Goal: Task Accomplishment & Management: Manage account settings

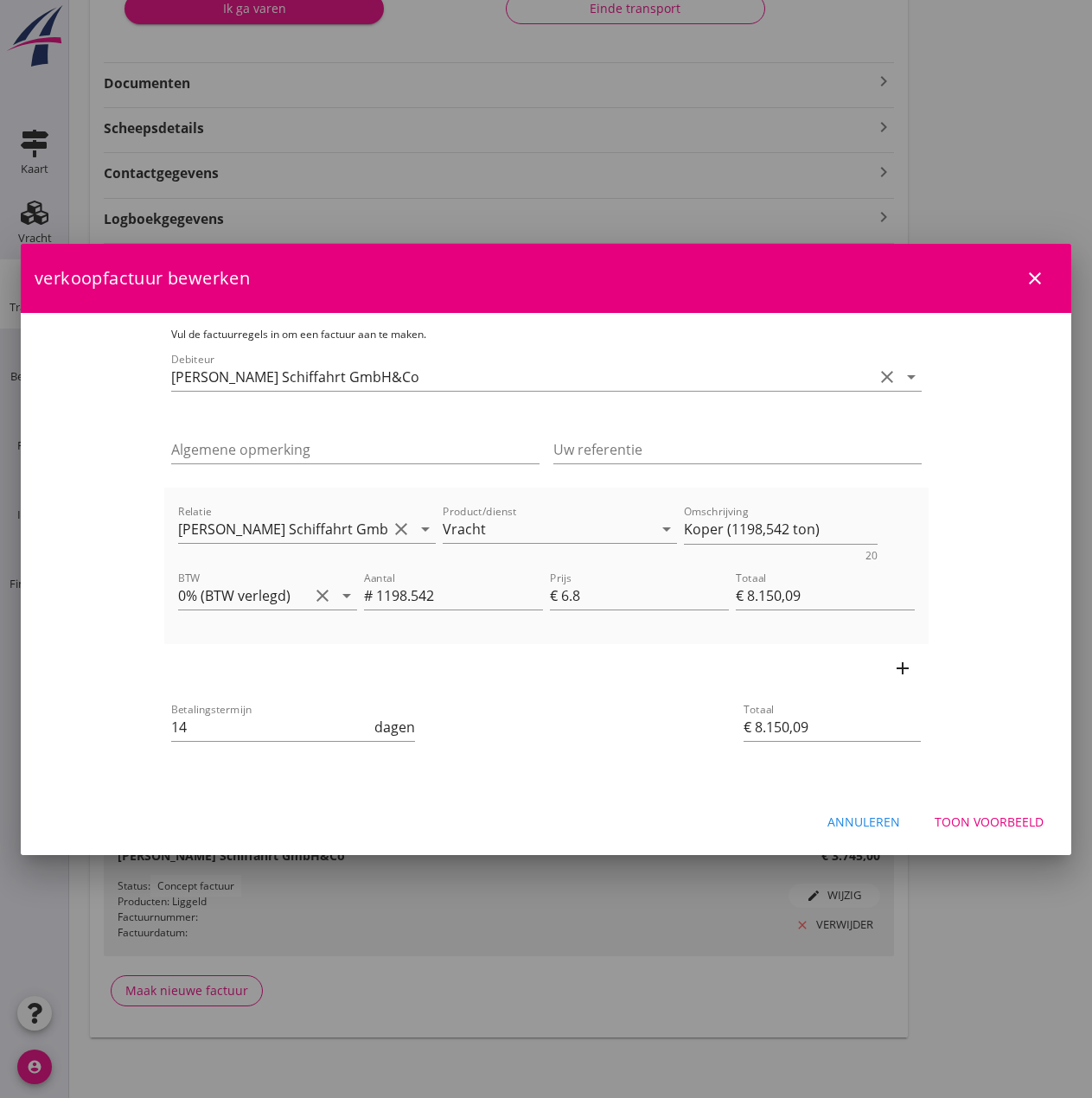
scroll to position [381, 0]
click at [633, 594] on input "6.8" at bounding box center [645, 596] width 168 height 28
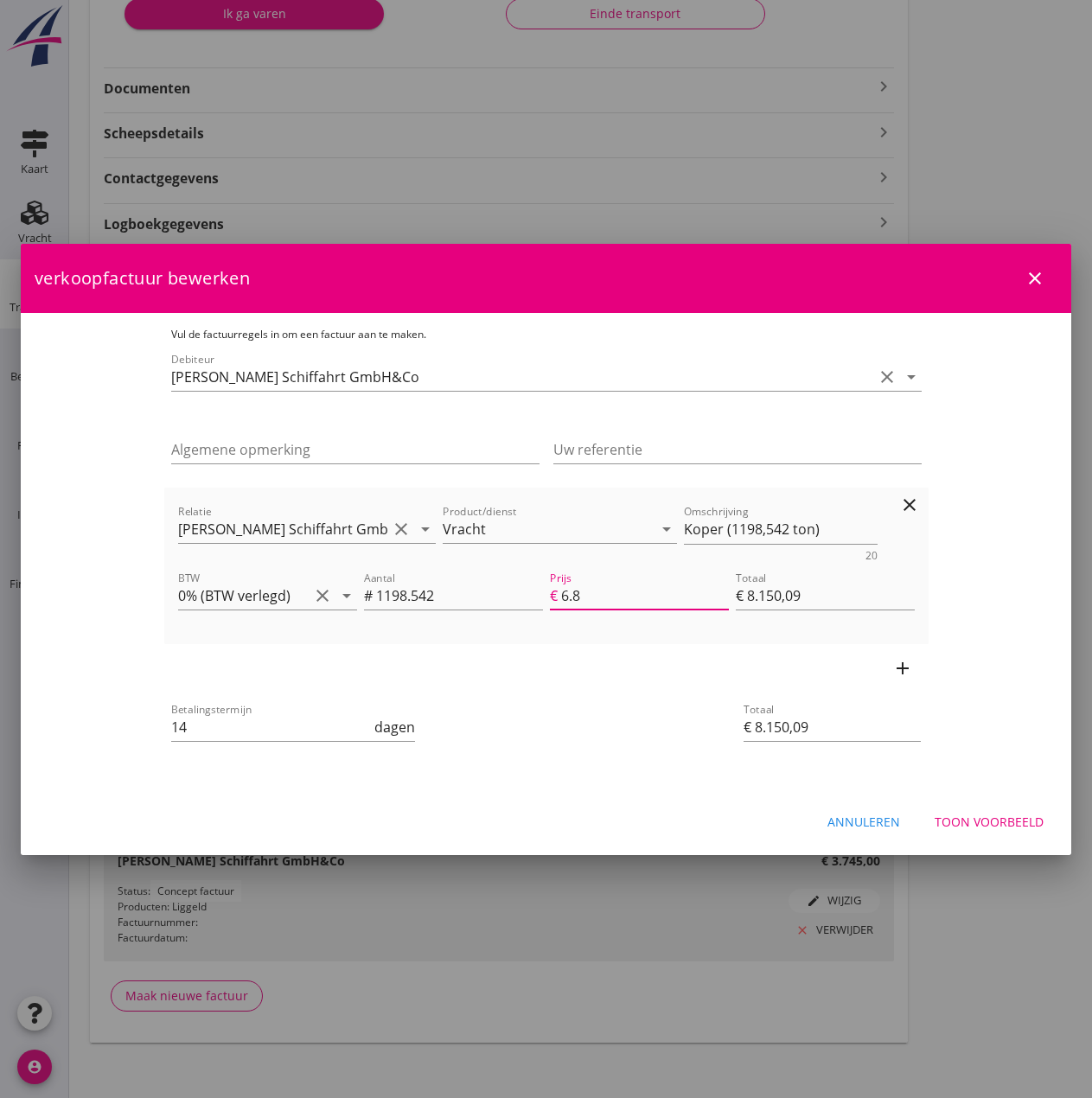
type input "6"
type input "€ 7.191,25"
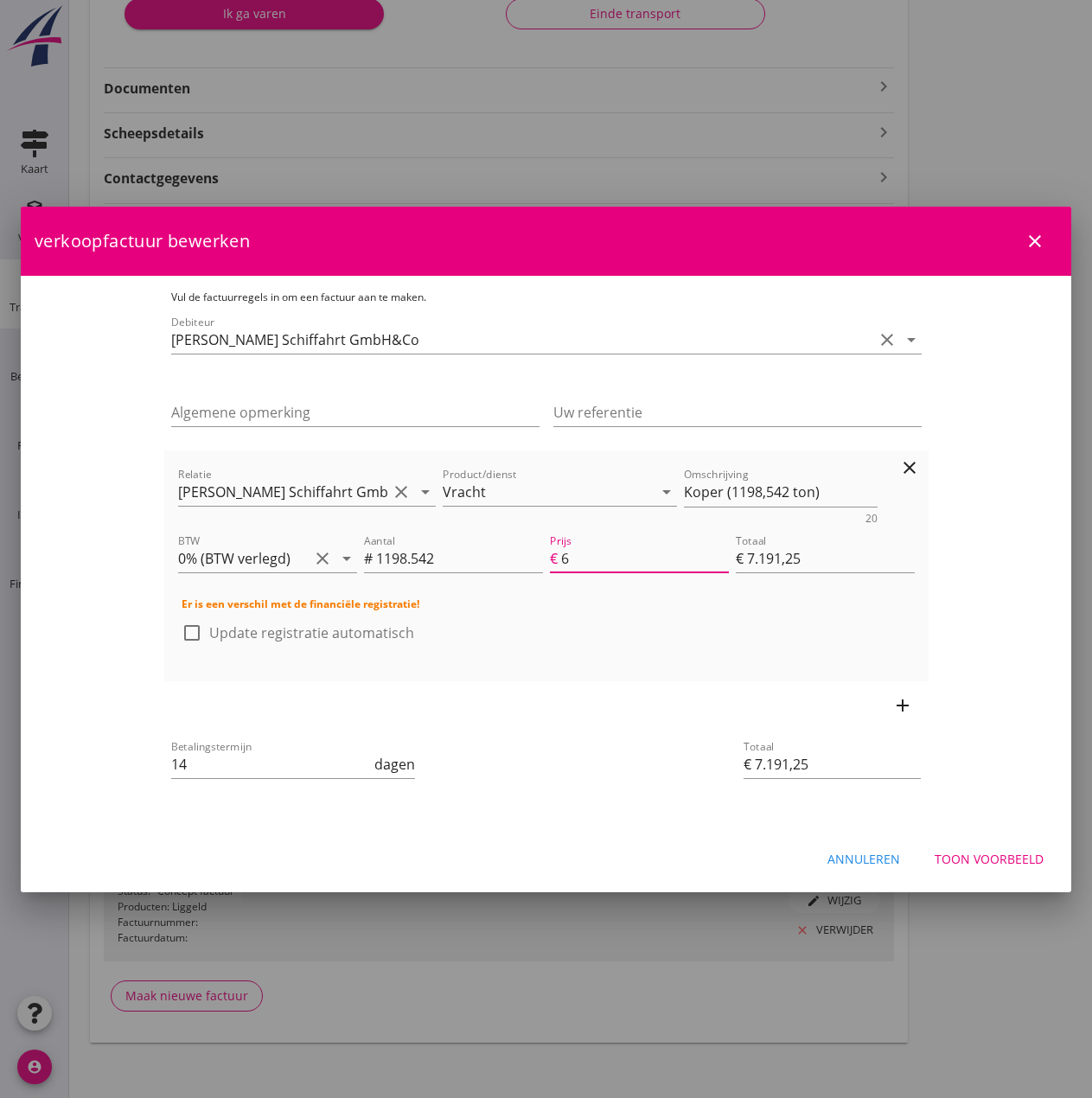
type input "6.3"
type input "€ 7.550,81"
type input "6.35"
type input "€ 7.610,74"
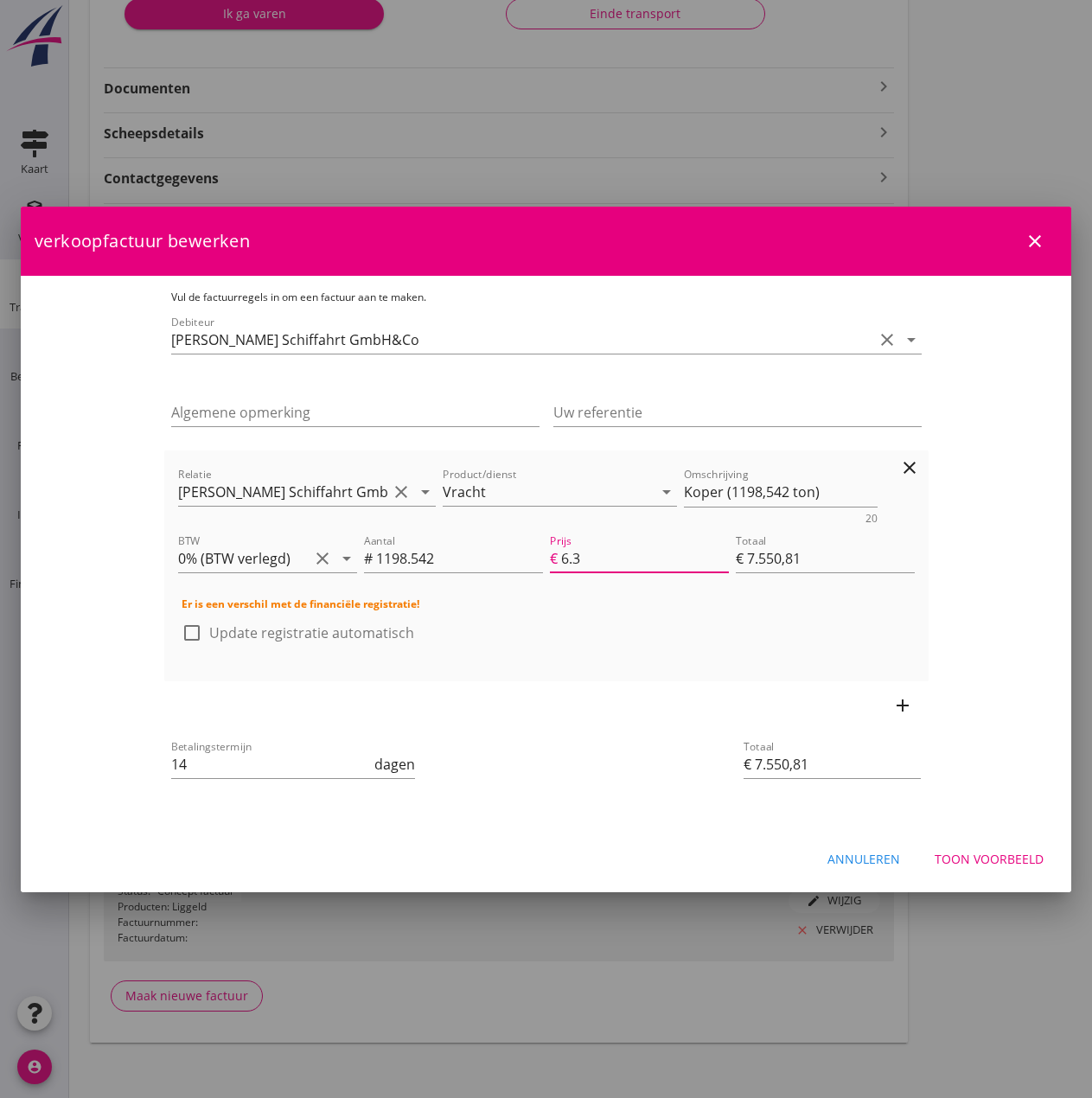
type input "€ 7.610,74"
type input "6.35"
click at [210, 640] on label "Update registratie automatisch" at bounding box center [312, 633] width 205 height 17
checkbox input "true"
click at [871, 849] on div "Toon voorbeeld" at bounding box center [990, 859] width 109 height 18
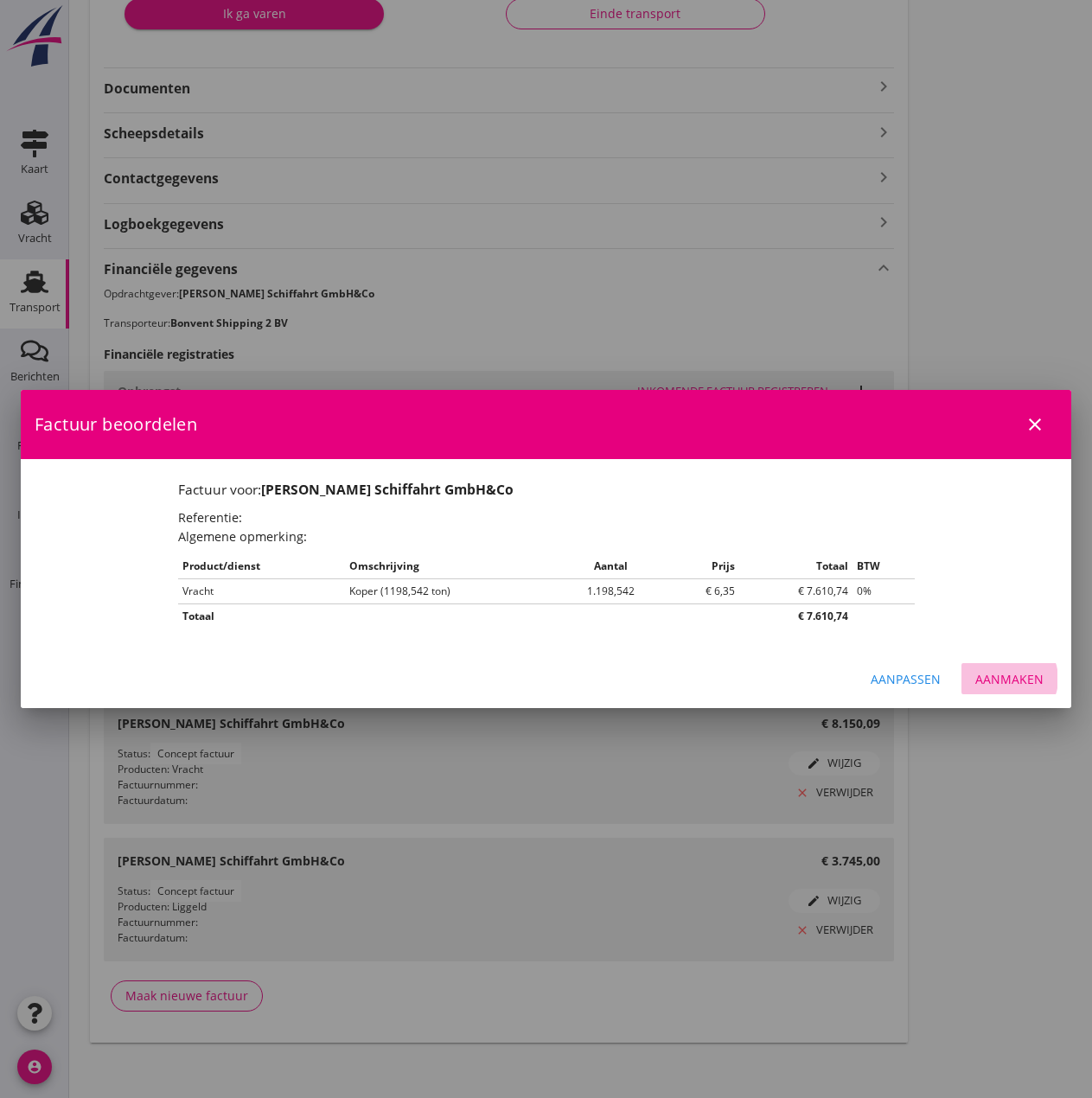
click at [871, 683] on div "Aanmaken" at bounding box center [1009, 679] width 68 height 18
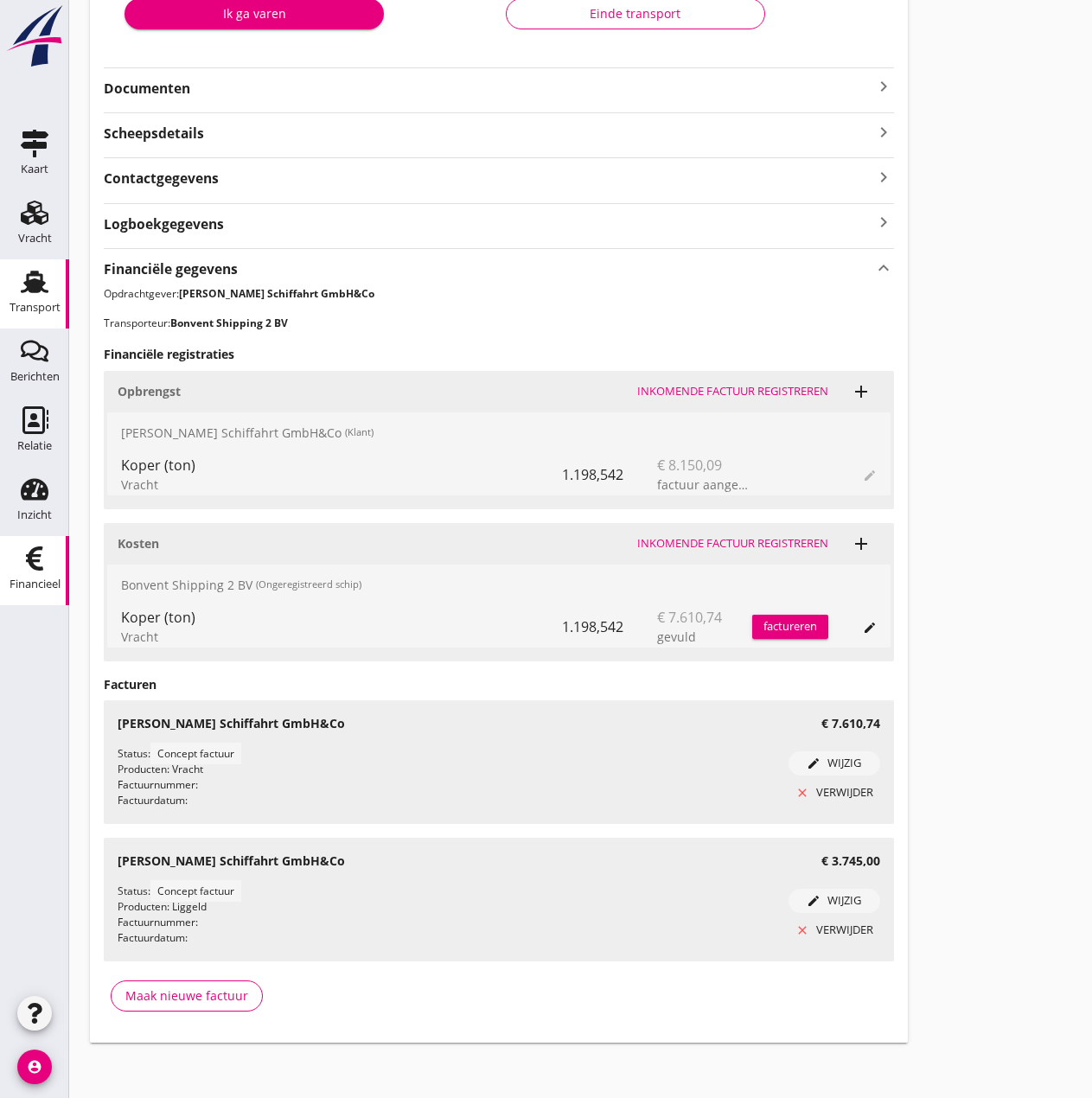
click at [20, 574] on div "Financieel" at bounding box center [34, 584] width 51 height 24
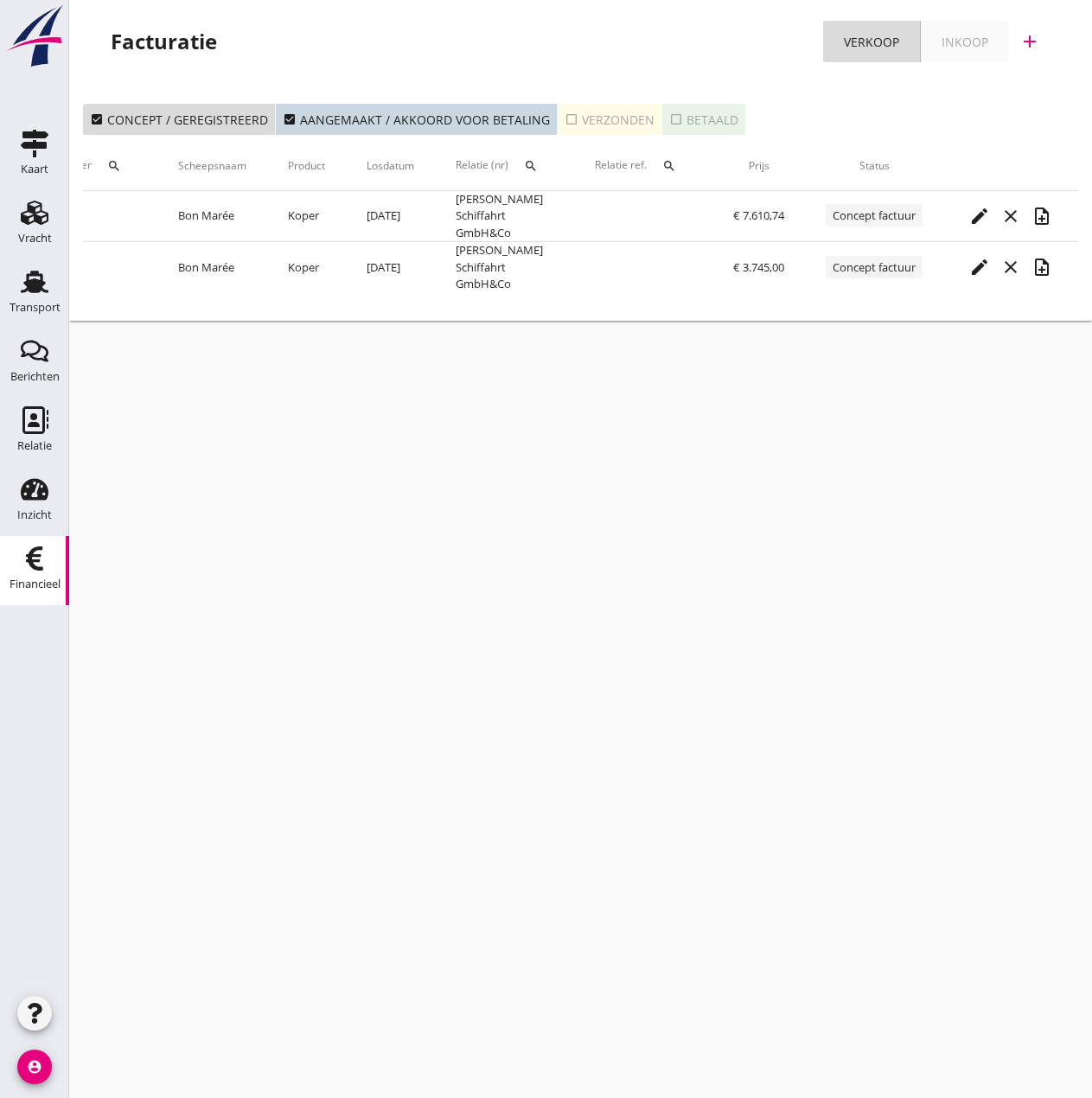
scroll to position [0, 278]
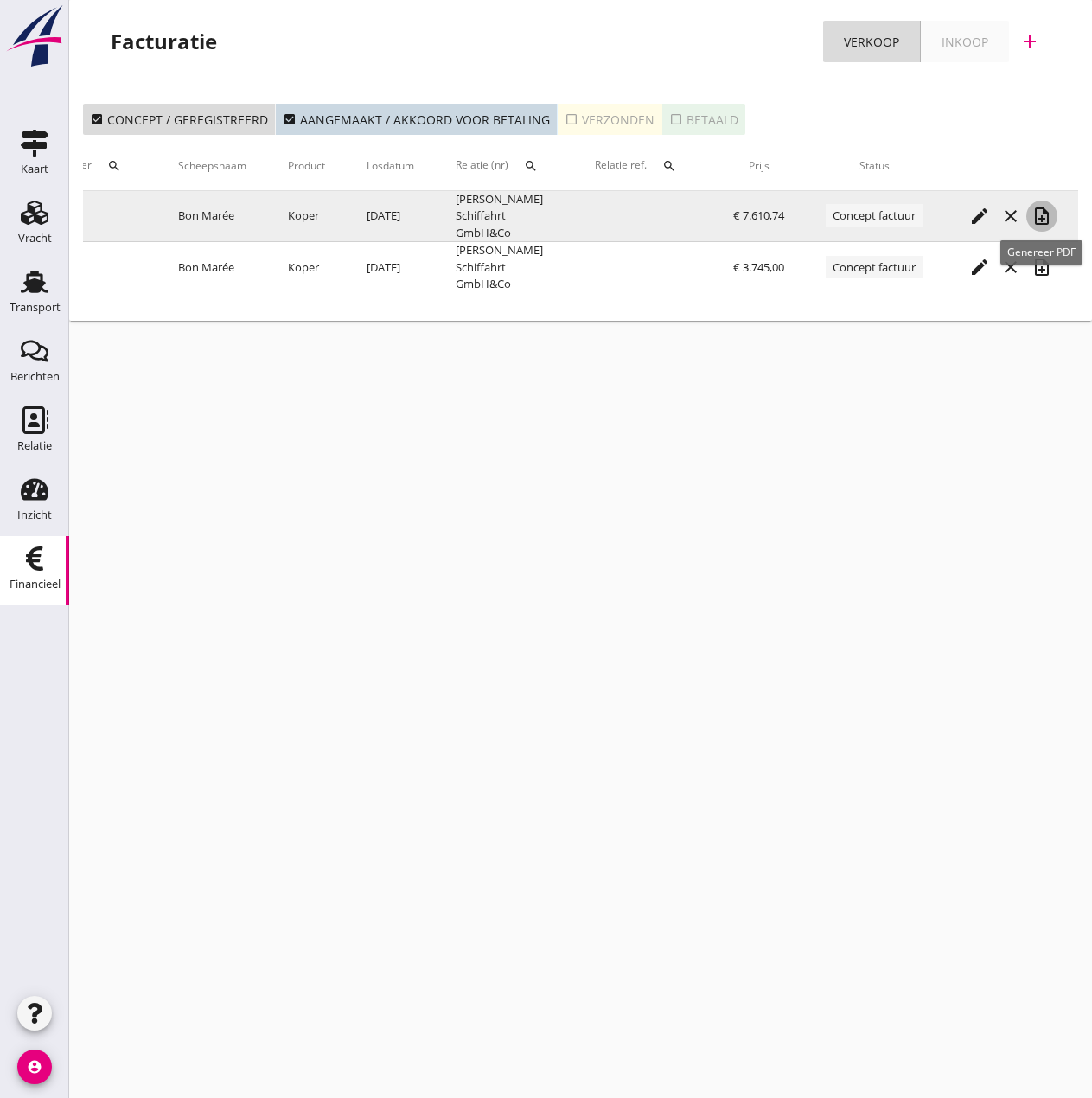
click at [871, 212] on icon "note_add" at bounding box center [1042, 216] width 21 height 21
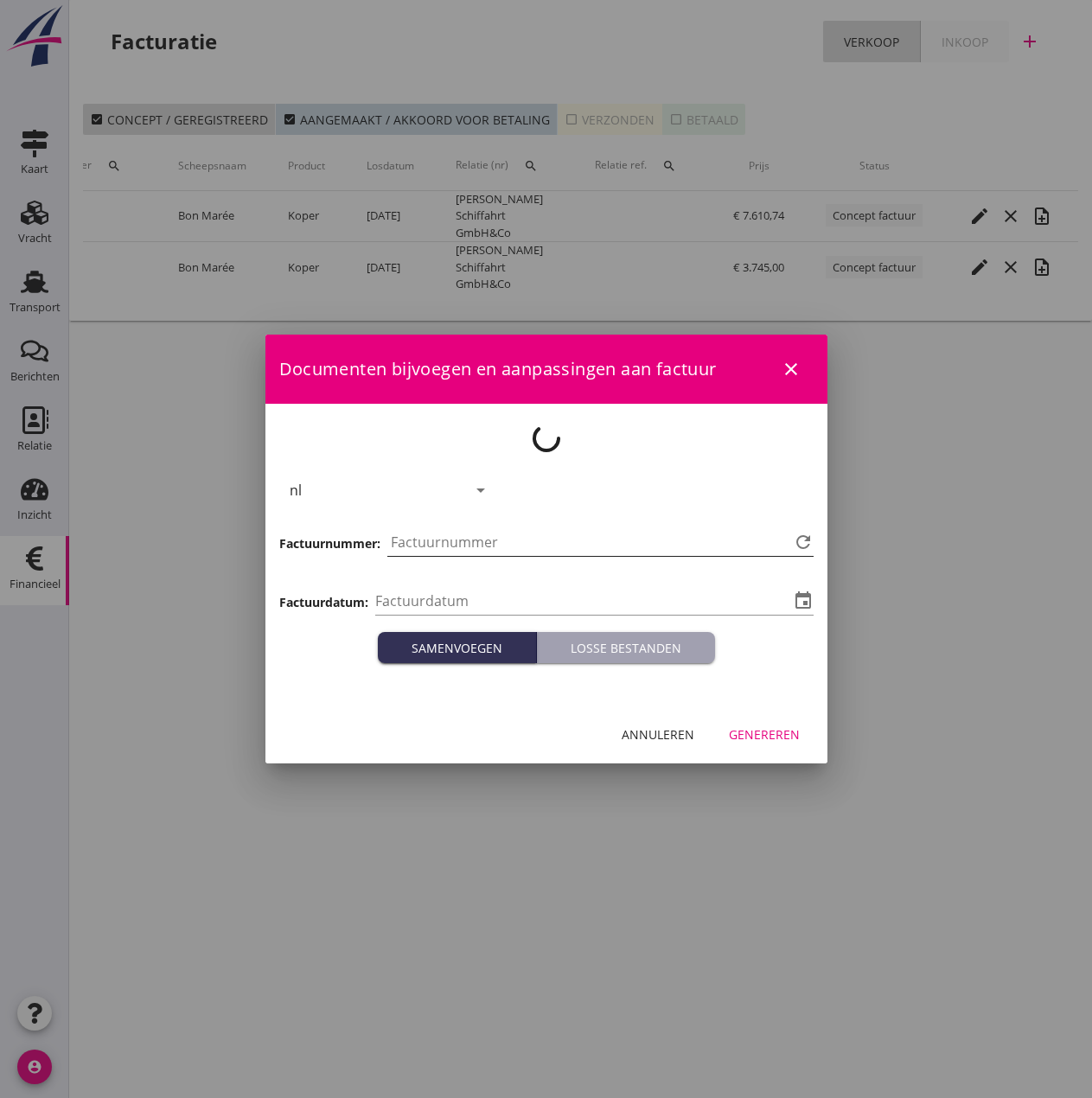
type input "[DATE]"
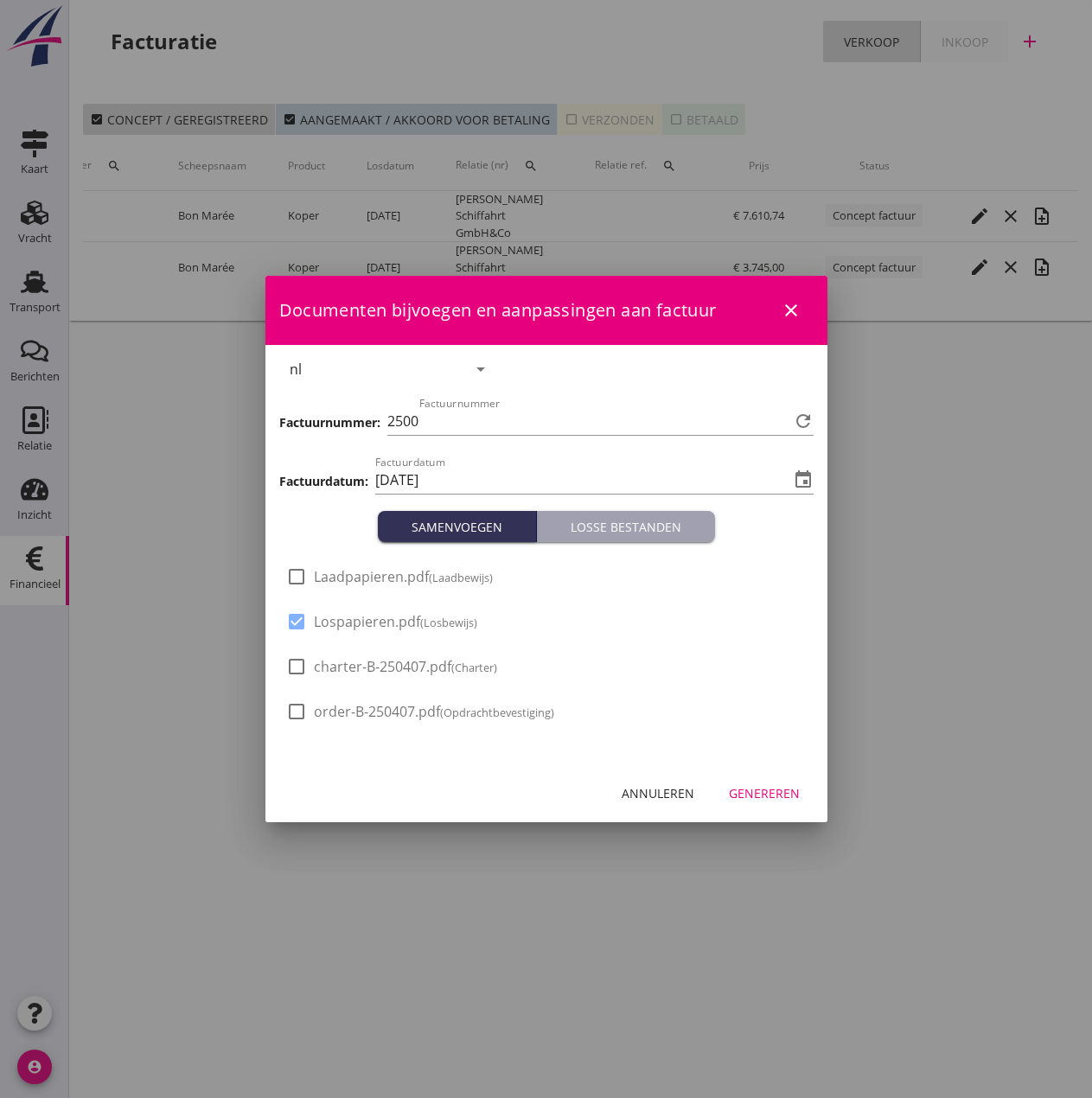
type input "489"
click at [417, 582] on span "Laadpapieren.pdf (Laadbewijs)" at bounding box center [403, 578] width 179 height 18
checkbox input "true"
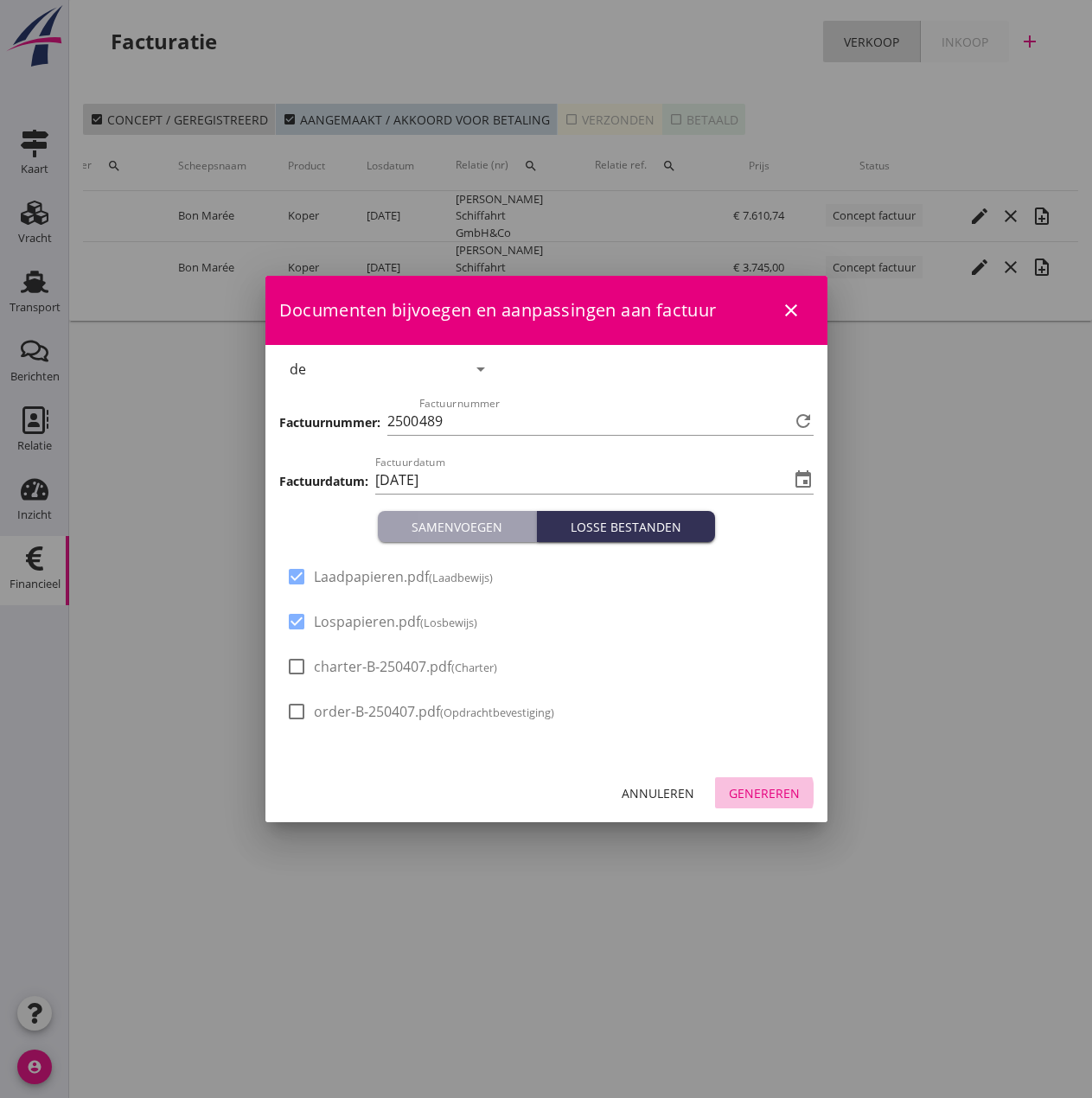
click at [753, 796] on div "Genereren" at bounding box center [765, 793] width 71 height 18
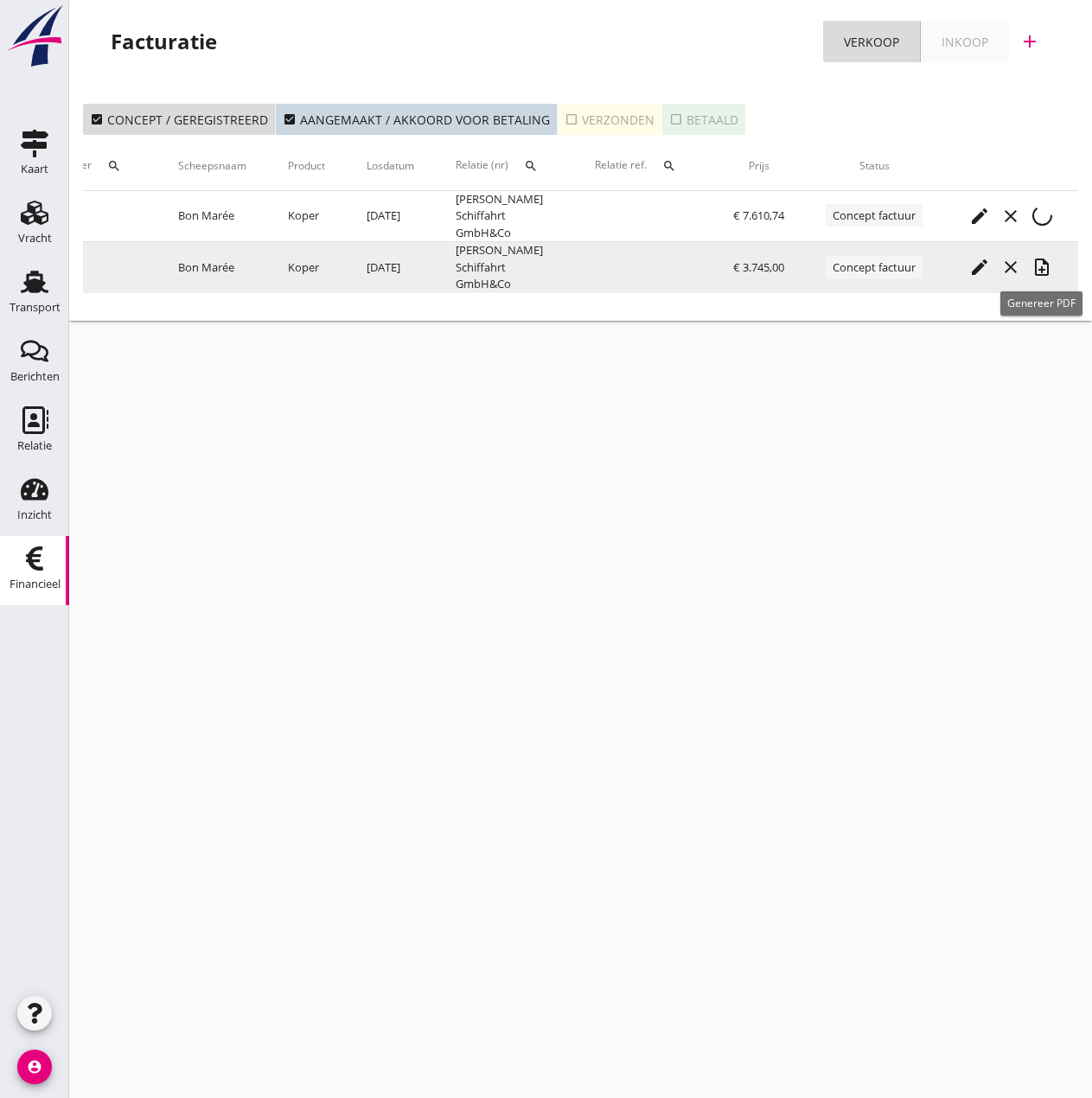
click at [871, 268] on td "edit close note_add" at bounding box center [1010, 267] width 135 height 51
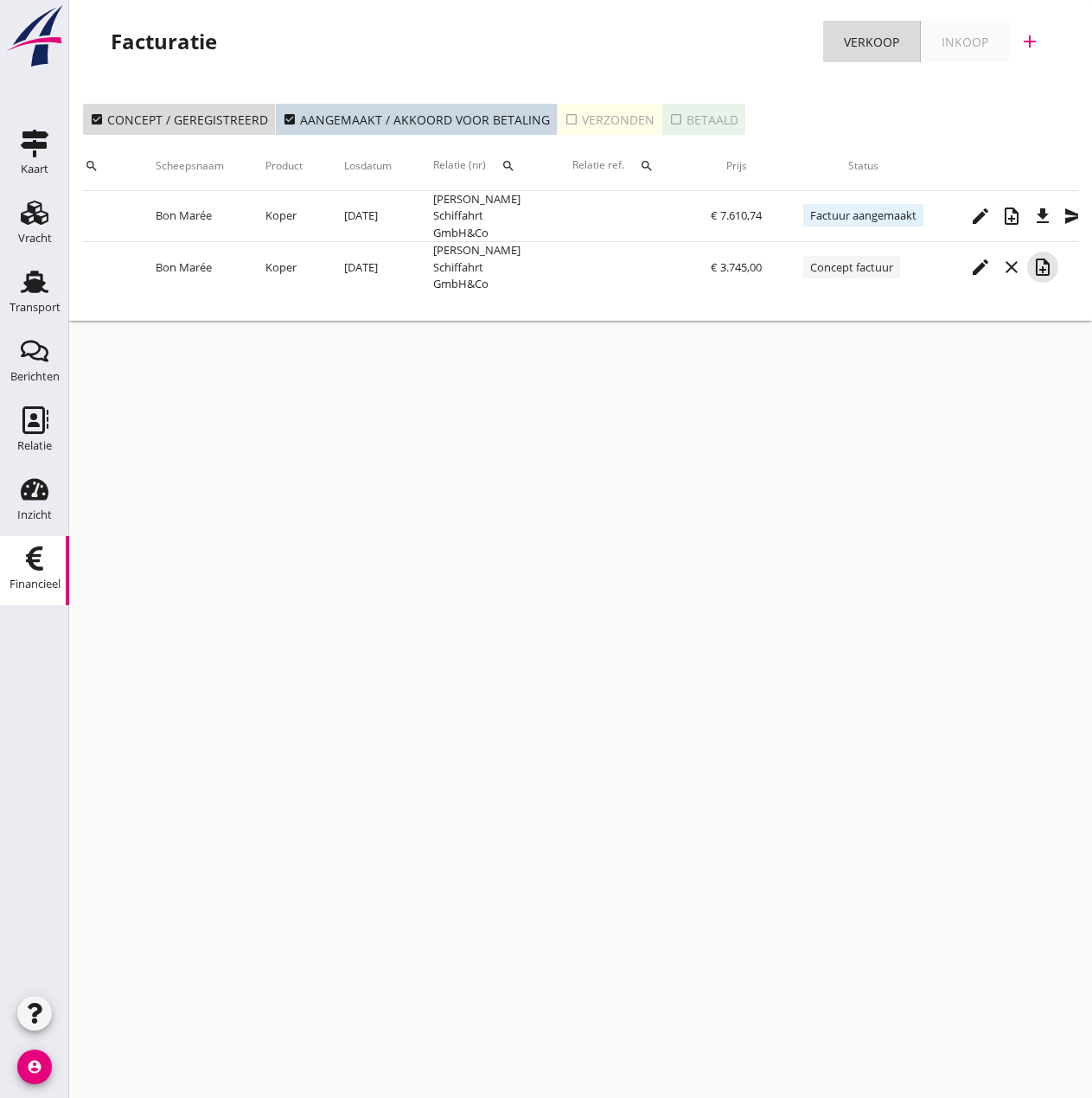
scroll to position [0, 332]
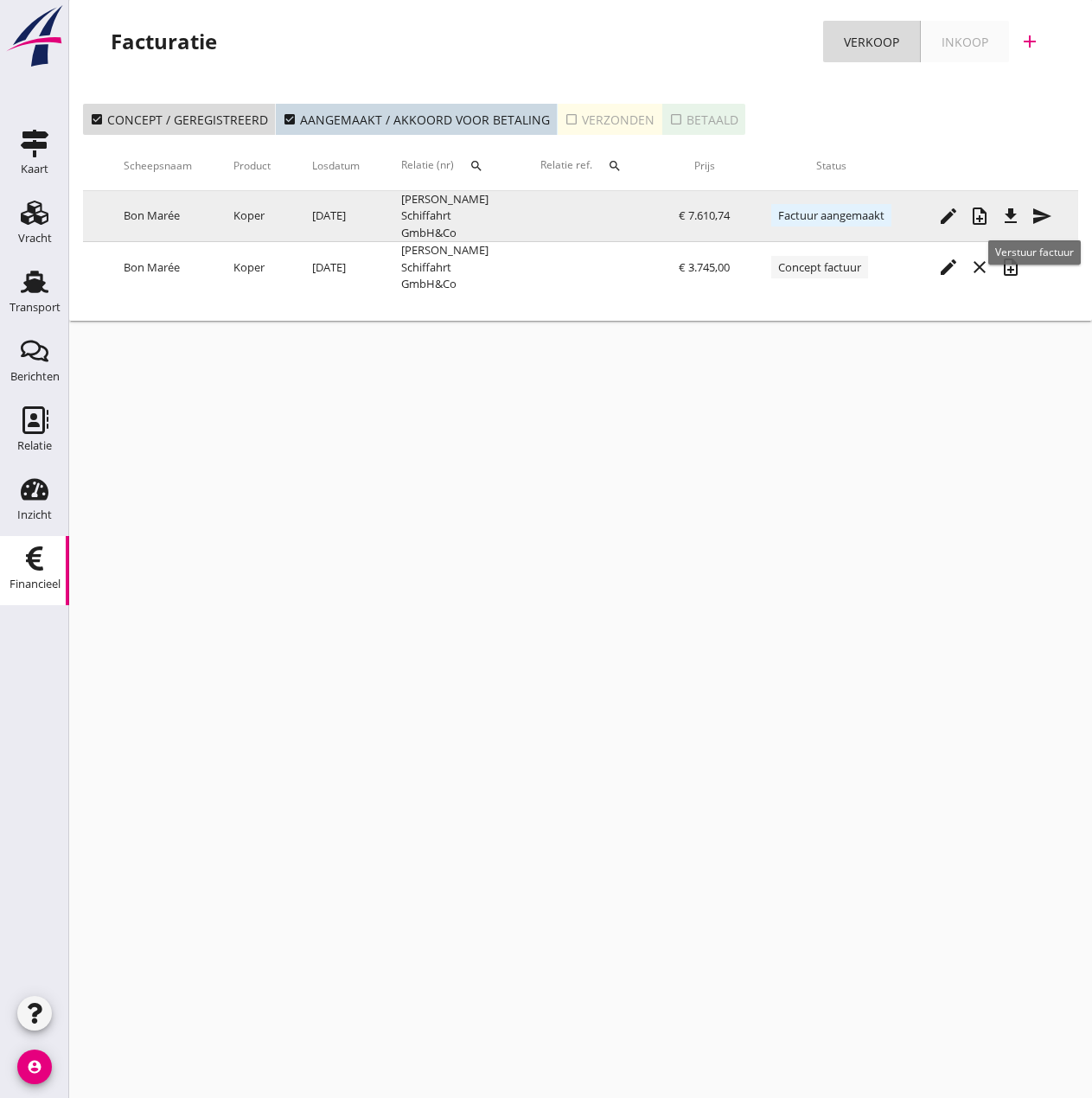
click at [871, 206] on icon "send" at bounding box center [1042, 216] width 21 height 21
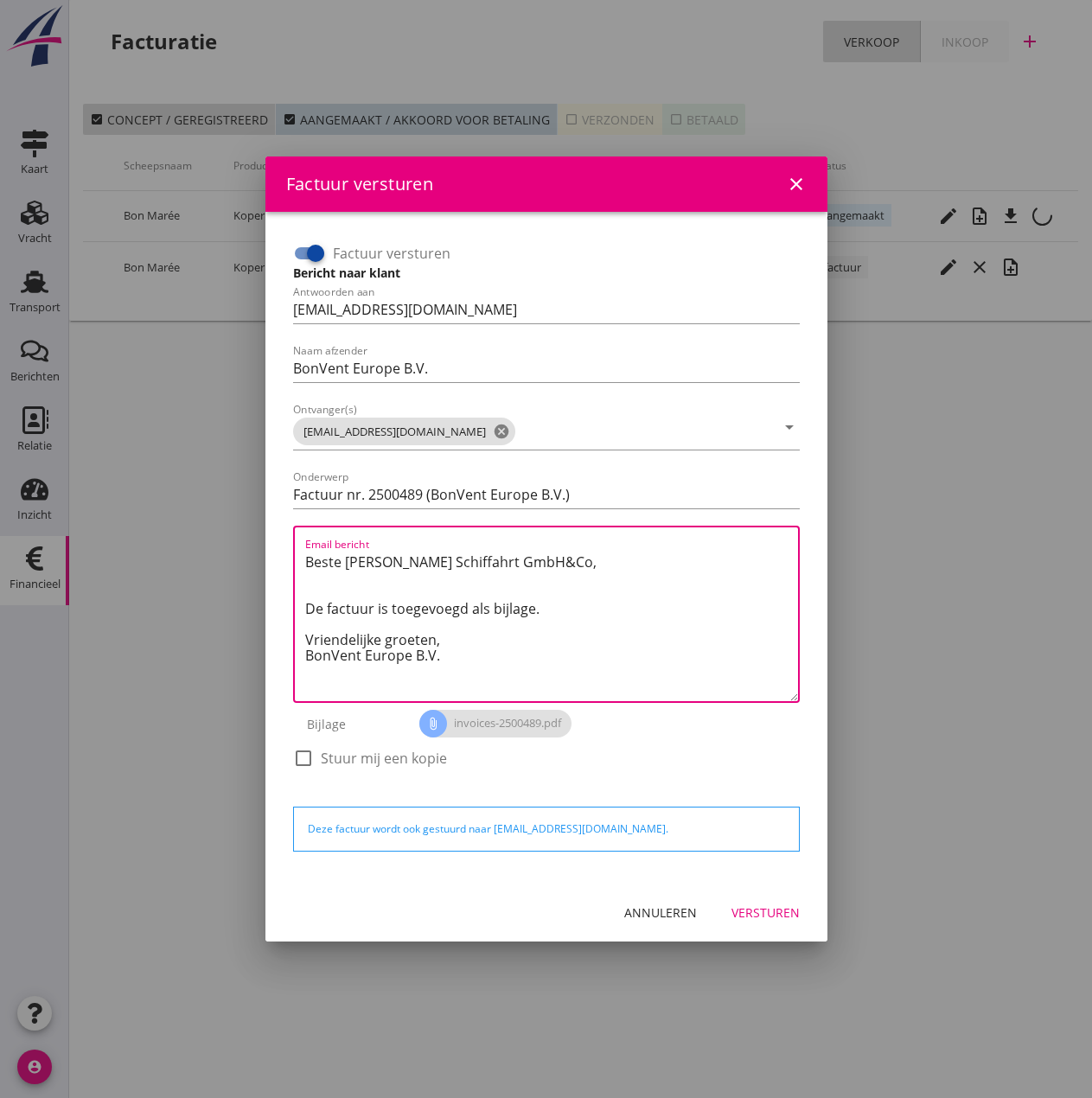
drag, startPoint x: 439, startPoint y: 635, endPoint x: 166, endPoint y: 531, distance: 292.1
click at [166, 531] on div "Factuur versturen close Factuur versturen Bericht naar klant Antwoorden aan inv…" at bounding box center [546, 549] width 1092 height 1098
paste textarea "Guten Tag, Im Anhang finden Sie die Abrechnung für die Reise der MS [PERSON_NAM…"
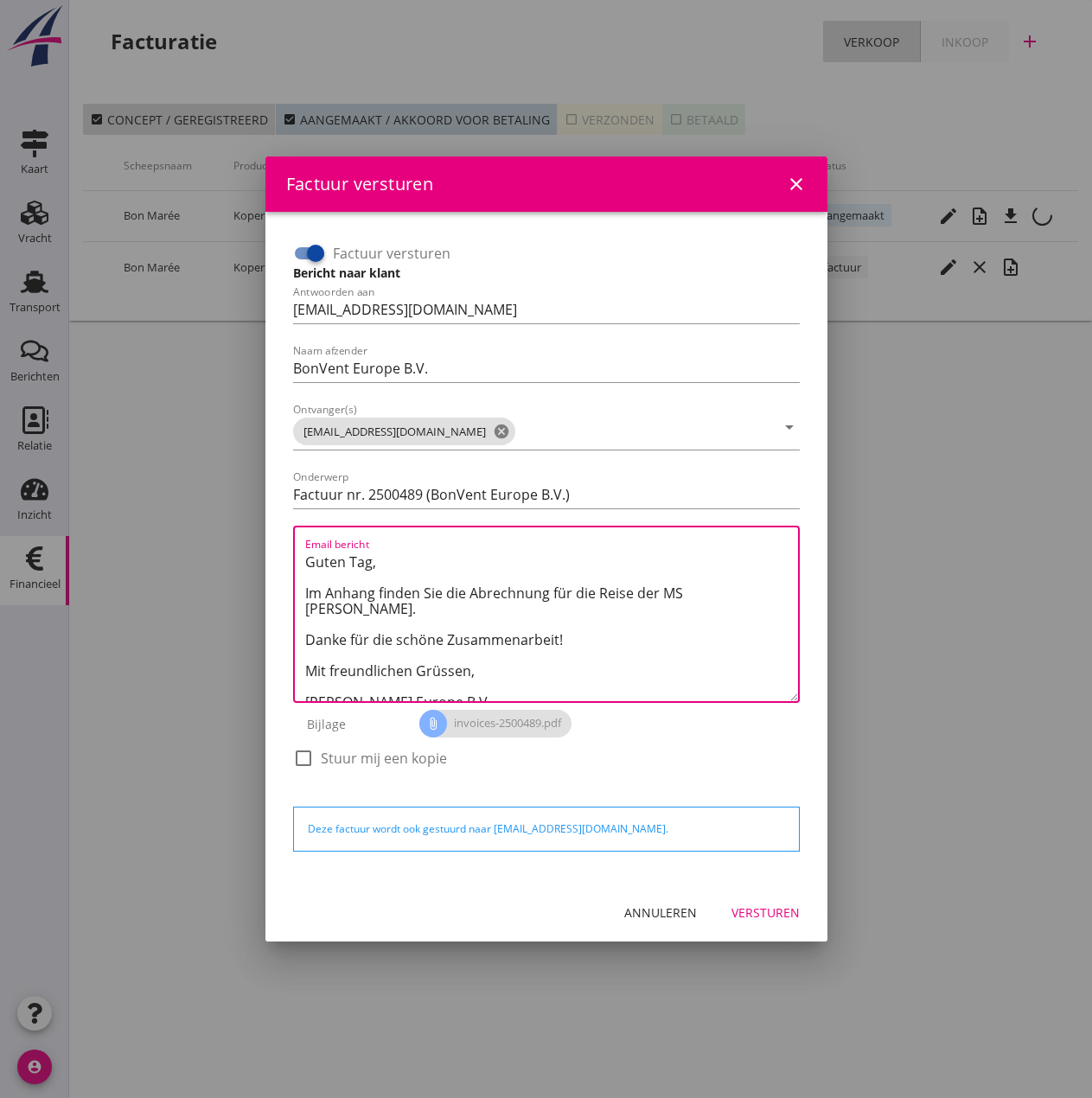
drag, startPoint x: 688, startPoint y: 591, endPoint x: 745, endPoint y: 594, distance: 57.1
click at [745, 594] on textarea "Guten Tag, Im Anhang finden Sie die Abrechnung für die Reise der MS [PERSON_NAM…" at bounding box center [552, 625] width 493 height 153
type textarea "Guten Tag, Im Anhang finden Sie die Abrechnung für die Reise der MS Bon Marée. …"
click at [772, 849] on div "Versturen" at bounding box center [765, 913] width 68 height 18
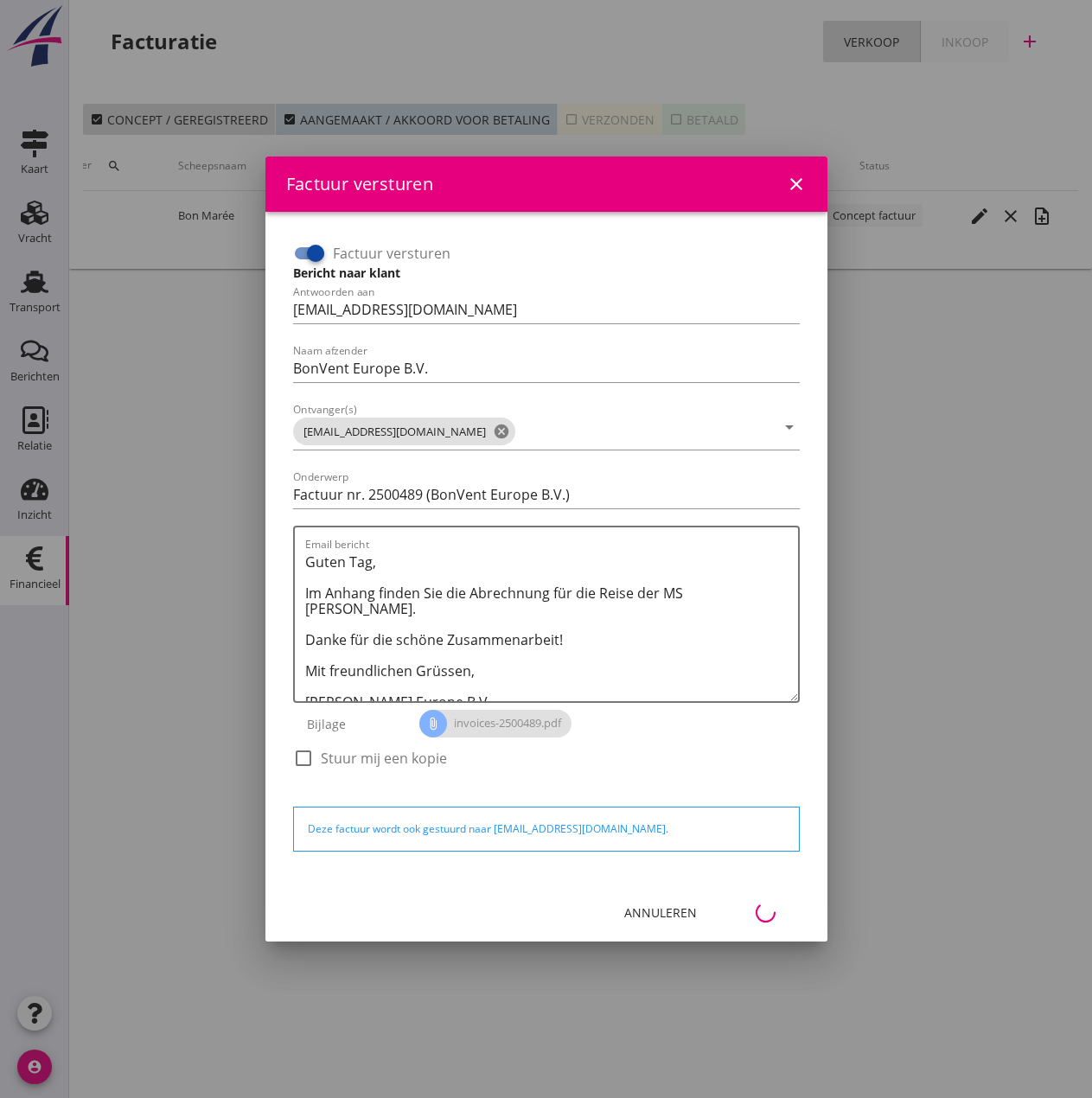
scroll to position [0, 278]
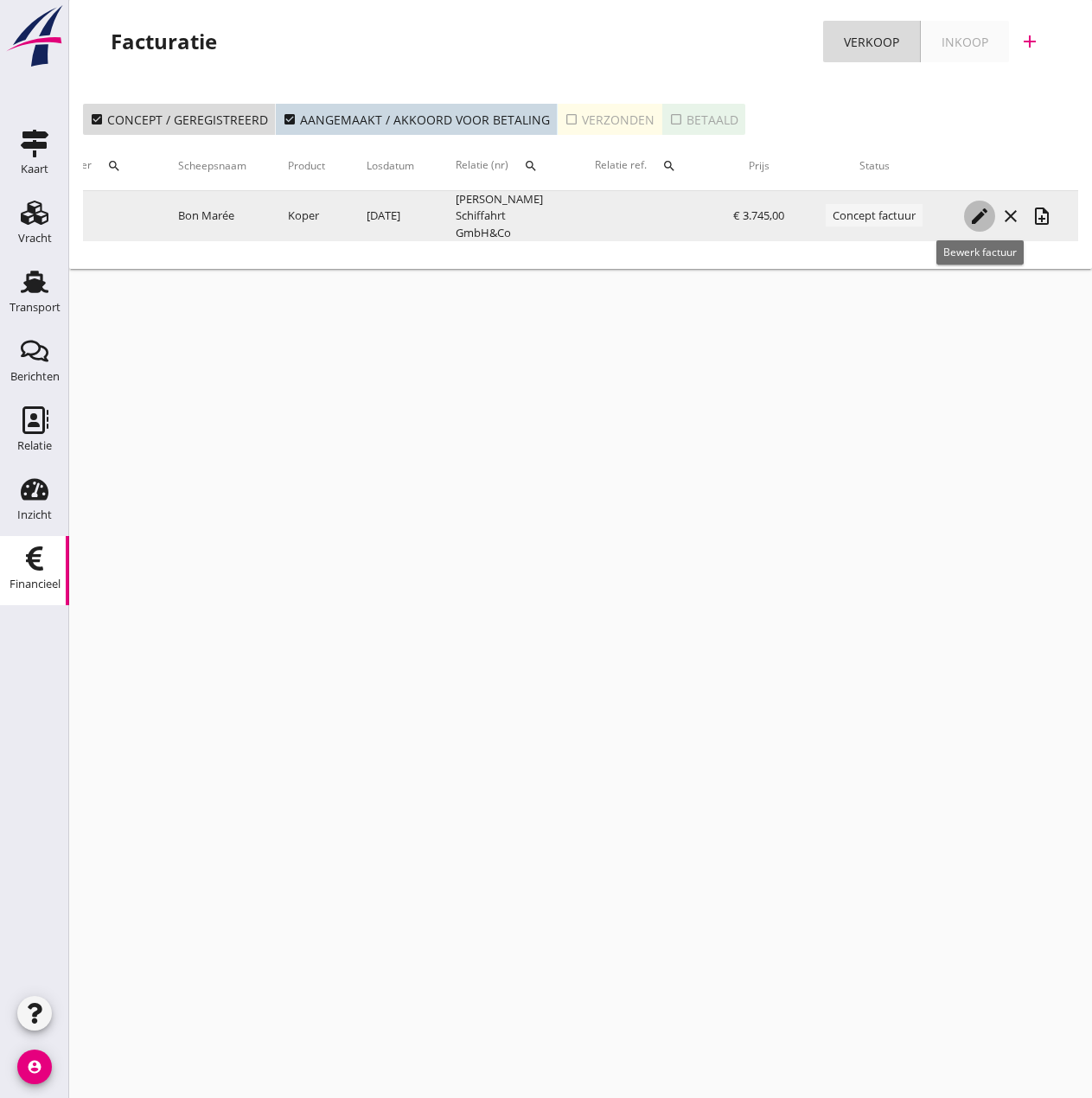
click at [871, 218] on icon "edit" at bounding box center [980, 216] width 21 height 21
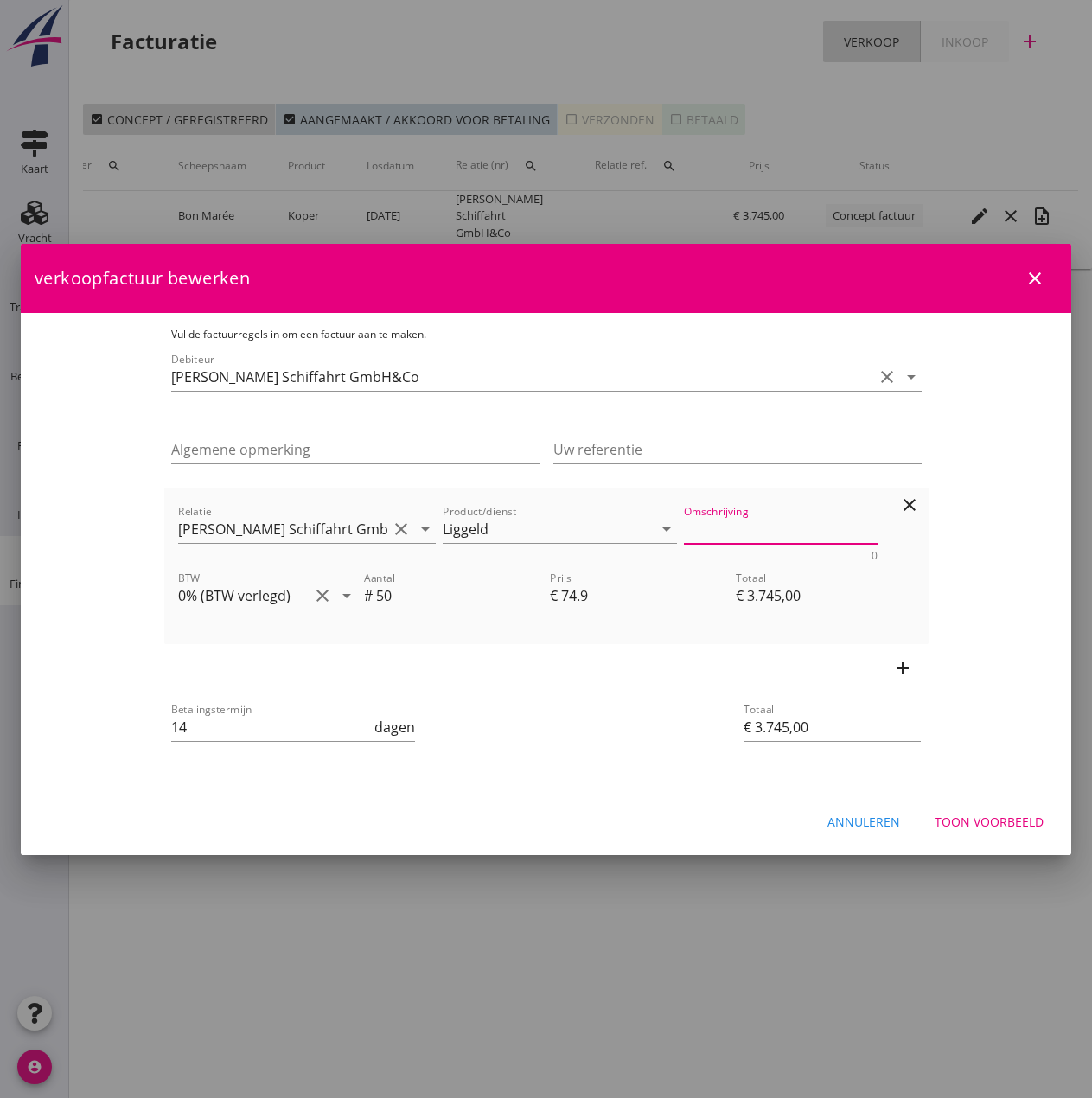
click at [692, 528] on textarea "Omschrijving" at bounding box center [781, 529] width 194 height 28
paste textarea "Liegegeld entstanden mit löschen im Salzgitter. 30 stunden von 01-12 12 Uhr bis…"
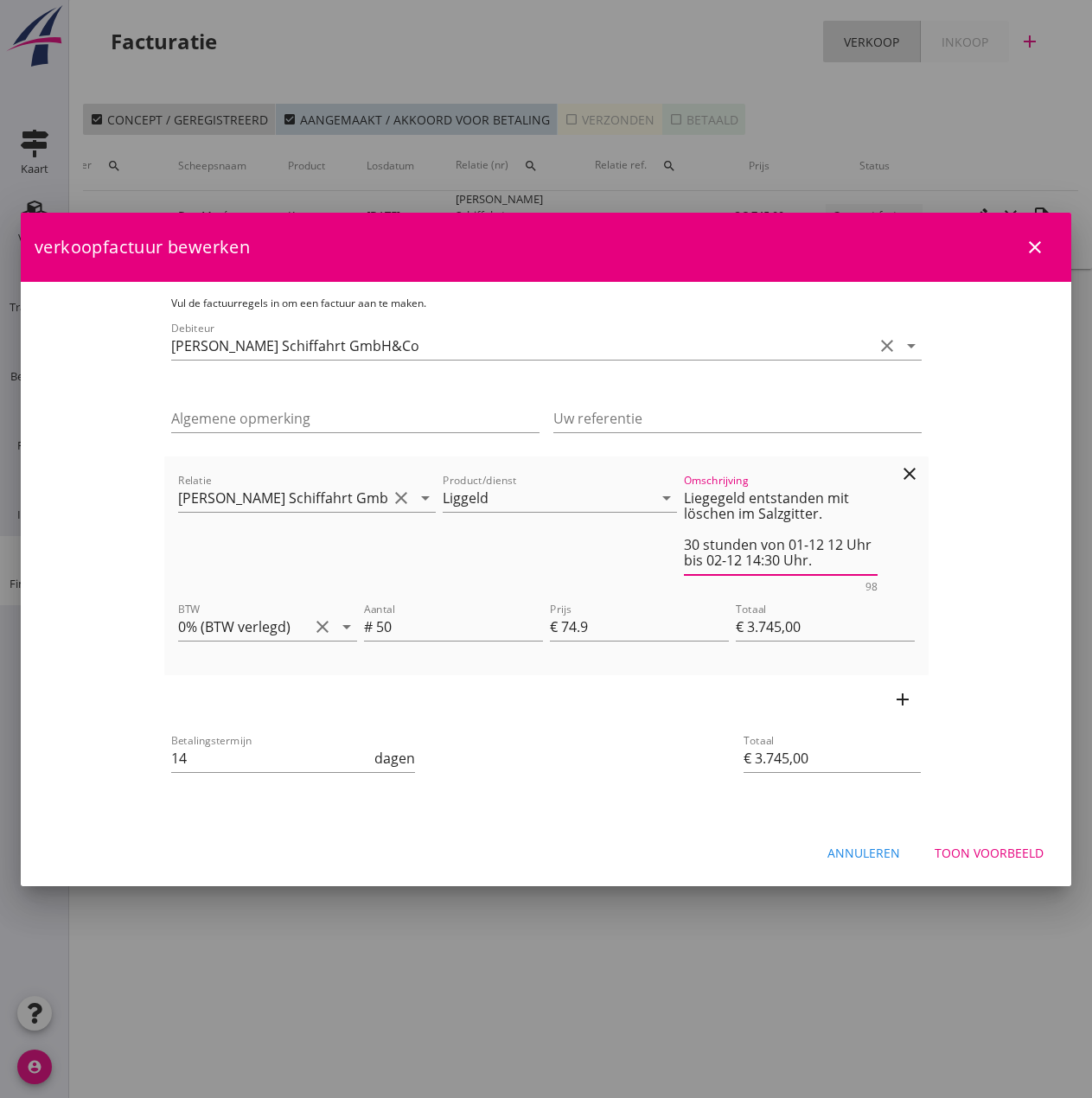
click at [767, 522] on textarea "Liegegeld entstanden mit löschen im Salzgitter. 30 stunden von 01-12 12 Uhr bis…" at bounding box center [781, 530] width 194 height 91
click at [736, 518] on textarea "Liegegeld entstanden mit löschen im Salzgitter. 30 stunden von 01-12 12 Uhr bis…" at bounding box center [781, 530] width 194 height 91
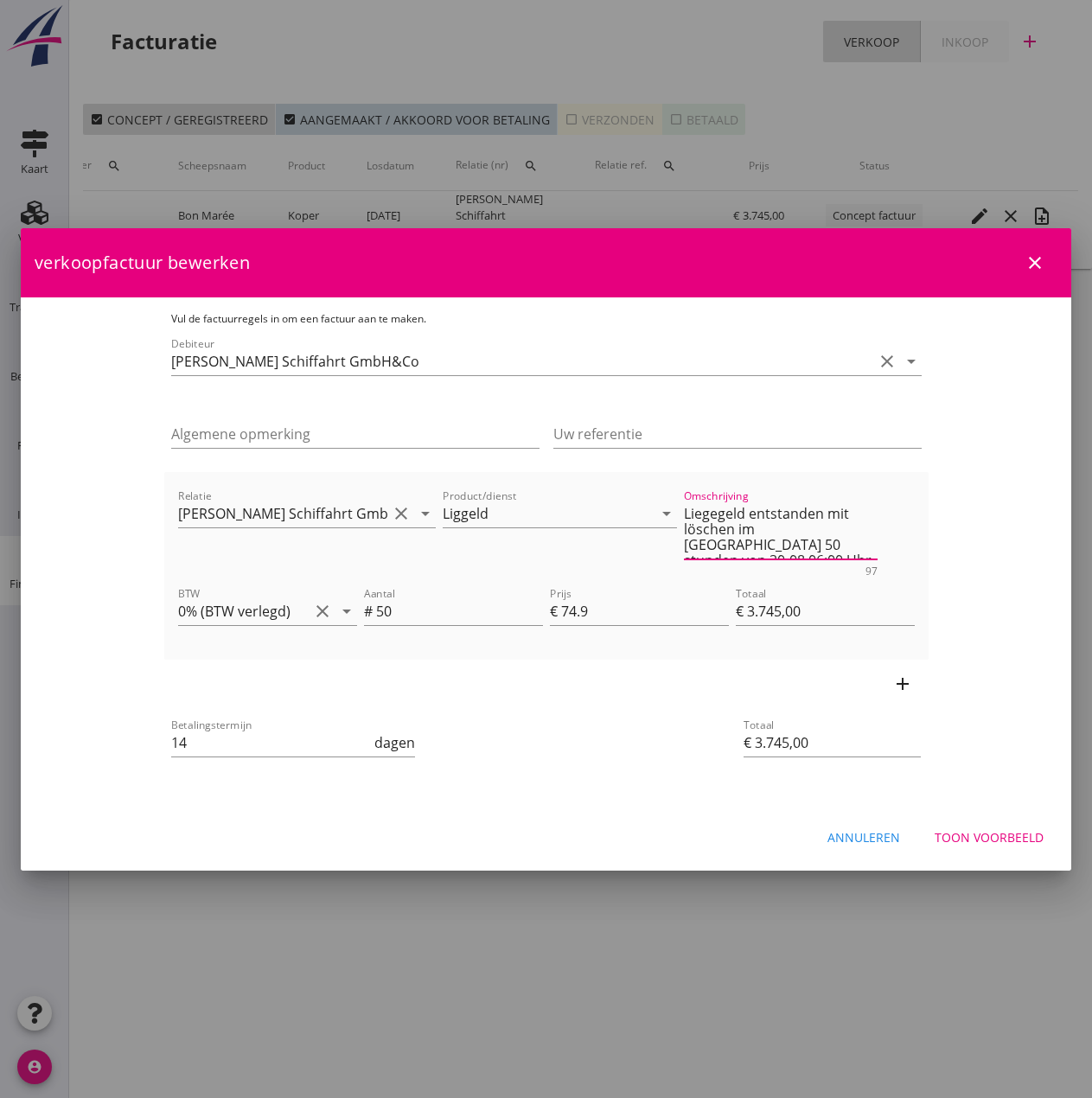
type textarea "Liegegeld entstanden mit löschen im Emmerich. 50 stunden von 30-08 06:00 Uhr bi…"
click at [871, 833] on div "Toon voorbeeld" at bounding box center [990, 838] width 109 height 18
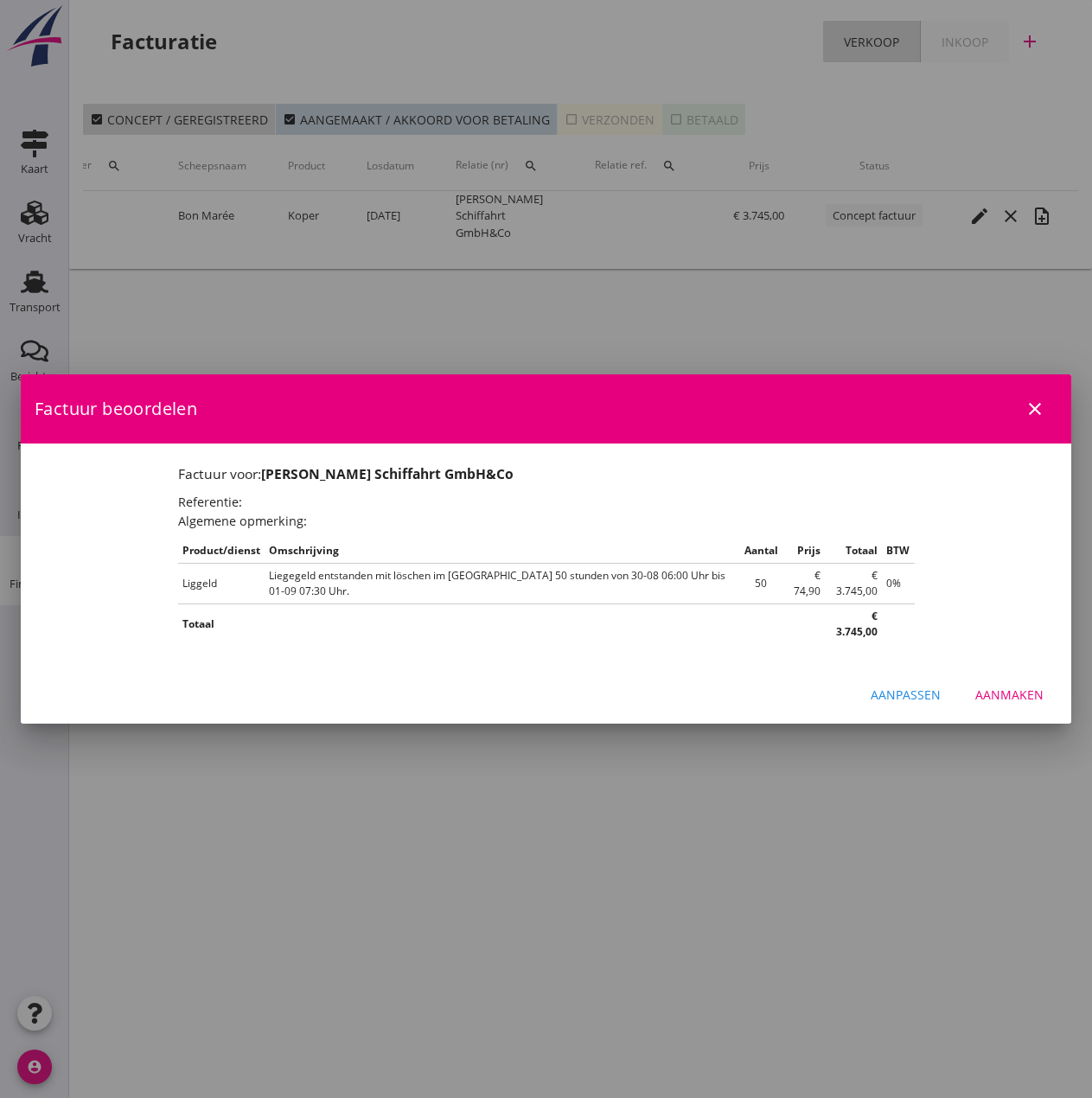
click at [871, 685] on div "Aanmaken" at bounding box center [1009, 695] width 68 height 18
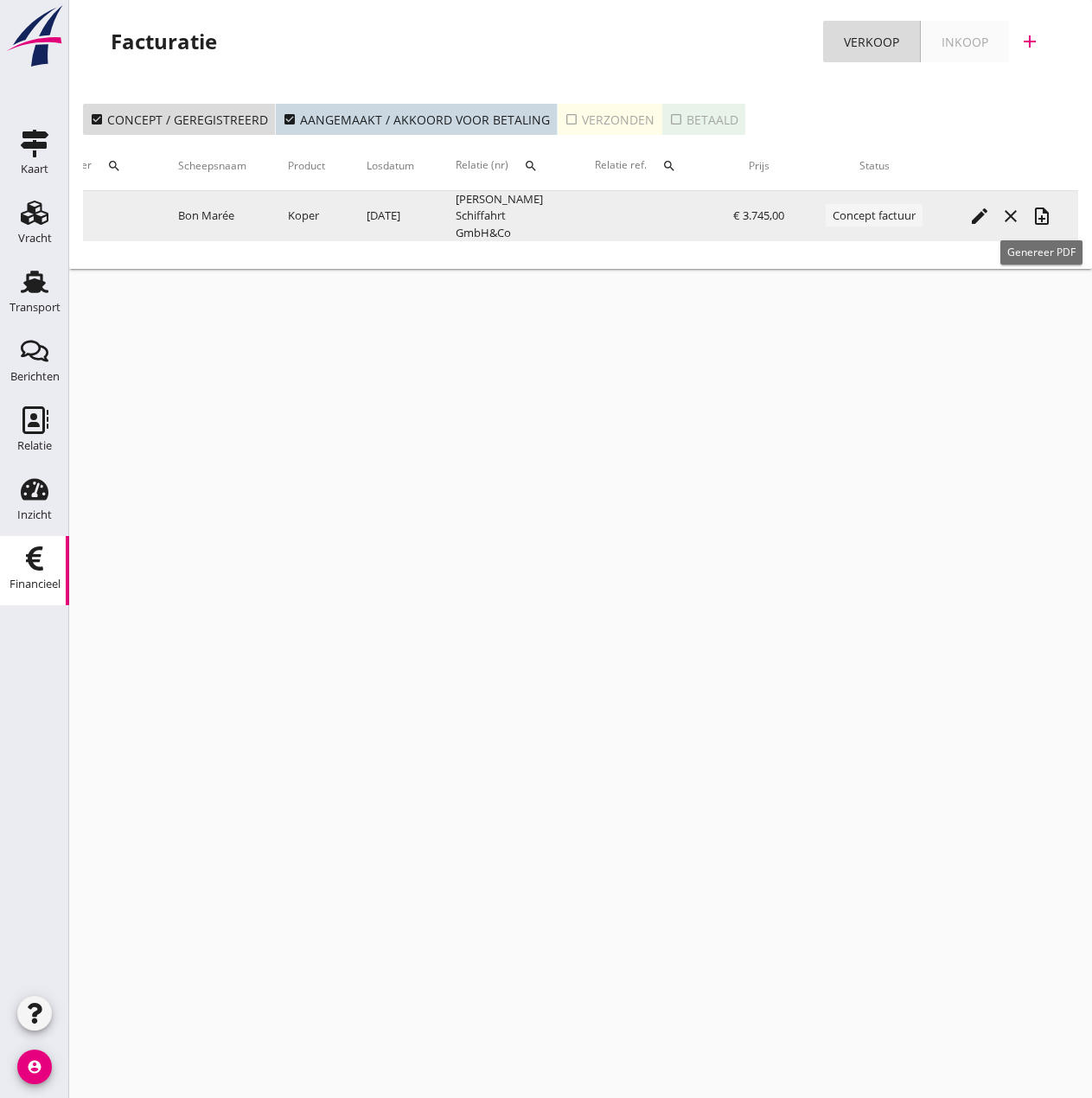
click at [871, 219] on icon "note_add" at bounding box center [1042, 216] width 21 height 21
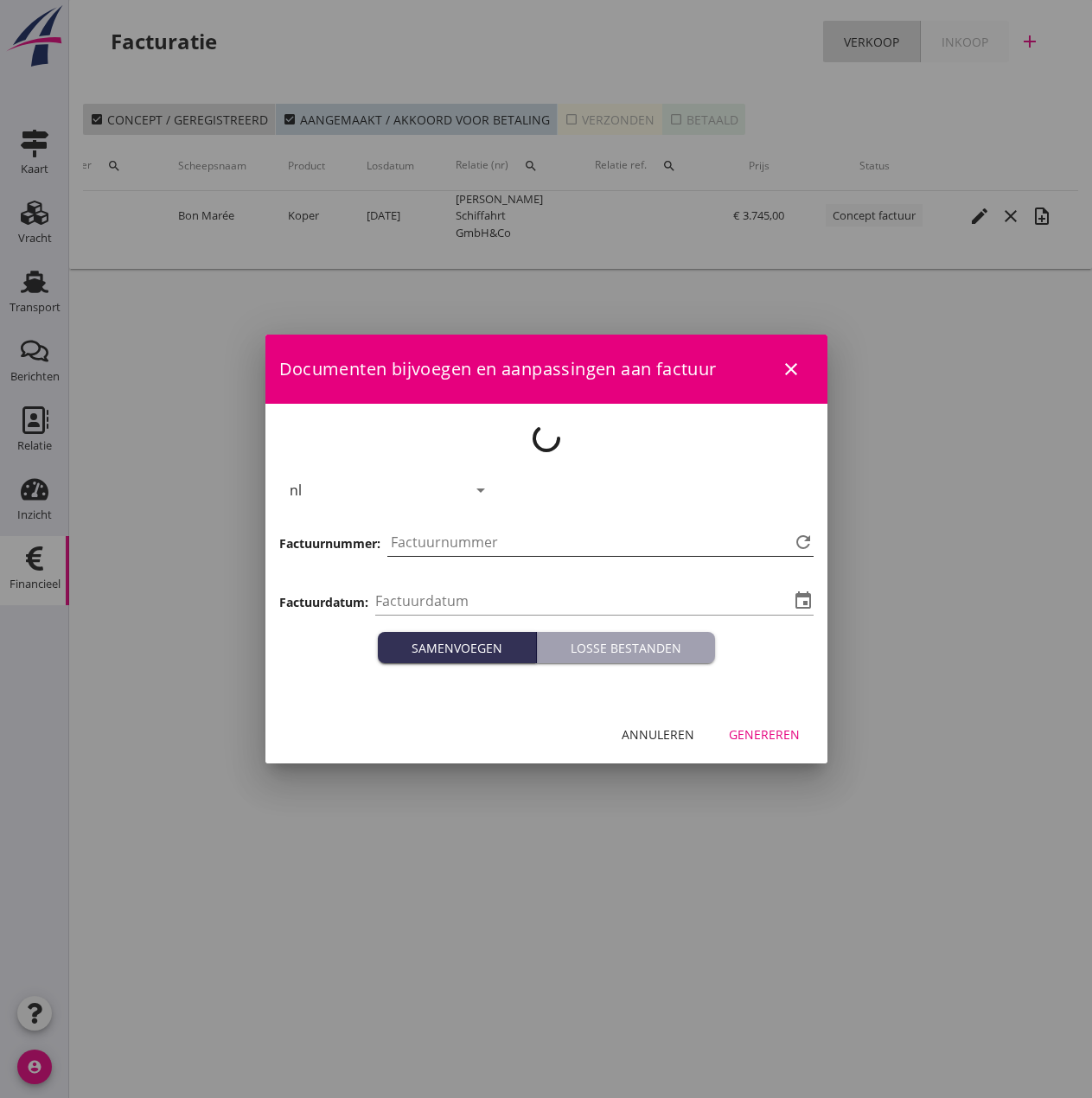
type input "[DATE]"
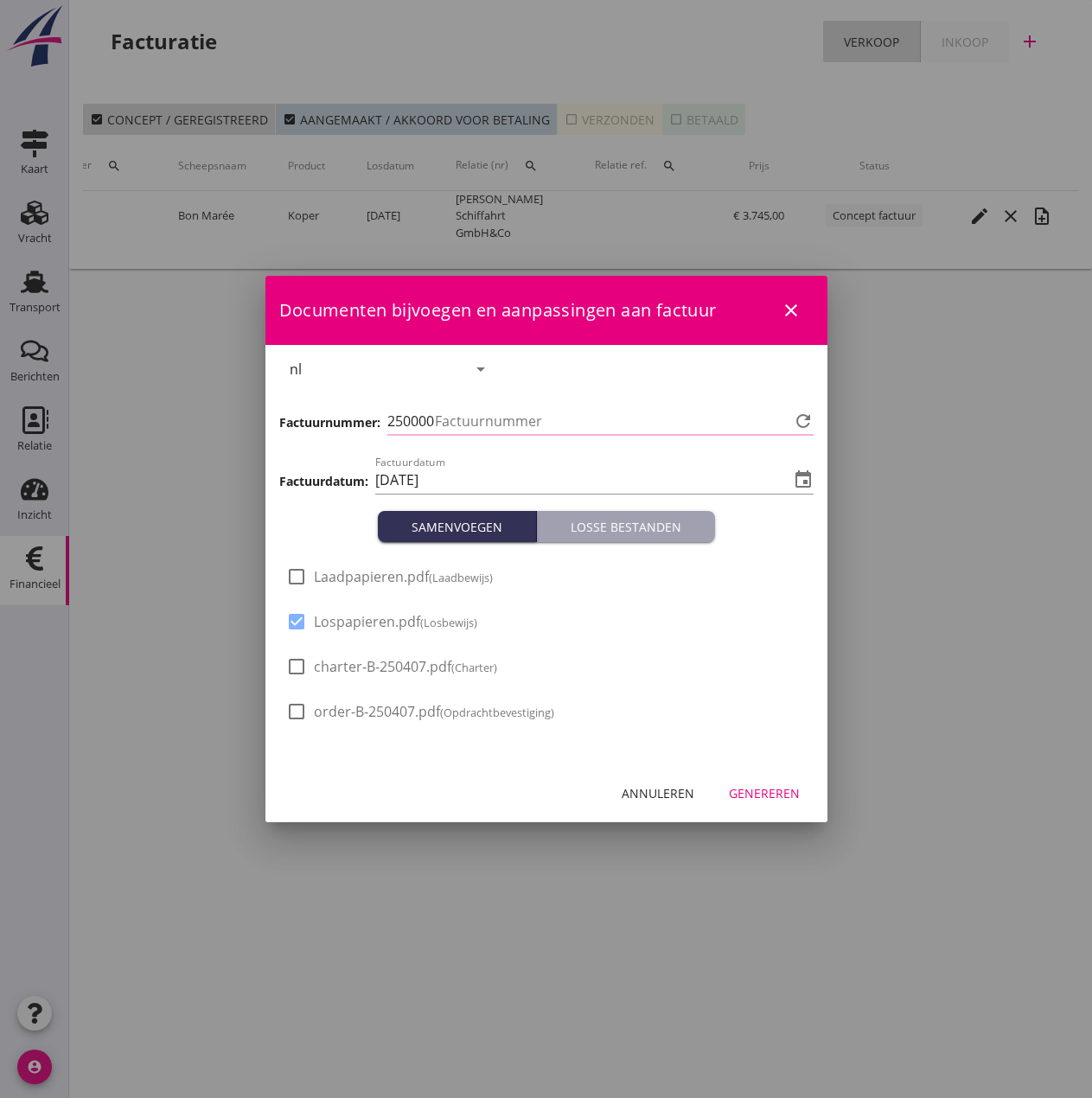
type input "490"
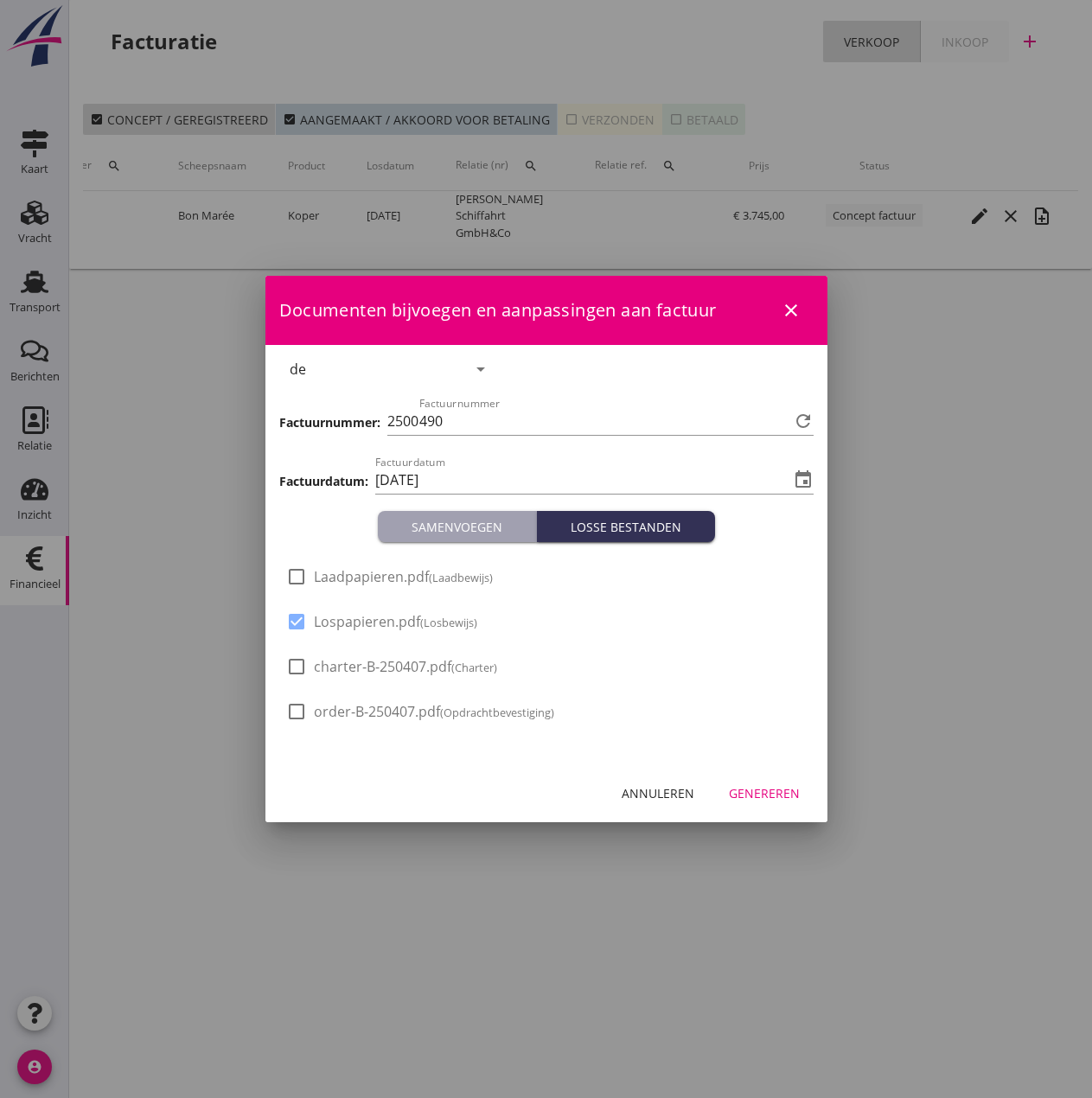
click at [335, 574] on span "Laadpapieren.pdf (Laadbewijs)" at bounding box center [403, 578] width 179 height 18
checkbox input "true"
click at [766, 791] on div "Genereren" at bounding box center [765, 793] width 71 height 18
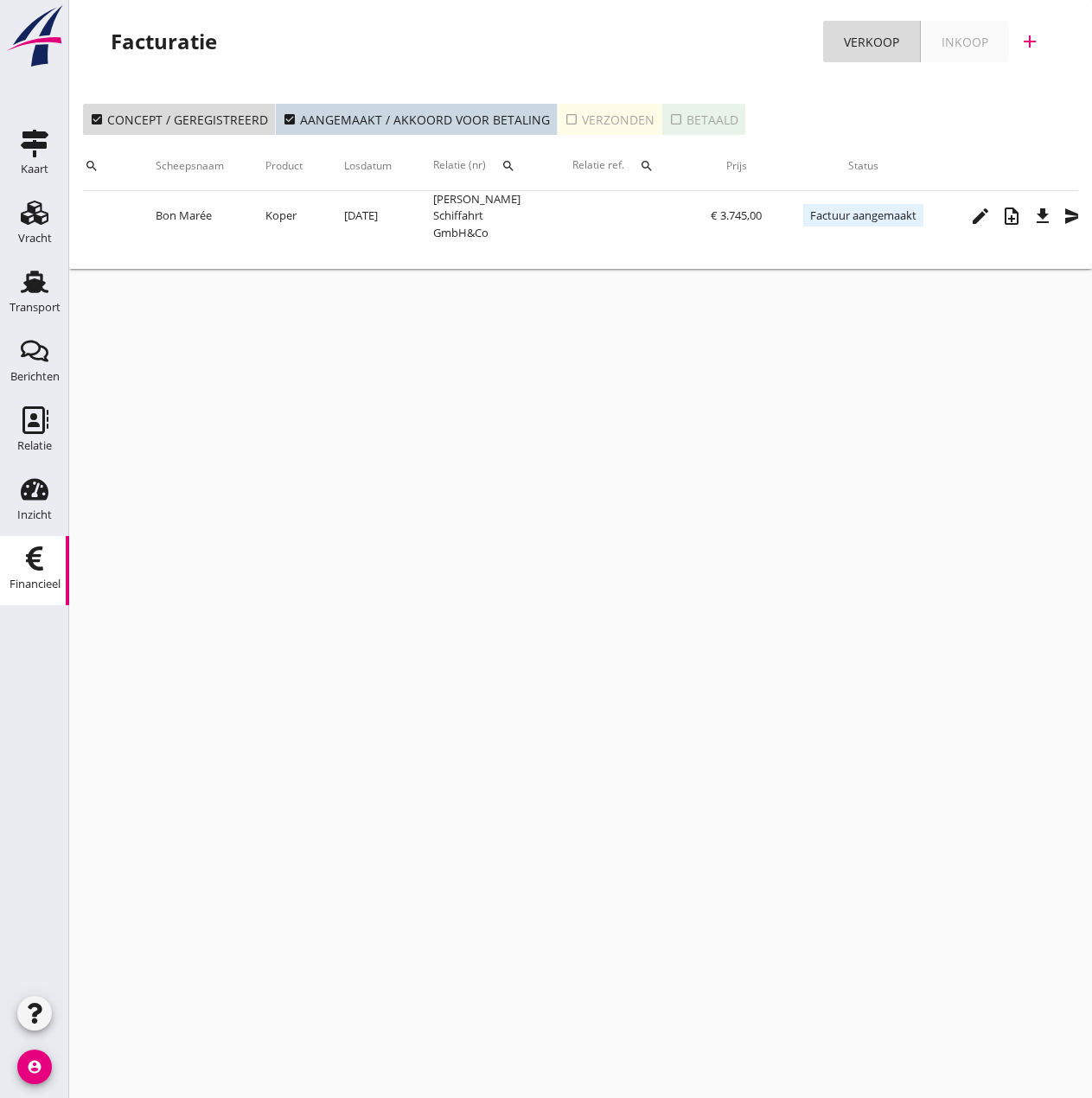
scroll to position [0, 332]
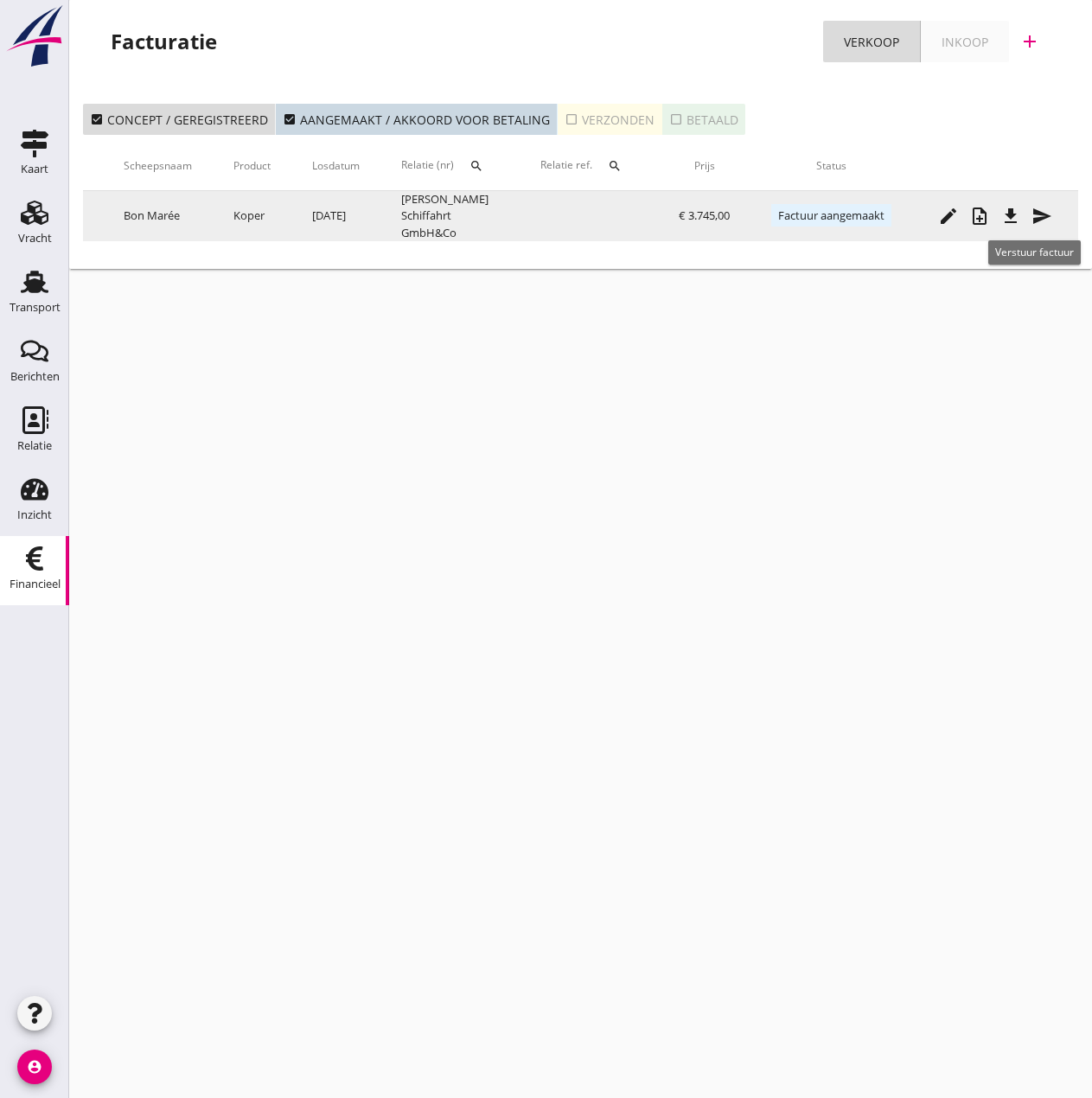
click at [871, 211] on icon "send" at bounding box center [1042, 216] width 21 height 21
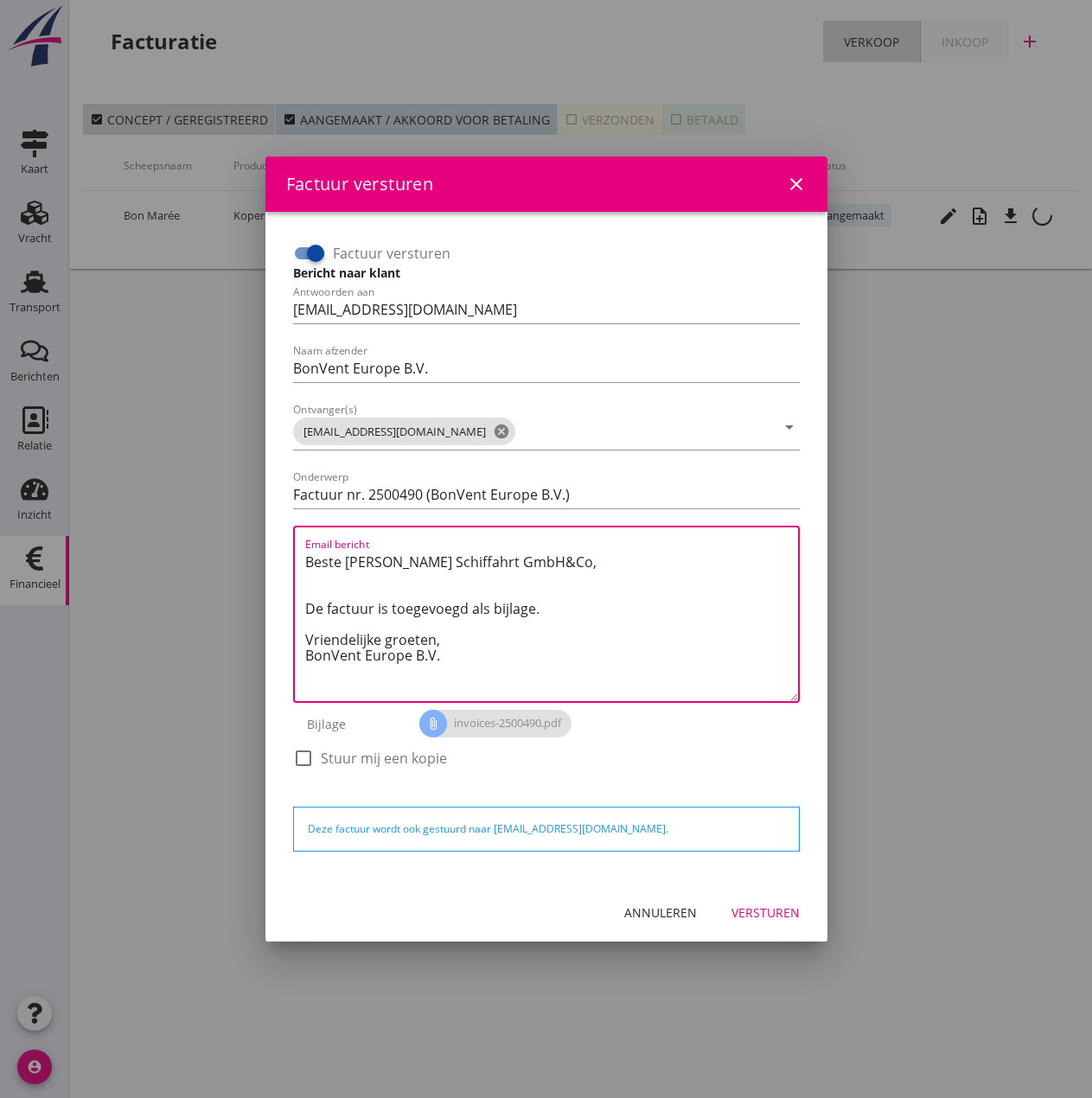
drag, startPoint x: 443, startPoint y: 635, endPoint x: 129, endPoint y: 544, distance: 326.9
click at [129, 544] on div "Factuur versturen close Factuur versturen Bericht naar klant Antwoorden aan inv…" at bounding box center [546, 549] width 1092 height 1098
paste textarea "Guten Tag, Im Anhang finden Sie die Abrechnung für die Liegegeld der MS Diamond…"
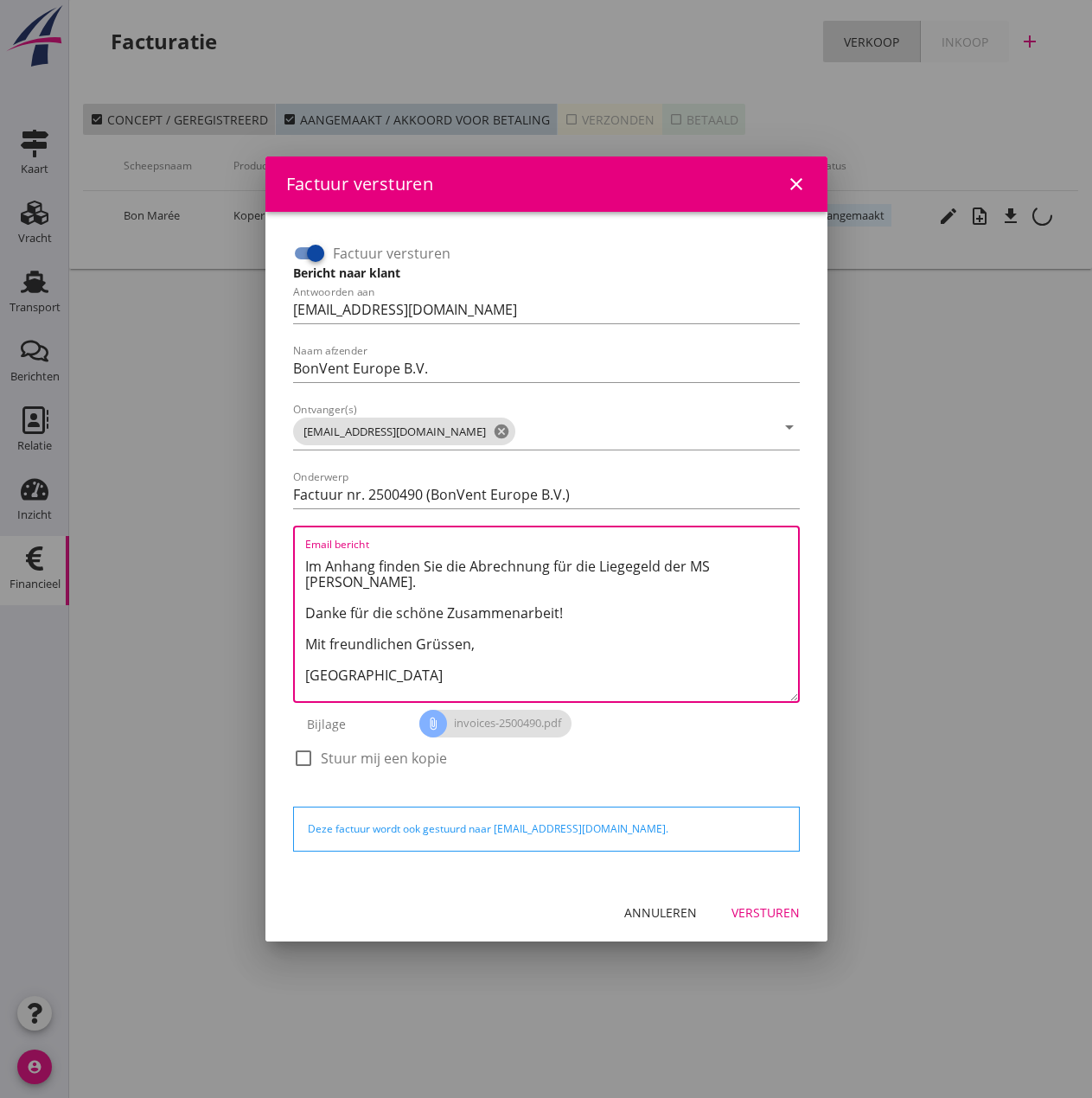
scroll to position [0, 0]
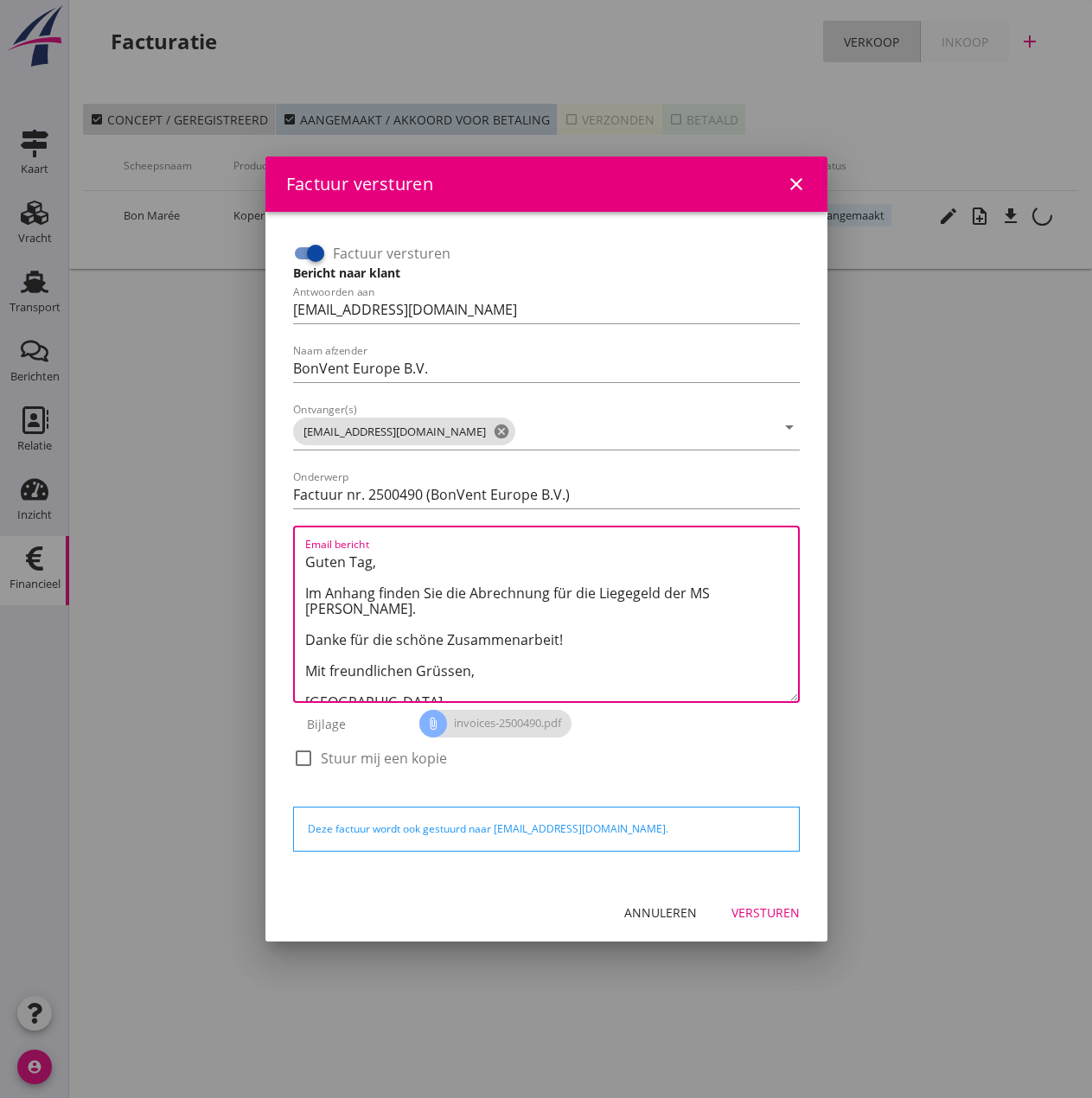
click at [710, 593] on textarea "Guten Tag, Im Anhang finden Sie die Abrechnung für die Liegegeld der MS Diamond…" at bounding box center [552, 625] width 493 height 153
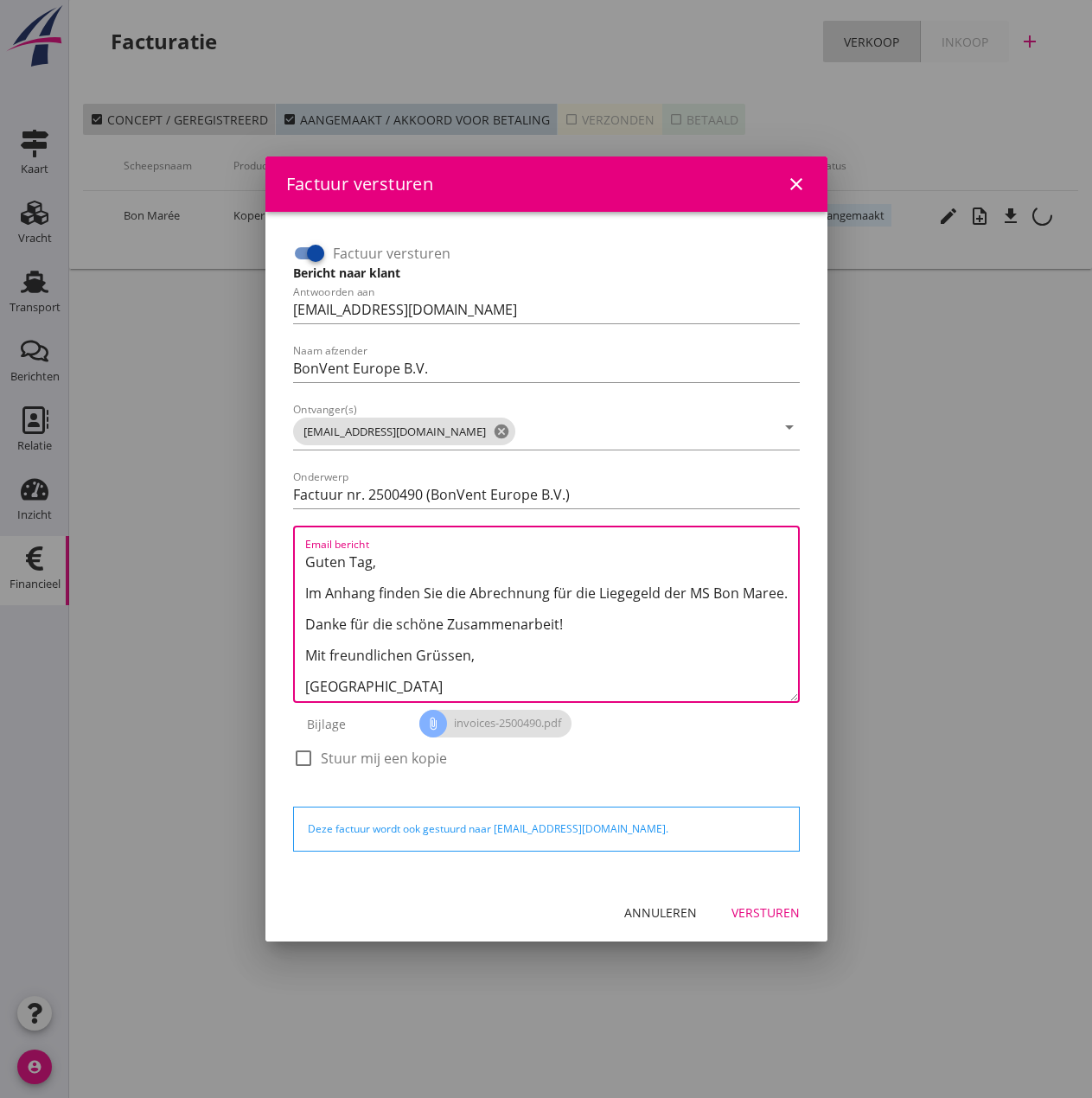
scroll to position [93, 0]
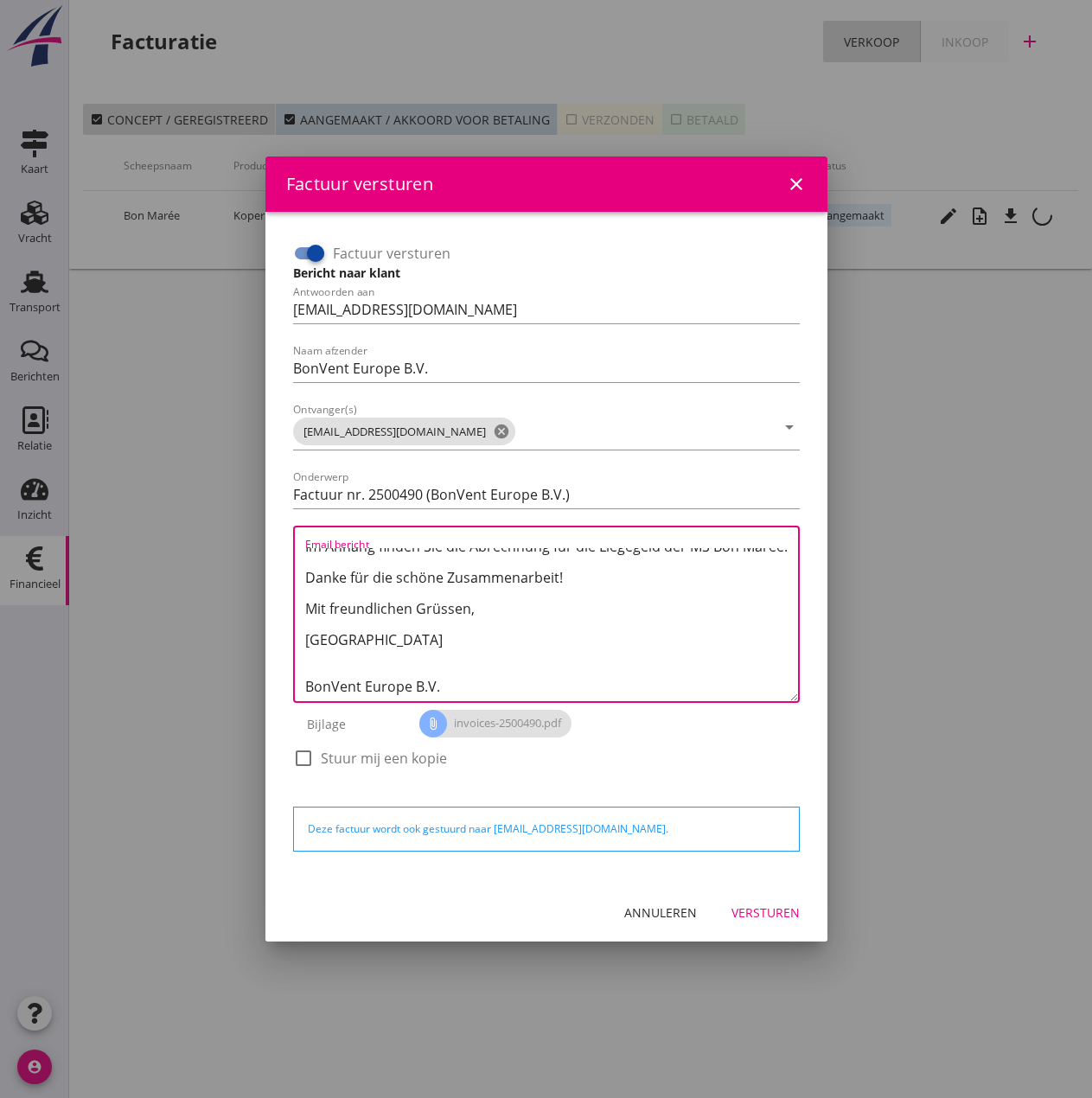
type textarea "Guten Tag, Im Anhang finden Sie die Abrechnung für die Liegegeld der MS Bon Mar…"
click at [780, 849] on div "Versturen" at bounding box center [765, 913] width 68 height 18
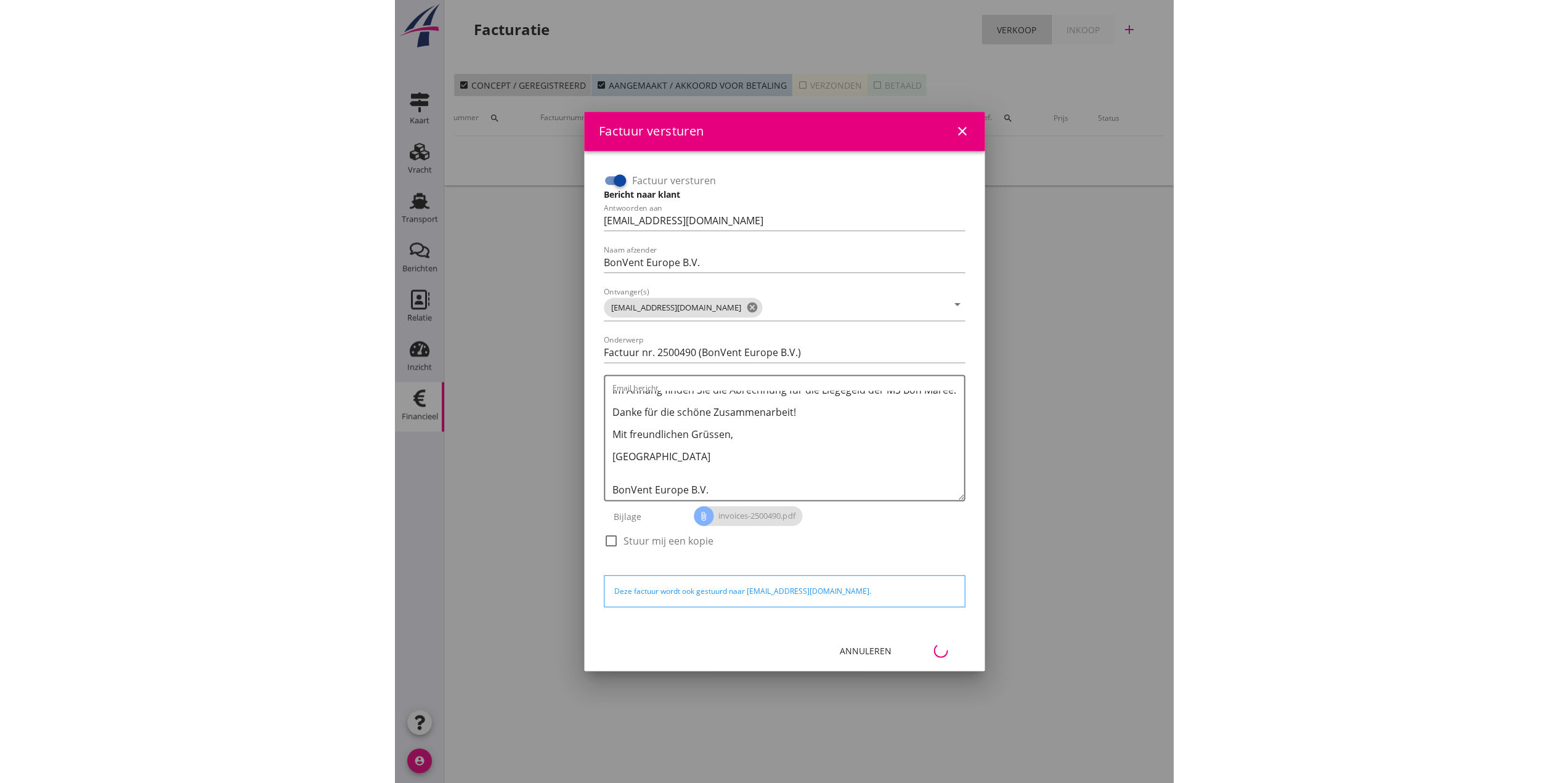
scroll to position [0, 55]
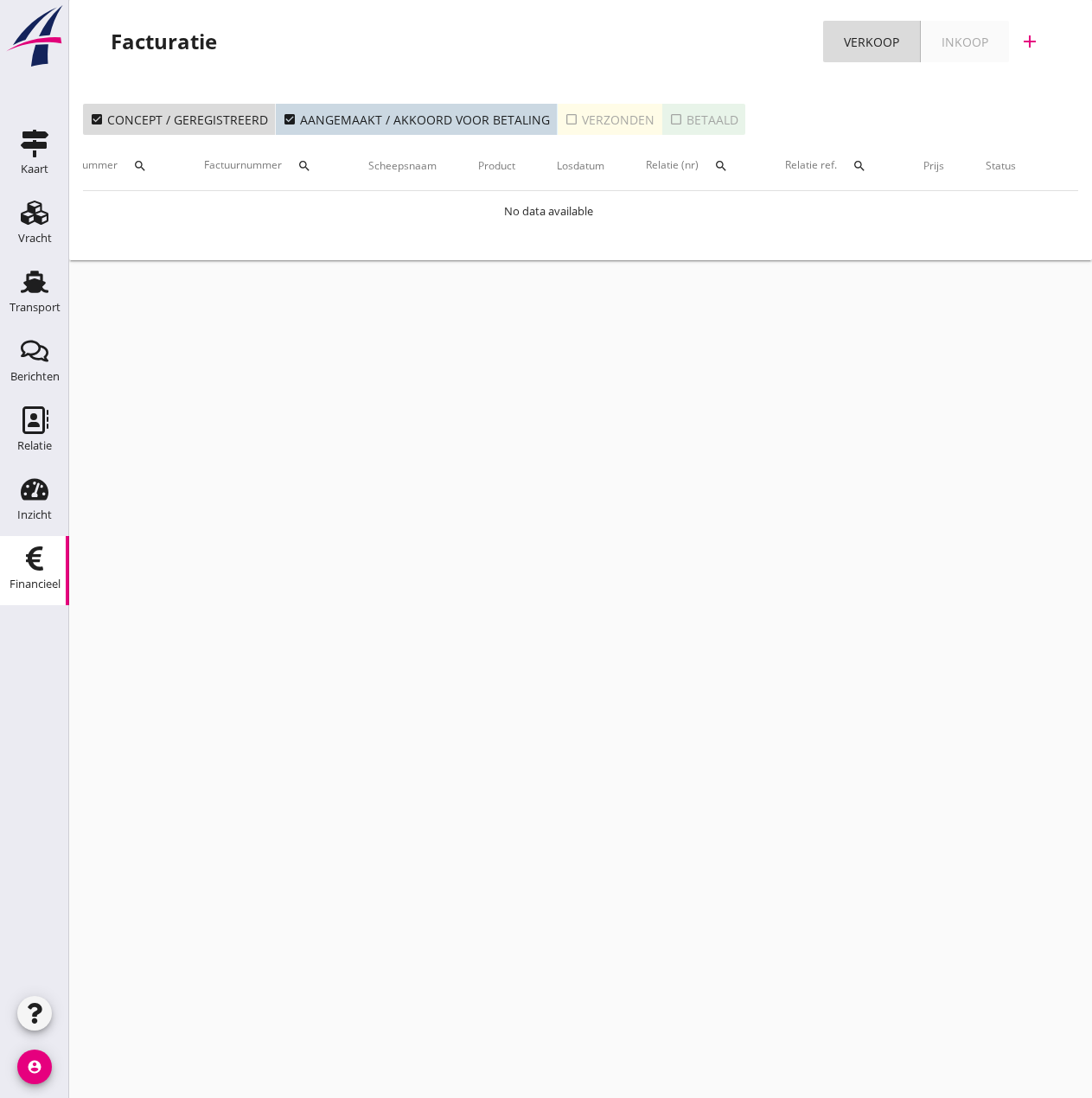
click at [333, 588] on div "cancel You are impersonating another user. Facturatie Verkoop Inkoop add check_…" at bounding box center [580, 549] width 1023 height 1098
click at [24, 289] on icon "Transport" at bounding box center [34, 282] width 28 height 28
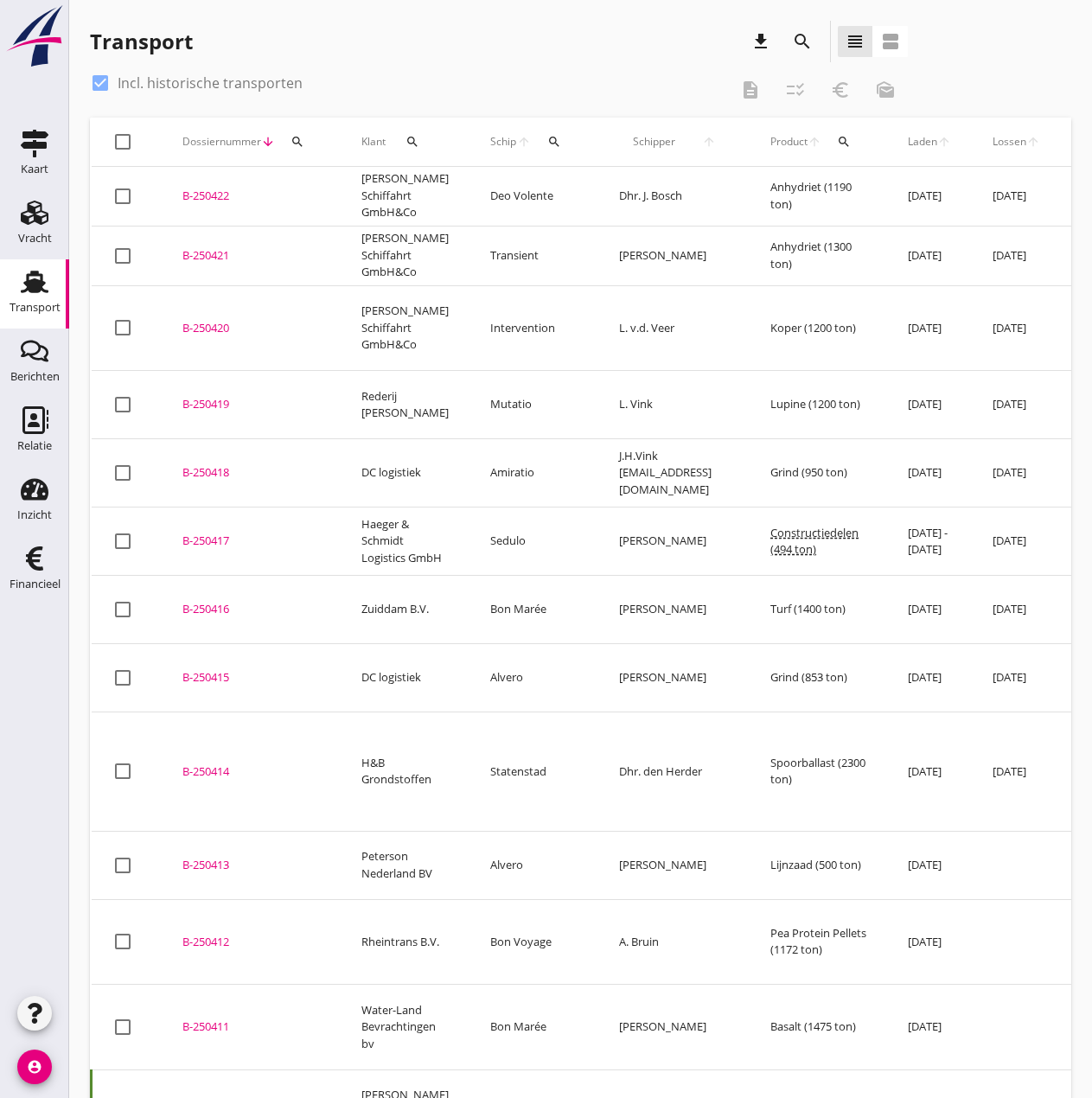
click at [871, 71] on div "check_box Incl. historische transporten description checklist_rtl euro_symbol m…" at bounding box center [580, 92] width 981 height 48
click at [689, 9] on div "Transport download search view_headline view_agenda check_box Incl. historische…" at bounding box center [580, 848] width 1023 height 1696
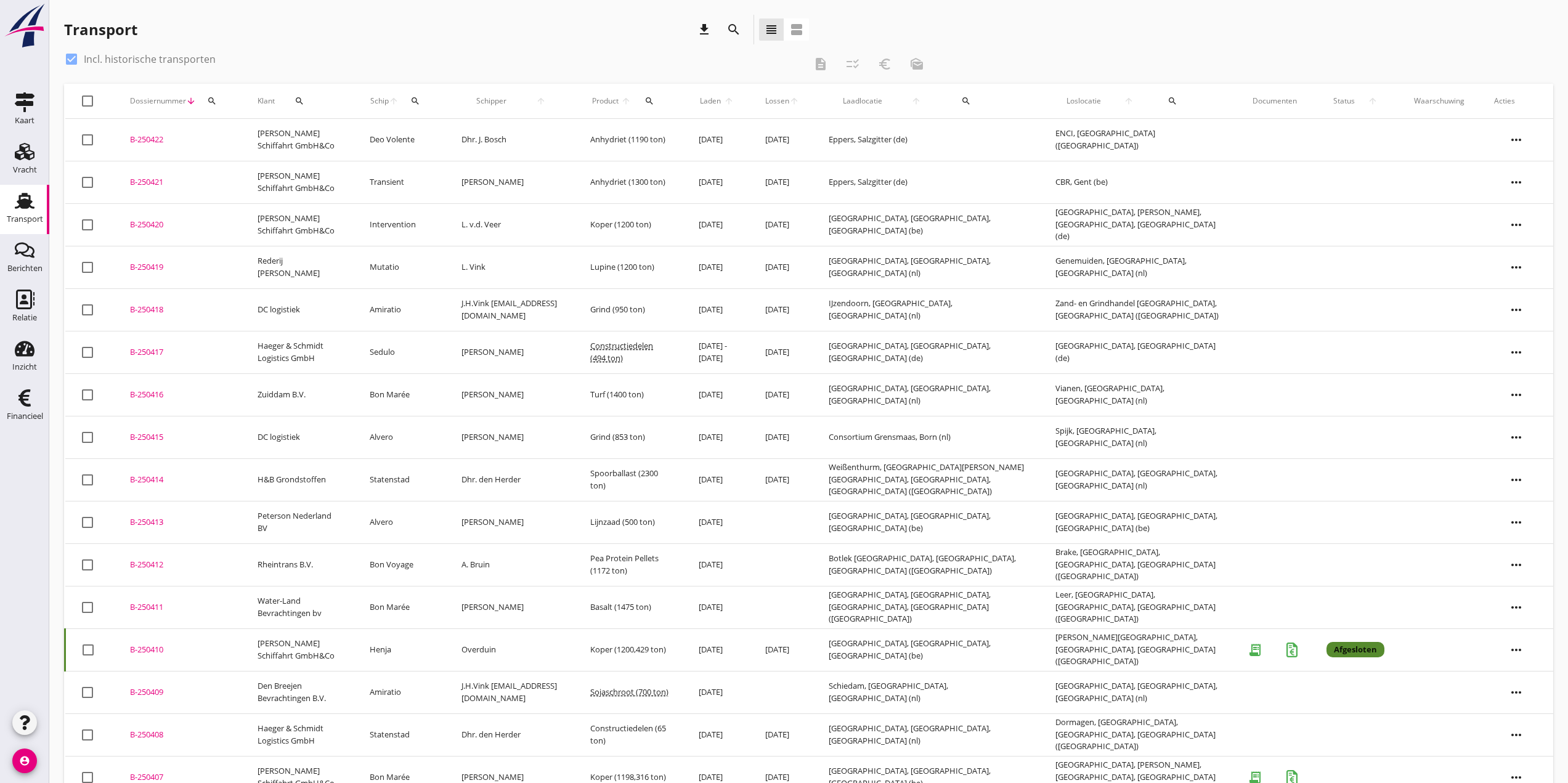
click at [145, 605] on div "B-250409" at bounding box center [179, 692] width 98 height 12
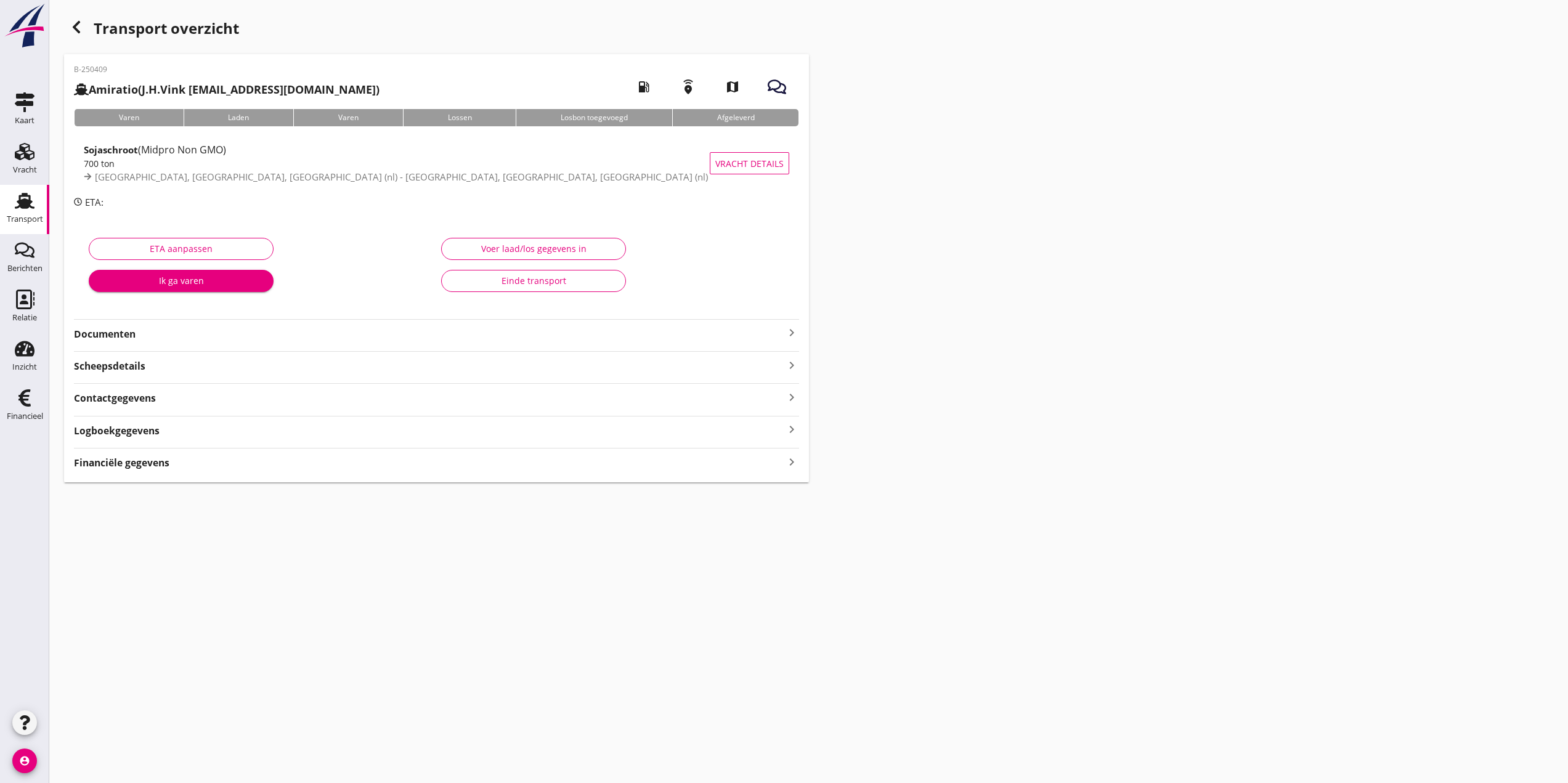
click at [620, 422] on div "Transport overzicht B-250409 Amiratio (J.H.Vink Vi-Trans@outlook.com) local_gas…" at bounding box center [808, 249] width 1519 height 497
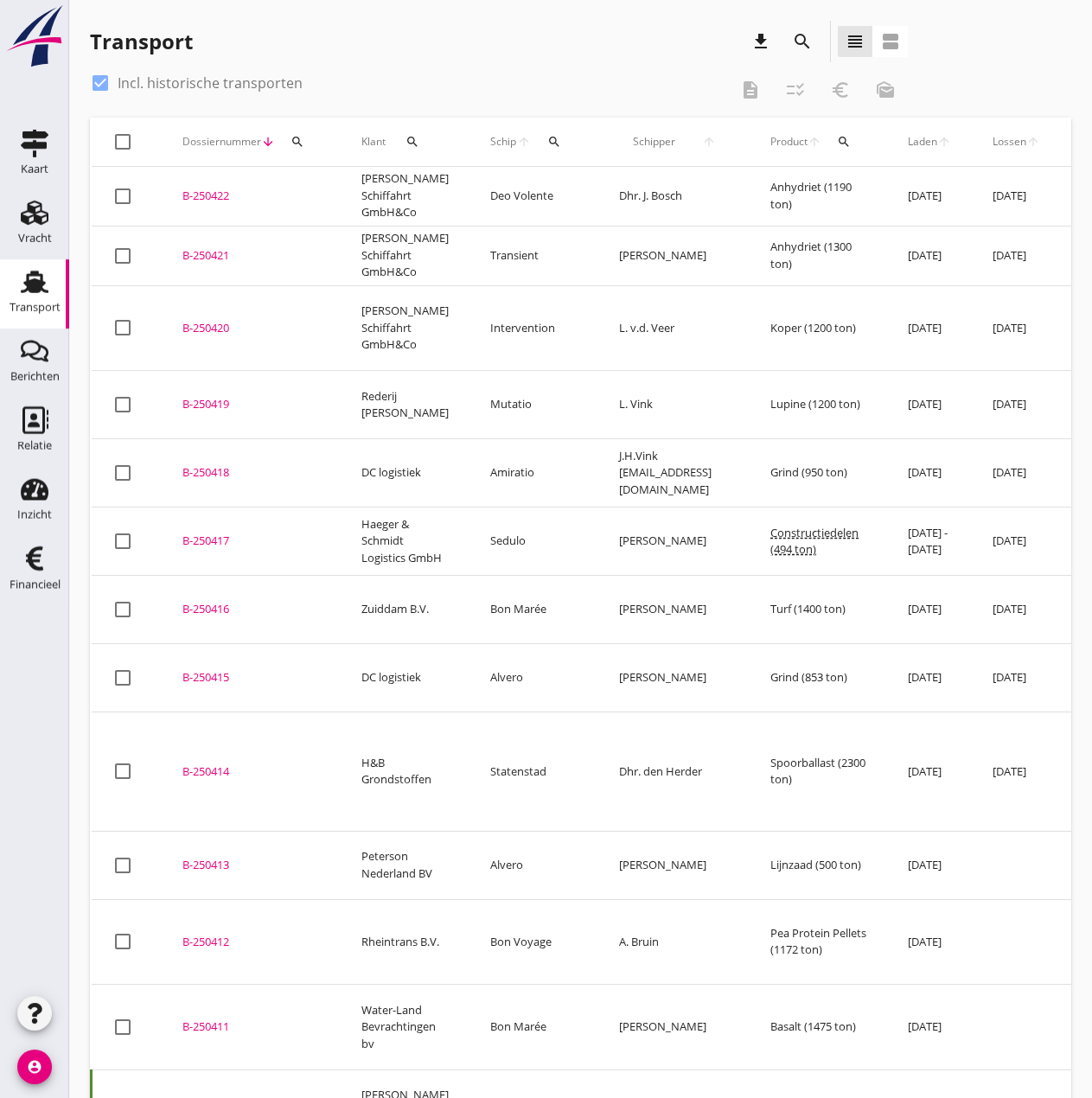
scroll to position [503, 0]
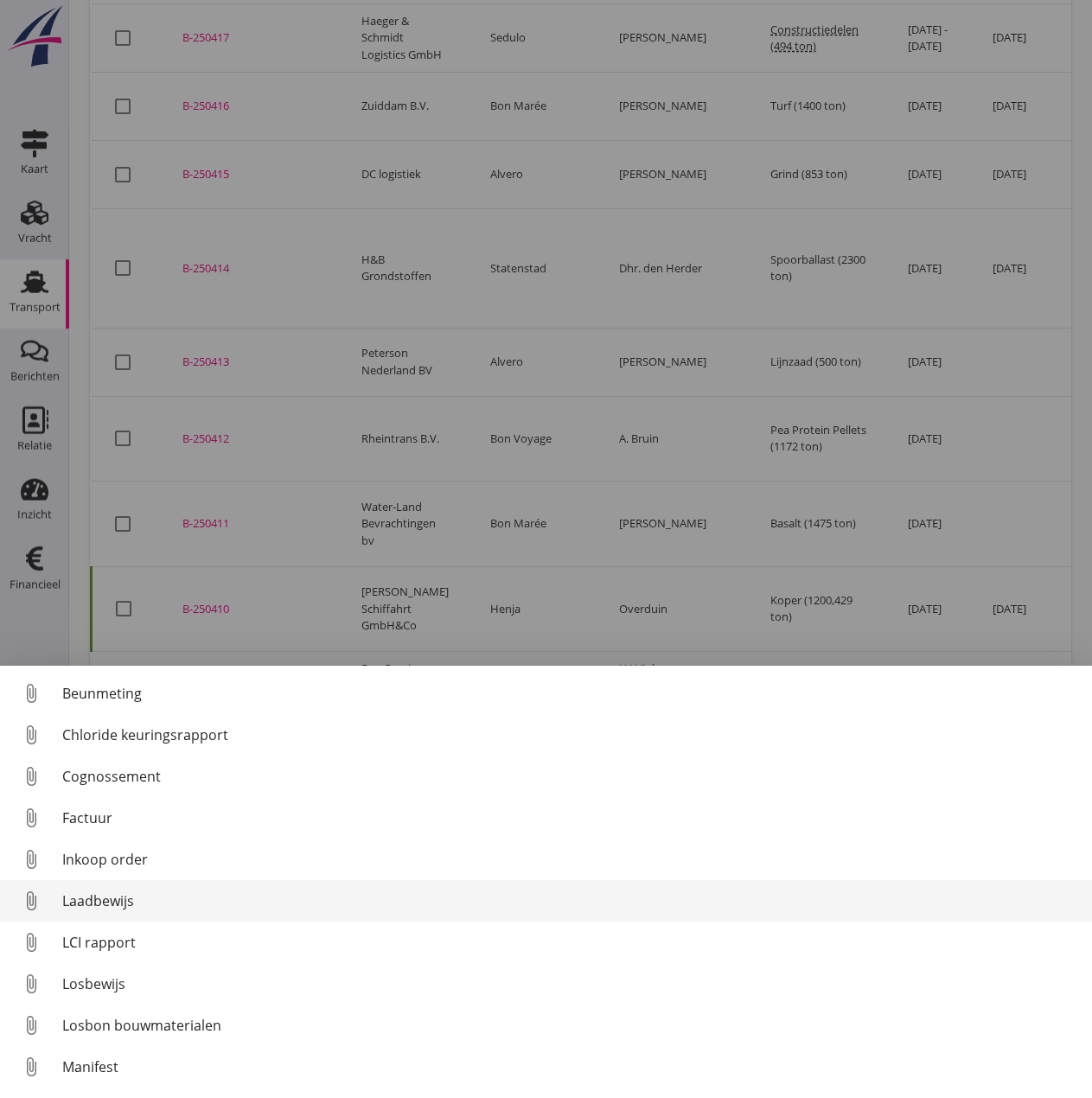
click at [102, 849] on div "Laadbewijs" at bounding box center [570, 900] width 1017 height 21
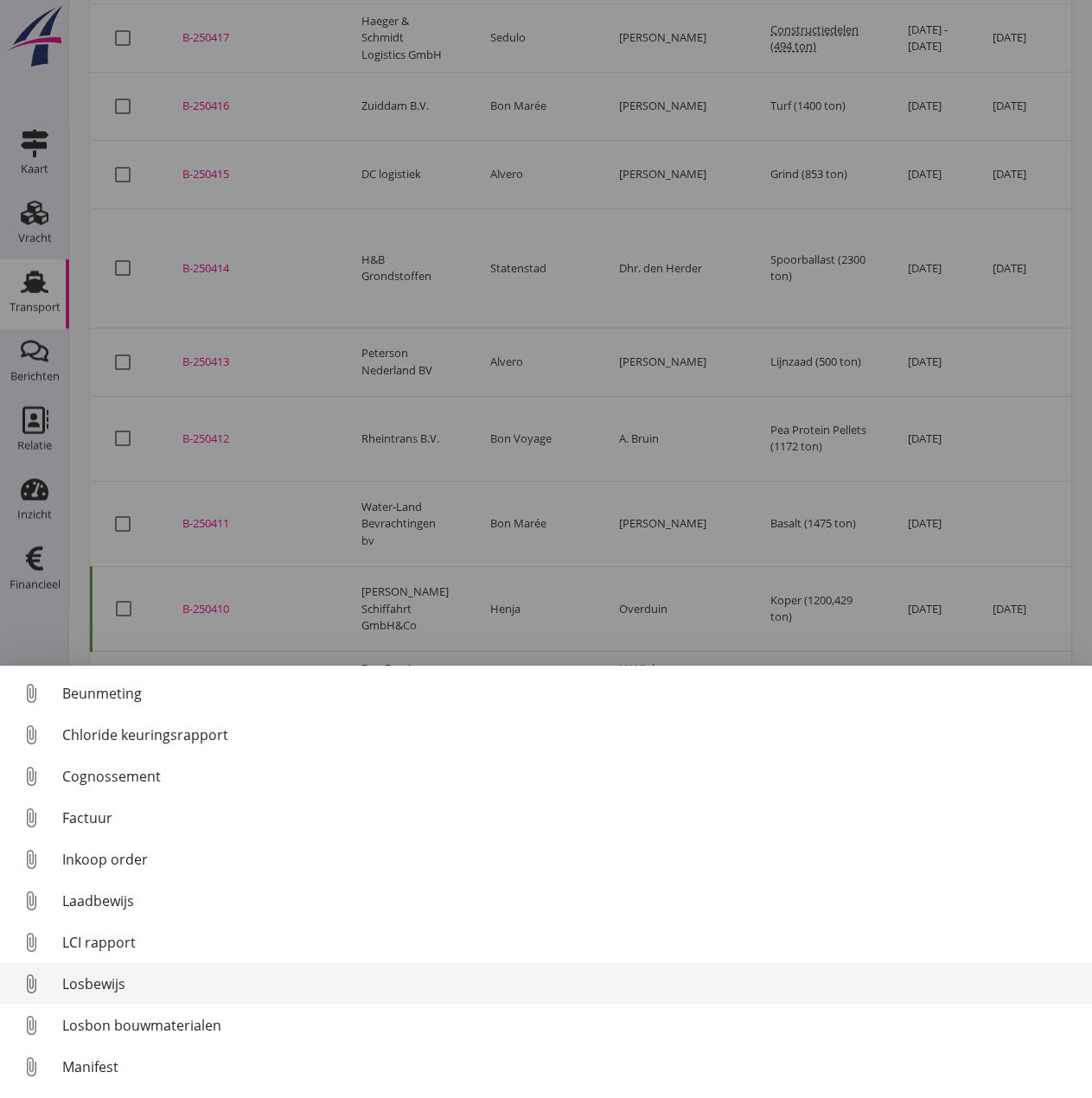
click at [86, 849] on div "Losbewijs" at bounding box center [570, 984] width 1017 height 21
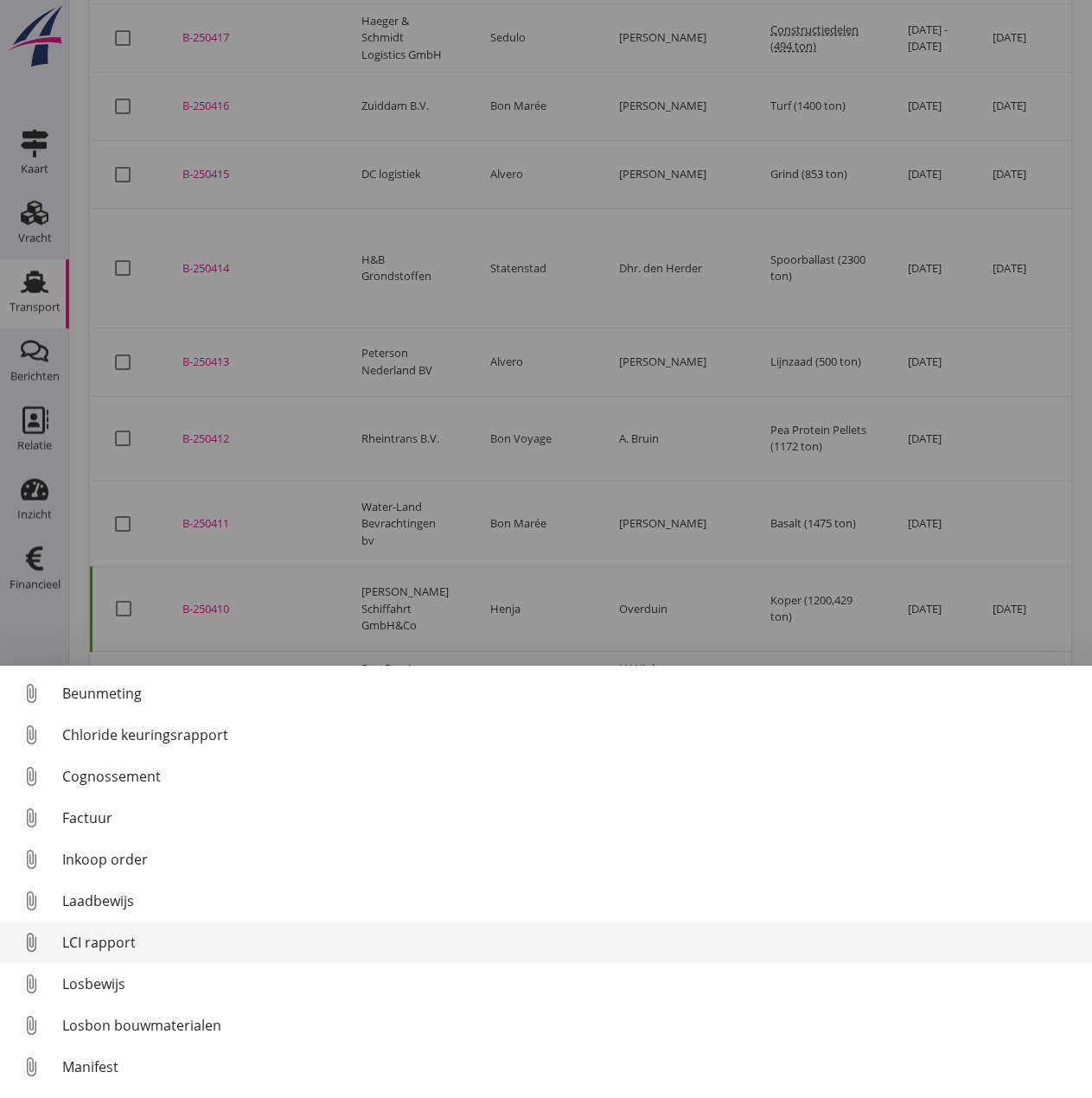
click at [121, 849] on div "LCI rapport" at bounding box center [570, 942] width 1017 height 21
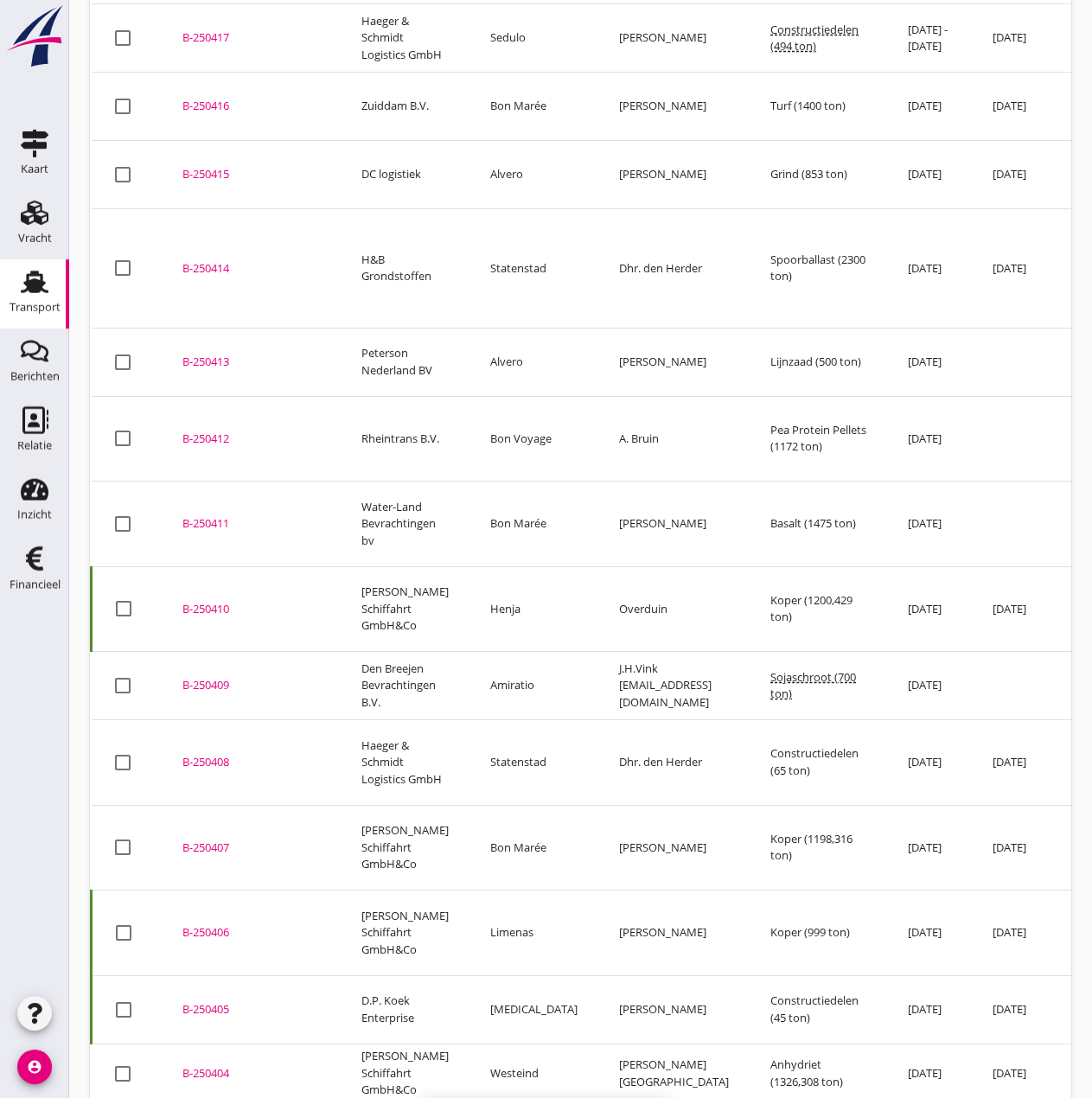
click at [205, 677] on div "B-250409" at bounding box center [251, 685] width 138 height 17
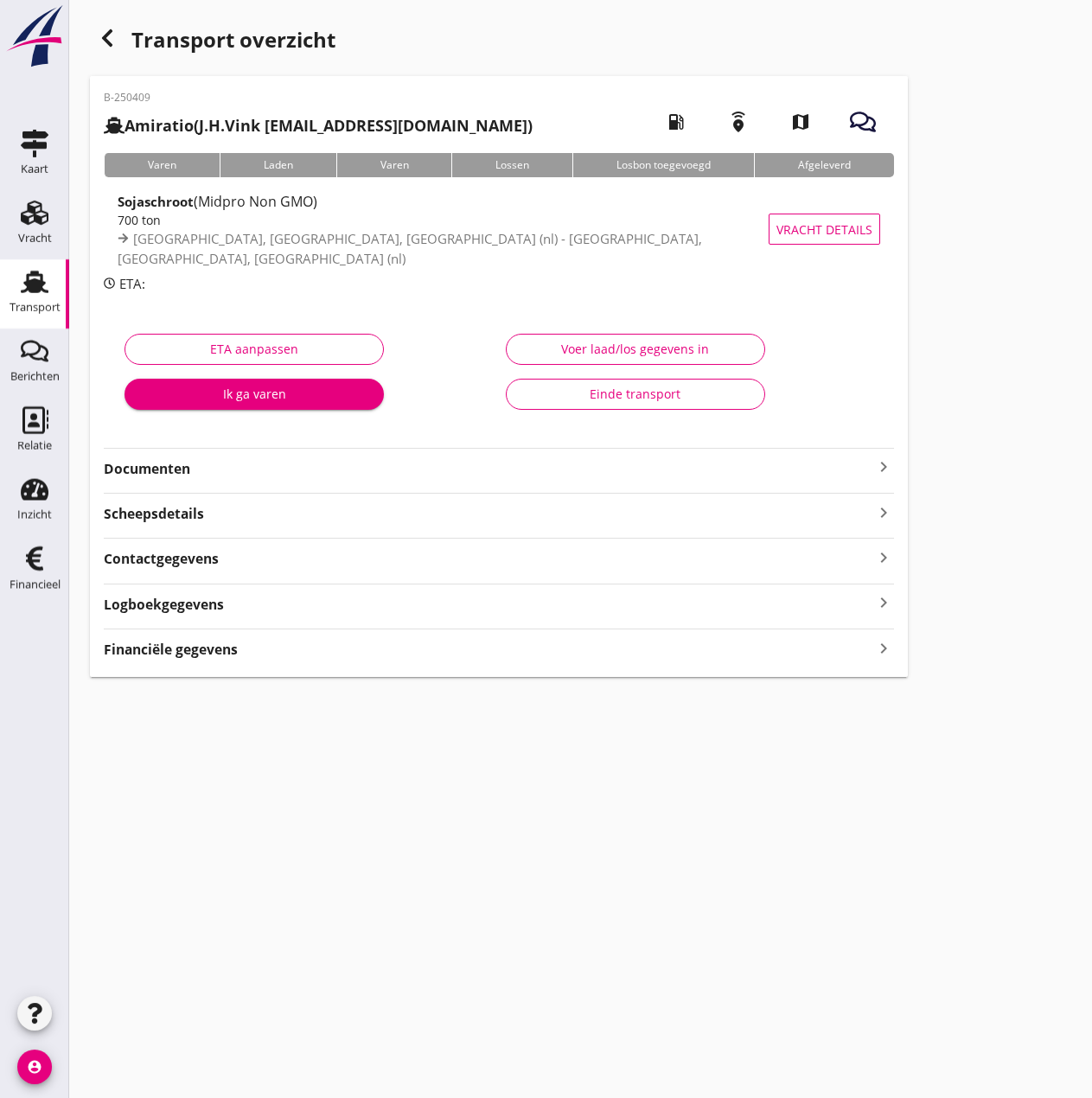
click at [431, 475] on strong "Documenten" at bounding box center [488, 469] width 770 height 20
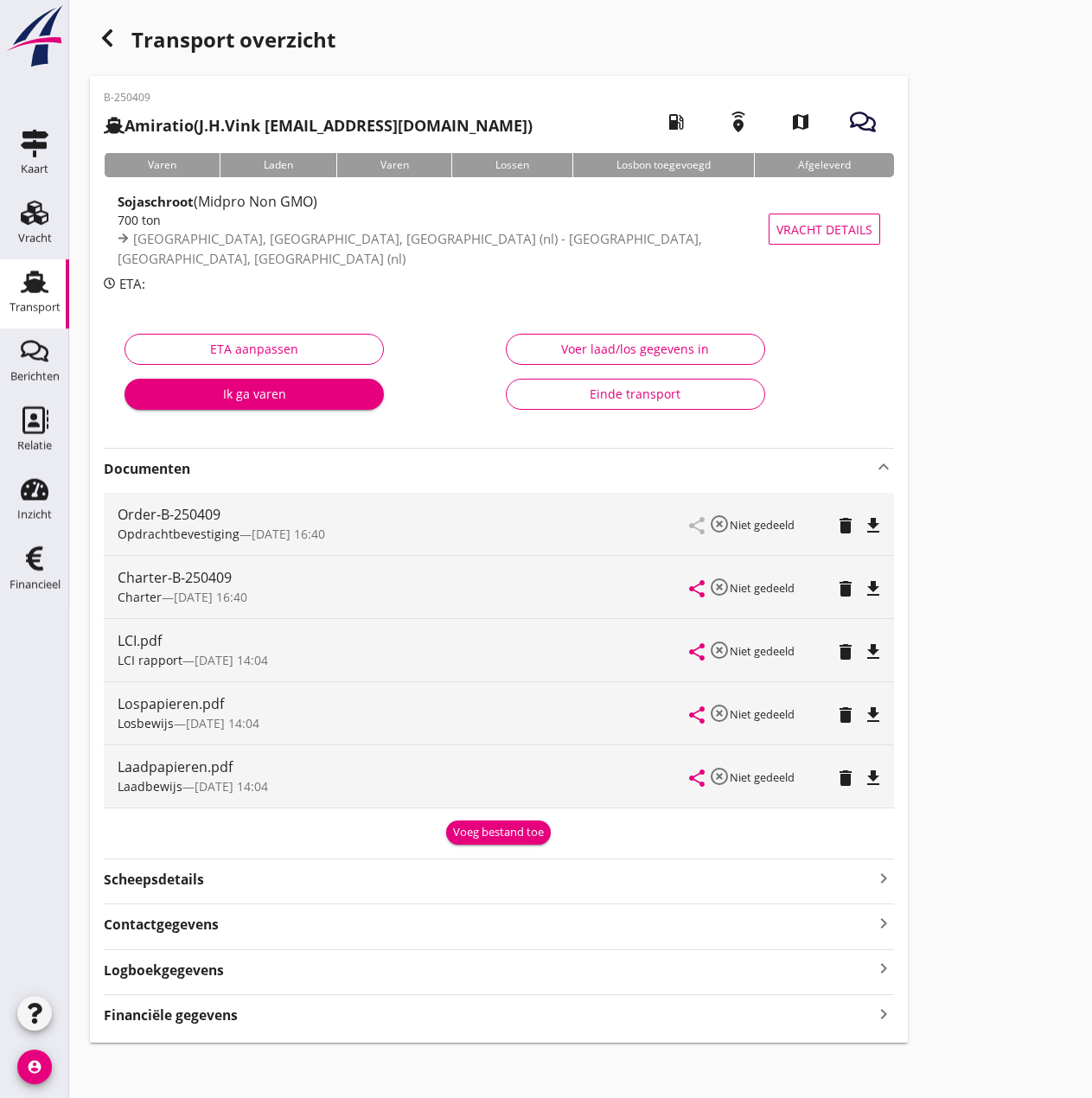
click at [571, 349] on div "Voer laad/los gegevens in" at bounding box center [636, 349] width 230 height 18
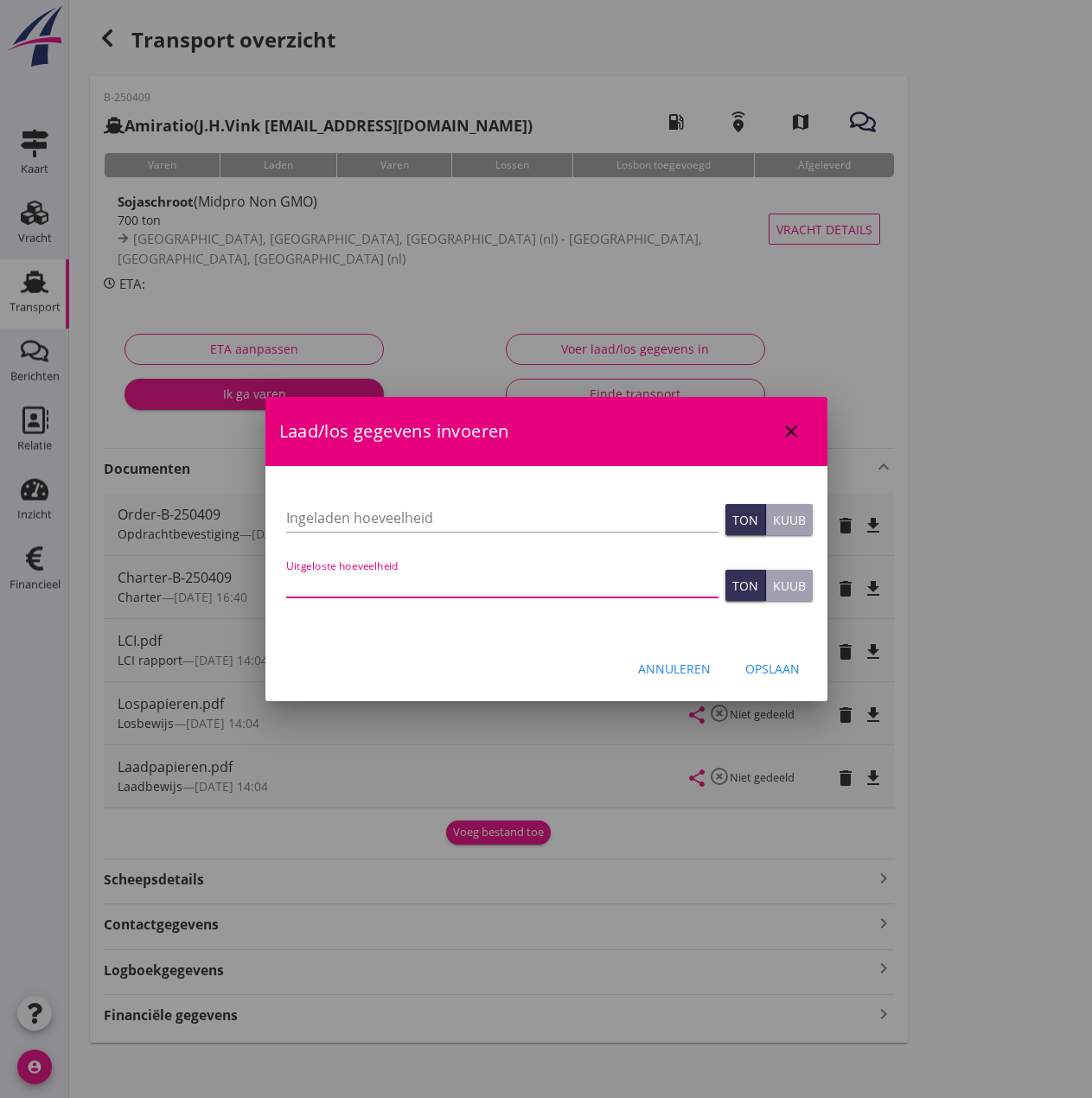
click at [363, 578] on input "Uitgeloste hoeveelheid" at bounding box center [502, 583] width 433 height 28
type input "644.876"
click at [360, 502] on div "Ingeladen hoeveelheid" at bounding box center [502, 521] width 433 height 55
click at [372, 512] on input "Ingeladen hoeveelheid" at bounding box center [502, 518] width 433 height 28
click at [311, 514] on input "Ingeladen hoeveelheid" at bounding box center [502, 518] width 433 height 28
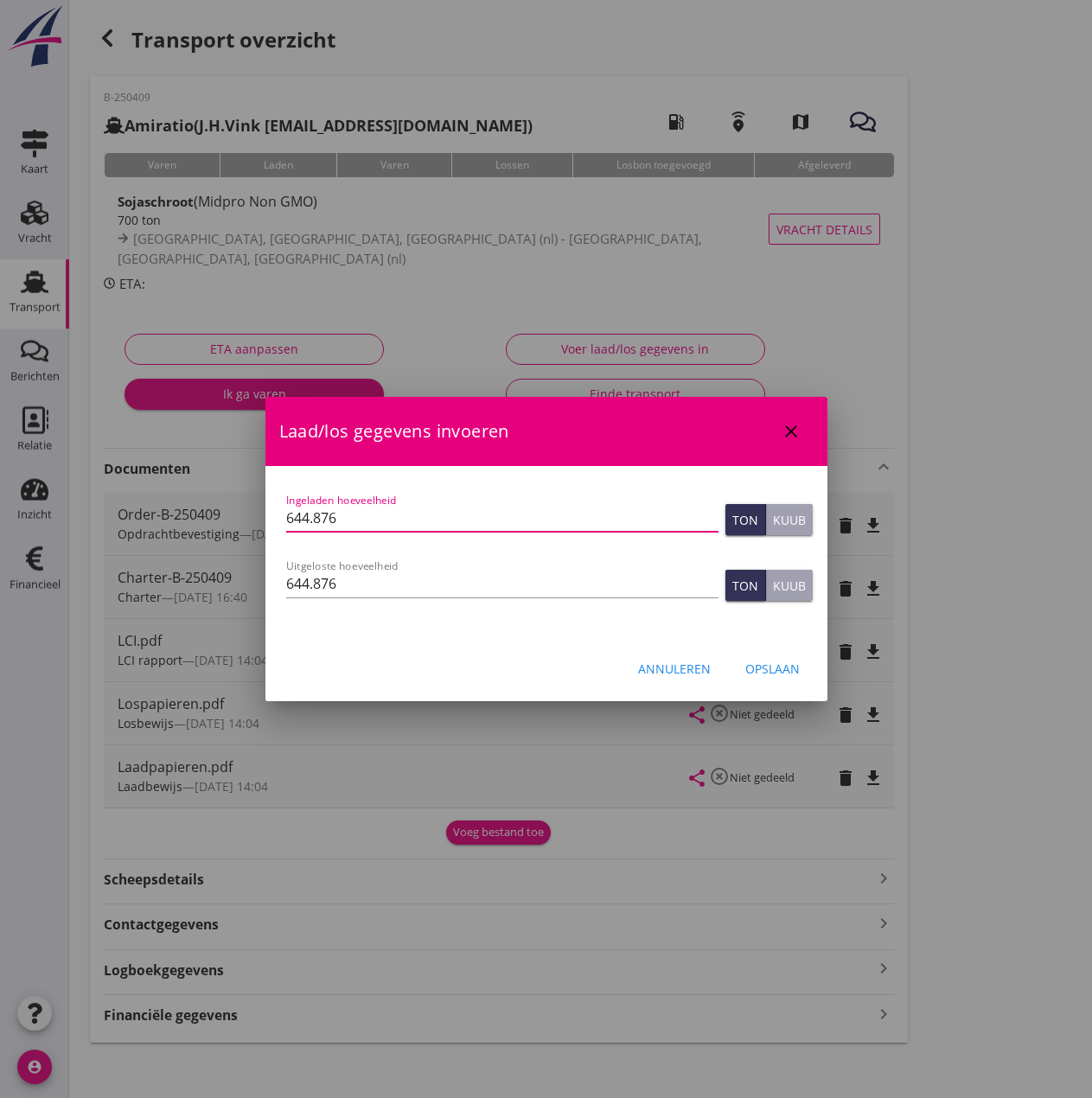
type input "644.876"
click at [779, 663] on div "Opslaan" at bounding box center [773, 669] width 54 height 18
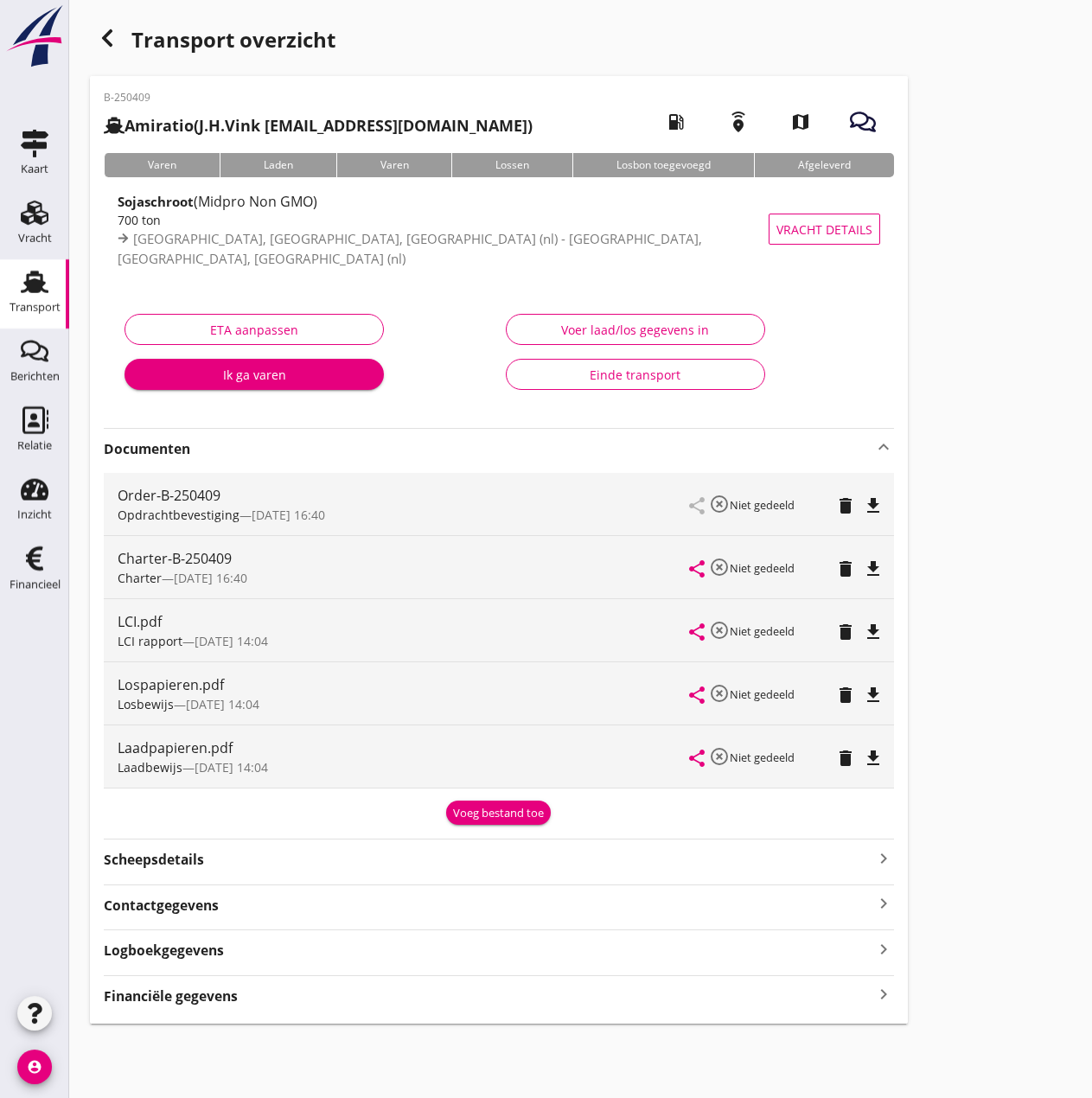
click at [871, 443] on icon "keyboard_arrow_up" at bounding box center [883, 447] width 21 height 21
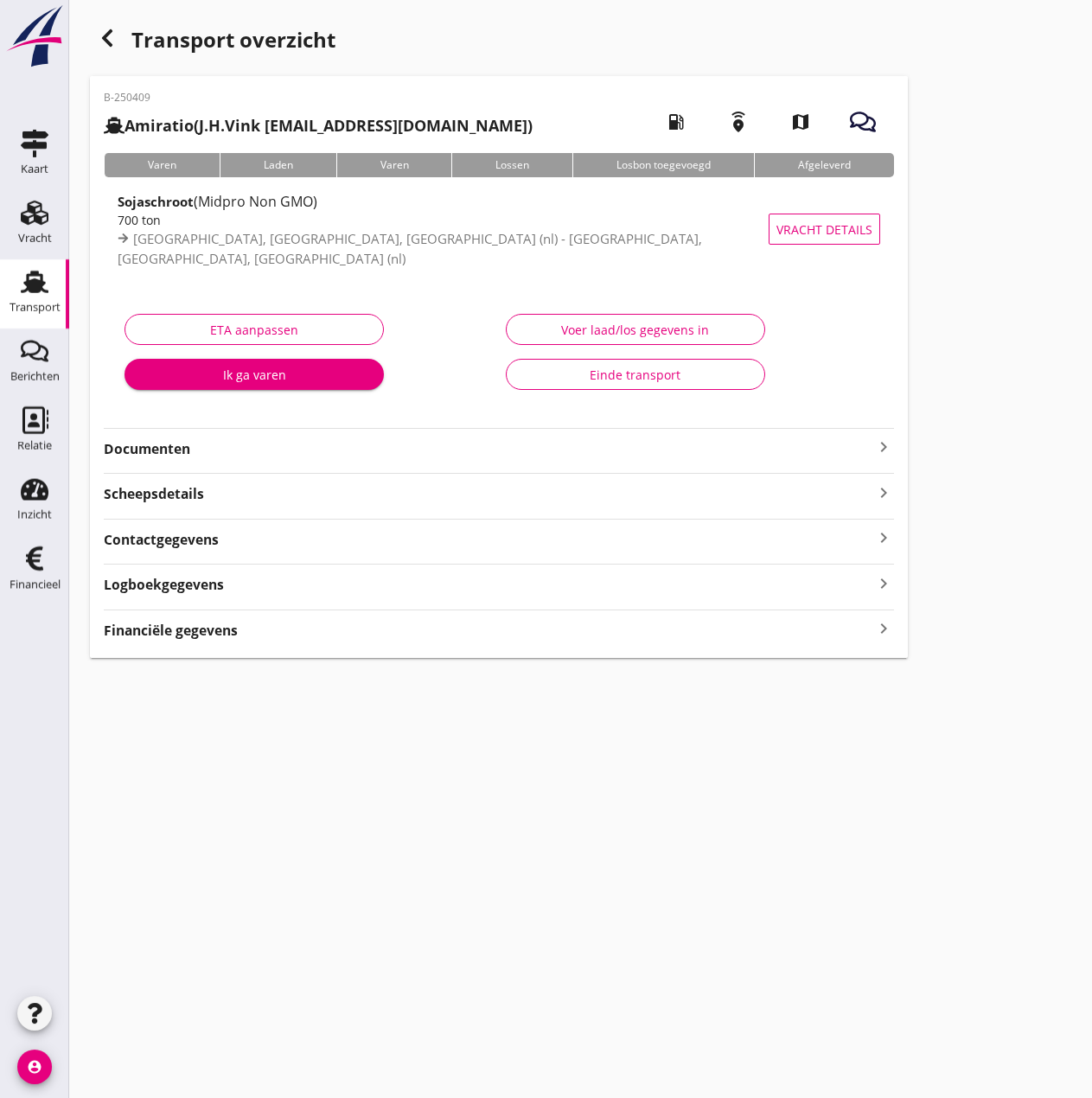
click at [207, 634] on strong "Financiële gegevens" at bounding box center [171, 631] width 134 height 20
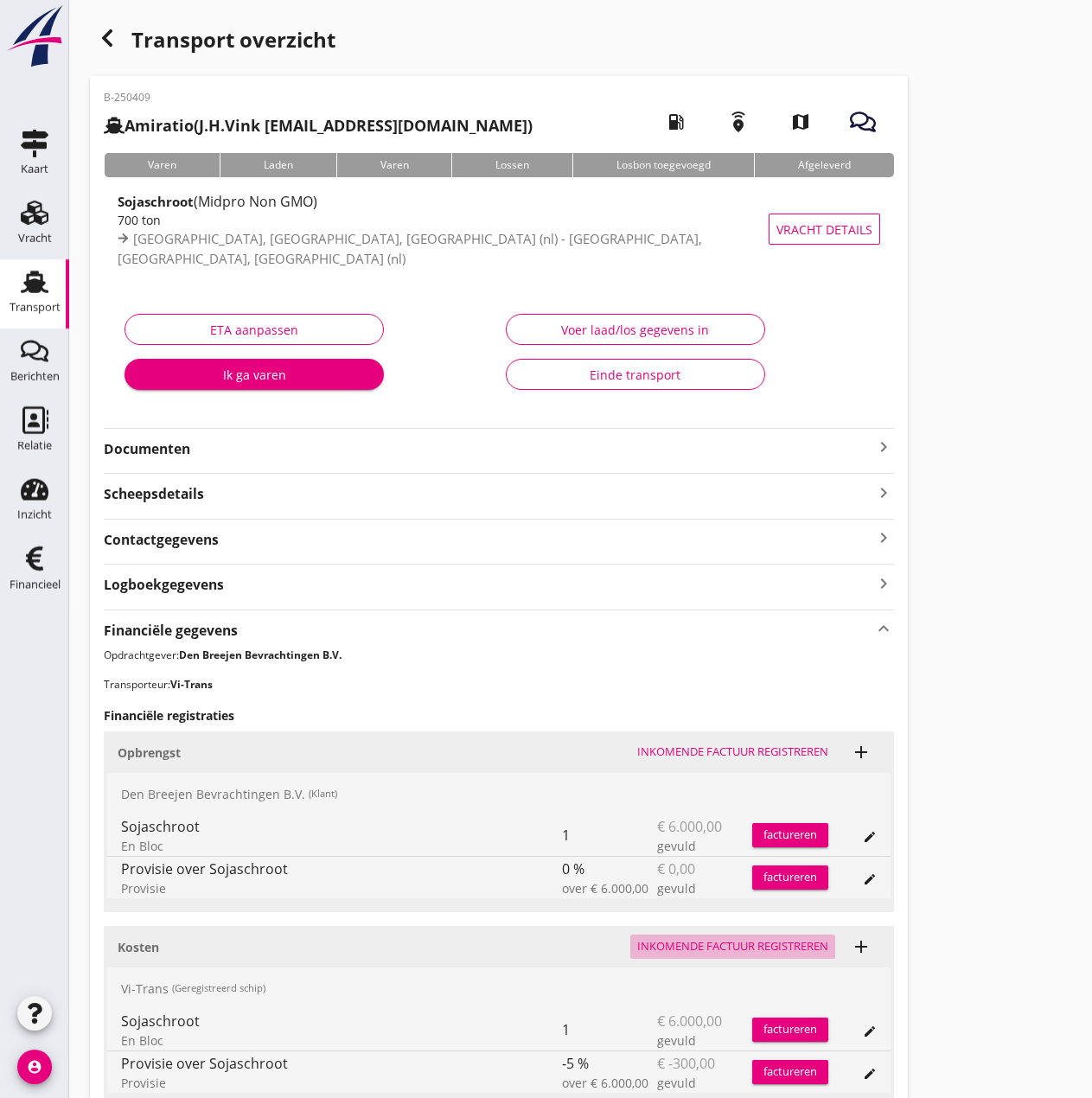
click at [733, 849] on div "Inkomende factuur registreren" at bounding box center [733, 947] width 191 height 17
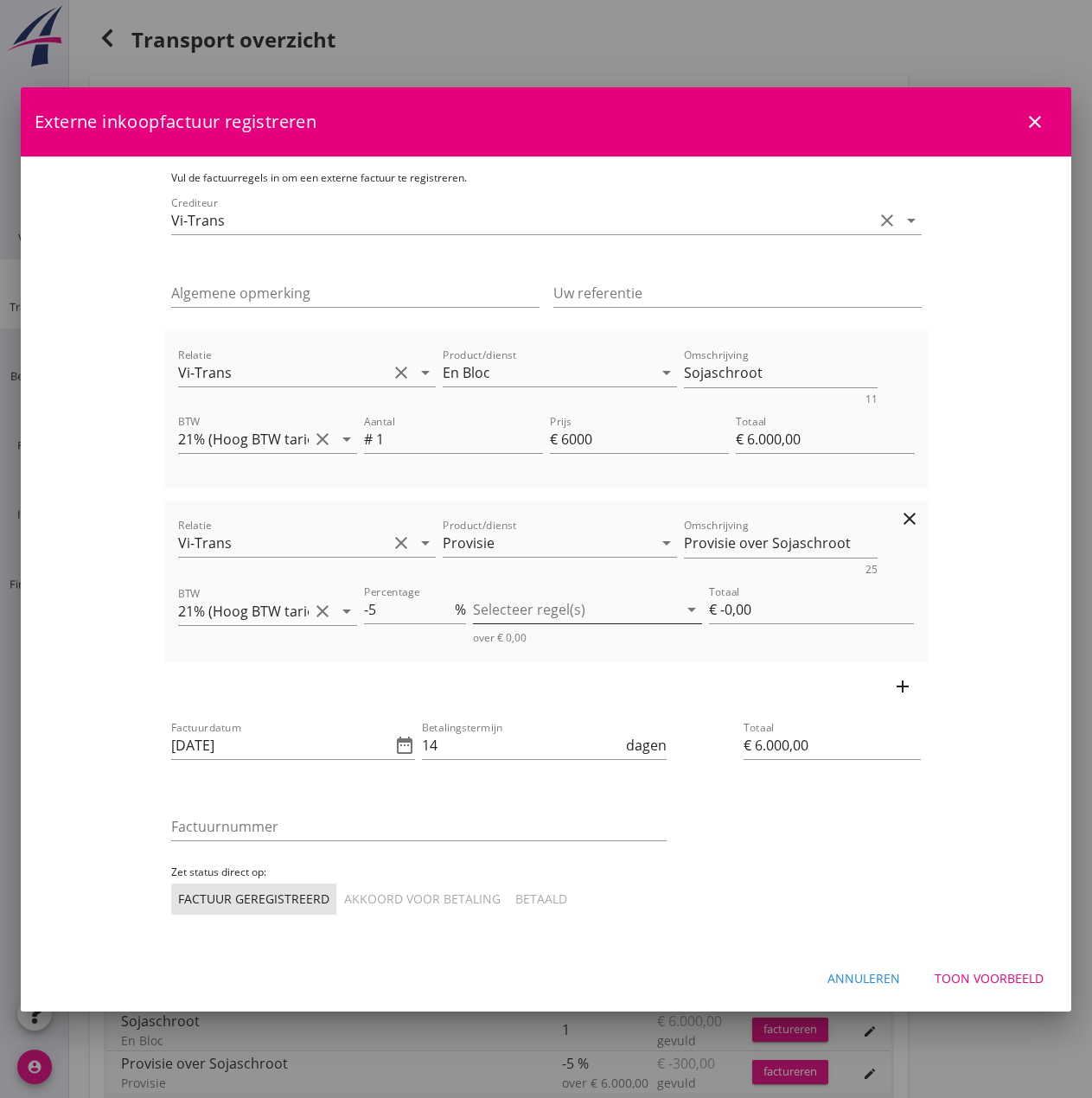
click at [678, 612] on div at bounding box center [576, 609] width 205 height 28
click at [537, 624] on div "check_box_outline_blank" at bounding box center [520, 624] width 48 height 34
type input "€ -300,00"
click at [871, 617] on input "€ -300,00" at bounding box center [821, 609] width 189 height 28
click at [171, 829] on input "Factuurnummer" at bounding box center [419, 826] width 495 height 28
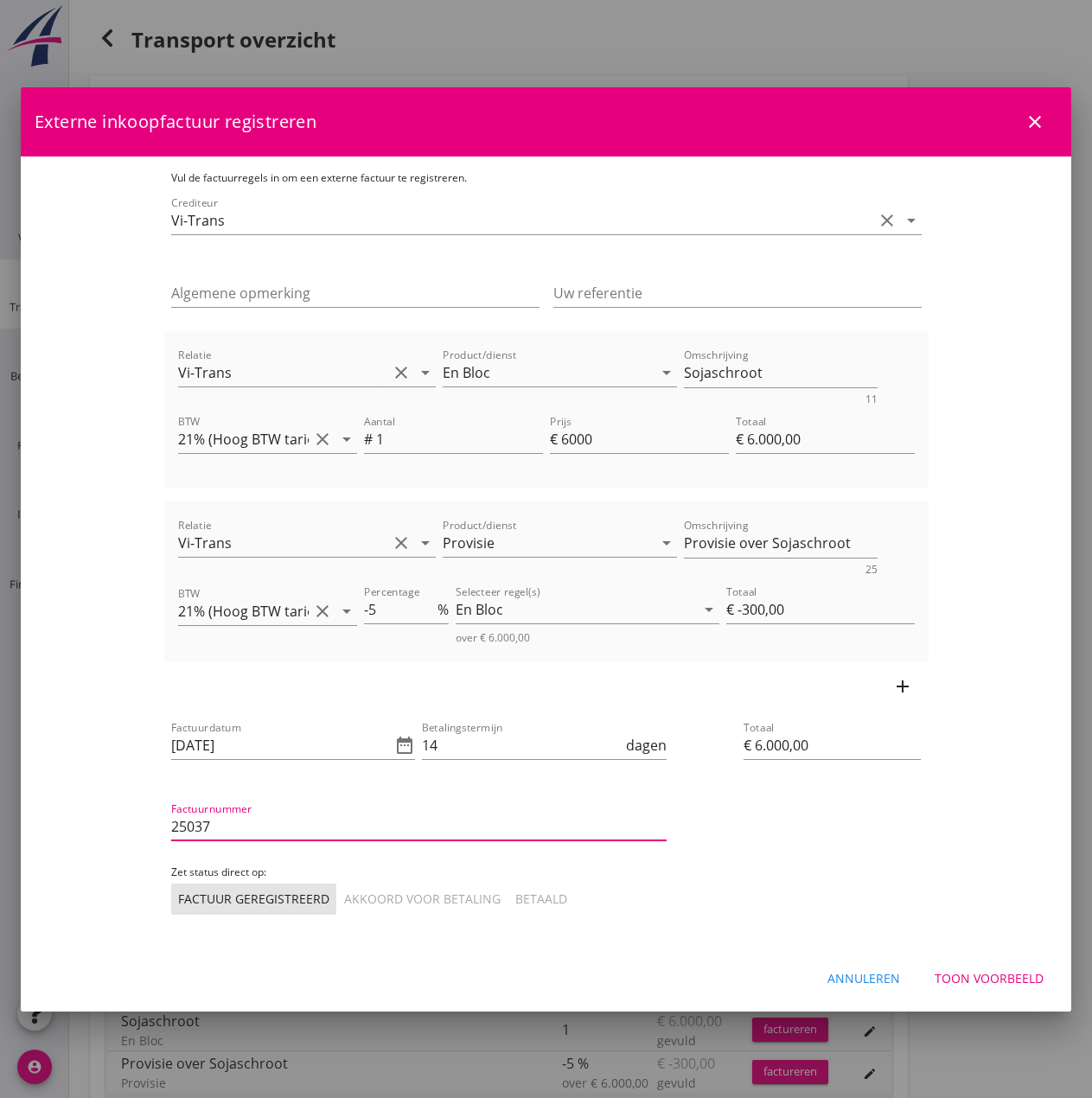
type input "25037"
click at [345, 849] on div "Akkoord voor betaling" at bounding box center [423, 899] width 157 height 18
click at [871, 849] on div "Toon voorbeeld" at bounding box center [990, 978] width 109 height 18
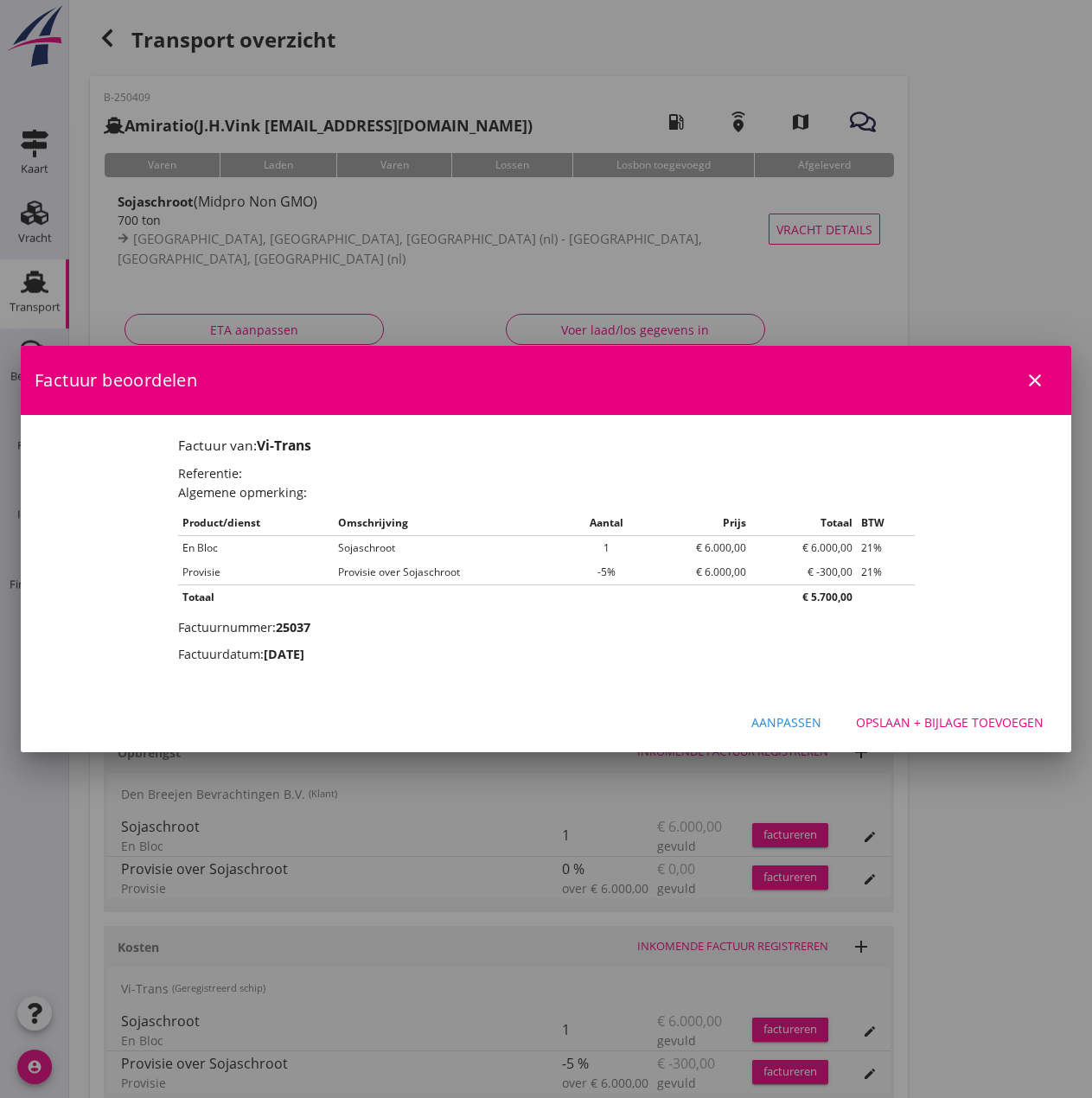
click at [871, 724] on div "Opslaan + bijlage toevoegen" at bounding box center [950, 723] width 188 height 18
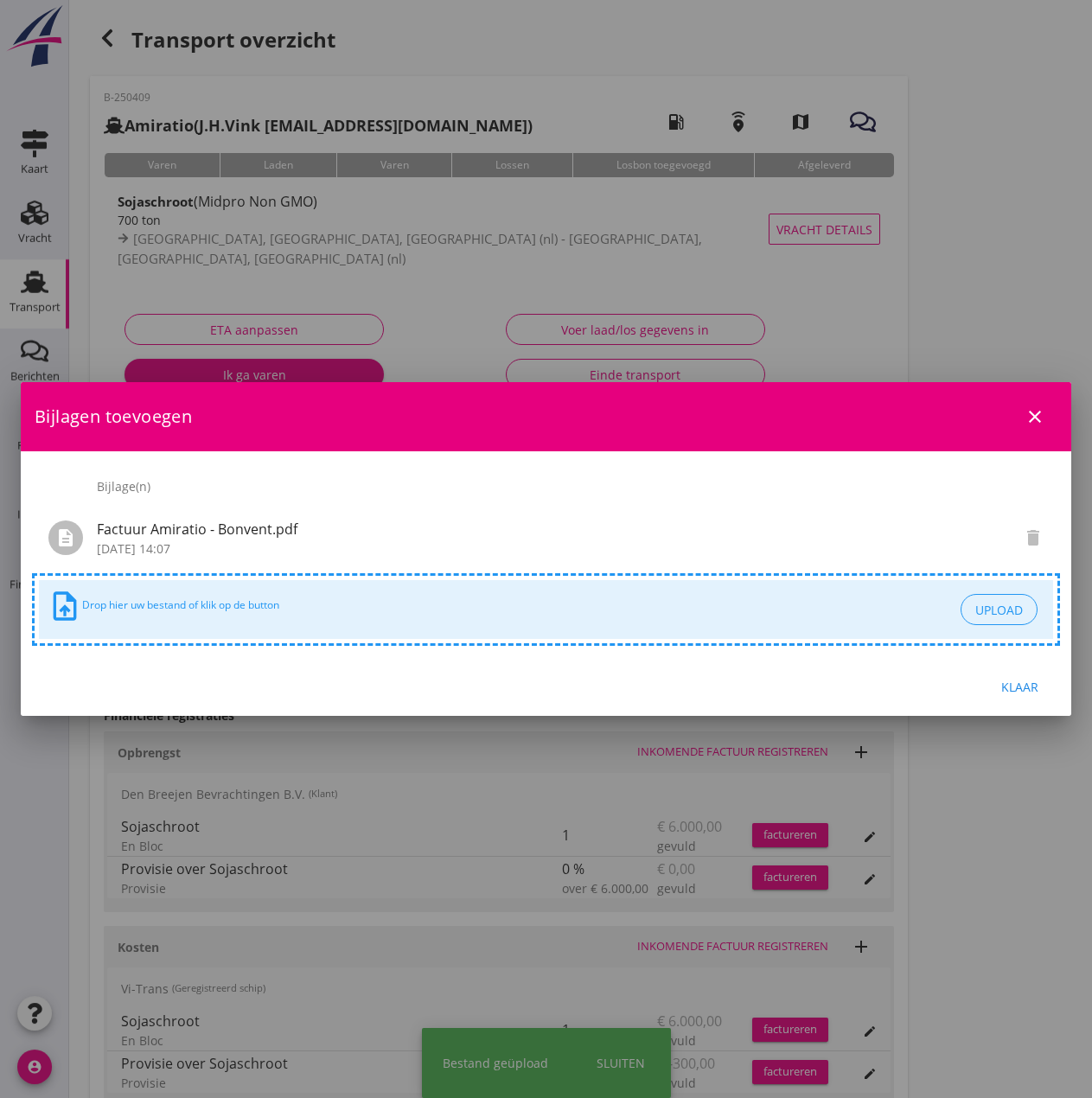
click at [871, 692] on div "Klaar" at bounding box center [1019, 687] width 48 height 18
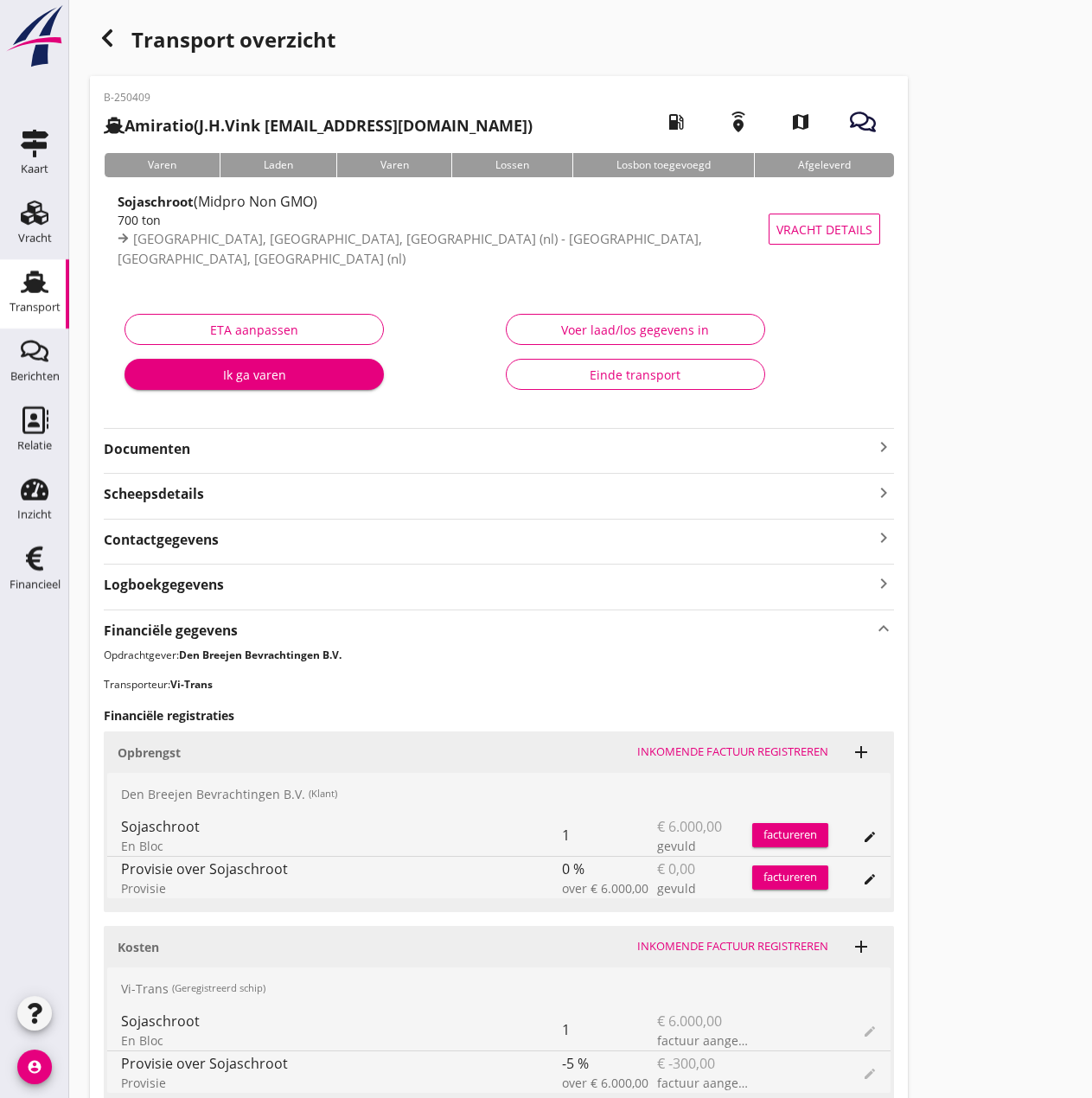
click at [781, 833] on div "factureren" at bounding box center [791, 835] width 76 height 17
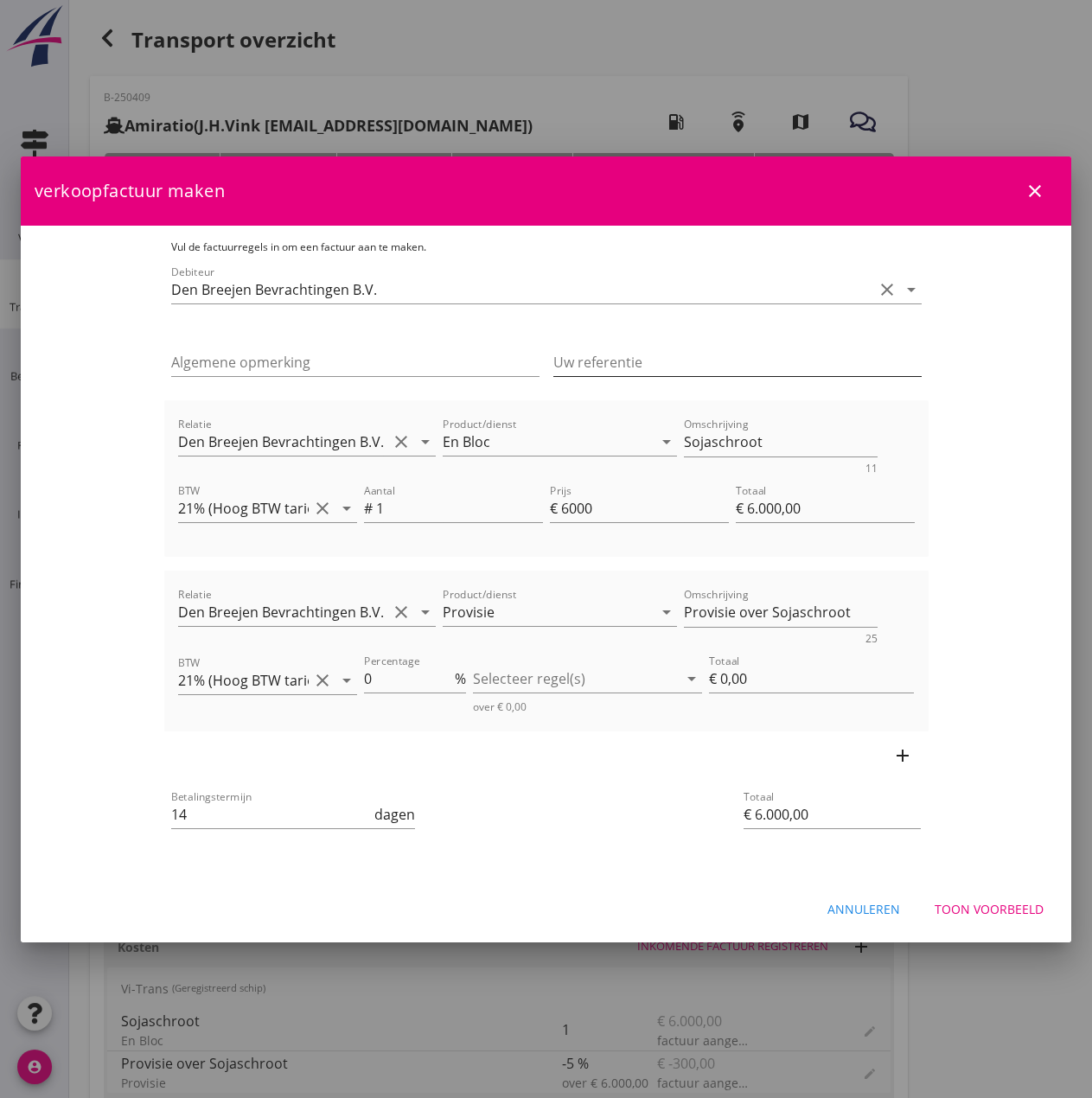
click at [600, 355] on input "Uw referentie" at bounding box center [737, 362] width 368 height 28
type input "BC25-0754"
click at [871, 586] on icon "clear" at bounding box center [910, 588] width 21 height 21
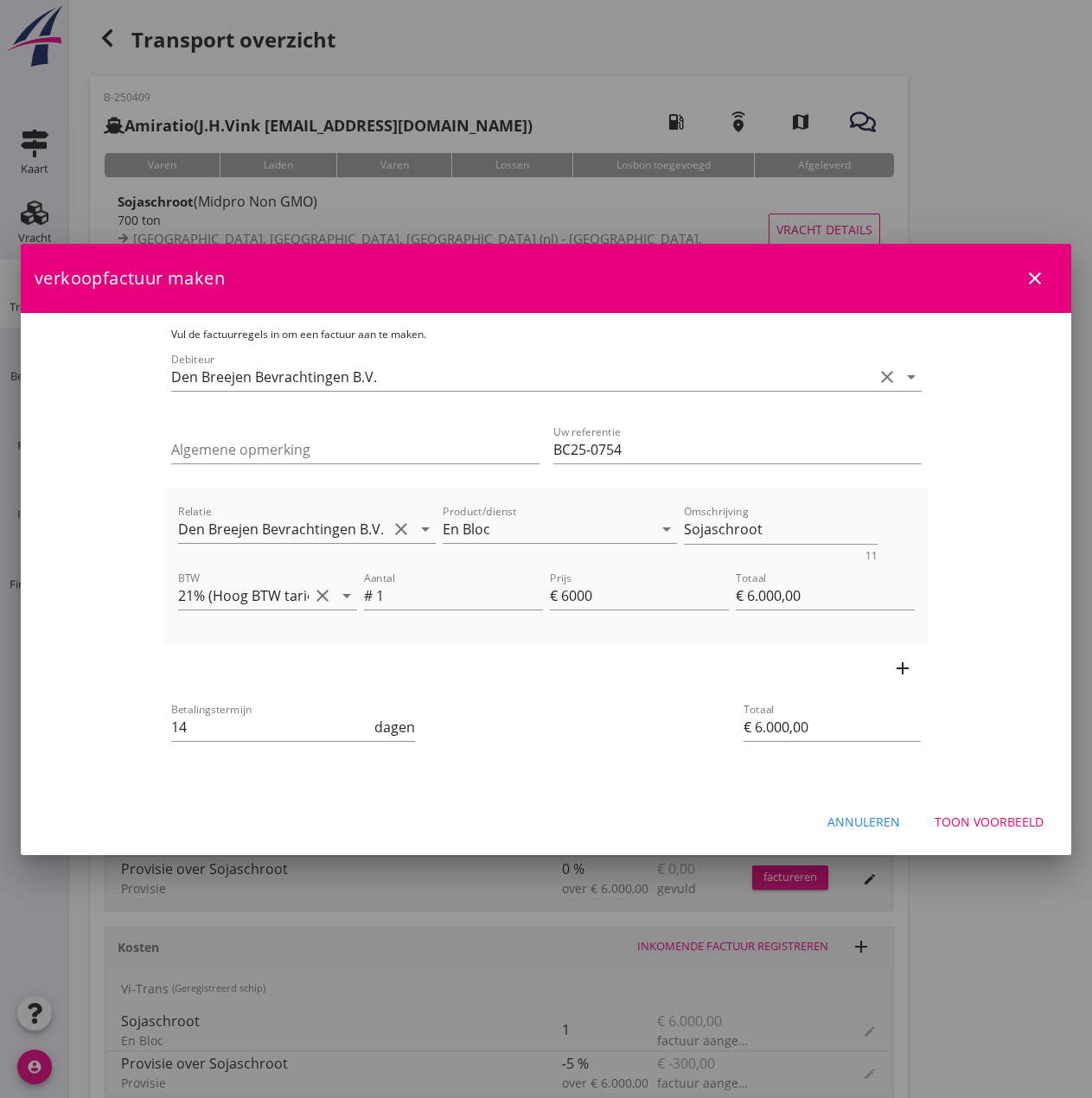
click at [871, 818] on div "Toon voorbeeld" at bounding box center [990, 821] width 109 height 18
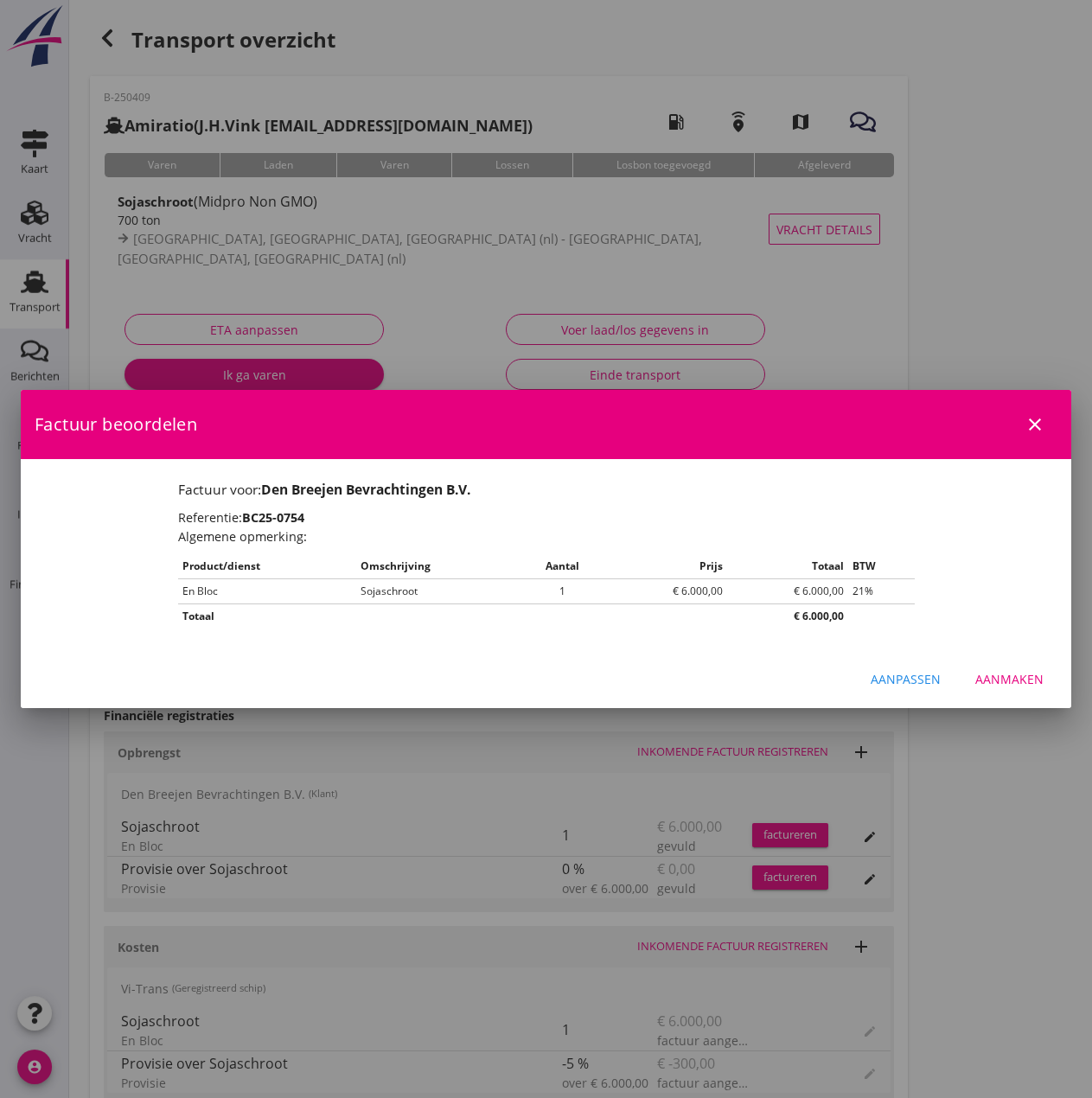
click at [871, 673] on div "Aanmaken" at bounding box center [1009, 679] width 68 height 18
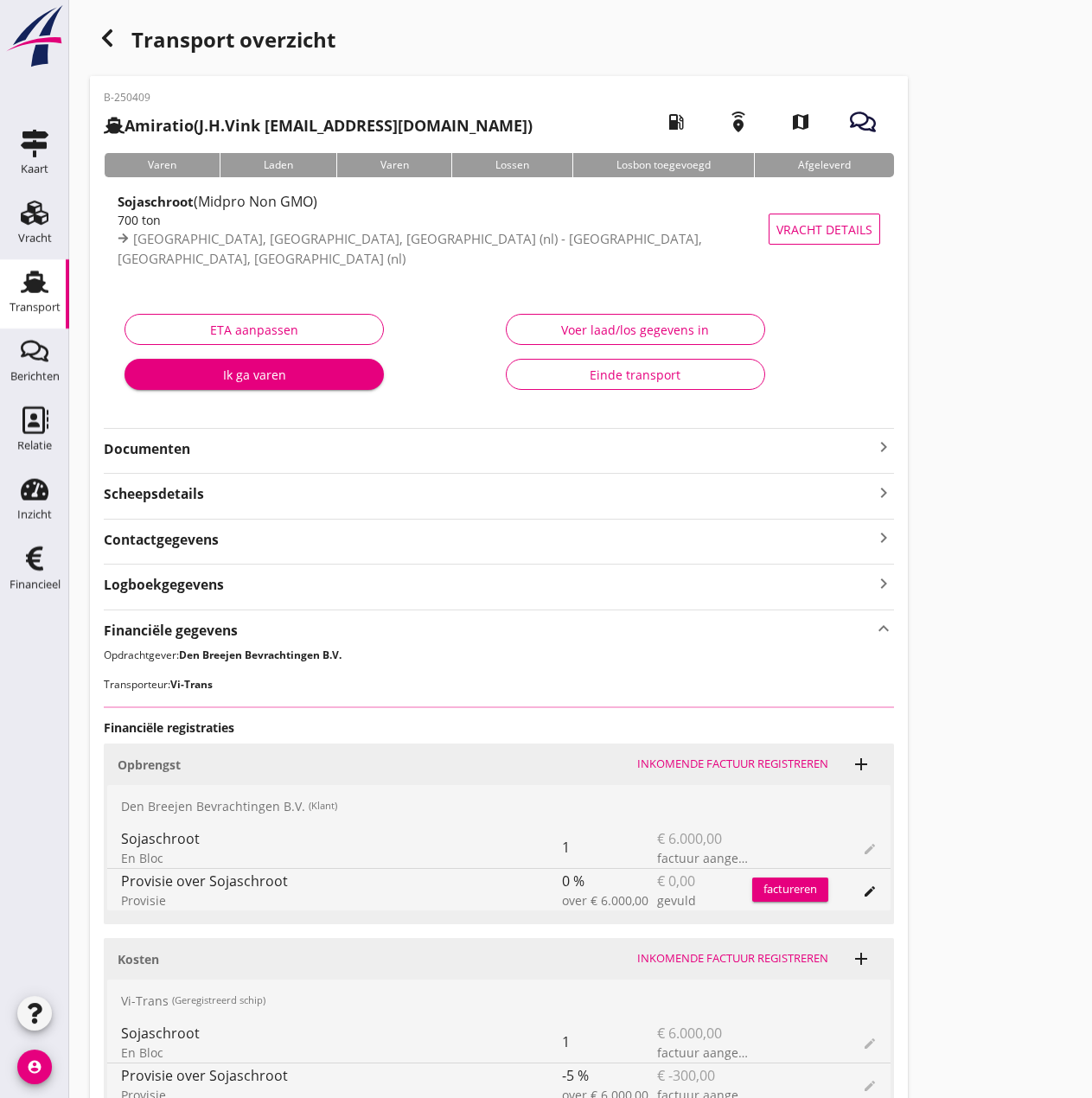
click at [612, 381] on div "Einde transport" at bounding box center [636, 374] width 230 height 18
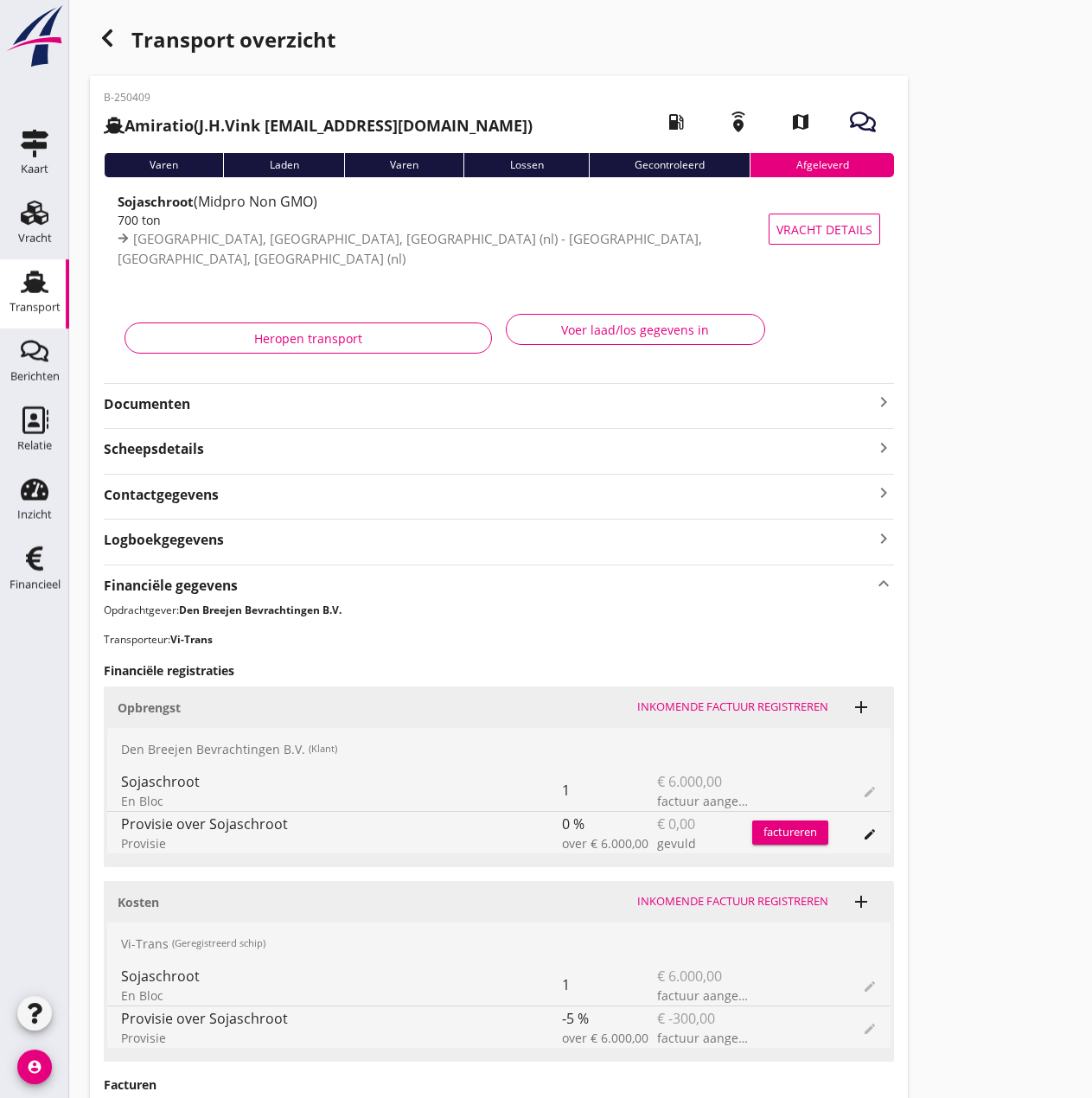
click at [858, 839] on button "edit" at bounding box center [870, 834] width 24 height 24
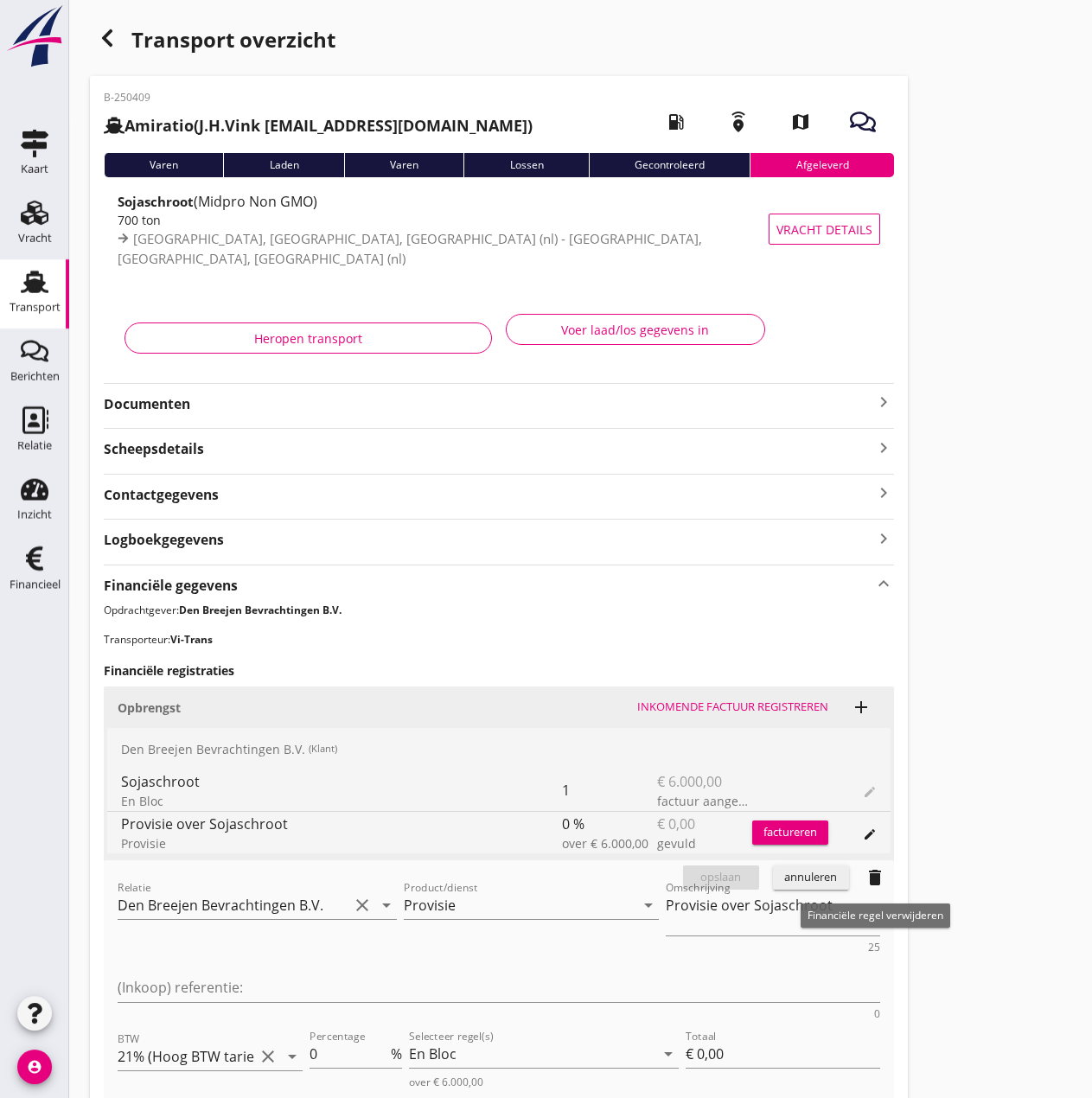
click at [871, 849] on icon "delete" at bounding box center [875, 878] width 21 height 21
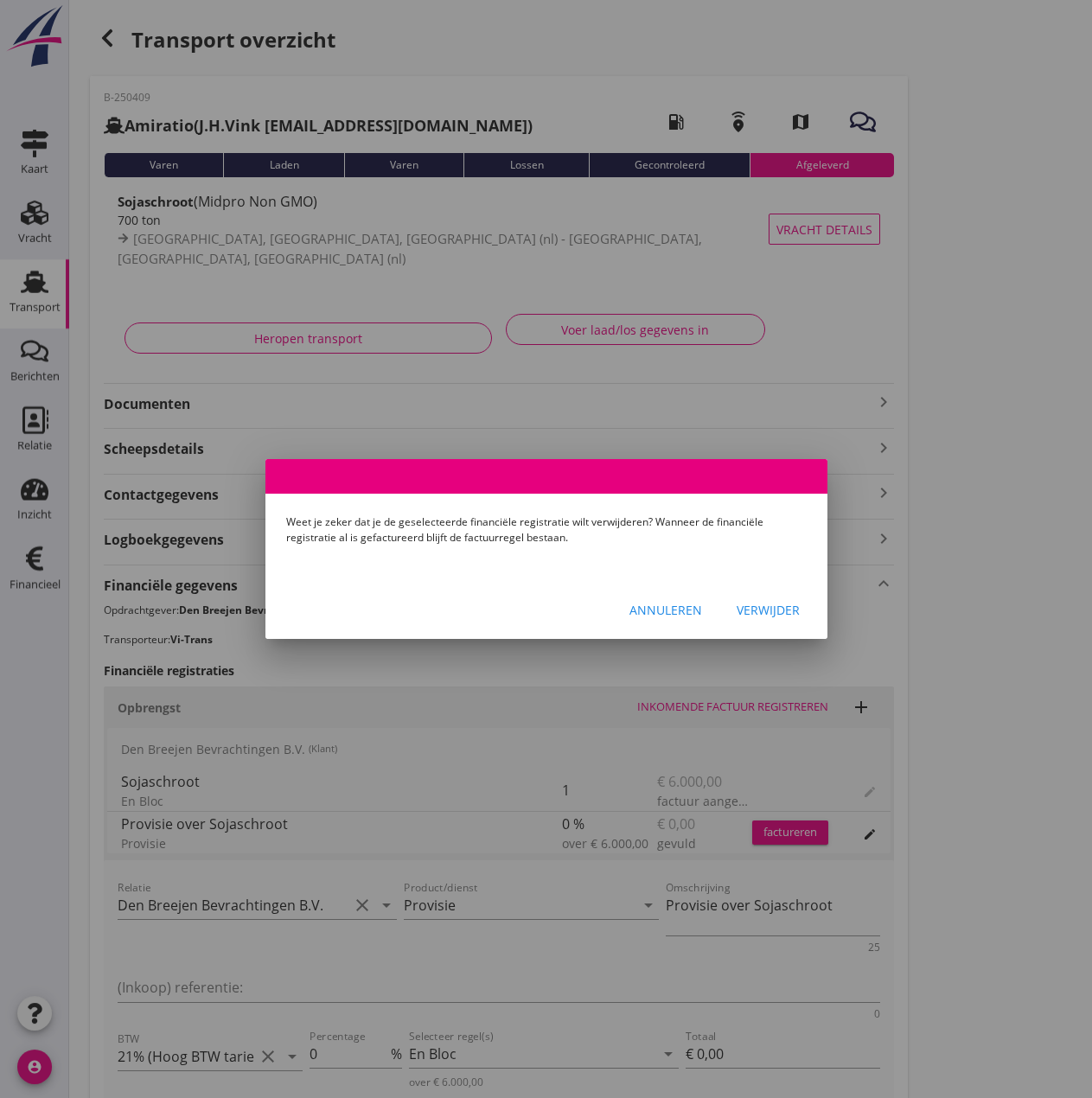
click at [763, 610] on div "Verwijder" at bounding box center [769, 610] width 63 height 18
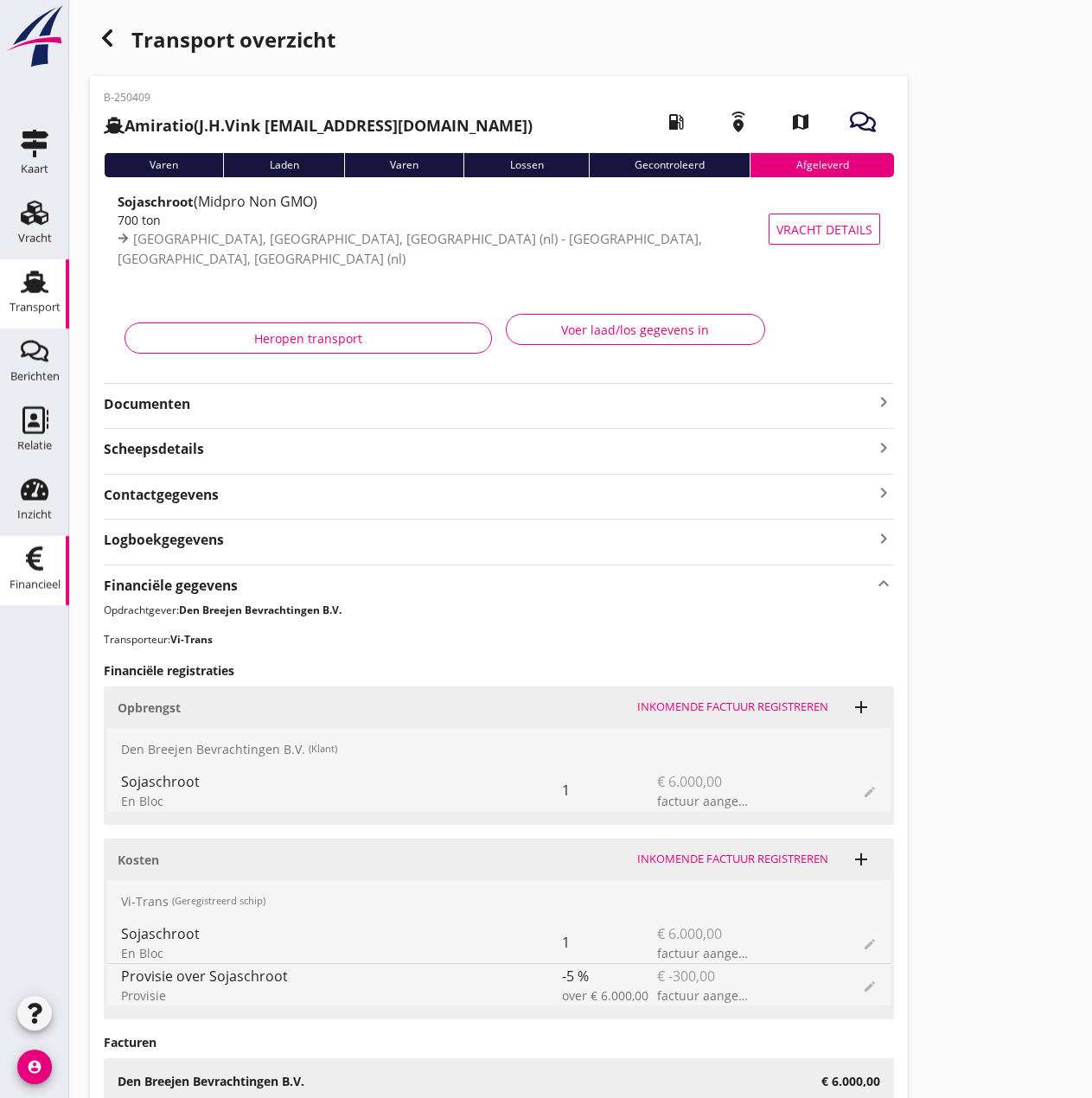
click at [26, 574] on div "Financieel" at bounding box center [34, 584] width 51 height 24
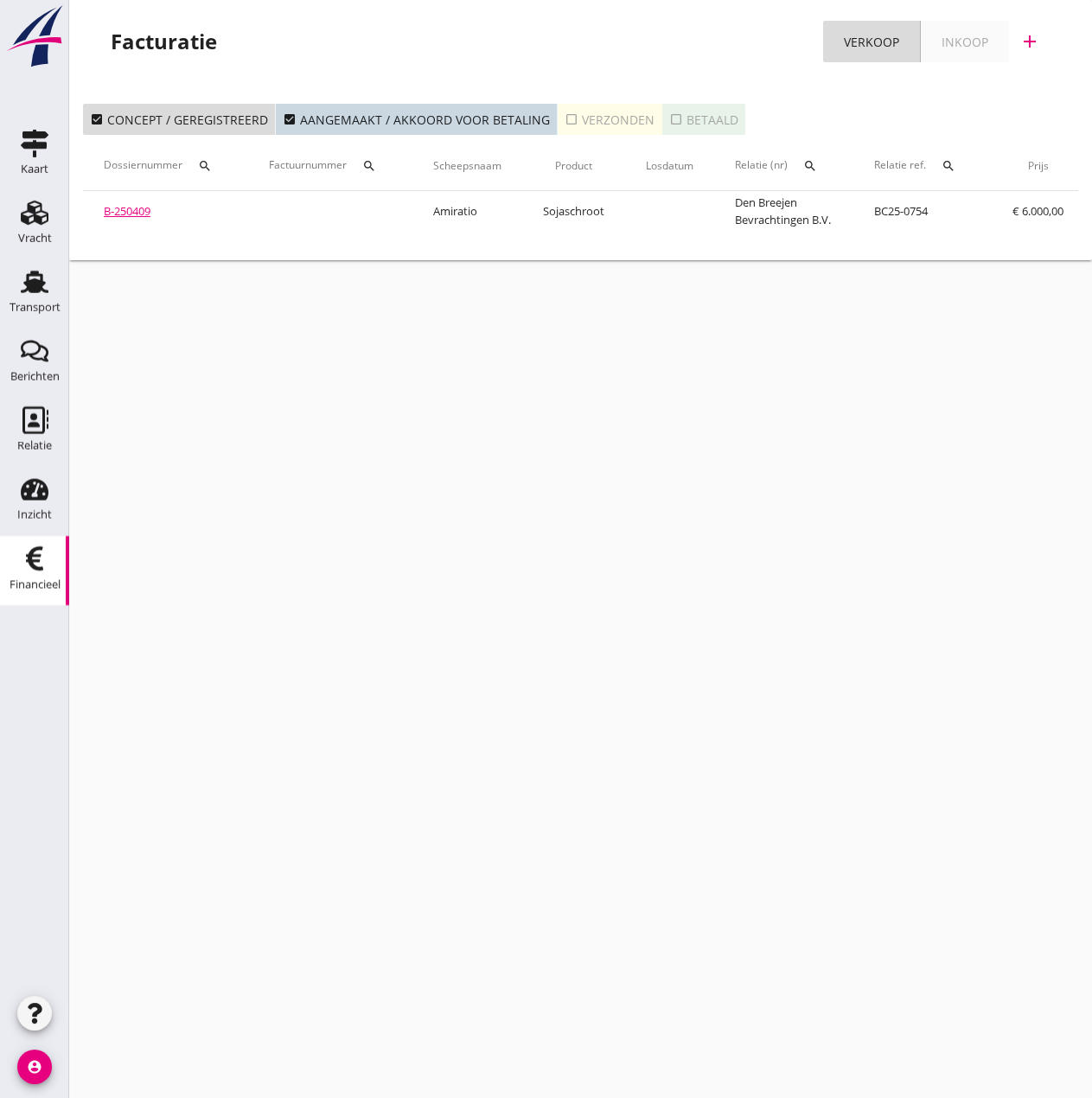
scroll to position [0, 297]
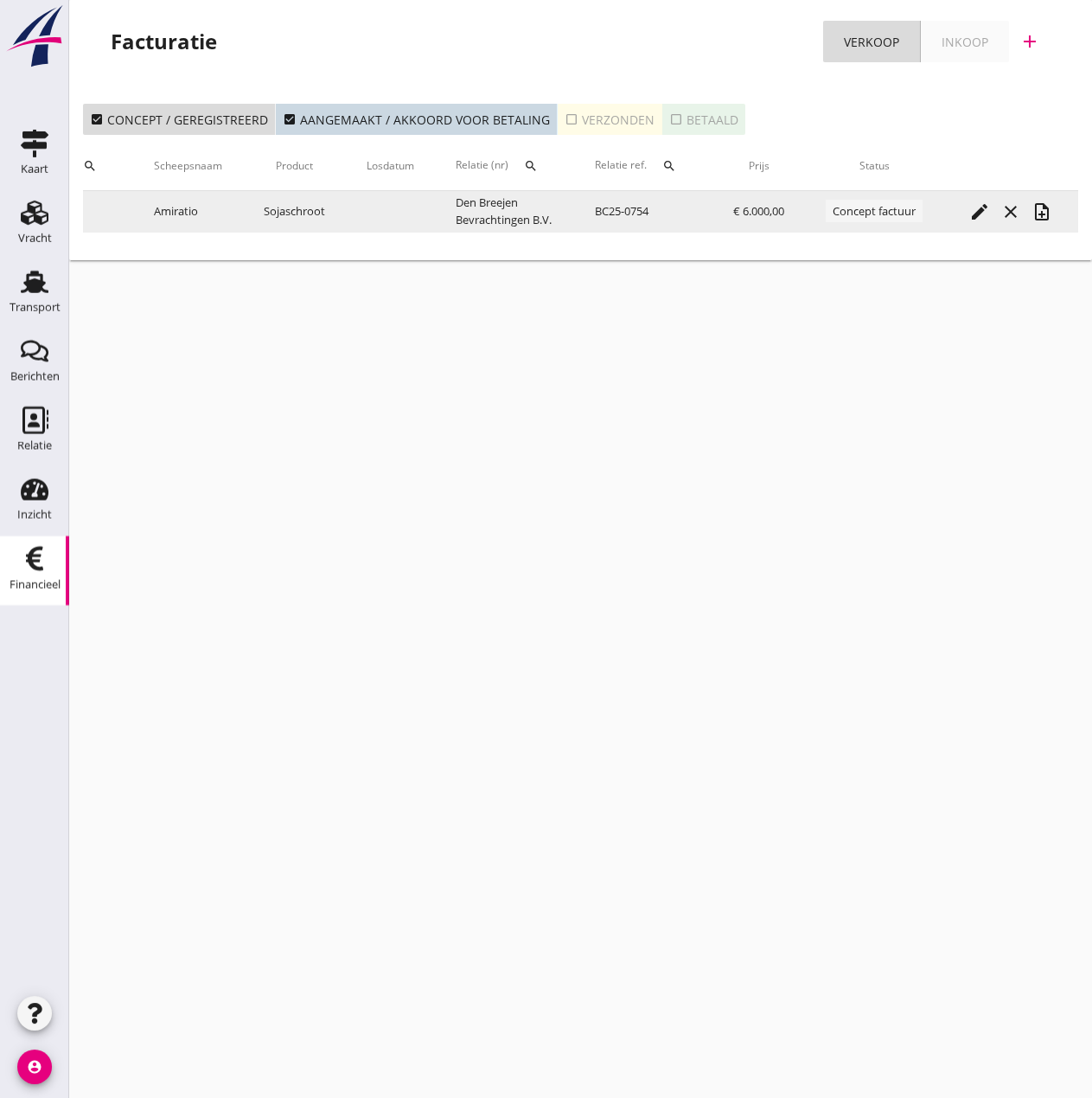
click at [871, 214] on div "edit" at bounding box center [980, 211] width 31 height 21
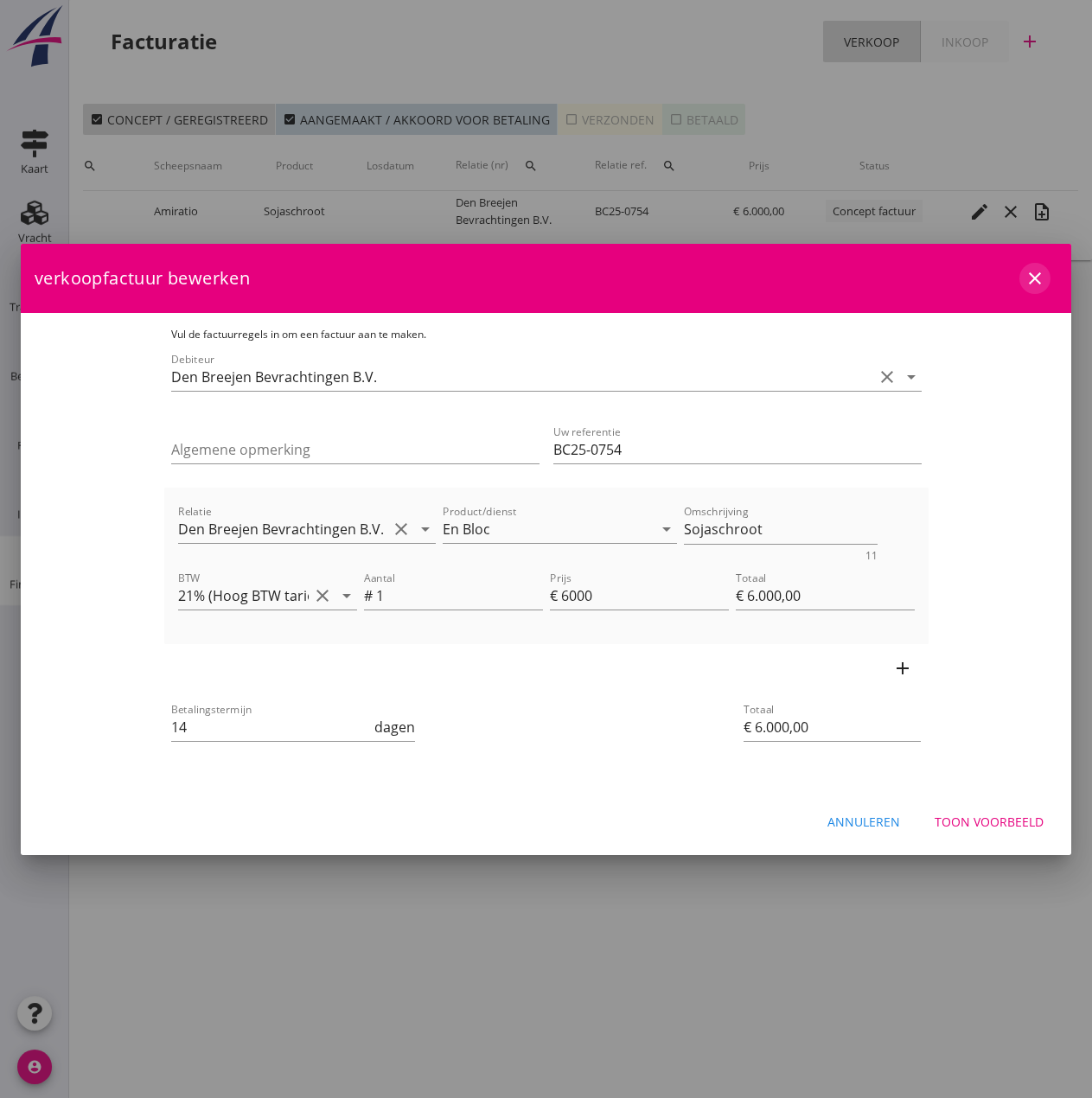
click at [871, 276] on icon "close" at bounding box center [1035, 278] width 21 height 21
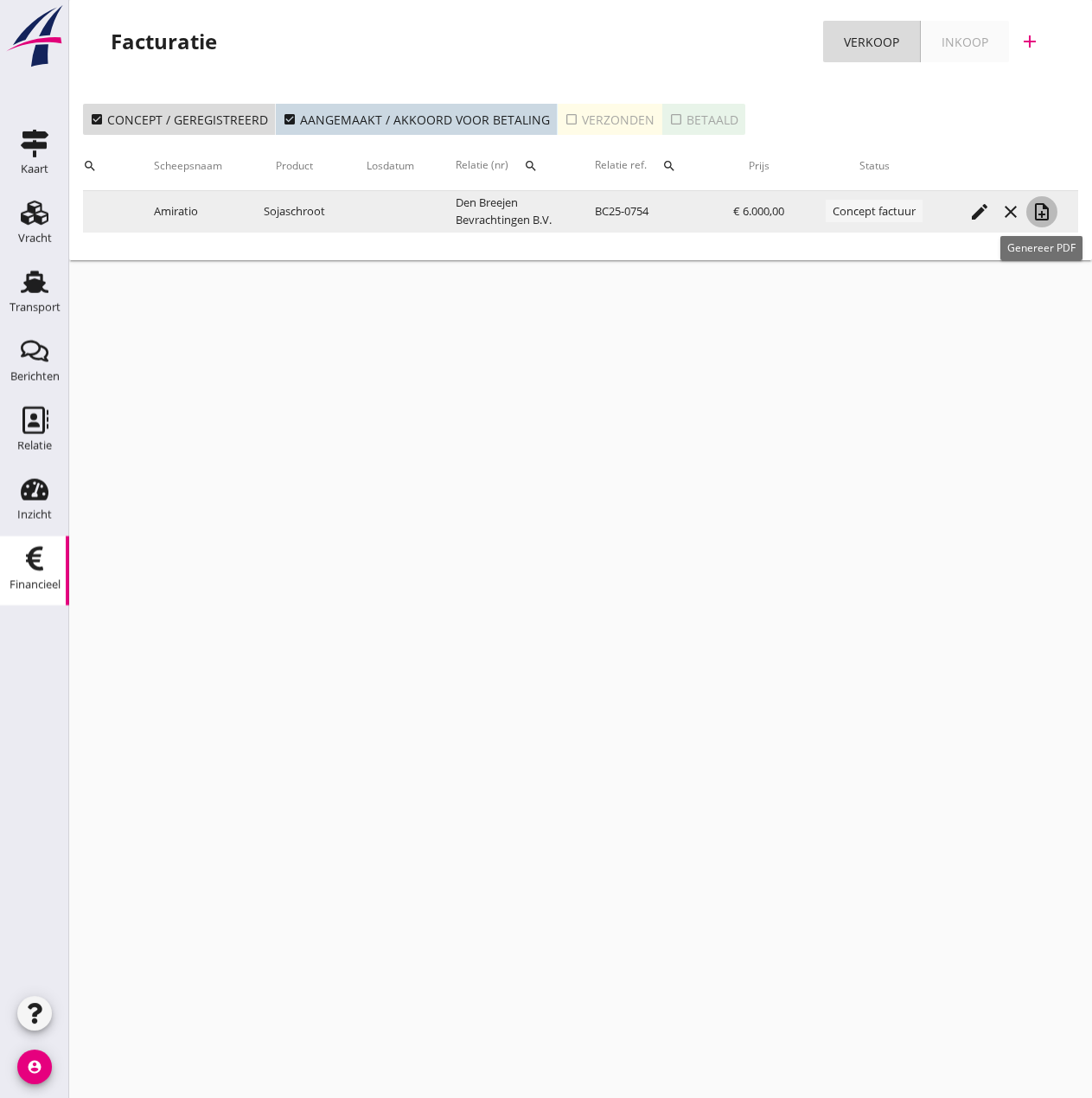
click at [871, 215] on icon "note_add" at bounding box center [1042, 211] width 21 height 21
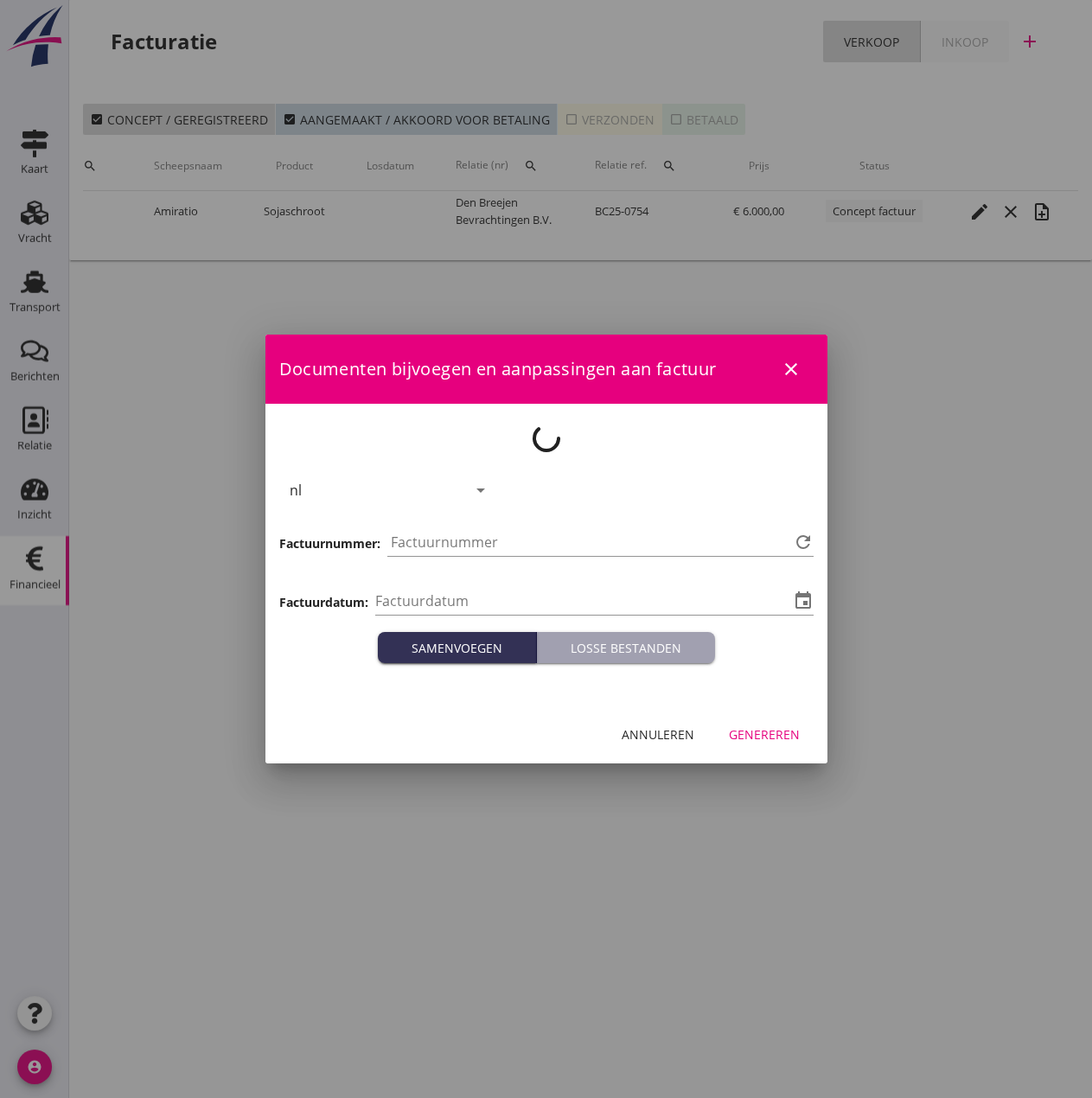
type input "[DATE]"
type input "491"
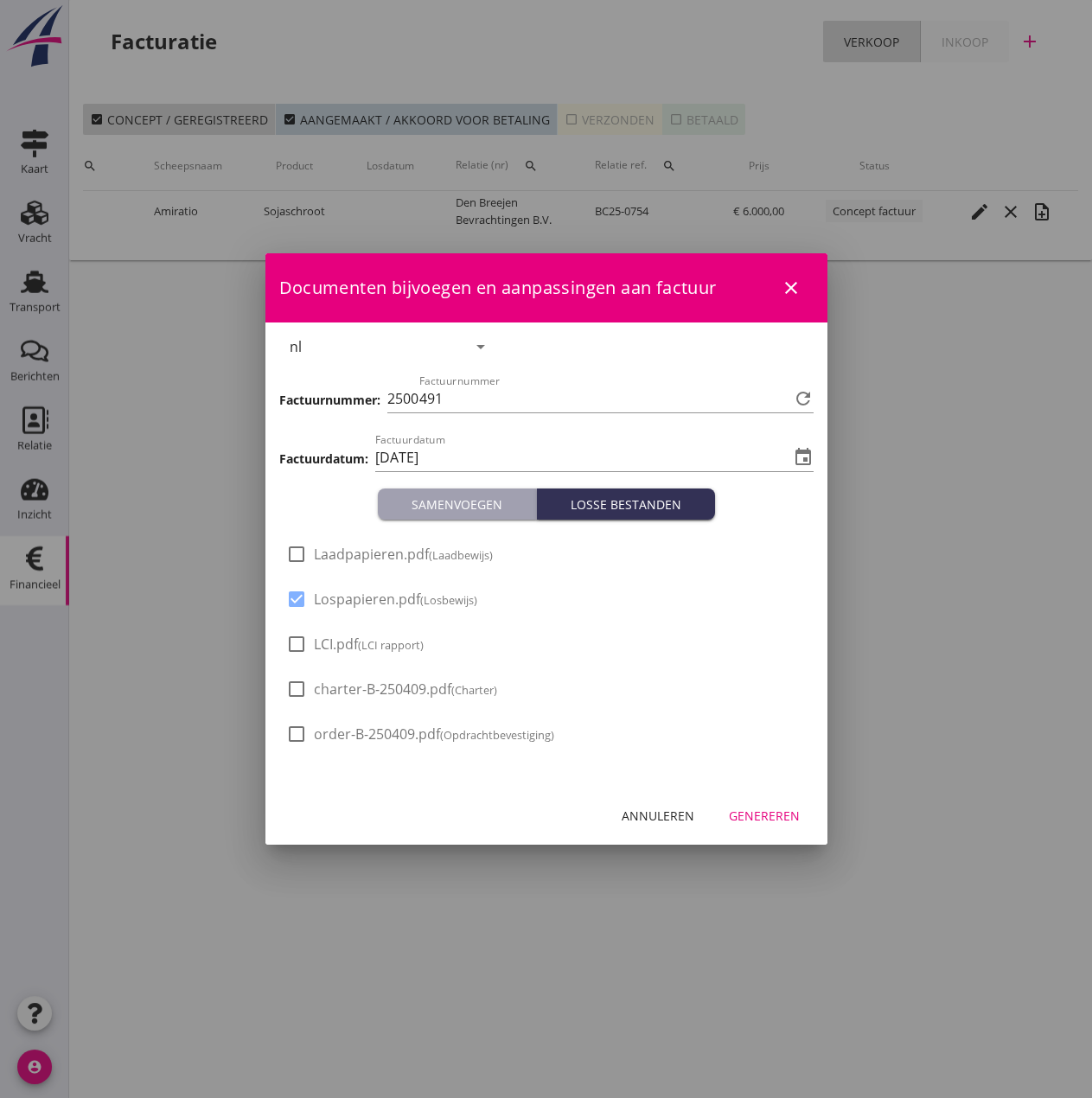
click at [327, 550] on span "Laadpapieren.pdf (Laadbewijs)" at bounding box center [403, 555] width 179 height 18
checkbox input "true"
click at [317, 645] on span "LCI.pdf (LCI rapport)" at bounding box center [368, 645] width 110 height 18
checkbox input "true"
click at [766, 810] on div "Genereren" at bounding box center [765, 816] width 71 height 18
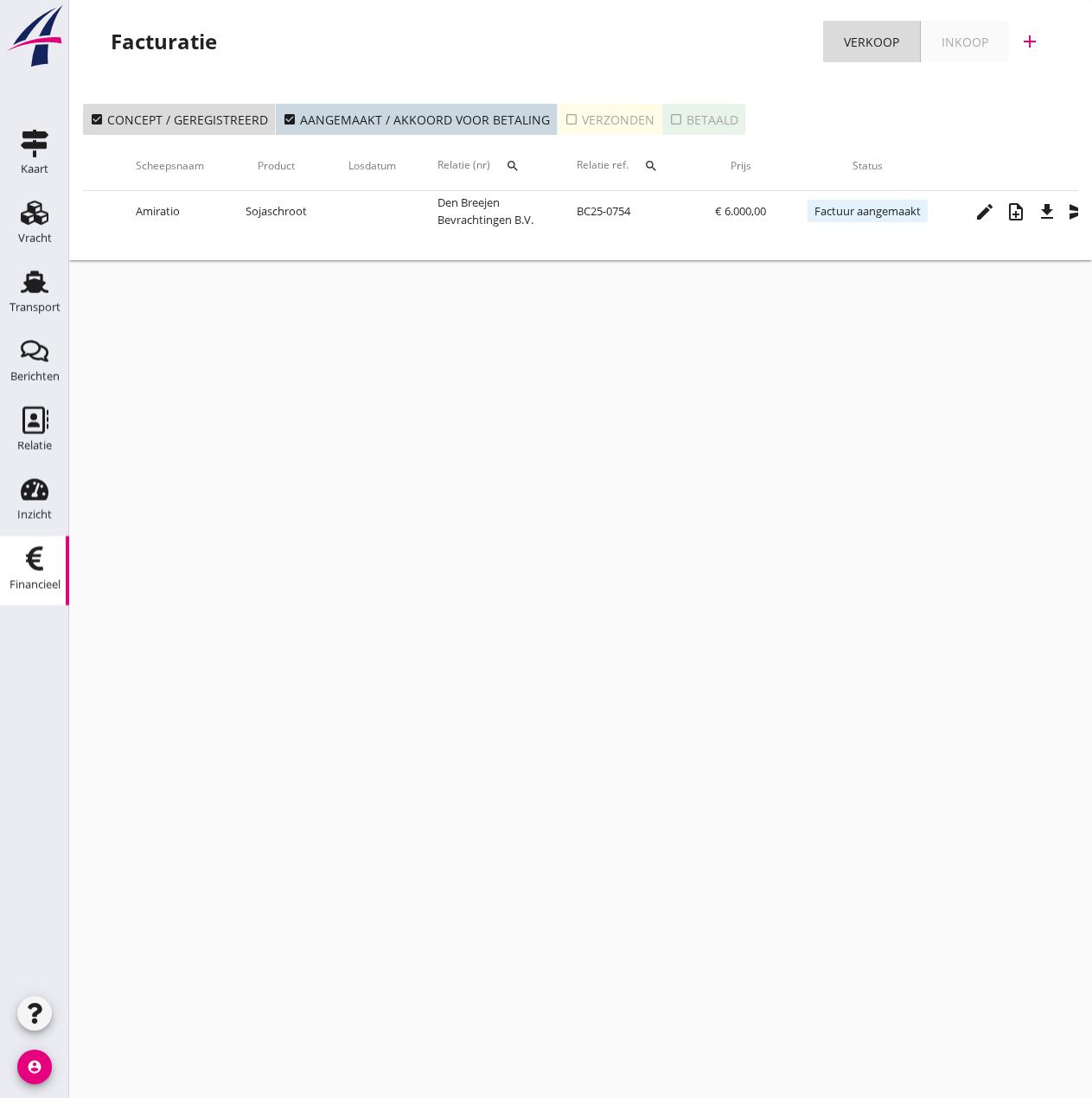
scroll to position [0, 352]
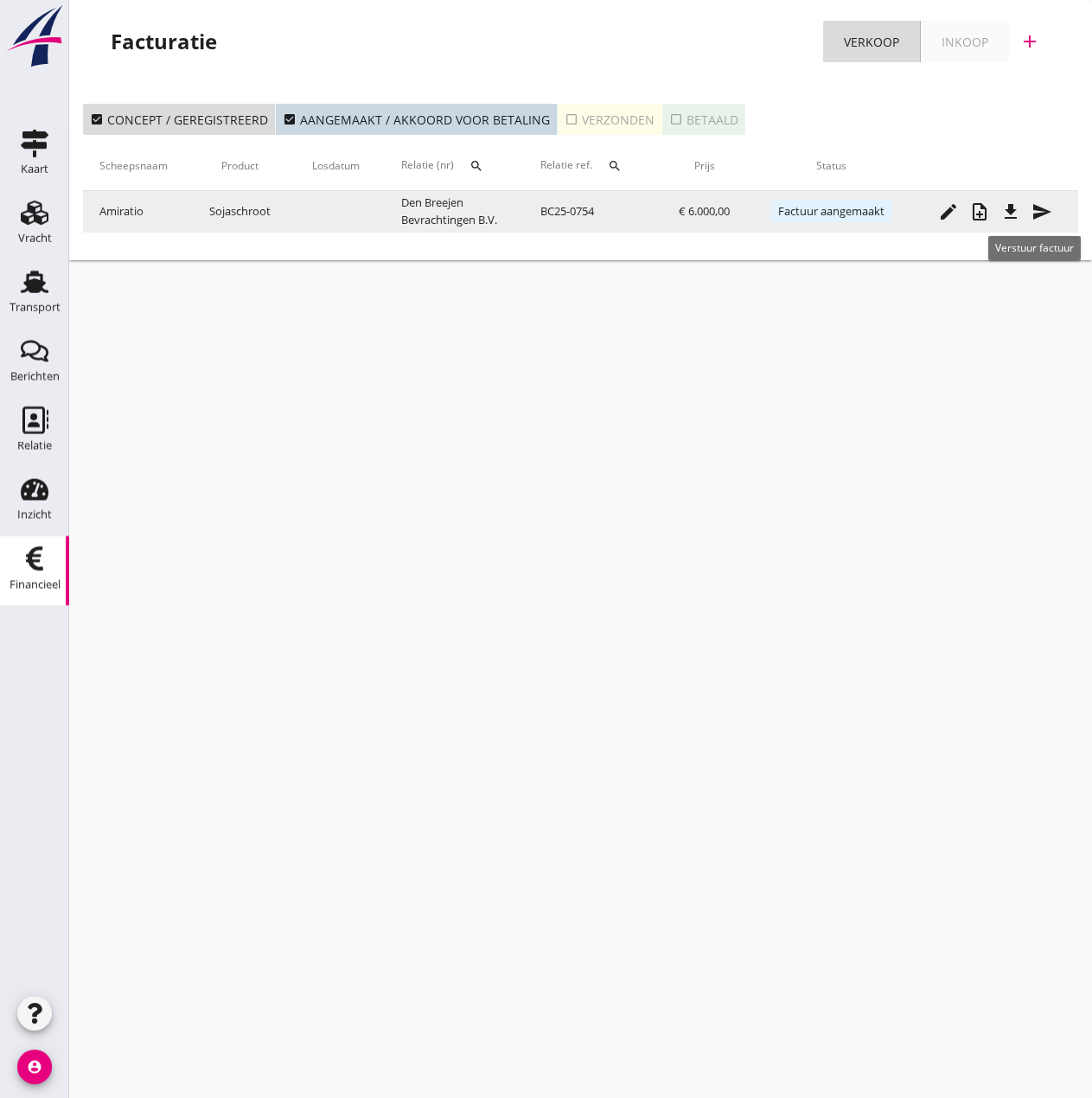
click at [871, 214] on icon "send" at bounding box center [1042, 211] width 21 height 21
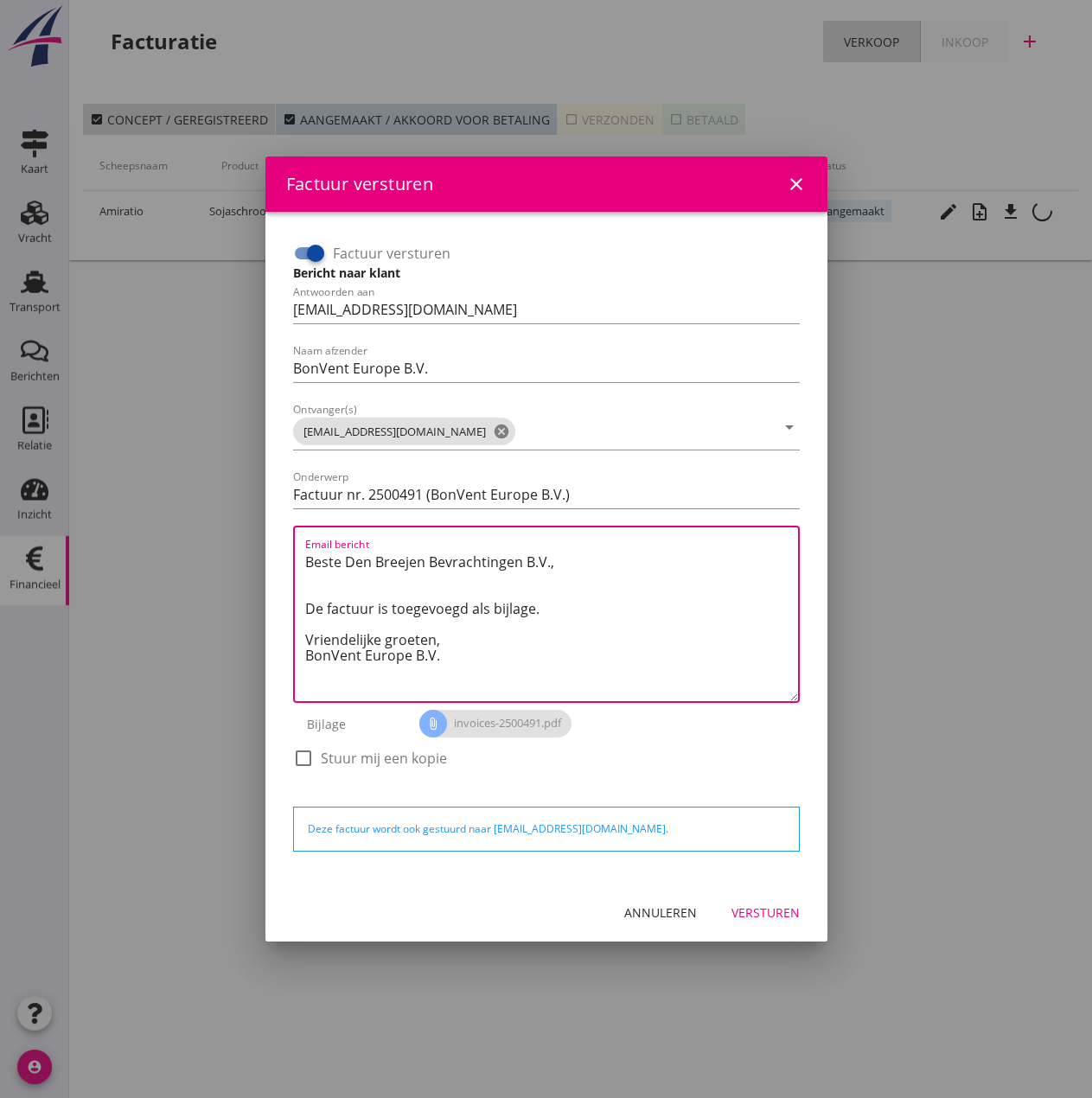
drag, startPoint x: 449, startPoint y: 640, endPoint x: 207, endPoint y: 539, distance: 262.2
click at [207, 539] on div "Factuur versturen close Factuur versturen Bericht naar klant Antwoorden aan inv…" at bounding box center [546, 549] width 1092 height 1098
paste textarea "Relatie, In de bijlage vindt u de afrekening voor de reis van de MS [PERSON_NAM…"
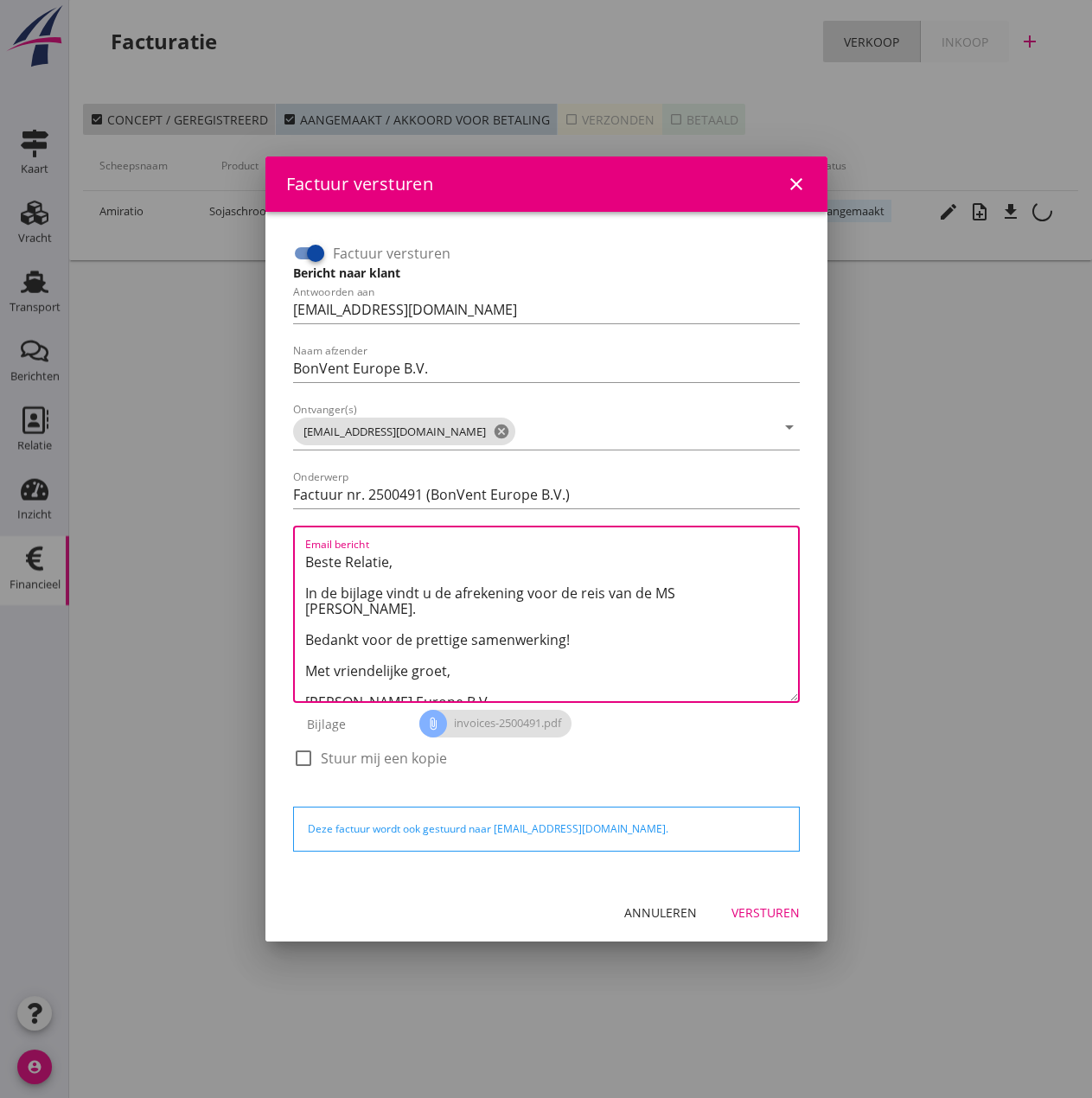
drag, startPoint x: 676, startPoint y: 592, endPoint x: 737, endPoint y: 585, distance: 61.4
click at [737, 585] on textarea "Beste Relatie, In de bijlage vindt u de afrekening voor de reis van de MS Diamo…" at bounding box center [552, 625] width 493 height 153
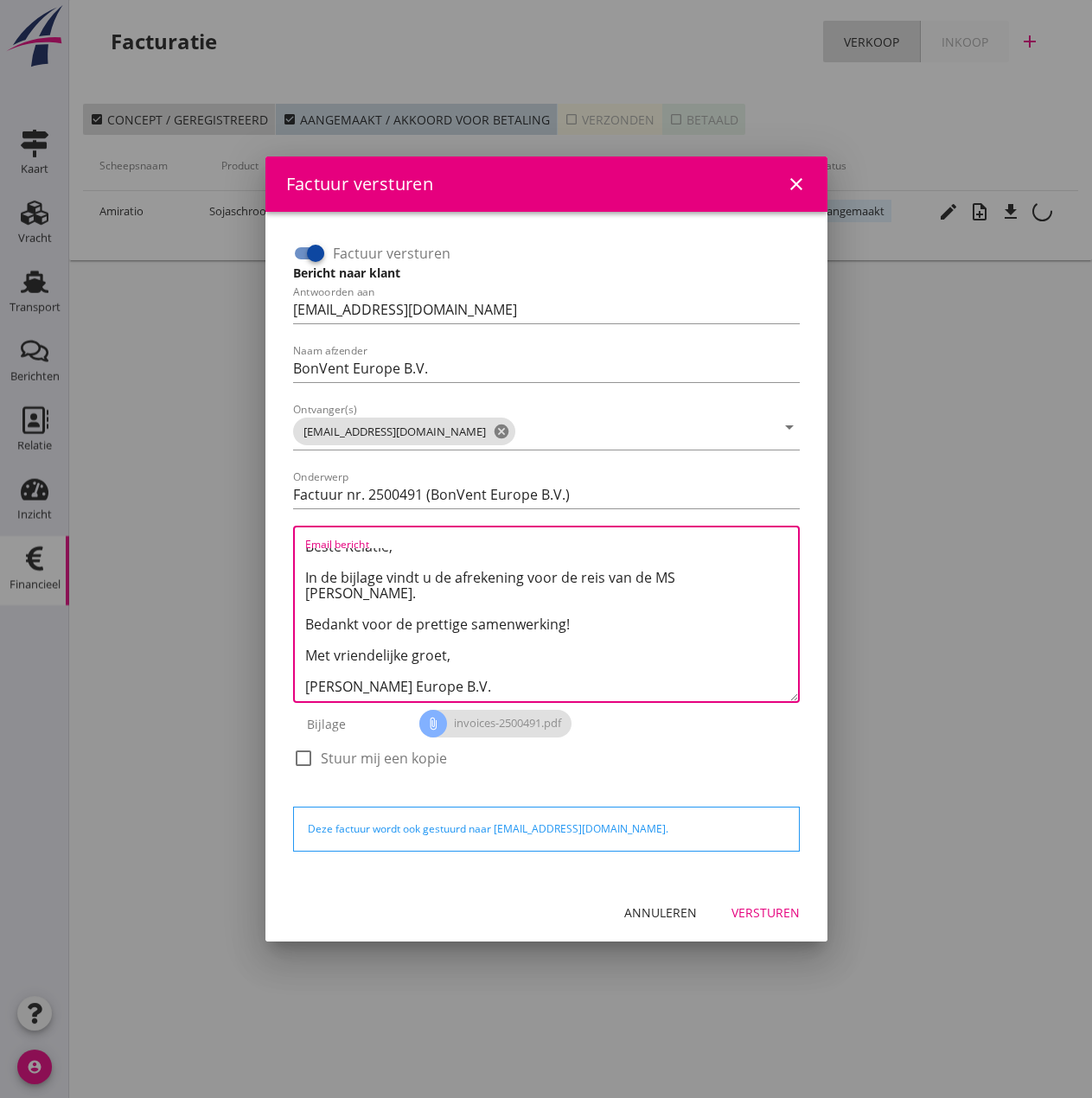
type textarea "Beste Relatie, In de bijlage vindt u de afrekening voor de reis van de MS Amira…"
click at [746, 849] on div "Versturen" at bounding box center [765, 913] width 68 height 18
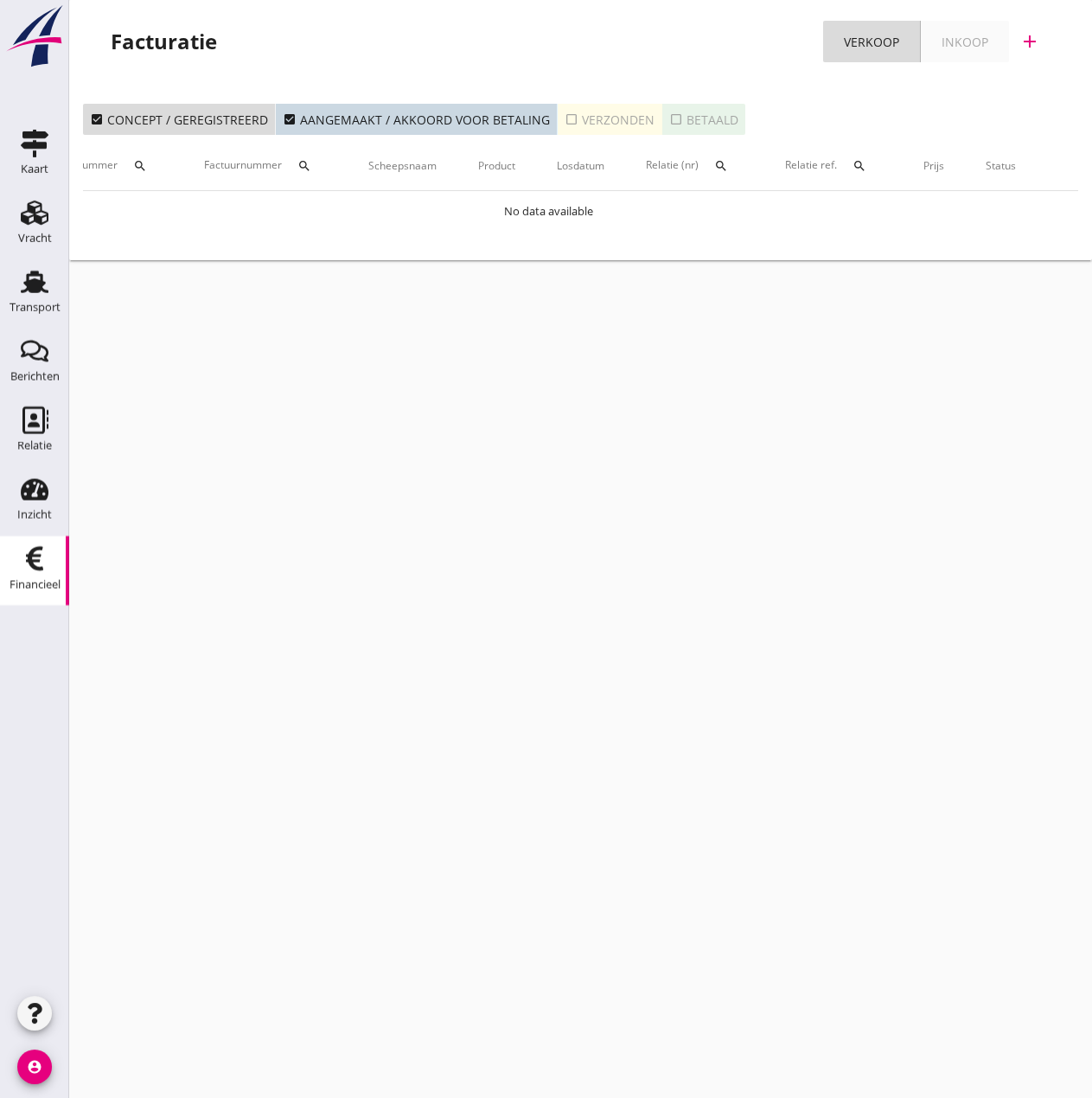
scroll to position [0, 0]
click at [25, 280] on icon "Transport" at bounding box center [34, 282] width 28 height 28
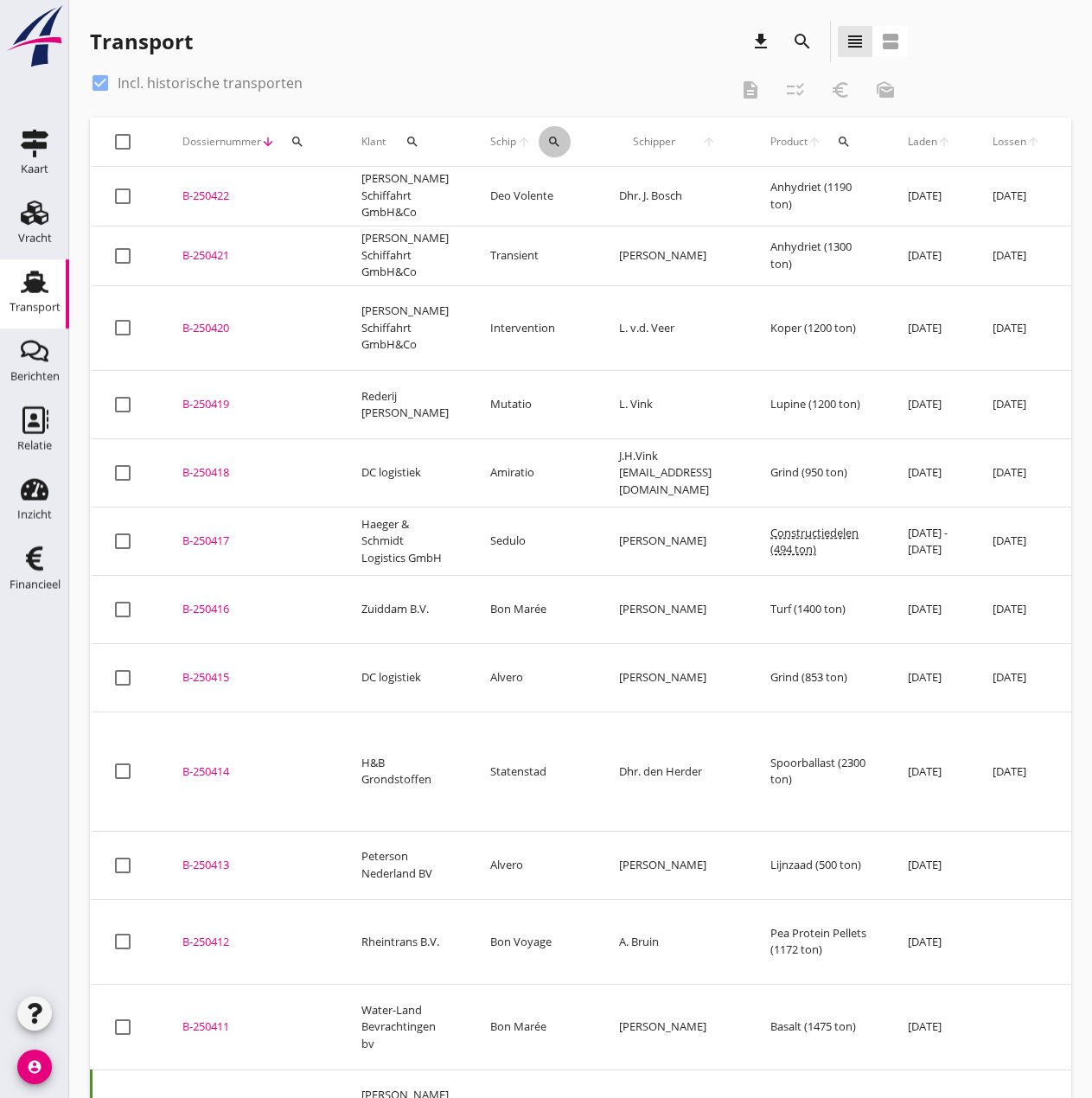
click at [555, 144] on button "search" at bounding box center [554, 141] width 32 height 31
click at [103, 81] on div at bounding box center [100, 83] width 29 height 29
checkbox input "false"
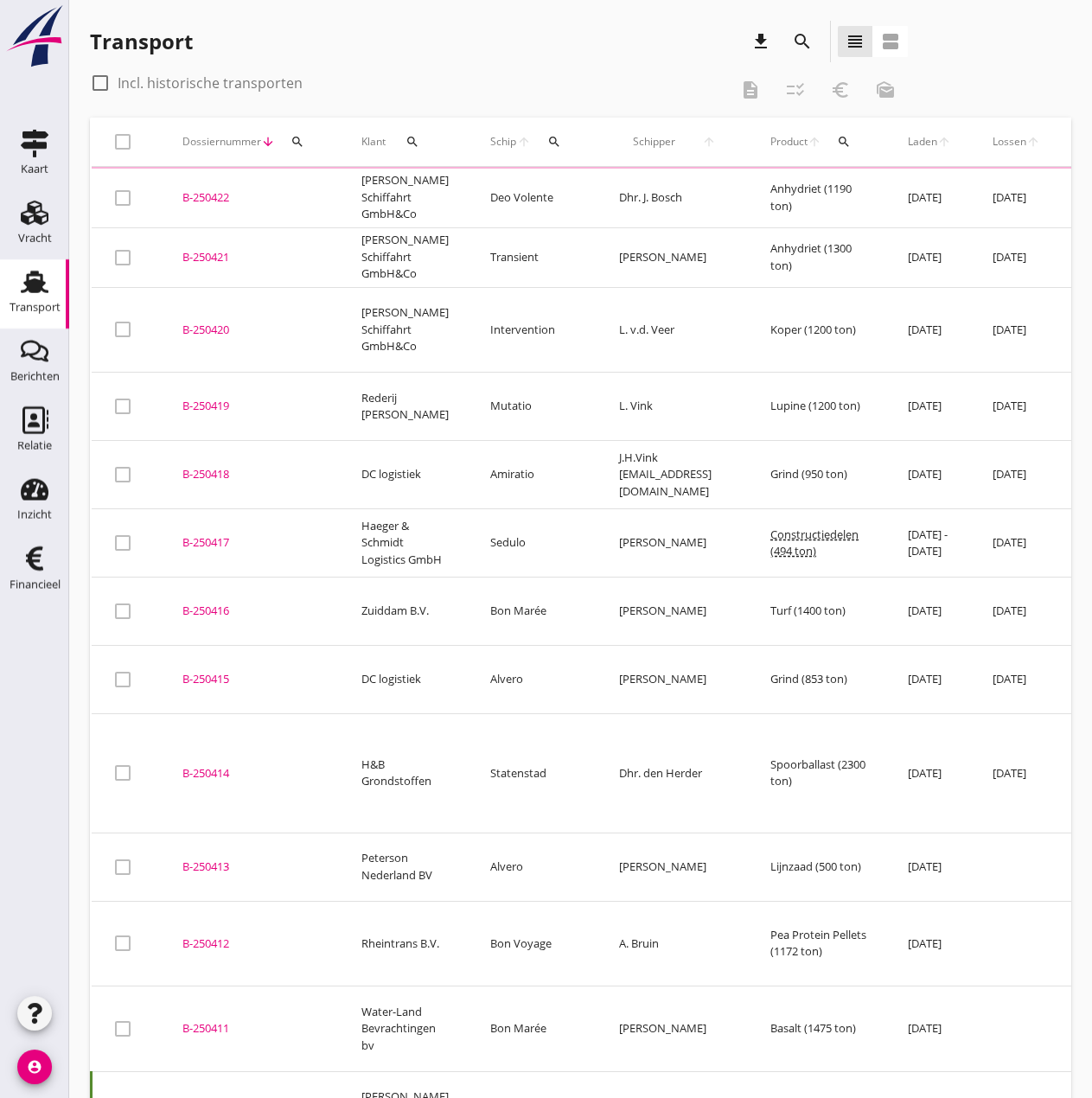
click at [548, 141] on icon "search" at bounding box center [554, 141] width 14 height 14
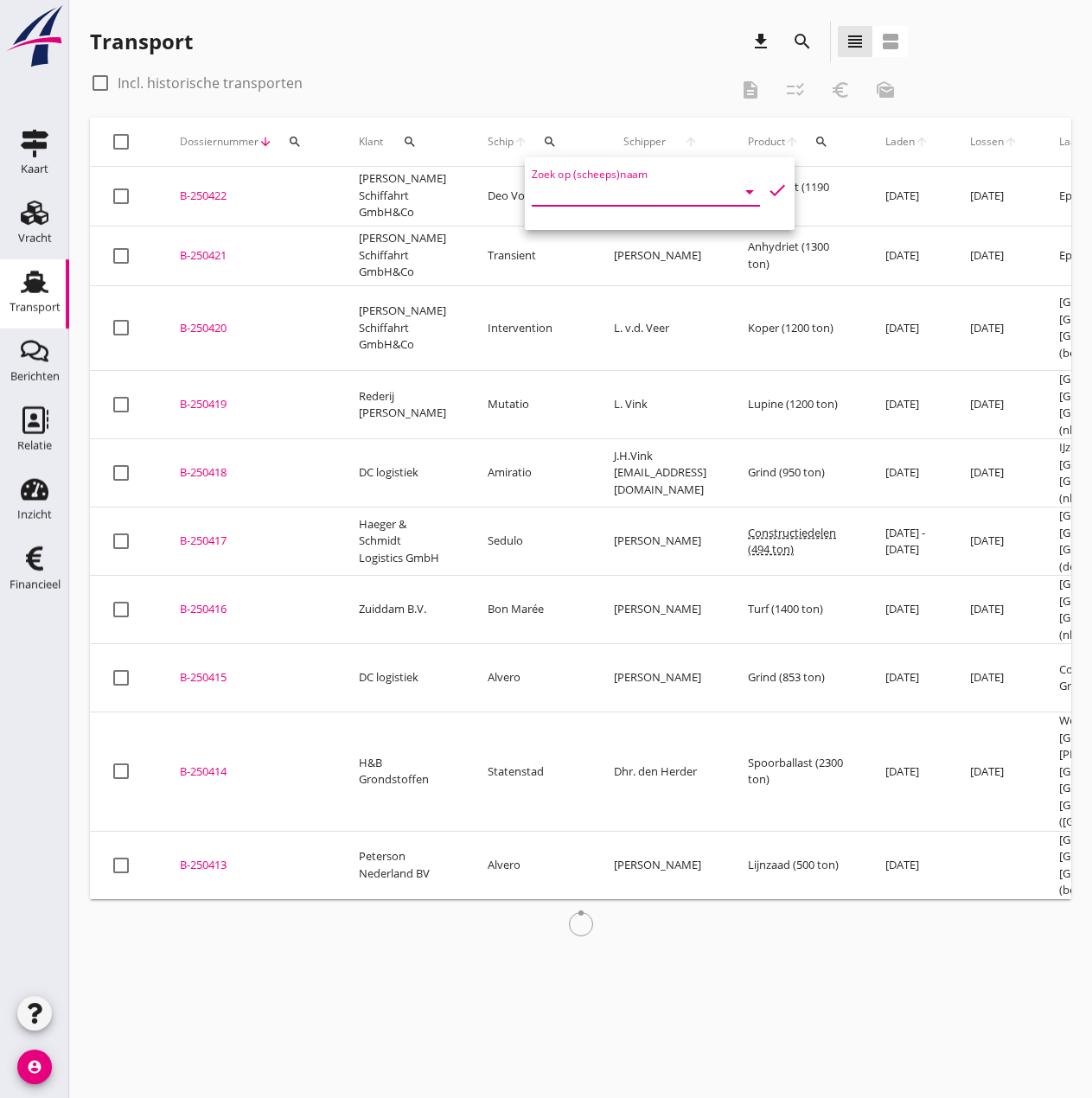
click at [561, 196] on input "Zoek op (scheeps)naam" at bounding box center [621, 191] width 180 height 28
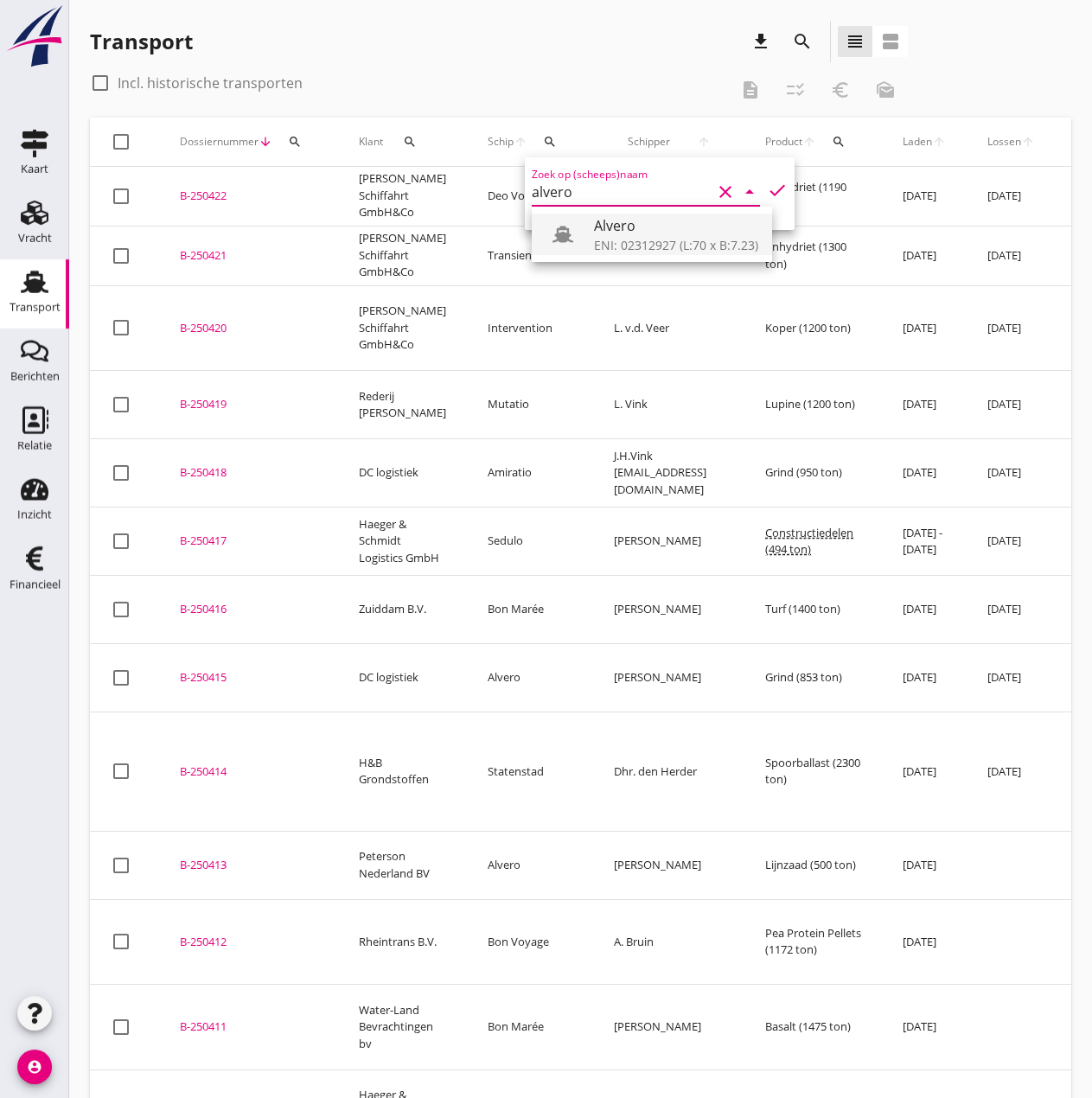
click at [666, 235] on div "Alvero" at bounding box center [676, 225] width 164 height 21
click at [767, 190] on icon "check" at bounding box center [777, 189] width 21 height 21
type input "Alvero"
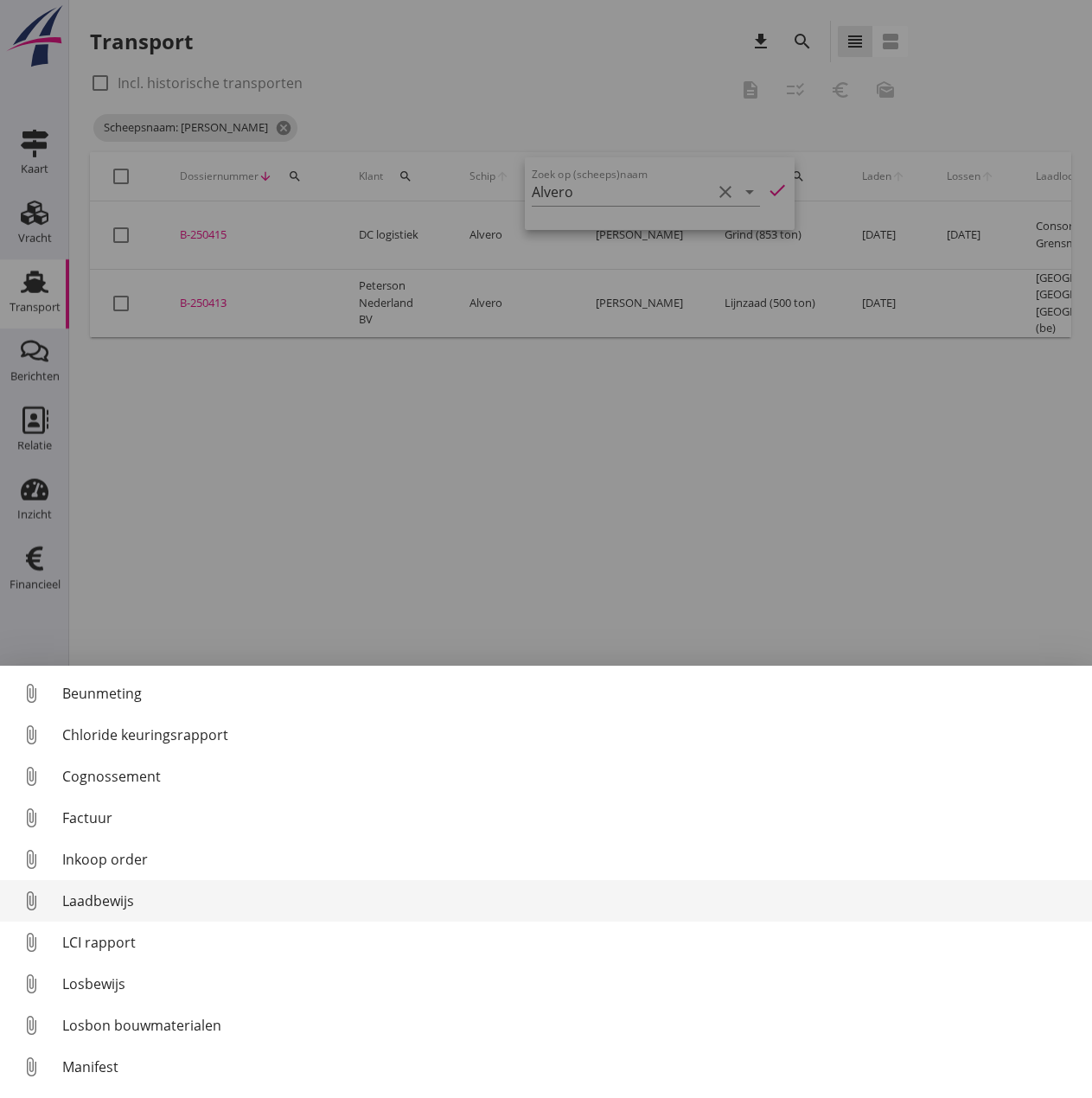
click at [106, 849] on div "Laadbewijs" at bounding box center [570, 900] width 1017 height 21
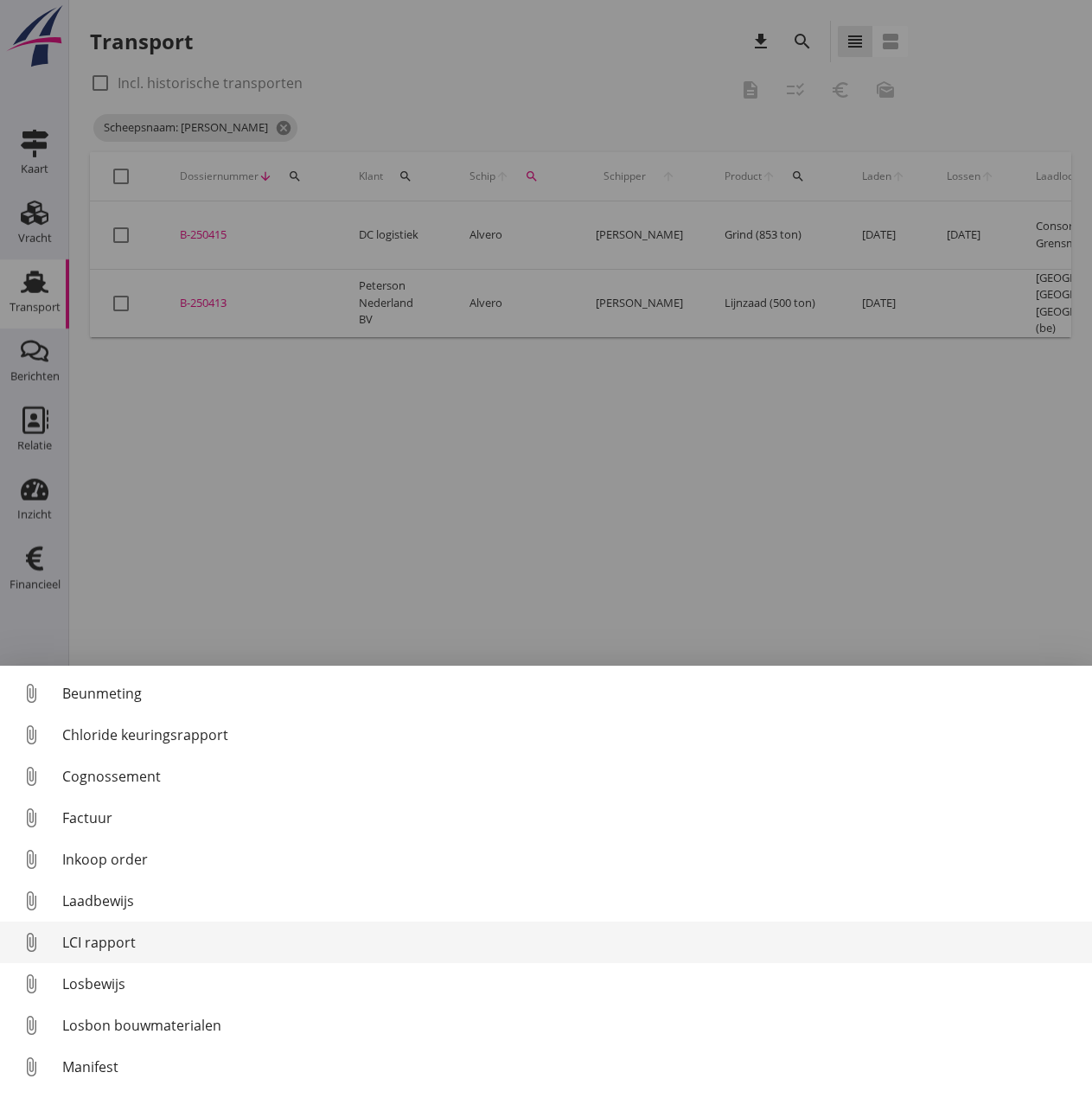
click at [106, 849] on div "LCI rapport" at bounding box center [570, 942] width 1017 height 21
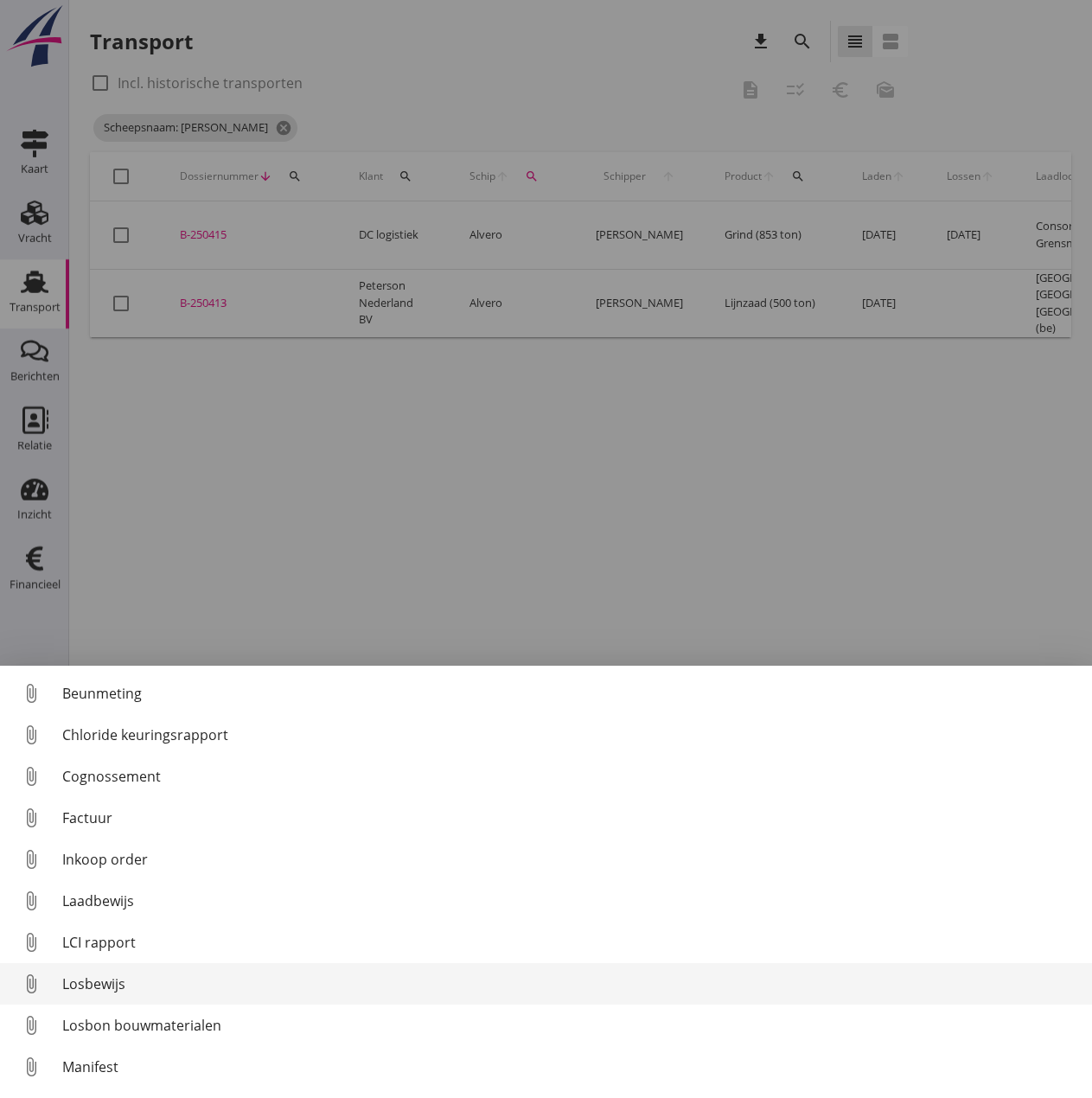
click at [109, 849] on div "Losbewijs" at bounding box center [570, 984] width 1017 height 21
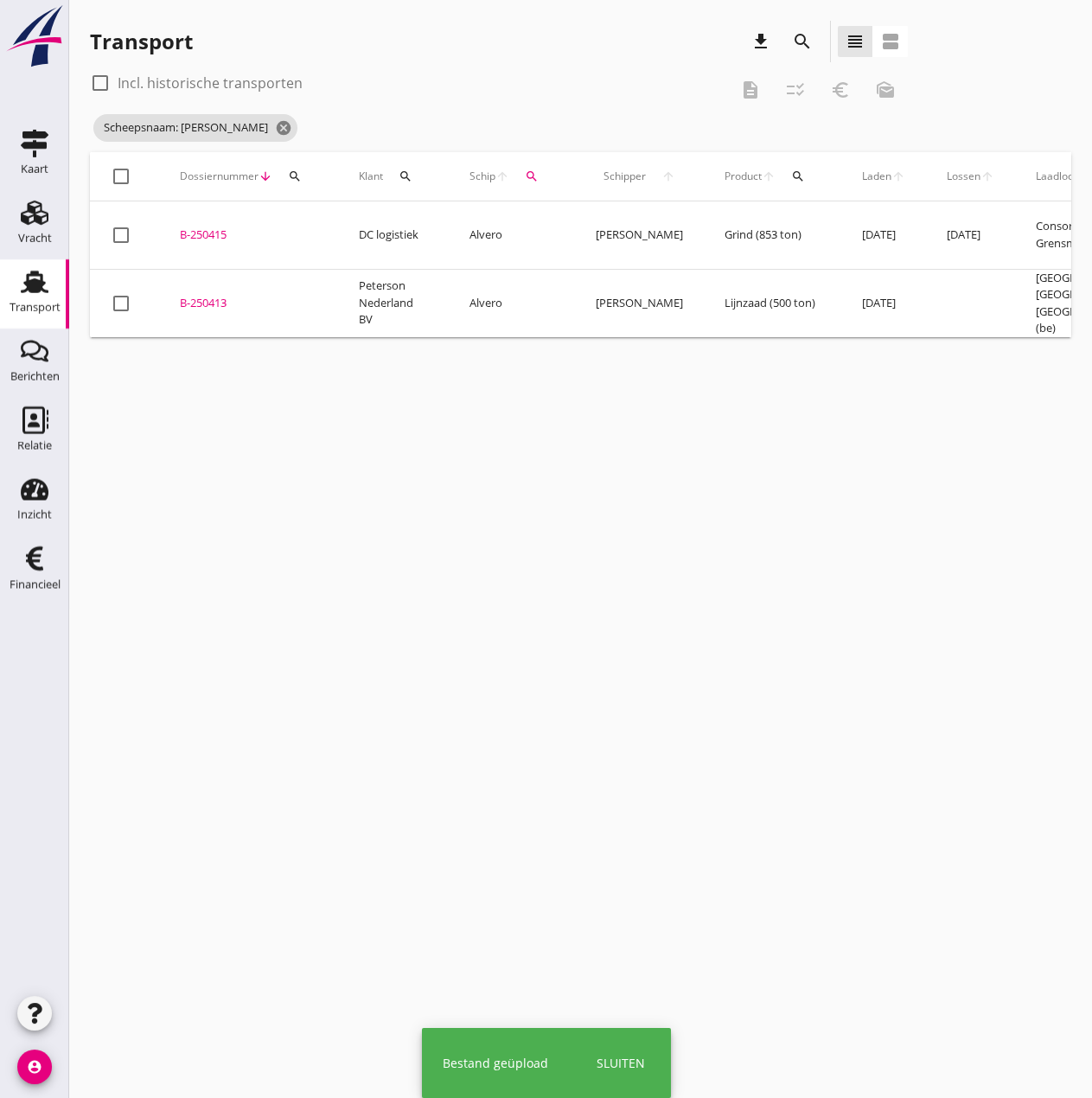
click at [204, 295] on div "B-250413" at bounding box center [249, 303] width 138 height 17
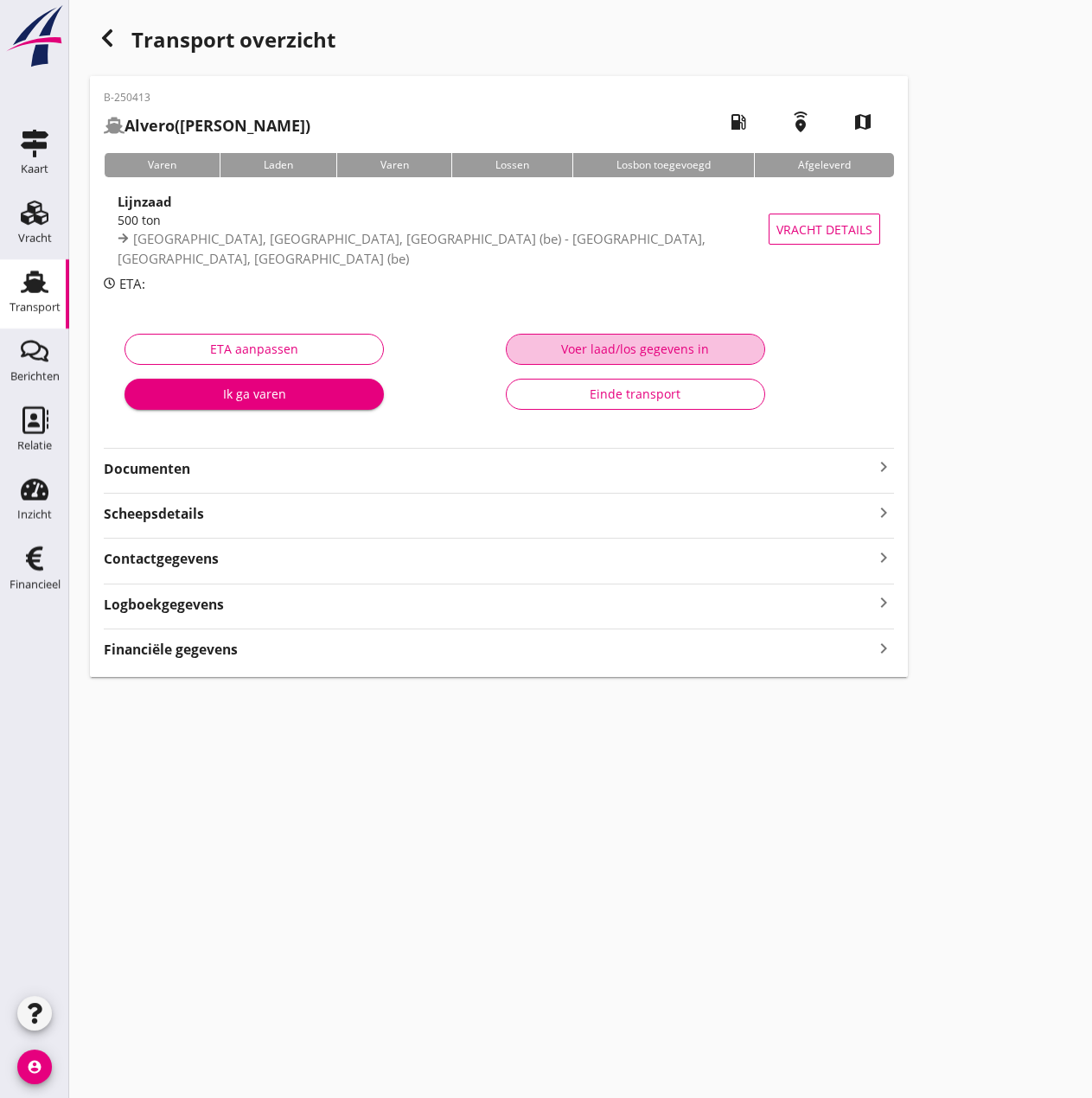
click at [700, 347] on div "Voer laad/los gegevens in" at bounding box center [636, 349] width 230 height 18
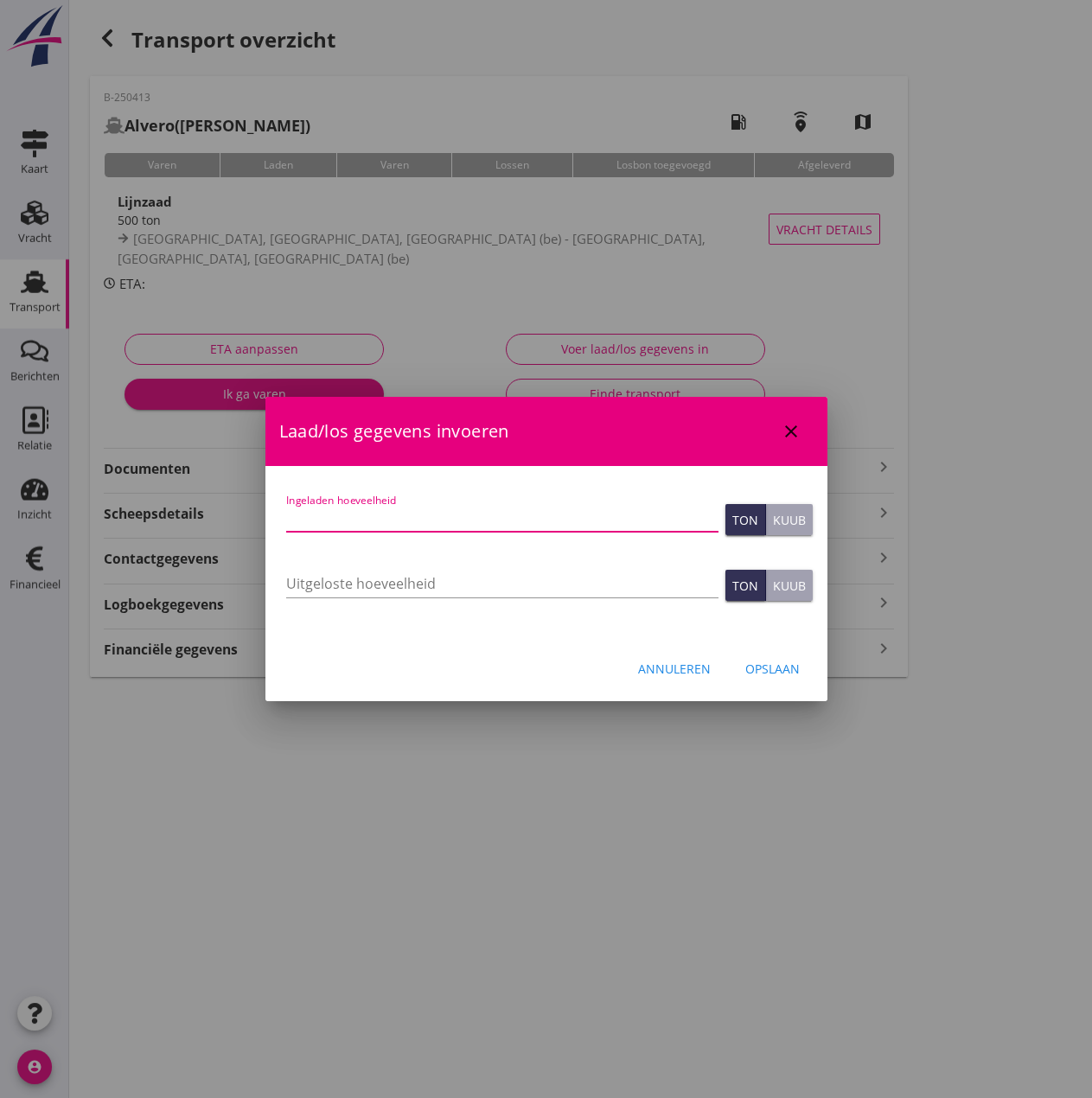
click at [454, 510] on input "Ingeladen hoeveelheid" at bounding box center [502, 518] width 433 height 28
type input "500.635"
click at [434, 578] on input "Uitgeloste hoeveelheid" at bounding box center [502, 583] width 433 height 28
click at [310, 579] on input "Uitgeloste hoeveelheid" at bounding box center [502, 583] width 433 height 28
type input "500.635"
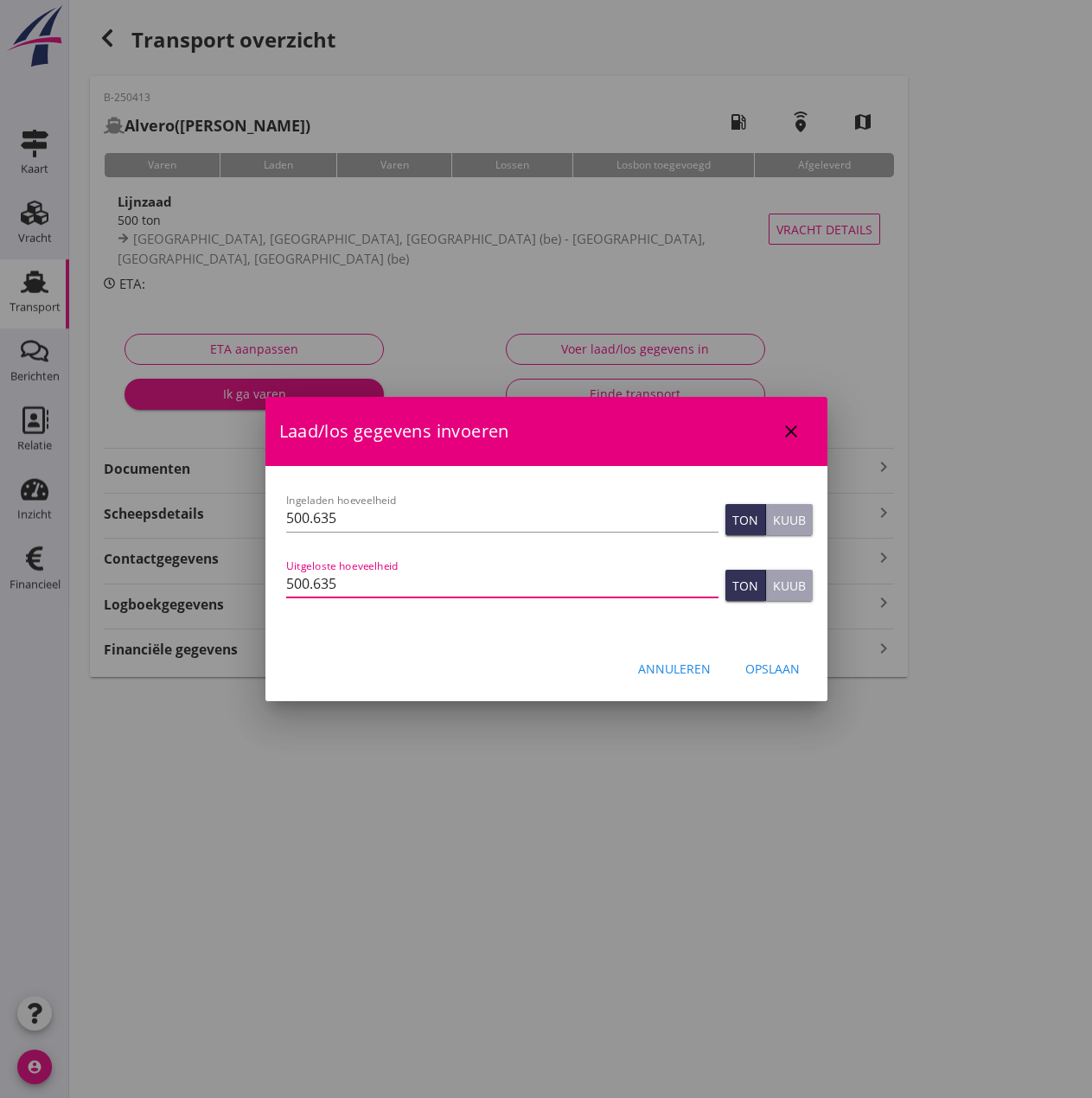
click at [776, 667] on div "Opslaan" at bounding box center [773, 669] width 54 height 18
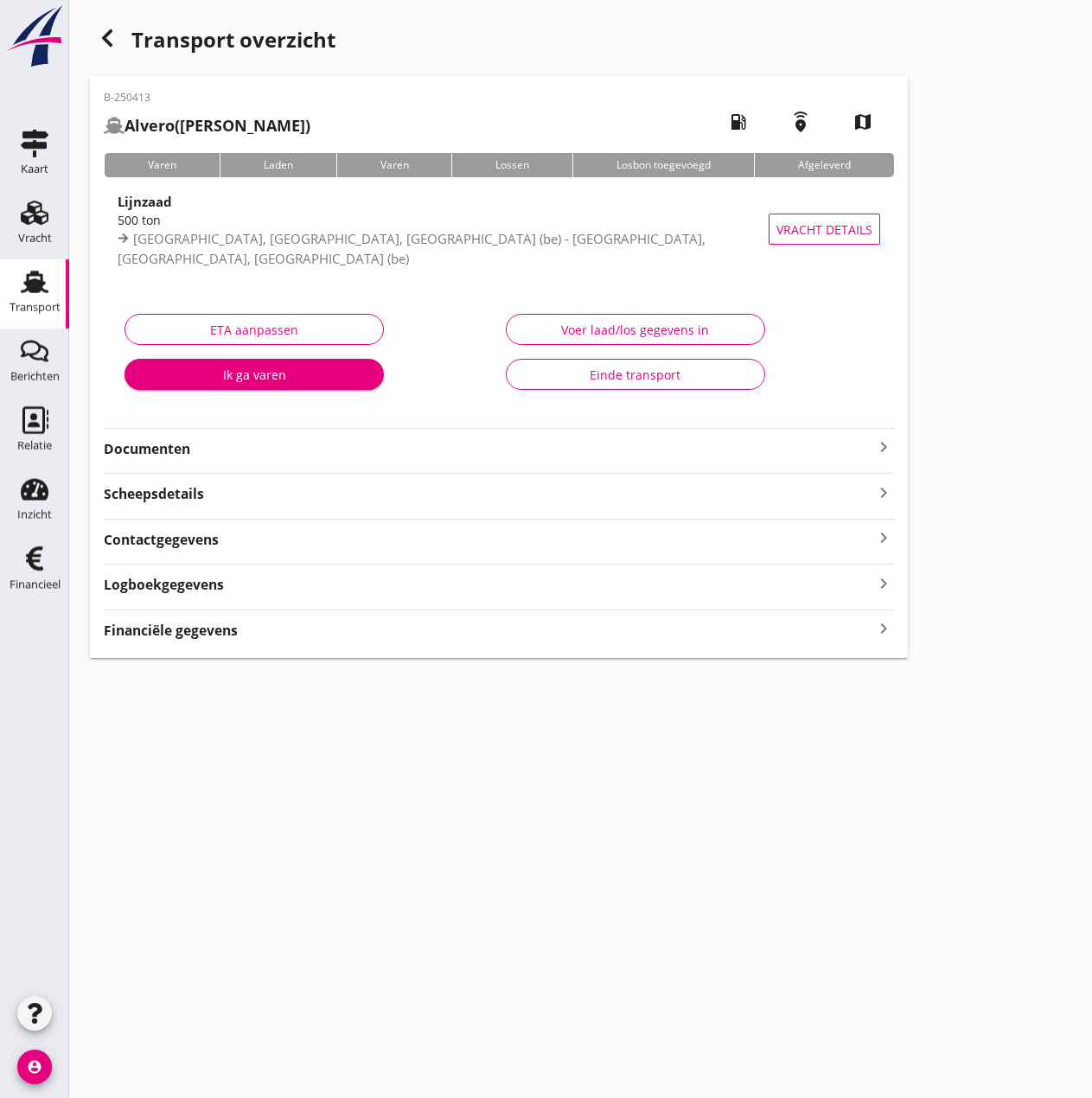
click at [190, 626] on strong "Financiële gegevens" at bounding box center [171, 631] width 134 height 20
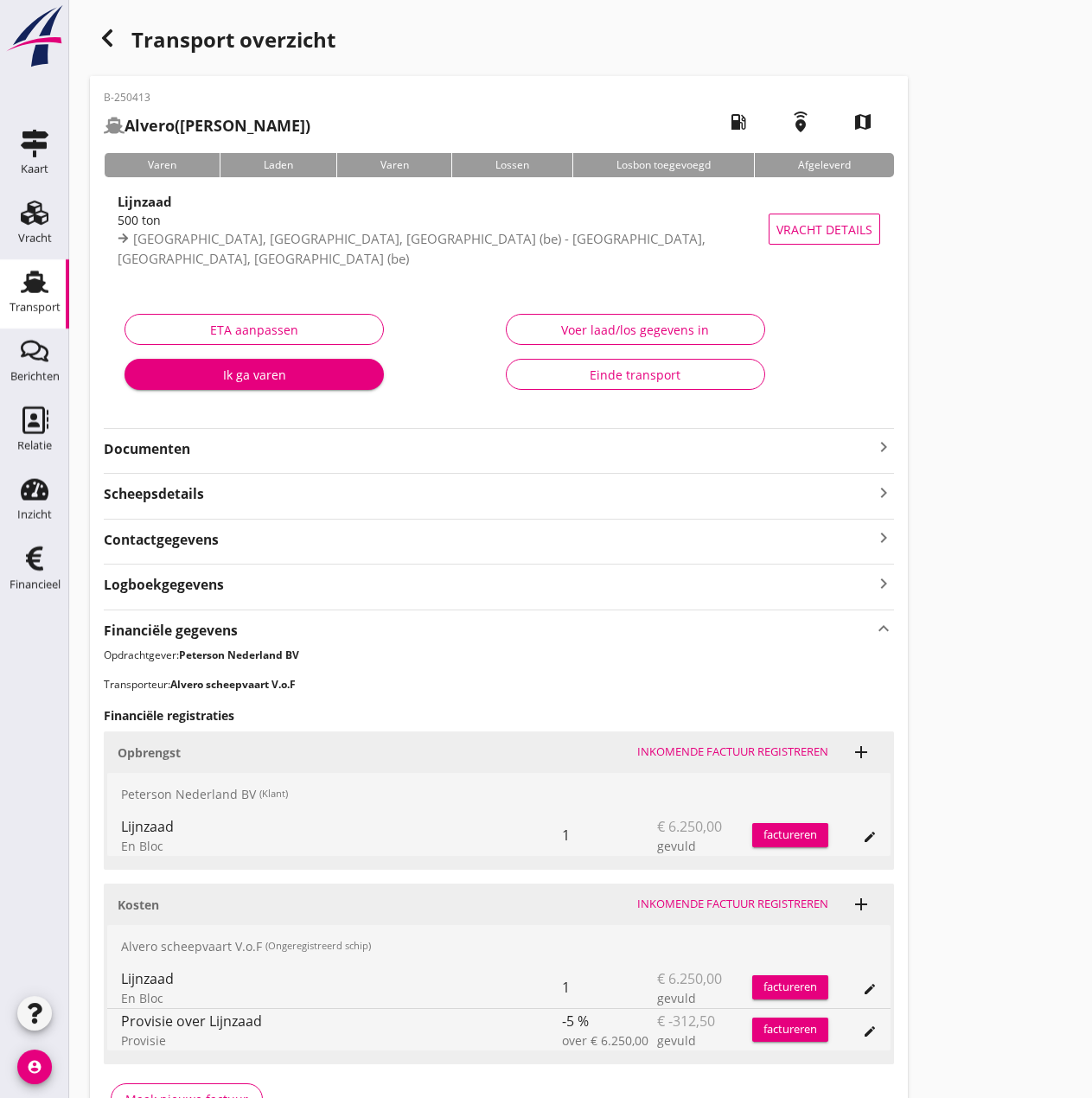
click at [789, 849] on div "Inkomende factuur registreren" at bounding box center [733, 904] width 191 height 17
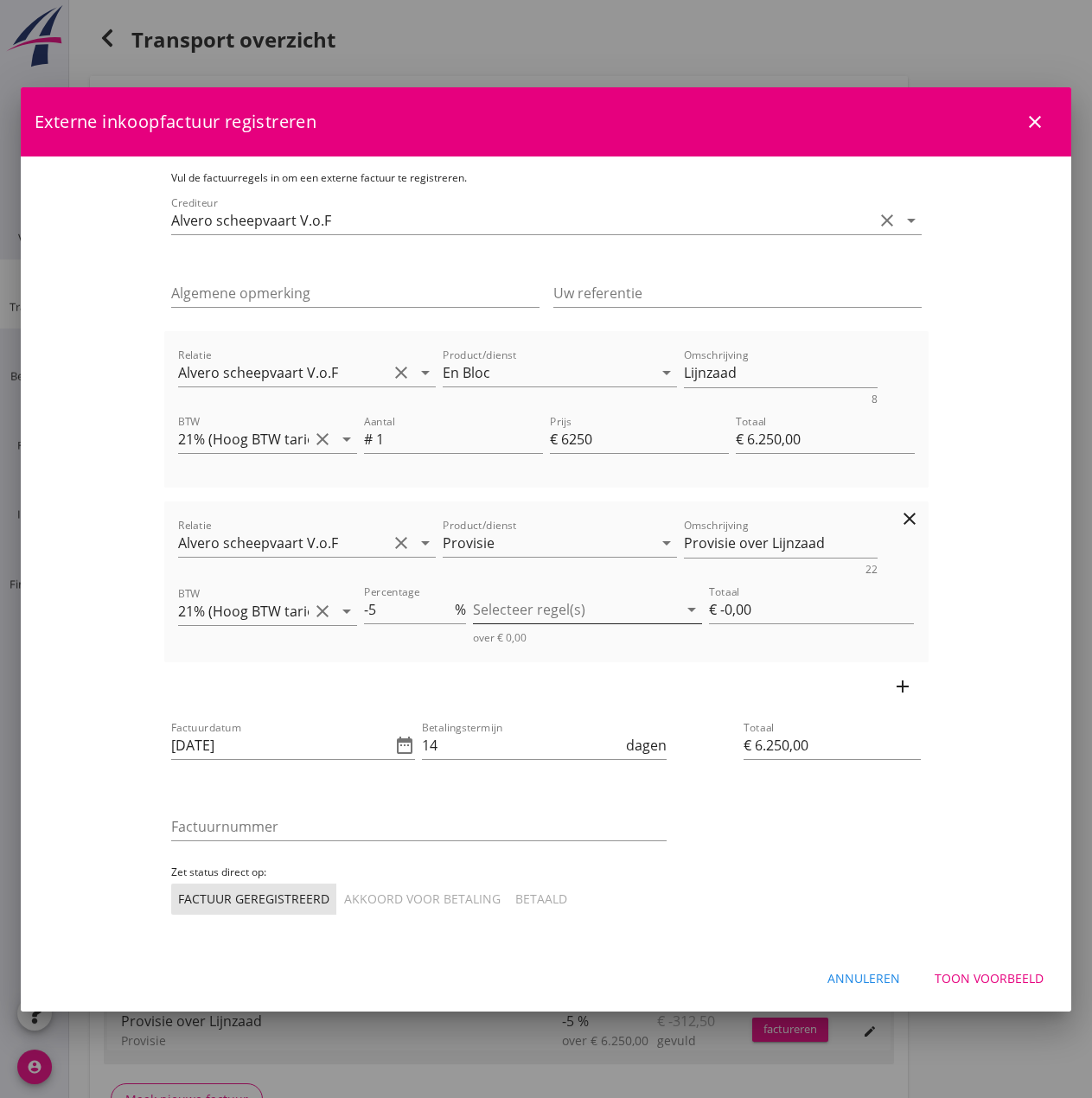
click at [552, 616] on div at bounding box center [576, 609] width 205 height 28
click at [504, 622] on icon "check_box_outline_blank" at bounding box center [513, 624] width 34 height 34
type input "€ -312,50"
click at [531, 688] on div "add" at bounding box center [546, 685] width 765 height 48
click at [395, 748] on icon "date_range" at bounding box center [405, 745] width 21 height 21
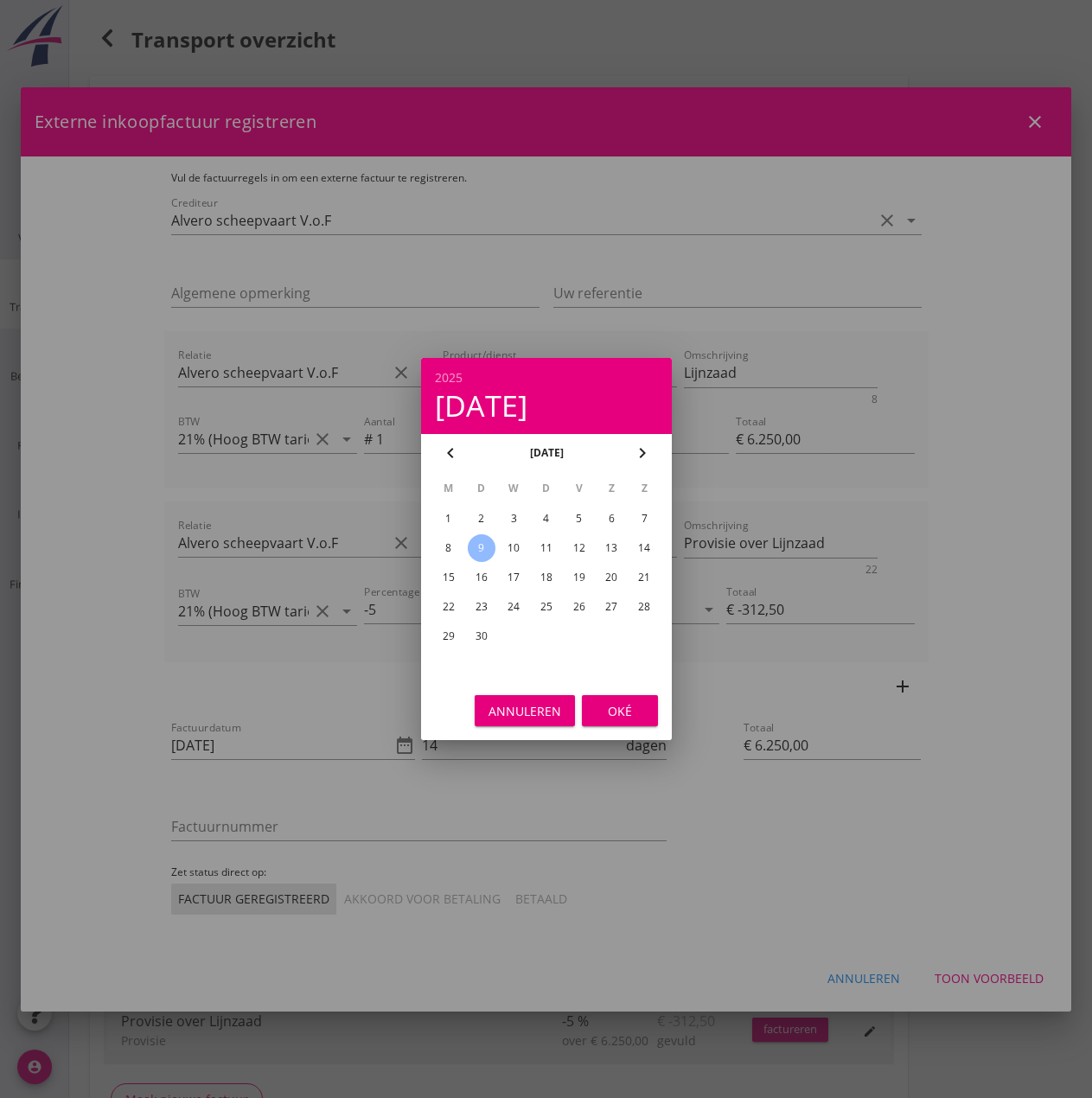
click at [446, 546] on div "8" at bounding box center [448, 548] width 28 height 28
type input "[DATE]"
click at [611, 715] on div "Oké" at bounding box center [619, 711] width 48 height 18
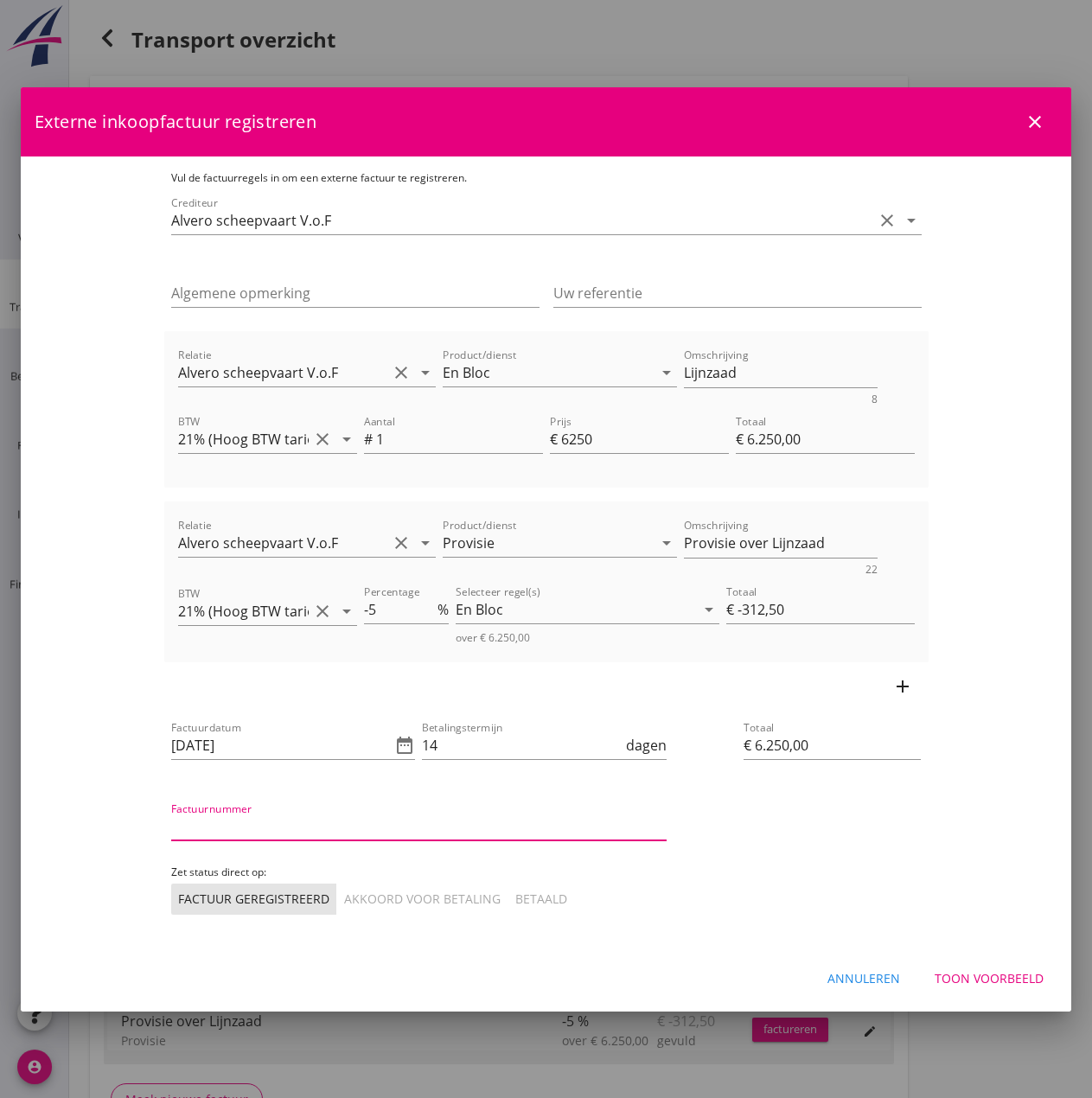
click at [176, 824] on input "Factuurnummer" at bounding box center [419, 826] width 495 height 28
type input "2025020"
click at [345, 849] on div "Akkoord voor betaling" at bounding box center [423, 899] width 157 height 18
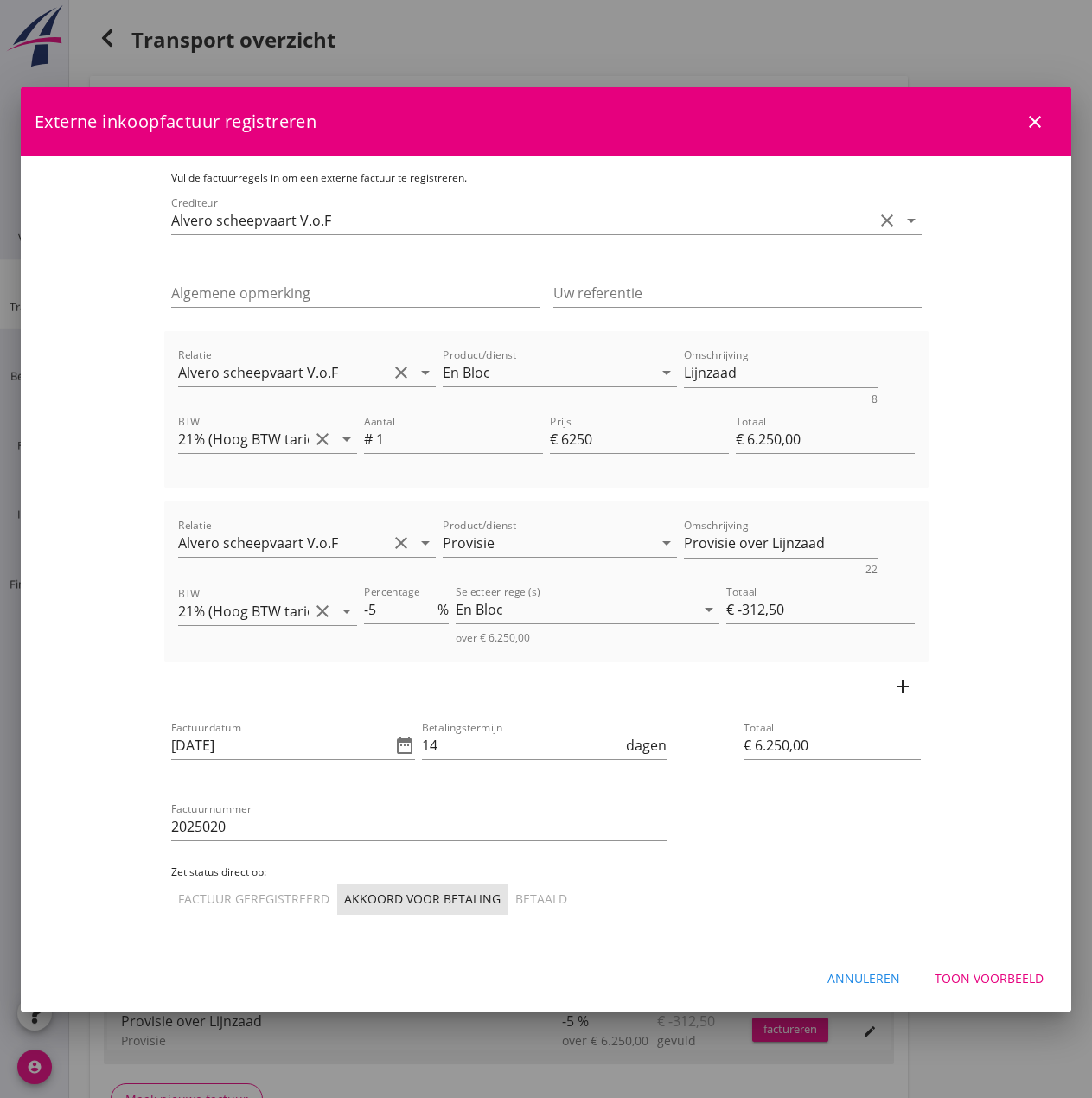
click at [871, 849] on div "Toon voorbeeld" at bounding box center [990, 978] width 109 height 18
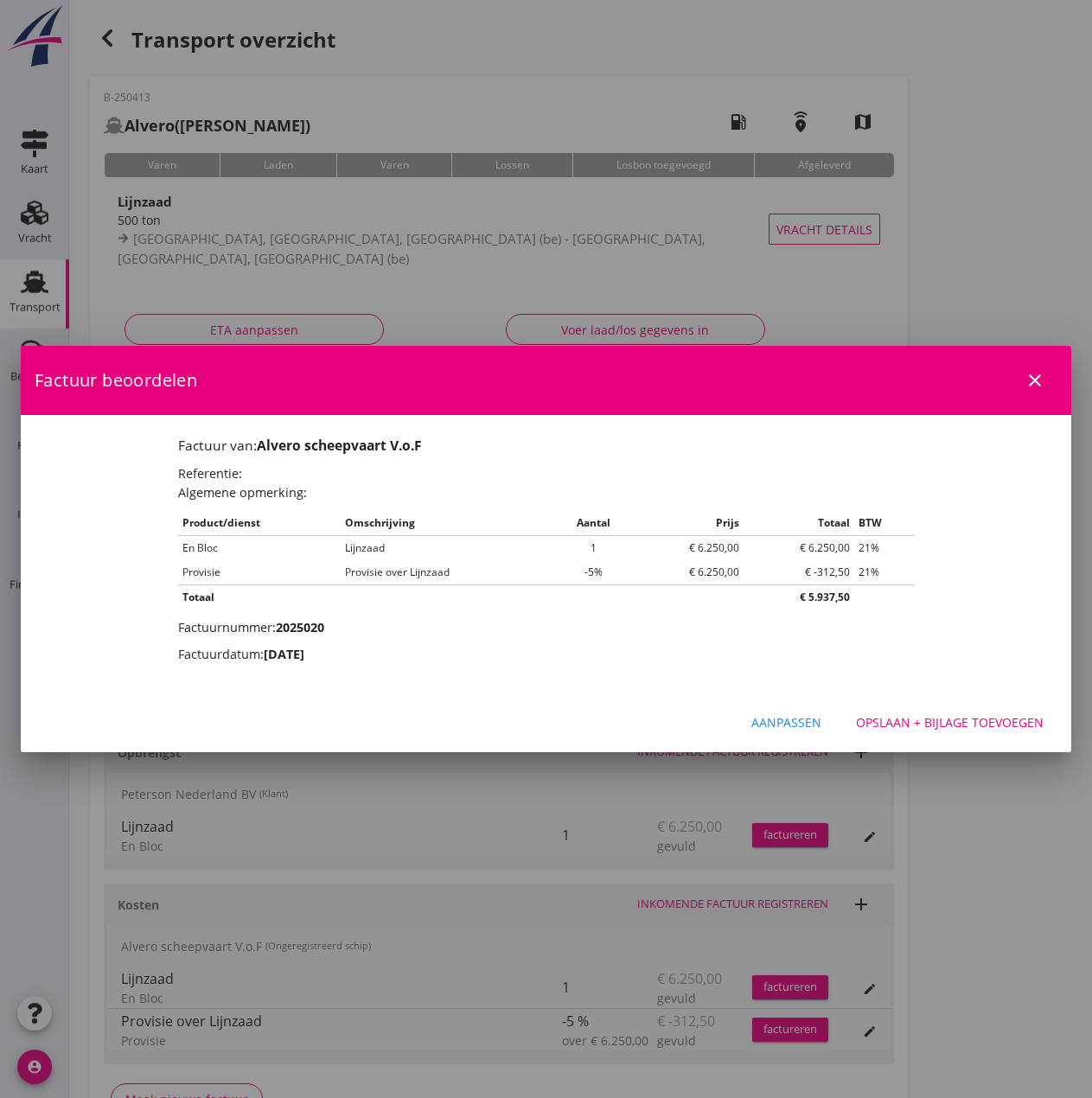
click at [871, 720] on div "Opslaan + bijlage toevoegen" at bounding box center [950, 723] width 188 height 18
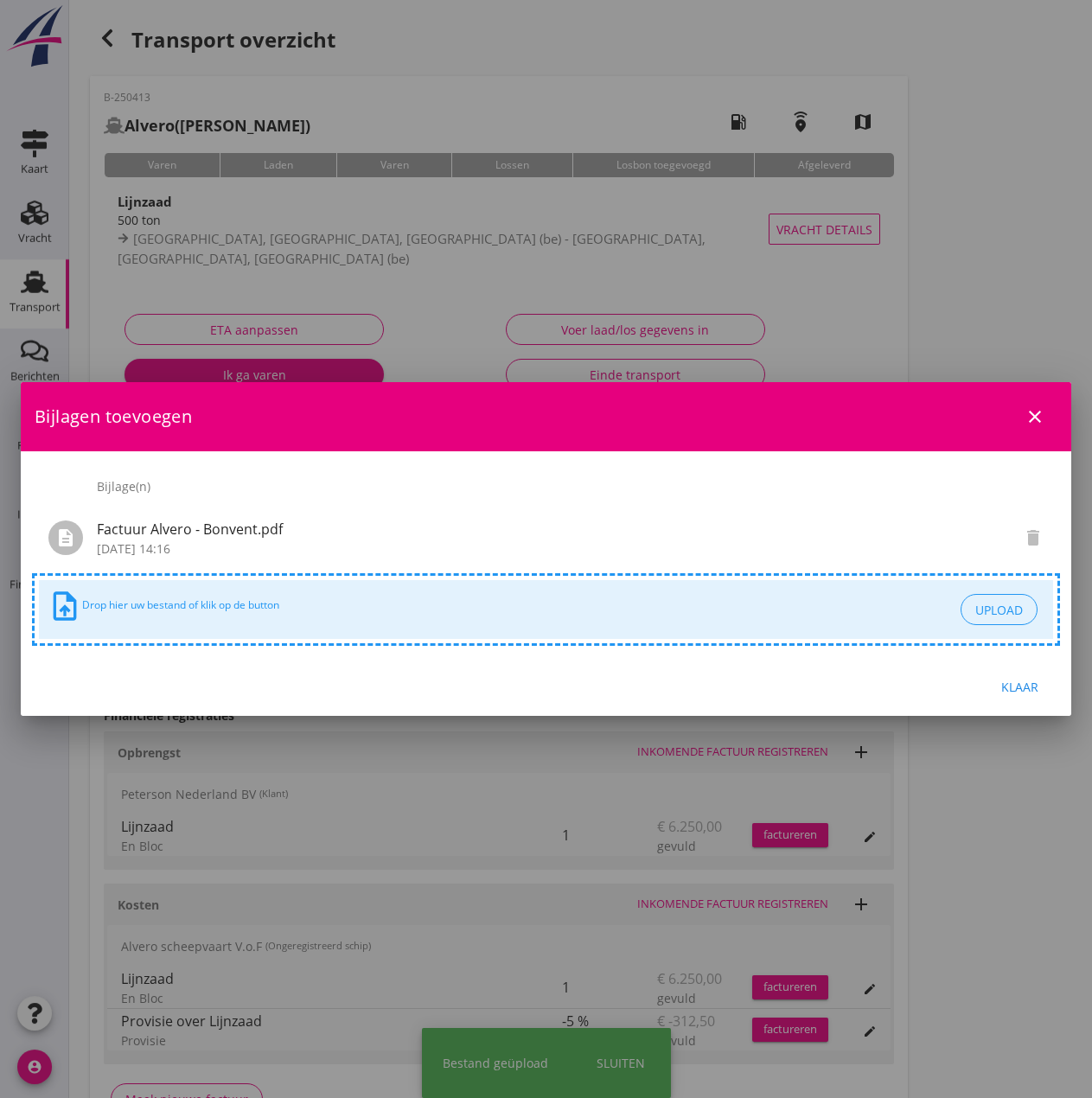
click at [871, 692] on div "Klaar" at bounding box center [1019, 687] width 48 height 18
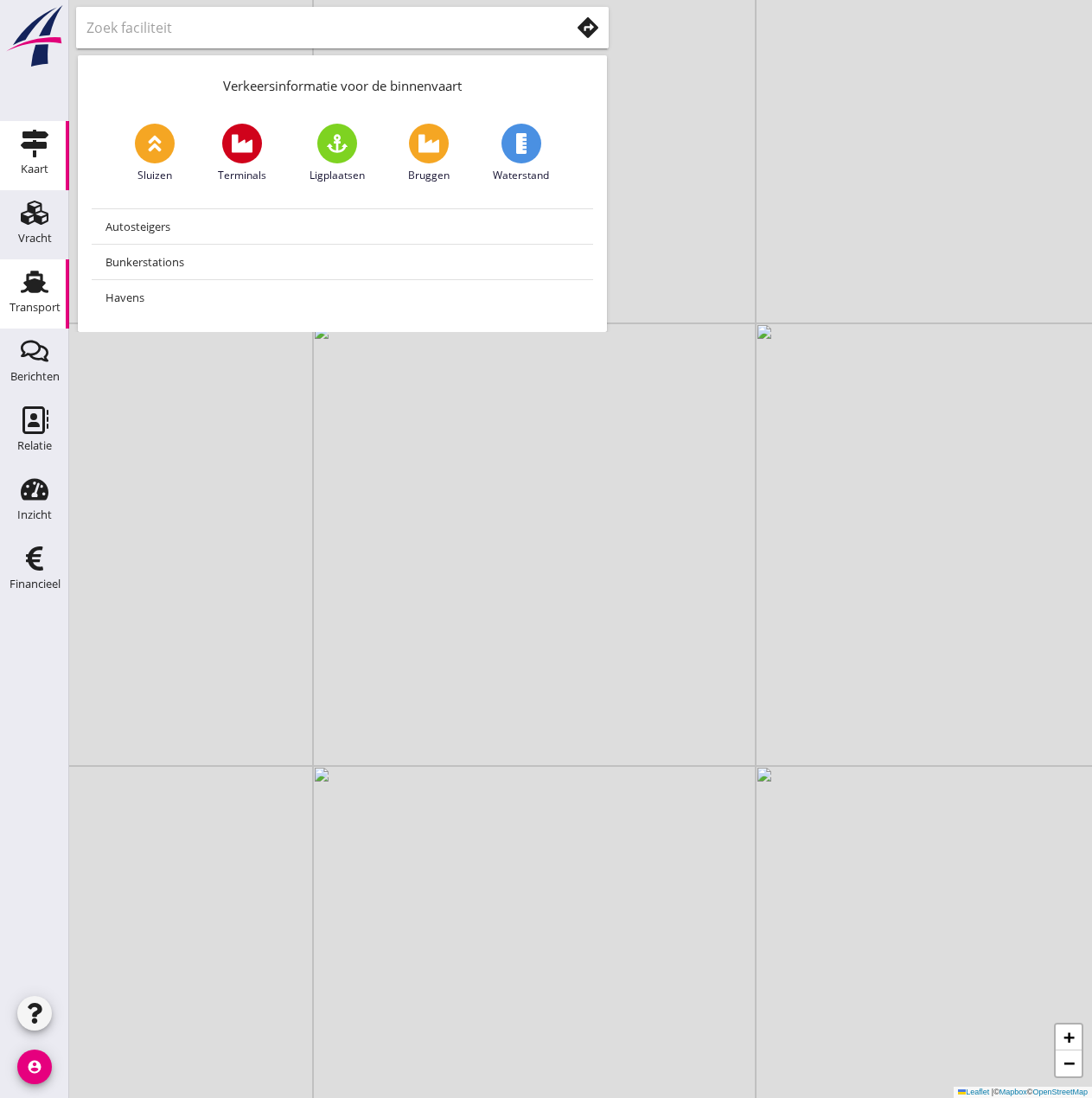
click at [32, 277] on icon "Transport" at bounding box center [34, 282] width 28 height 28
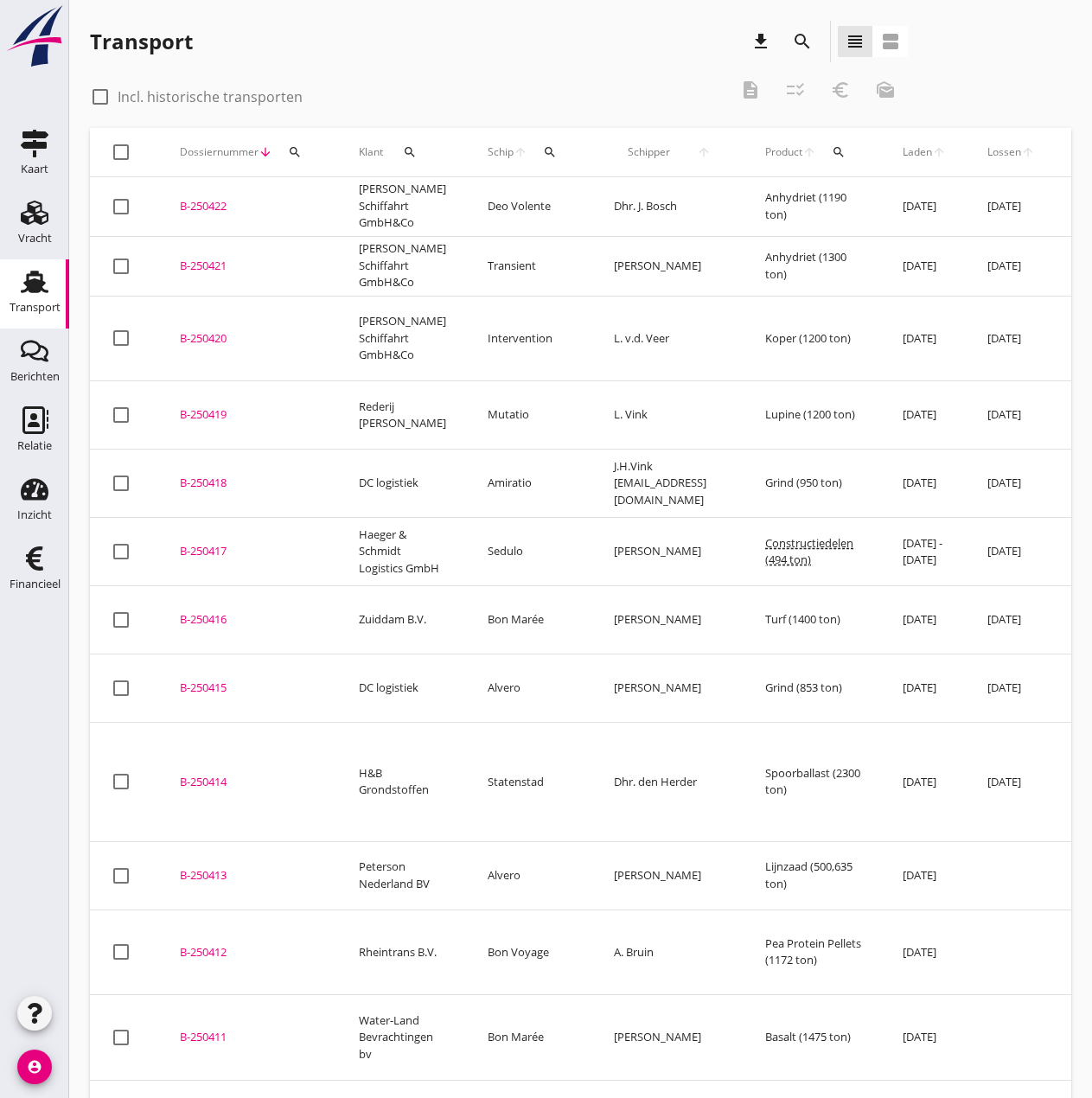
click at [543, 150] on icon "search" at bounding box center [550, 151] width 14 height 14
click at [558, 207] on input "Zoek op (scheeps)naam" at bounding box center [619, 202] width 180 height 28
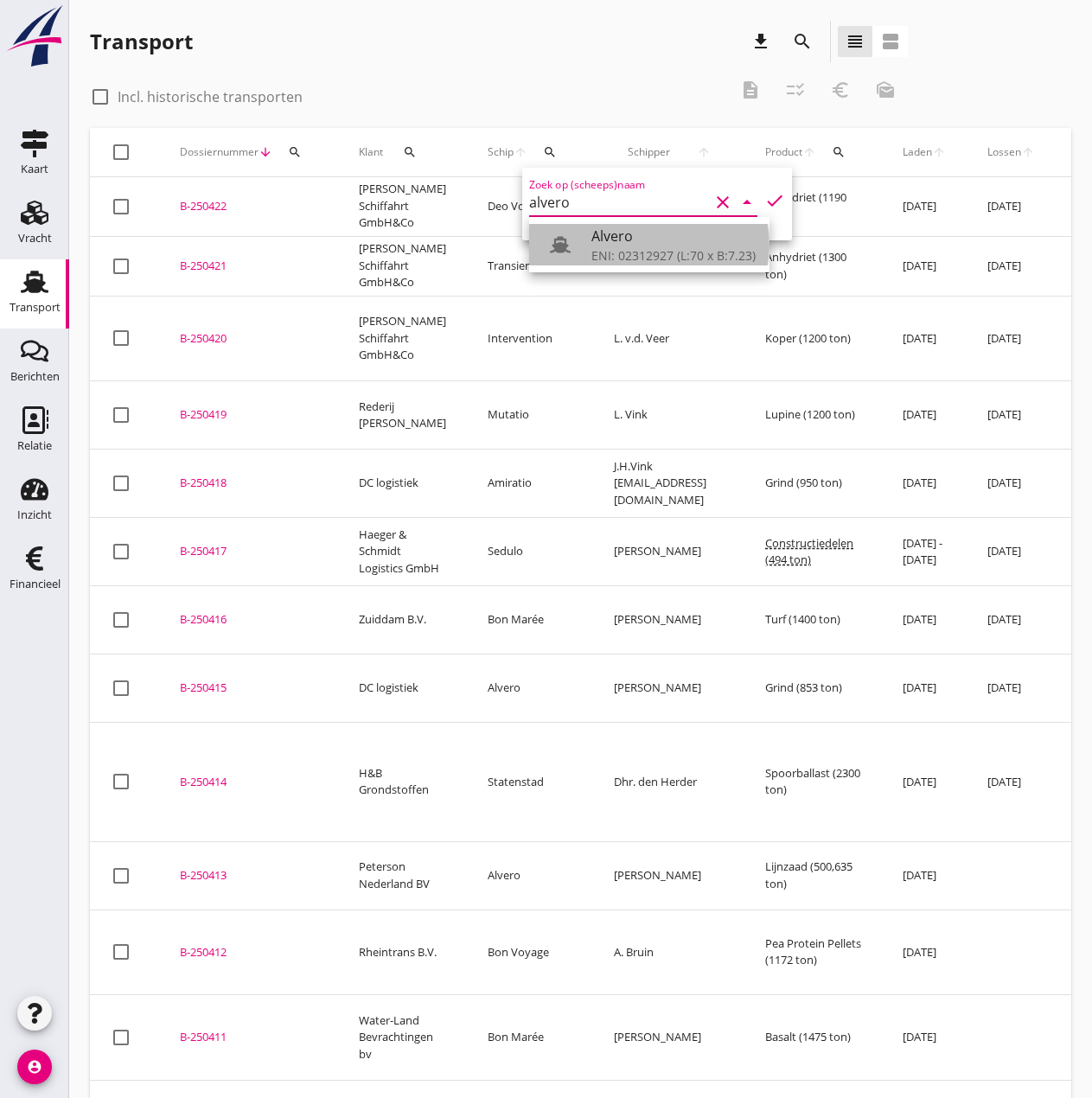
click at [587, 239] on div at bounding box center [567, 245] width 48 height 34
click at [765, 205] on icon "check" at bounding box center [775, 200] width 21 height 21
type input "Alvero"
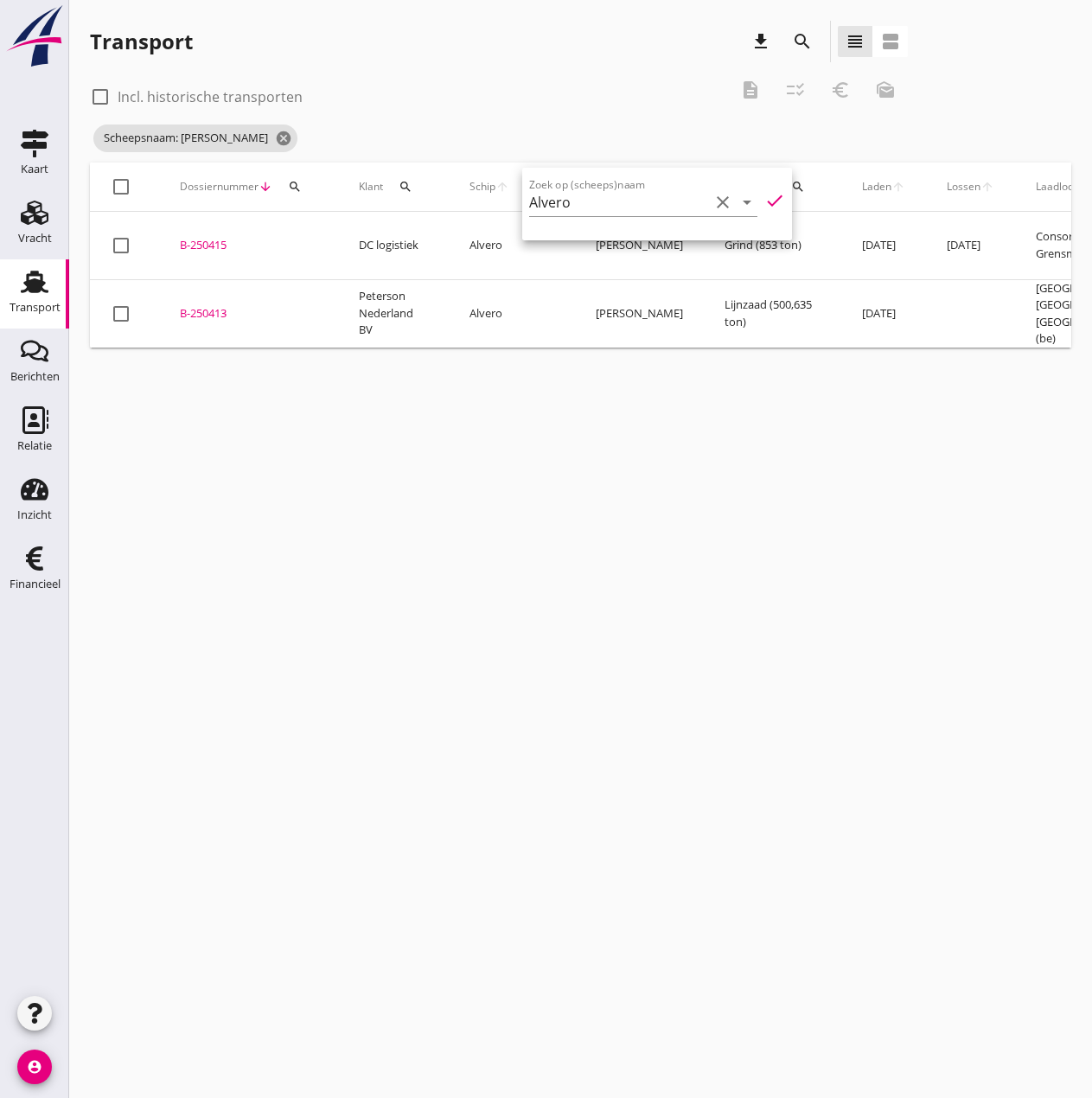
click at [218, 306] on div "B-250413" at bounding box center [249, 314] width 138 height 17
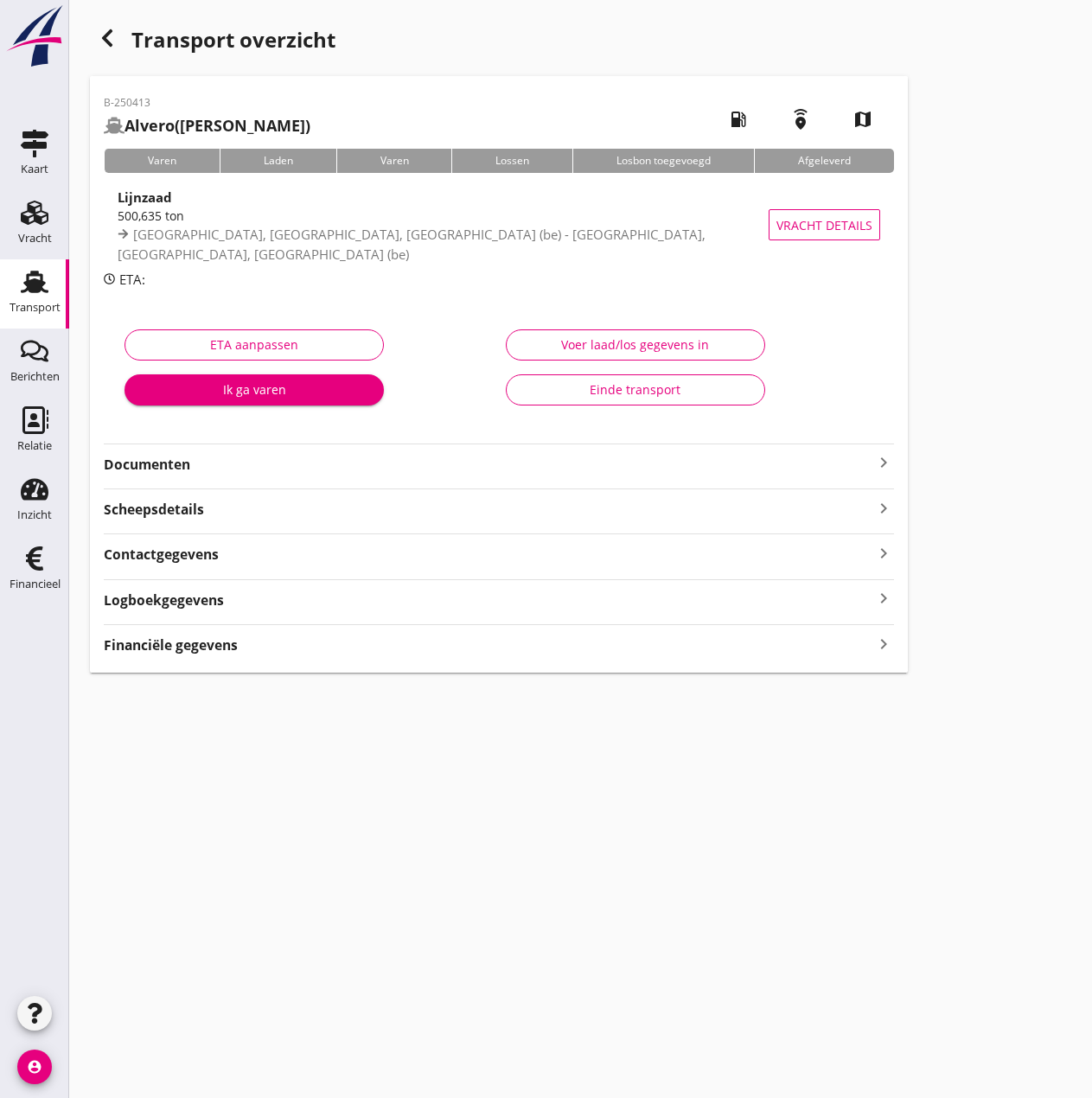
click at [569, 335] on button "Voer laad/los gegevens in" at bounding box center [636, 345] width 259 height 31
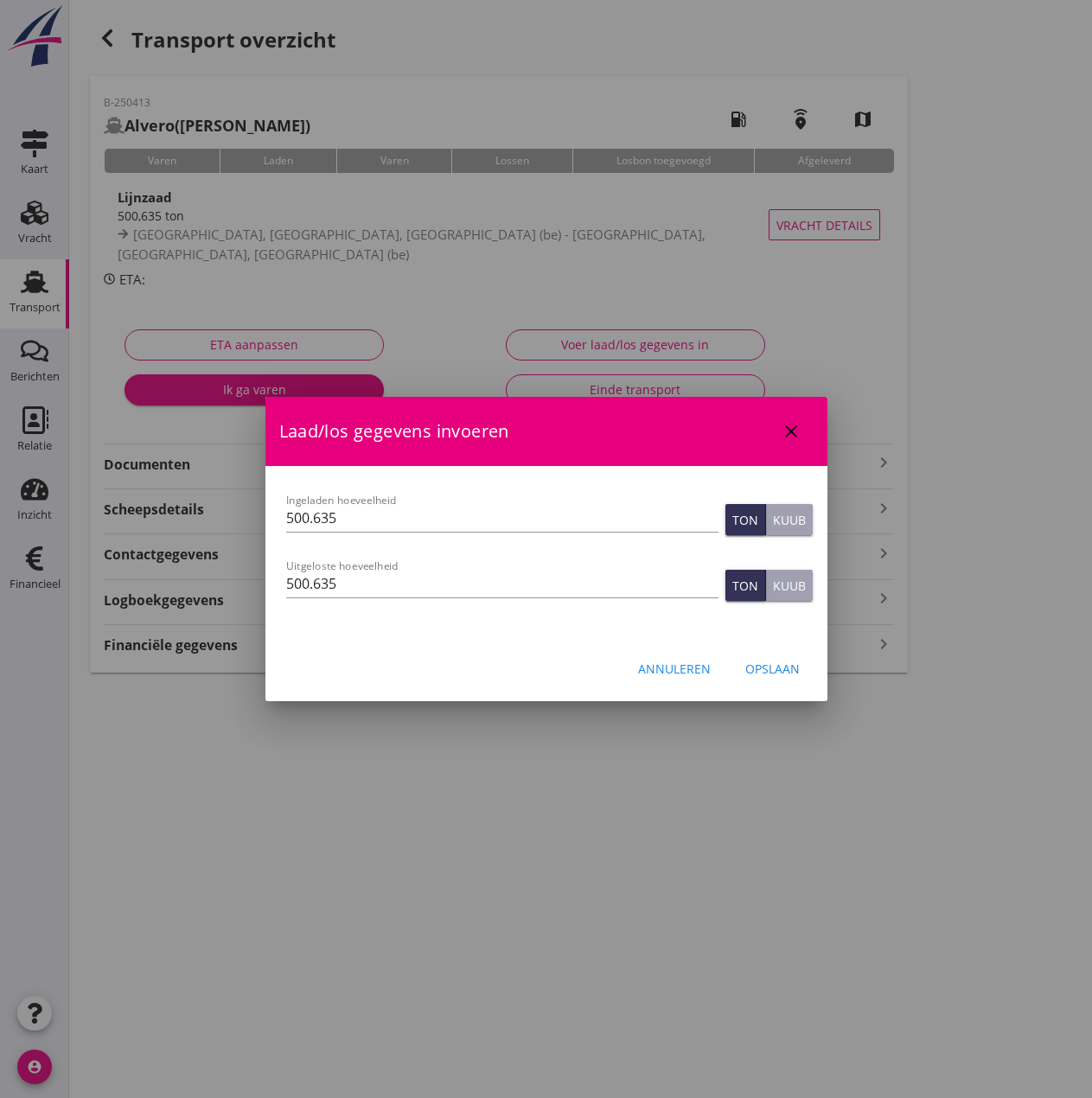
click at [698, 664] on div "Annuleren" at bounding box center [675, 669] width 73 height 18
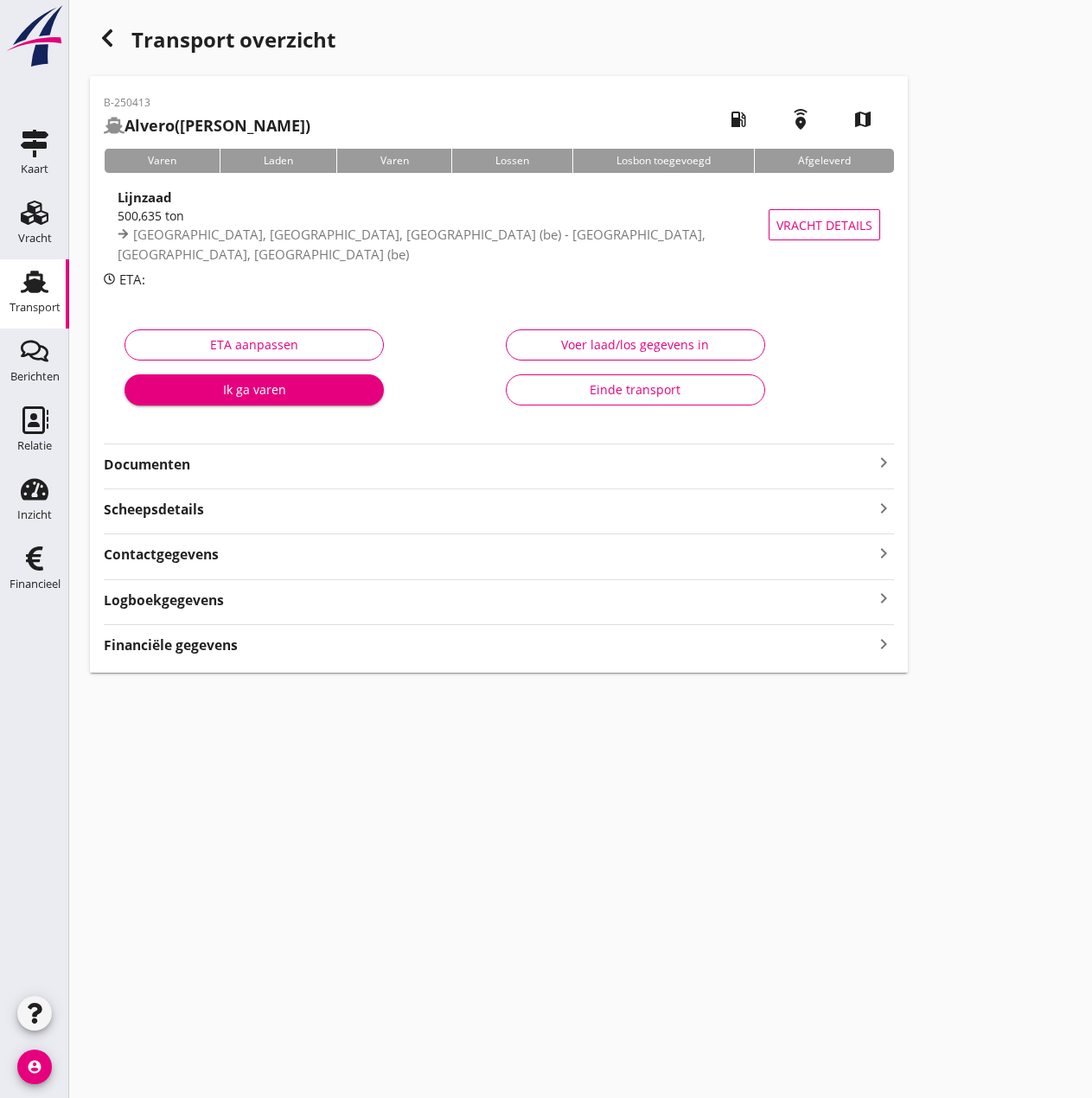
click at [178, 639] on strong "Financiële gegevens" at bounding box center [171, 646] width 134 height 20
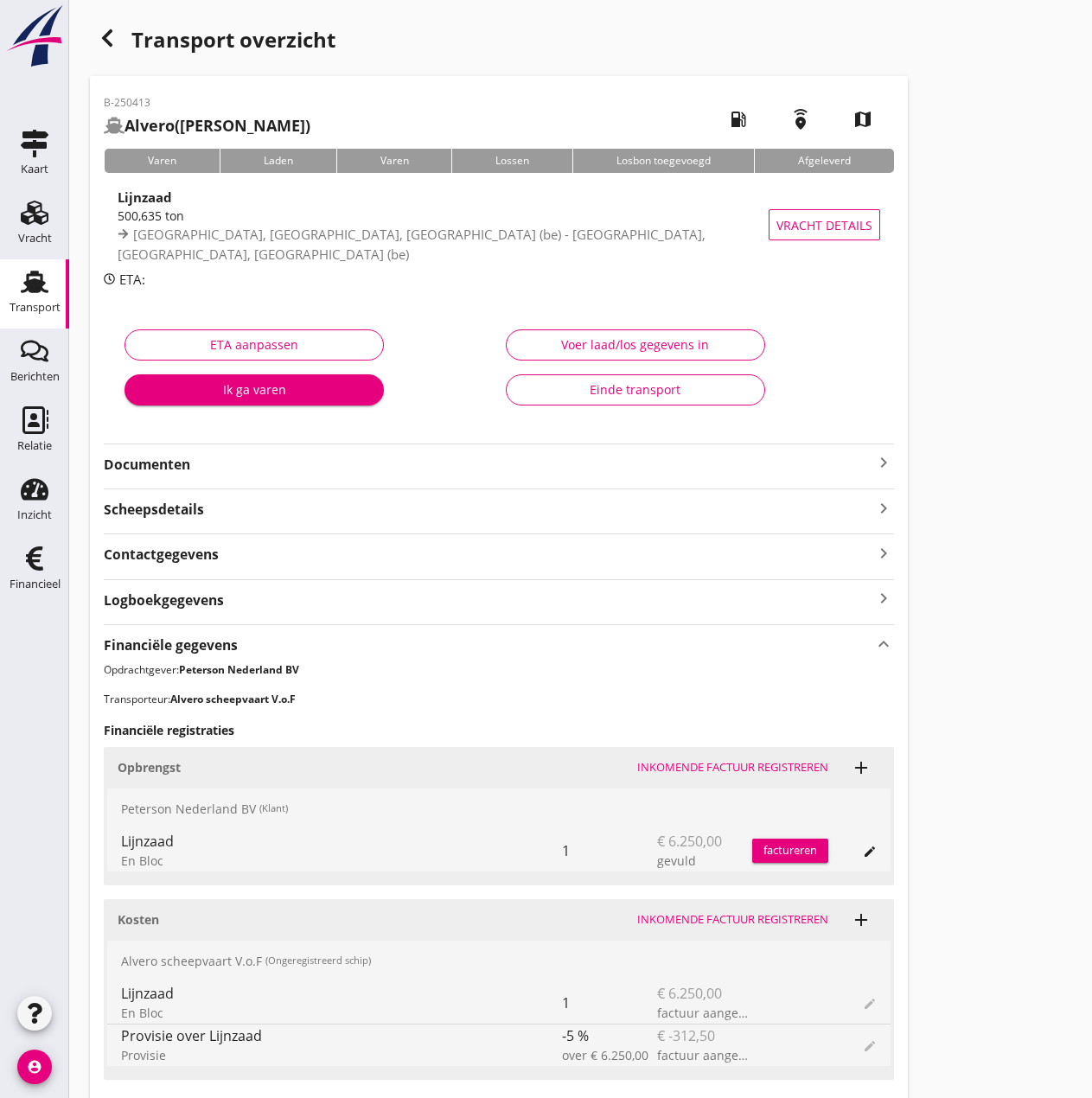
scroll to position [302, 0]
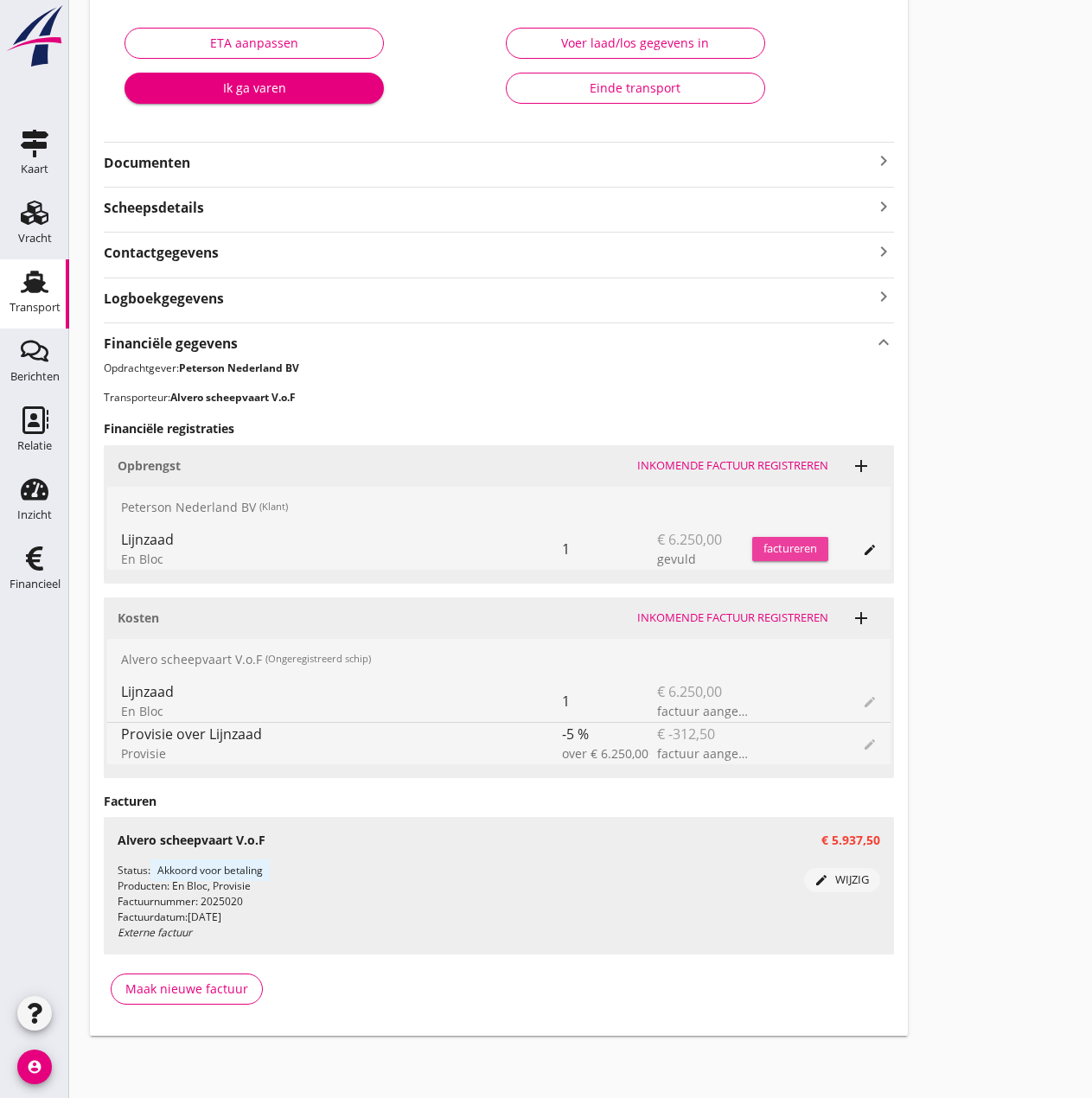
click at [767, 553] on div "factureren" at bounding box center [791, 549] width 76 height 17
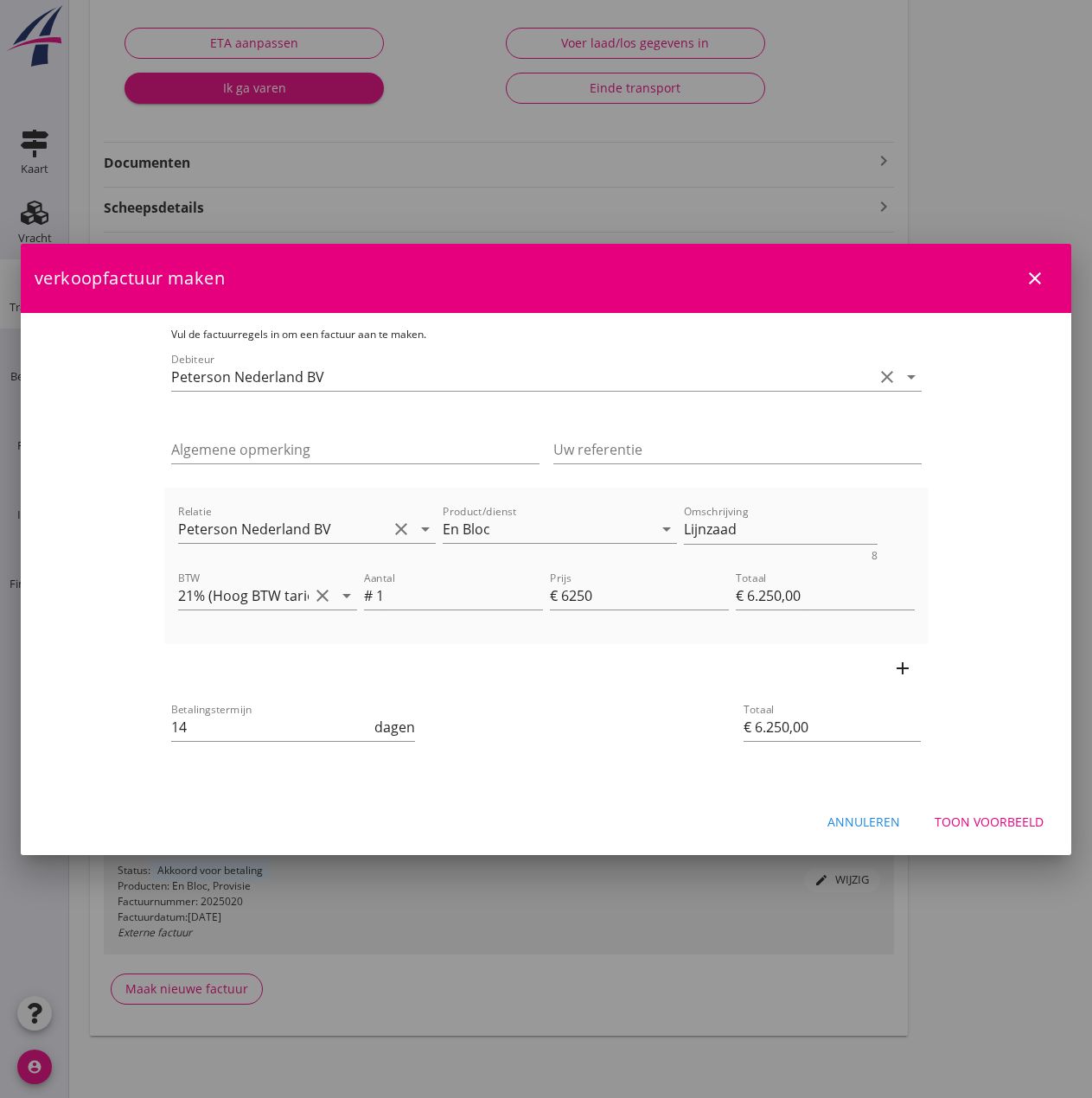
click at [982, 813] on div "Toon voorbeeld" at bounding box center [990, 821] width 109 height 18
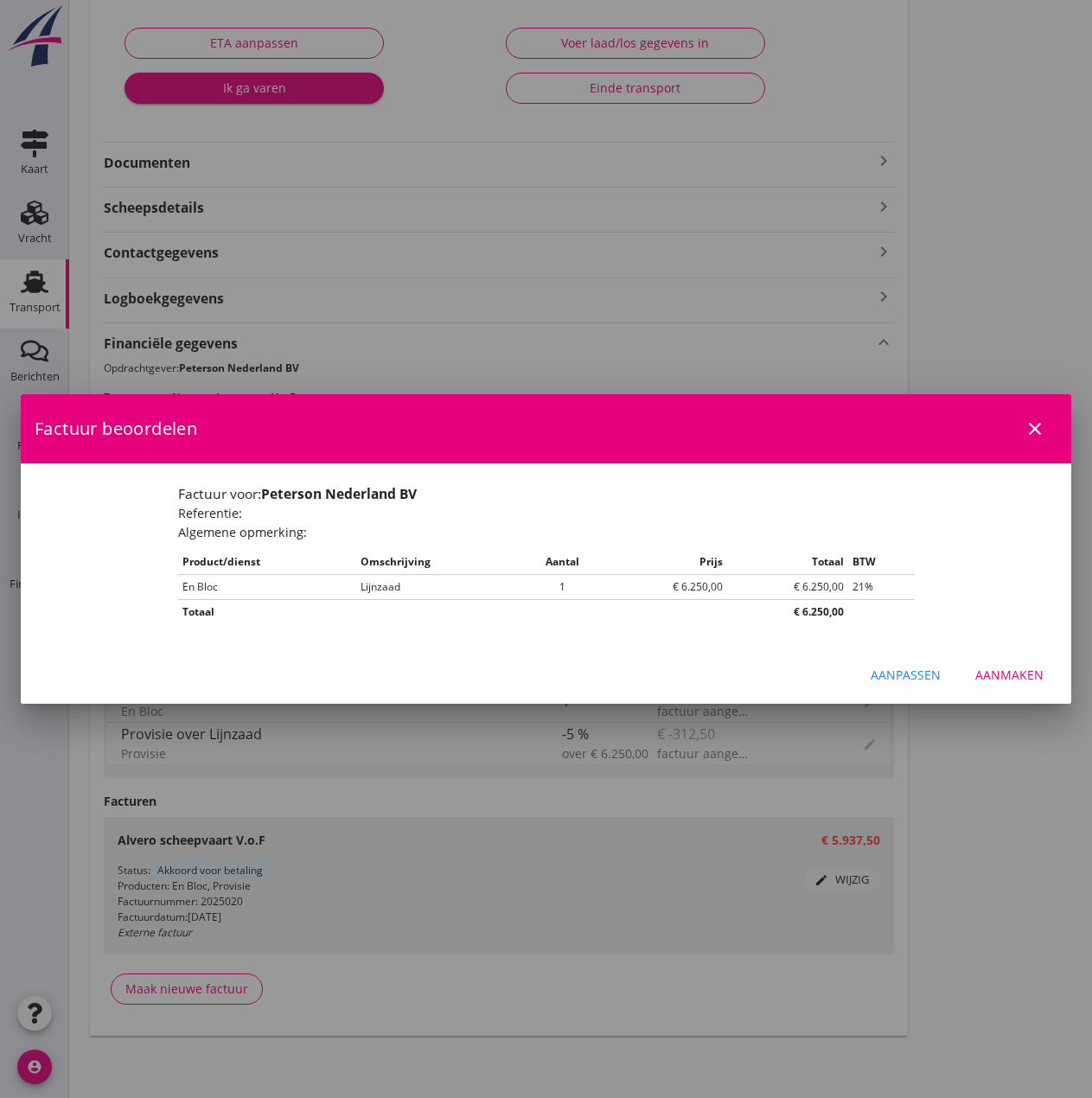
click at [1023, 678] on div "Aanmaken" at bounding box center [1009, 675] width 68 height 18
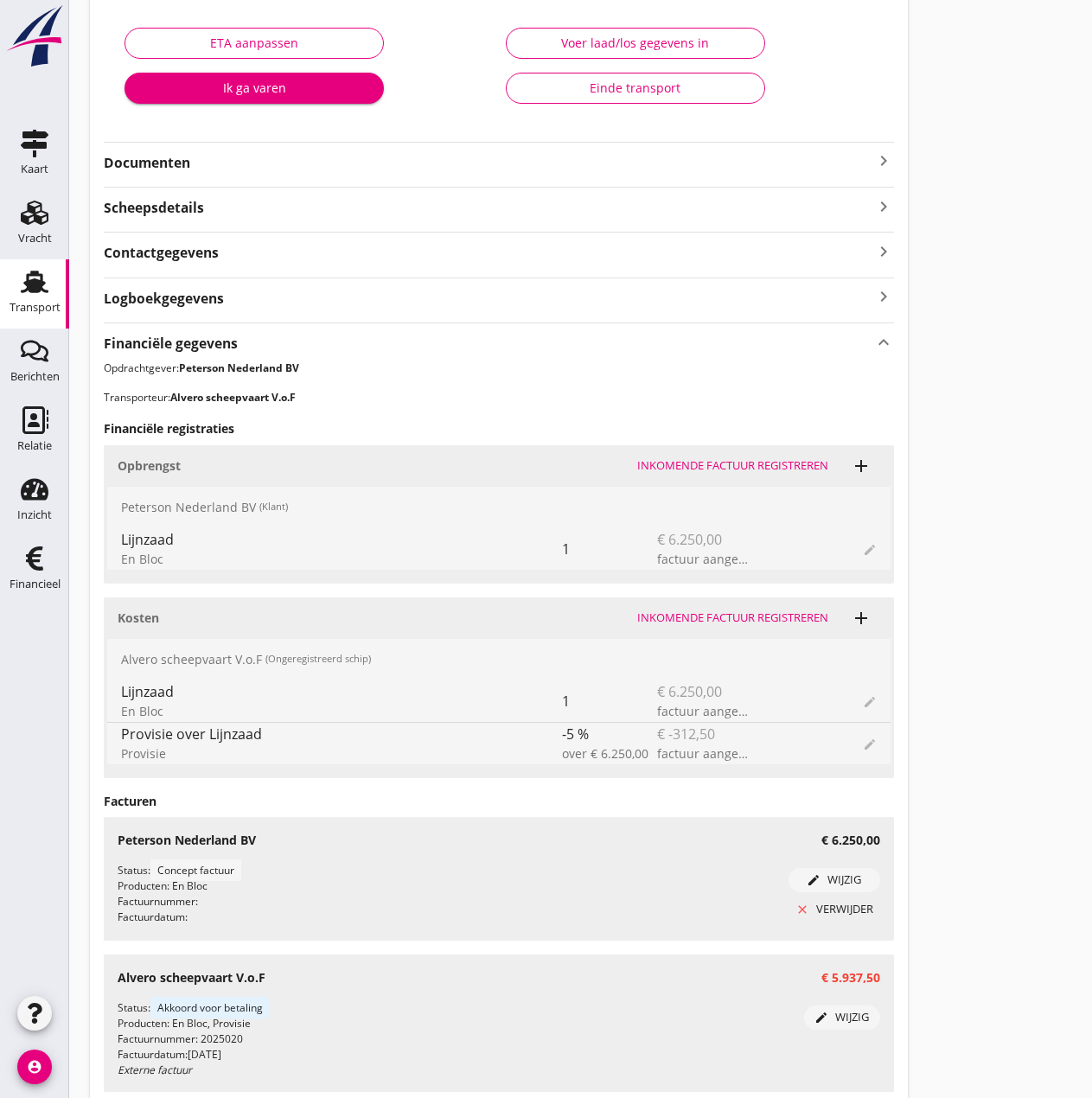
click at [600, 91] on div "Einde transport" at bounding box center [636, 88] width 230 height 18
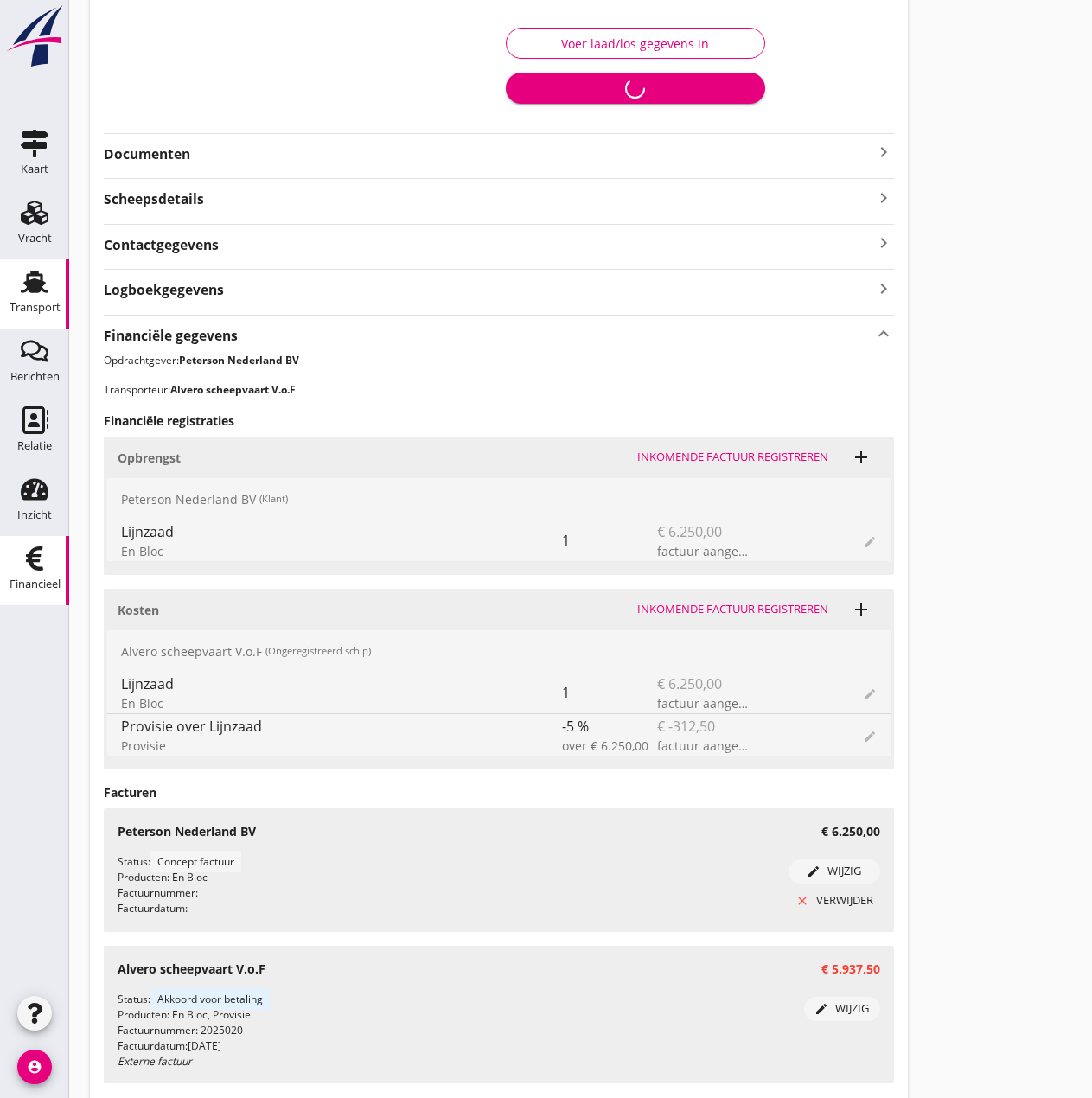
click at [51, 555] on div "Financieel" at bounding box center [34, 559] width 42 height 28
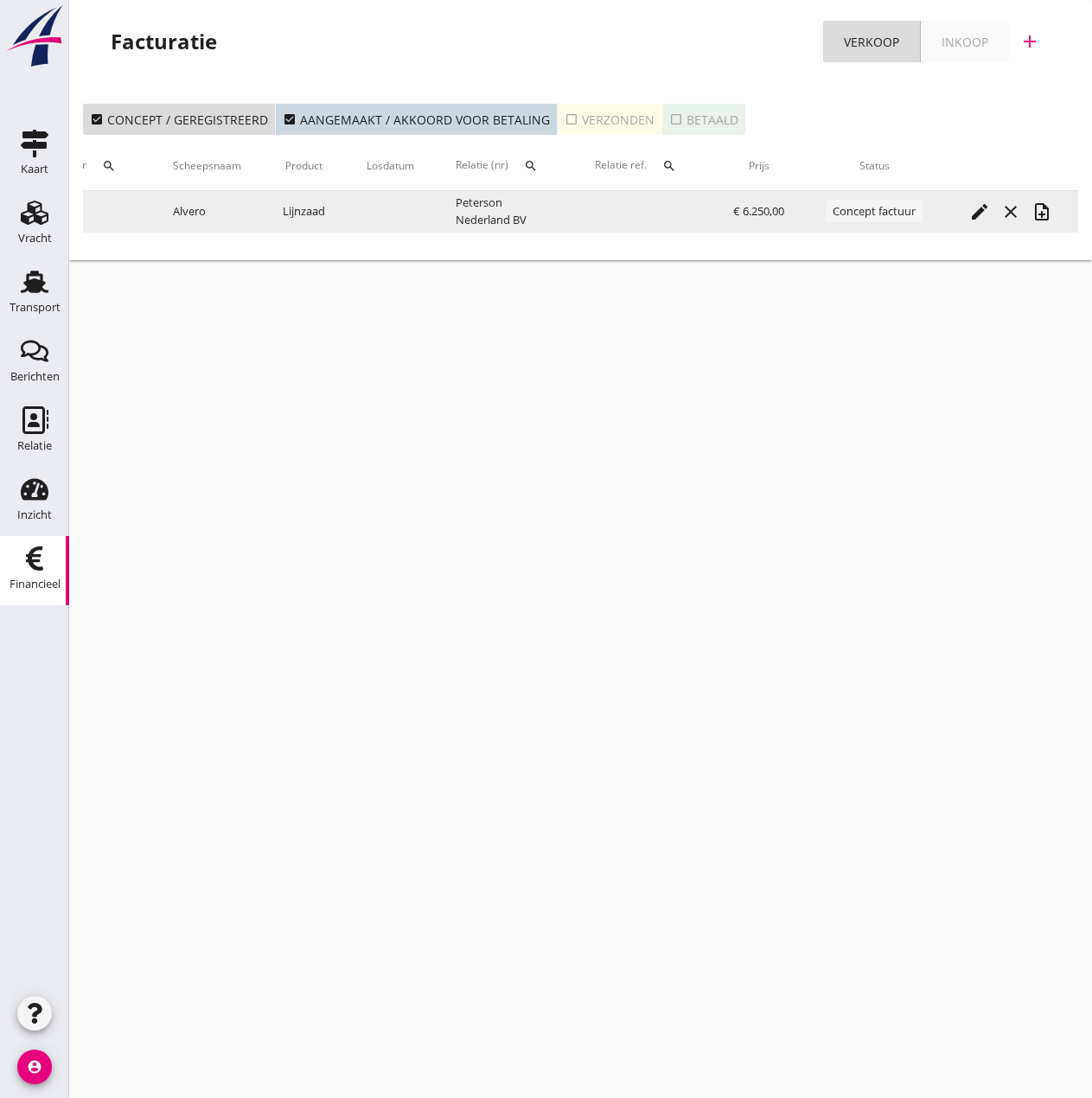
scroll to position [0, 274]
click at [1050, 215] on icon "note_add" at bounding box center [1042, 211] width 21 height 21
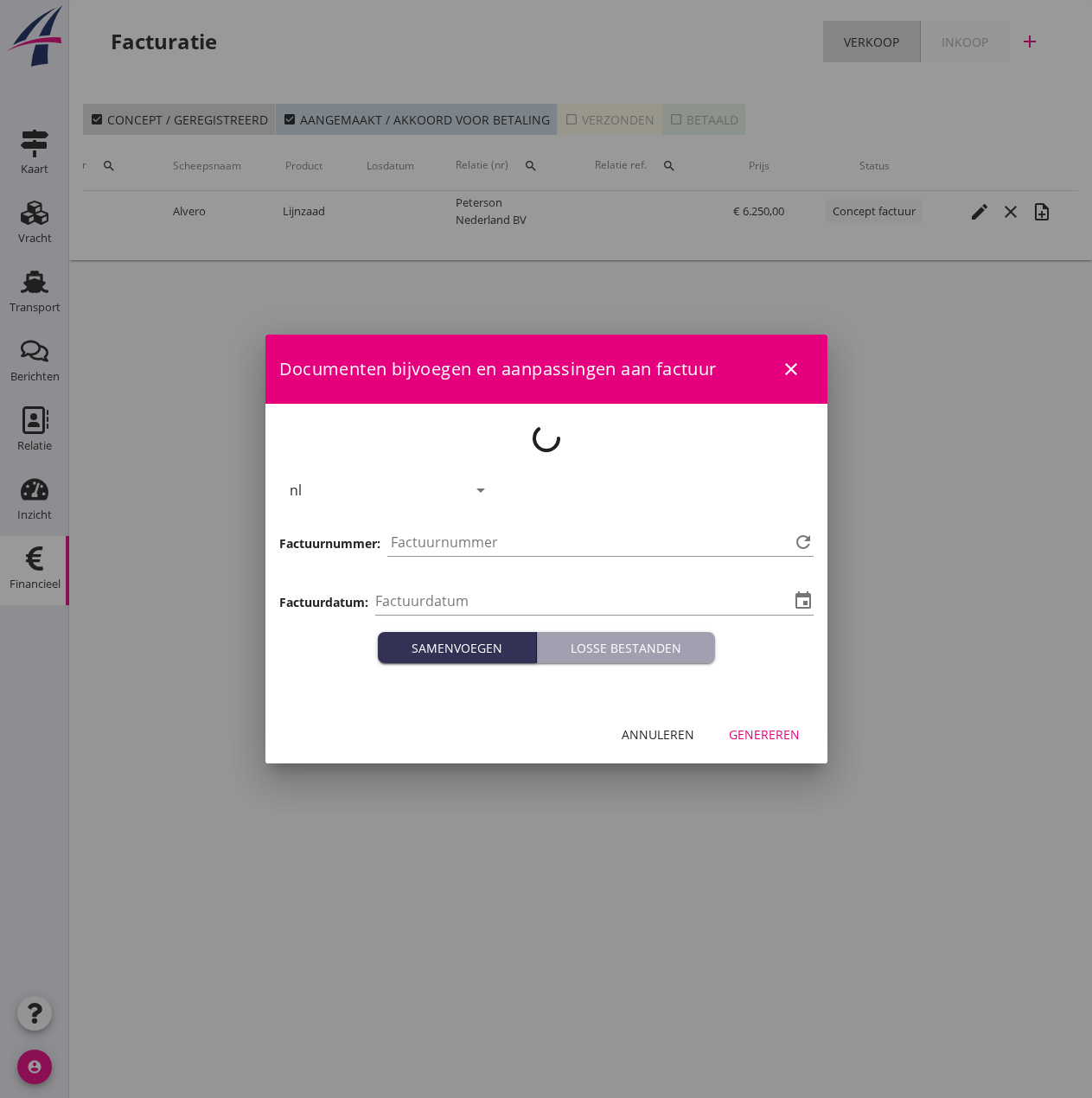
type input "[DATE]"
type input "492"
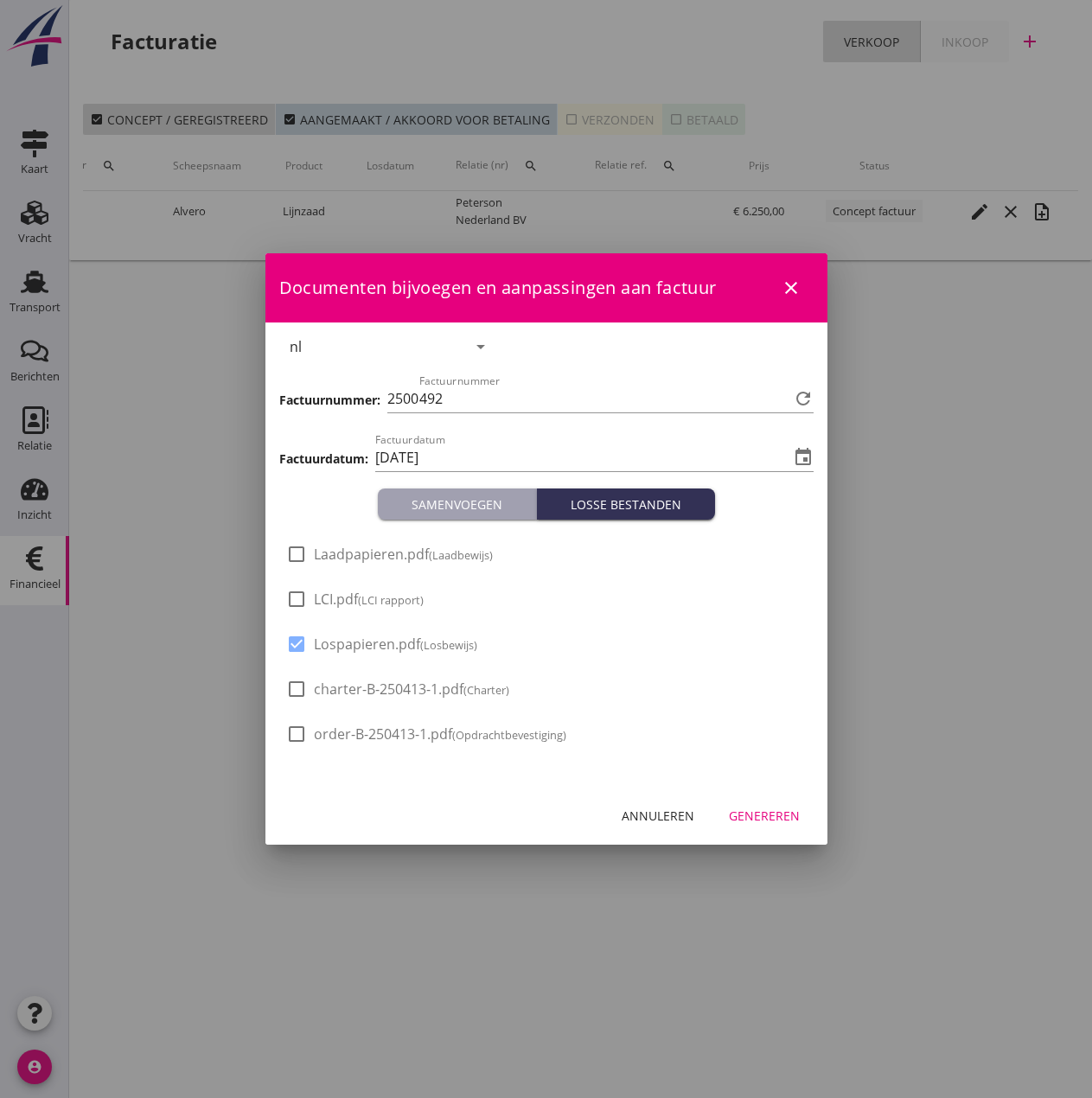
click at [350, 557] on span "Laadpapieren.pdf (Laadbewijs)" at bounding box center [403, 555] width 179 height 18
checkbox input "true"
click at [365, 602] on small "(LCI rapport)" at bounding box center [391, 599] width 65 height 15
checkbox input "true"
click at [784, 810] on div "Genereren" at bounding box center [765, 816] width 71 height 18
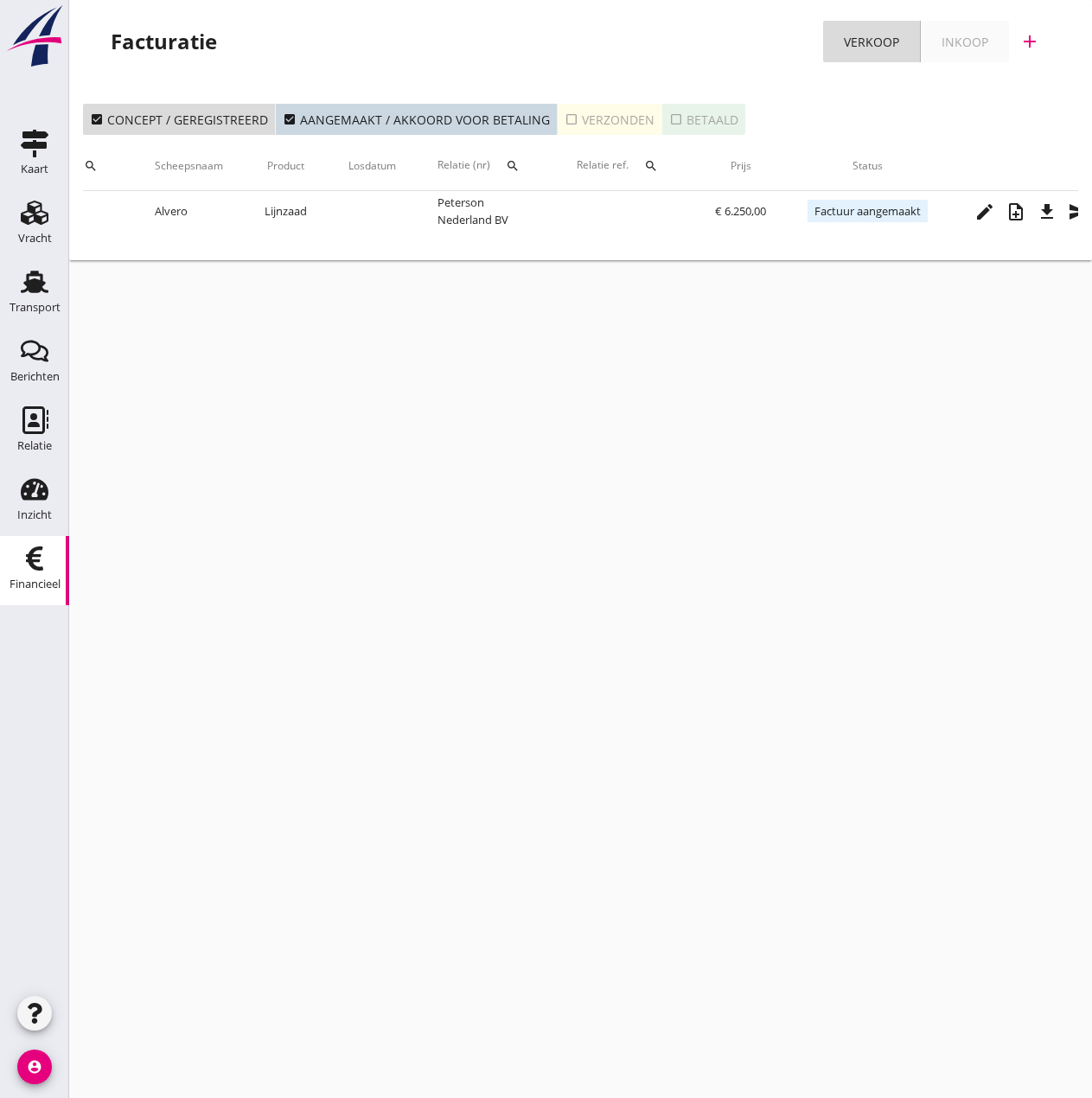
scroll to position [0, 333]
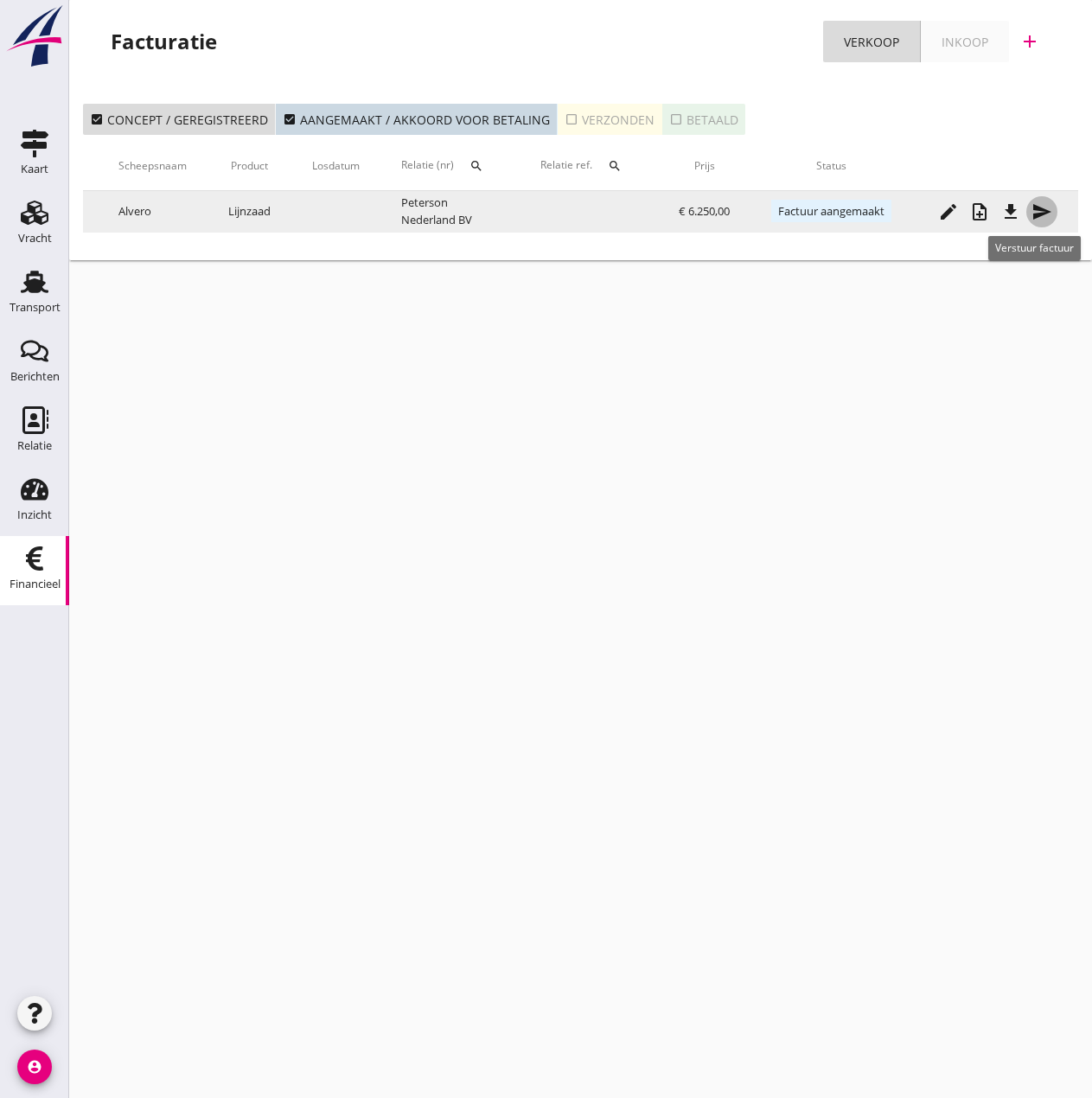
click at [1037, 217] on icon "send" at bounding box center [1042, 211] width 21 height 21
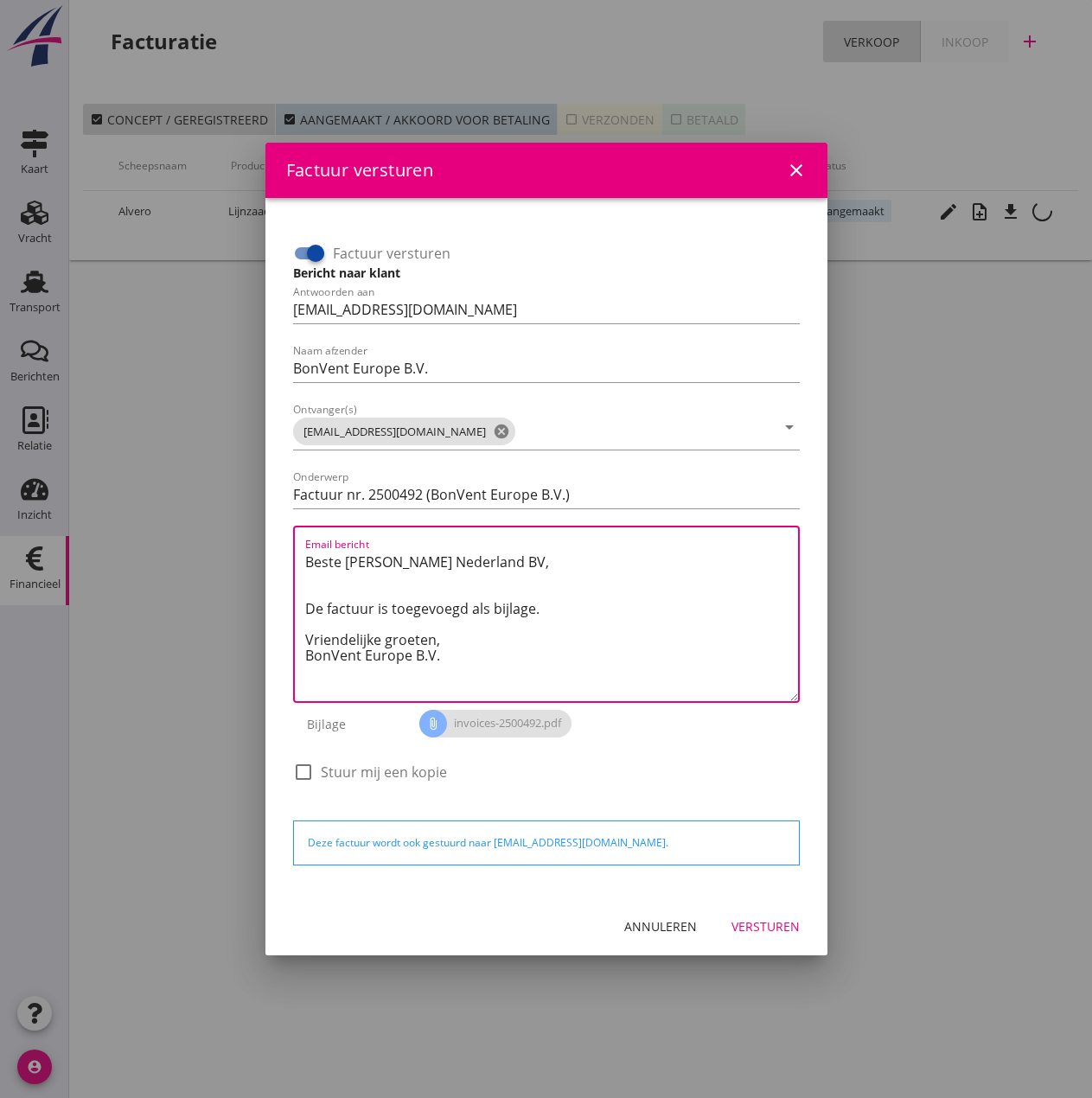
drag, startPoint x: 450, startPoint y: 637, endPoint x: 155, endPoint y: 539, distance: 310.9
click at [155, 539] on div "Factuur versturen close Factuur versturen Bericht naar klant Antwoorden aan [EM…" at bounding box center [546, 549] width 1092 height 1098
paste textarea "Relatie, In de bijlage vindt u de afrekening voor de reis van de MS [PERSON_NAM…"
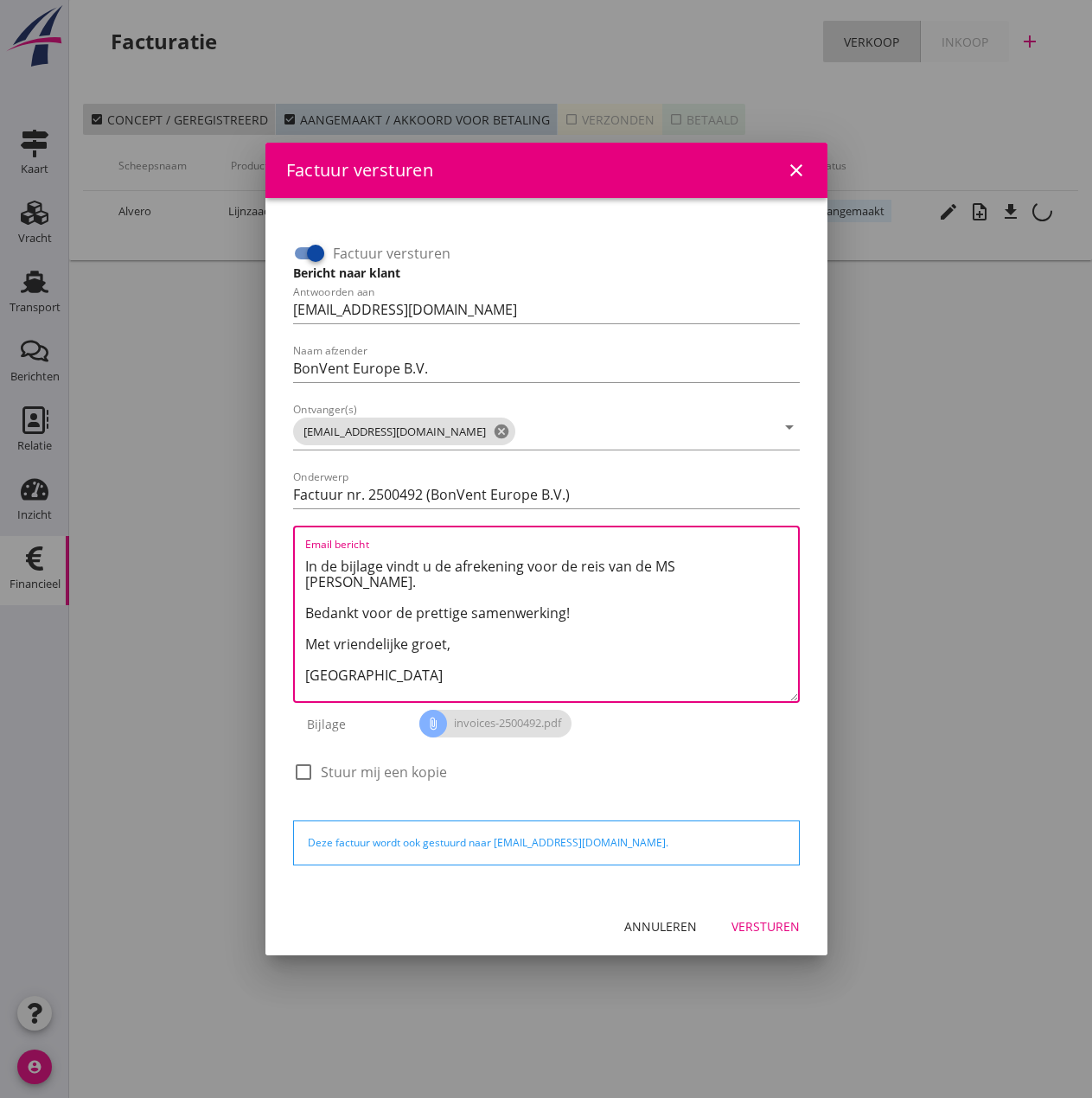
scroll to position [0, 0]
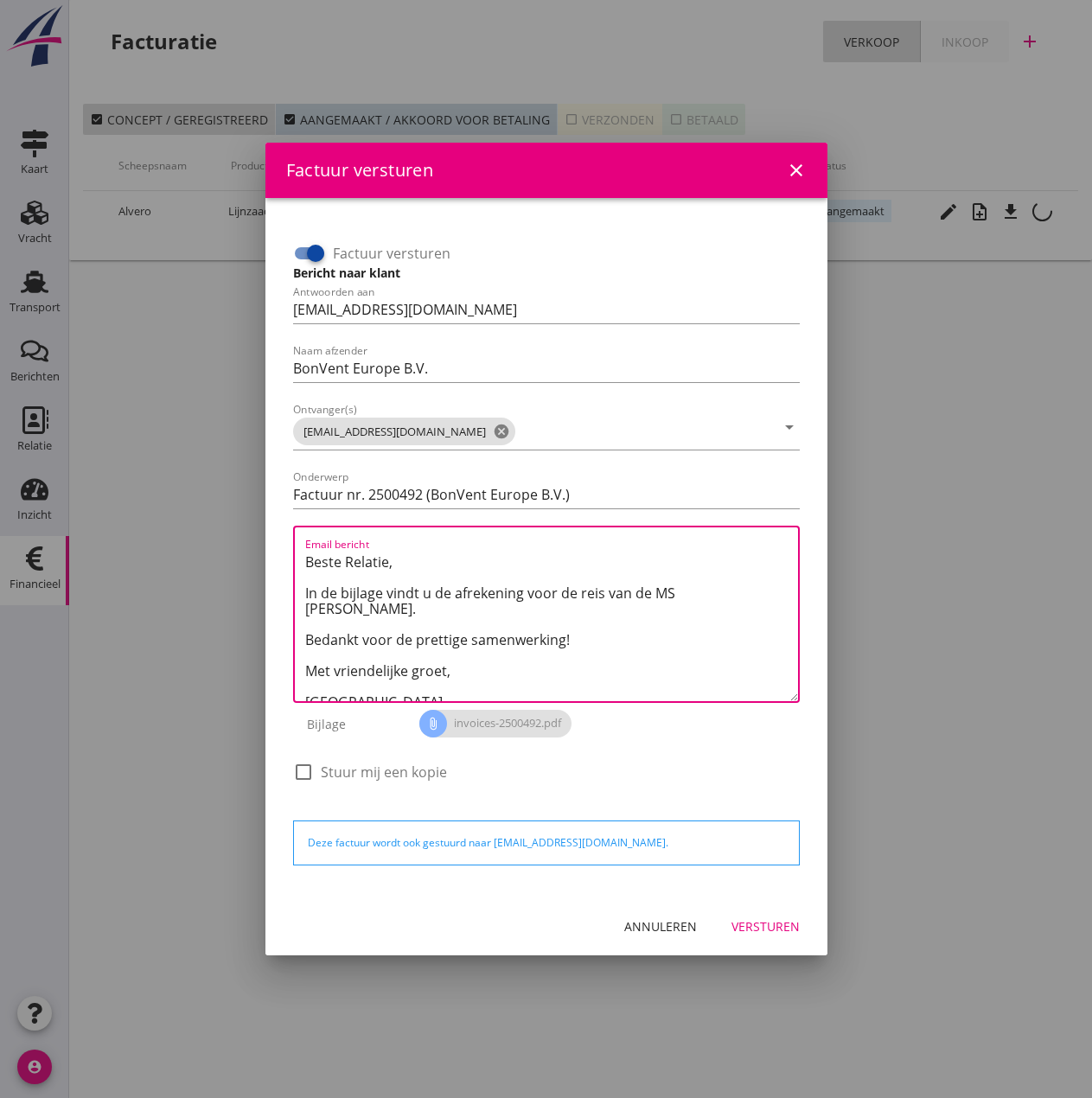
click at [676, 594] on textarea "Beste Relatie, In de bijlage vindt u de afrekening voor de reis van de MS [PERS…" at bounding box center [552, 625] width 493 height 153
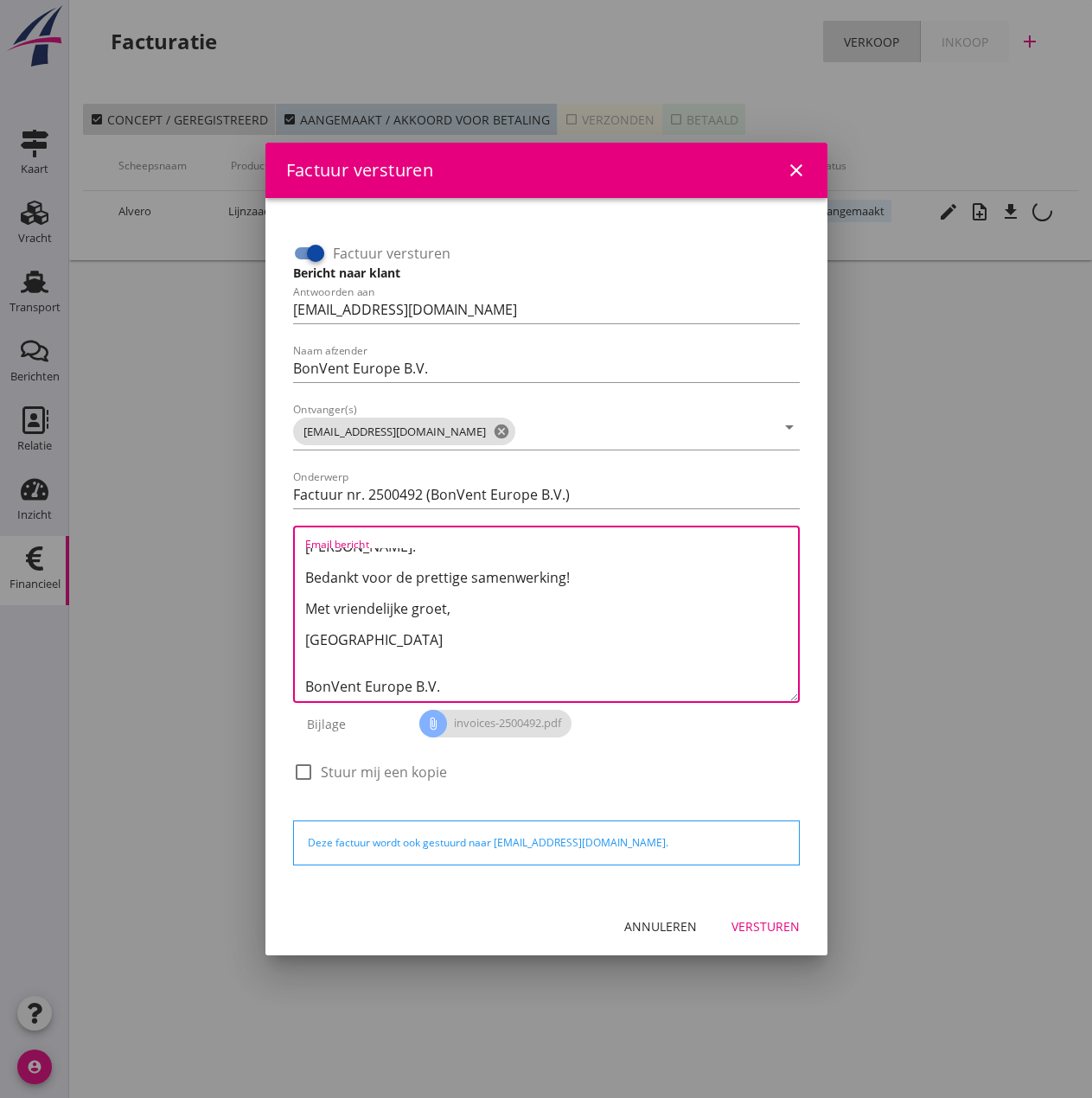
click at [309, 638] on textarea "Beste Relatie, In de bijlage vindt u de afrekening voor de reis van de MS [PERS…" at bounding box center [552, 625] width 493 height 153
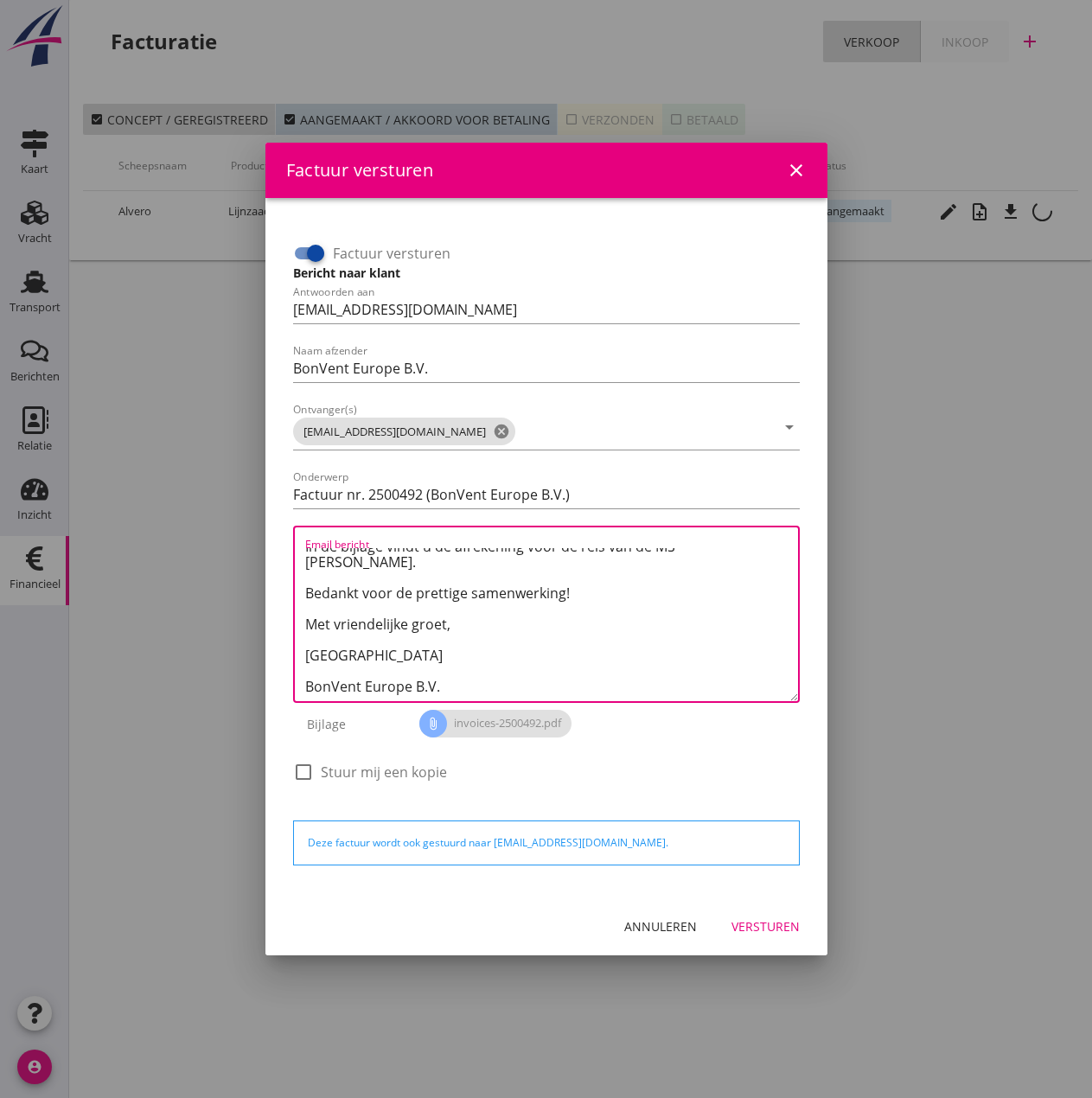
scroll to position [63, 0]
type textarea "Beste Relatie, In de bijlage vindt u de afrekening voor de reis van de MS [PERS…"
click at [779, 926] on div "Versturen" at bounding box center [765, 927] width 68 height 18
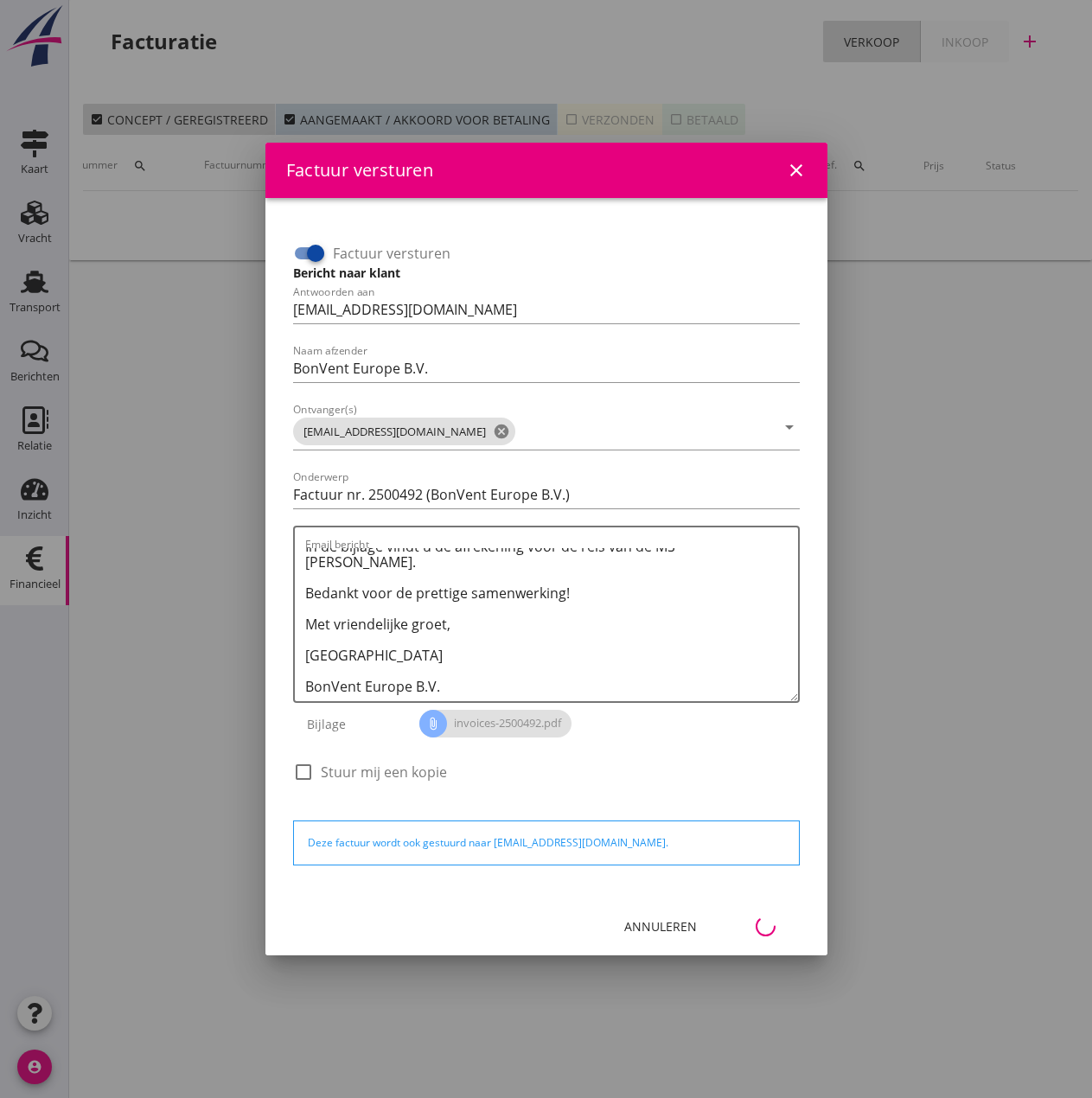
scroll to position [0, 77]
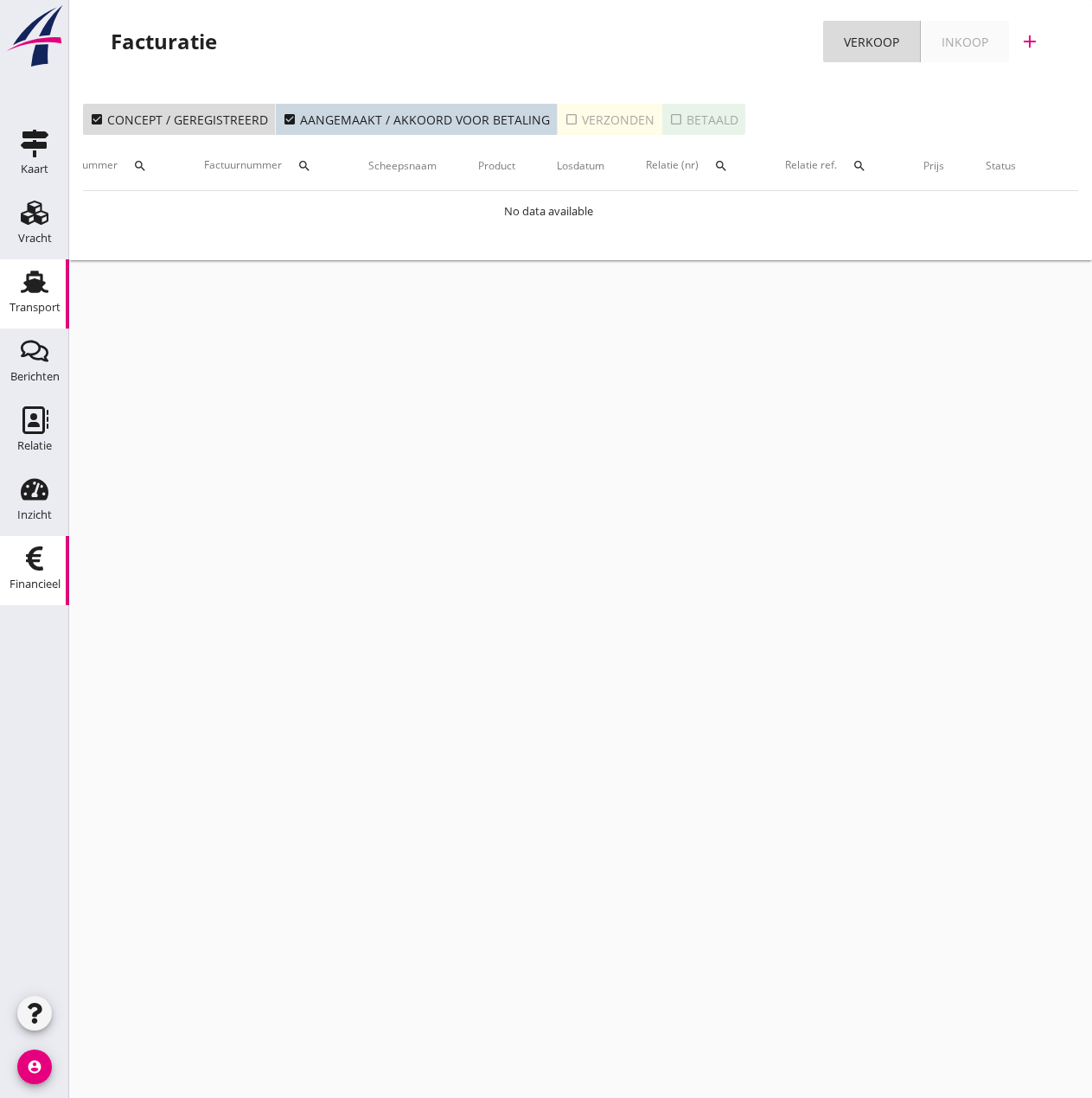
click at [40, 290] on use at bounding box center [34, 281] width 28 height 23
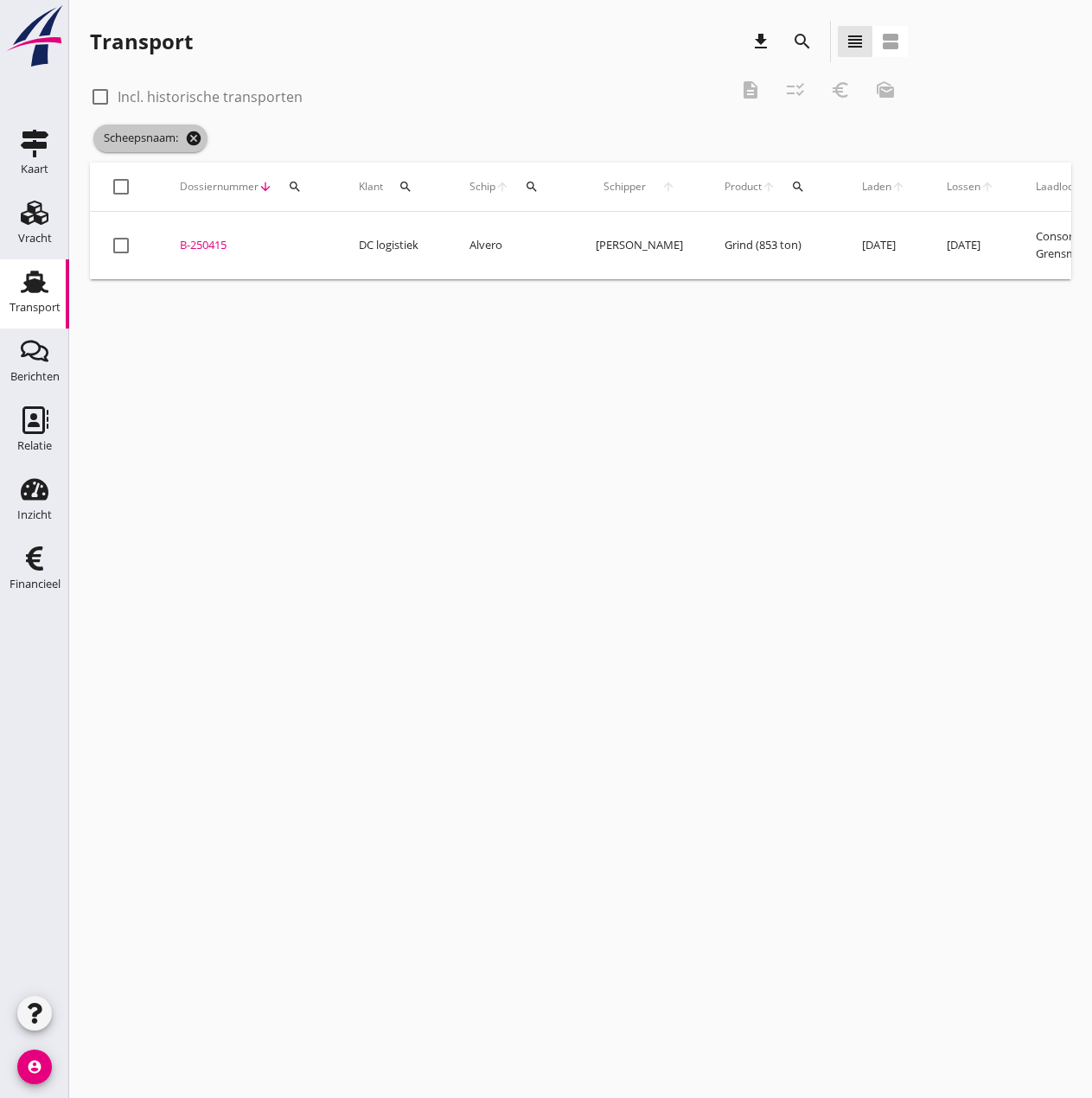
click at [192, 137] on icon "cancel" at bounding box center [193, 138] width 17 height 17
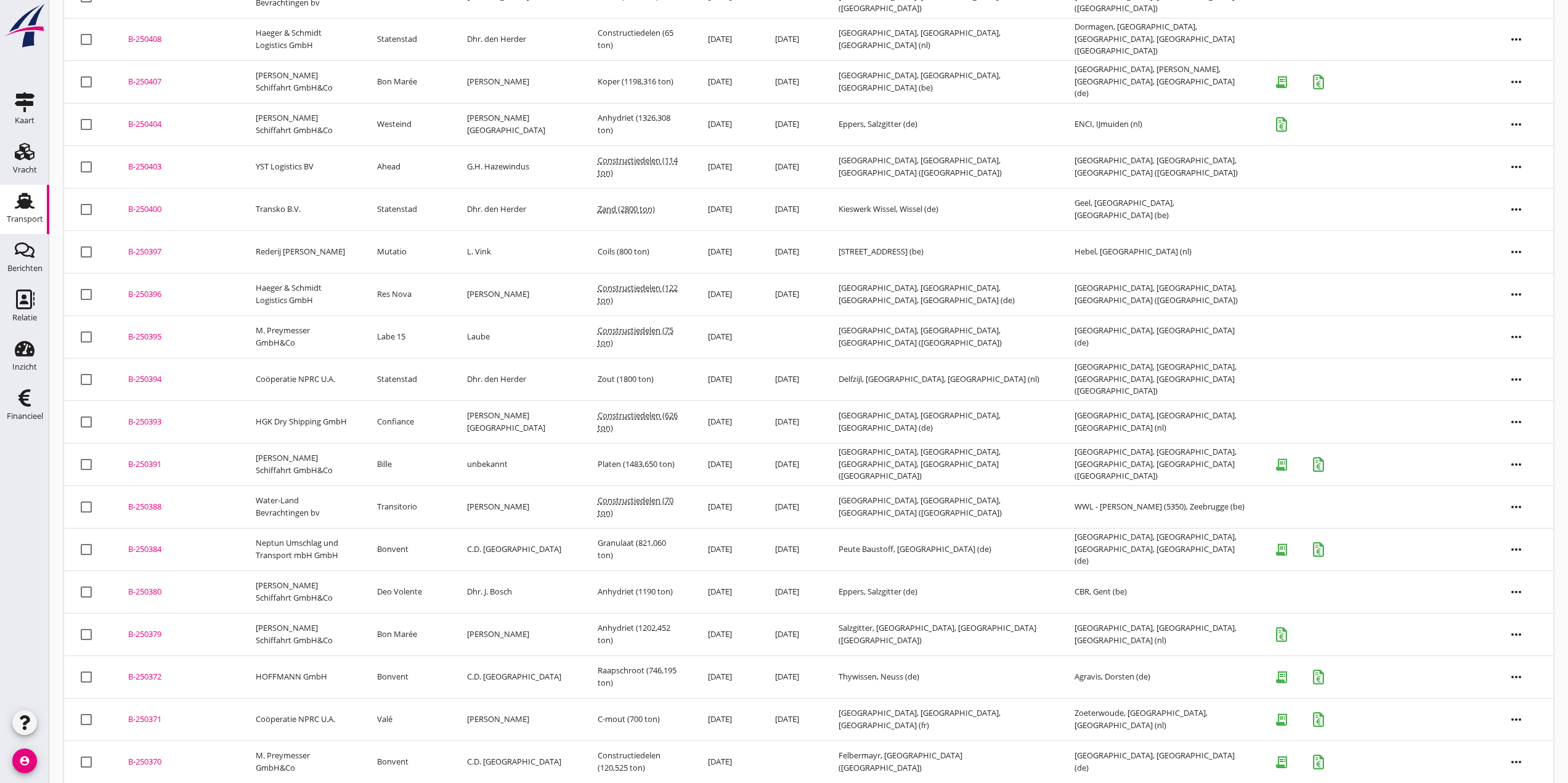
scroll to position [760, 0]
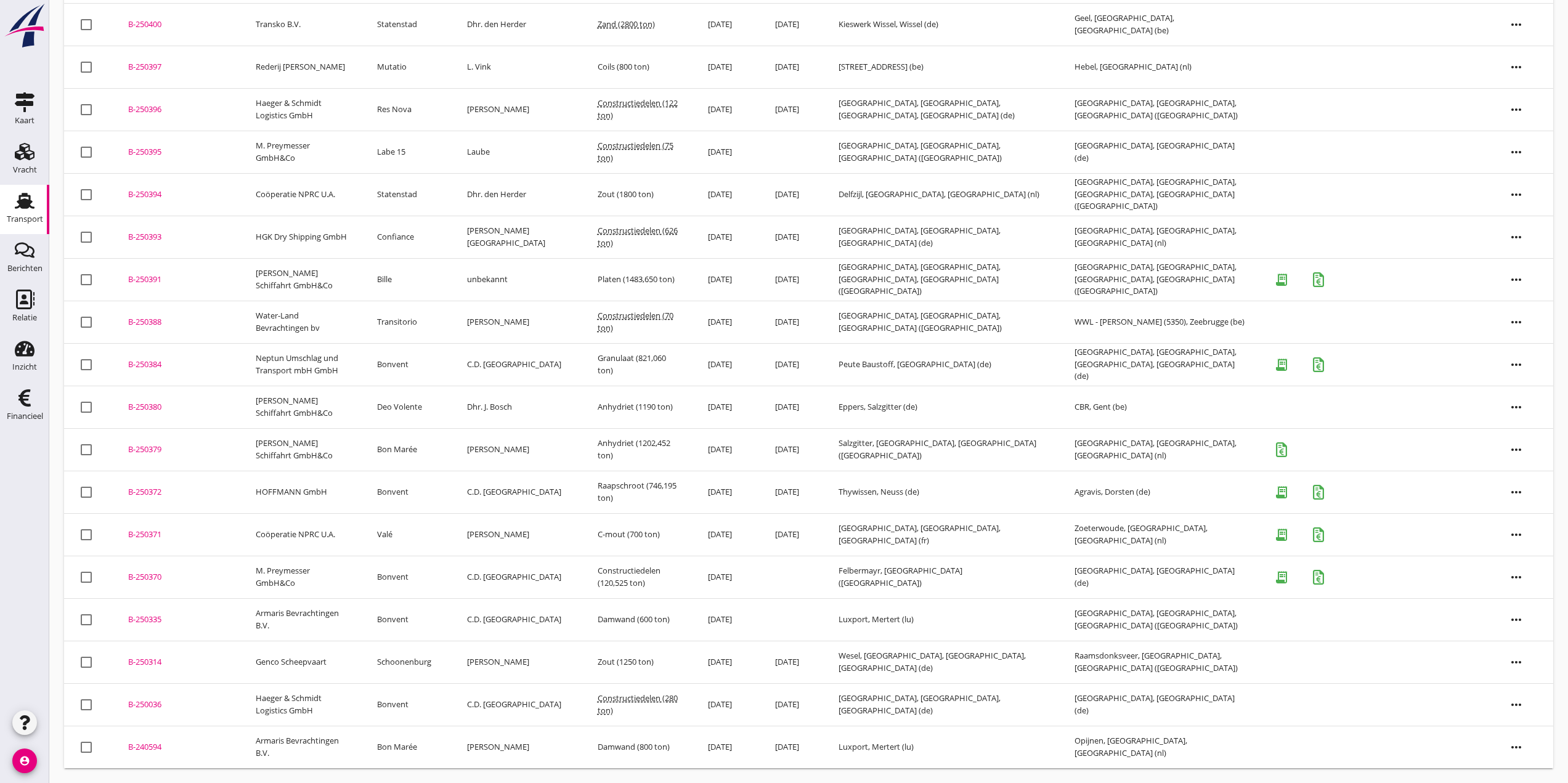
click at [134, 404] on div "B-250380" at bounding box center [177, 407] width 98 height 12
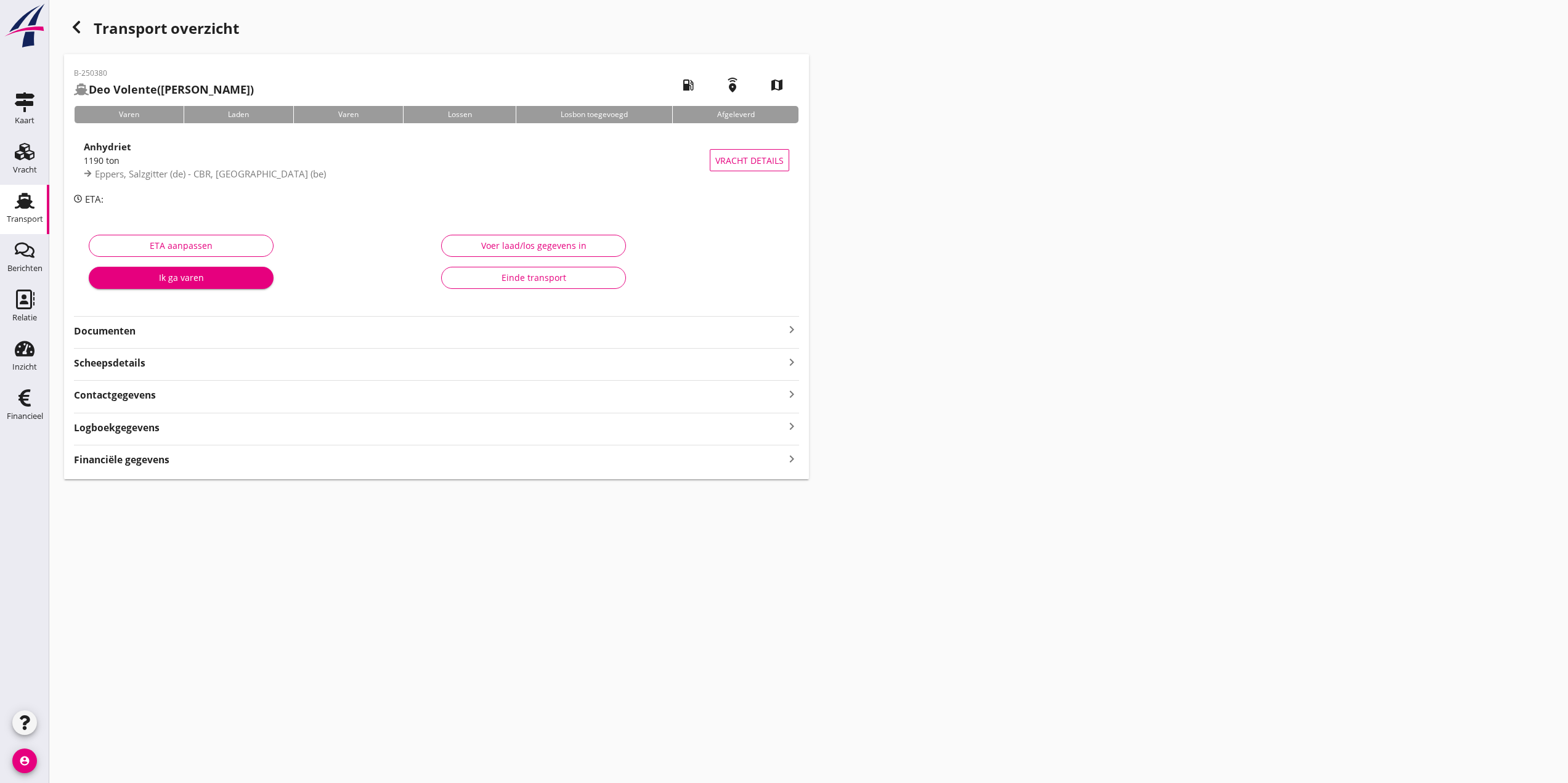
click at [109, 463] on strong "Financiële gegevens" at bounding box center [121, 460] width 96 height 14
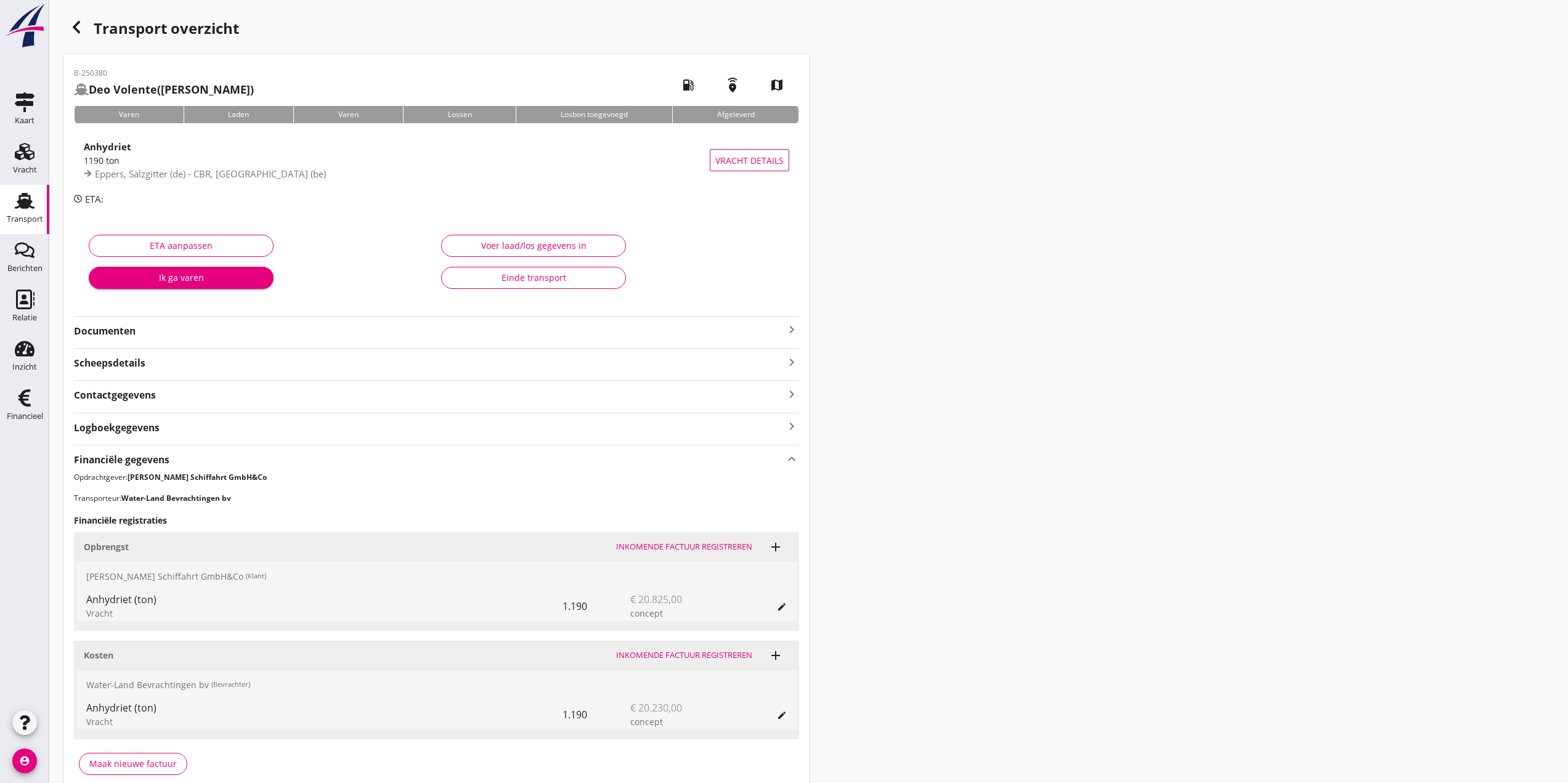
click at [778, 253] on div "Transport overzicht B-250380 Deo Volente ([PERSON_NAME]) local_gas_station emer…" at bounding box center [808, 406] width 1519 height 812
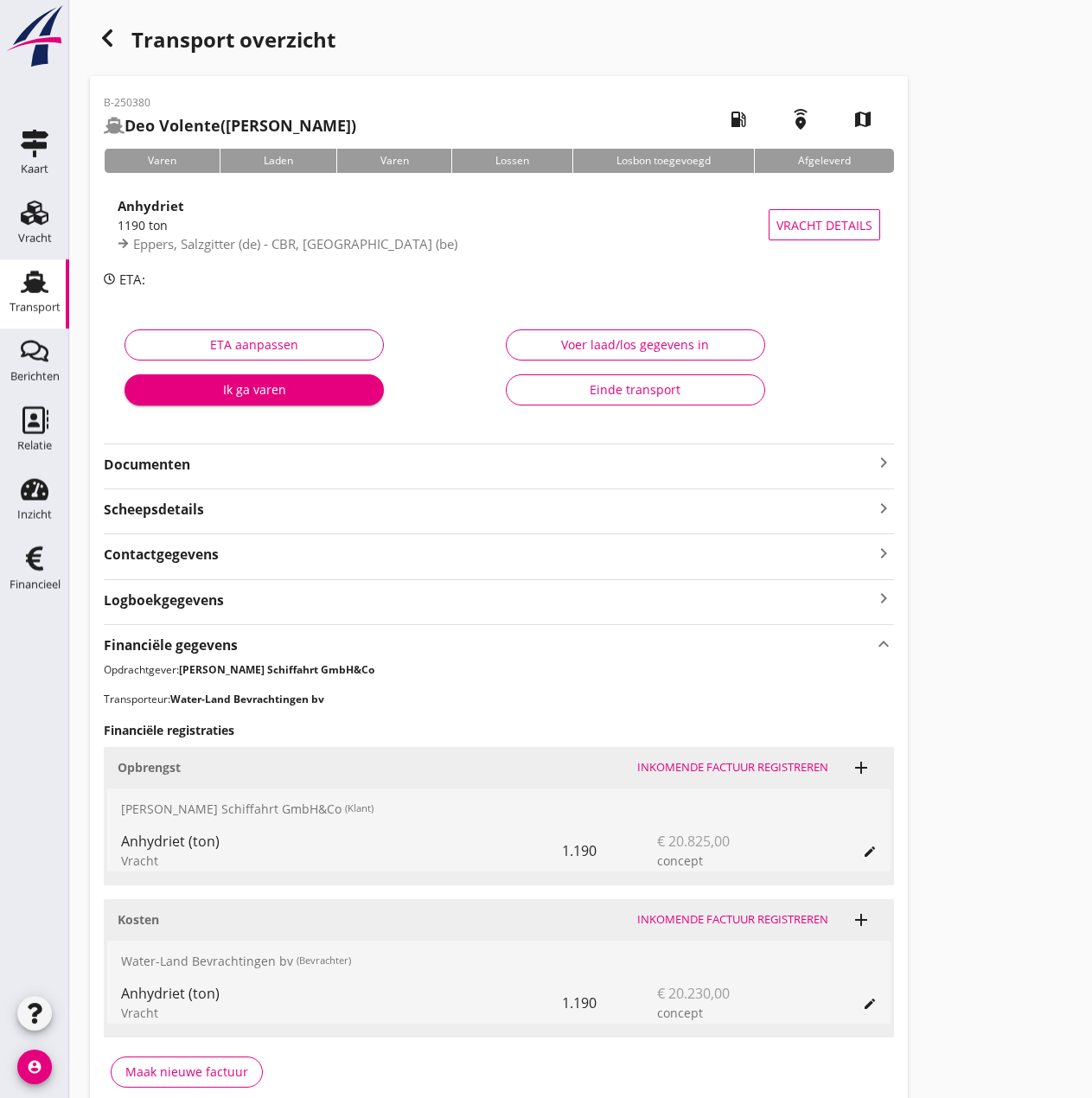
click at [573, 342] on div "Voer laad/los gegevens in" at bounding box center [636, 345] width 230 height 18
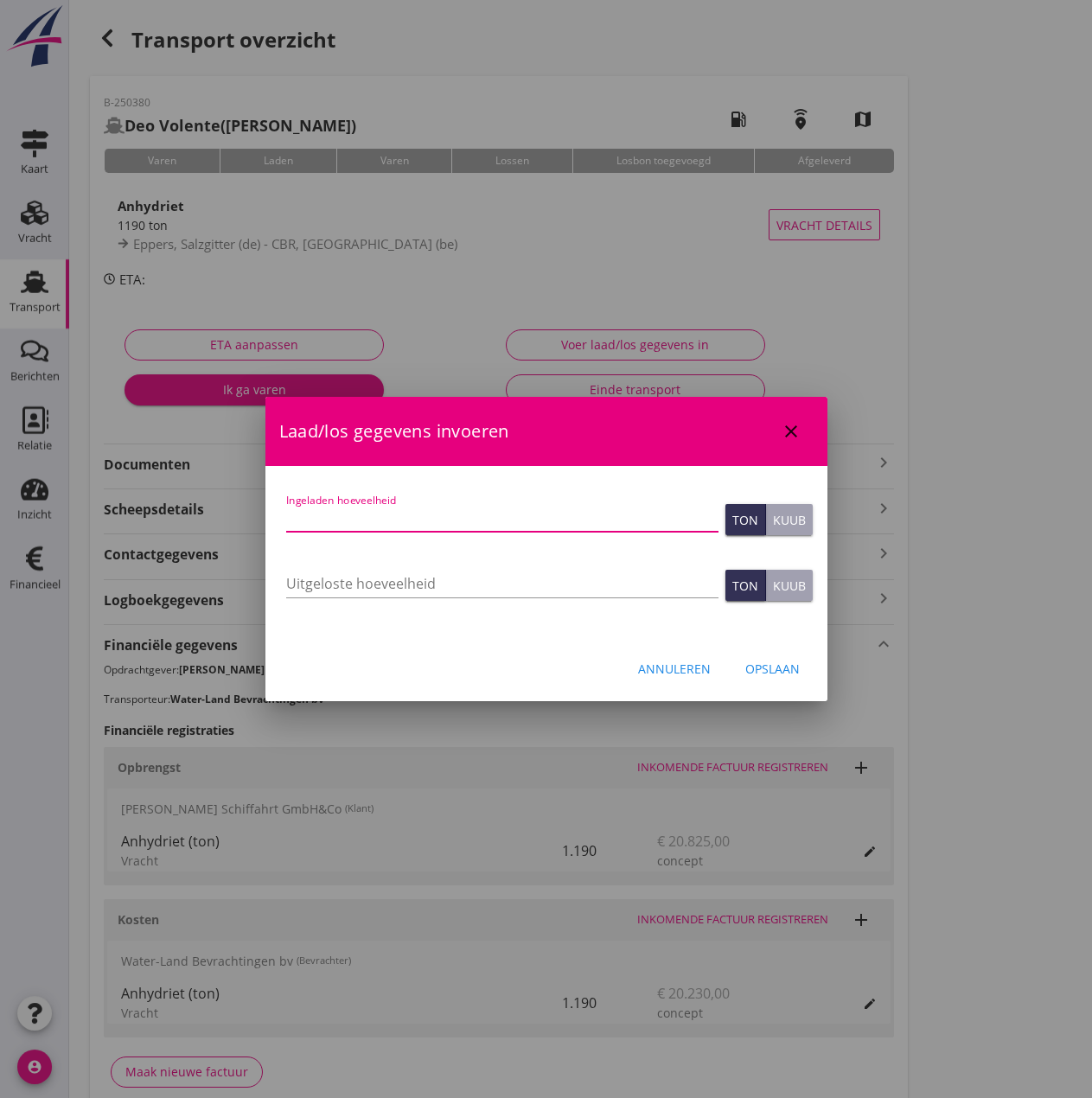
click at [419, 516] on input "Ingeladen hoeveelheid" at bounding box center [502, 518] width 433 height 28
type input "1184.131"
click at [775, 668] on div "Opslaan" at bounding box center [773, 669] width 54 height 18
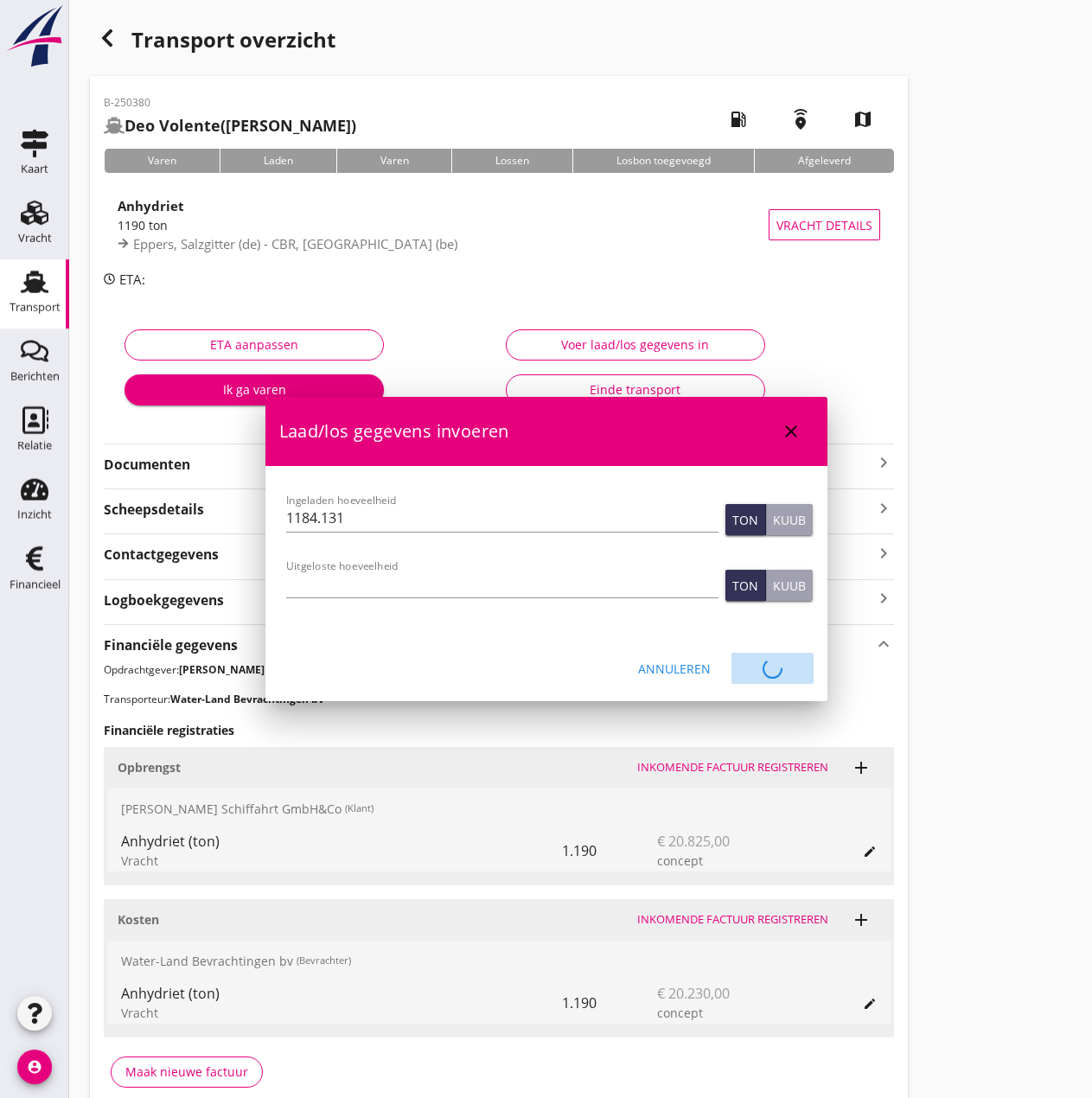
type input "0"
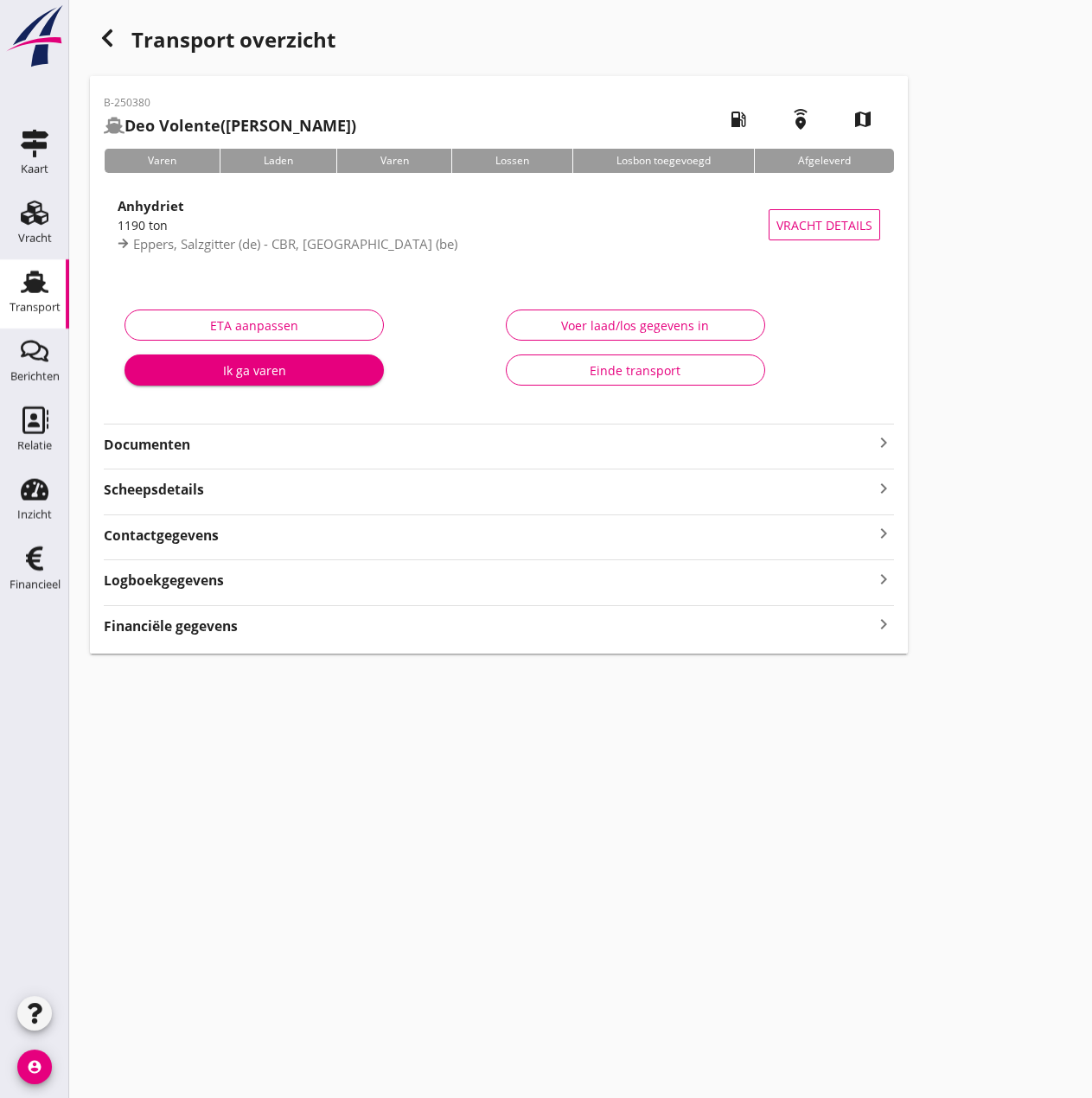
click at [198, 622] on strong "Financiële gegevens" at bounding box center [171, 627] width 134 height 20
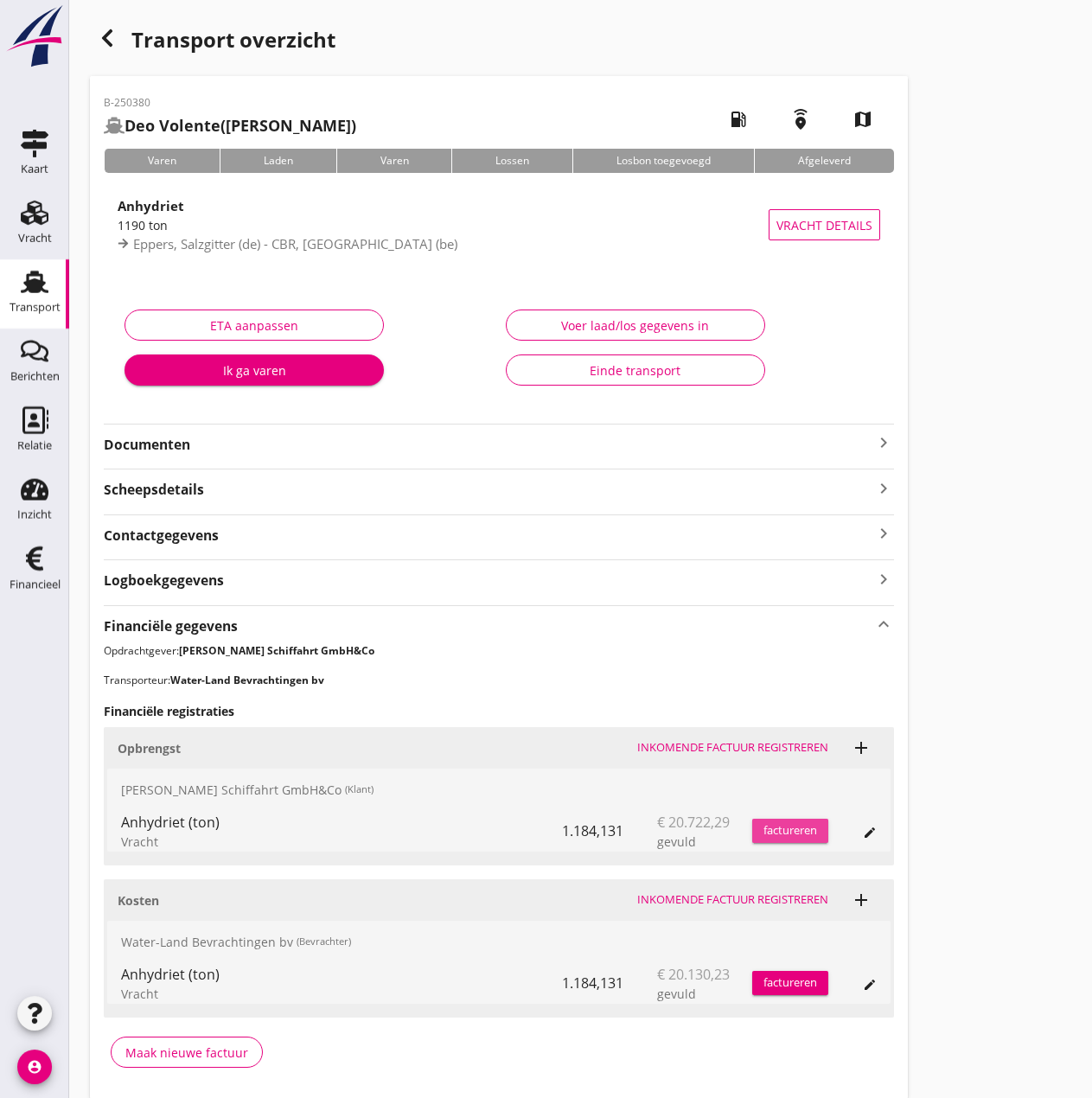
click at [793, 831] on div "factureren" at bounding box center [791, 831] width 76 height 17
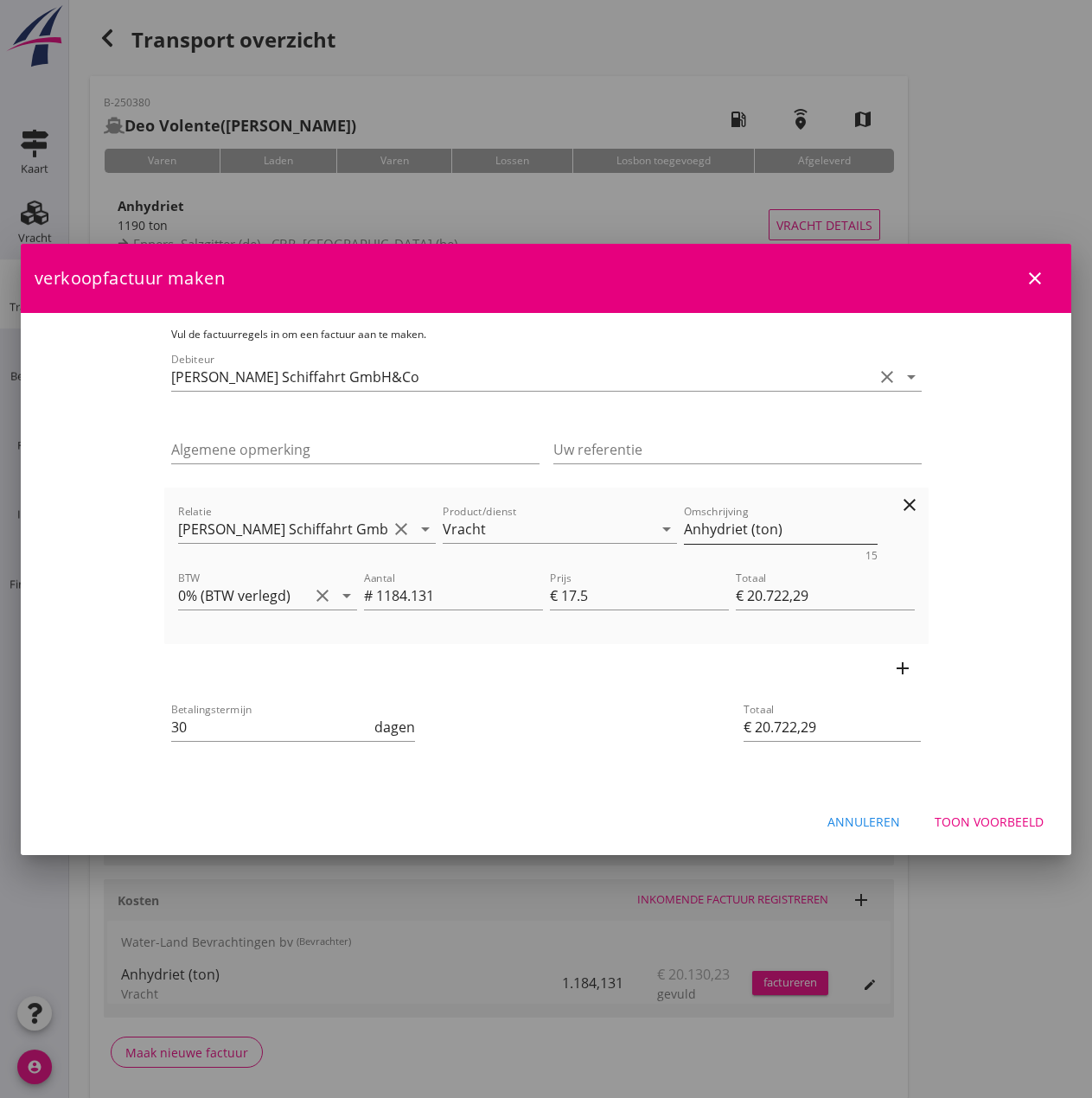
click at [746, 524] on textarea "Anhydriet (ton)" at bounding box center [781, 529] width 194 height 28
type textarea "Anhydriet (1184,131 ton)"
click at [1017, 825] on div "Toon voorbeeld" at bounding box center [990, 821] width 109 height 18
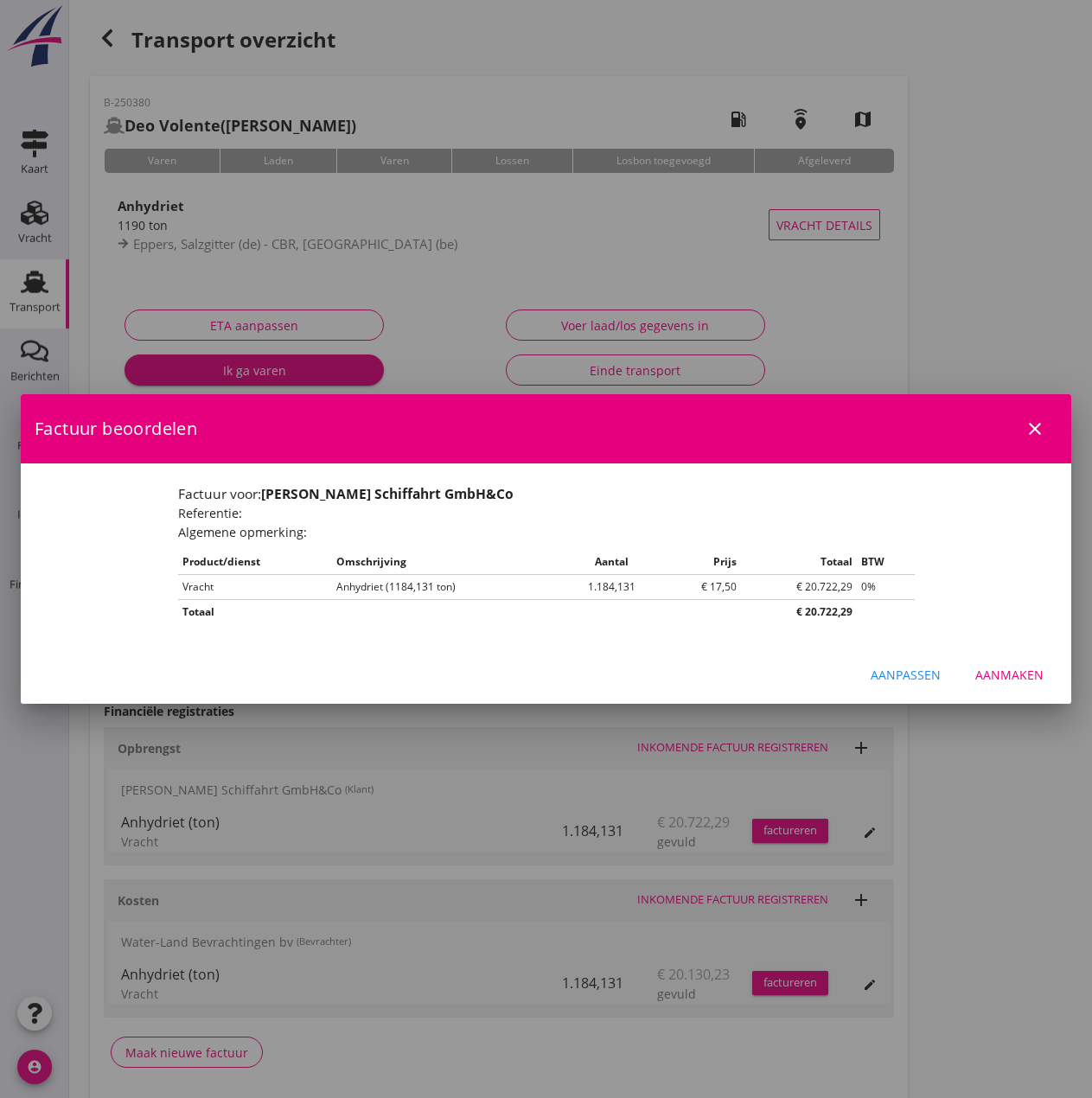
click at [1009, 676] on div "Aanmaken" at bounding box center [1009, 675] width 68 height 18
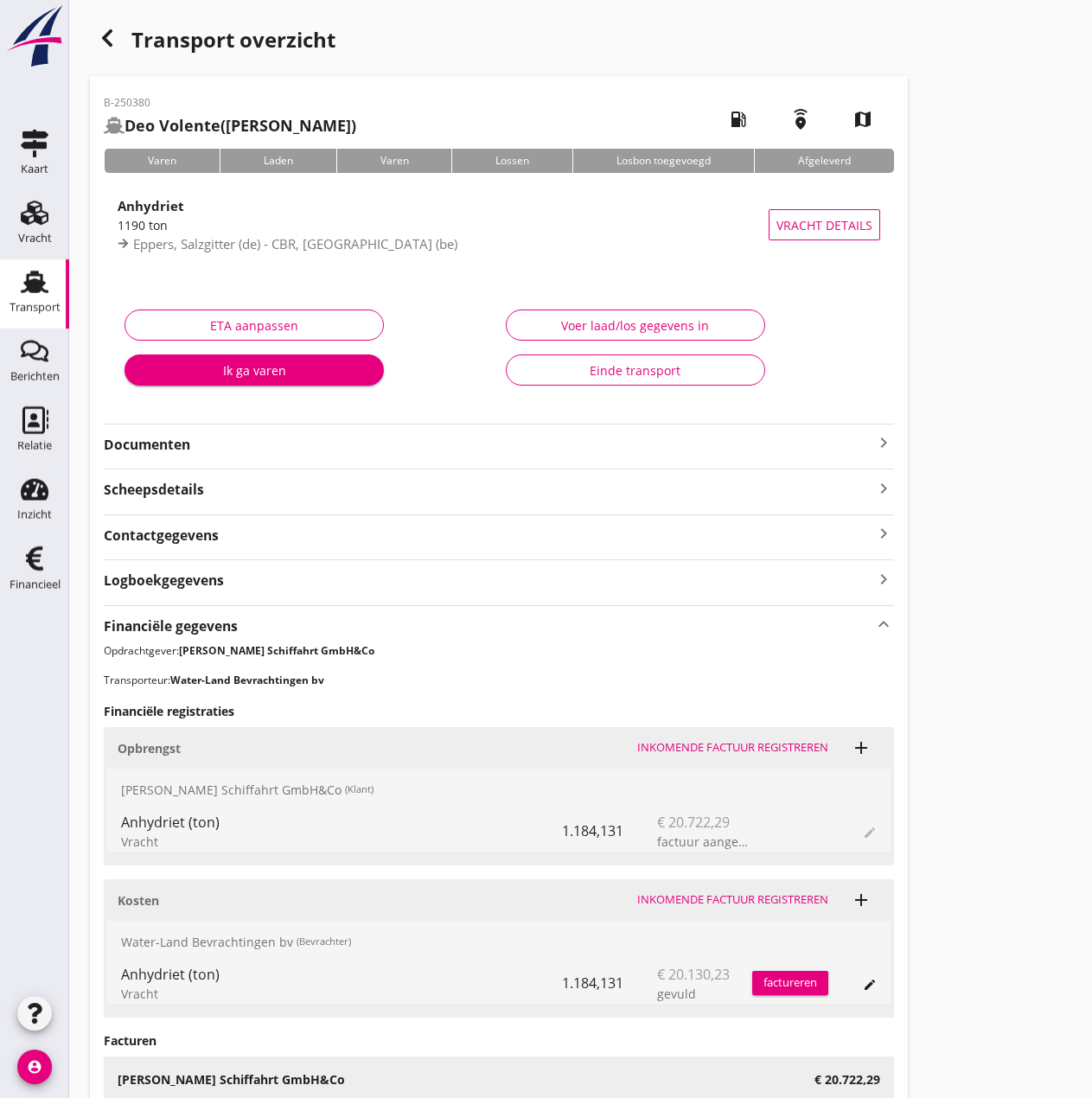
scroll to position [226, 0]
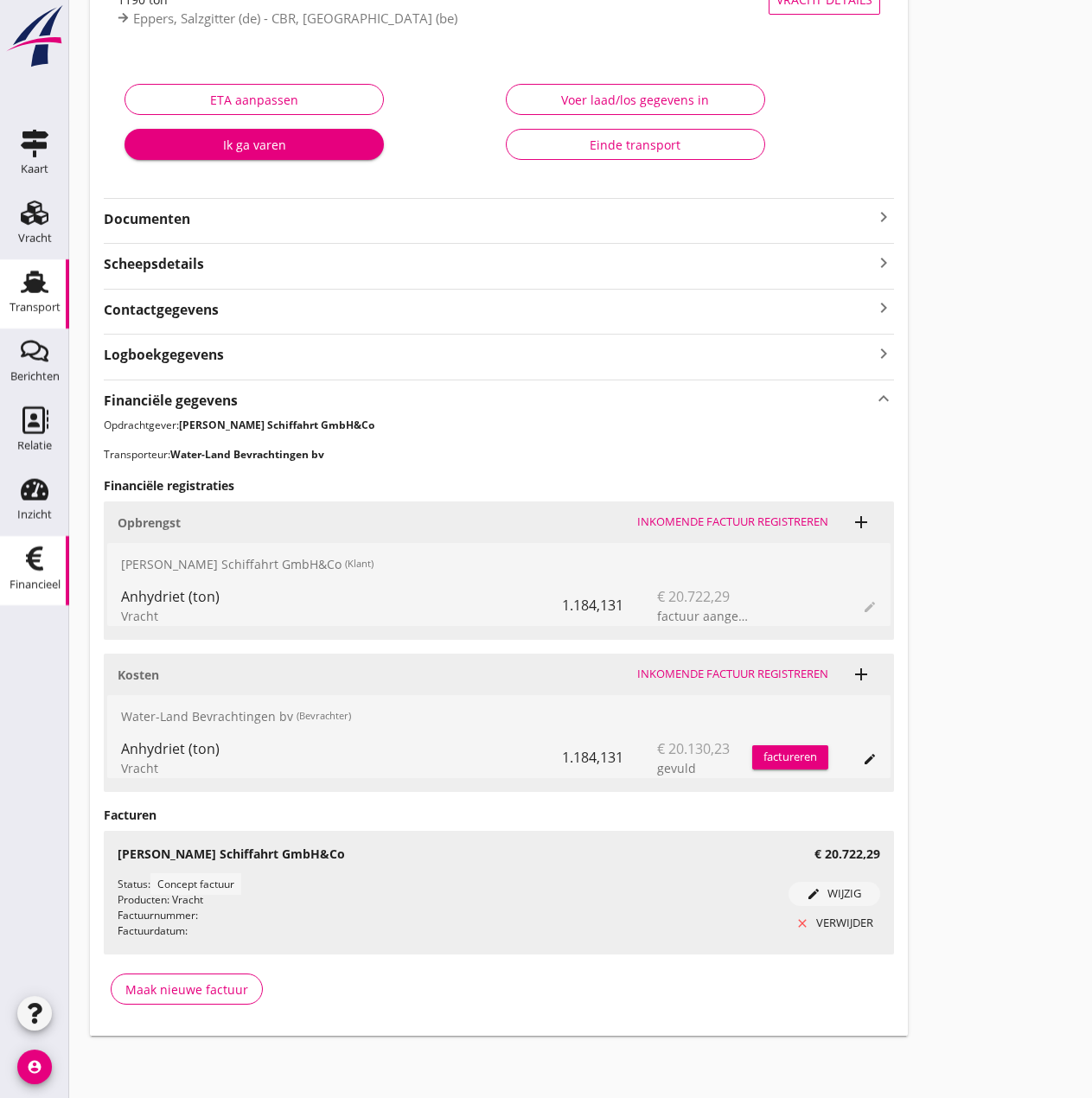
click at [28, 556] on use at bounding box center [34, 559] width 17 height 24
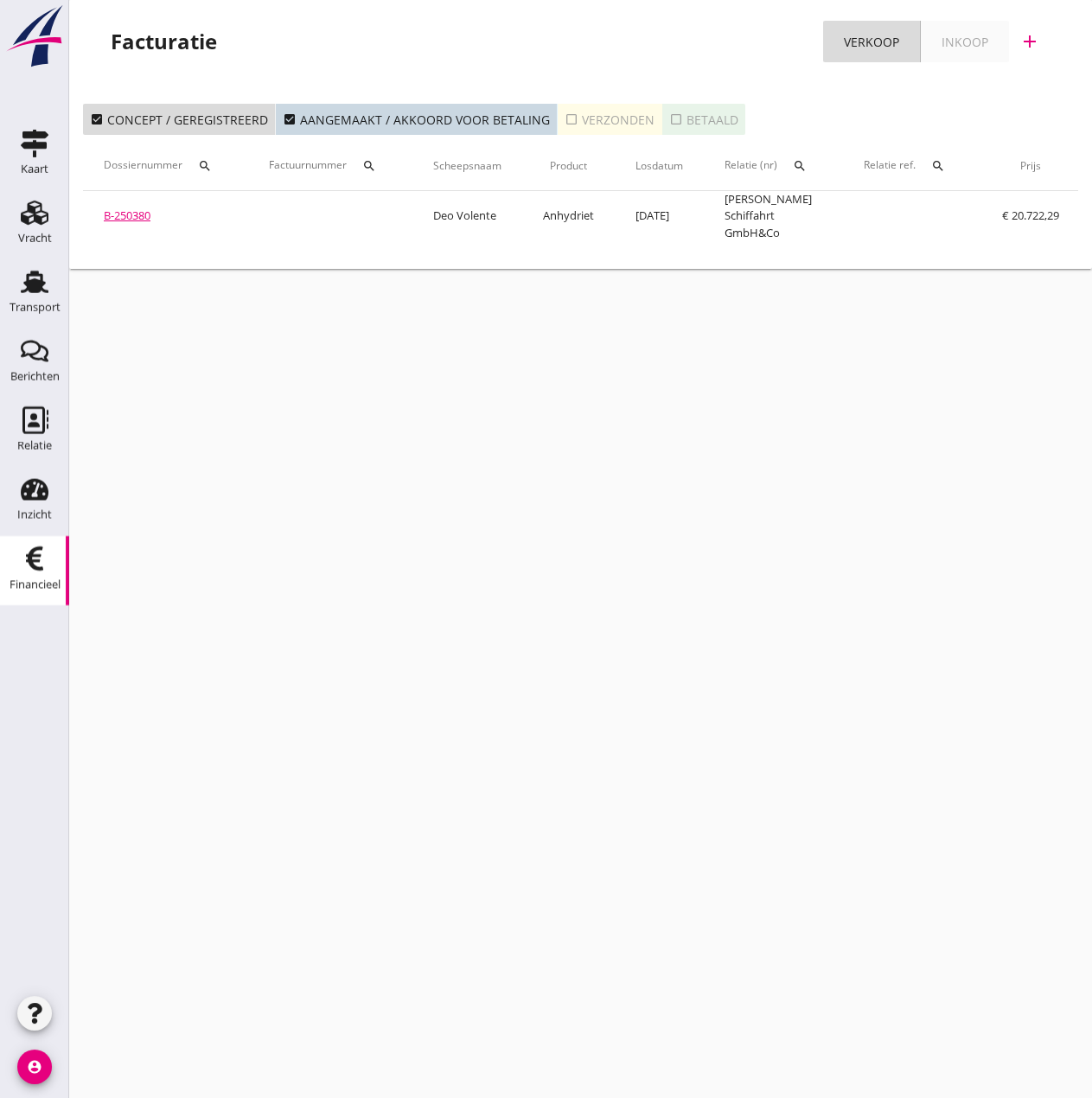
scroll to position [0, 297]
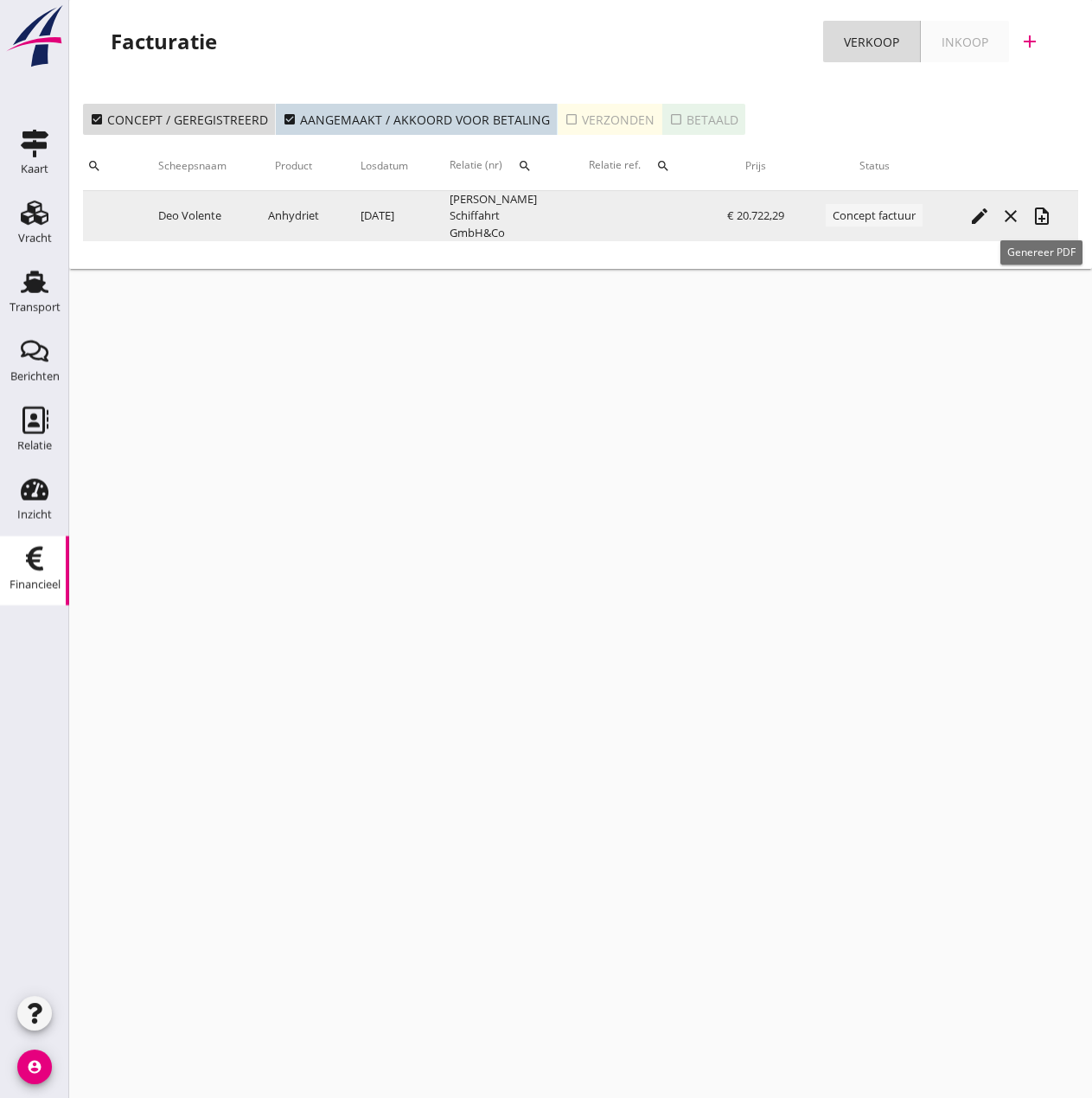
click at [1049, 213] on icon "note_add" at bounding box center [1042, 216] width 21 height 21
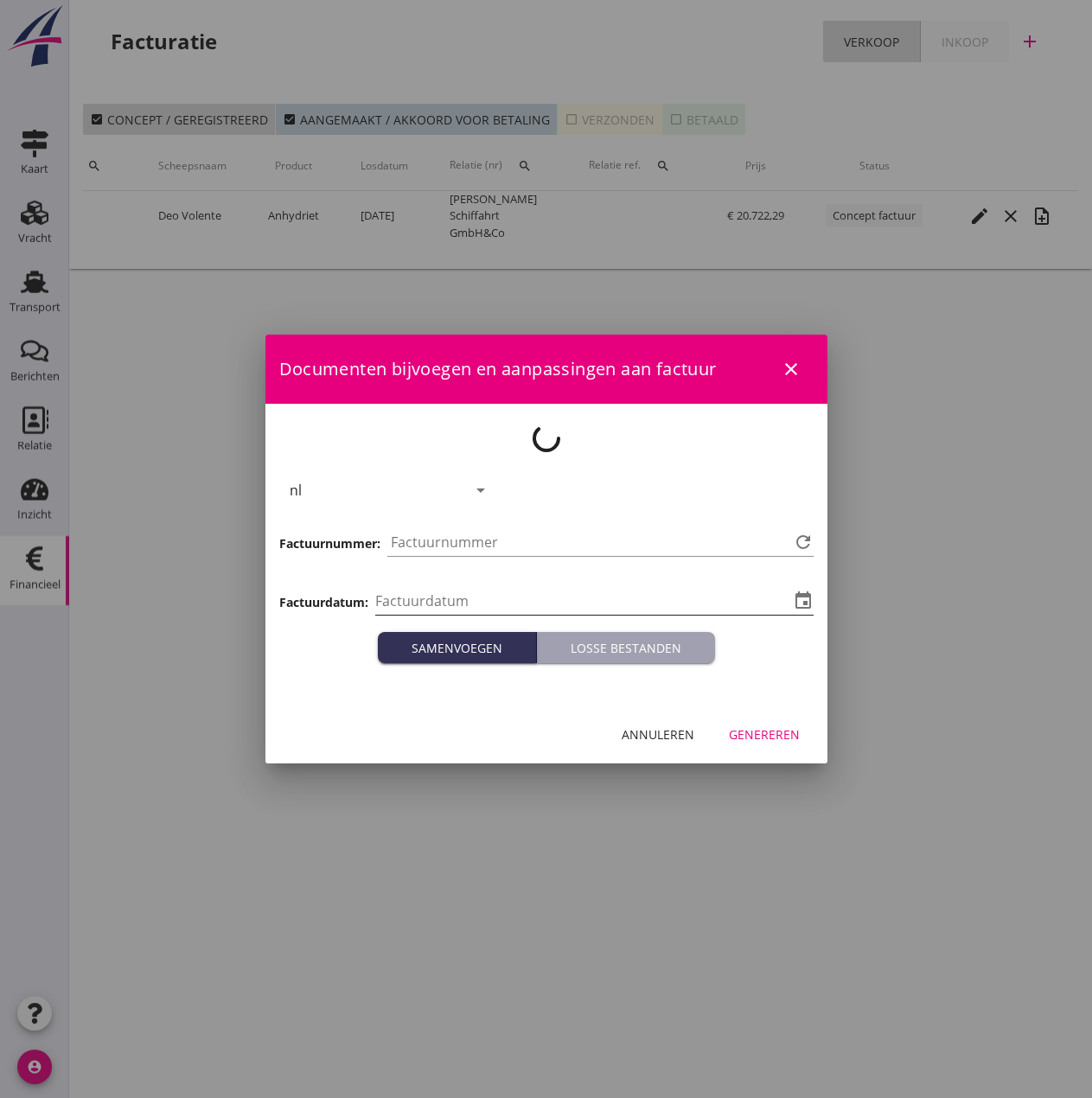
type input "[DATE]"
type input "493"
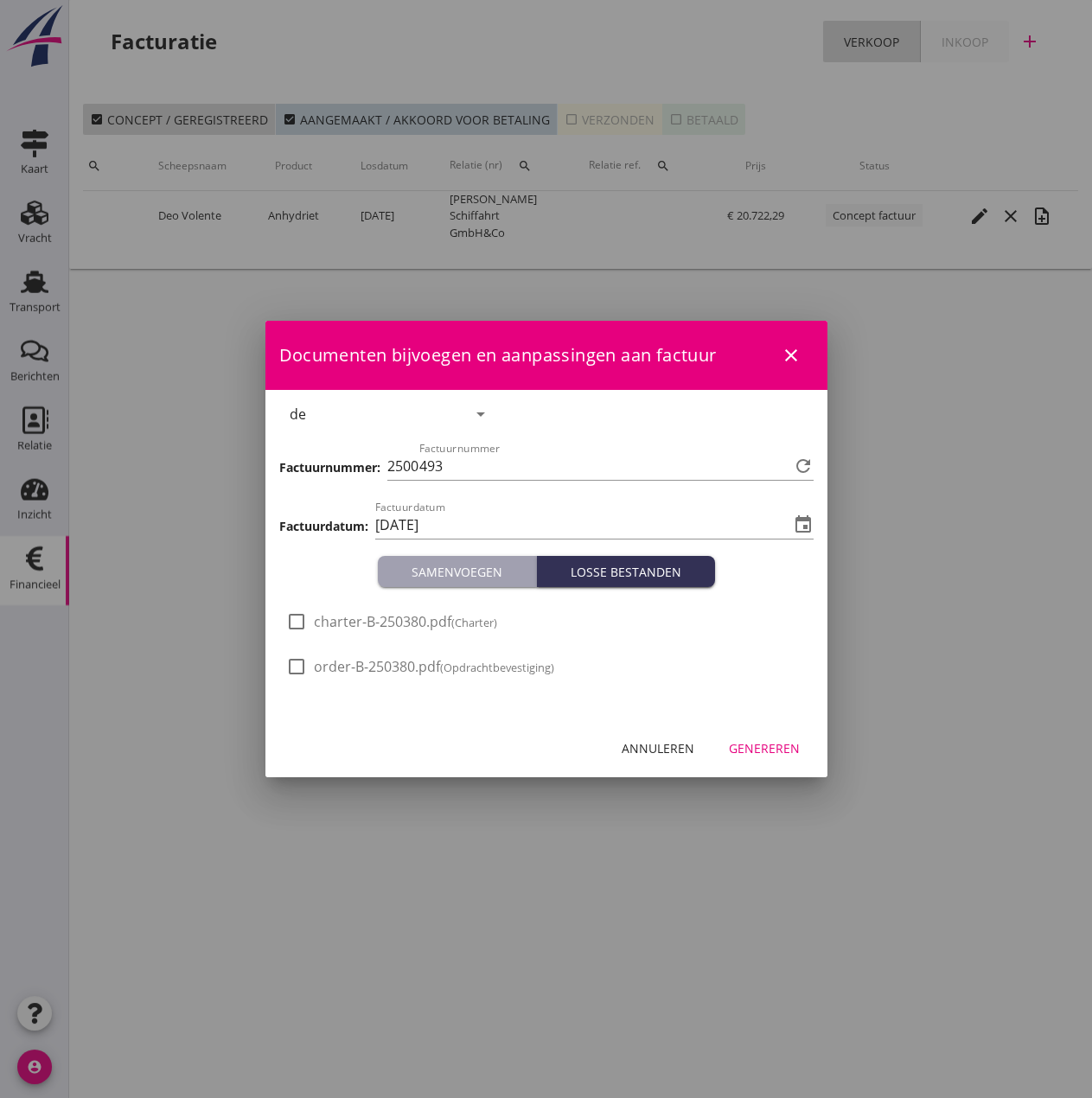
click at [779, 747] on div "Genereren" at bounding box center [765, 748] width 71 height 18
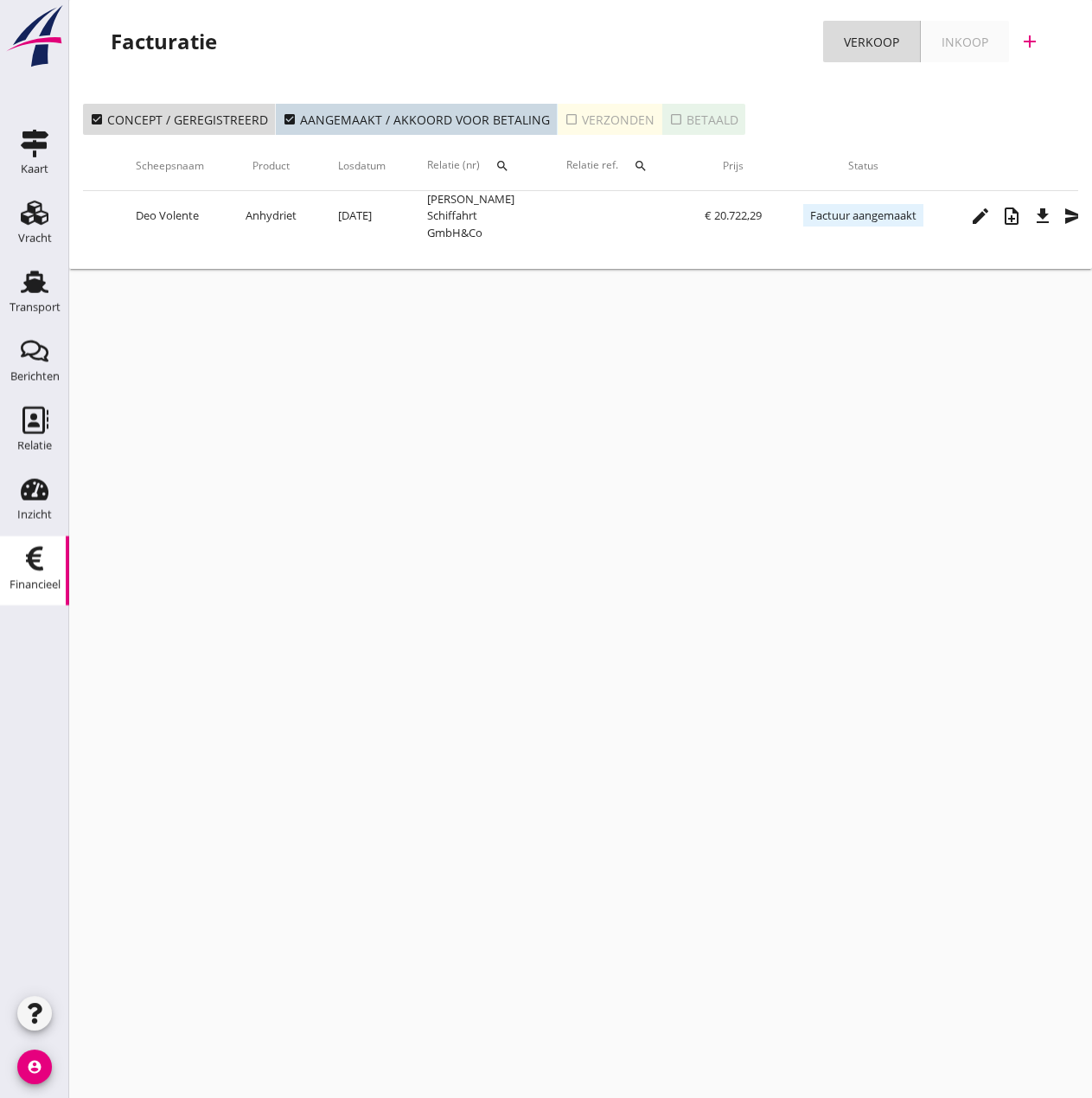
scroll to position [0, 352]
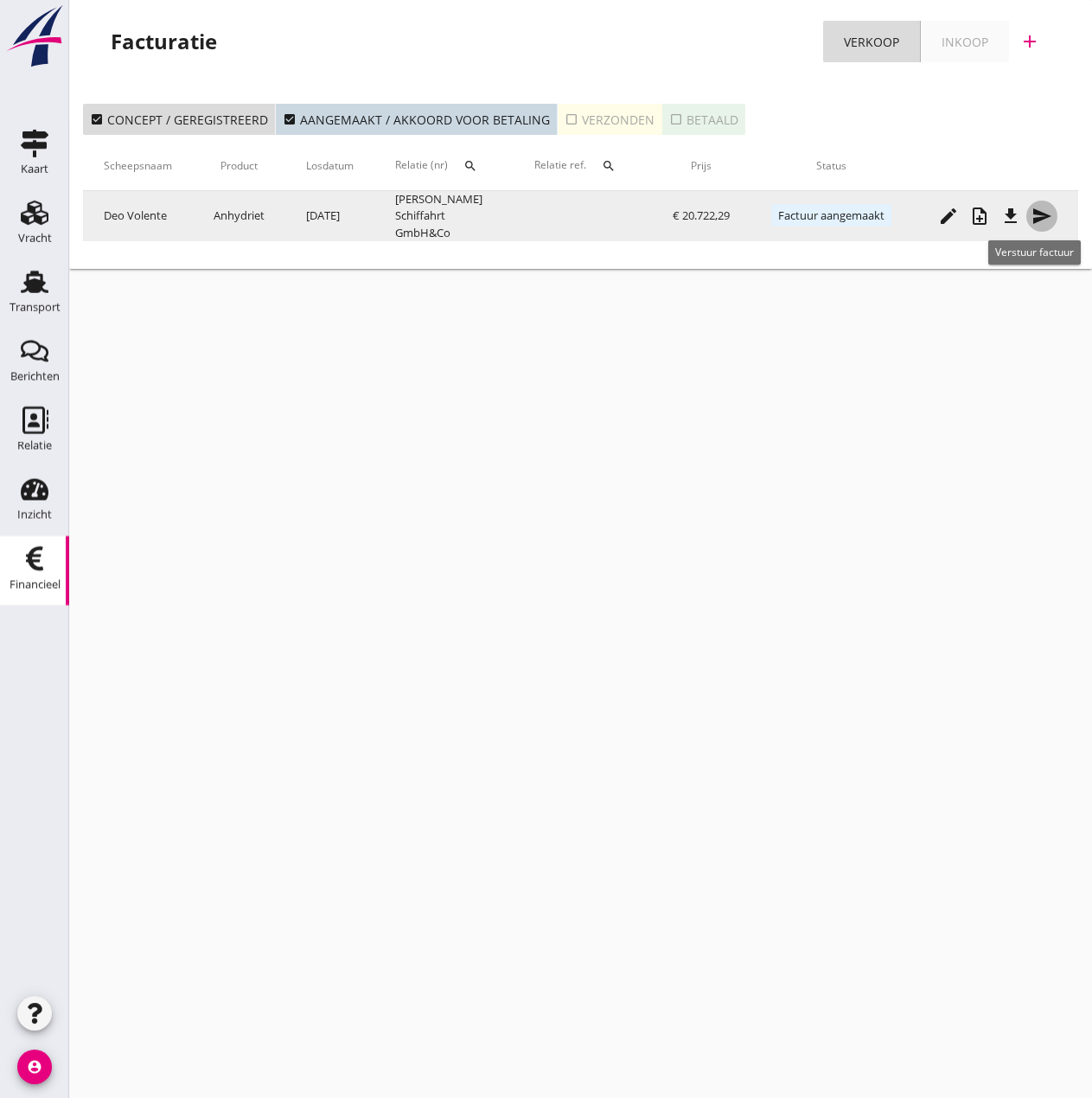
click at [1048, 216] on icon "send" at bounding box center [1042, 216] width 21 height 21
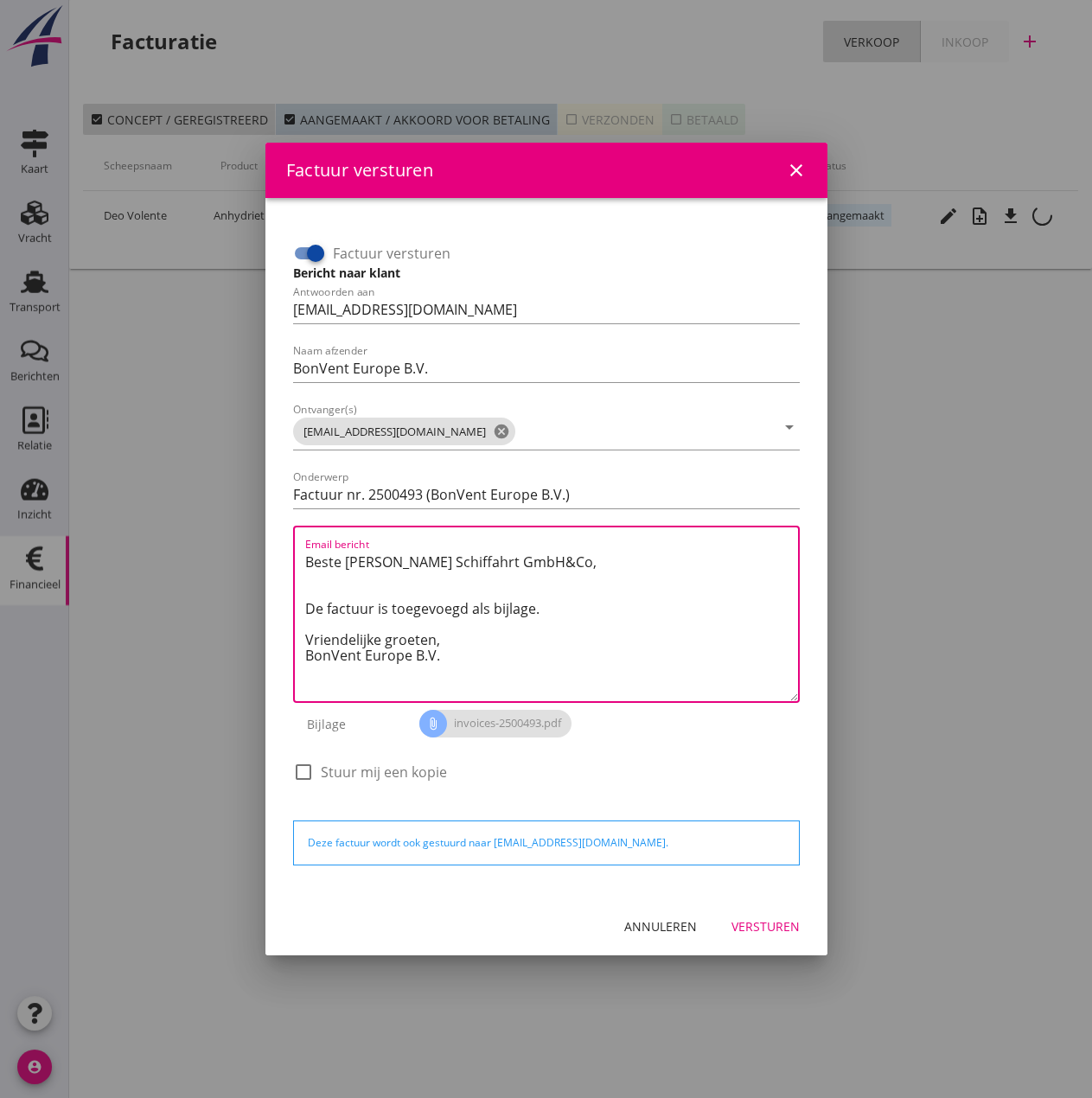
drag, startPoint x: 453, startPoint y: 636, endPoint x: 104, endPoint y: 462, distance: 390.0
click at [104, 462] on div "Factuur versturen close Factuur versturen Bericht naar klant Antwoorden aan [EM…" at bounding box center [546, 549] width 1092 height 1098
paste textarea "Guten Tag, Im Anhang finden Sie die Abrechnung für die Reise der MS [PERSON_NAM…"
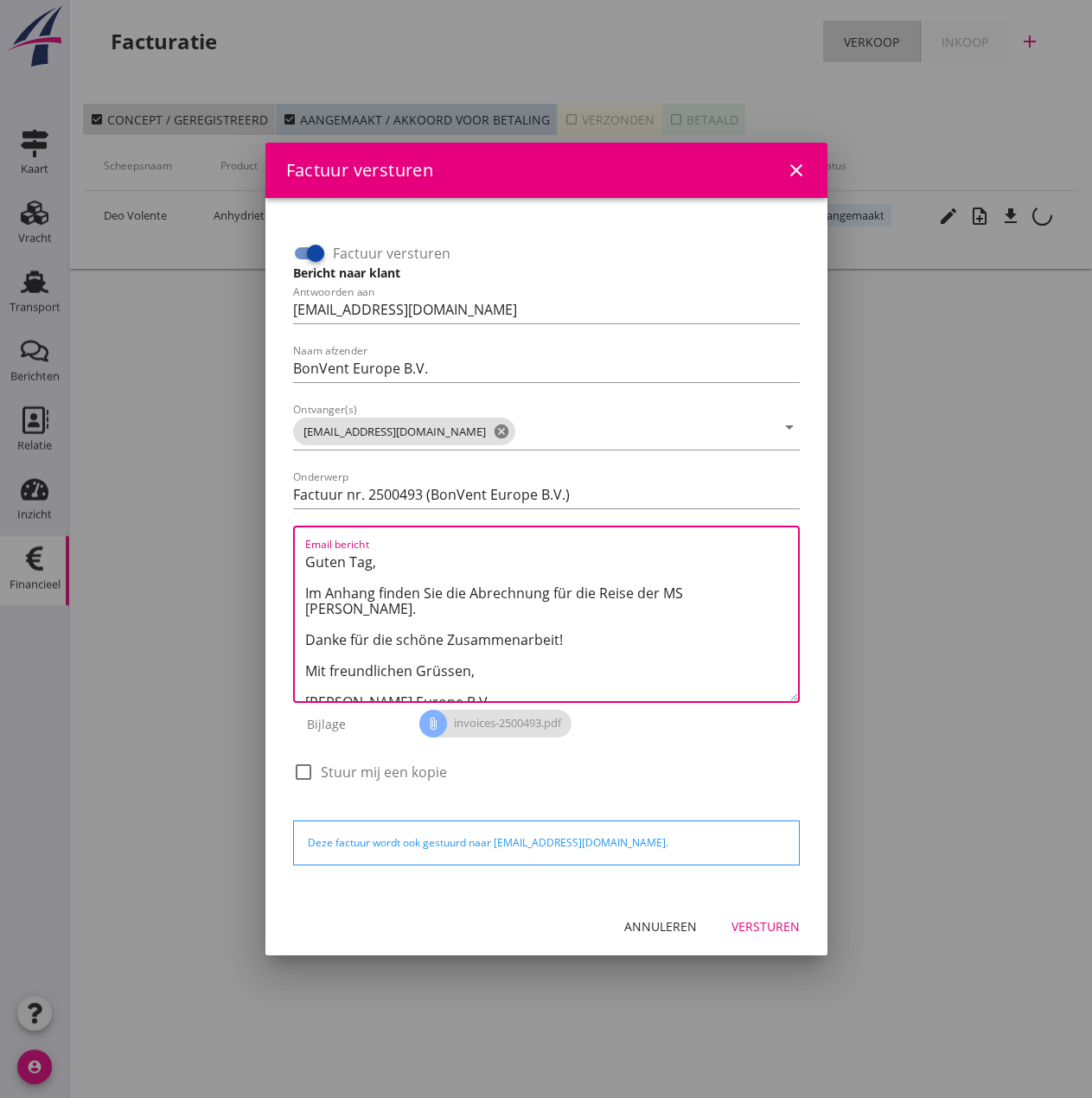
click at [686, 597] on textarea "Guten Tag, Im Anhang finden Sie die Abrechnung für die Reise der MS [PERSON_NAM…" at bounding box center [552, 625] width 493 height 153
type textarea "Guten Tag, Im Anhang finden Sie die Abrechnung für die Reise der MS [PERSON_NAM…"
click at [781, 924] on div "Versturen" at bounding box center [765, 927] width 68 height 18
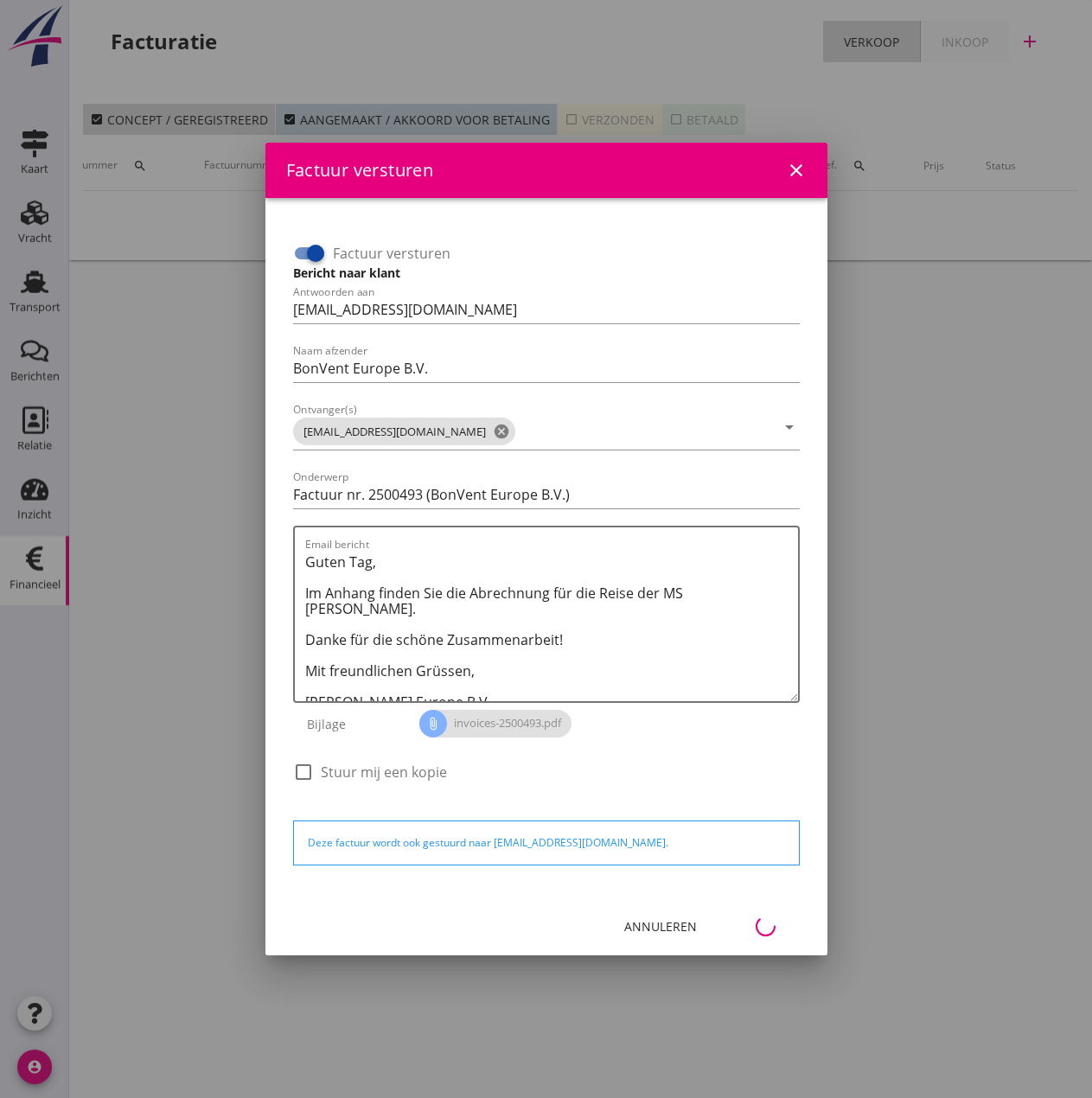
scroll to position [0, 77]
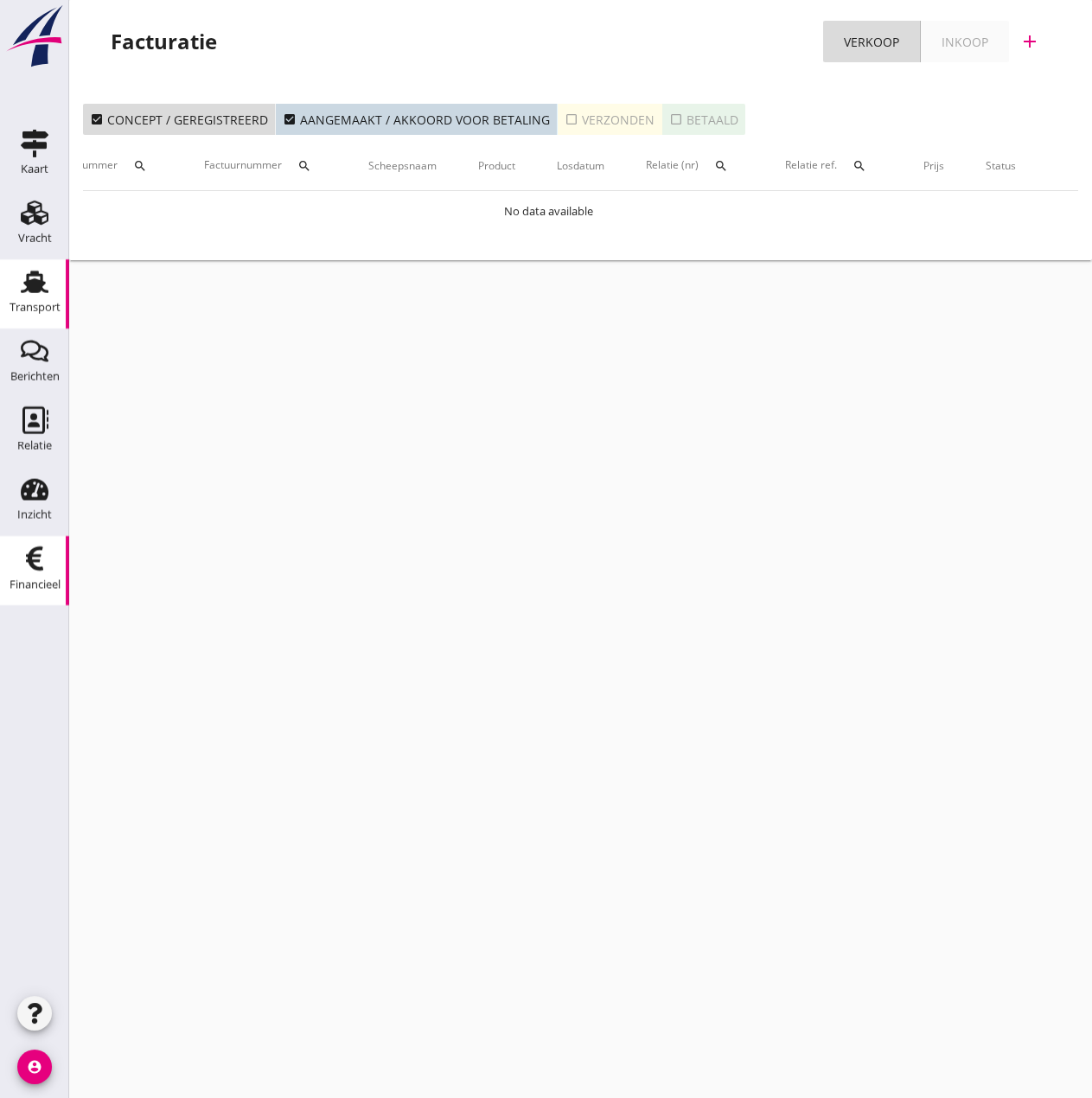
click at [45, 283] on use at bounding box center [34, 281] width 28 height 23
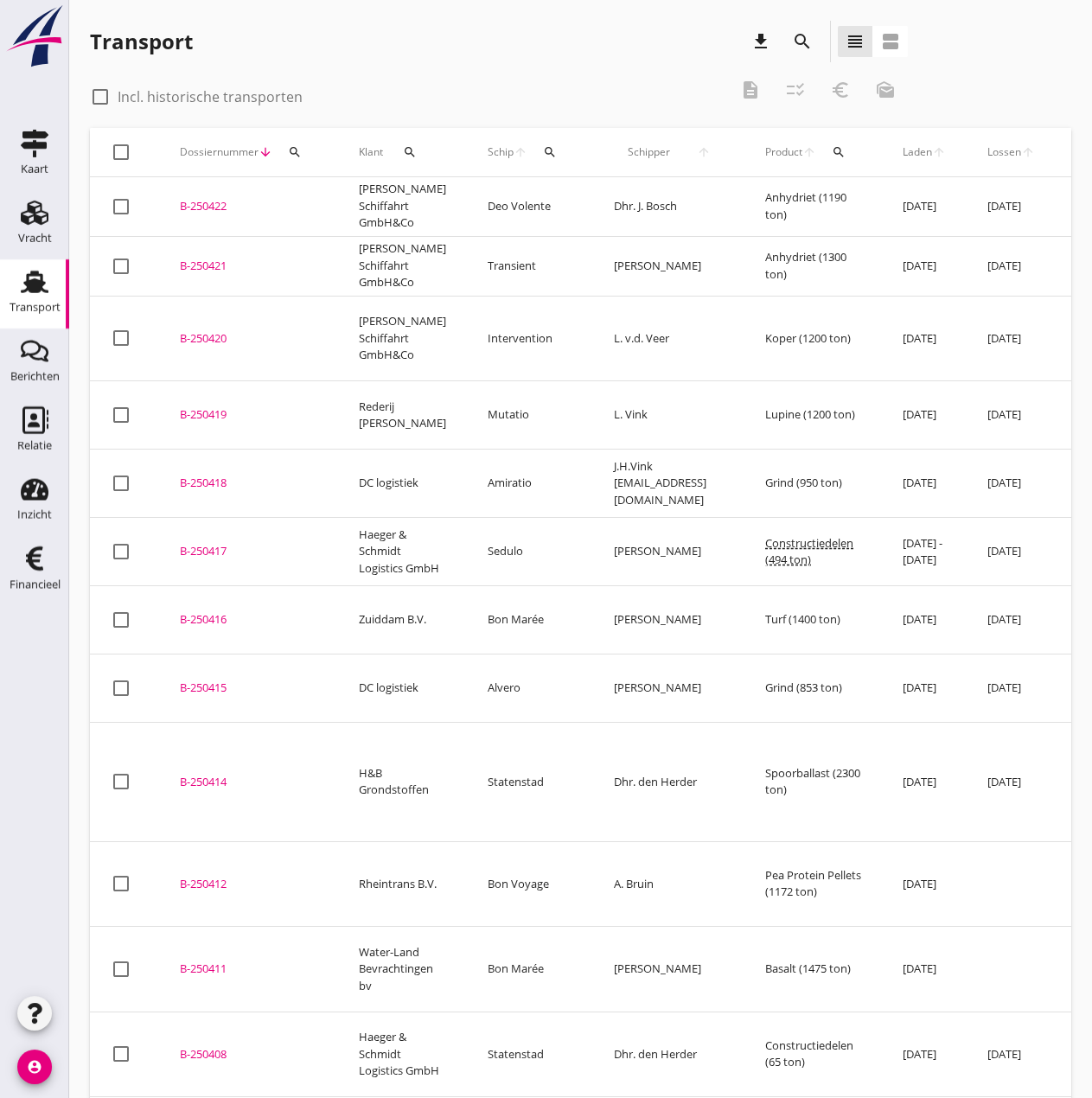
click at [215, 876] on div "B-250412" at bounding box center [249, 884] width 138 height 17
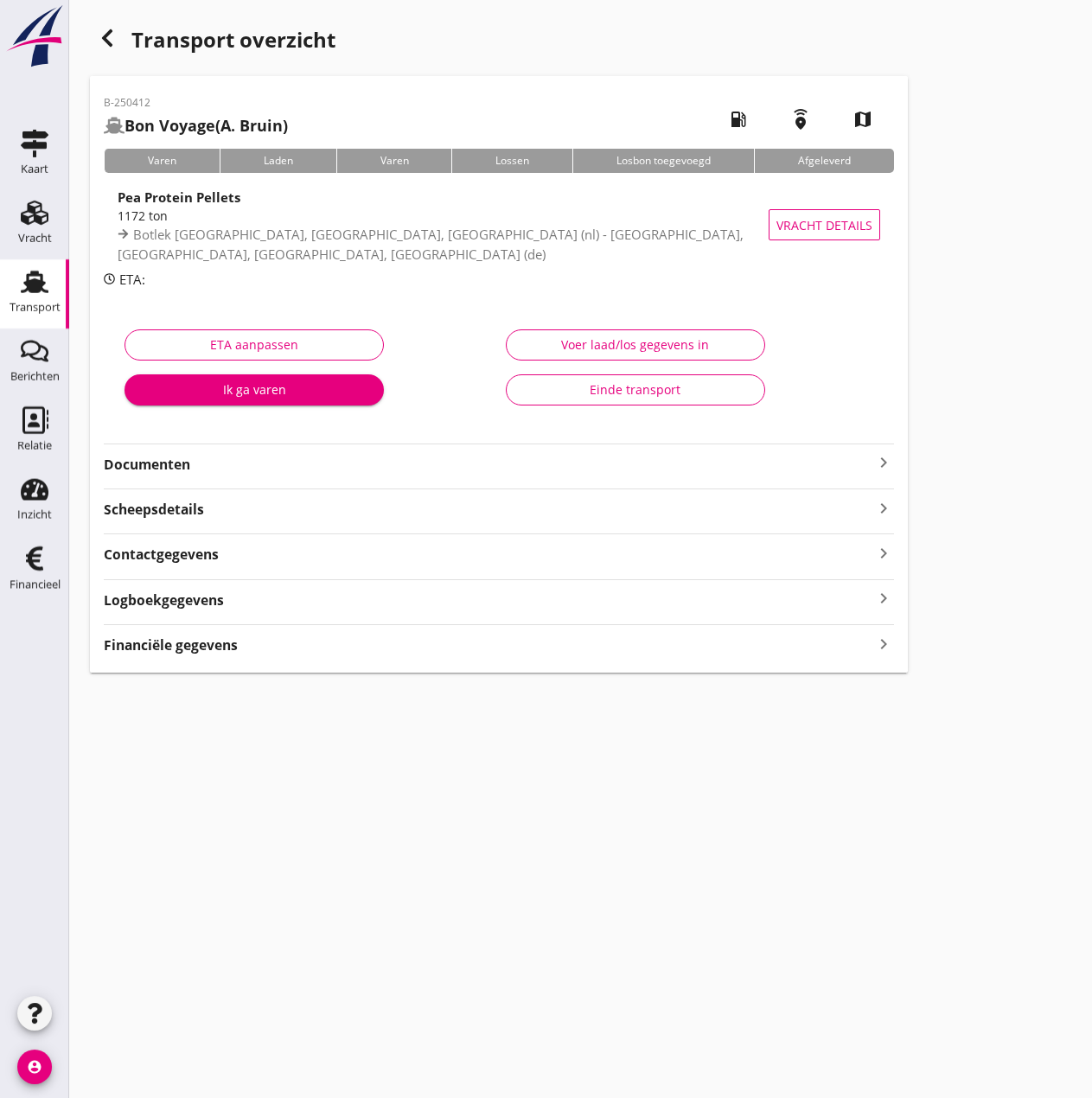
click at [174, 640] on strong "Financiële gegevens" at bounding box center [171, 646] width 134 height 20
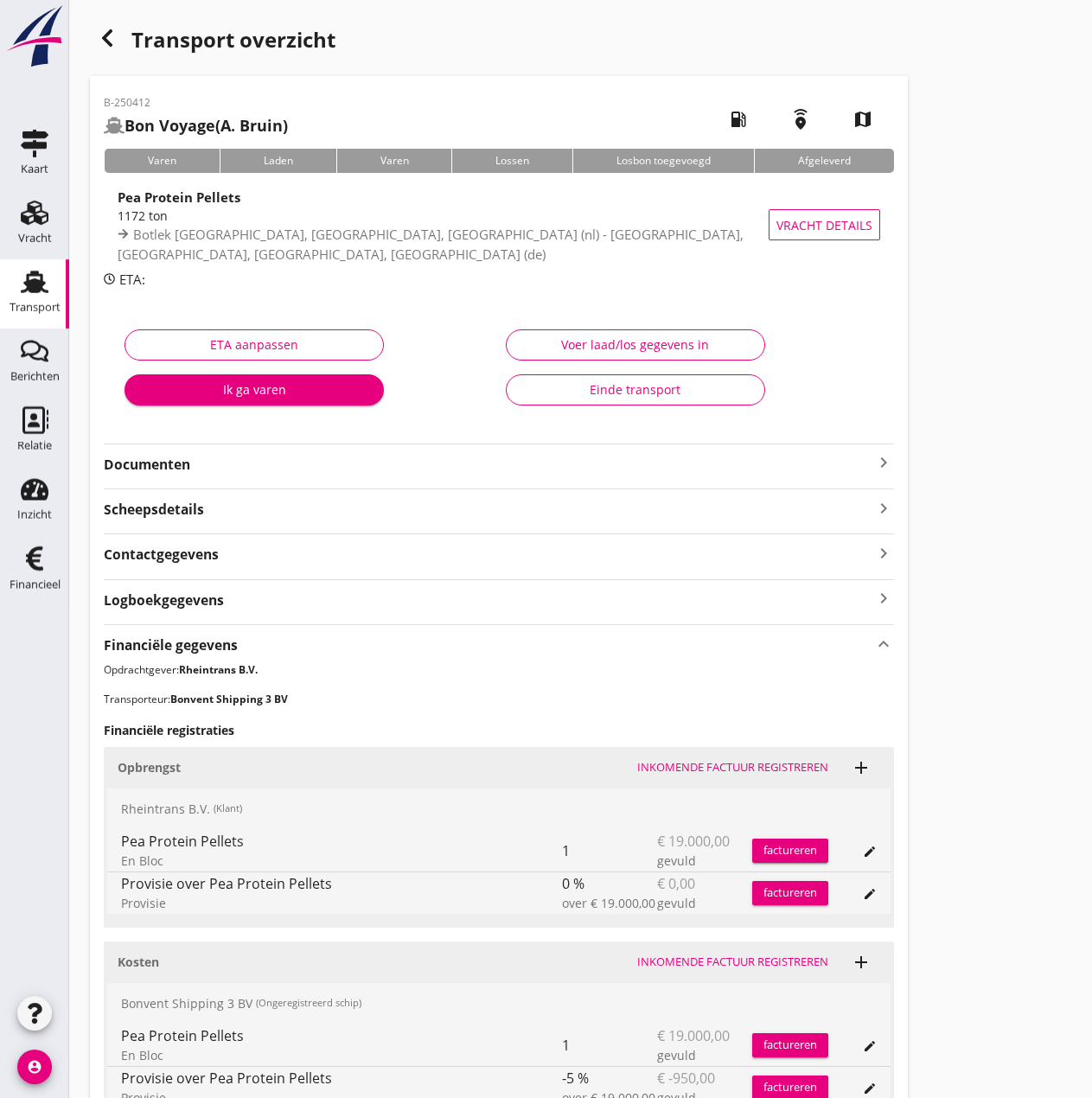
scroll to position [168, 0]
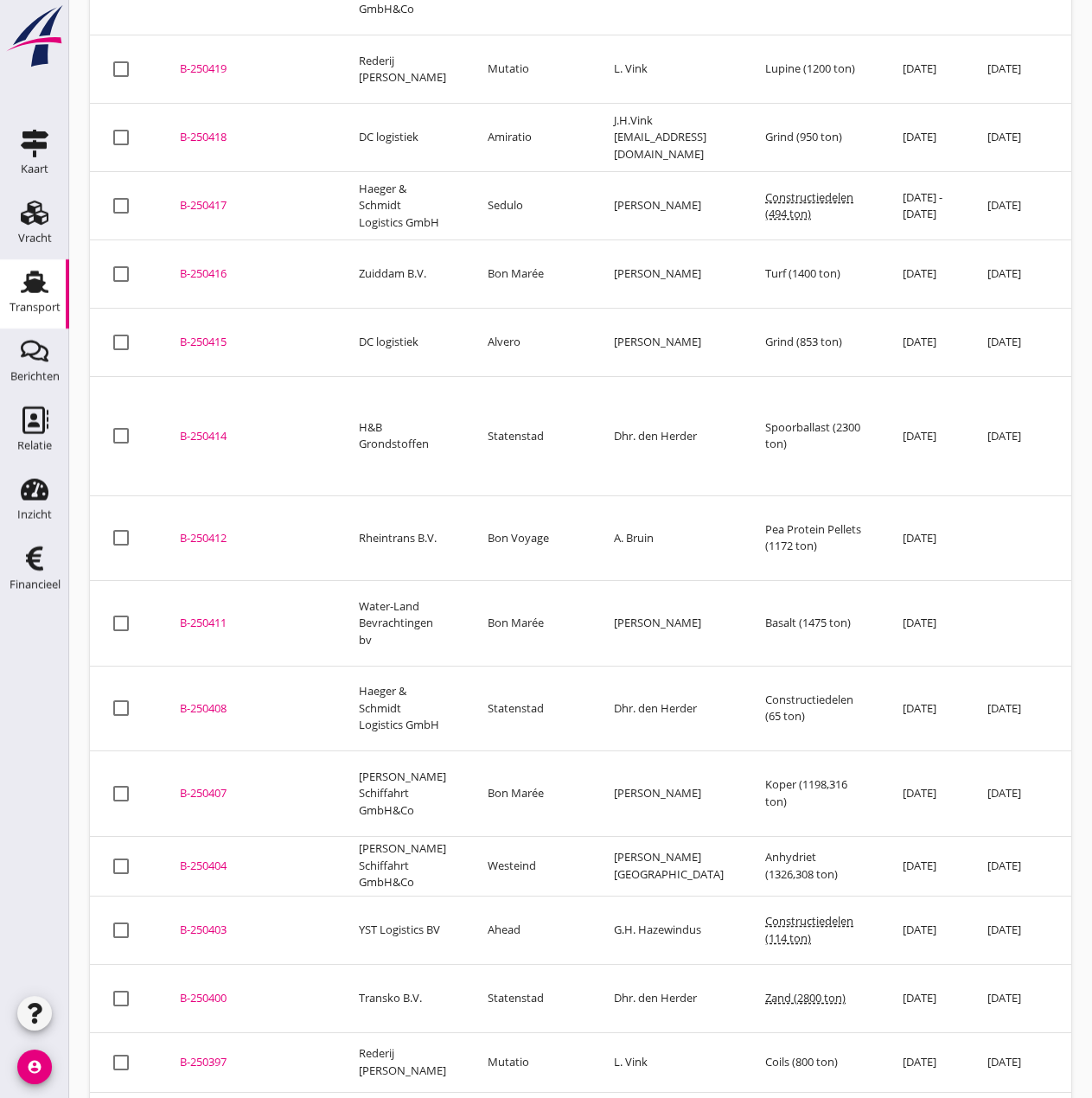
scroll to position [432, 0]
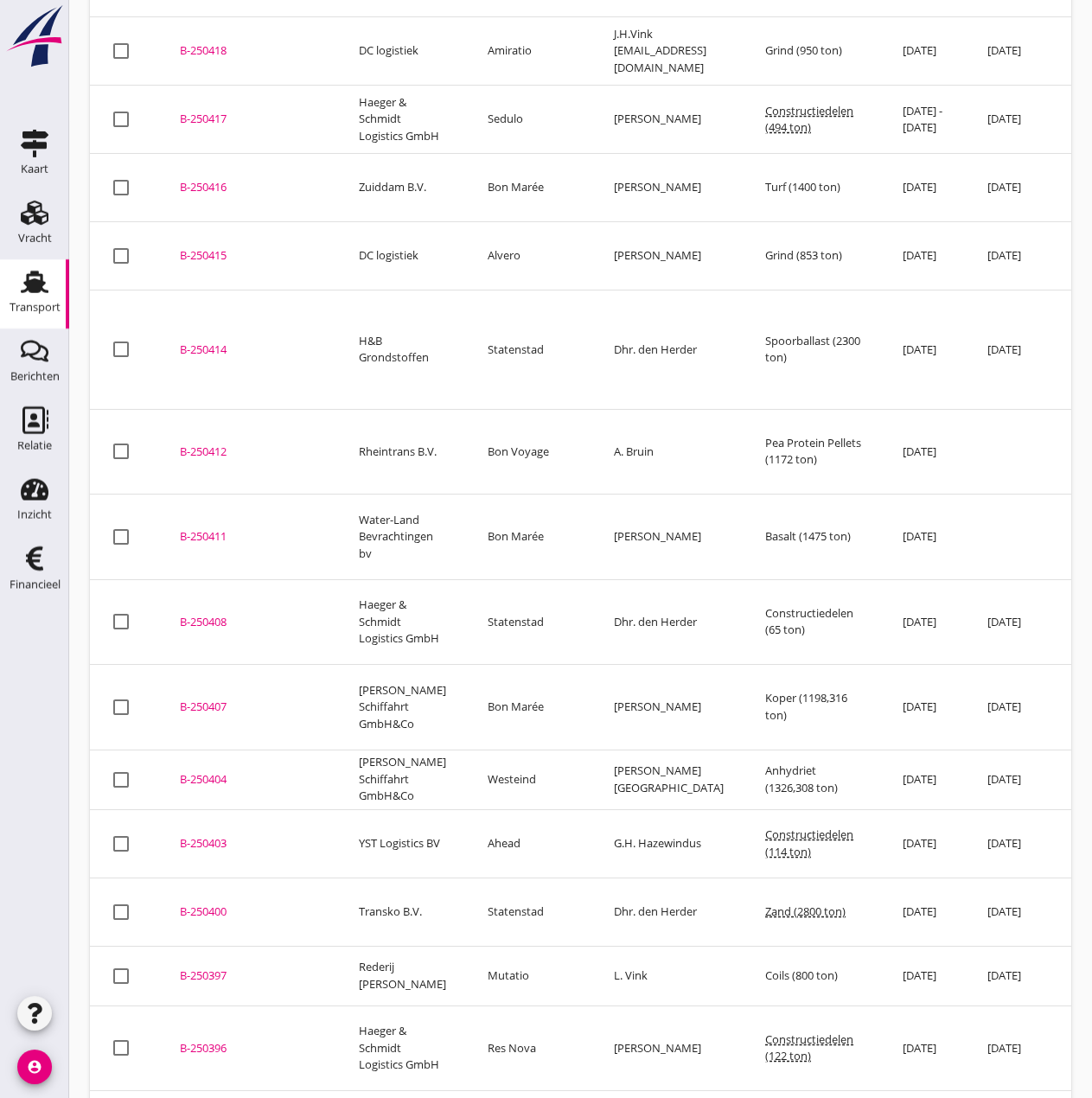
click at [205, 772] on div "B-250404" at bounding box center [249, 780] width 138 height 17
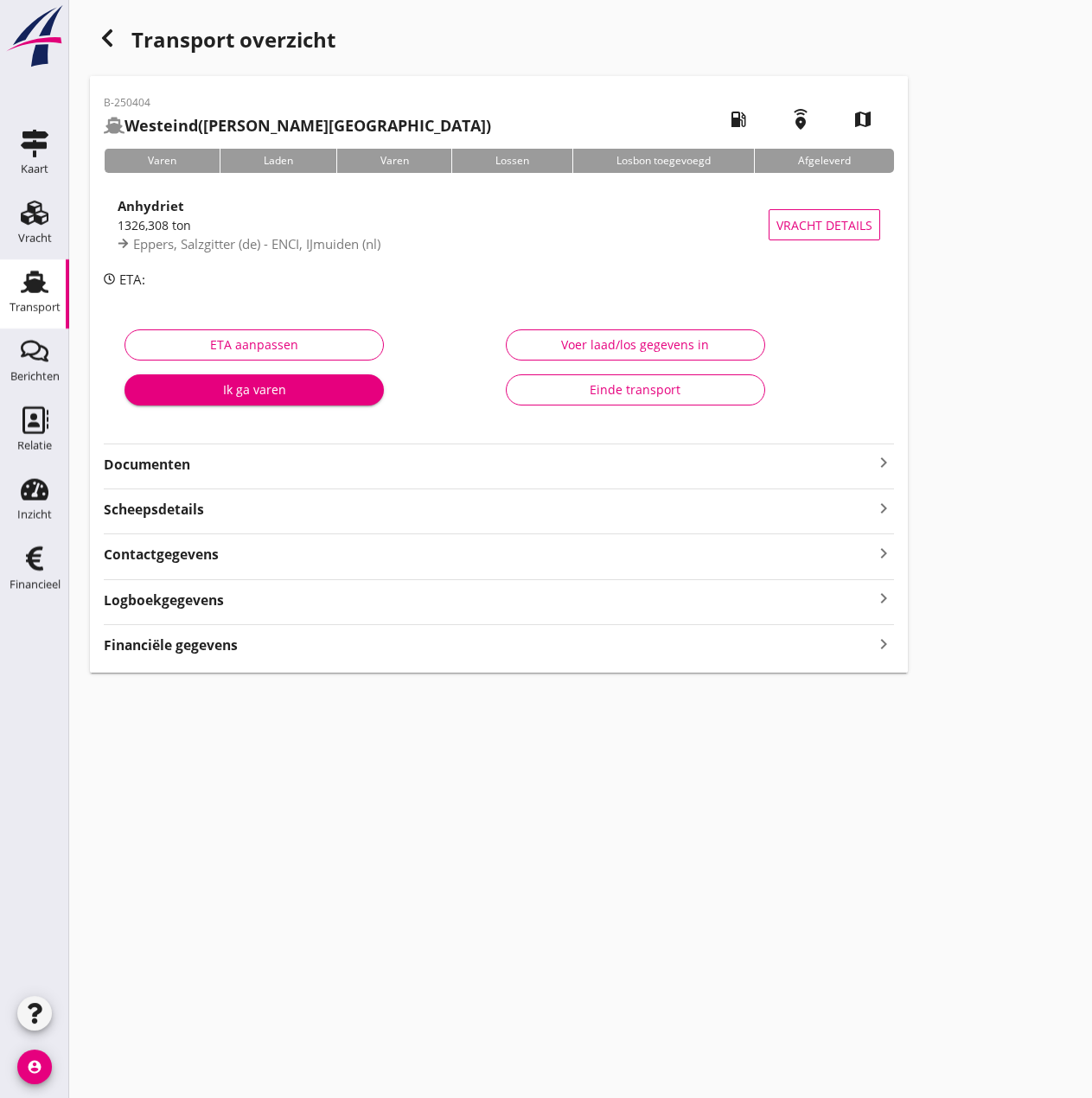
click at [189, 647] on strong "Financiële gegevens" at bounding box center [171, 646] width 134 height 20
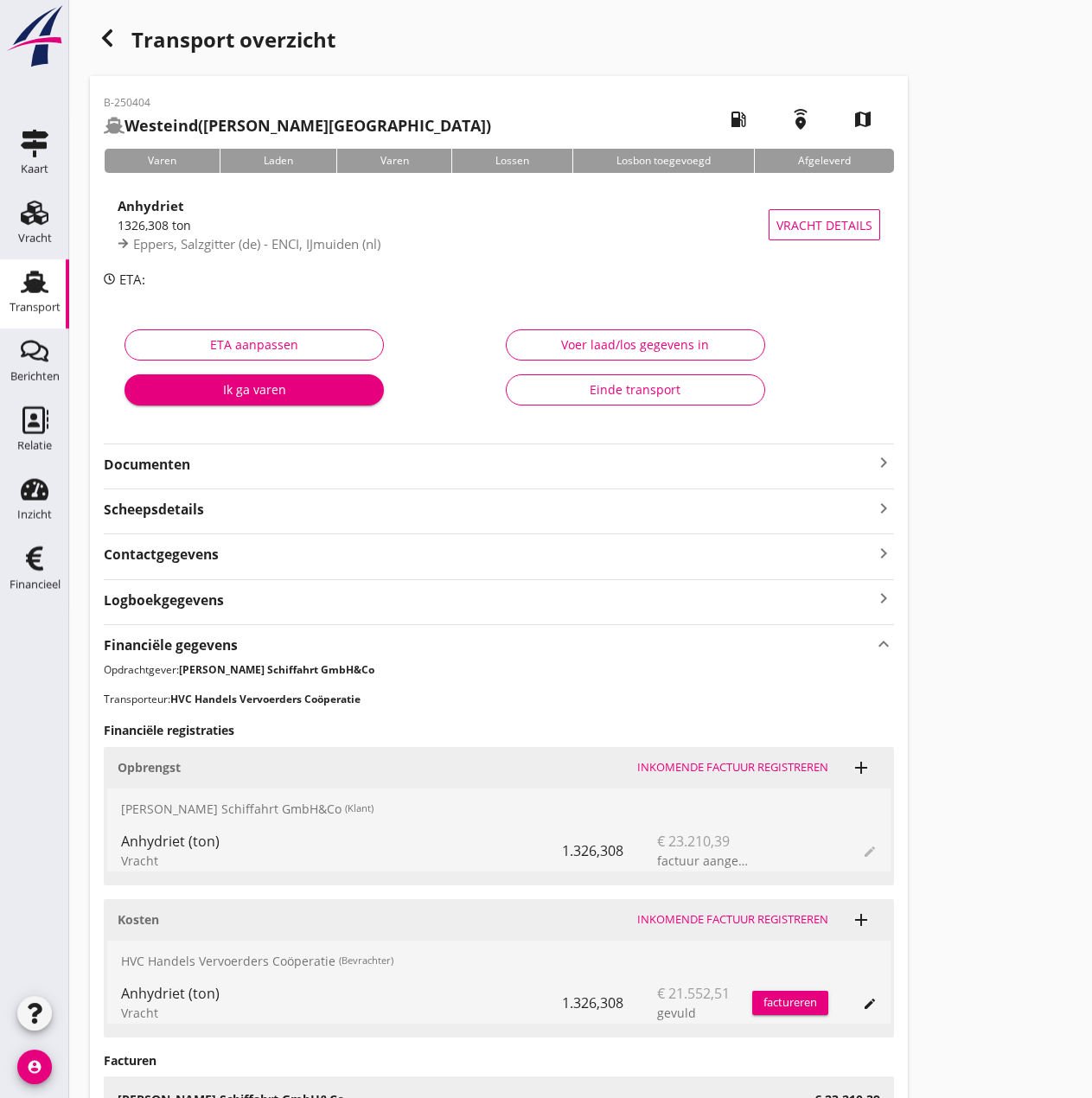
scroll to position [244, 0]
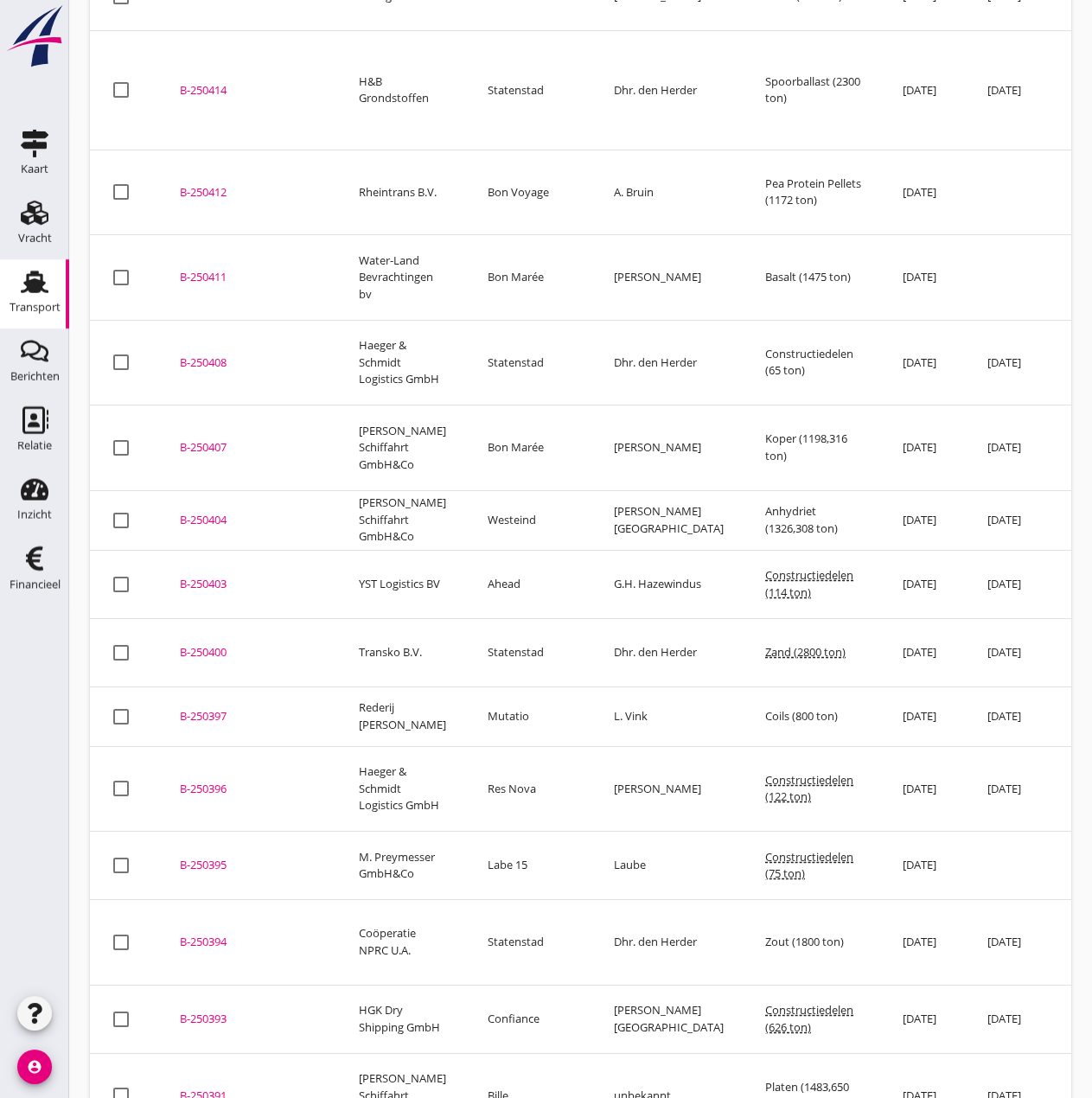
scroll to position [778, 0]
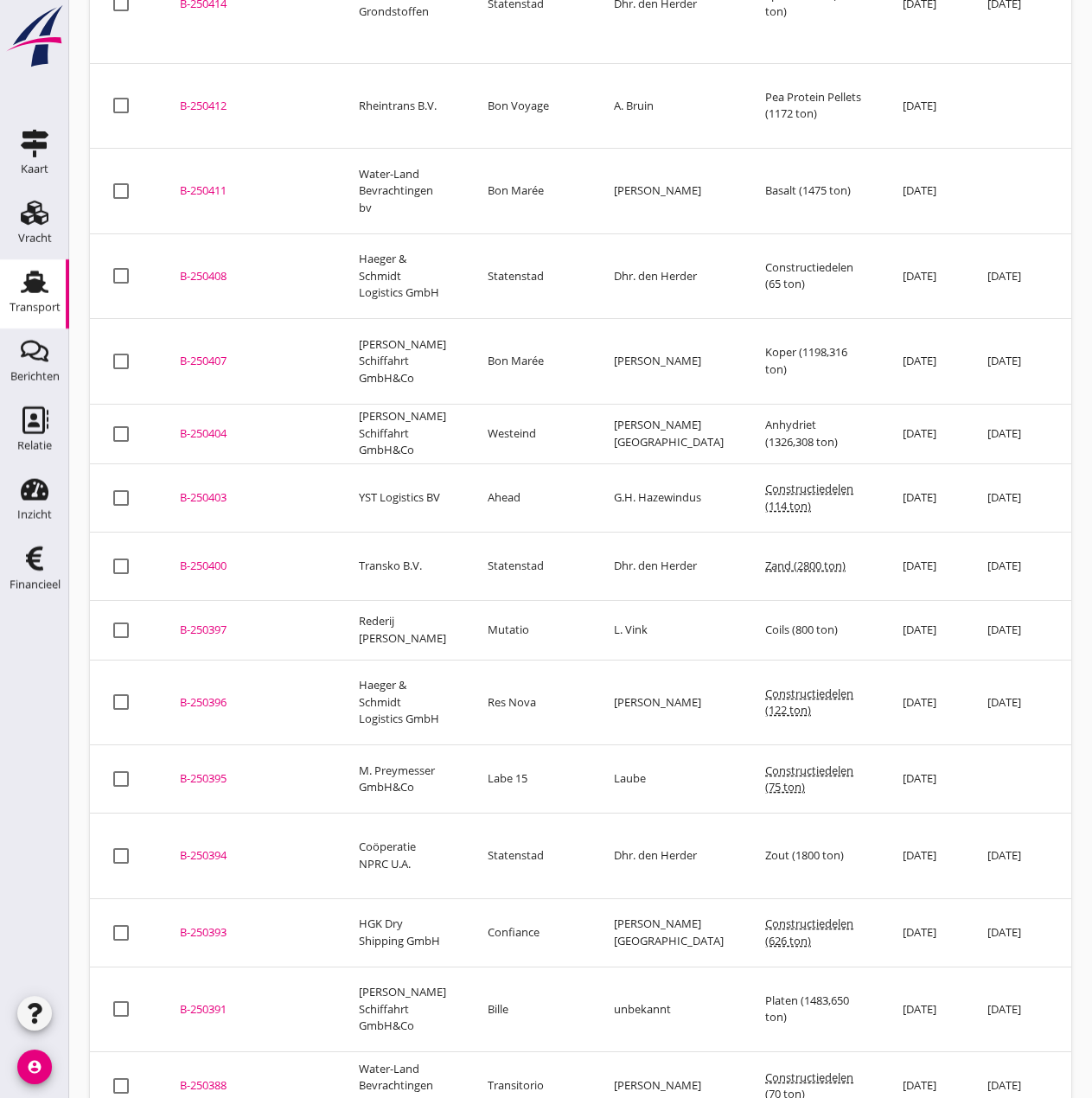
click at [207, 1001] on div "B-250391" at bounding box center [249, 1009] width 138 height 17
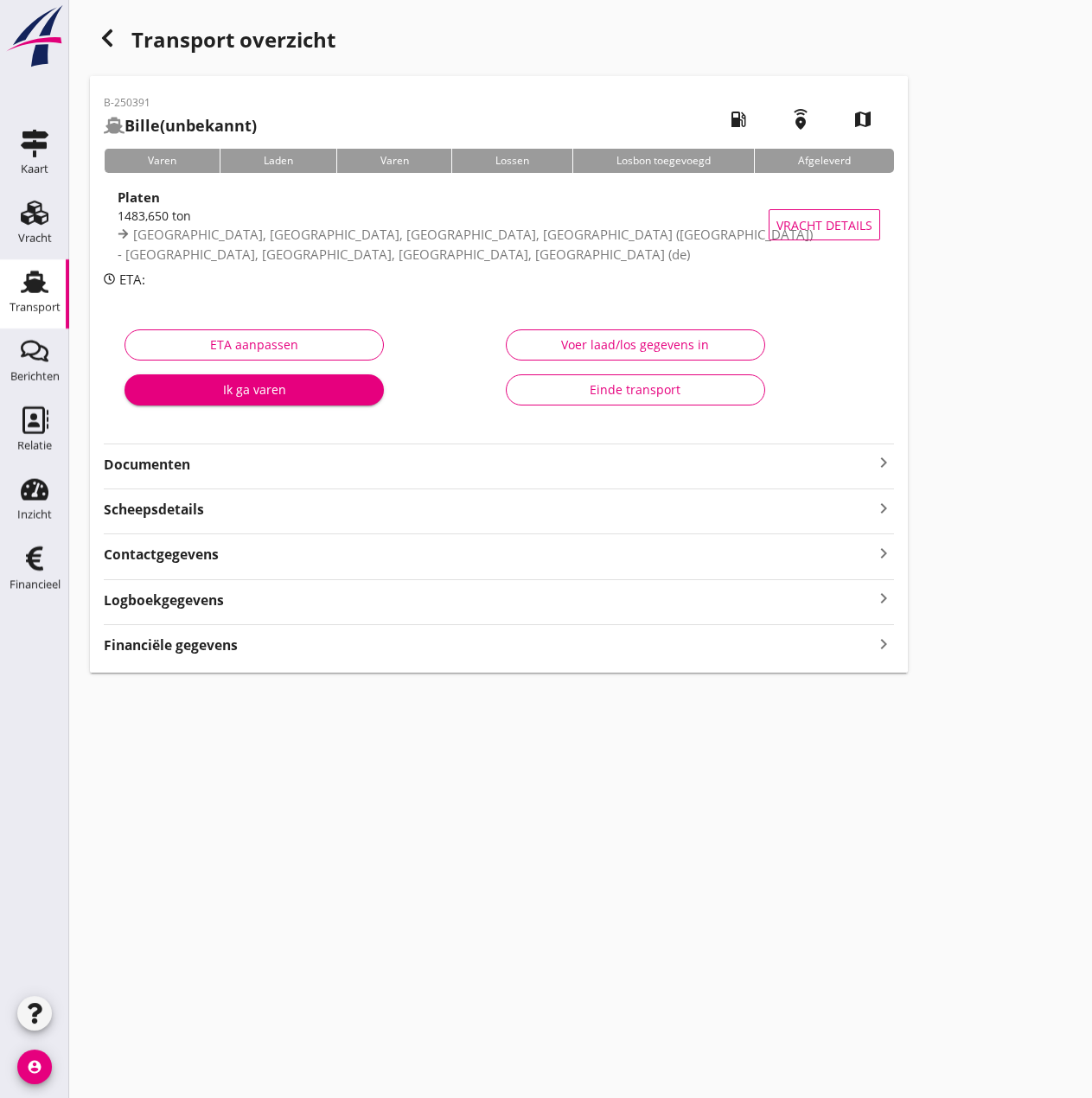
click at [177, 647] on strong "Financiële gegevens" at bounding box center [171, 646] width 134 height 20
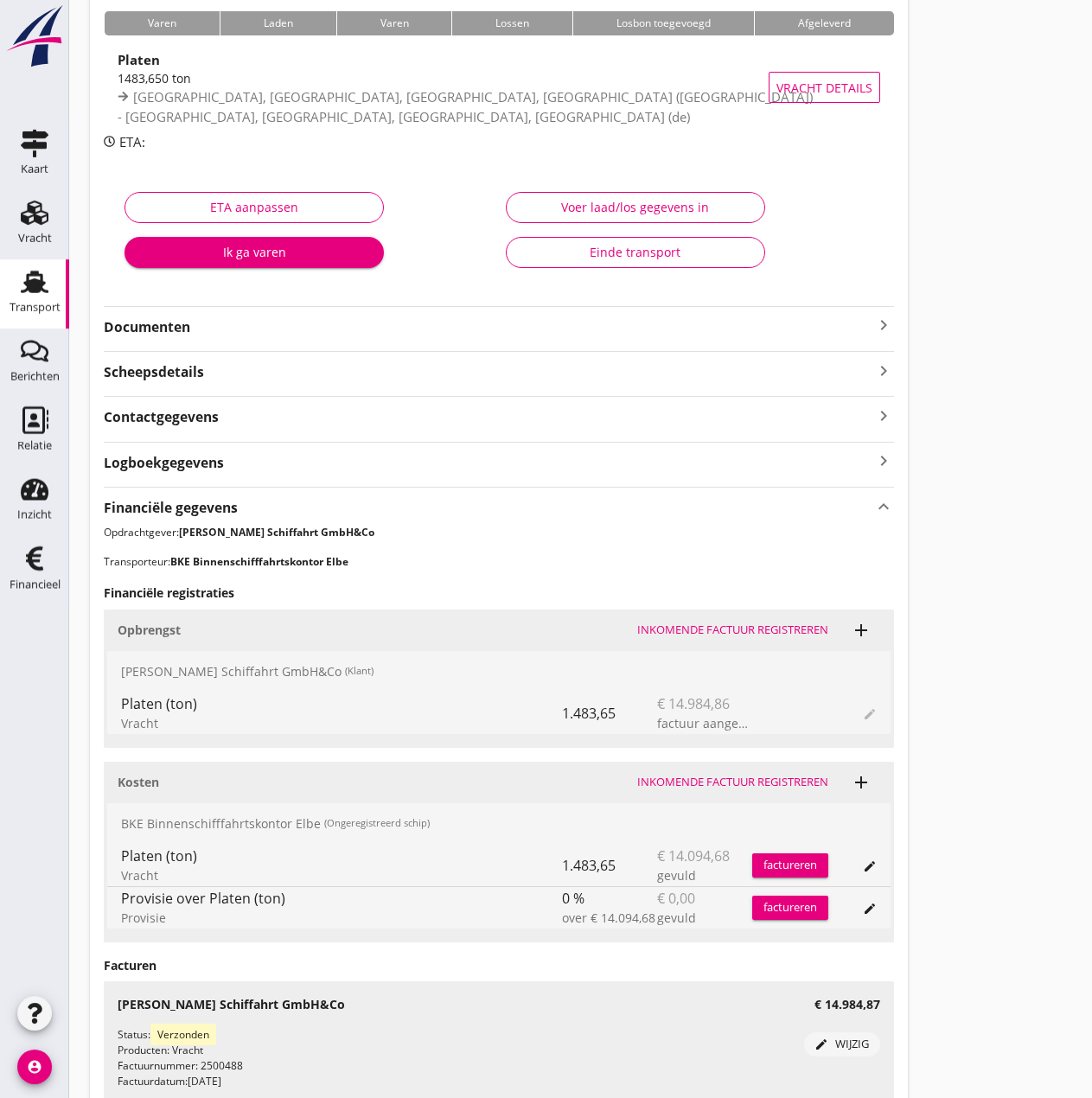
scroll to position [287, 0]
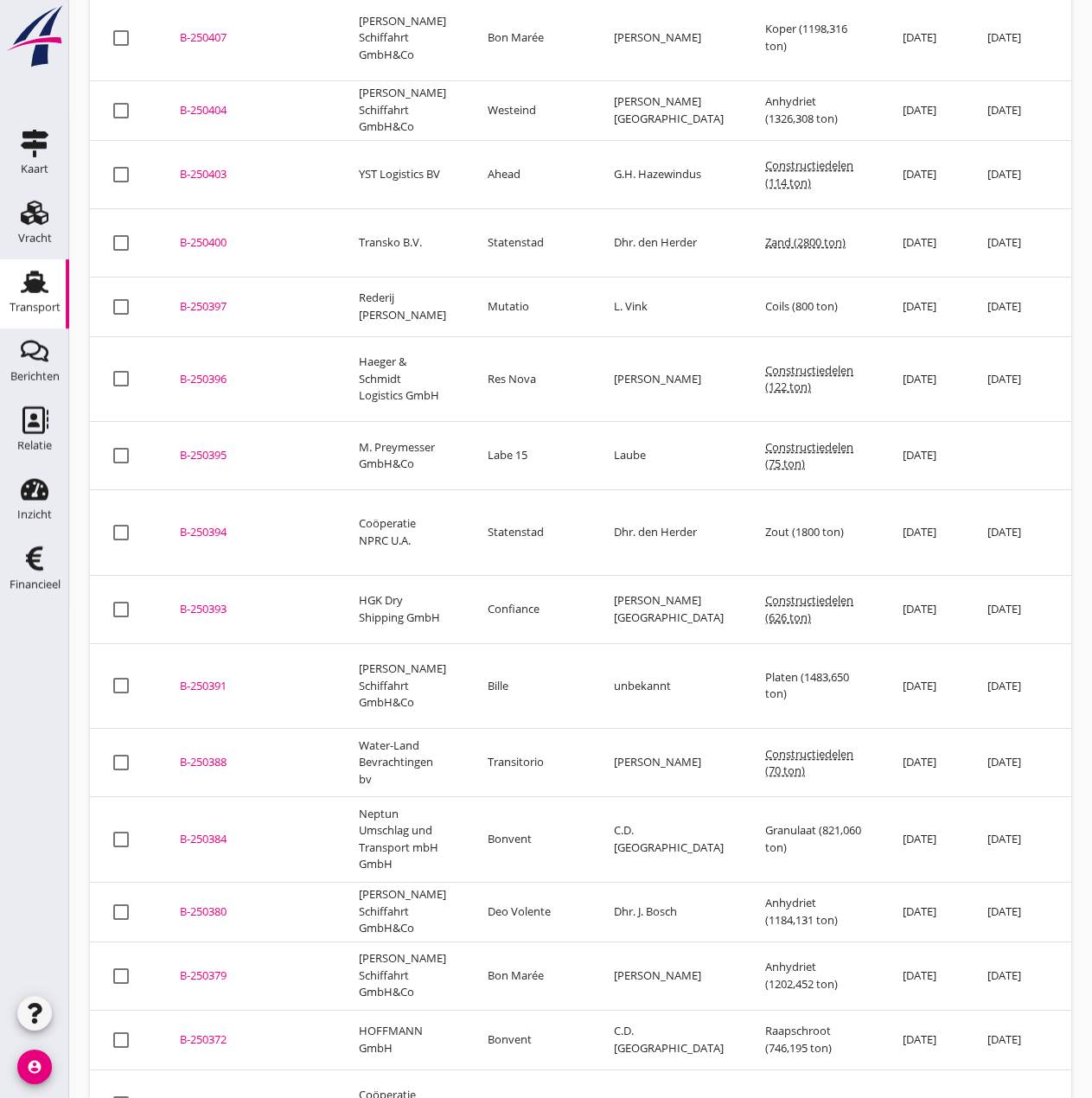
scroll to position [1269, 0]
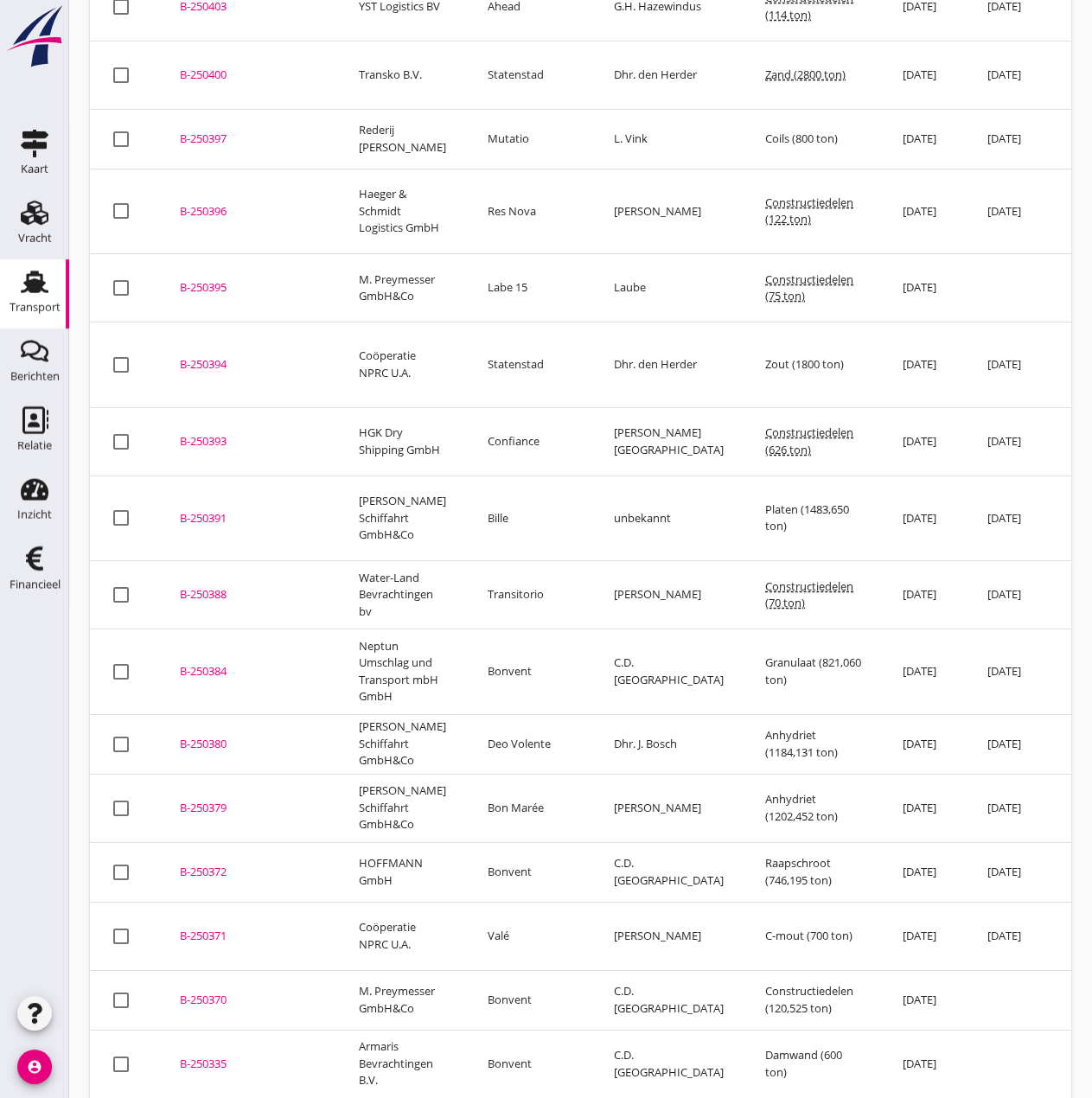
click at [203, 1055] on div "B-250335" at bounding box center [249, 1064] width 138 height 17
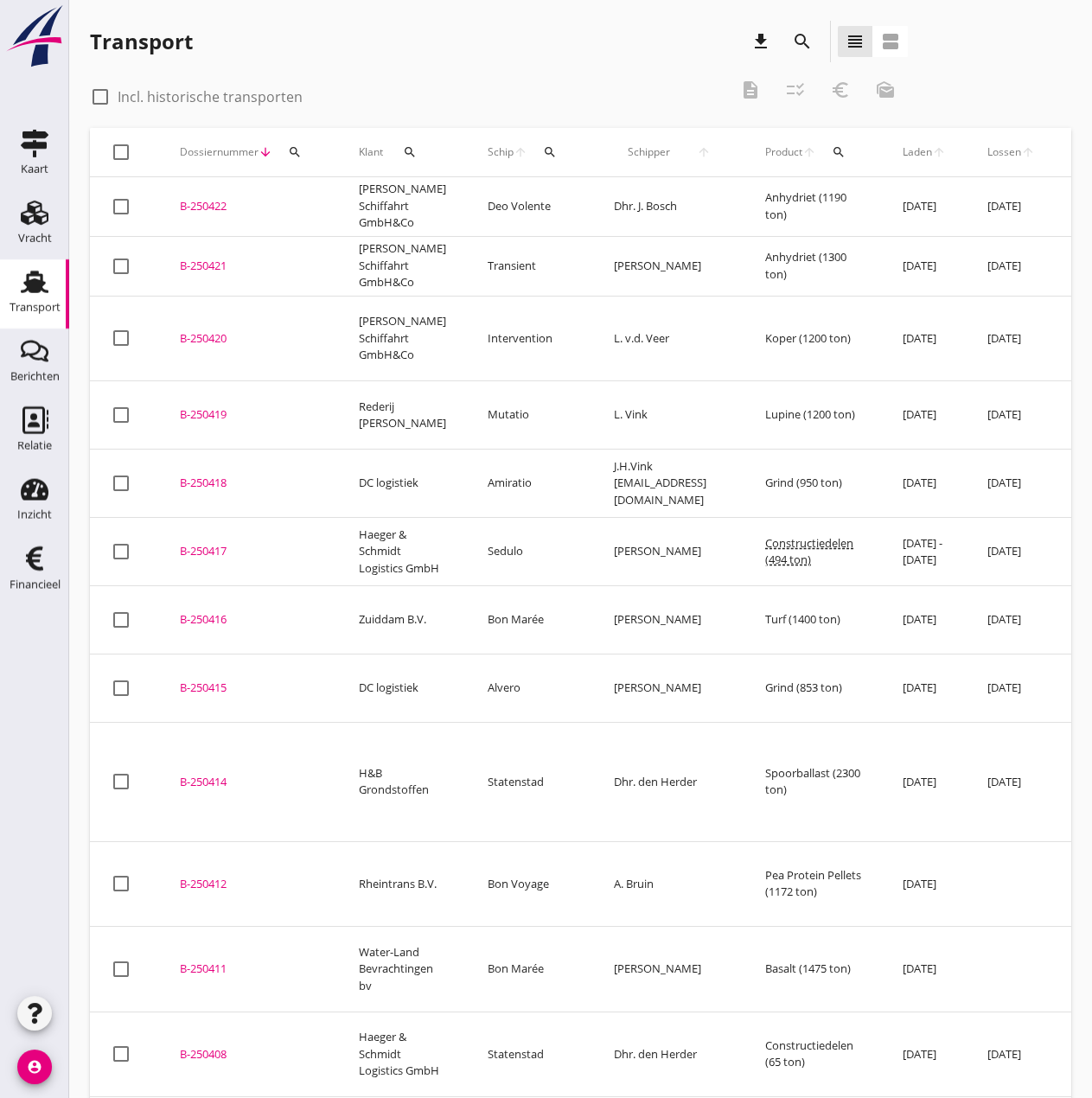
click at [543, 154] on icon "search" at bounding box center [550, 151] width 14 height 14
click at [555, 211] on input "Zoek op (scheeps)naam" at bounding box center [619, 202] width 180 height 28
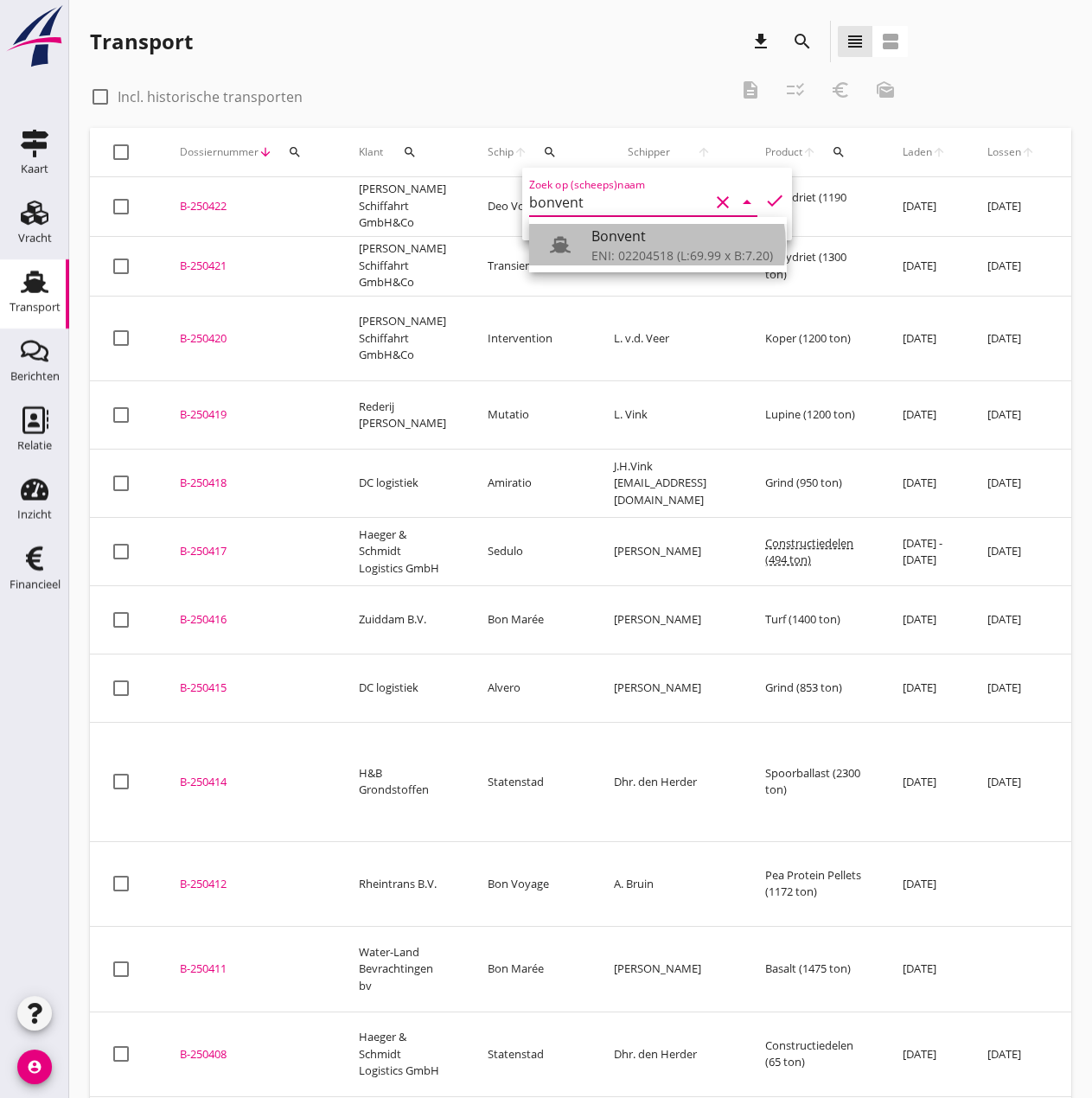
click at [644, 256] on div "ENI: 02204518 (L:69.99 x B:7.20)" at bounding box center [682, 256] width 181 height 18
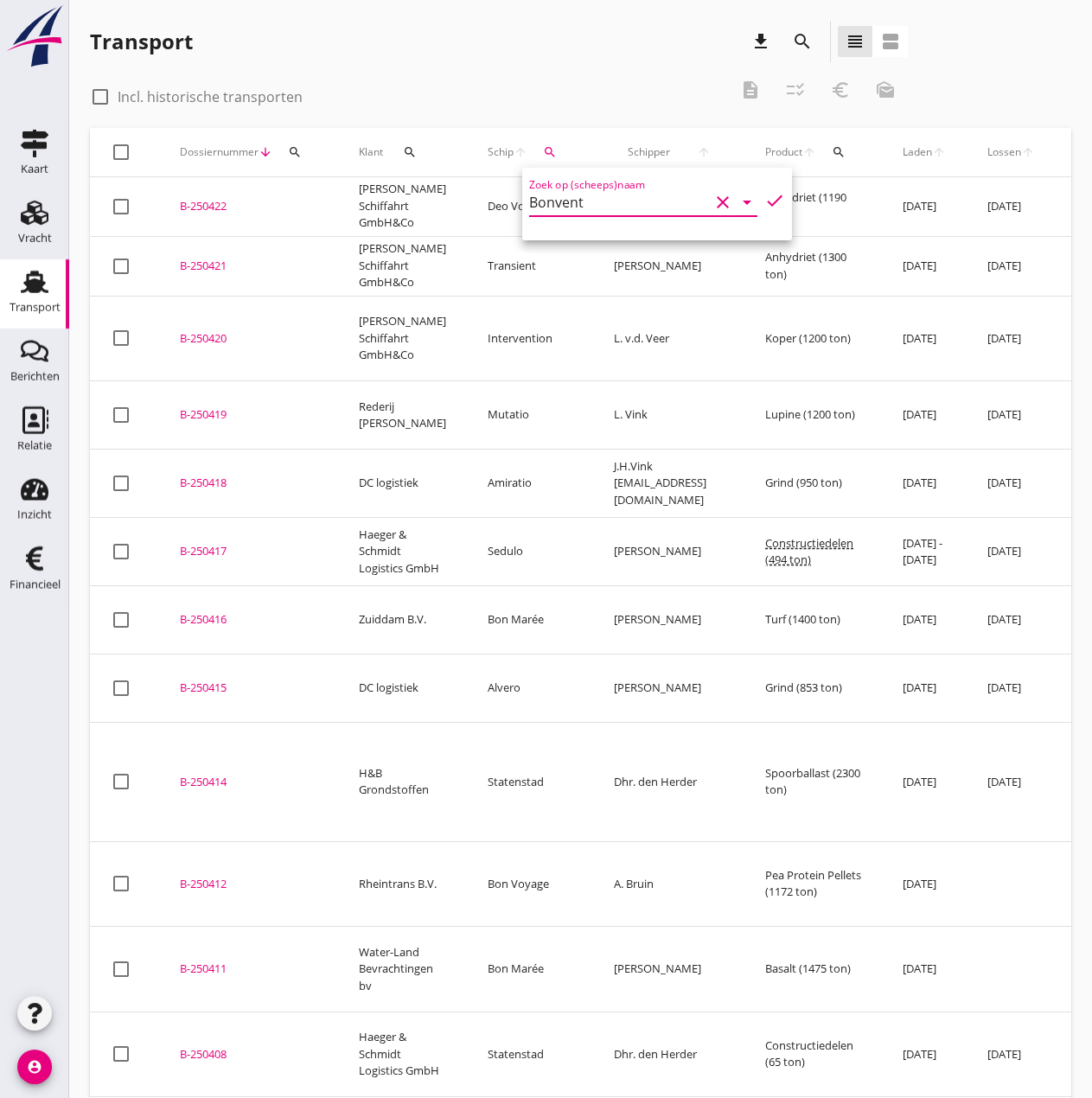
click at [765, 202] on icon "check" at bounding box center [775, 200] width 21 height 21
type input "Bonvent"
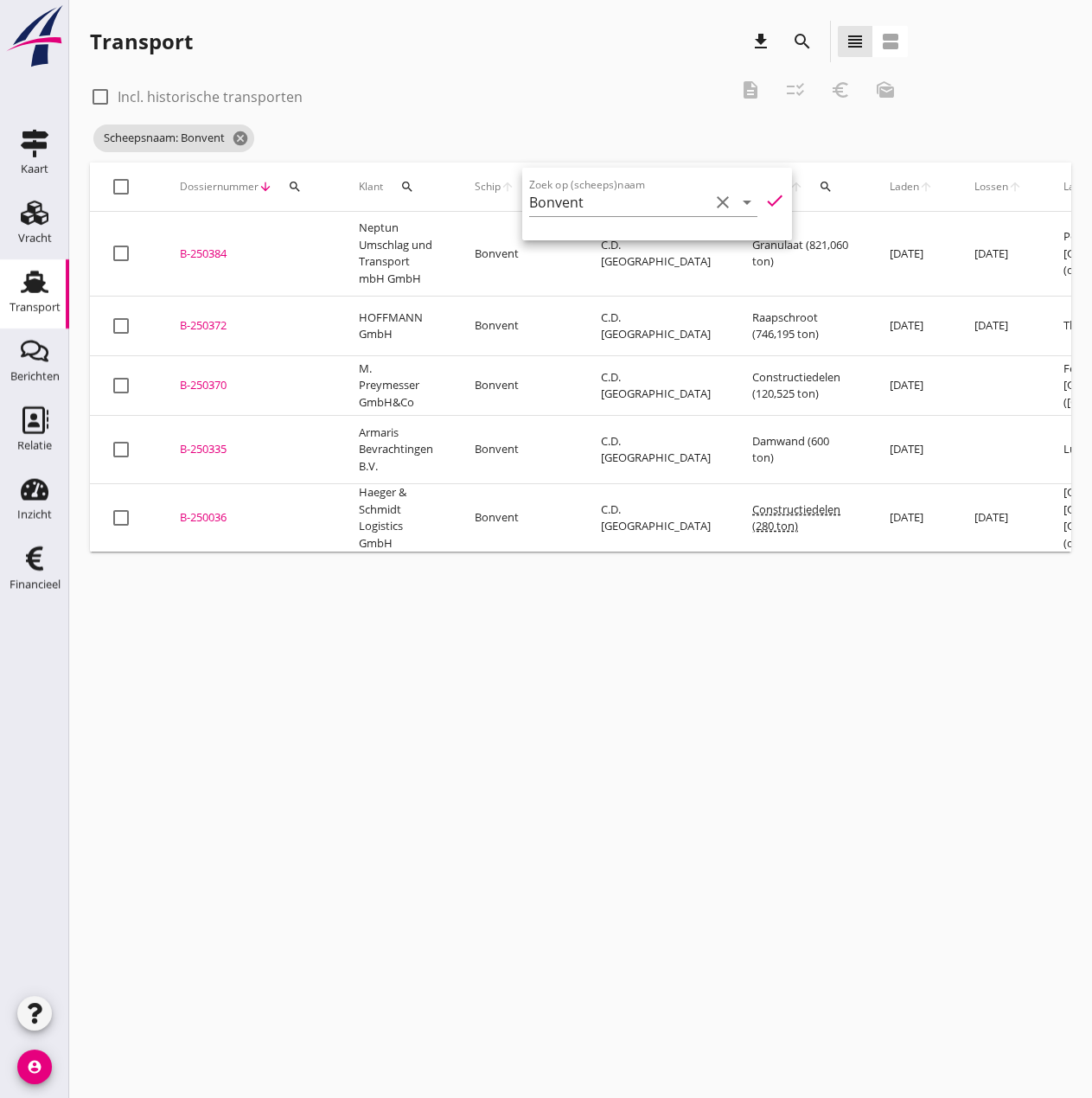
click at [218, 377] on div "B-250370" at bounding box center [249, 385] width 138 height 17
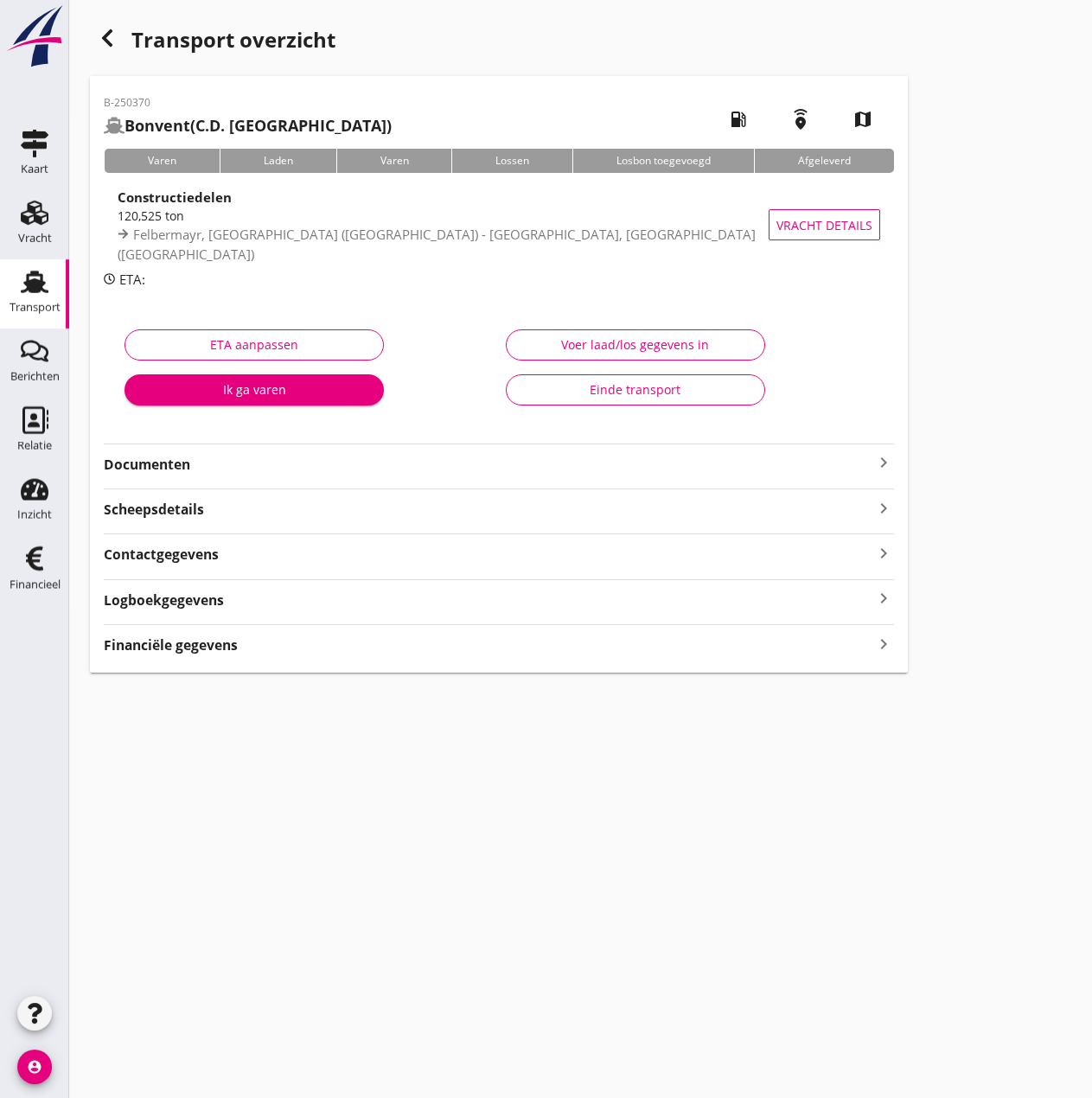
click at [203, 646] on strong "Financiële gegevens" at bounding box center [171, 646] width 134 height 20
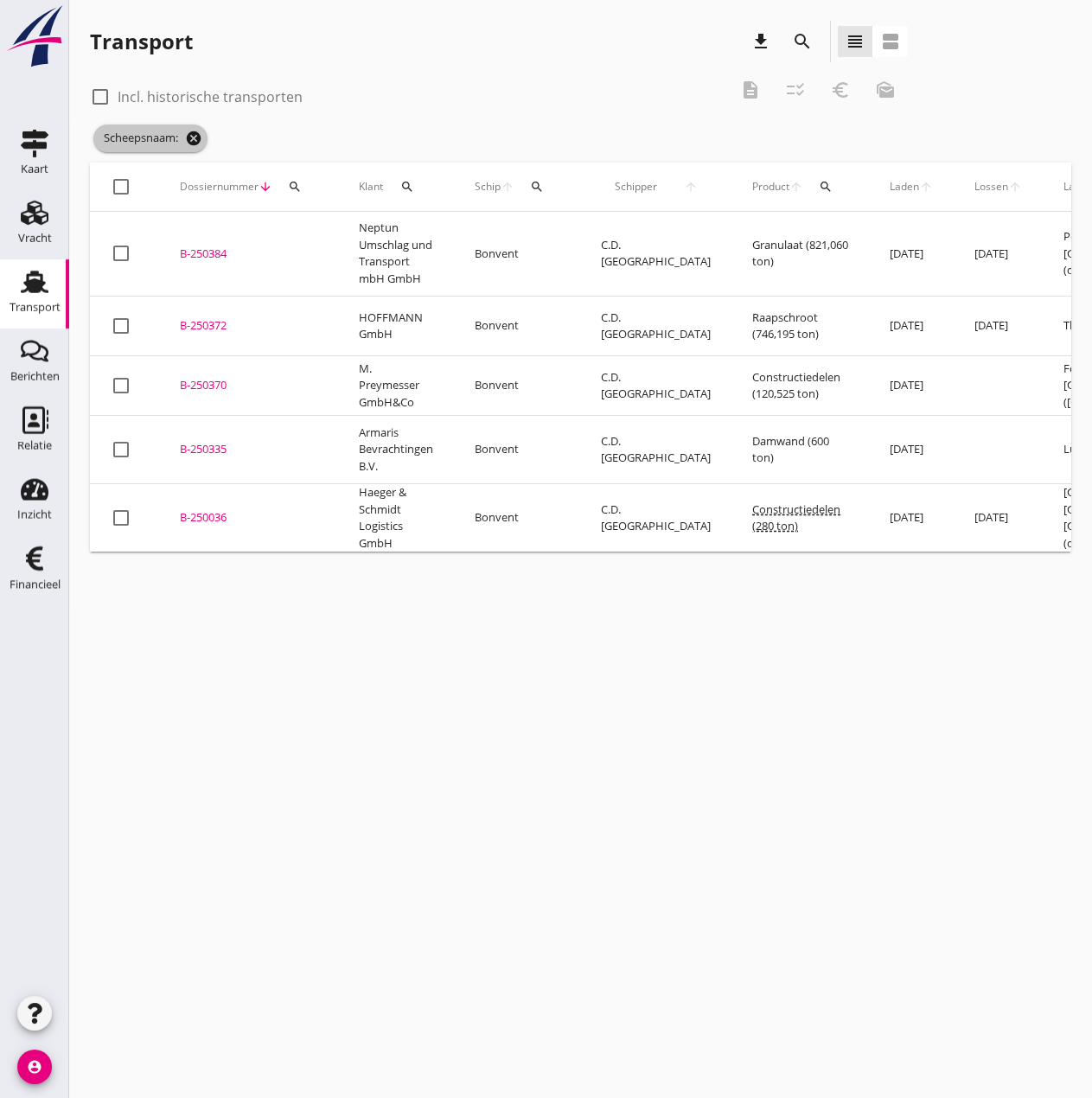
click at [191, 140] on icon "cancel" at bounding box center [193, 138] width 17 height 17
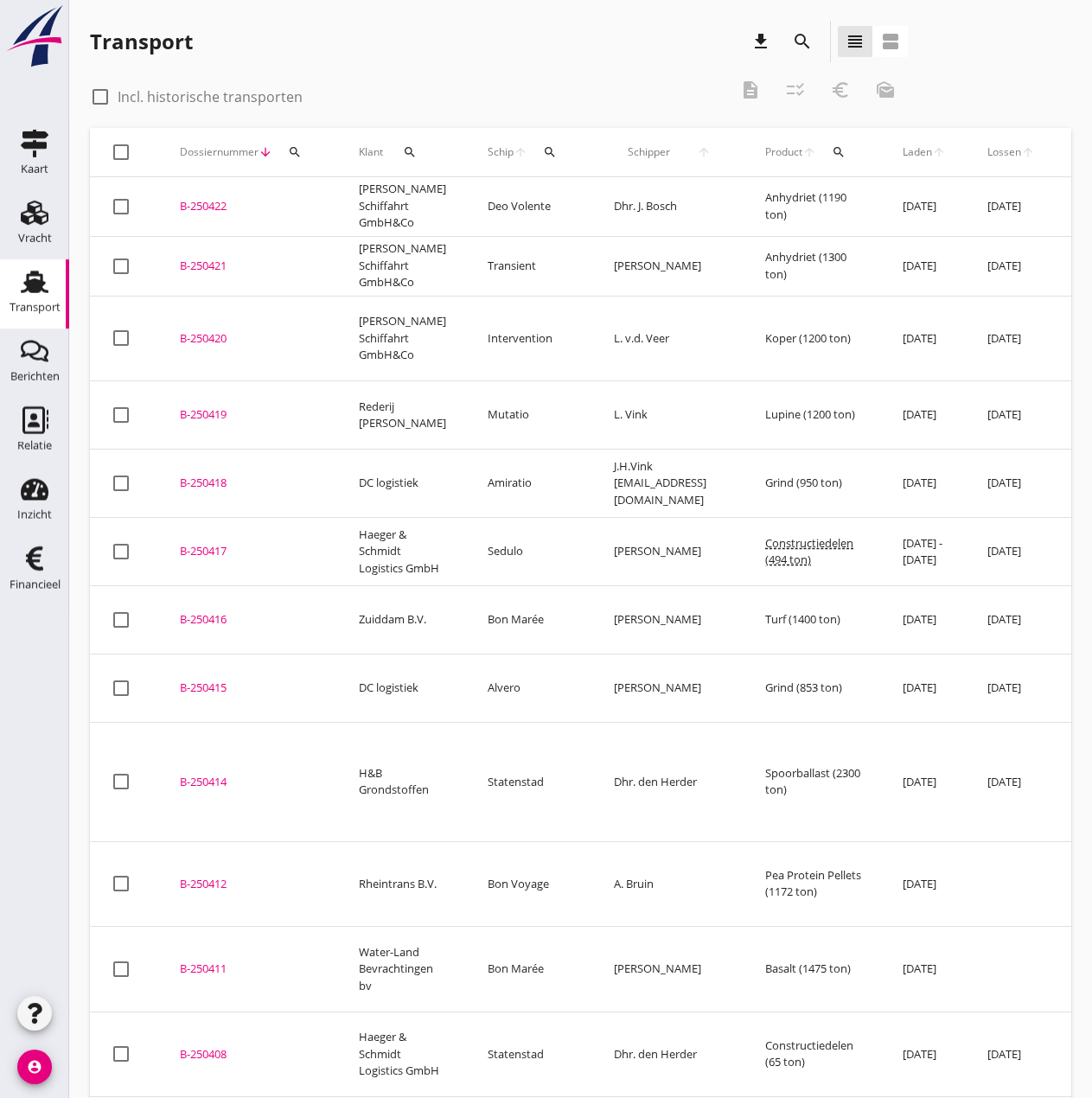
click at [201, 330] on div "B-250420" at bounding box center [249, 338] width 138 height 17
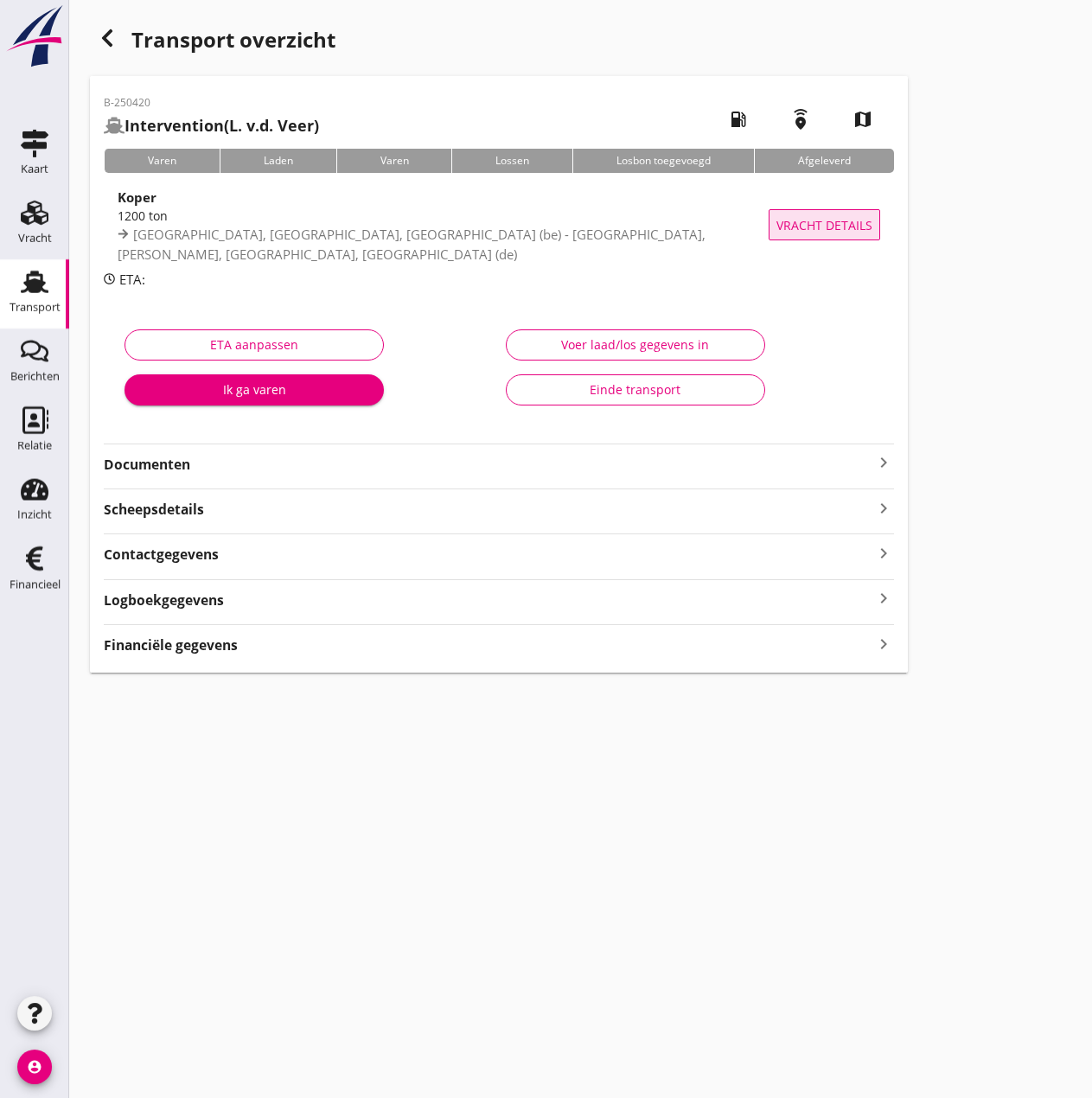
click at [828, 227] on span "Vracht details" at bounding box center [824, 225] width 96 height 18
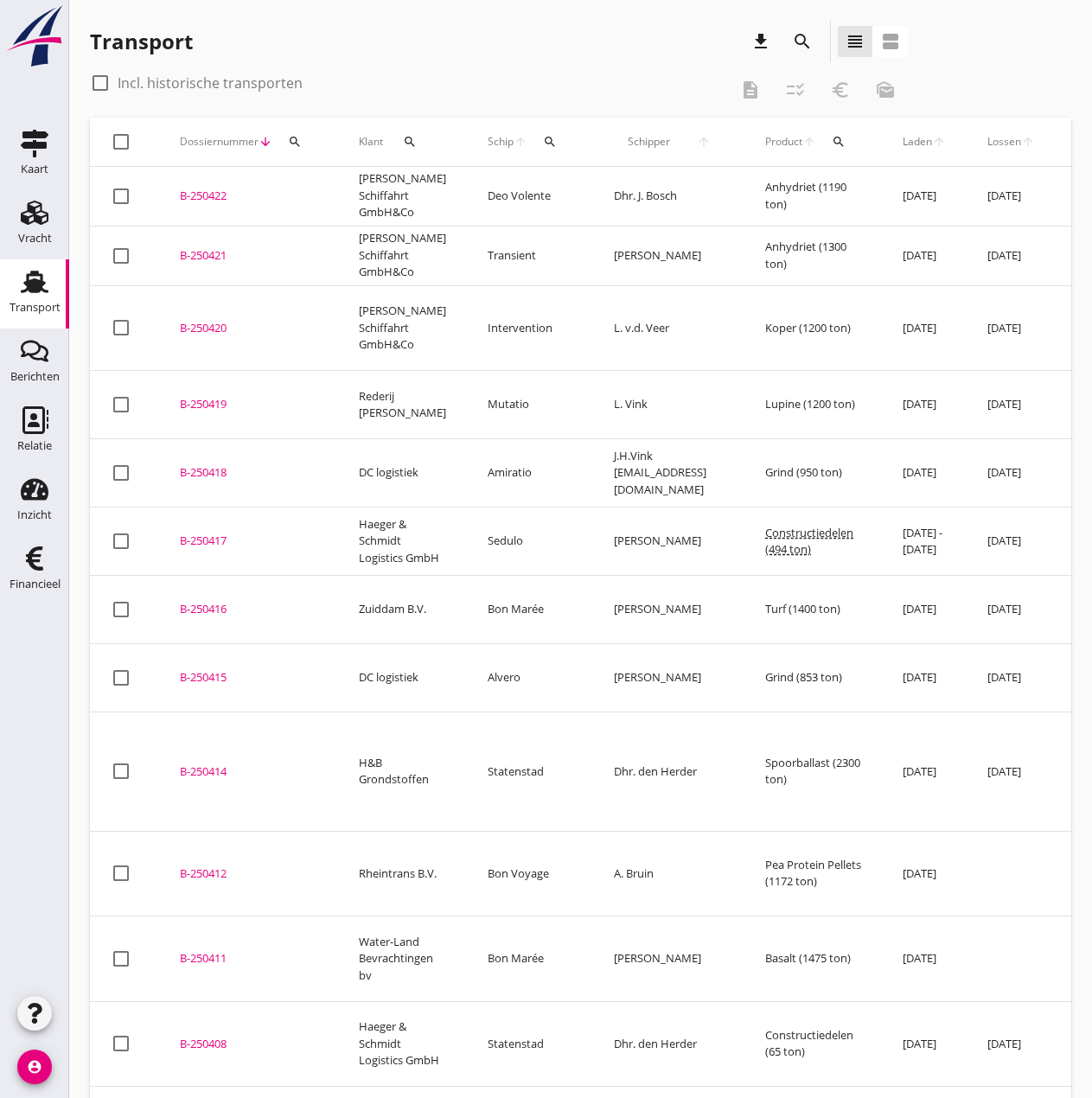
click at [196, 252] on div "B-250421" at bounding box center [249, 256] width 138 height 17
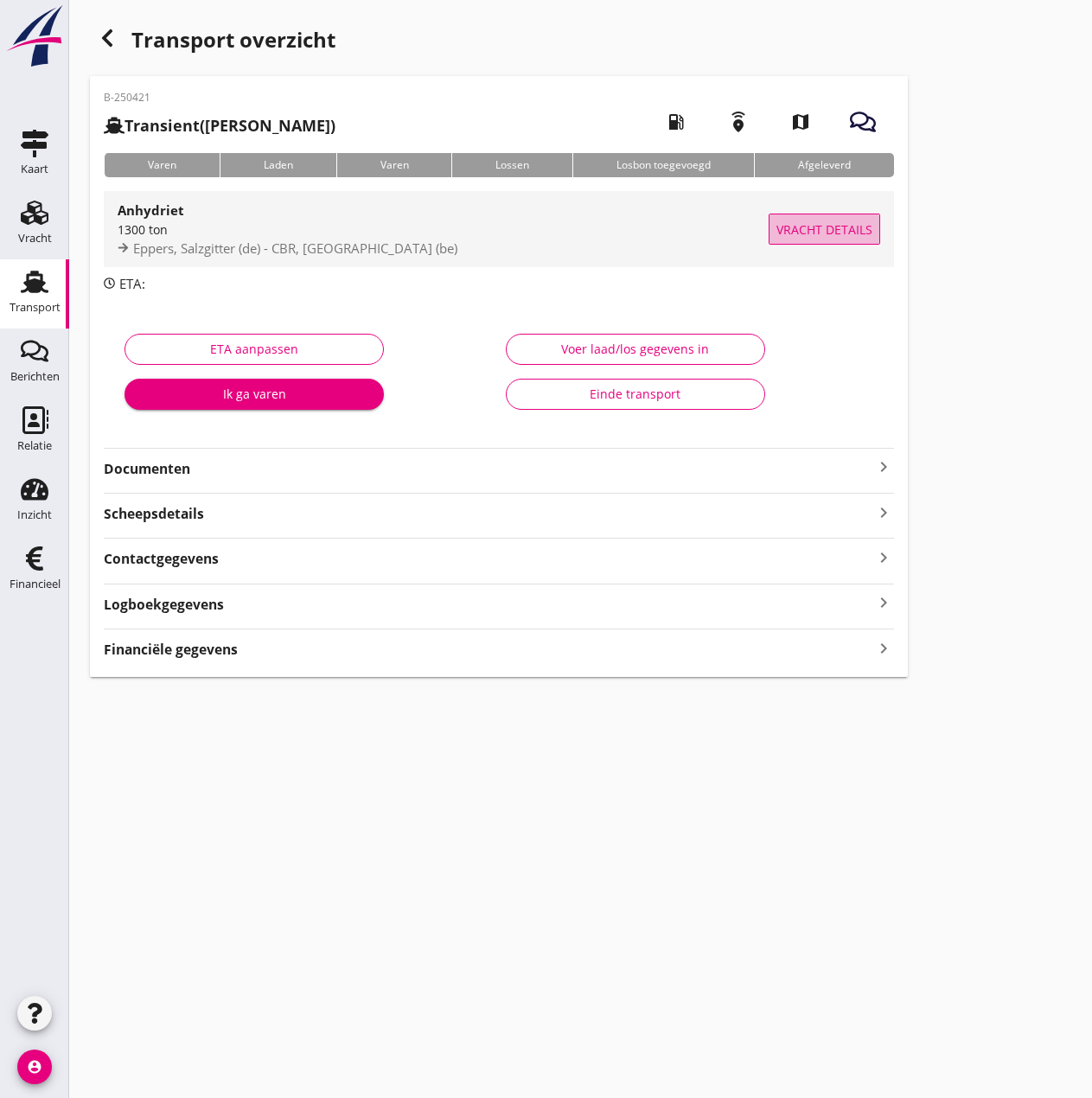
click at [819, 233] on span "Vracht details" at bounding box center [824, 229] width 96 height 18
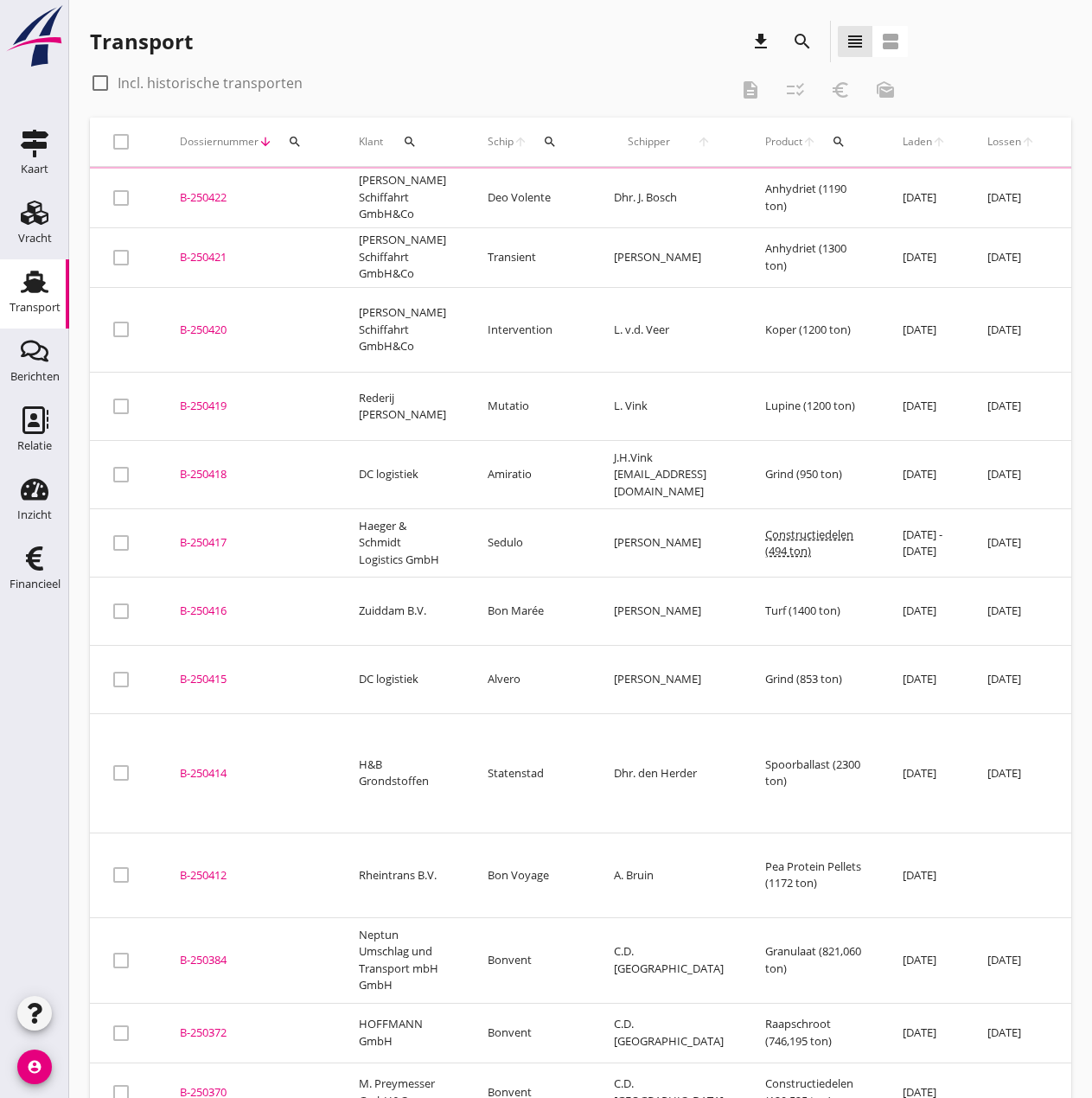
click at [202, 194] on div "B-250422" at bounding box center [249, 198] width 138 height 17
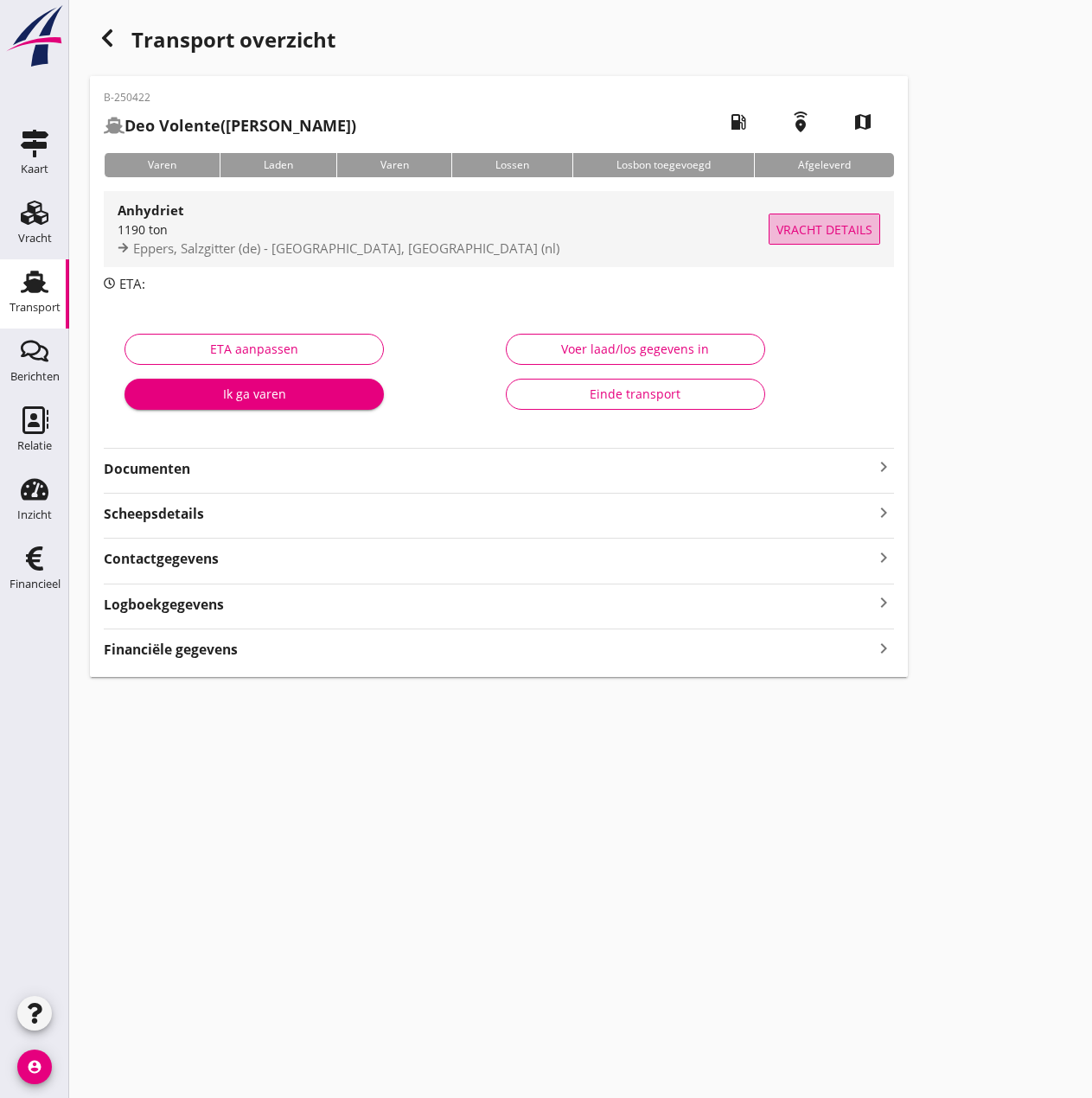
click at [832, 225] on span "Vracht details" at bounding box center [824, 229] width 96 height 18
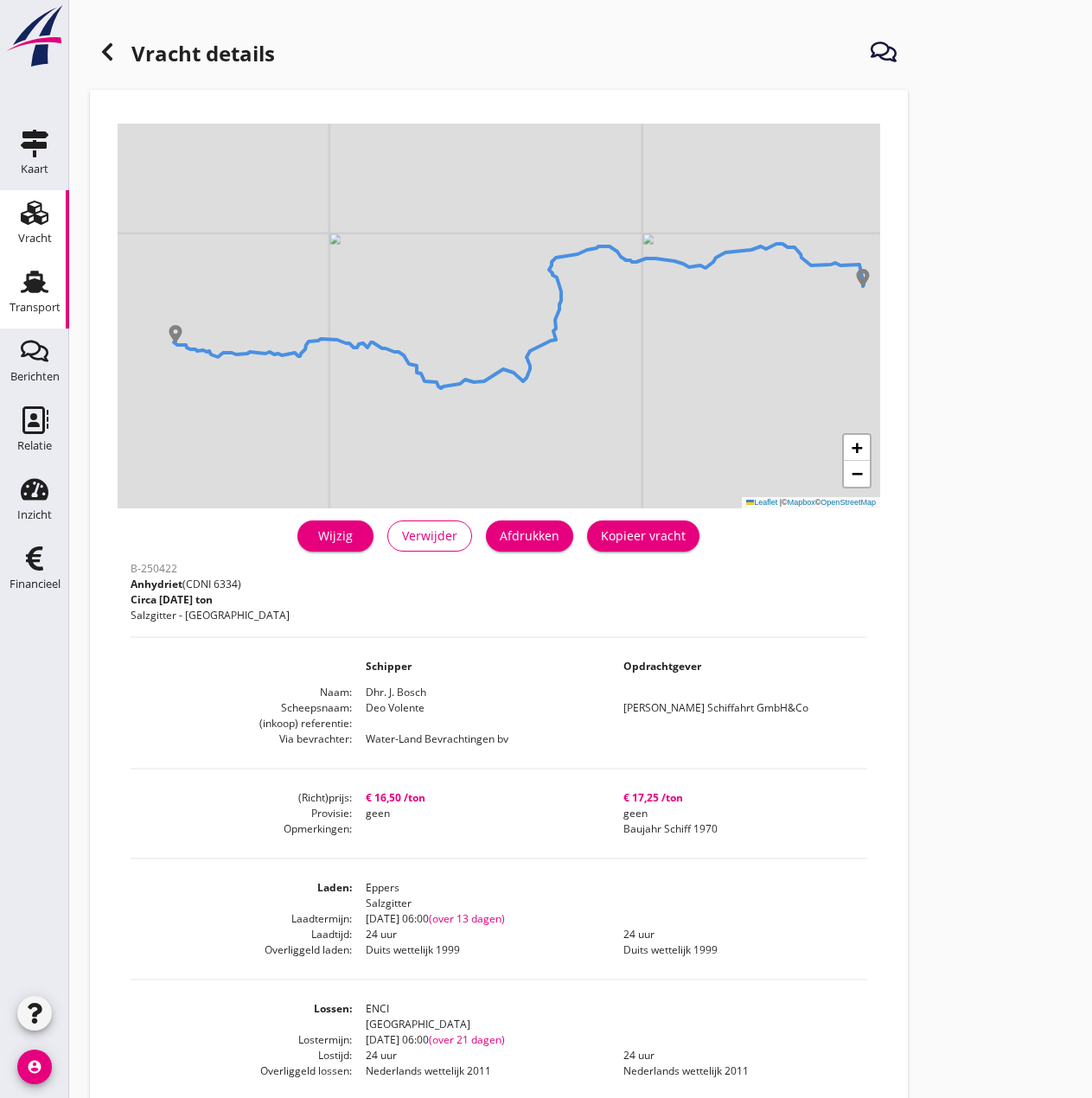
click at [49, 289] on div "Transport" at bounding box center [34, 282] width 42 height 28
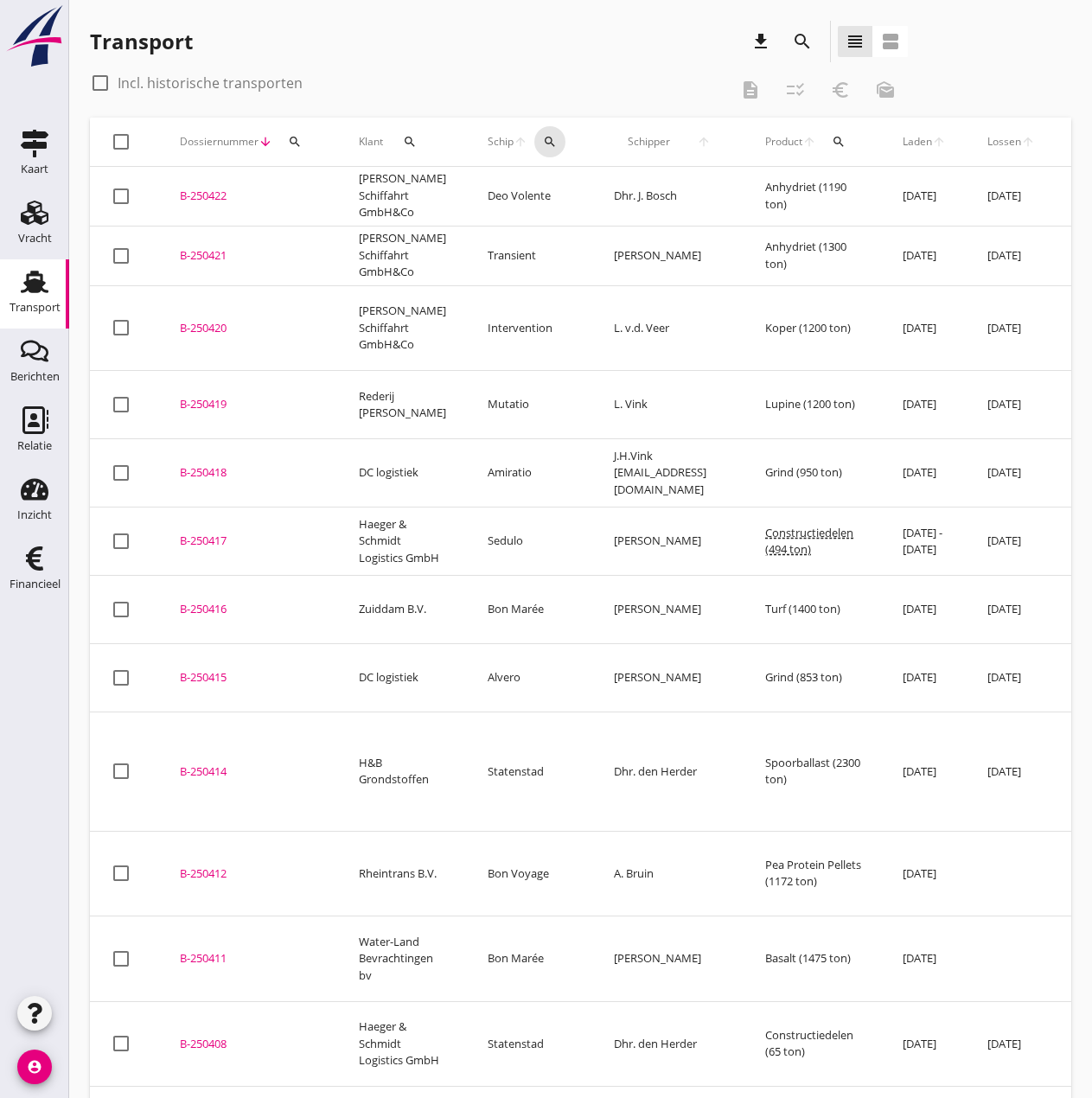
drag, startPoint x: 536, startPoint y: 142, endPoint x: 538, endPoint y: 203, distance: 61.0
click at [543, 142] on icon "search" at bounding box center [550, 141] width 14 height 14
click at [547, 196] on input "Zoek op (scheeps)naam" at bounding box center [619, 191] width 180 height 28
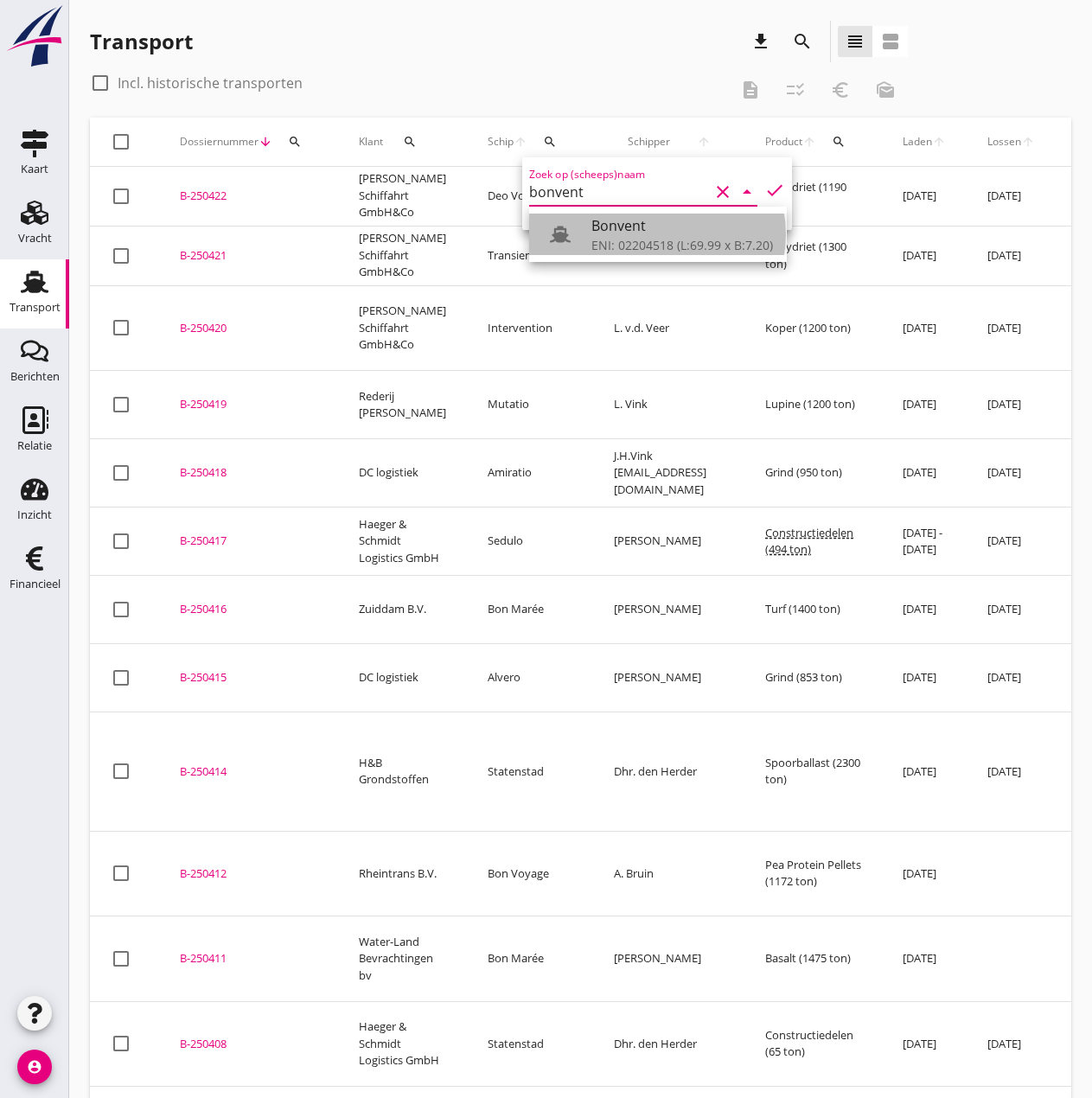
click at [631, 241] on div "ENI: 02204518 (L:69.99 x B:7.20)" at bounding box center [682, 245] width 181 height 18
click at [765, 191] on icon "check" at bounding box center [775, 189] width 21 height 21
type input "Bonvent"
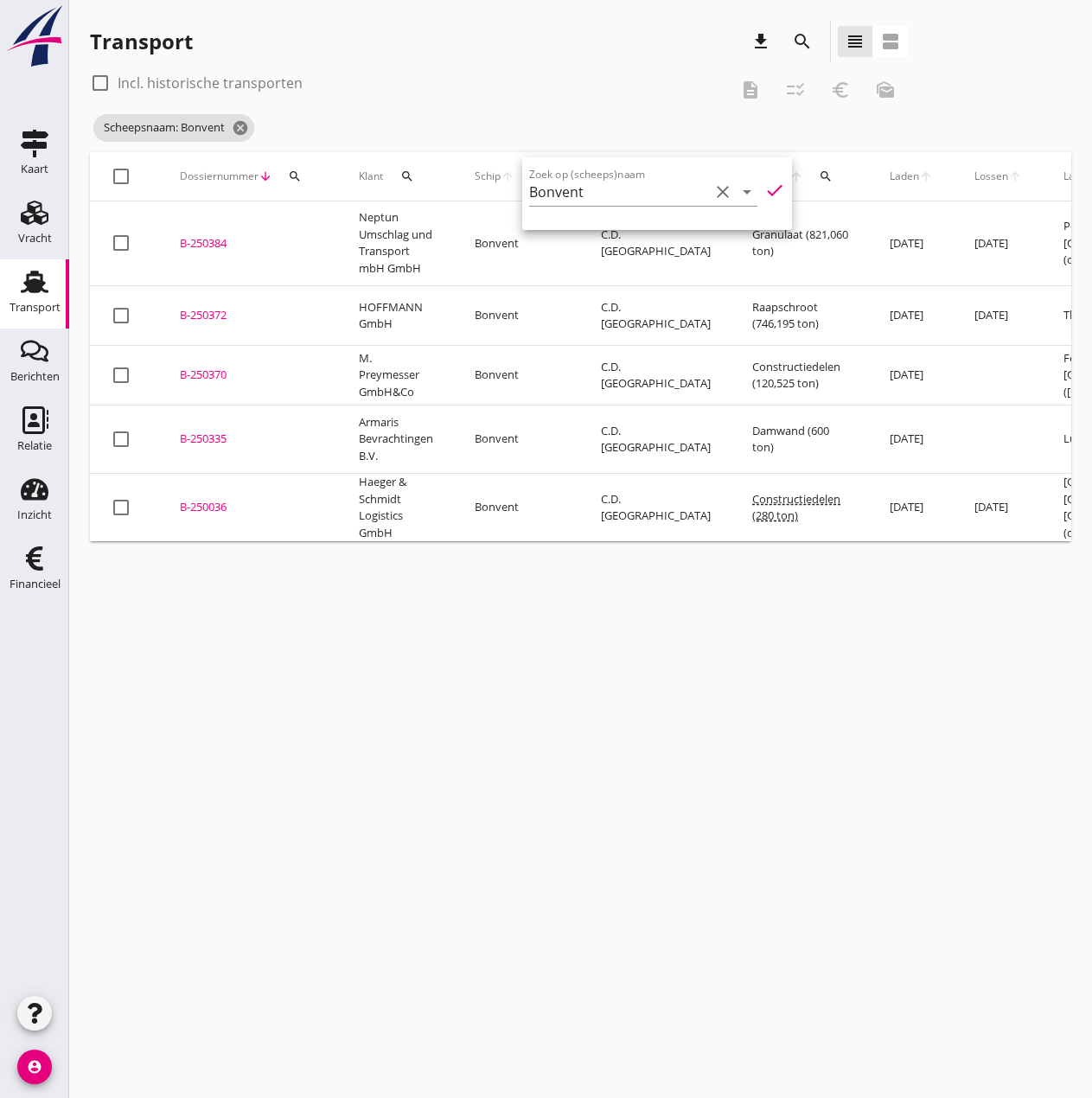
click at [215, 307] on div "B-250372" at bounding box center [249, 316] width 138 height 17
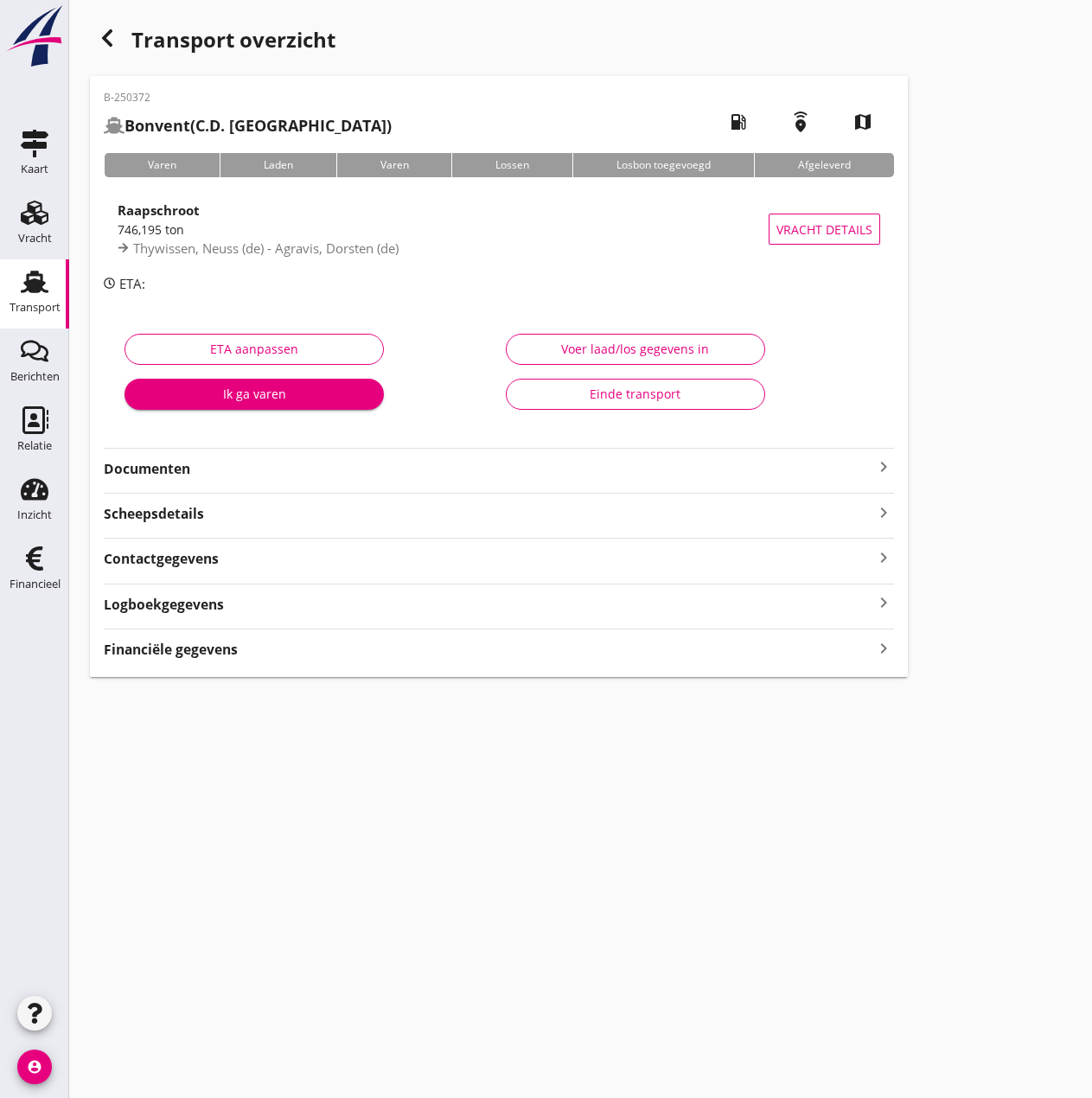
click at [151, 661] on div "B-250372 Bonvent (C.D. Hovestadt) local_gas_station emergency_share map Varen L…" at bounding box center [499, 376] width 818 height 601
click at [165, 648] on strong "Financiële gegevens" at bounding box center [171, 650] width 134 height 20
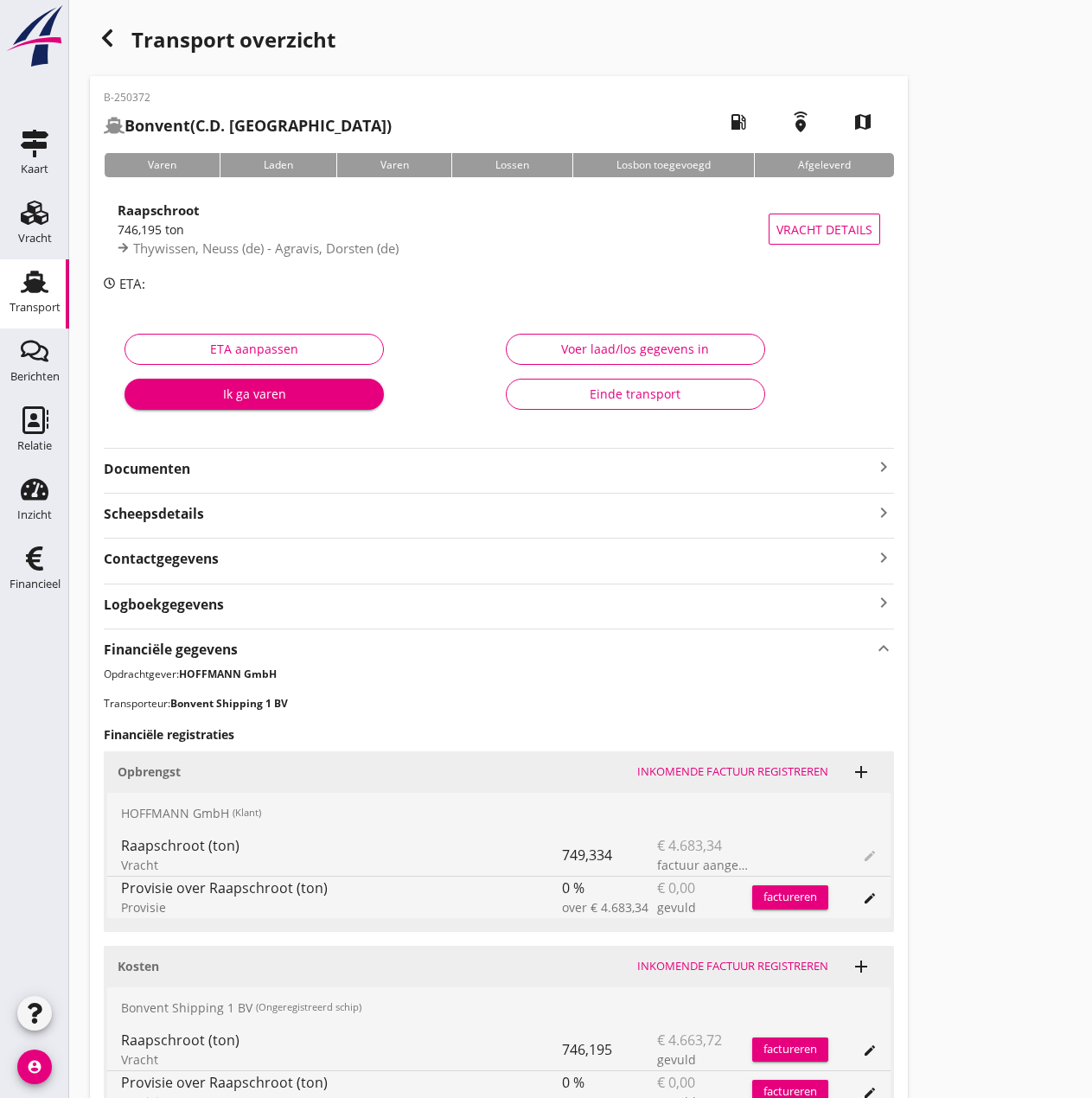
scroll to position [333, 0]
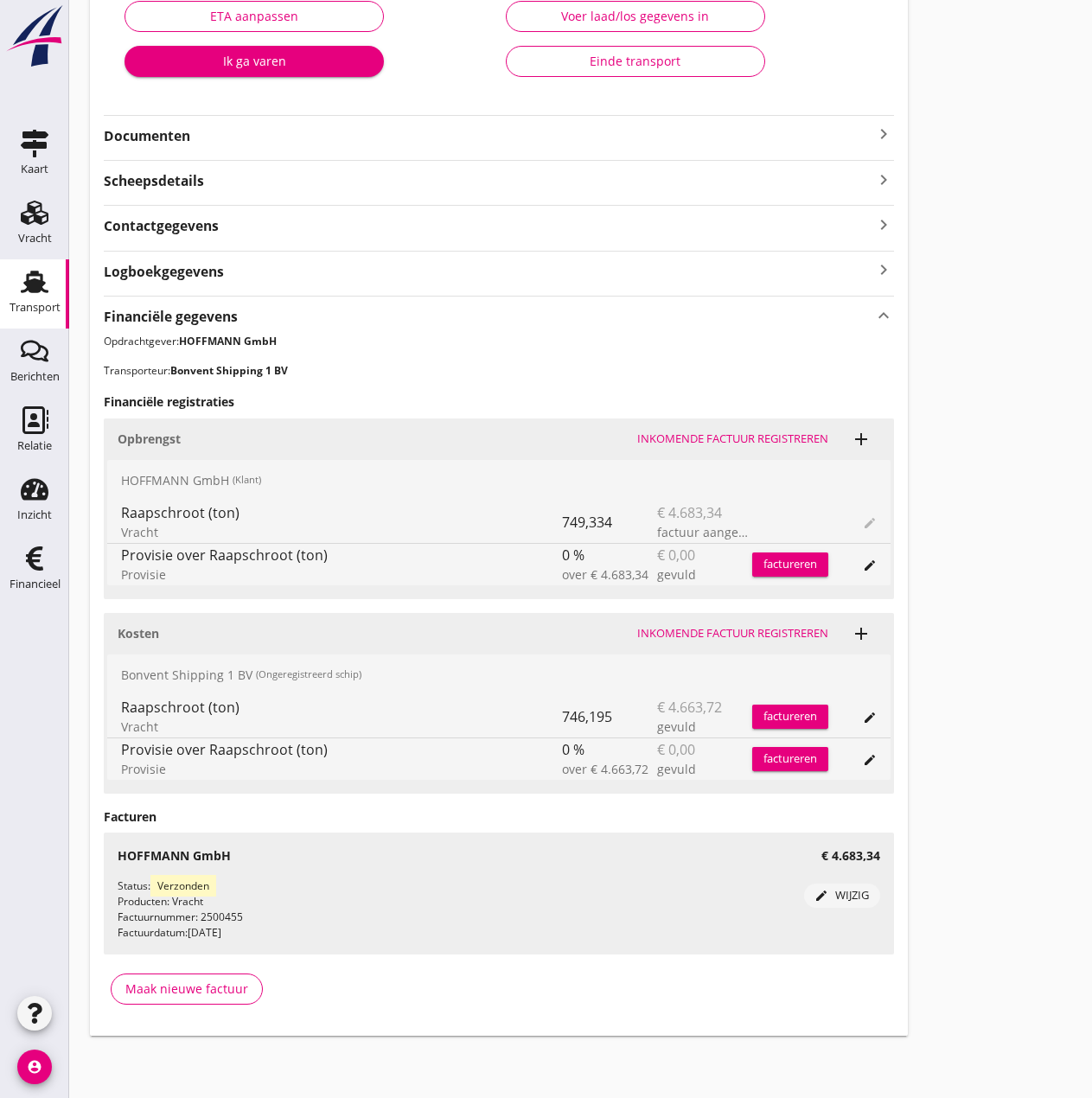
click at [761, 635] on div "Inkomende factuur registreren" at bounding box center [733, 633] width 191 height 17
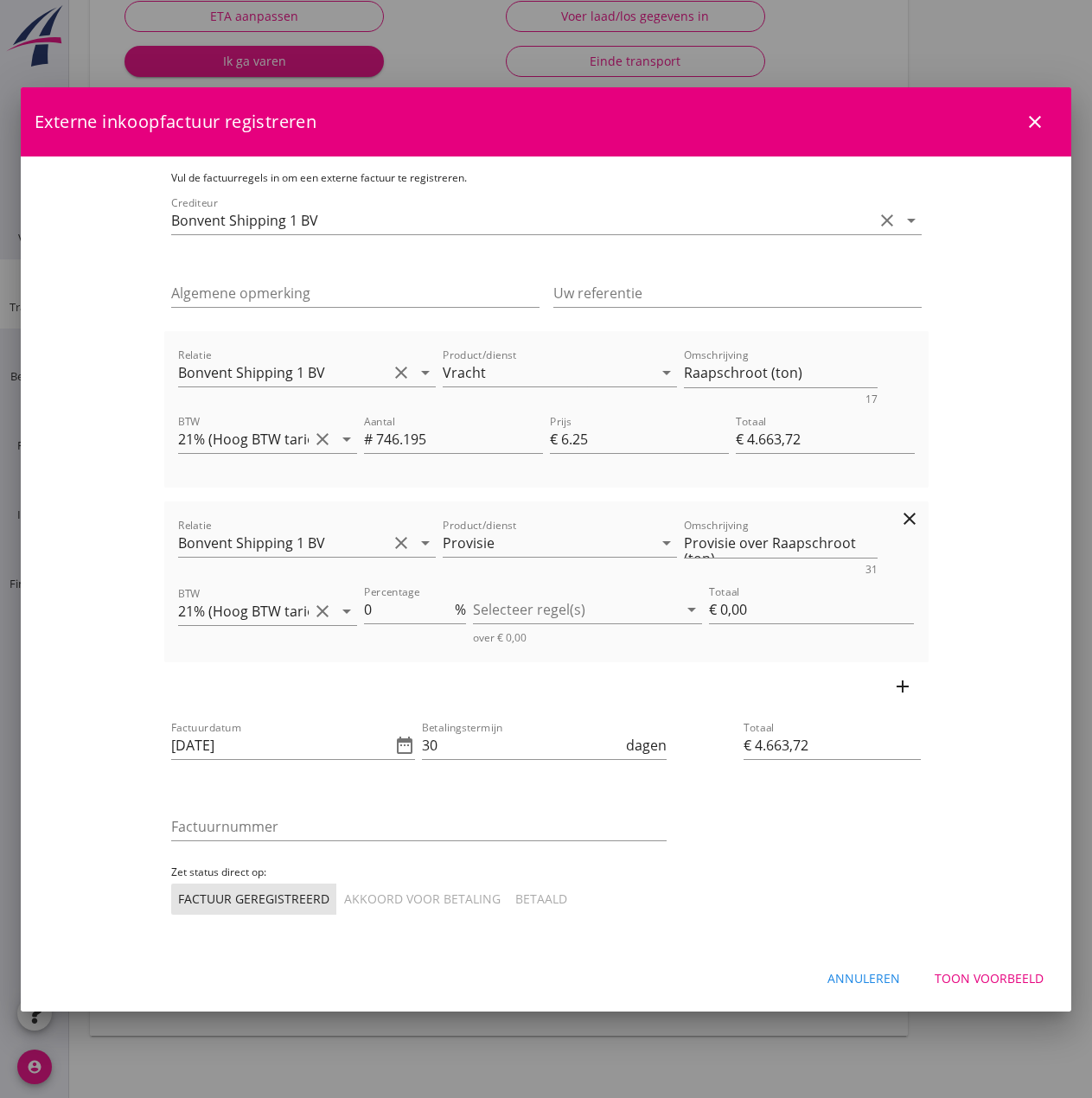
click at [921, 521] on icon "clear" at bounding box center [910, 519] width 21 height 21
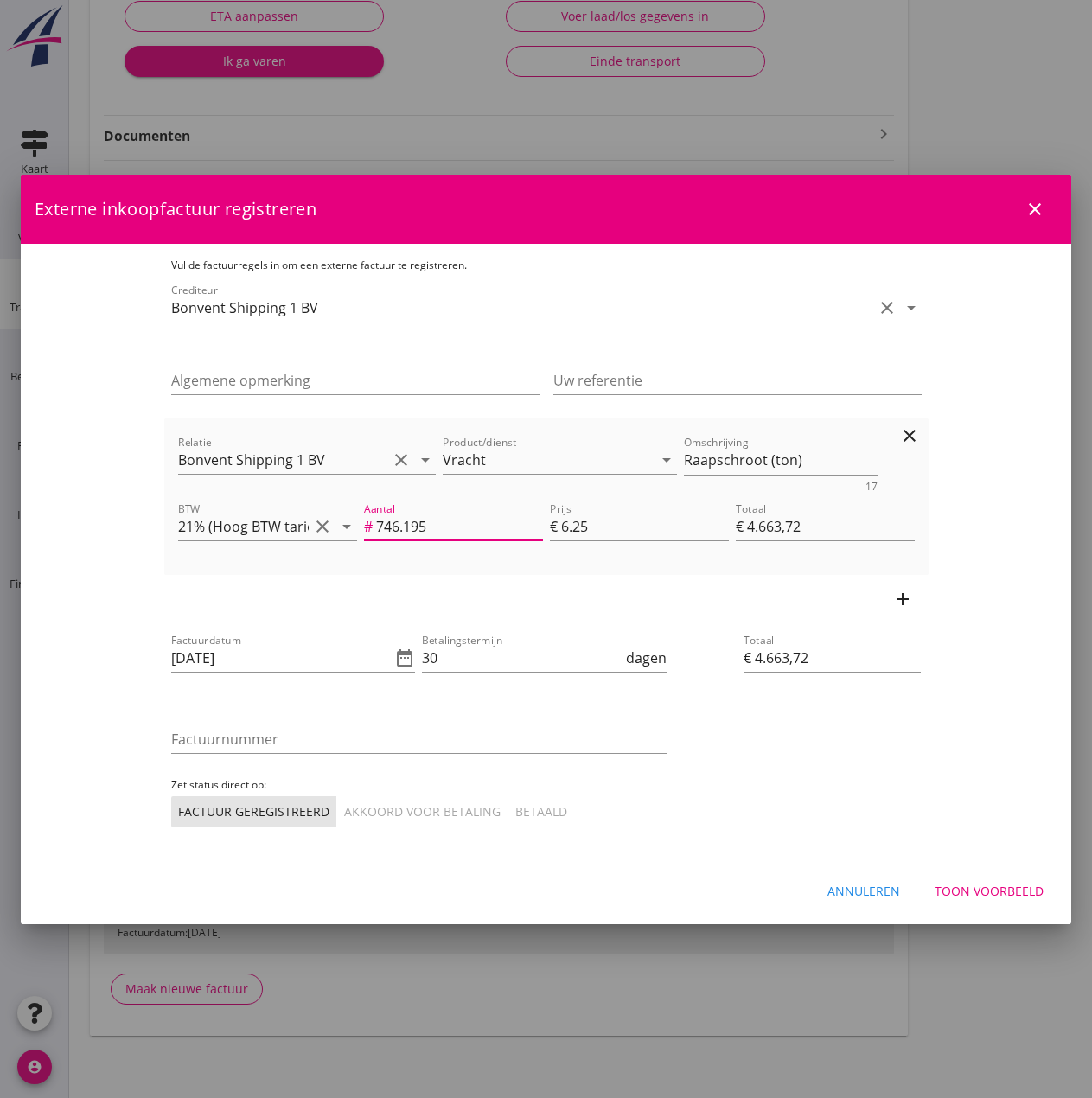
drag, startPoint x: 435, startPoint y: 520, endPoint x: 296, endPoint y: 517, distance: 139.0
click at [296, 517] on div "BTW 21% (Hoog BTW tarief) clear arrow_drop_down Aantal # 746.195 Prijs € 6.25 T…" at bounding box center [547, 528] width 744 height 65
type input "€ 18,75"
type input "3"
type input "€ 18,75"
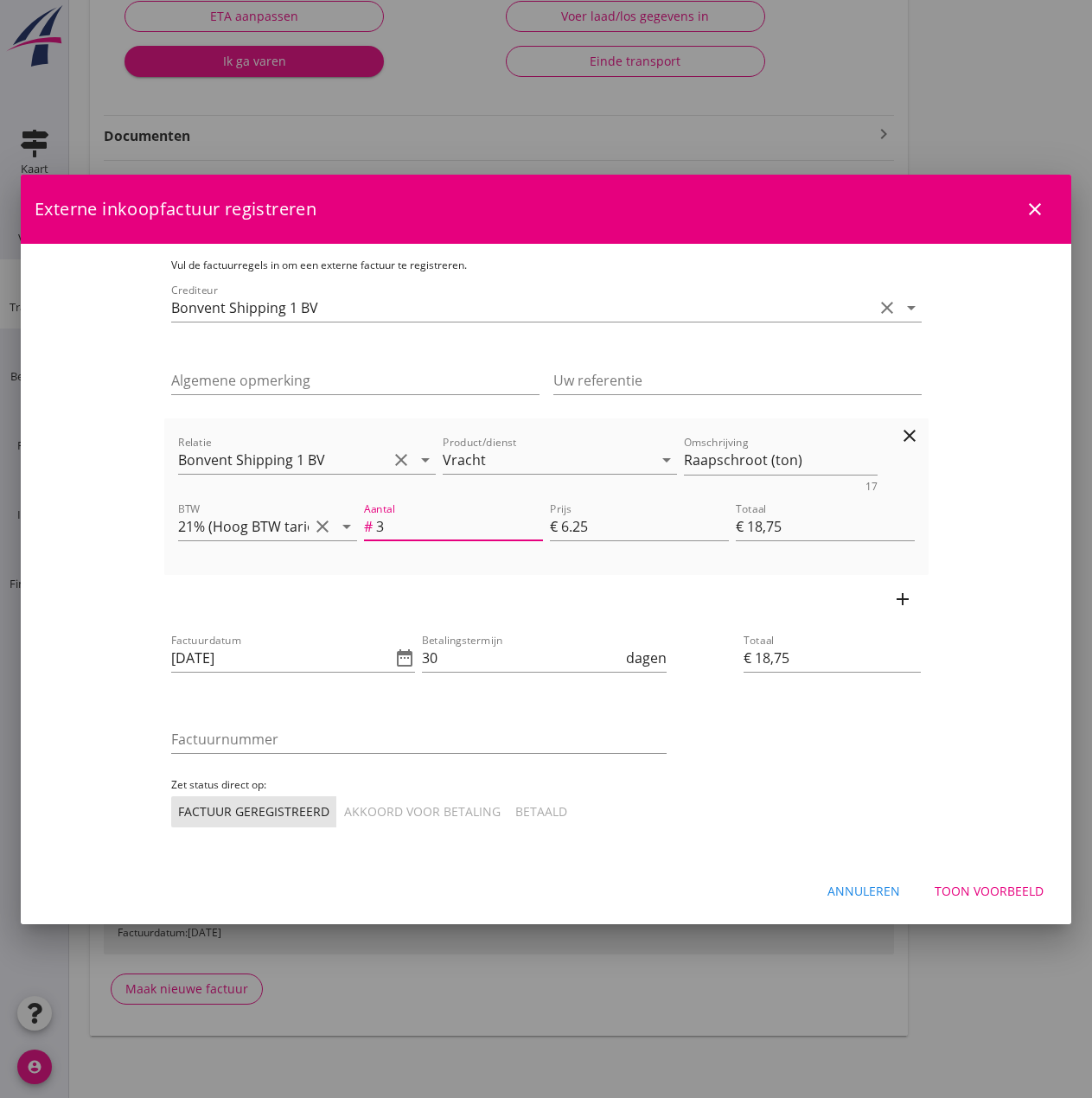
type input "3"
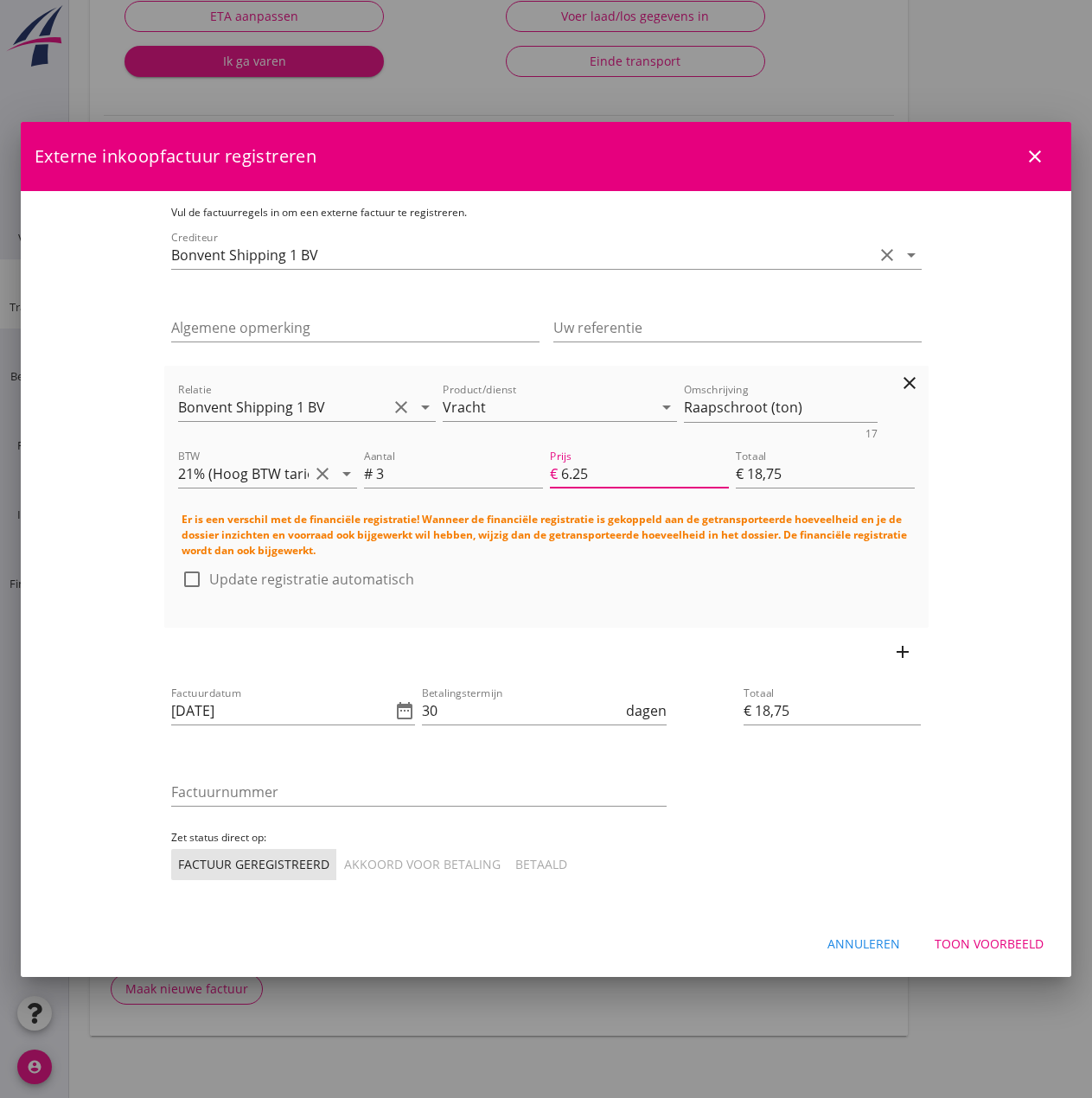
scroll to position [1, 0]
type input "€ 3,00"
type input "1"
type input "€ 3,00"
type input "€ 45,00"
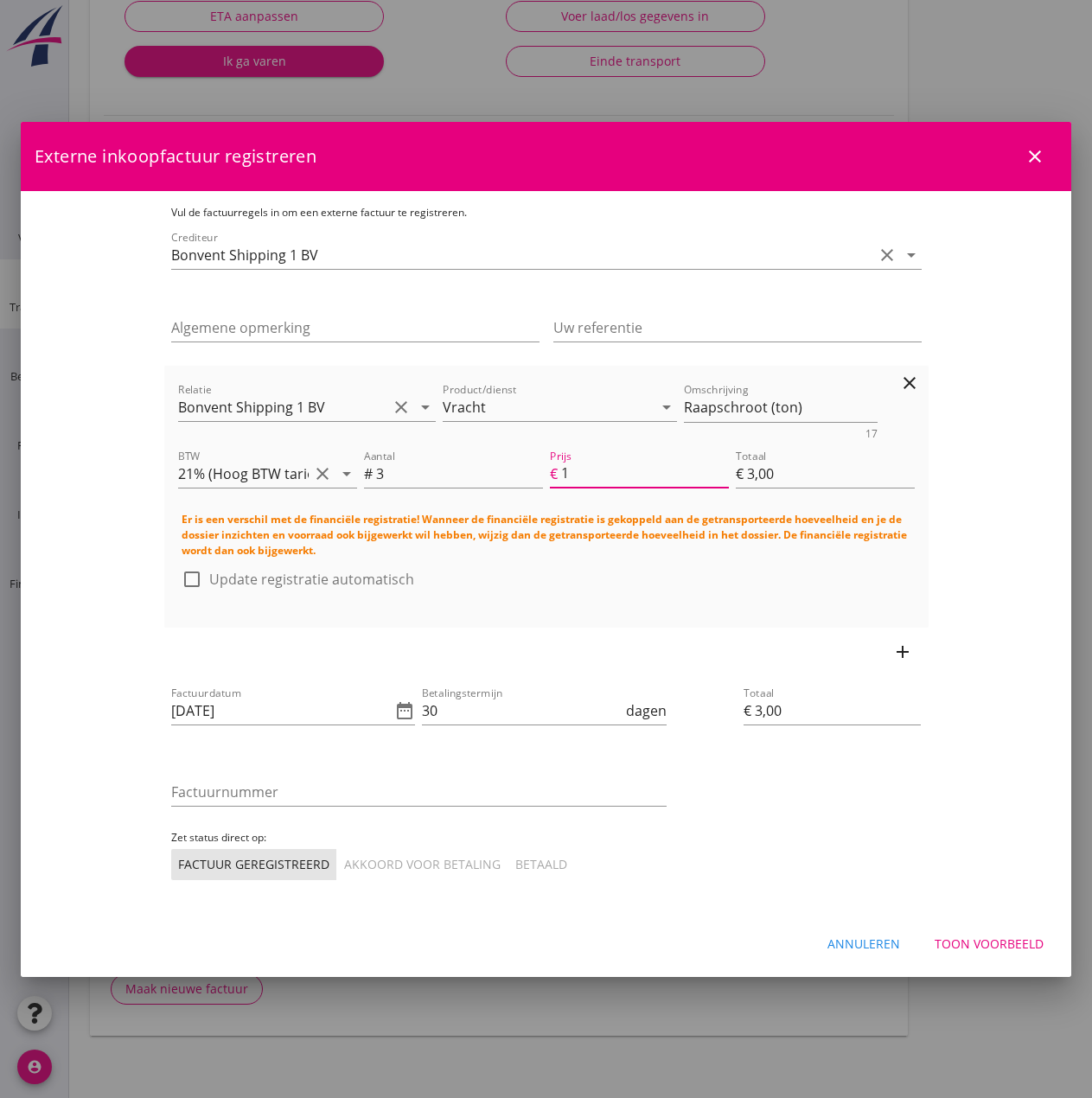
type input "15"
type input "€ 45,00"
type input "€ 465,00"
type input "155"
type input "€ 465,00"
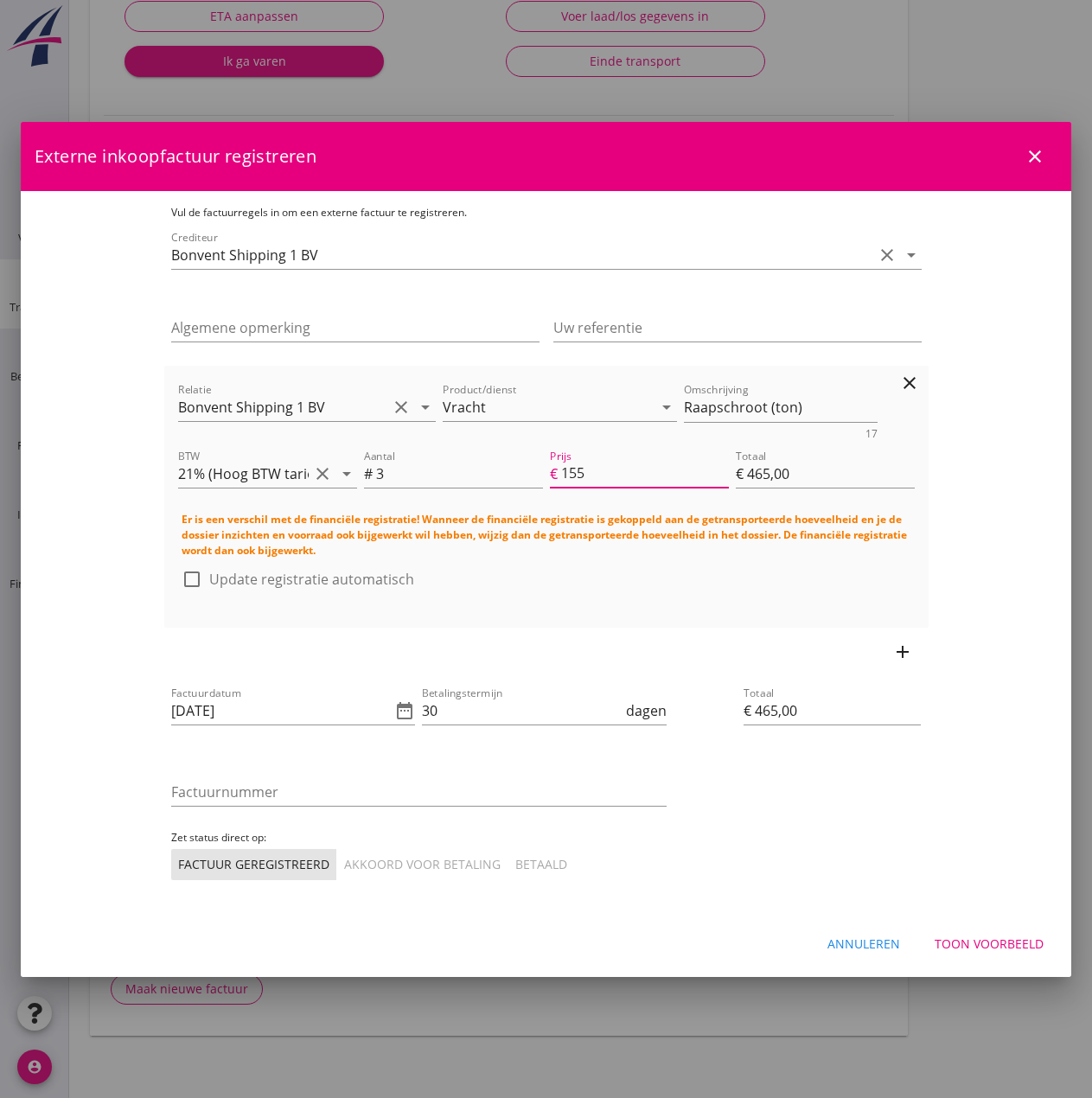
type input "€ 4.650,00"
type input "1550"
type input "€ 4.650,00"
type input "1550"
click at [177, 570] on div at bounding box center [191, 579] width 29 height 29
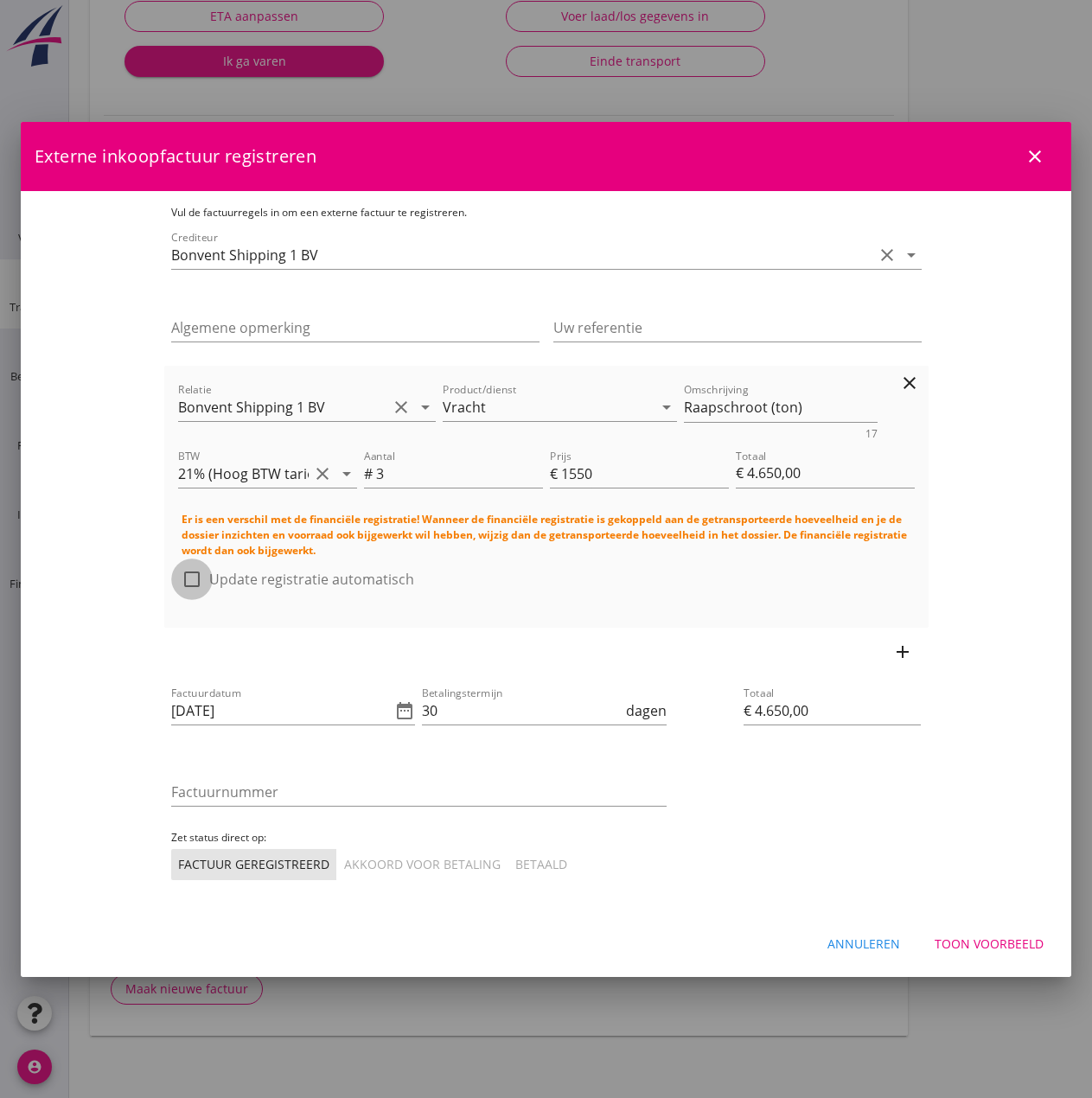
checkbox input "true"
click at [456, 700] on input "30" at bounding box center [522, 711] width 200 height 28
type input "3"
type input "14"
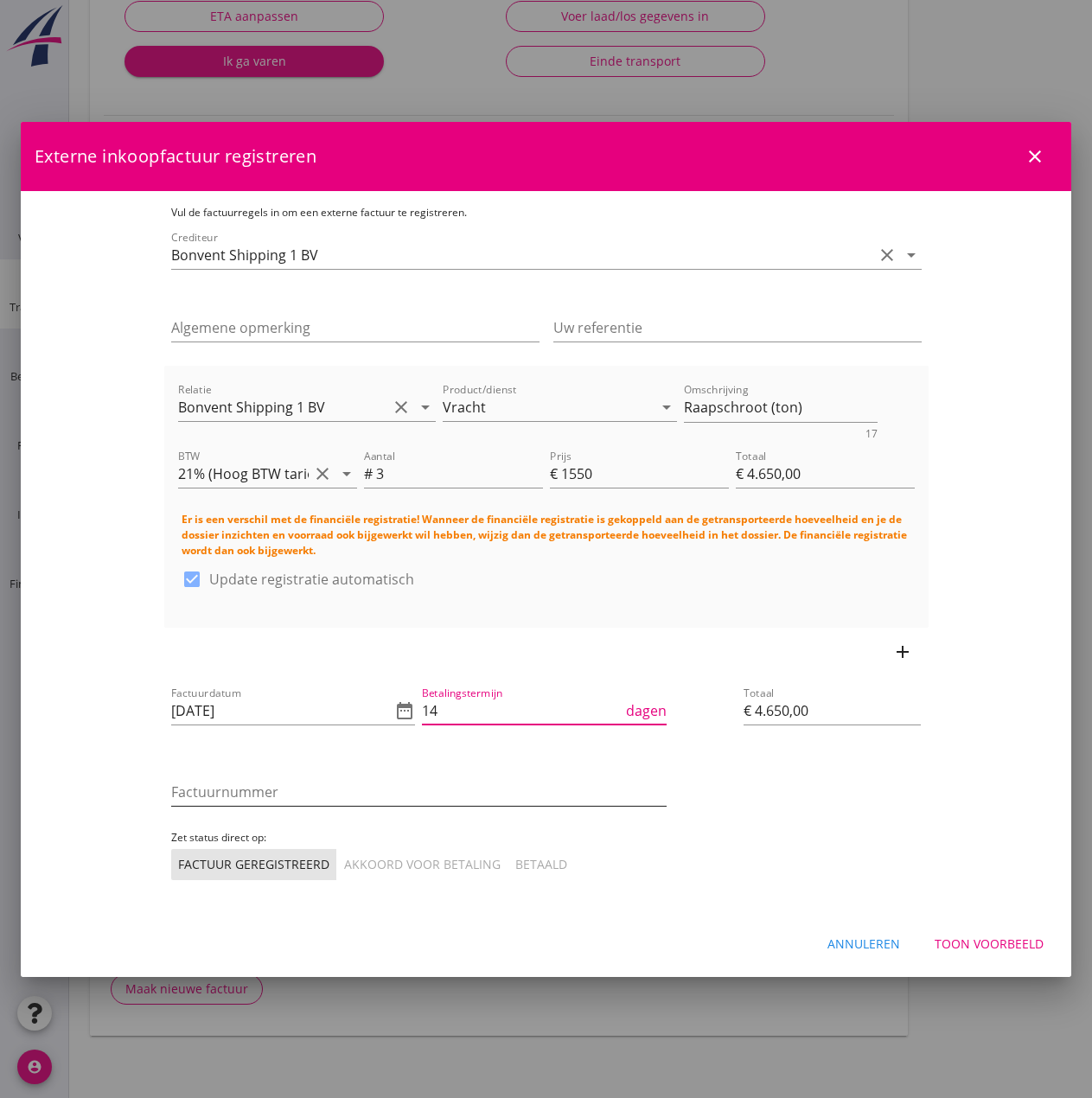
click at [274, 790] on input "Factuurnummer" at bounding box center [419, 792] width 495 height 28
type input "2025-26"
click at [345, 855] on div "Akkoord voor betaling" at bounding box center [423, 864] width 157 height 18
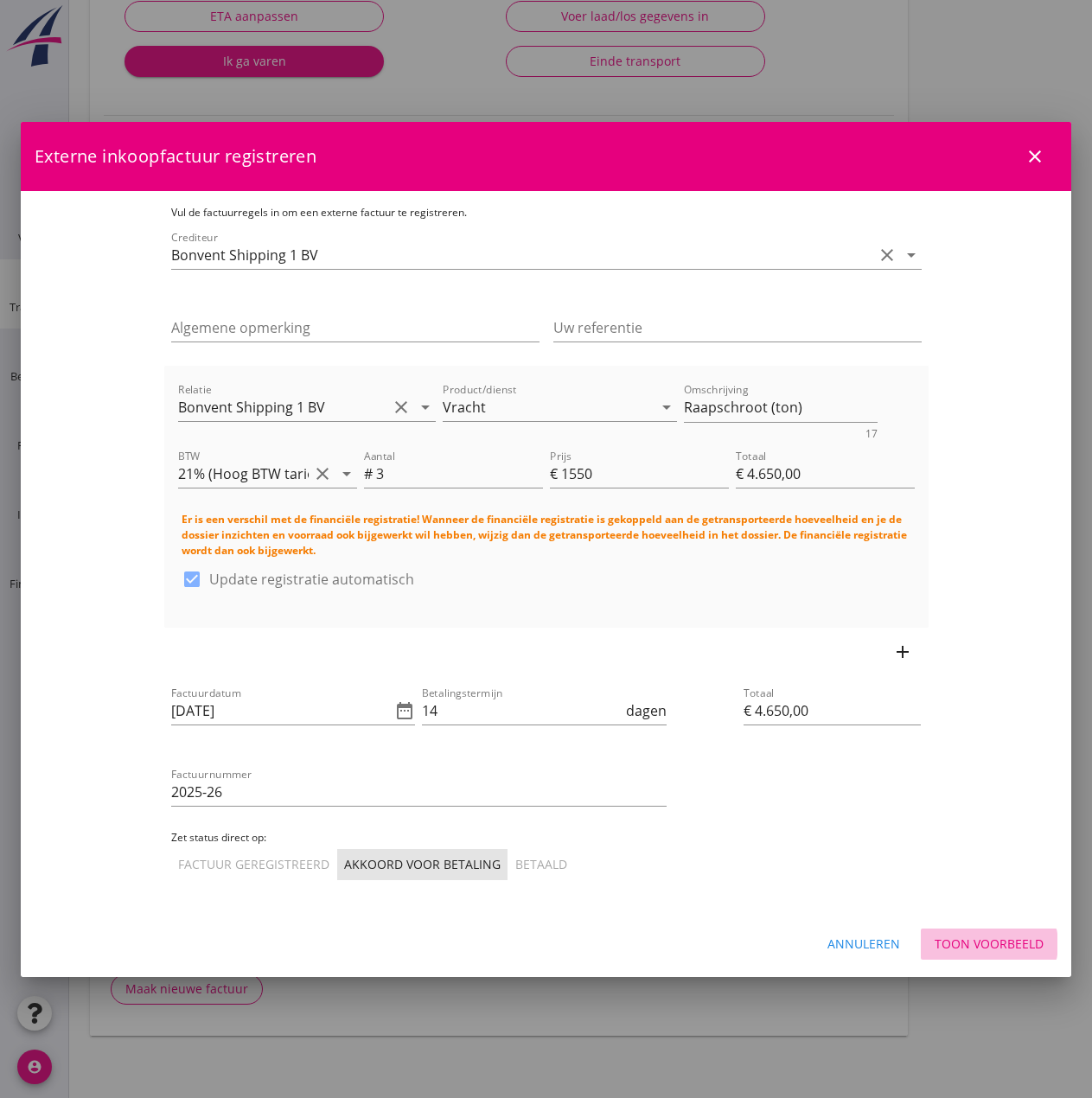
click at [955, 928] on button "Toon voorbeeld" at bounding box center [990, 944] width 137 height 31
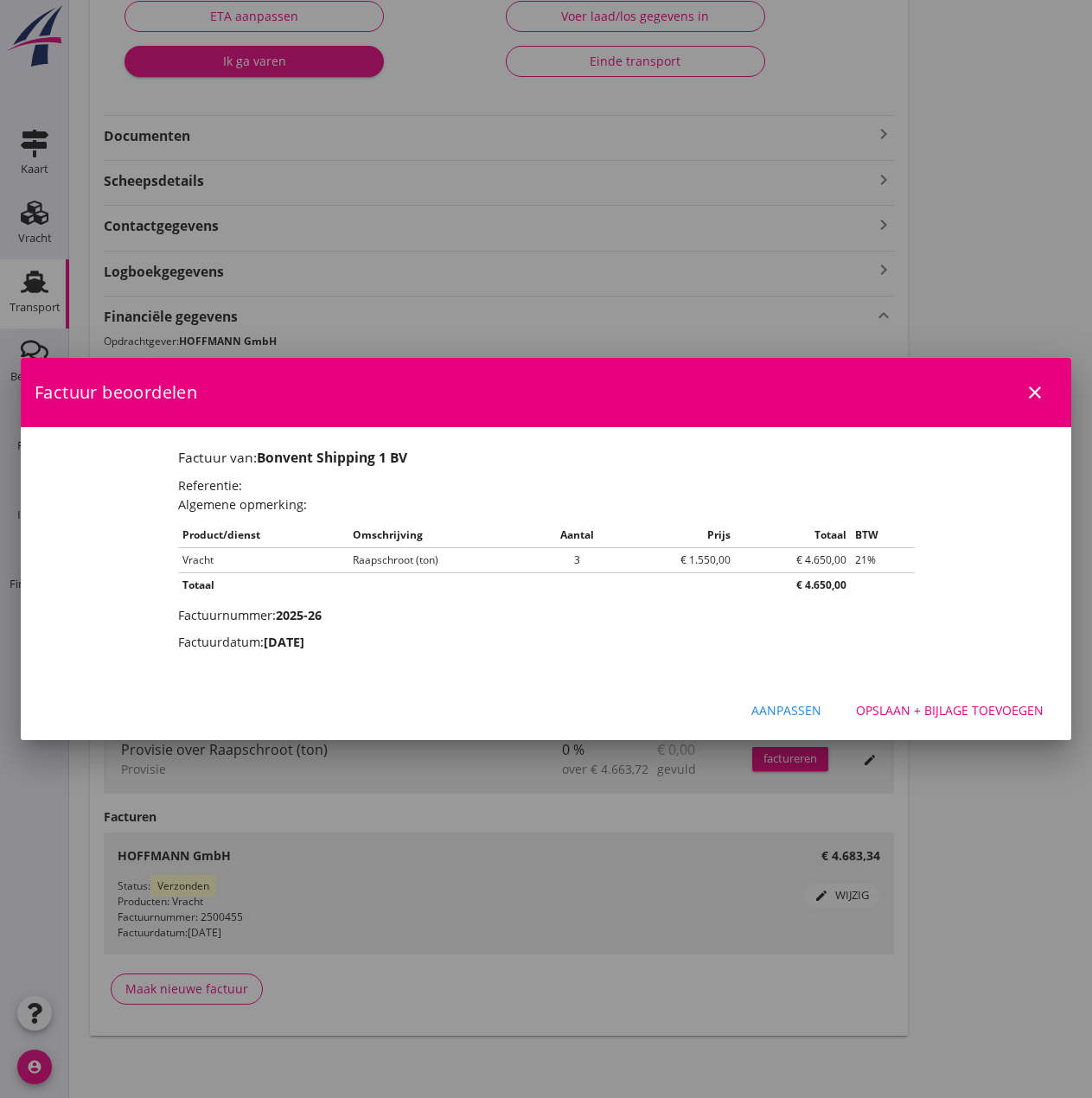
click at [943, 714] on div "Opslaan + bijlage toevoegen" at bounding box center [950, 710] width 188 height 18
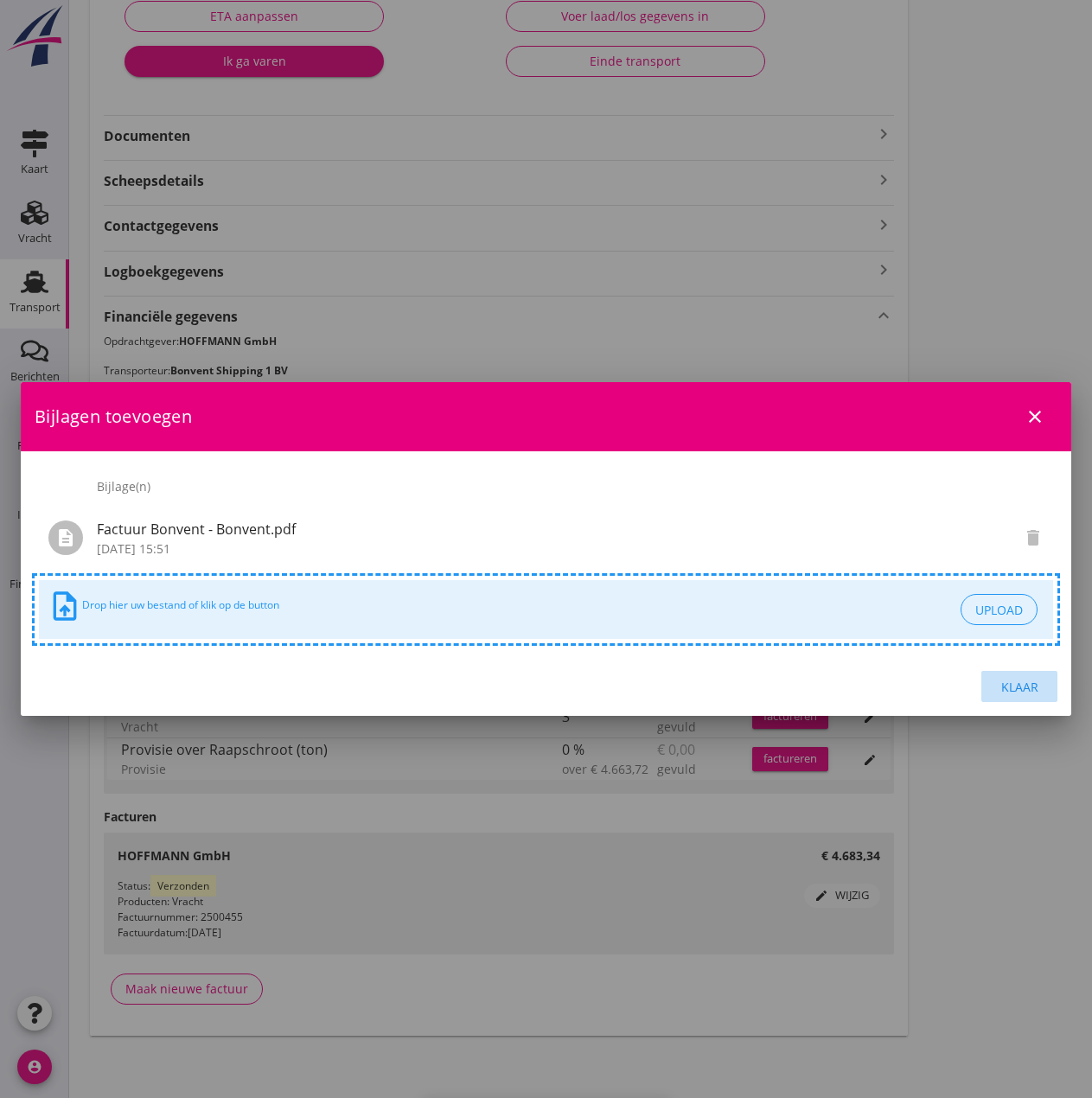
click at [1019, 690] on div "Klaar" at bounding box center [1019, 687] width 48 height 18
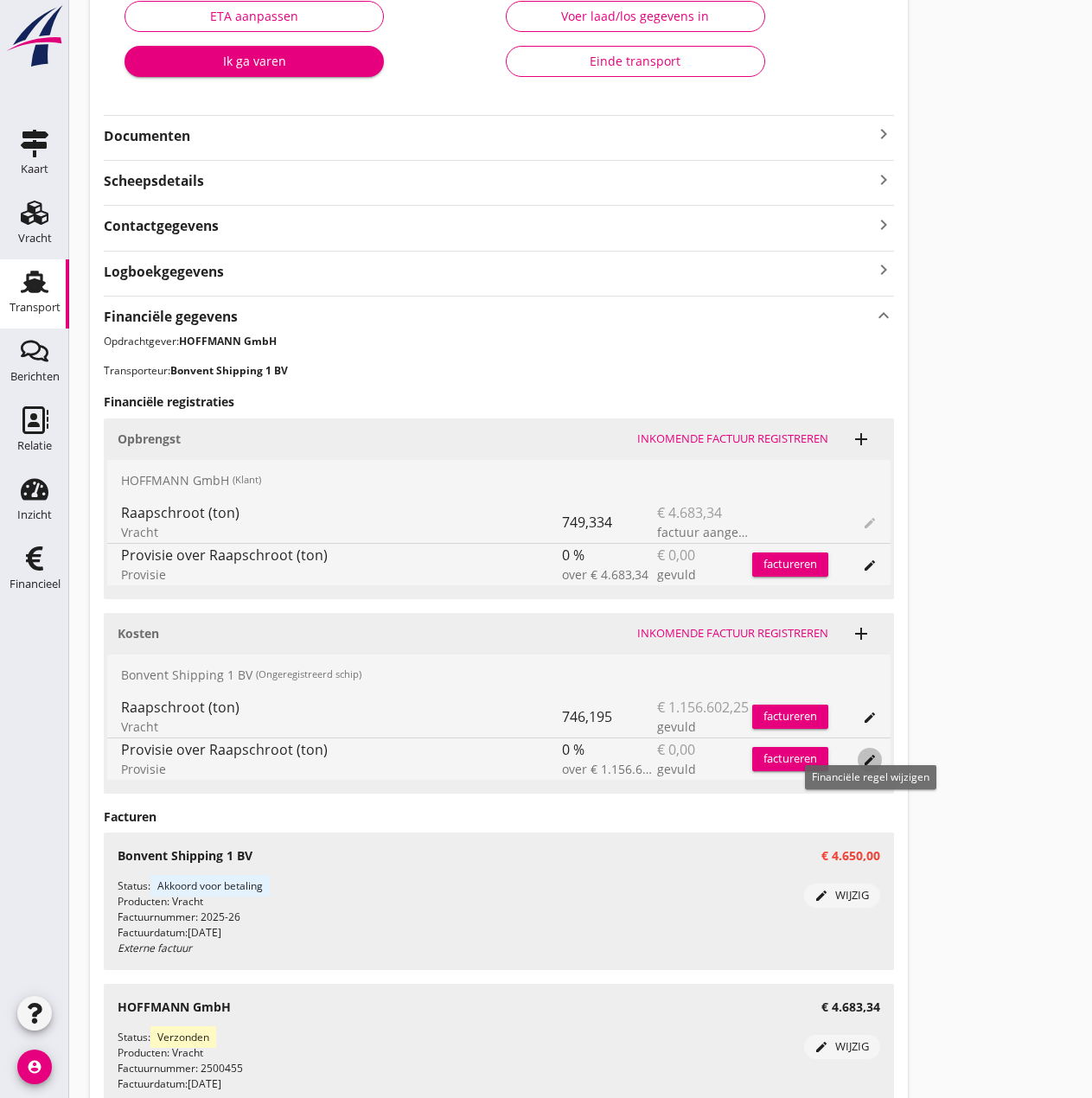
click at [865, 771] on button "edit" at bounding box center [870, 760] width 24 height 24
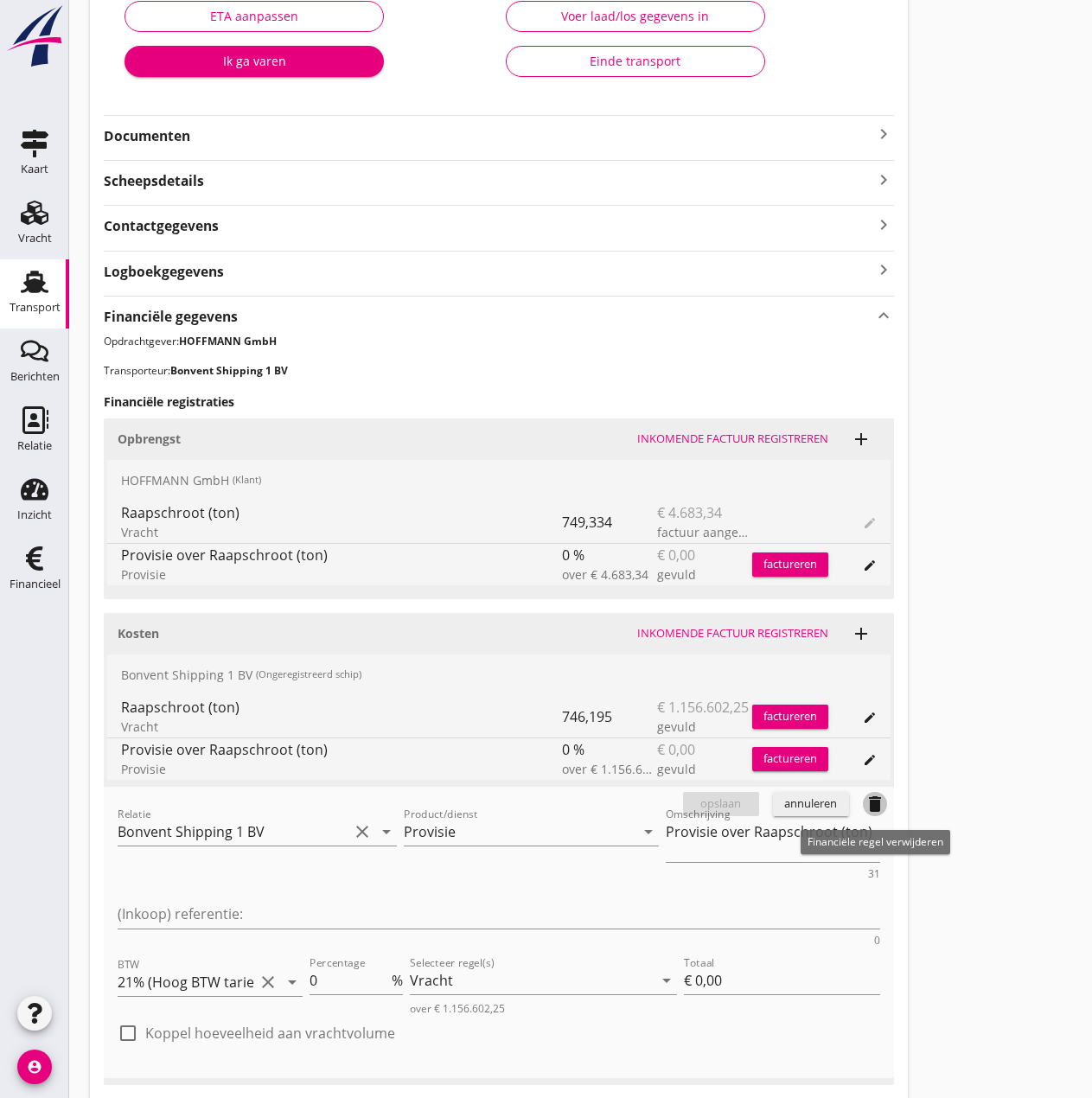
click at [875, 808] on icon "delete" at bounding box center [875, 803] width 21 height 21
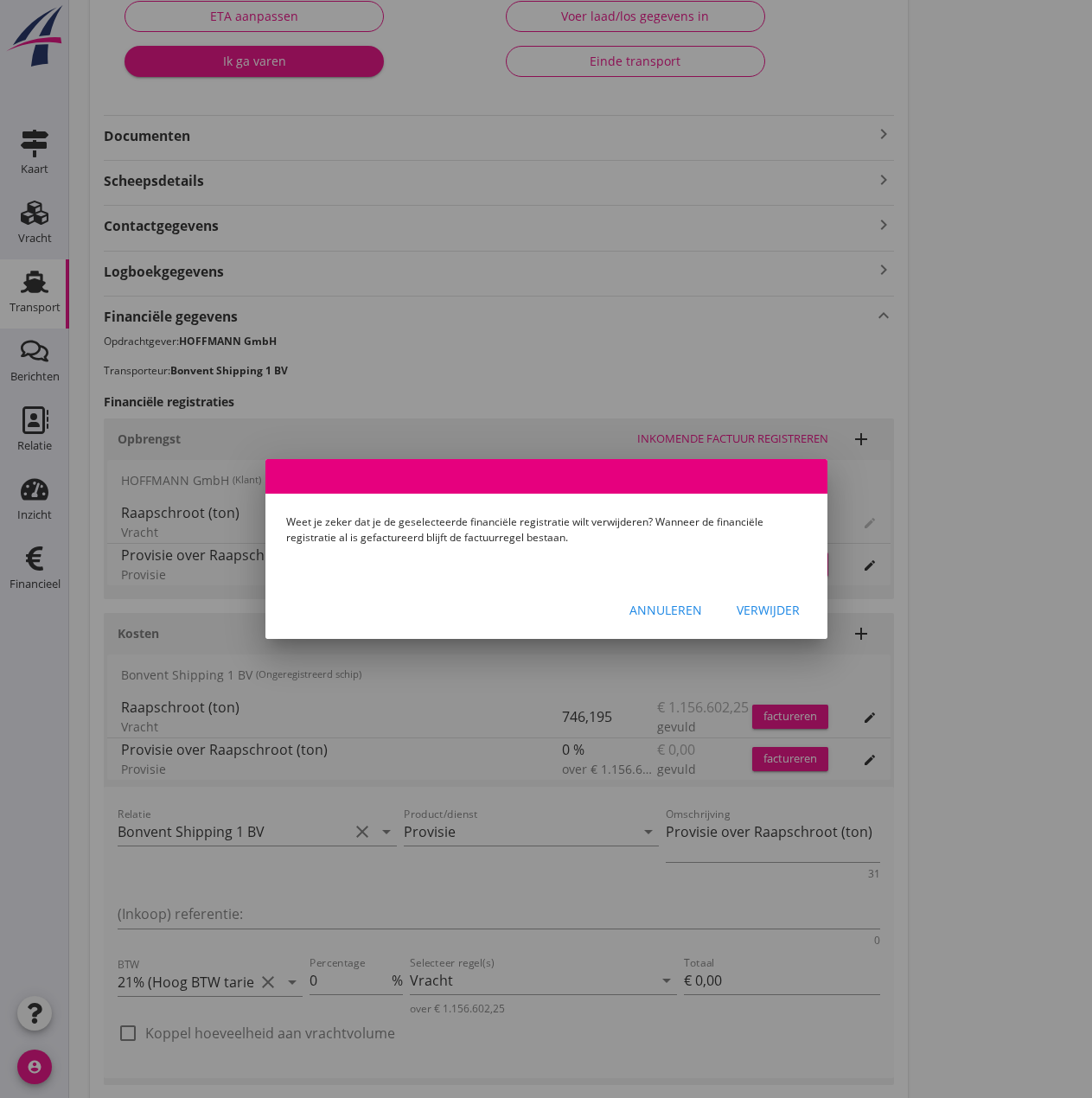
click at [767, 610] on div "Verwijder" at bounding box center [769, 610] width 63 height 18
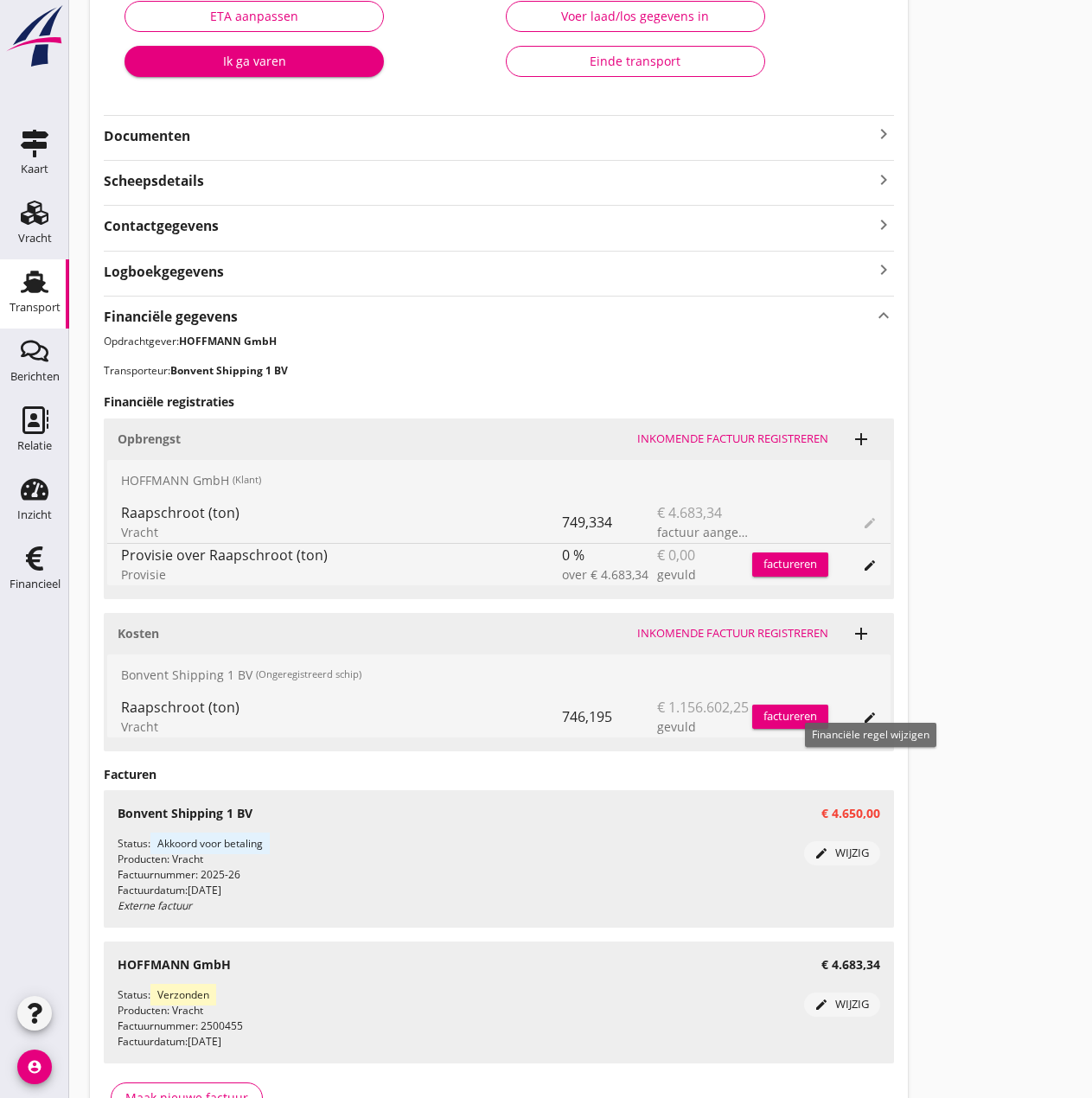
click at [867, 720] on icon "edit" at bounding box center [870, 717] width 14 height 14
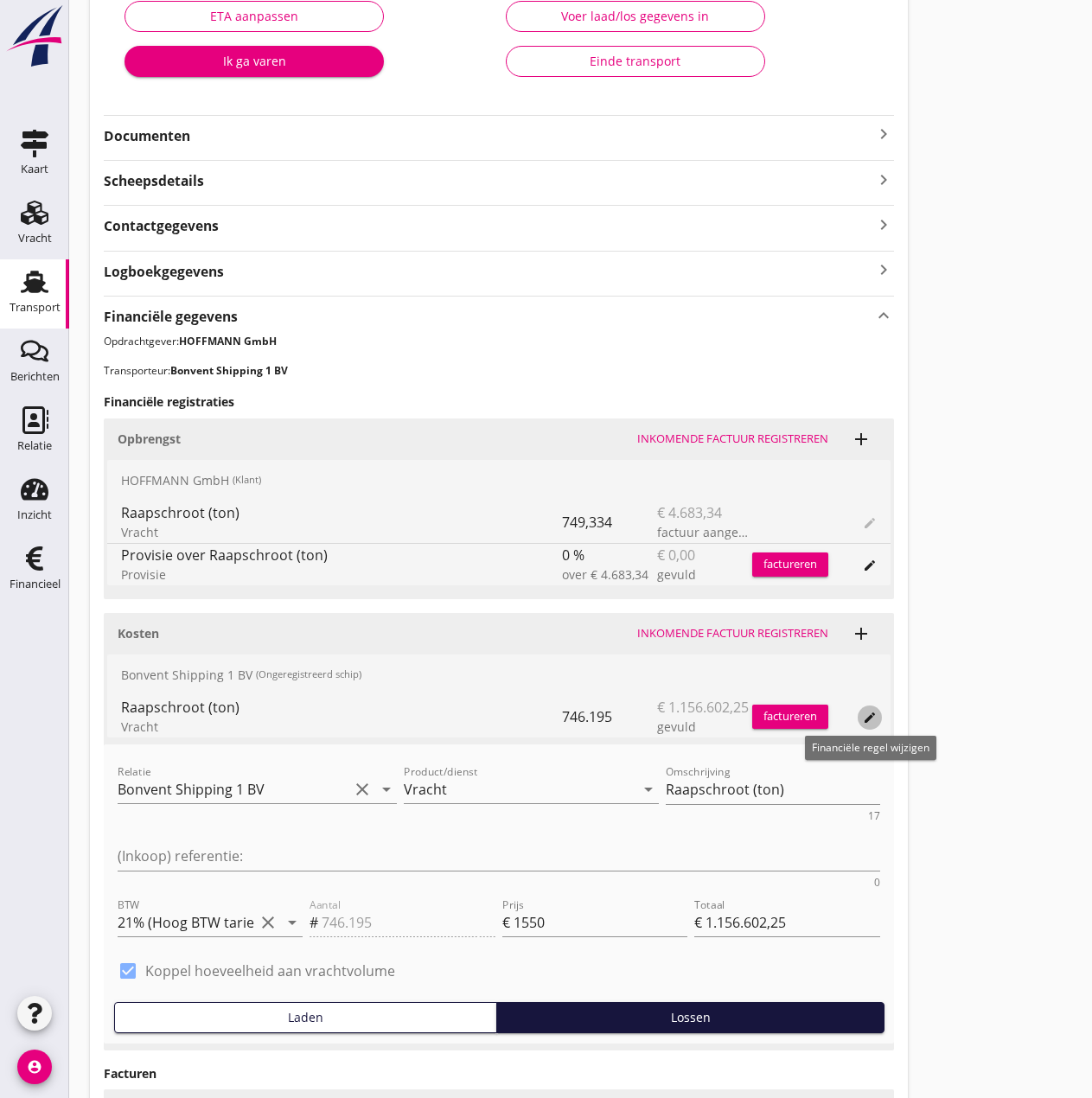
click at [867, 720] on icon "edit" at bounding box center [870, 717] width 14 height 14
click at [867, 712] on icon "edit" at bounding box center [870, 717] width 14 height 14
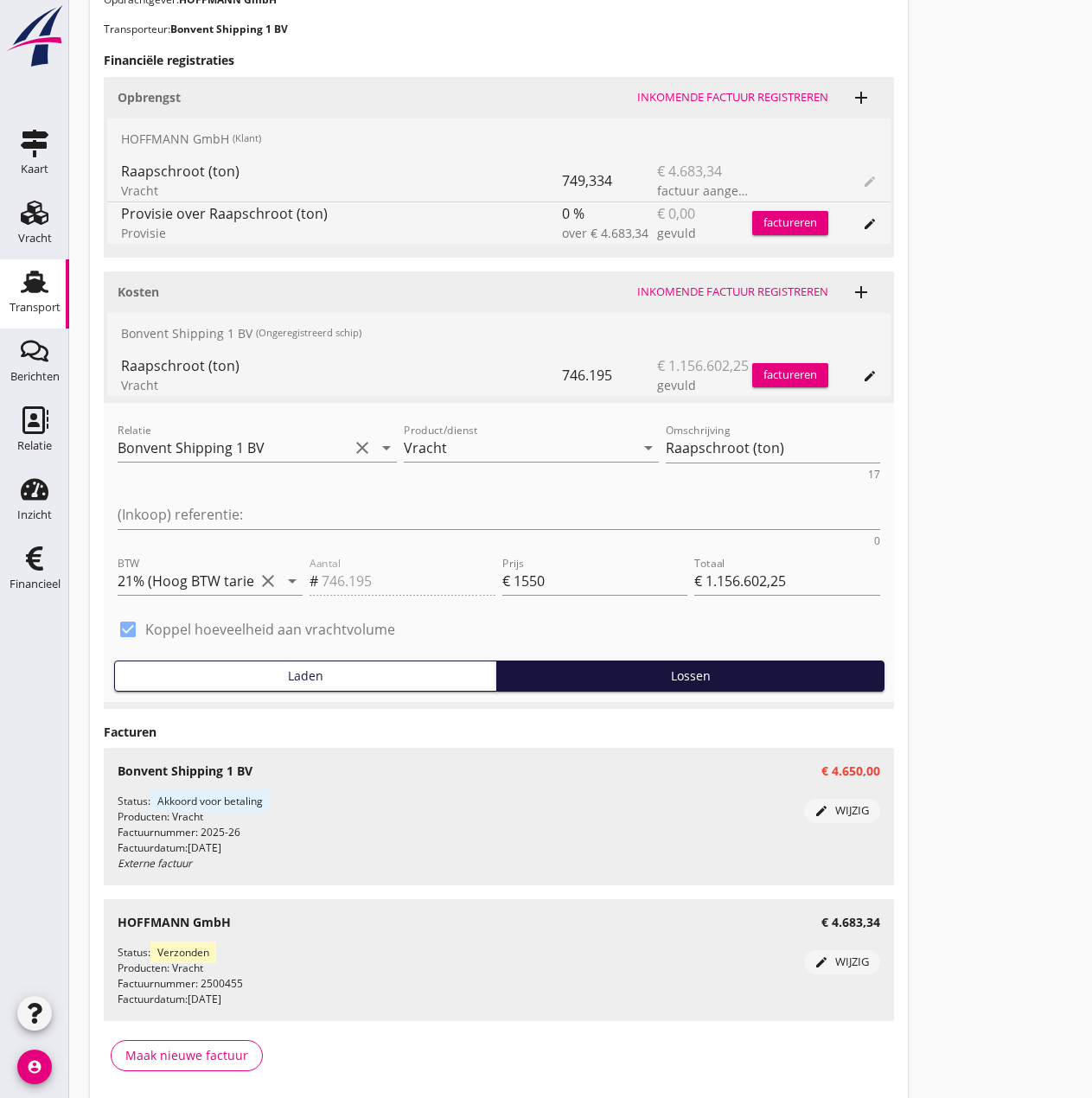
click at [845, 802] on div "edit wijzig" at bounding box center [843, 811] width 63 height 17
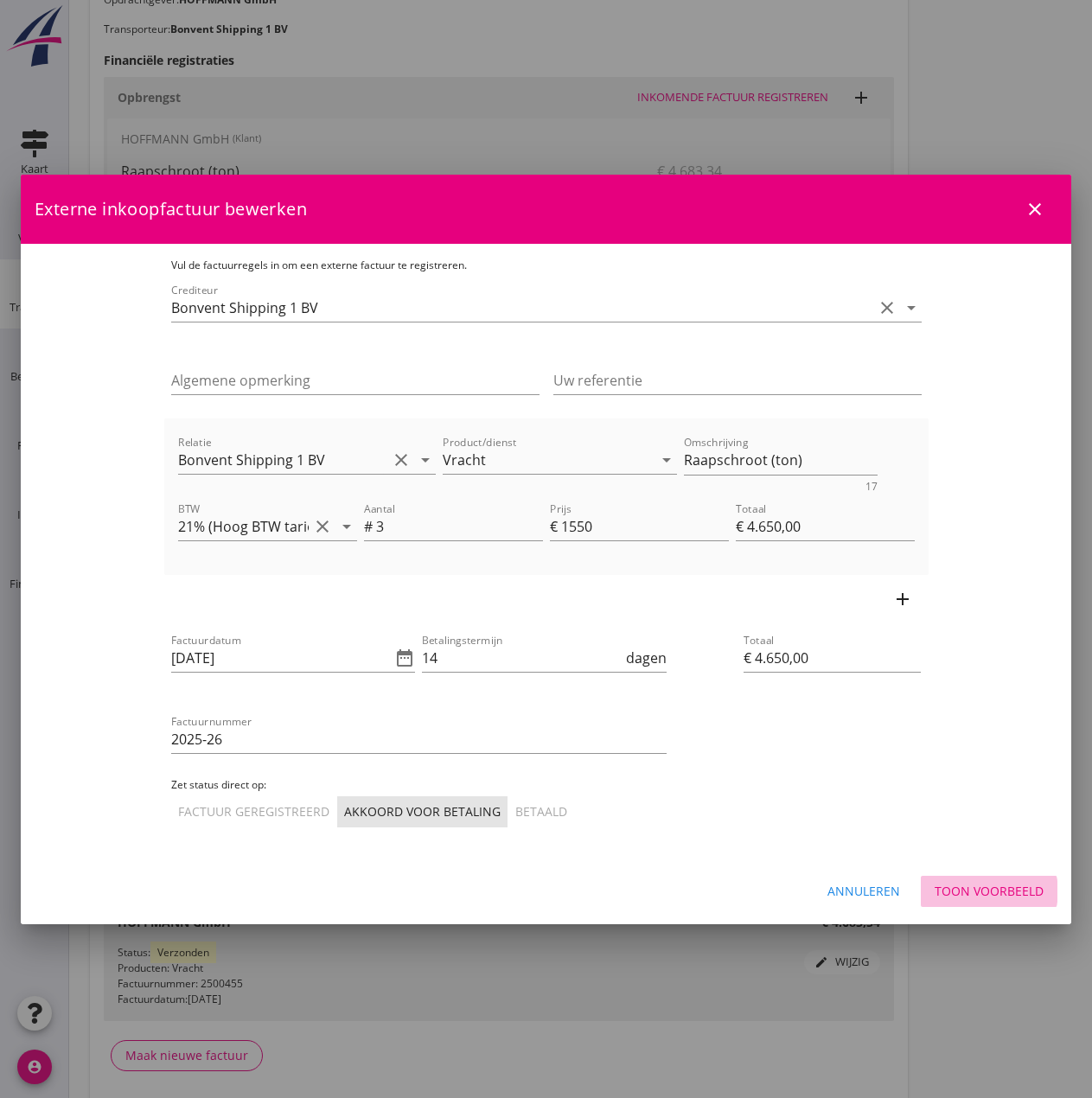
click at [993, 891] on div "Toon voorbeeld" at bounding box center [990, 891] width 109 height 18
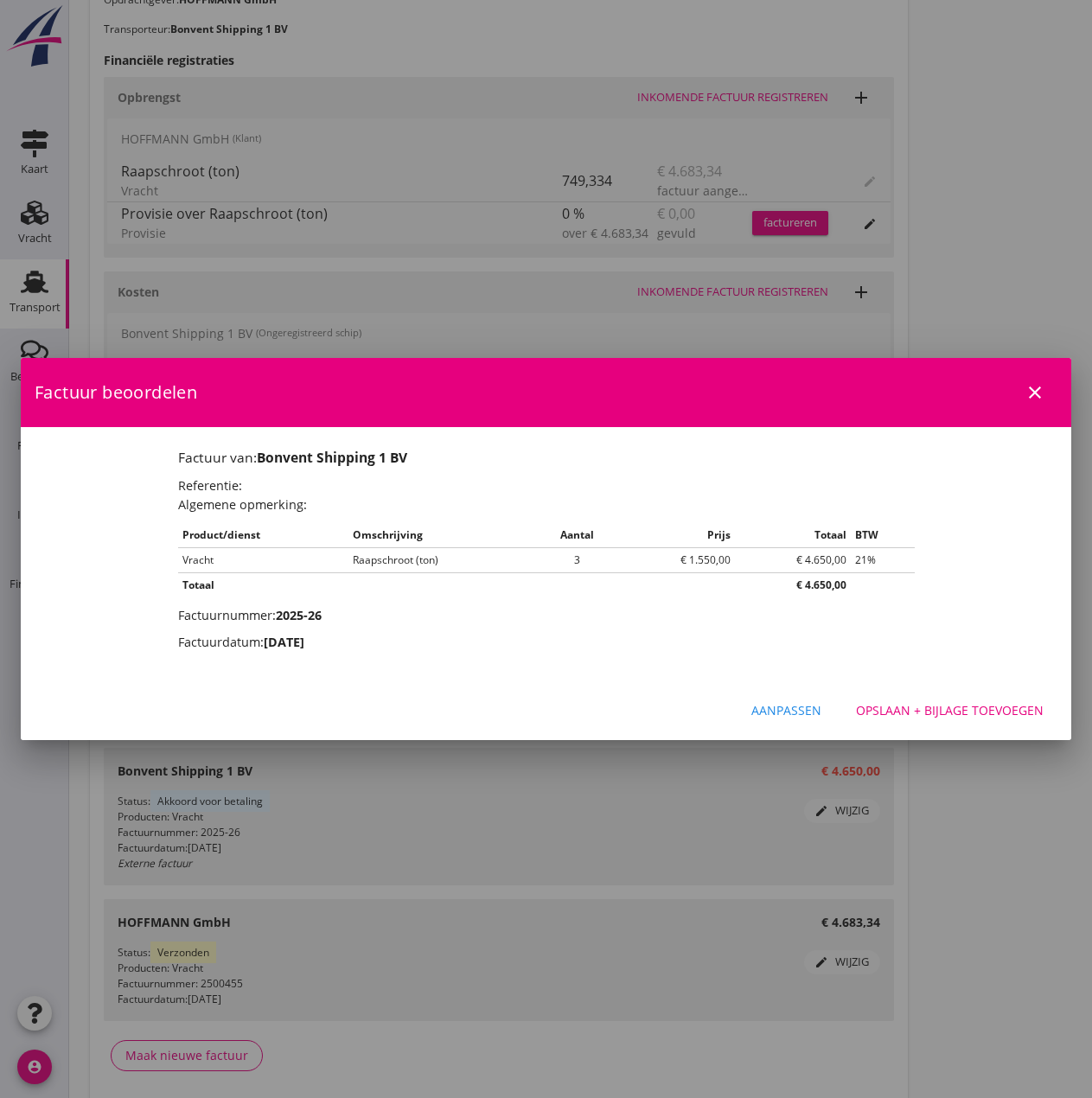
click at [942, 700] on button "Opslaan + bijlage toevoegen" at bounding box center [950, 711] width 215 height 31
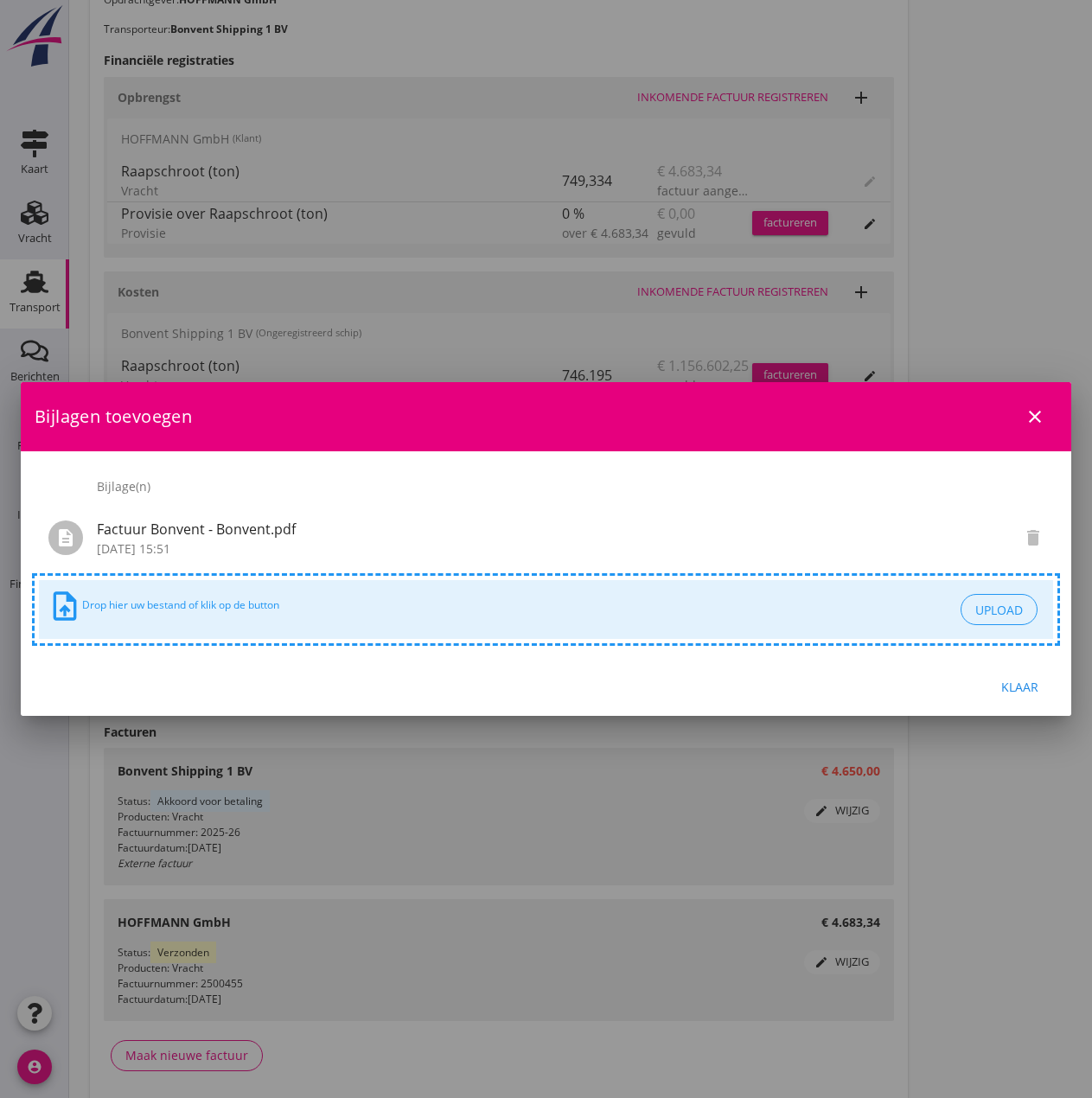
click at [1009, 695] on div "Klaar" at bounding box center [1019, 687] width 48 height 18
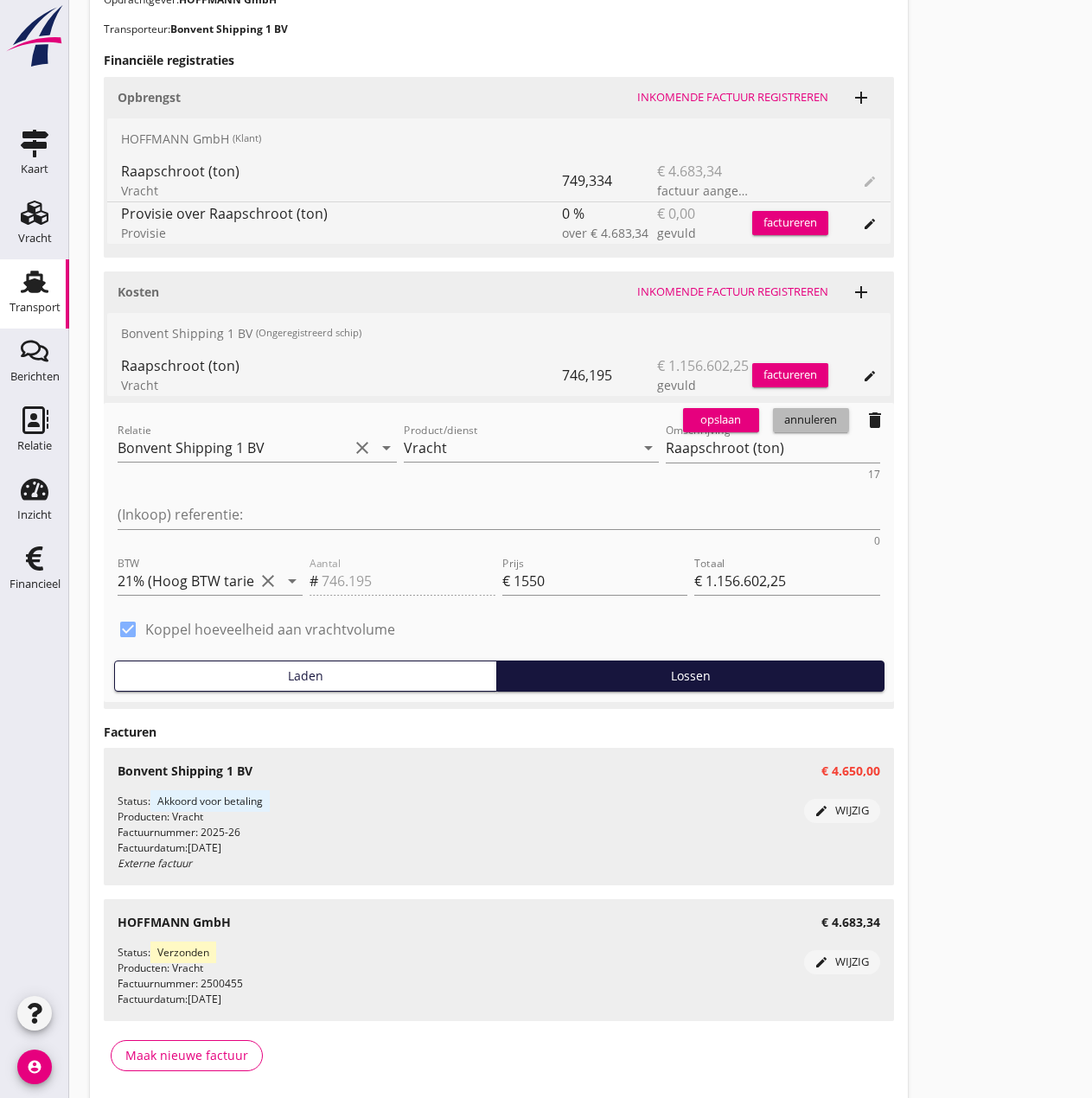
click at [824, 419] on div "annuleren" at bounding box center [811, 420] width 63 height 17
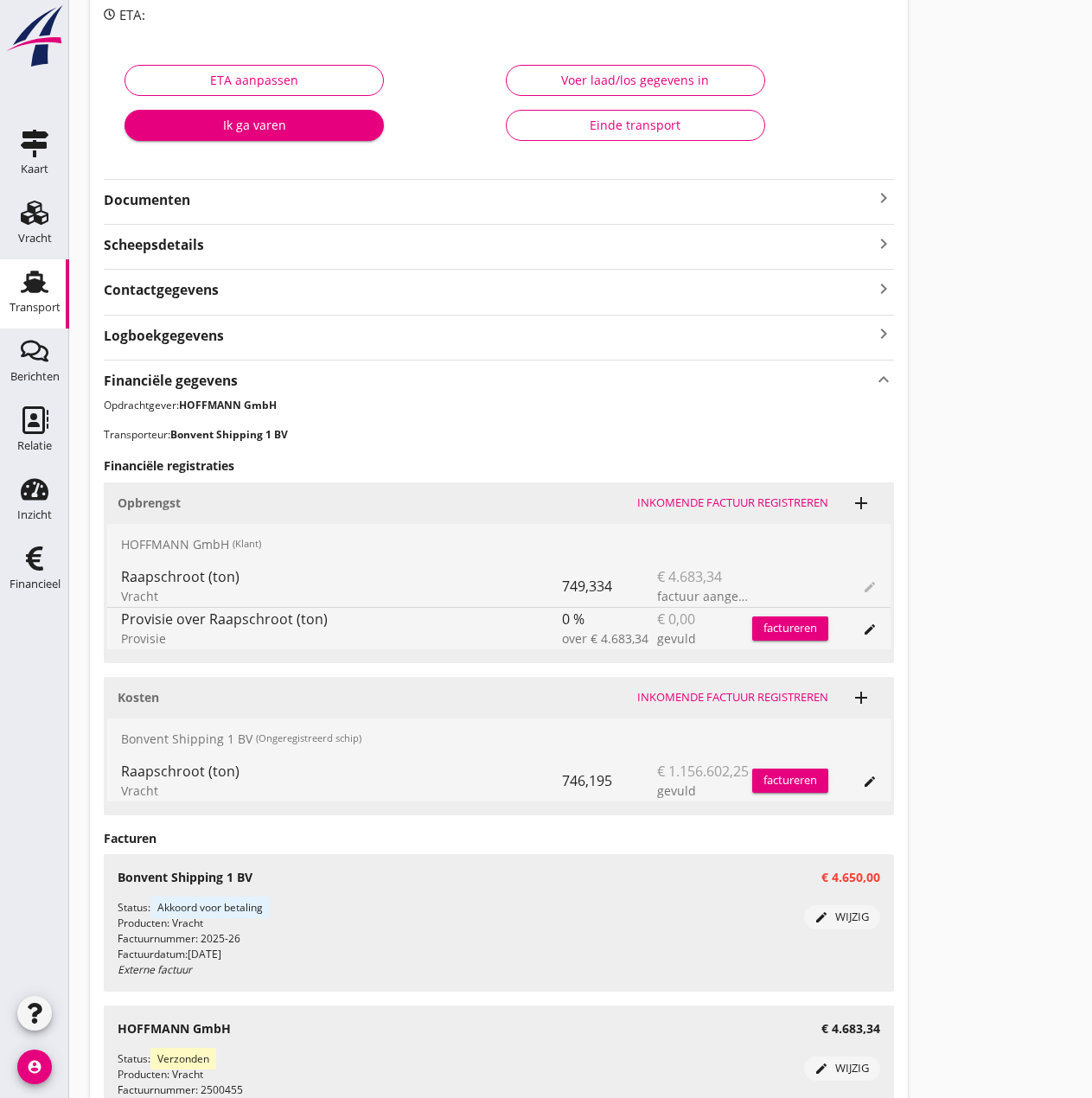
scroll to position [9, 0]
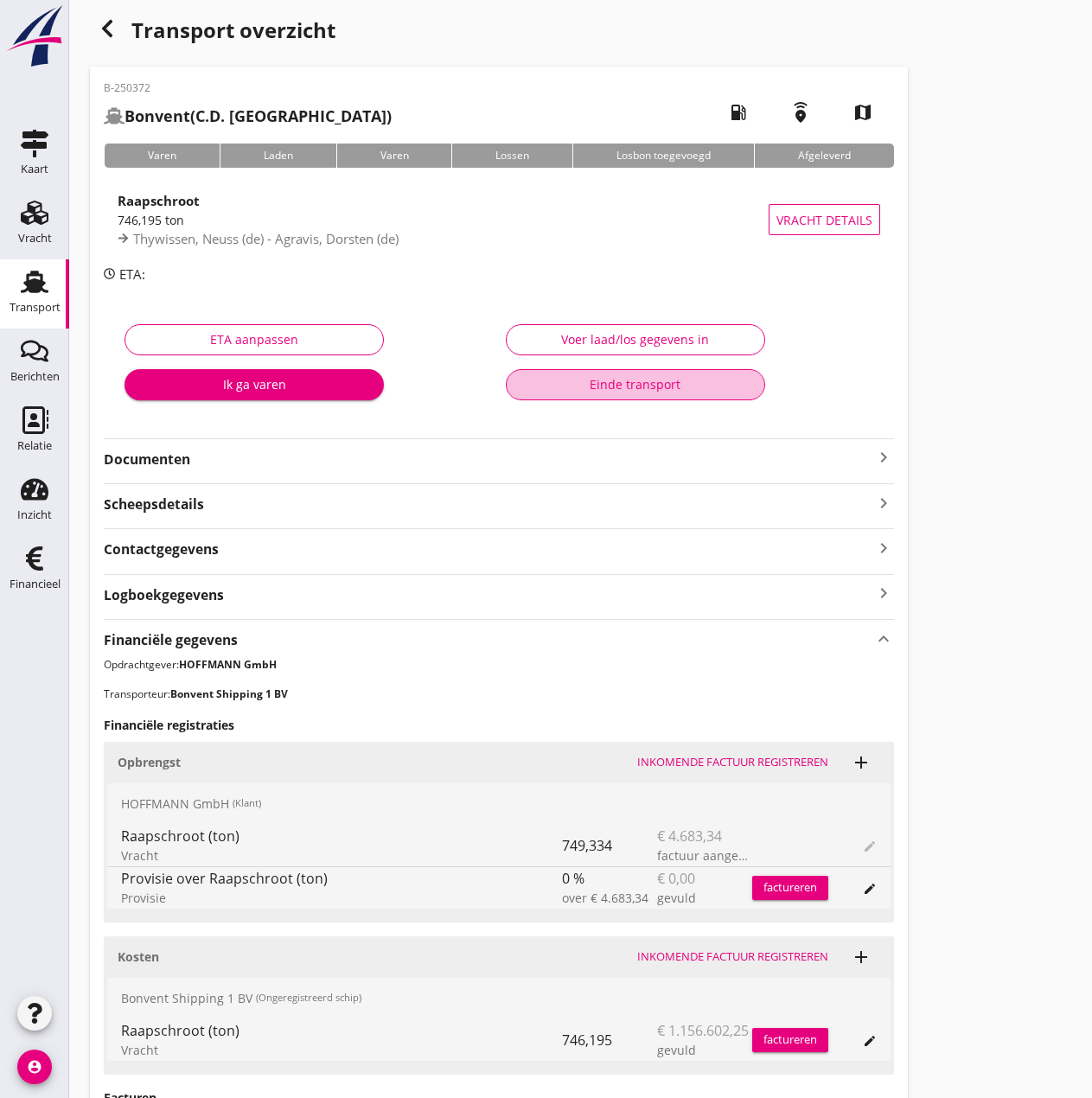
click at [529, 388] on div "Einde transport" at bounding box center [636, 384] width 230 height 18
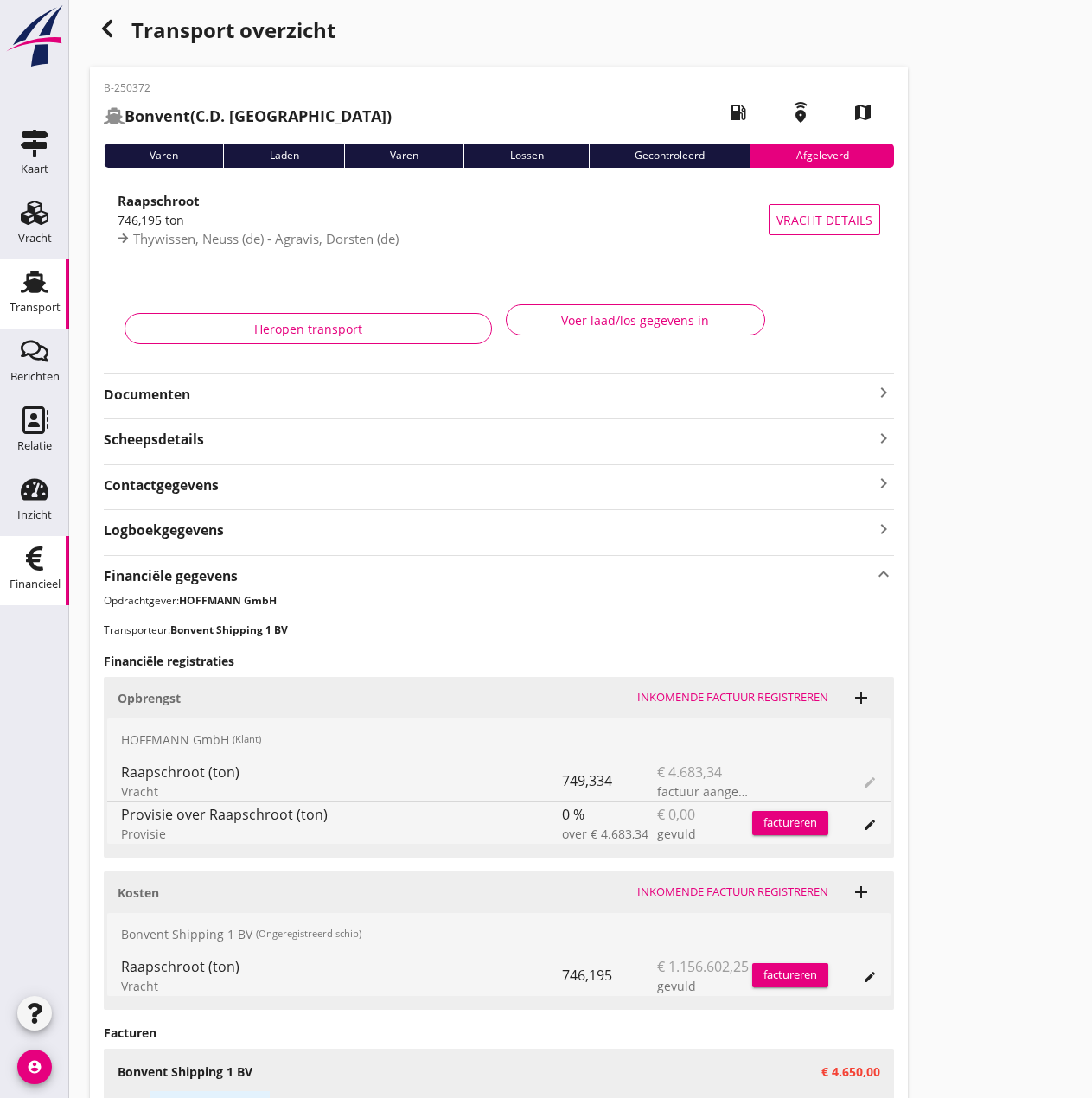
click at [28, 569] on icon "Financieel" at bounding box center [34, 559] width 28 height 28
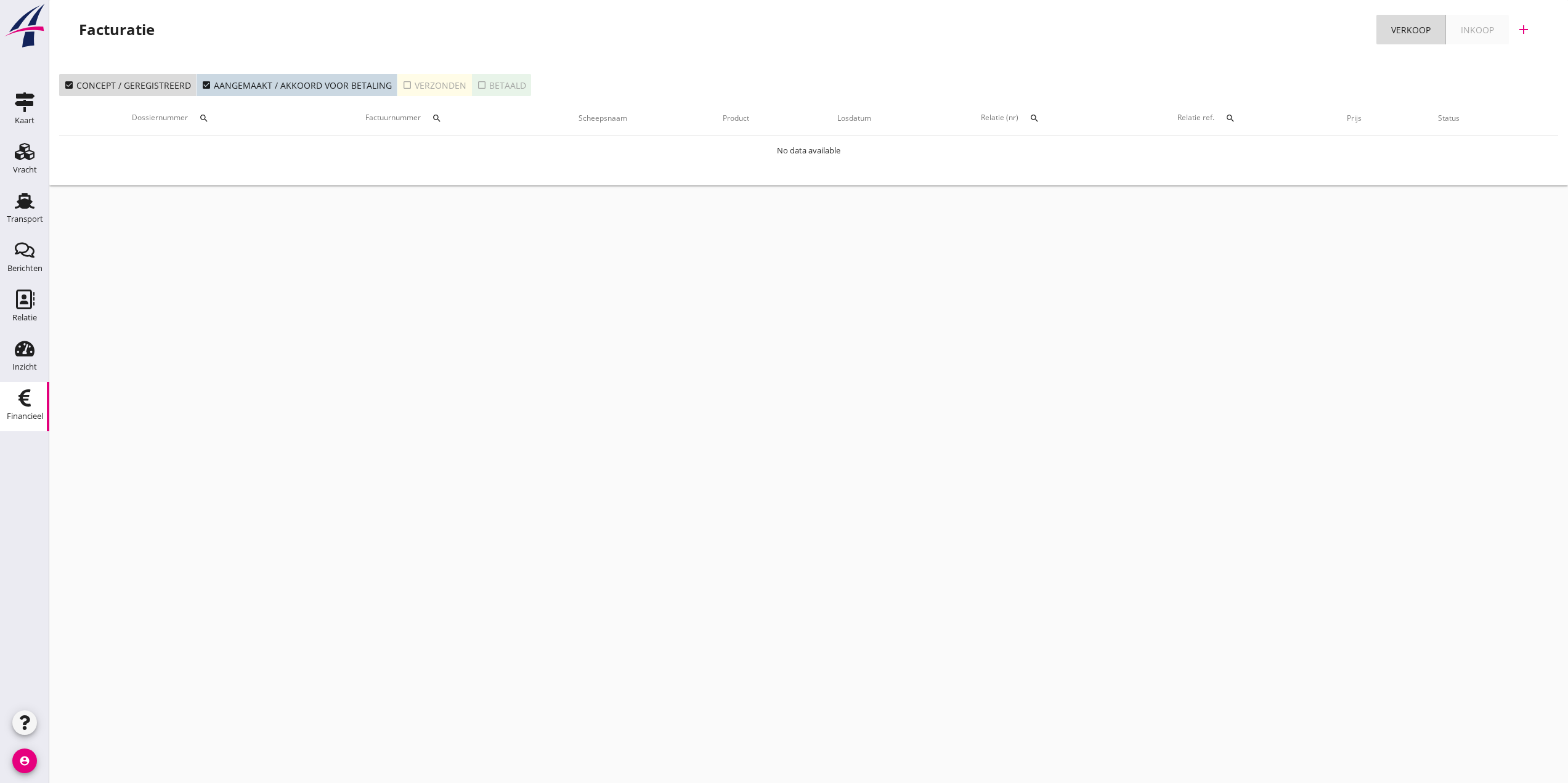
click at [778, 430] on div "cancel You are impersonating another user. Facturatie Verkoop Inkoop add check_…" at bounding box center [808, 392] width 1519 height 783
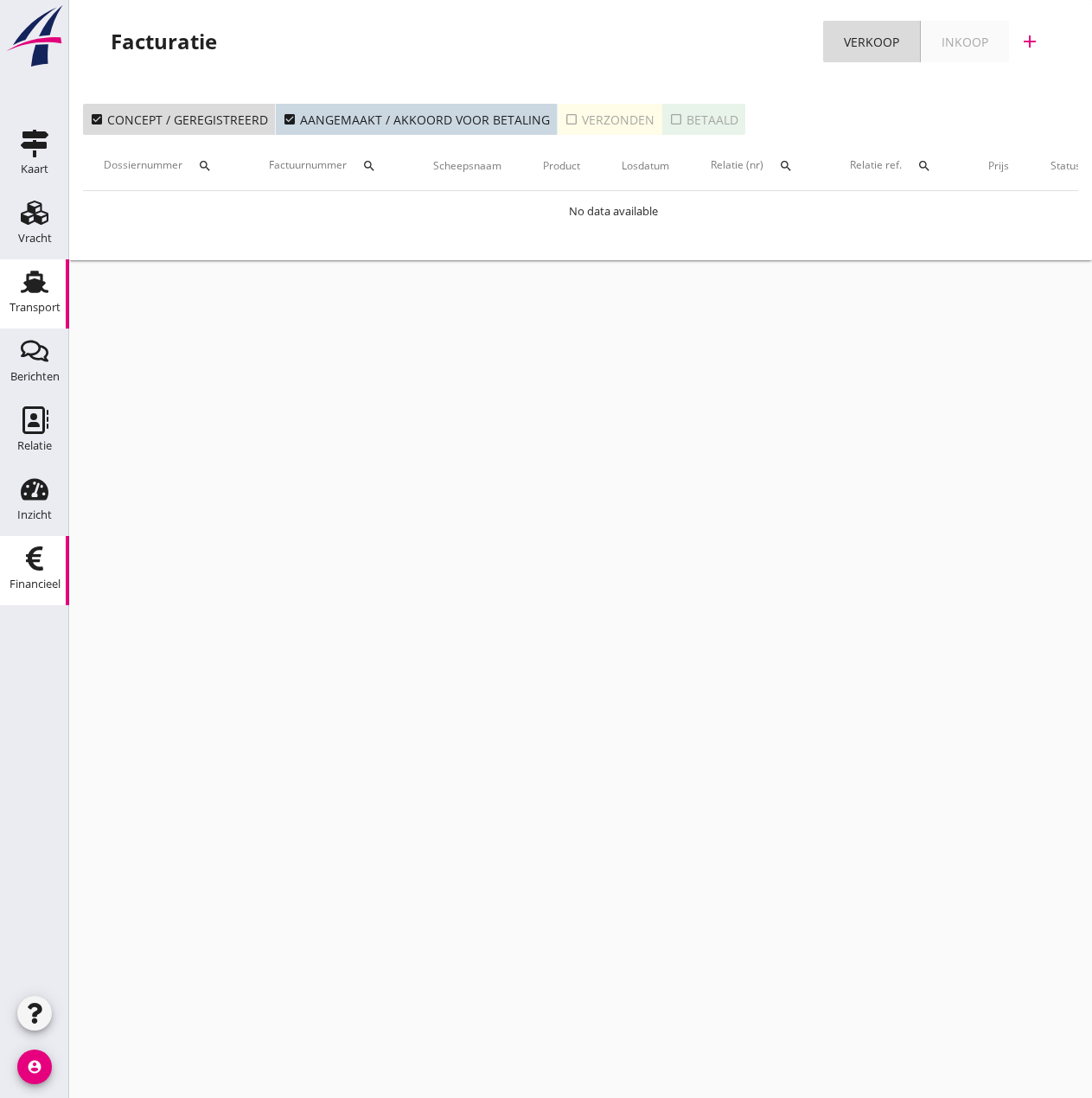
click at [21, 289] on icon "Transport" at bounding box center [34, 282] width 28 height 28
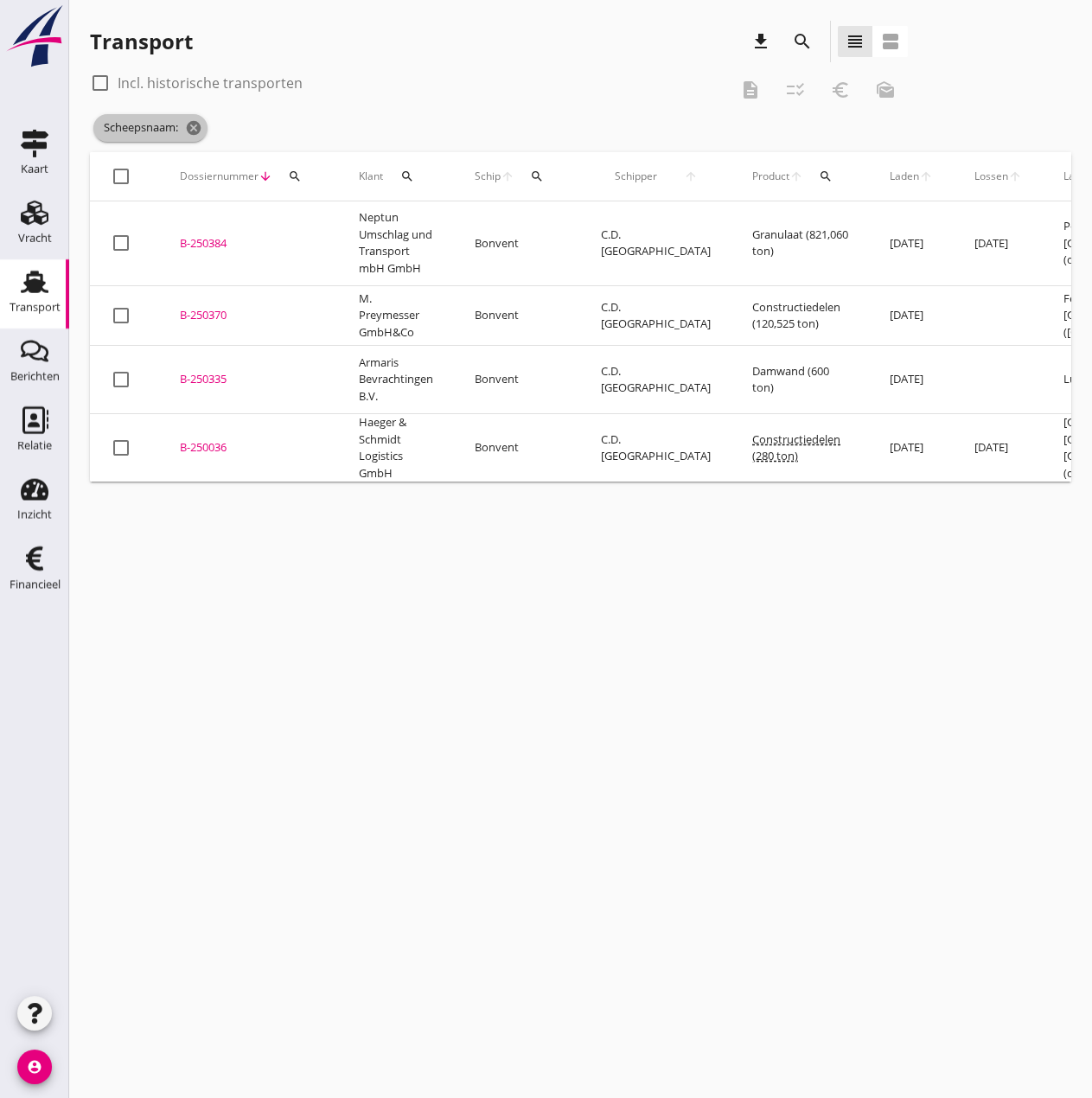
drag, startPoint x: 195, startPoint y: 125, endPoint x: 262, endPoint y: 132, distance: 67.4
click at [196, 125] on icon "cancel" at bounding box center [193, 128] width 17 height 17
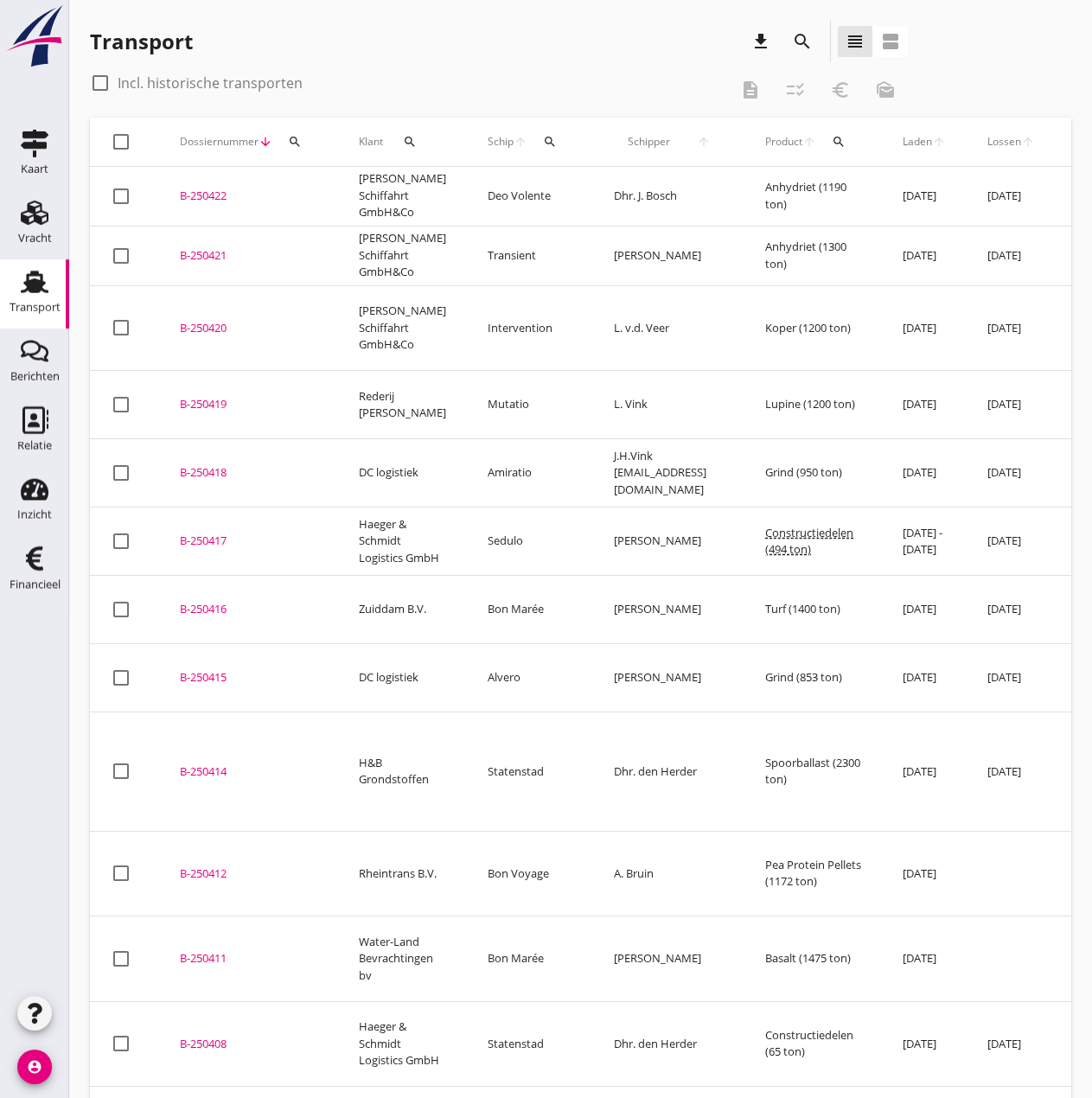
click at [543, 141] on icon "search" at bounding box center [550, 141] width 14 height 14
click at [567, 195] on input "Zoek op (scheeps)naam" at bounding box center [619, 191] width 180 height 28
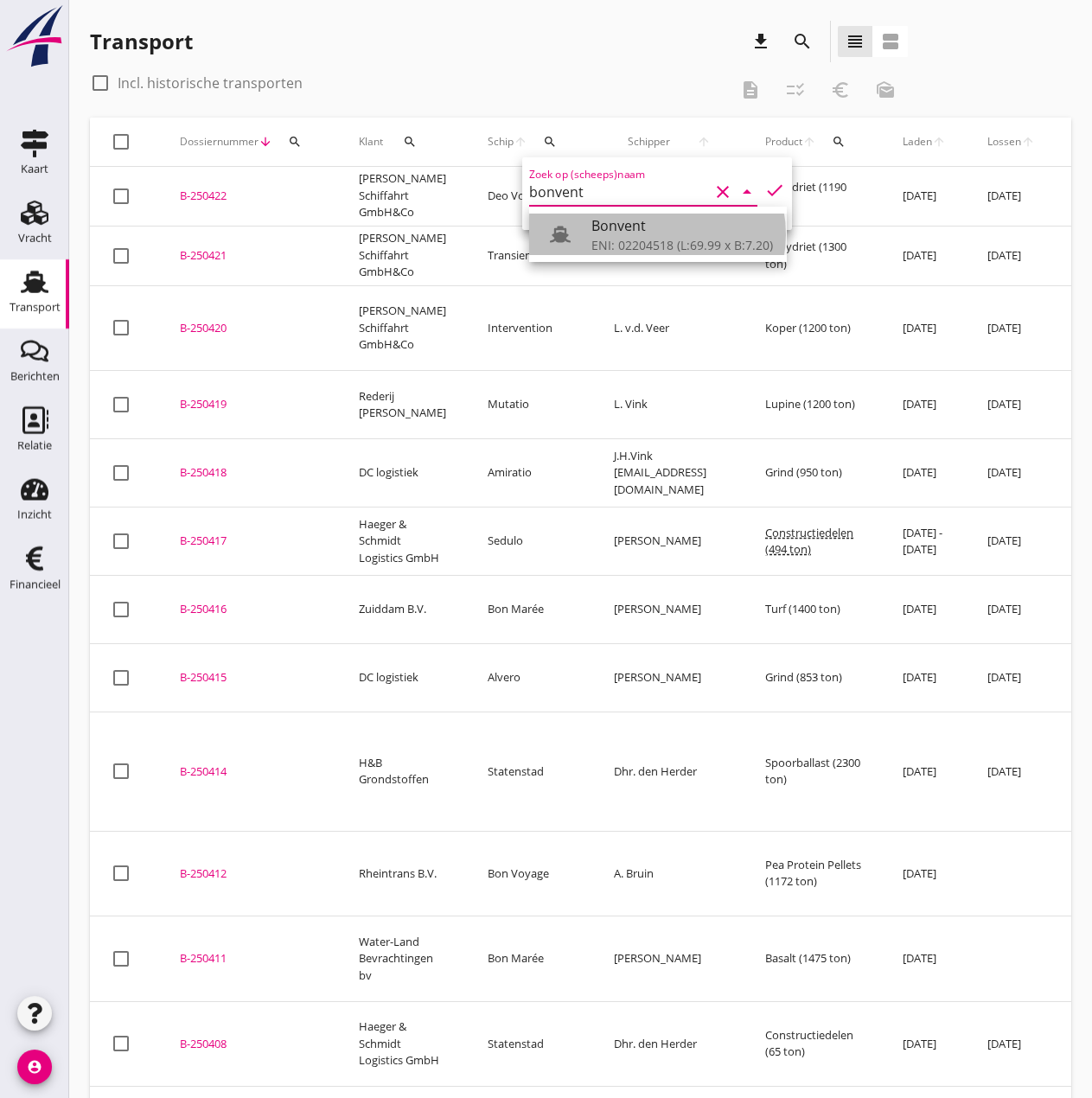
click at [608, 246] on div "ENI: 02204518 (L:69.99 x B:7.20)" at bounding box center [682, 245] width 181 height 18
click at [765, 188] on icon "check" at bounding box center [775, 189] width 21 height 21
type input "Bonvent"
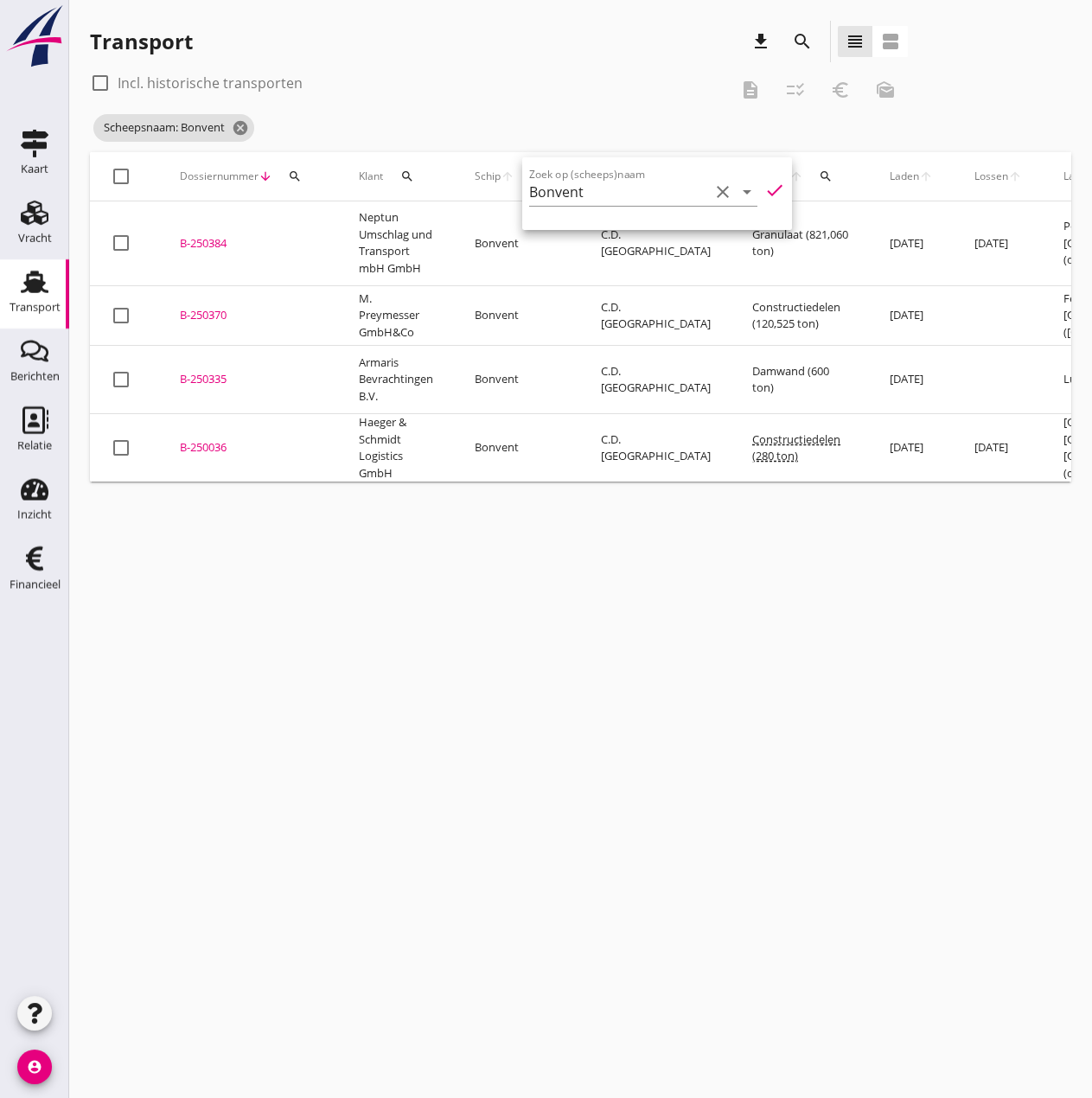
click at [216, 307] on div "B-250370" at bounding box center [249, 316] width 138 height 17
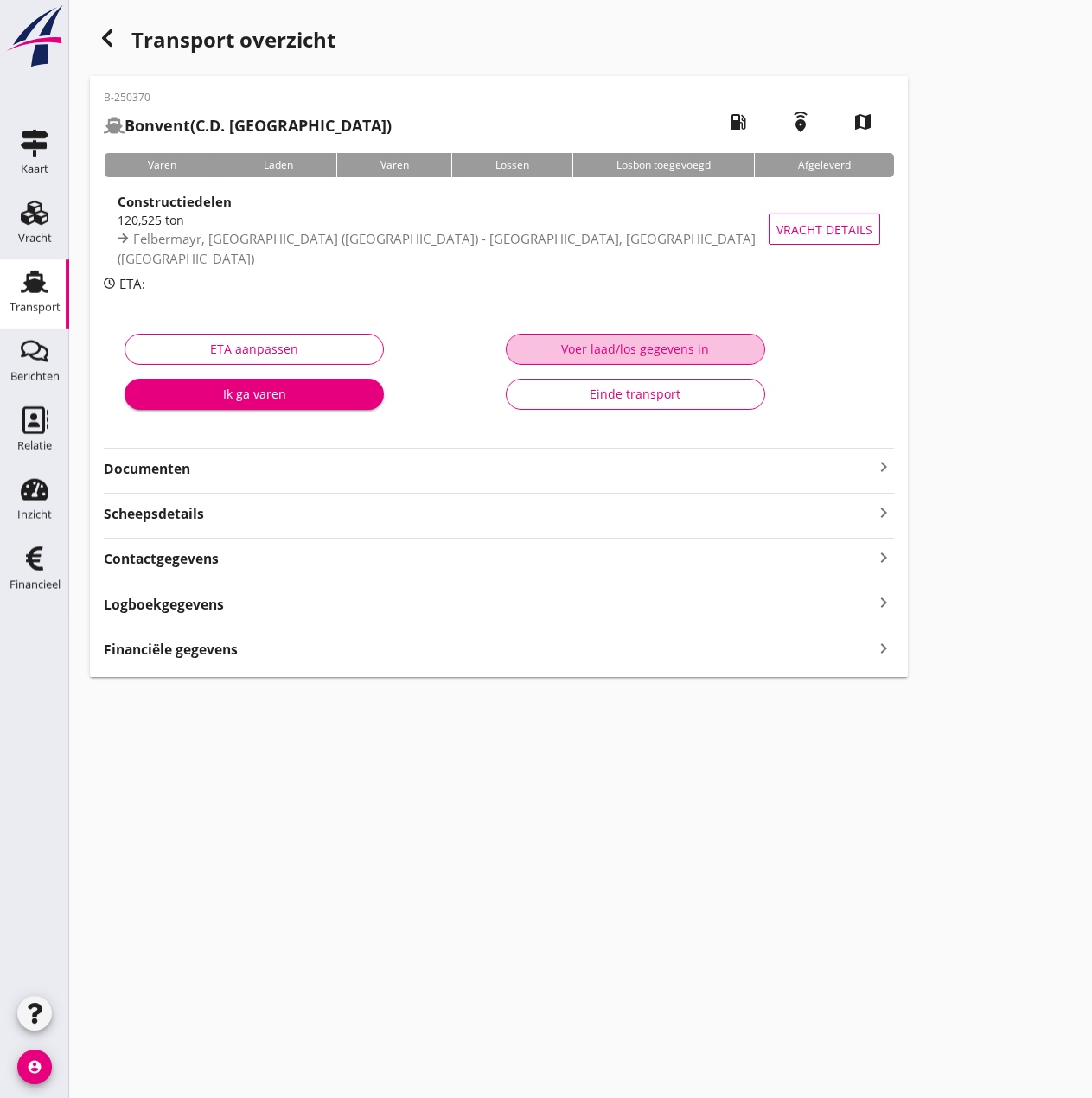
click at [629, 350] on div "Voer laad/los gegevens in" at bounding box center [636, 349] width 230 height 18
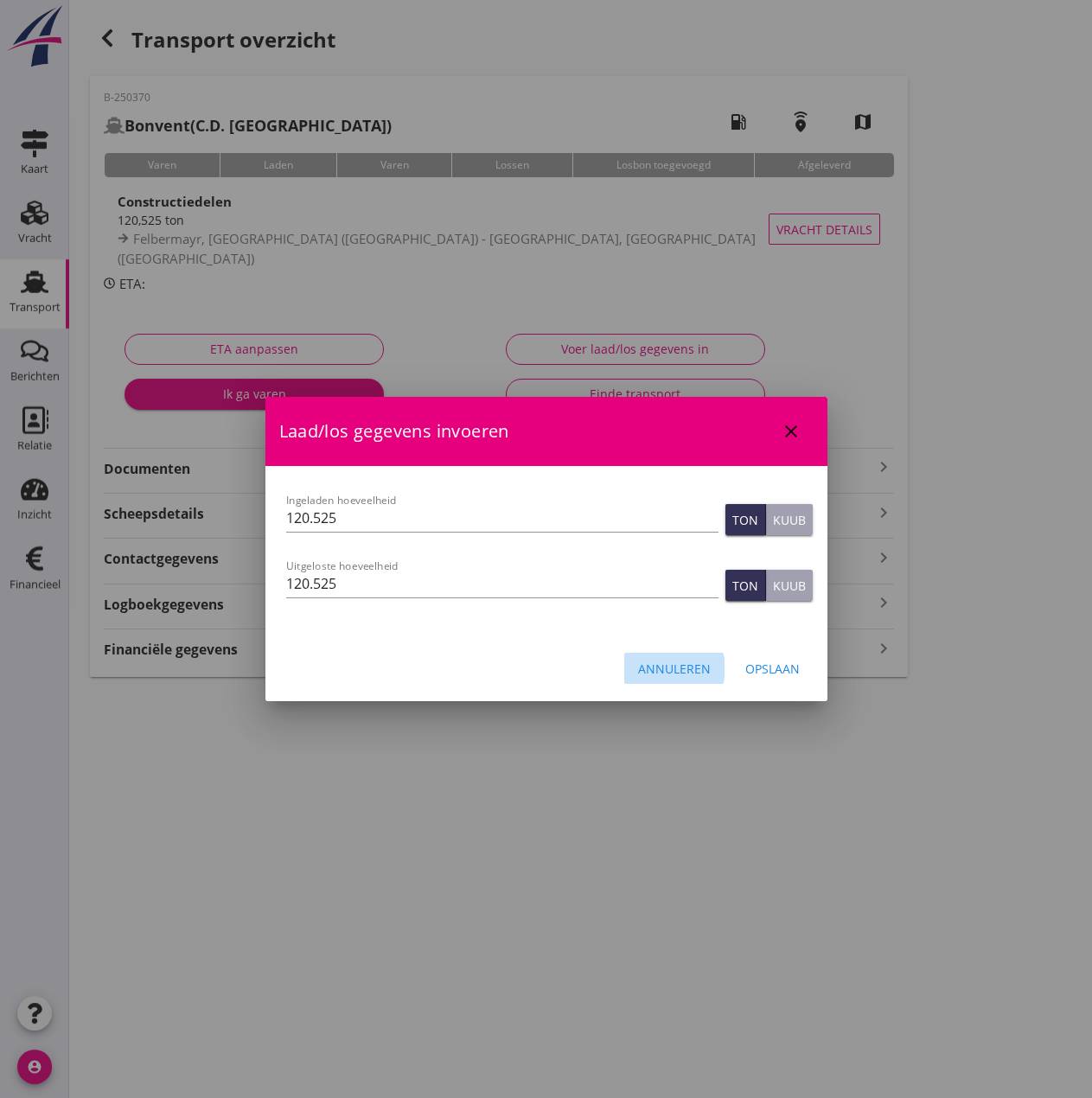
click at [689, 671] on div "Annuleren" at bounding box center [675, 669] width 73 height 18
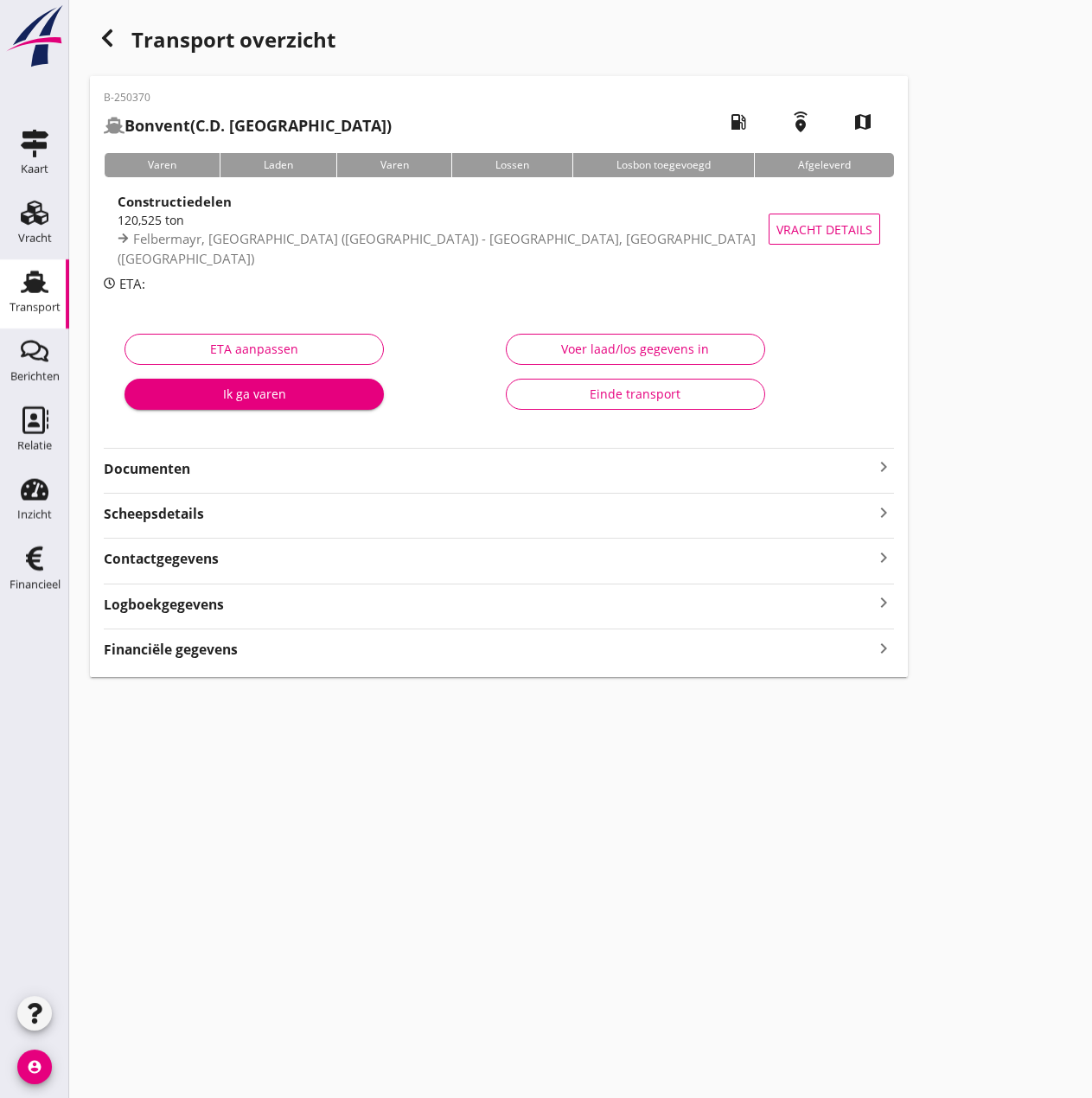
click at [191, 646] on strong "Financiële gegevens" at bounding box center [171, 650] width 134 height 20
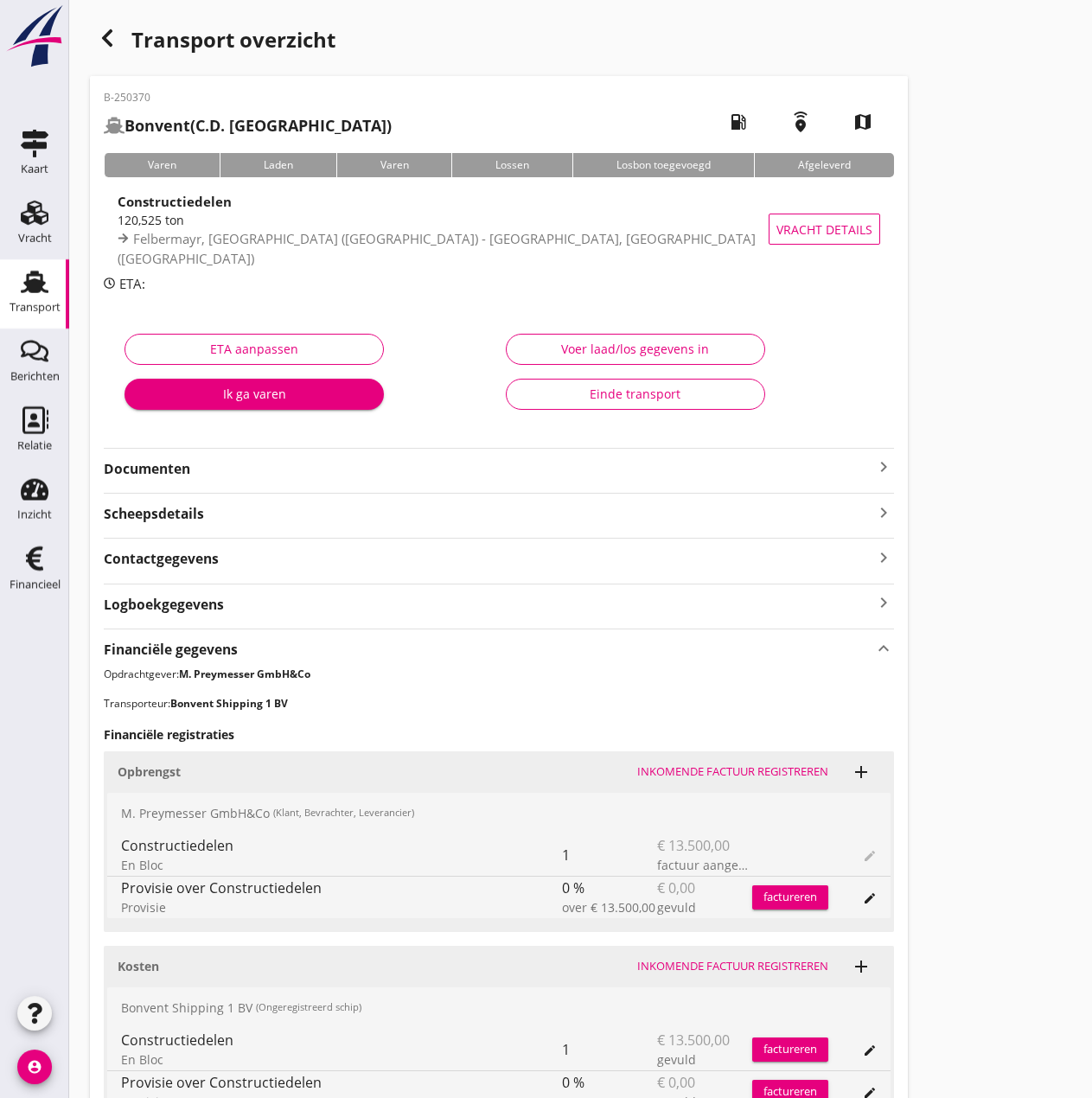
scroll to position [333, 0]
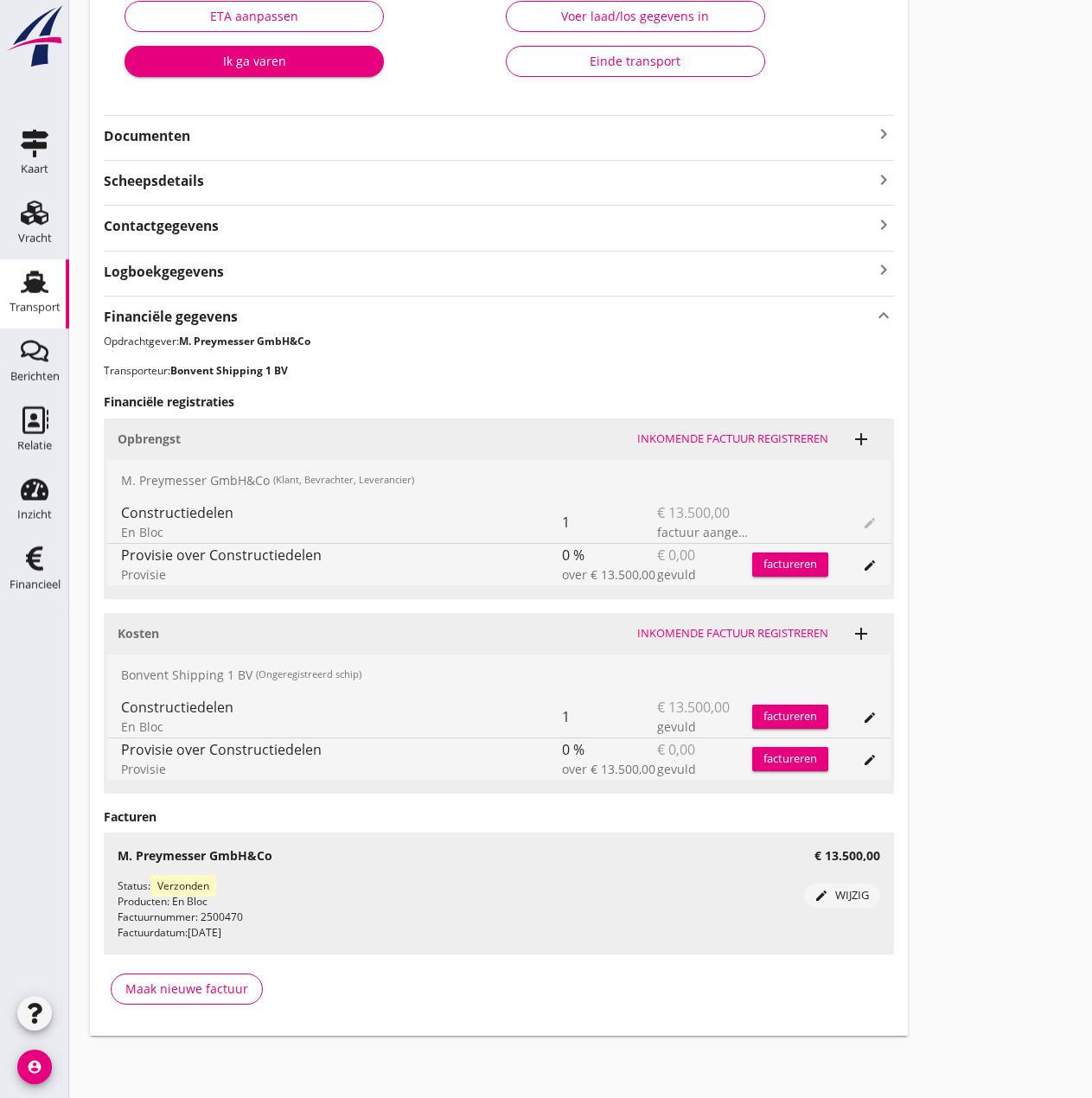
click at [756, 625] on div "Inkomende factuur registreren" at bounding box center [733, 633] width 191 height 17
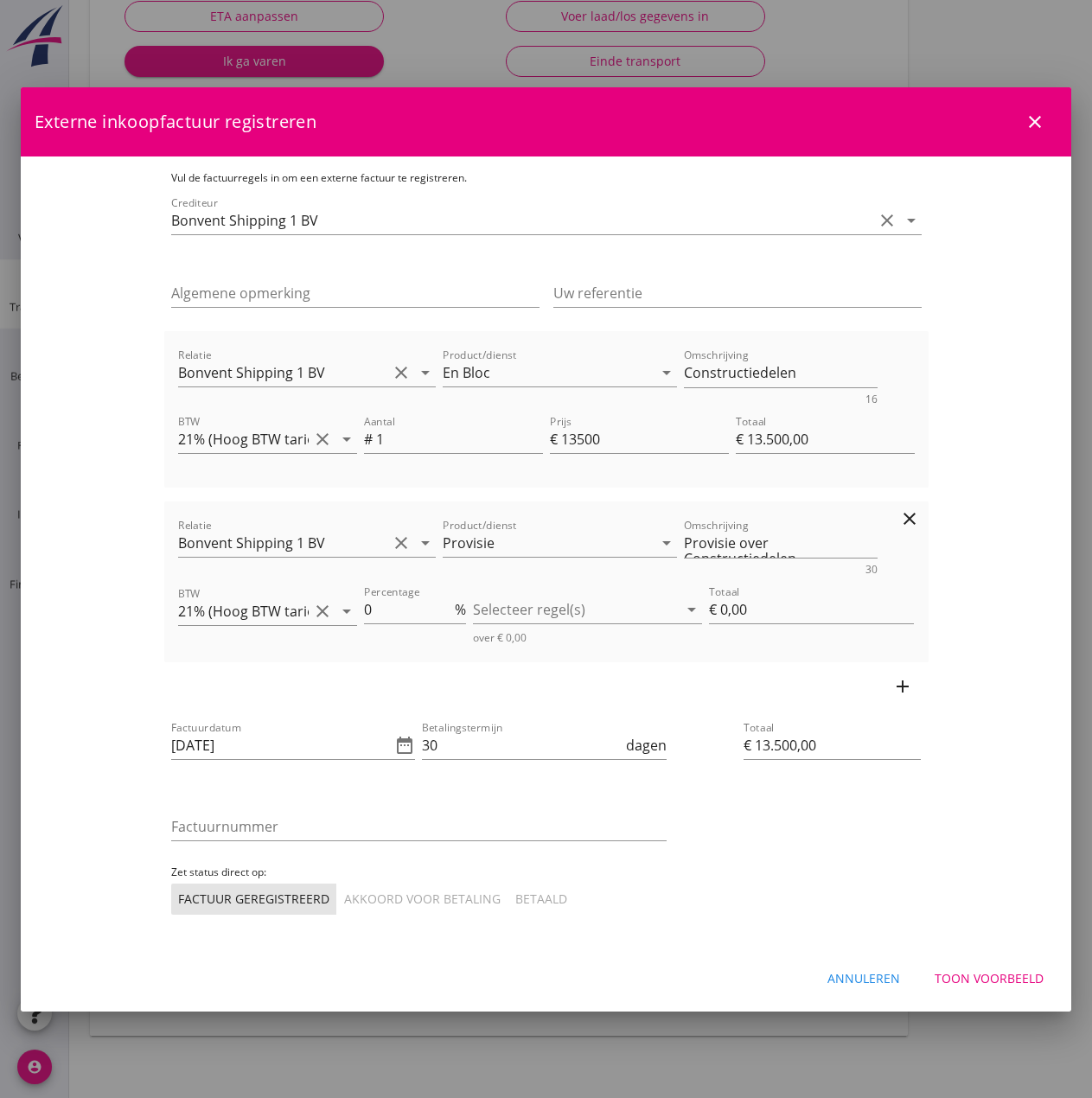
click at [921, 518] on icon "clear" at bounding box center [910, 519] width 21 height 21
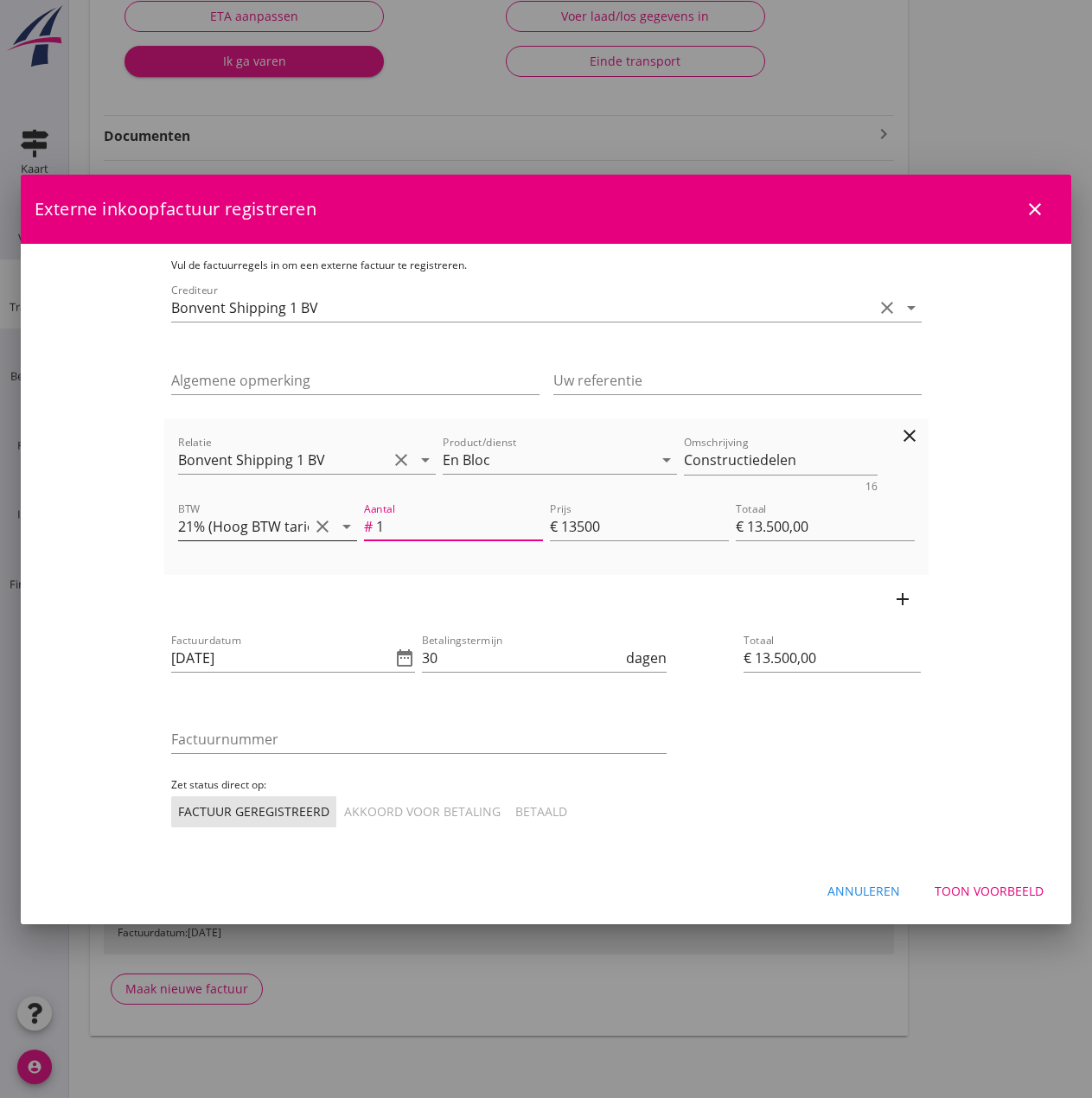
drag, startPoint x: 342, startPoint y: 526, endPoint x: 273, endPoint y: 516, distance: 69.7
click at [273, 516] on div "BTW 21% (Hoog BTW tarief) clear arrow_drop_down Aantal # 1 Prijs € 13500 Totaal…" at bounding box center [547, 528] width 744 height 65
type input "€ 67.500,00"
type input "5"
type input "€ 67.500,00"
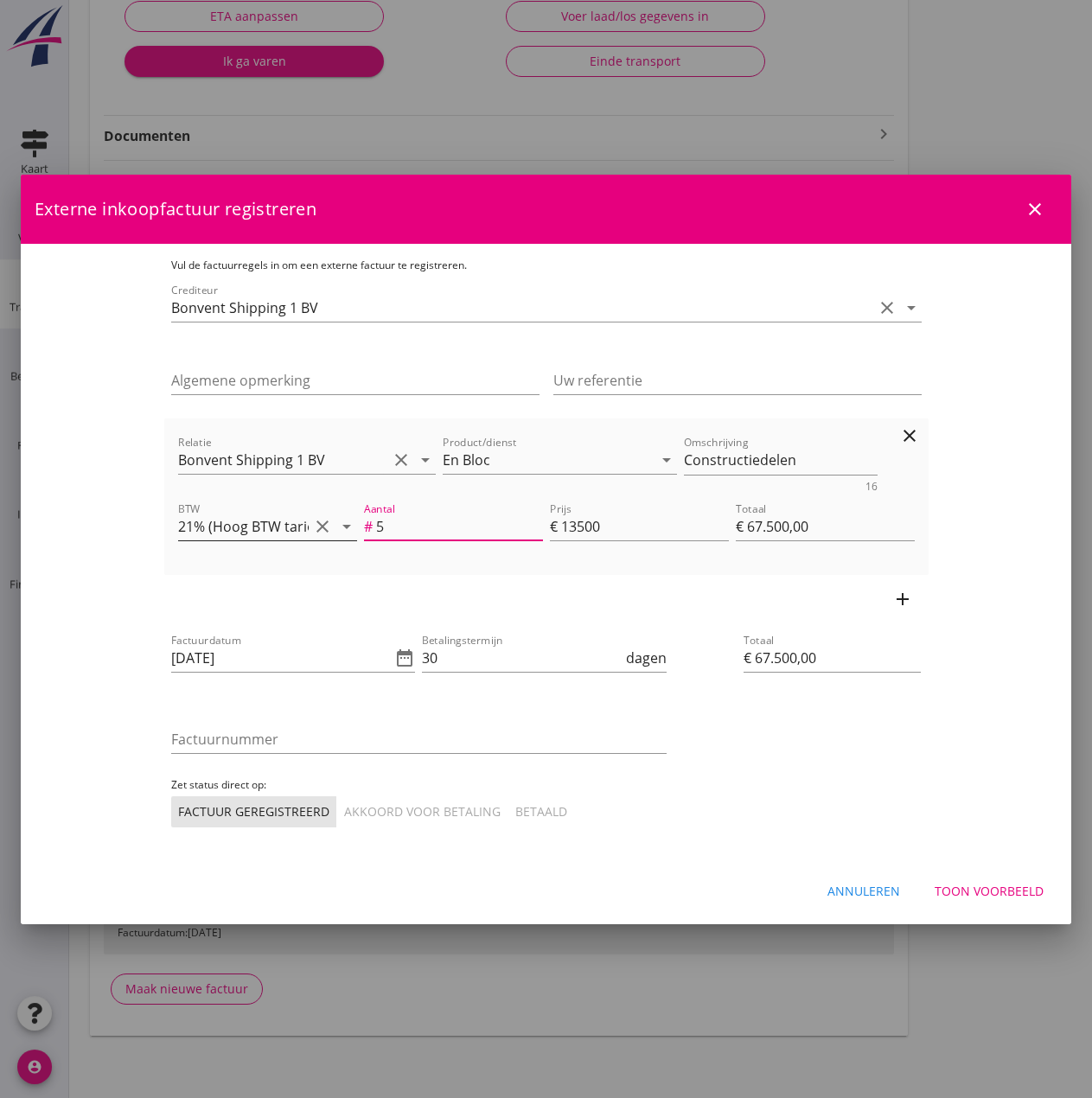
type input "5"
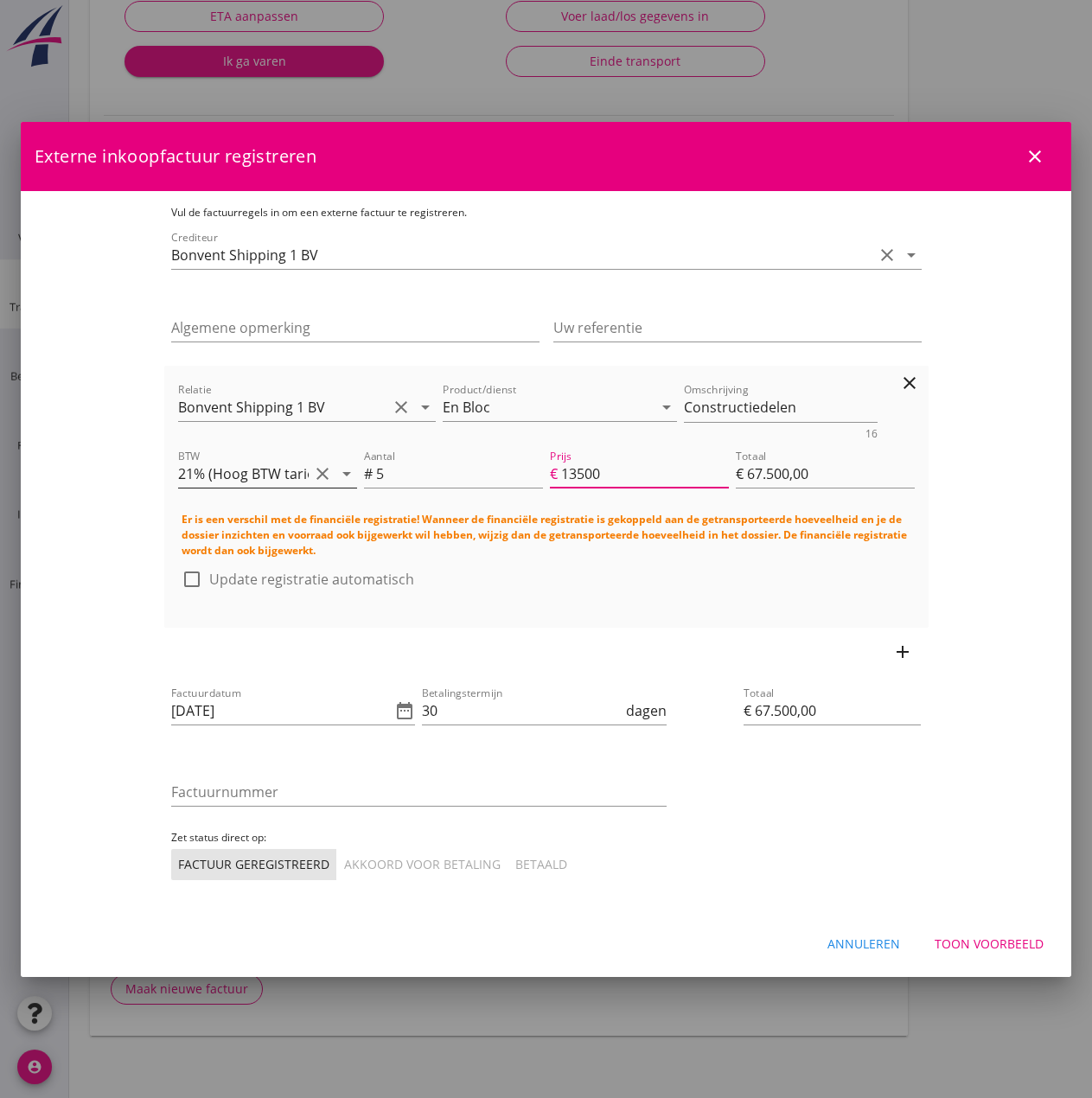
scroll to position [1, 0]
type input "€ 5,00"
type input "1"
type input "€ 5,00"
type input "€ 75,00"
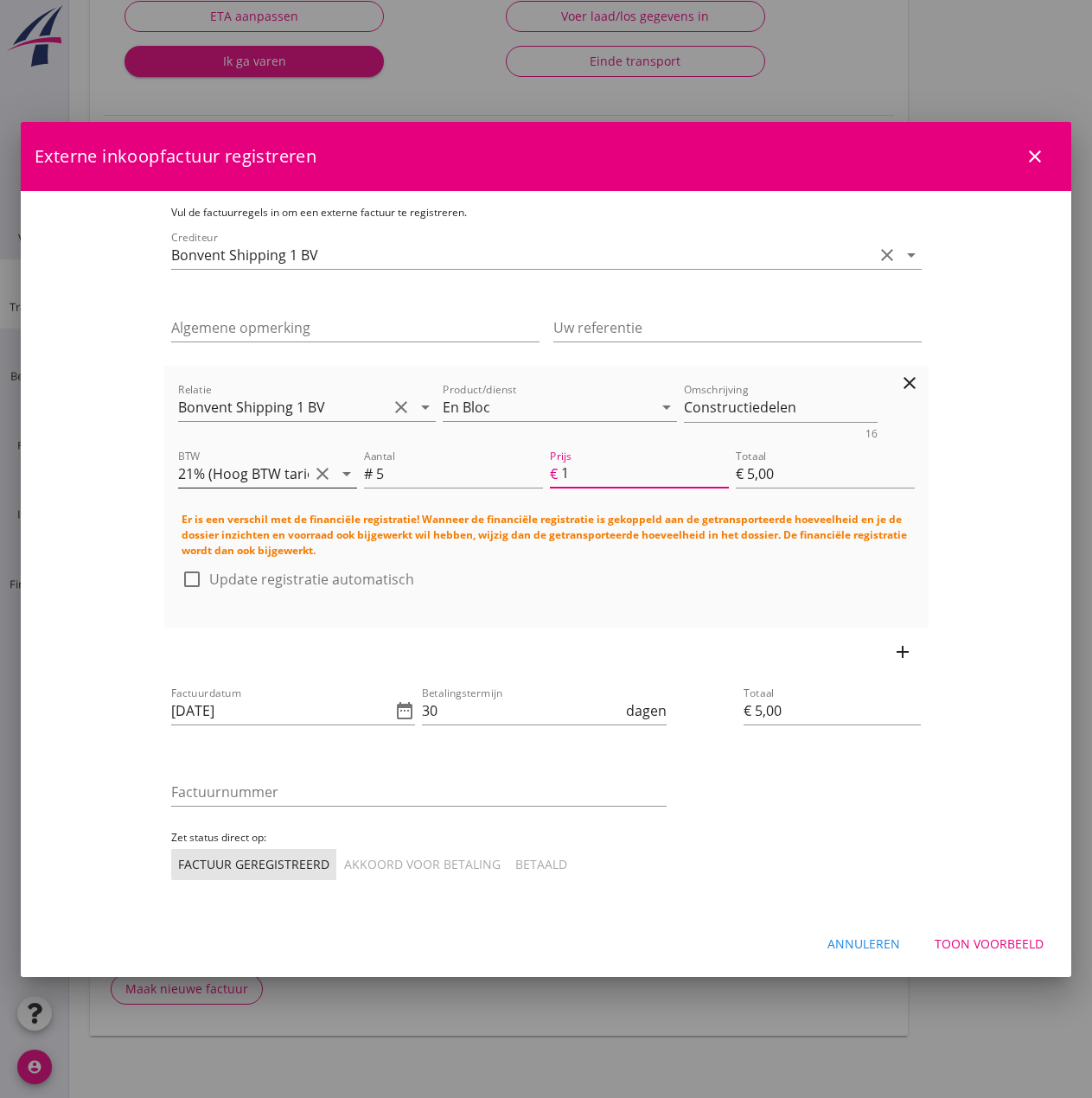
type input "15"
type input "€ 75,00"
type input "€ 775,00"
type input "155"
type input "€ 775,00"
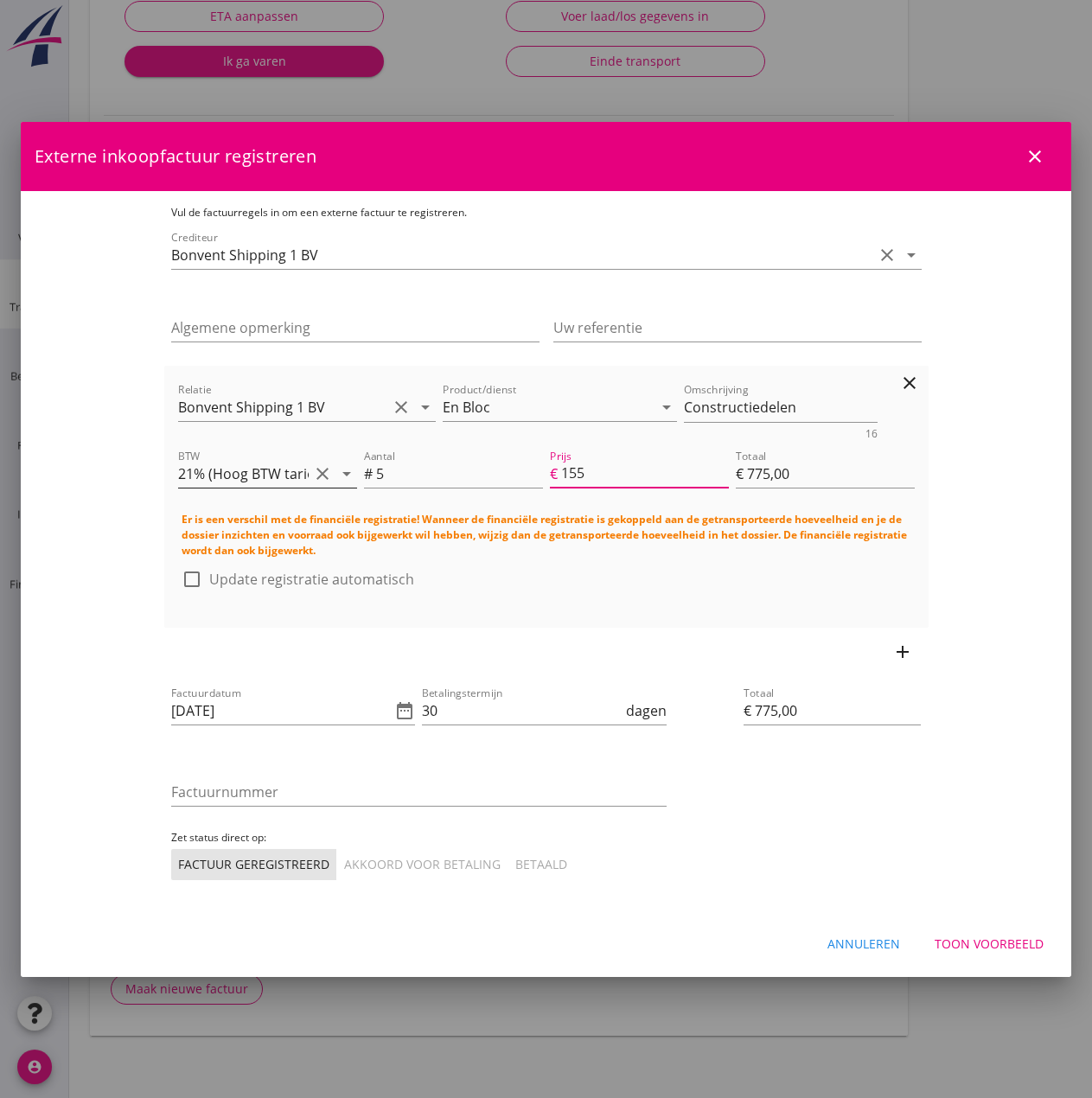
type input "€ 7.750,00"
type input "1550"
type input "€ 7.750,00"
type input "1550"
click at [210, 571] on label "Update registratie automatisch" at bounding box center [312, 578] width 205 height 17
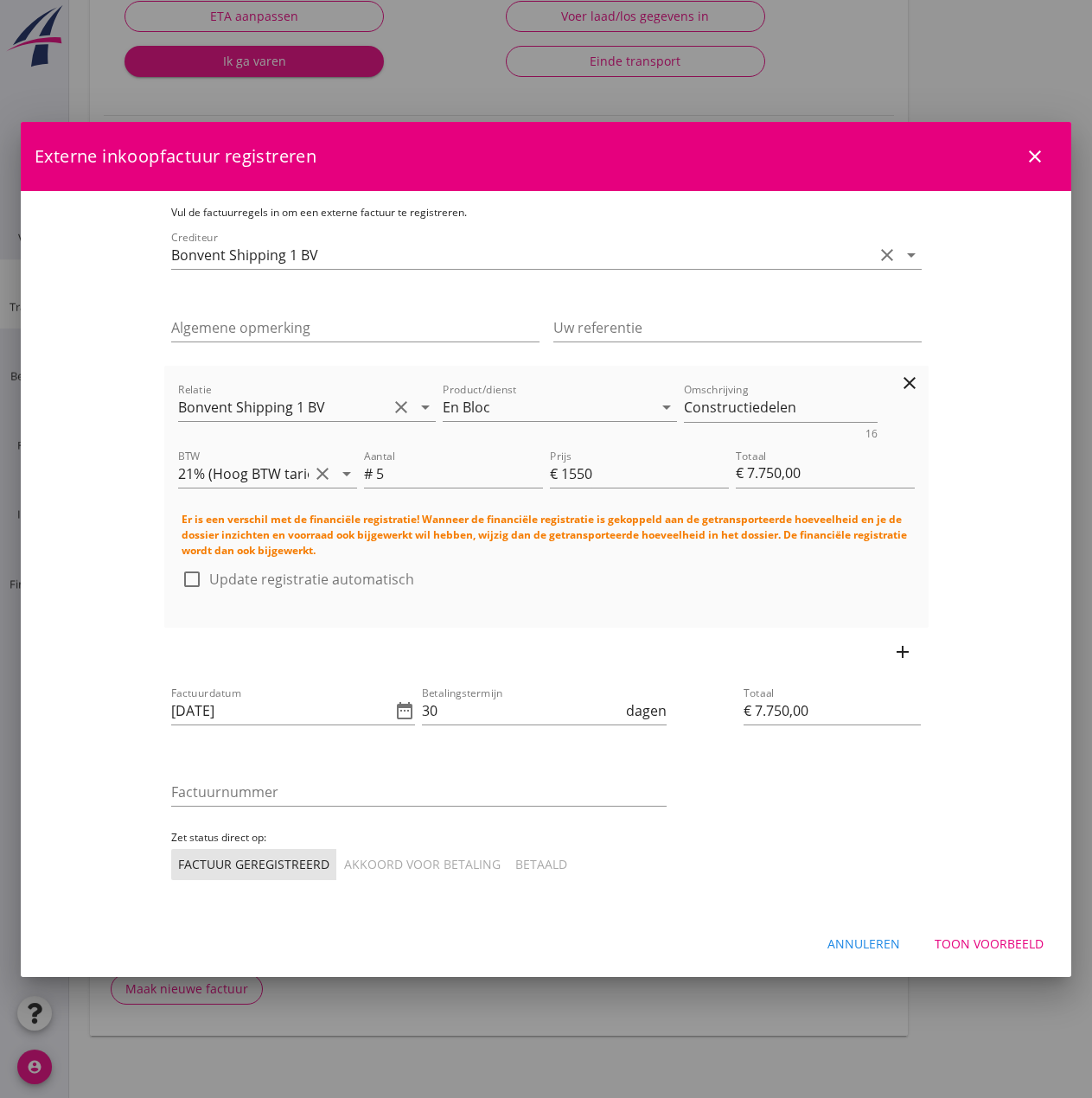
checkbox input "true"
click at [422, 709] on input "30" at bounding box center [522, 711] width 200 height 28
type input "3"
type input "14"
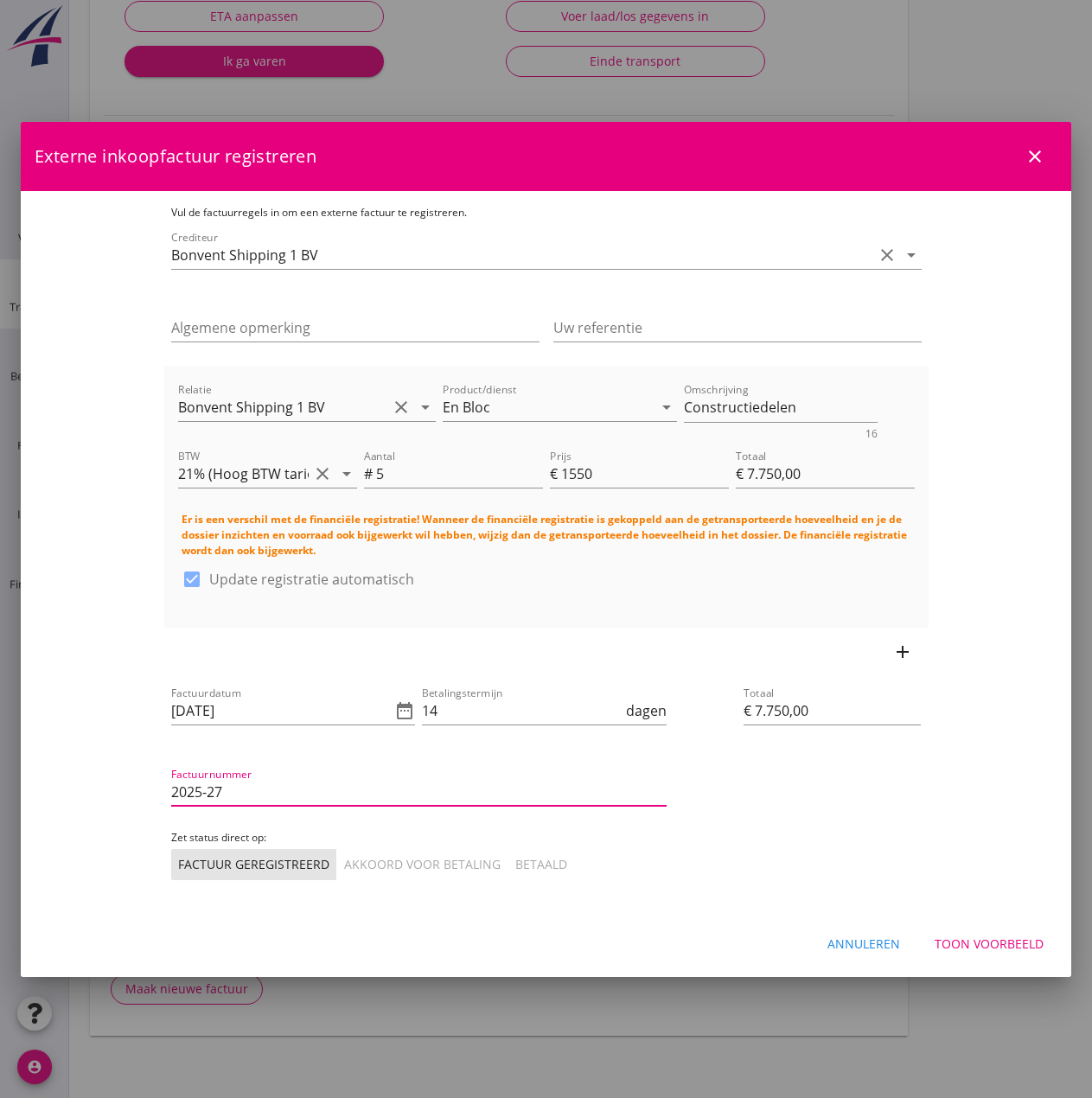
type input "2025-27"
click at [345, 855] on div "Akkoord voor betaling" at bounding box center [423, 864] width 157 height 18
click at [995, 941] on div "Toon voorbeeld" at bounding box center [990, 944] width 109 height 18
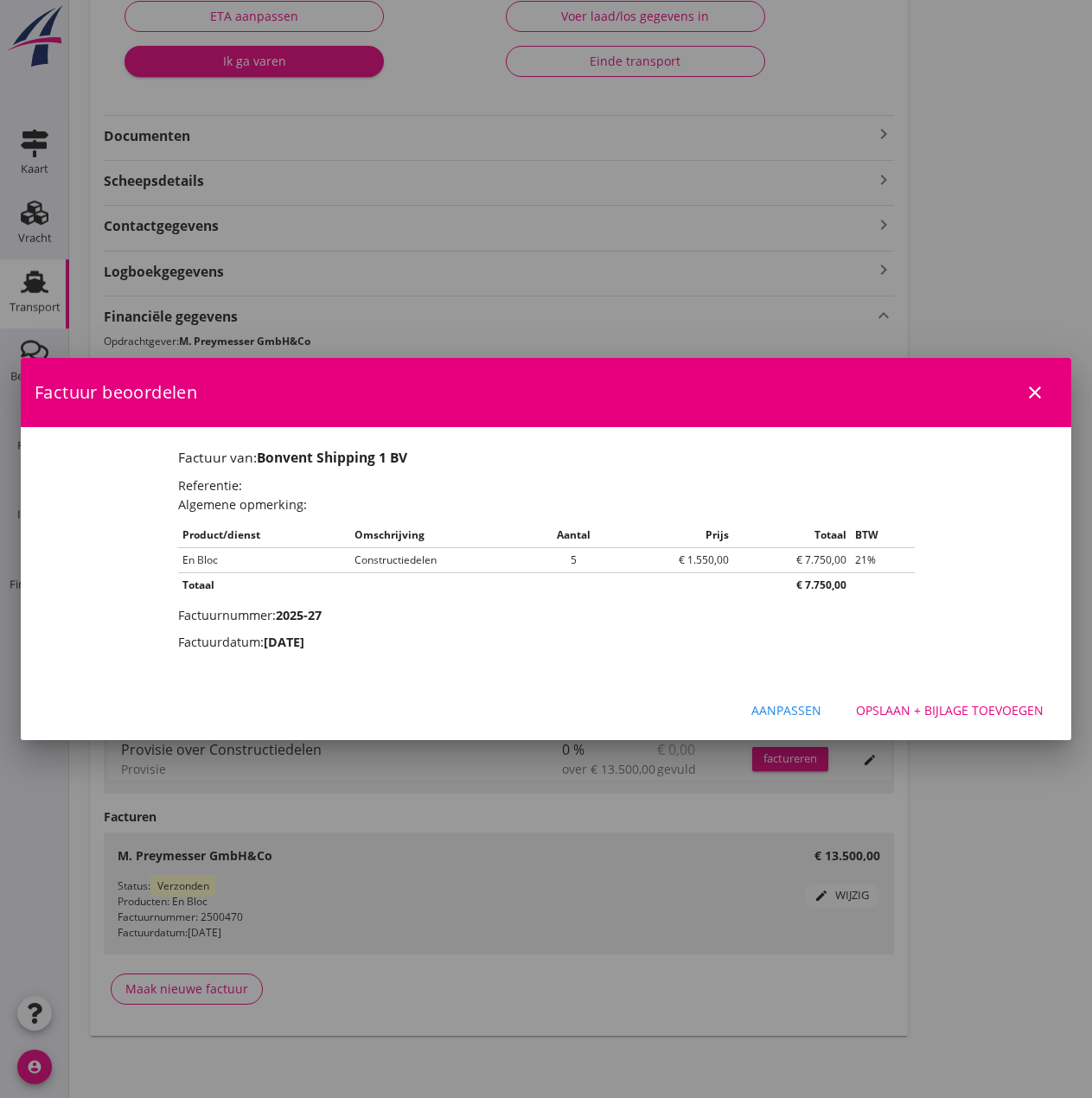
click at [958, 716] on div "Opslaan + bijlage toevoegen" at bounding box center [950, 710] width 188 height 18
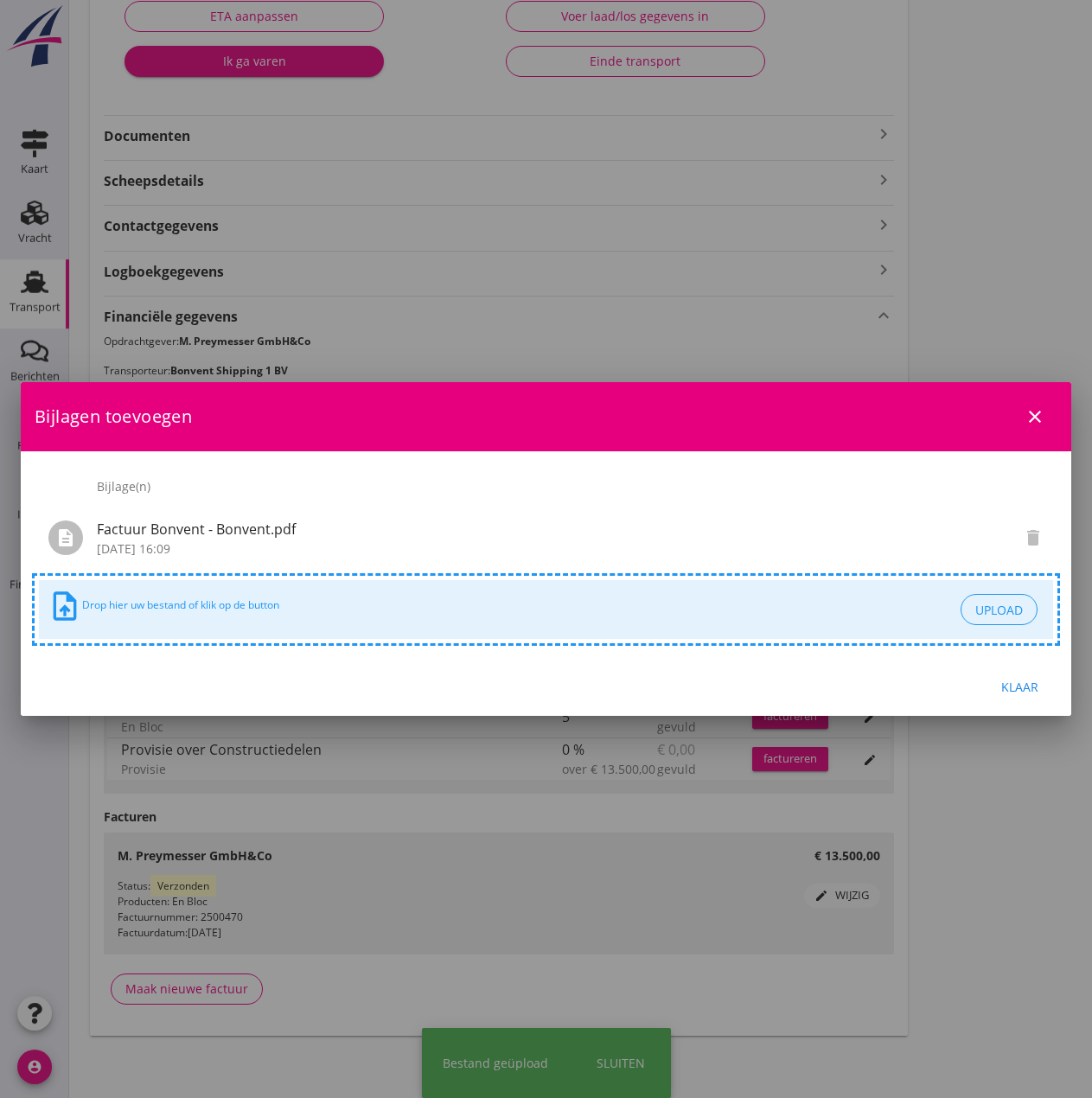
click at [1028, 683] on div "Klaar" at bounding box center [1019, 687] width 48 height 18
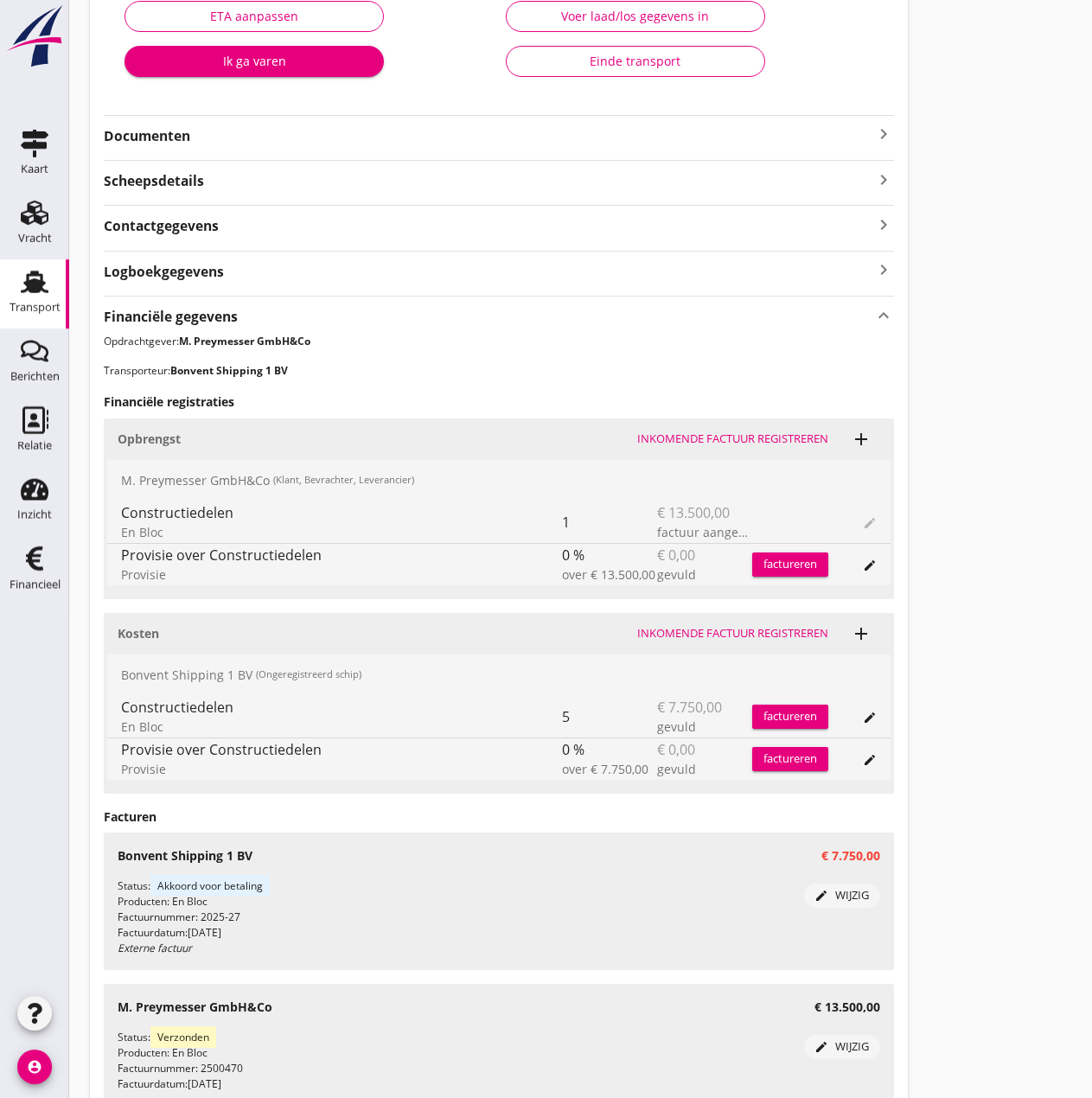
scroll to position [484, 0]
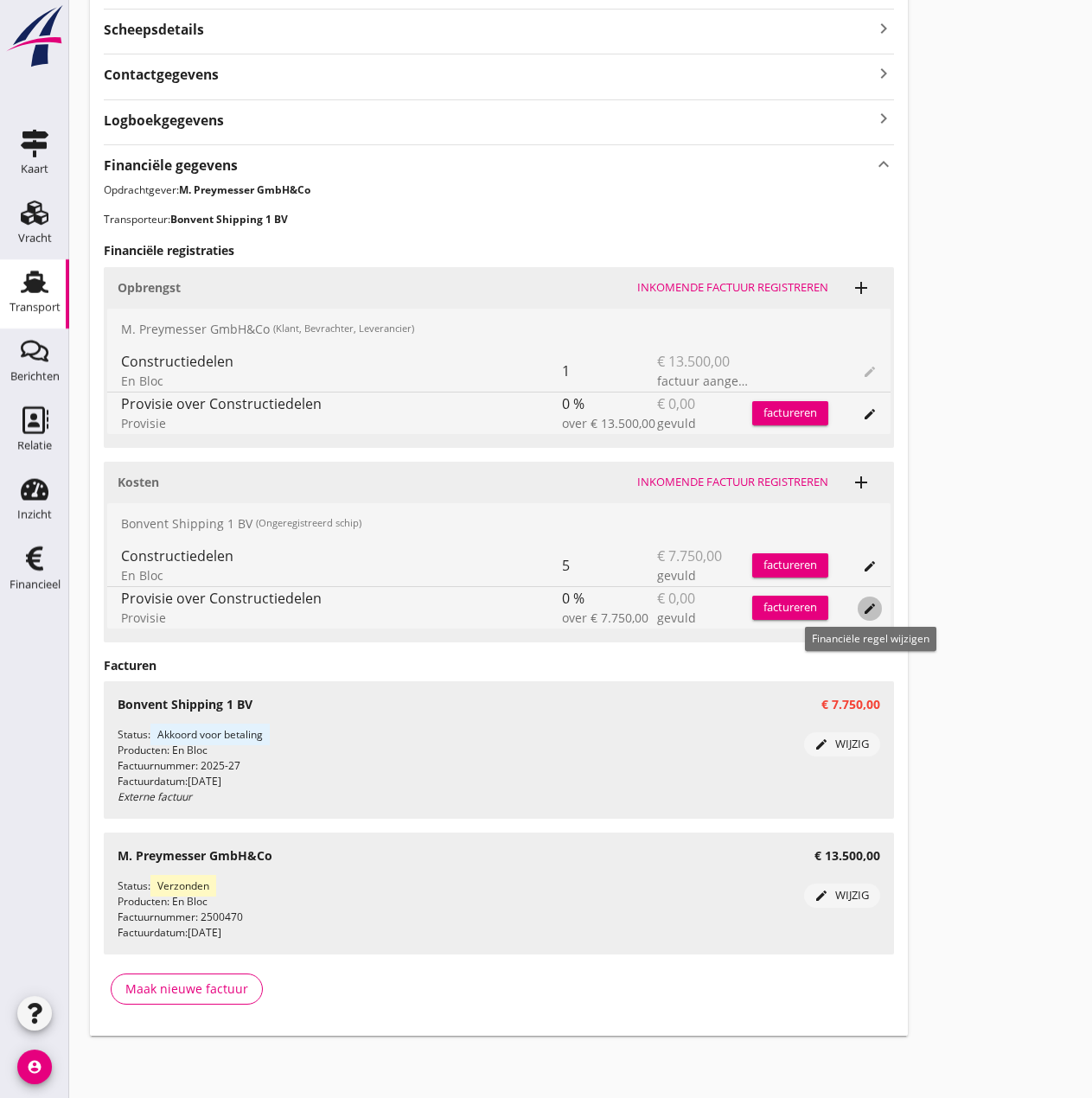
click at [865, 604] on icon "edit" at bounding box center [870, 608] width 14 height 14
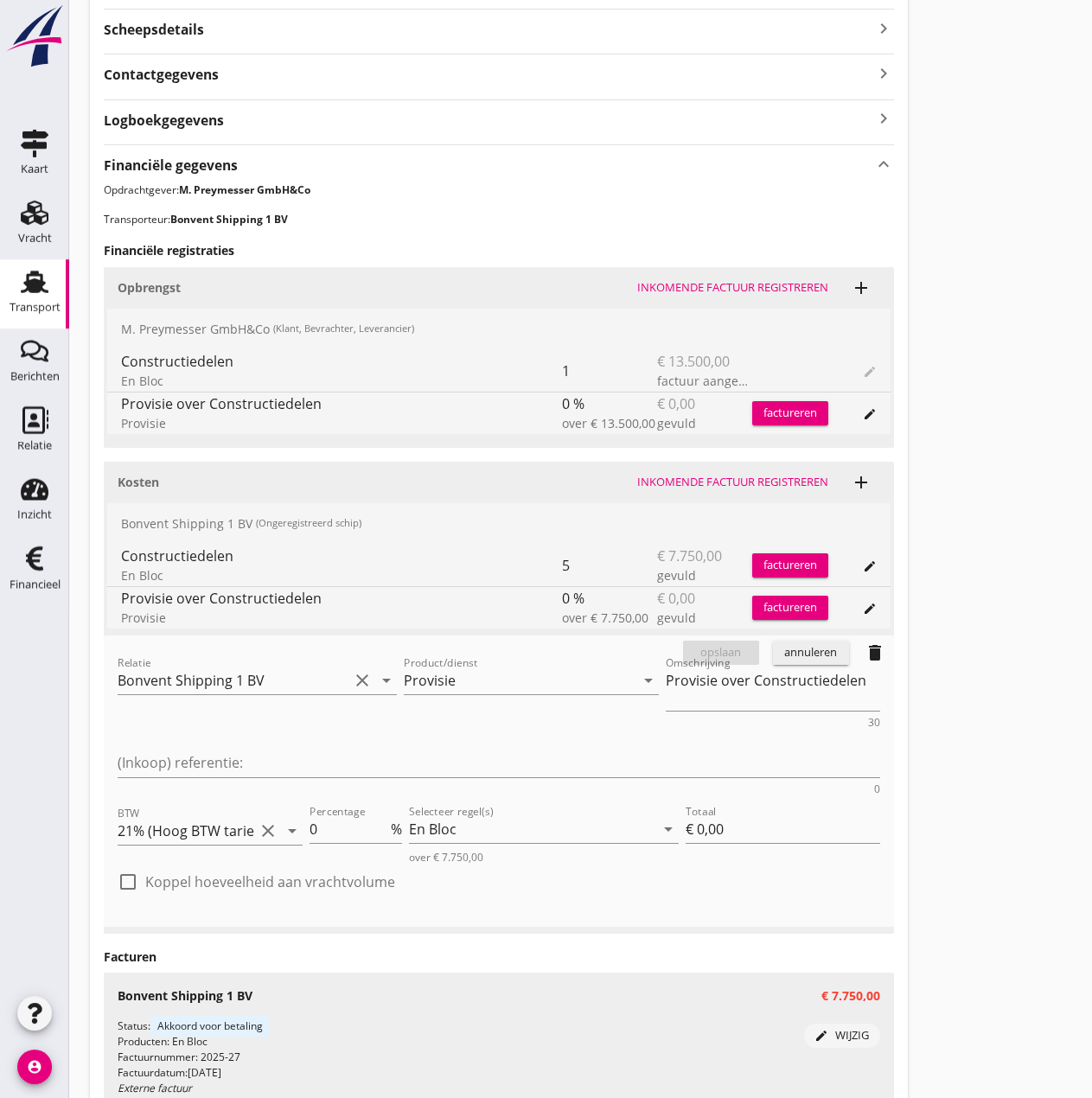
click at [875, 647] on icon "delete" at bounding box center [875, 653] width 21 height 21
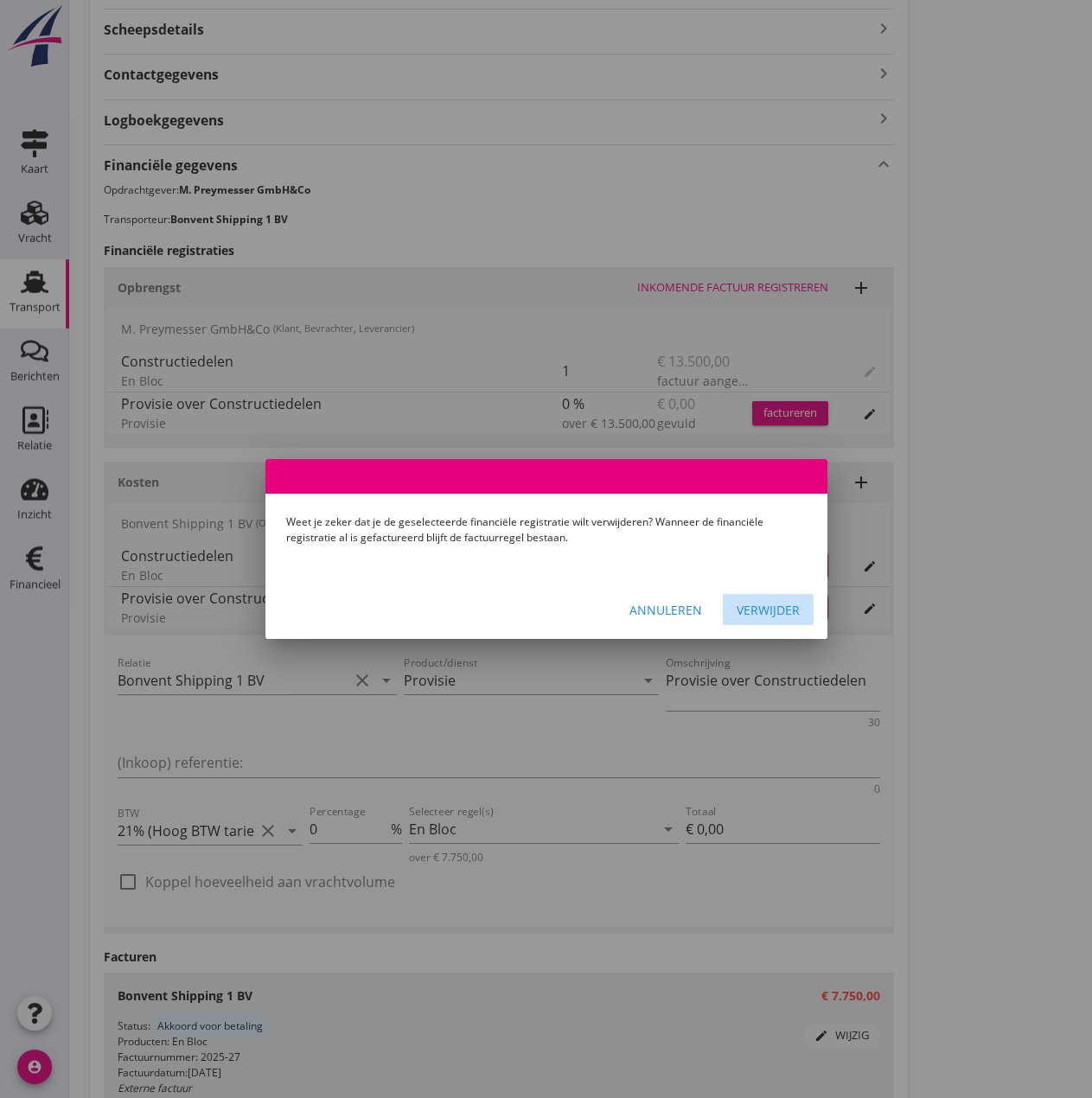
click at [748, 608] on div "Verwijder" at bounding box center [769, 610] width 63 height 18
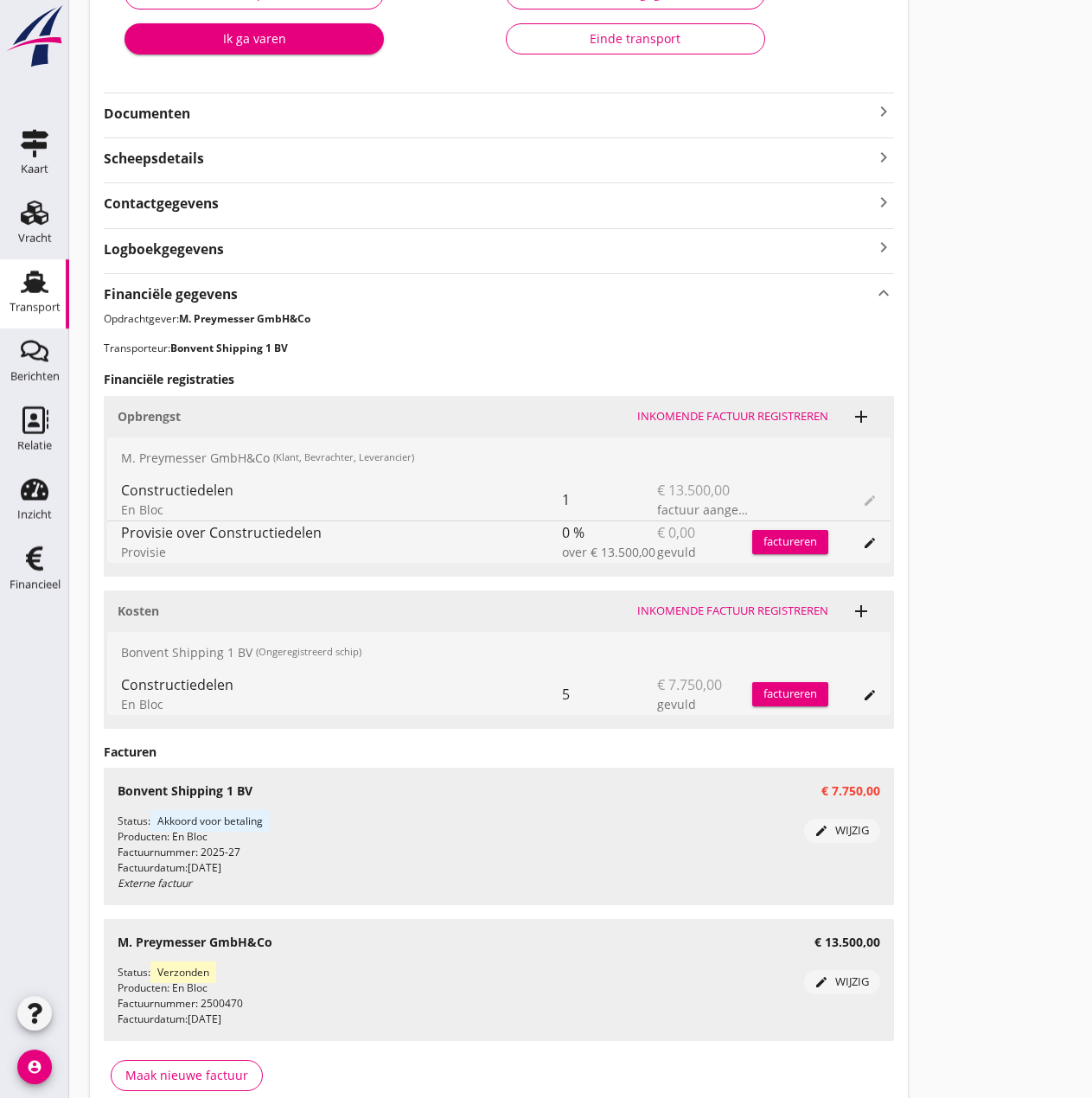
scroll to position [0, 0]
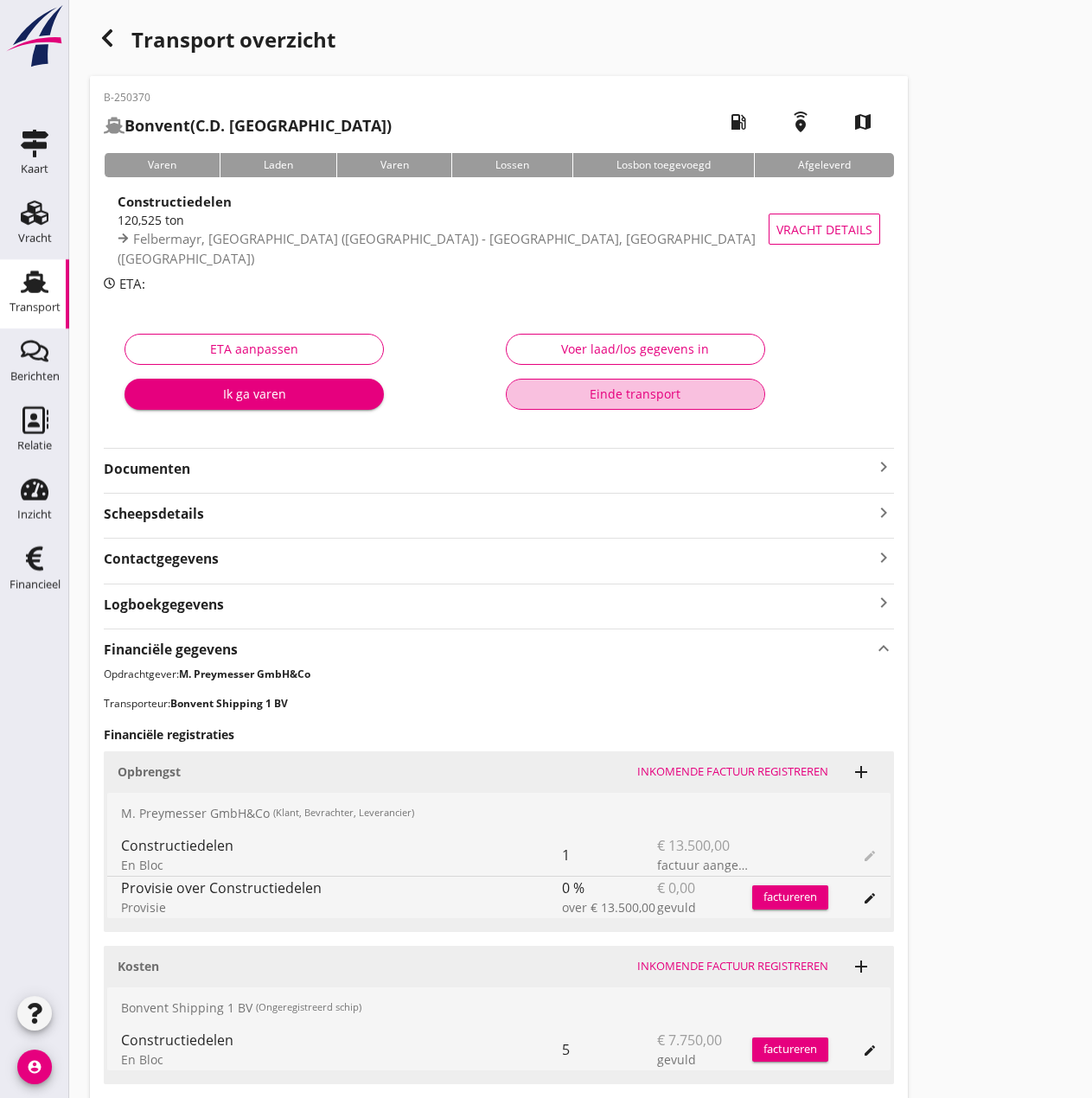
click at [607, 397] on div "Einde transport" at bounding box center [636, 394] width 230 height 18
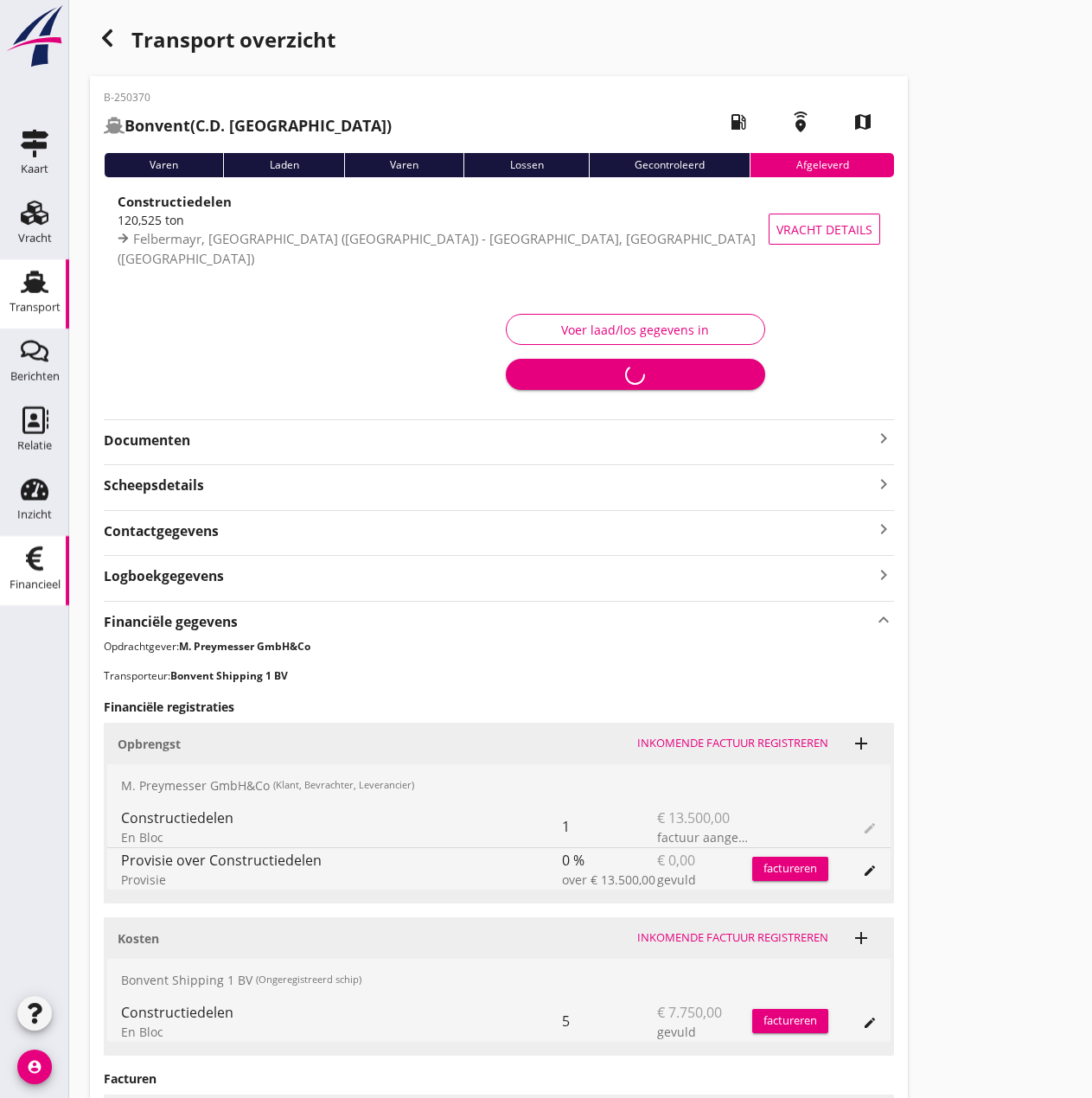
click at [44, 566] on icon "Financieel" at bounding box center [34, 559] width 28 height 28
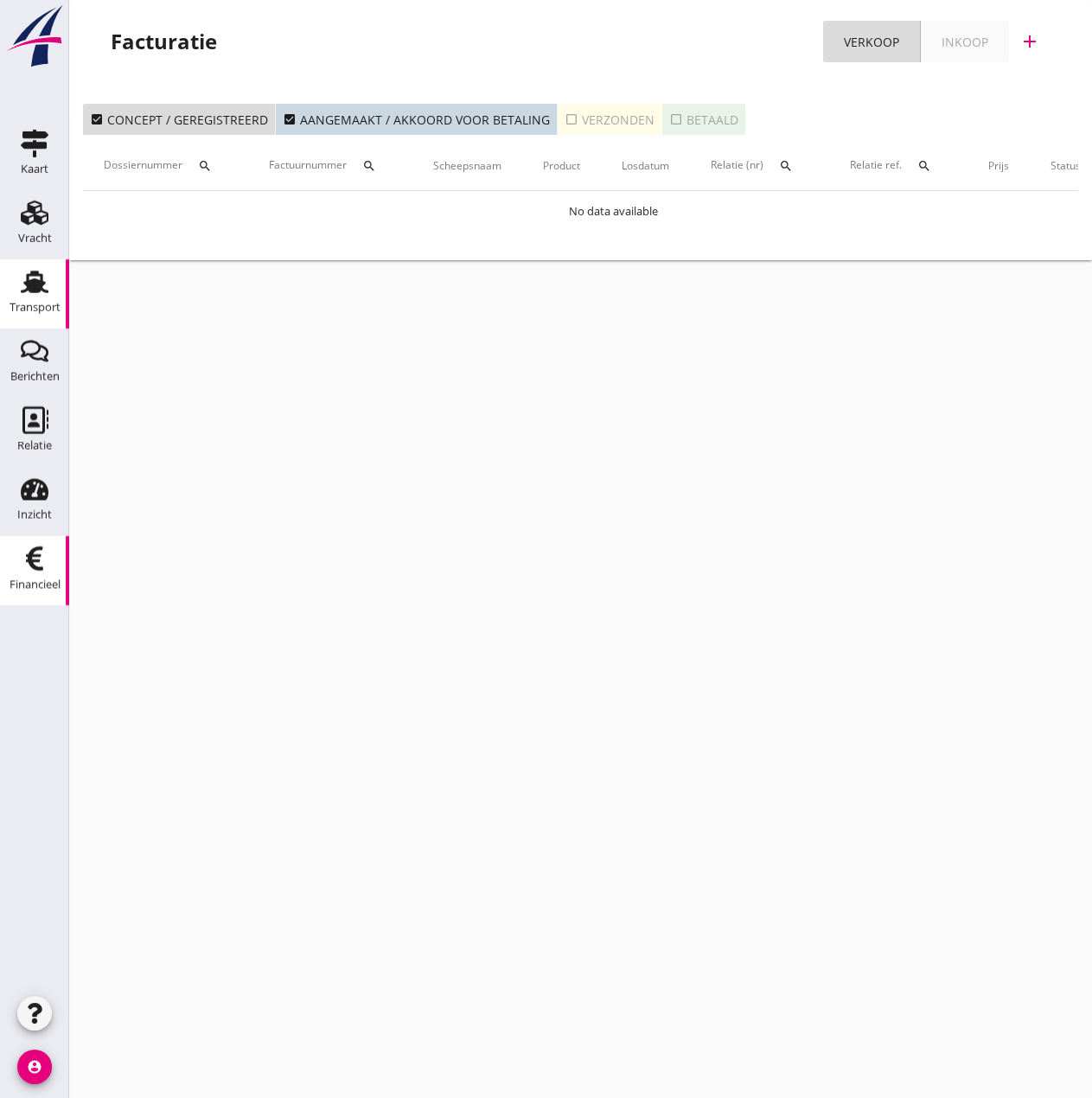
click at [17, 278] on div "Transport" at bounding box center [34, 282] width 42 height 28
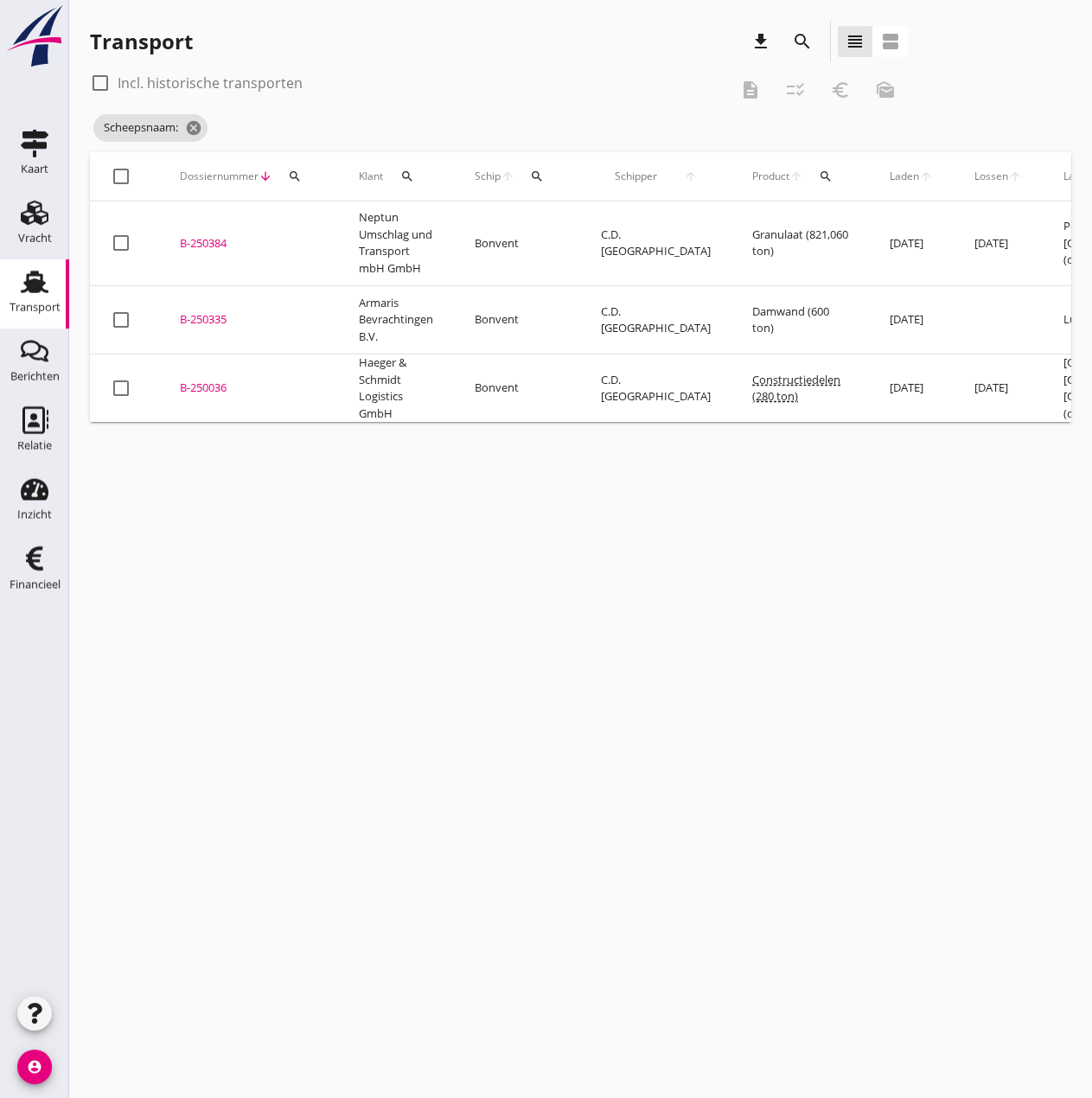
click at [105, 83] on div at bounding box center [100, 83] width 29 height 29
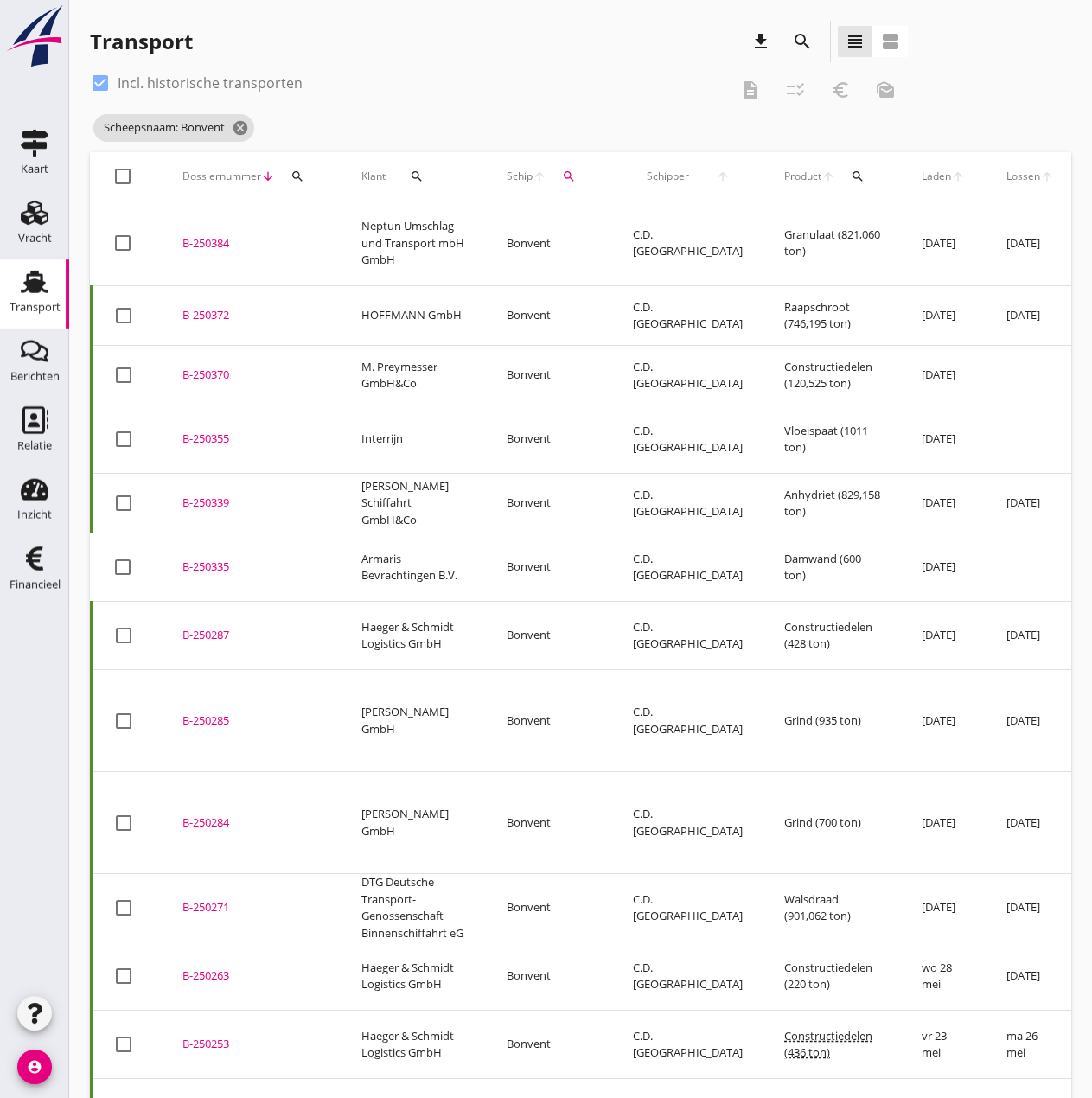
drag, startPoint x: 101, startPoint y: 83, endPoint x: 458, endPoint y: 132, distance: 360.3
click at [103, 85] on div at bounding box center [100, 83] width 29 height 29
checkbox input "false"
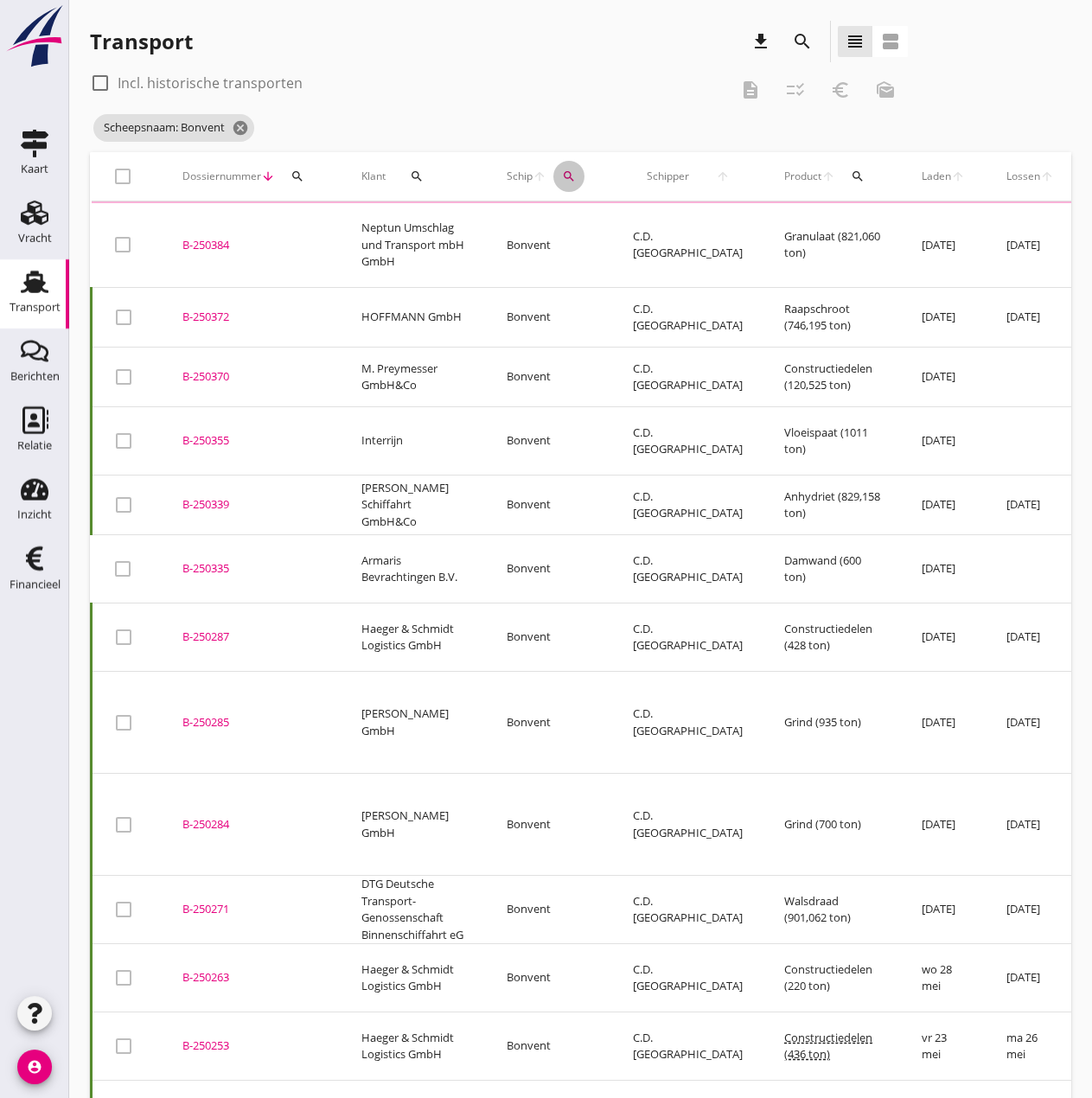
click at [568, 176] on icon "search" at bounding box center [569, 176] width 14 height 14
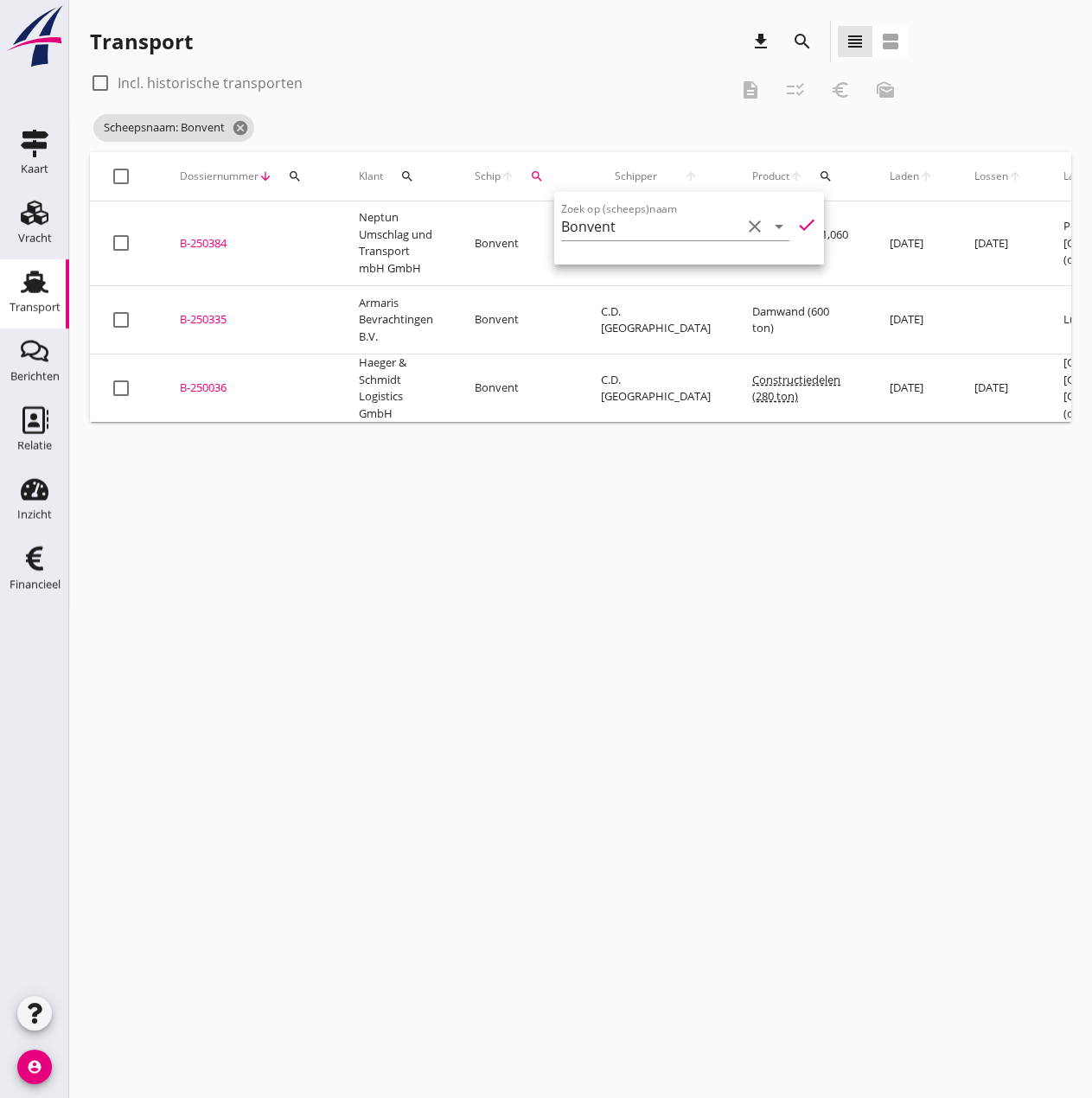
click at [796, 223] on icon "check" at bounding box center [806, 225] width 21 height 21
click at [205, 235] on div "B-250384" at bounding box center [249, 243] width 138 height 17
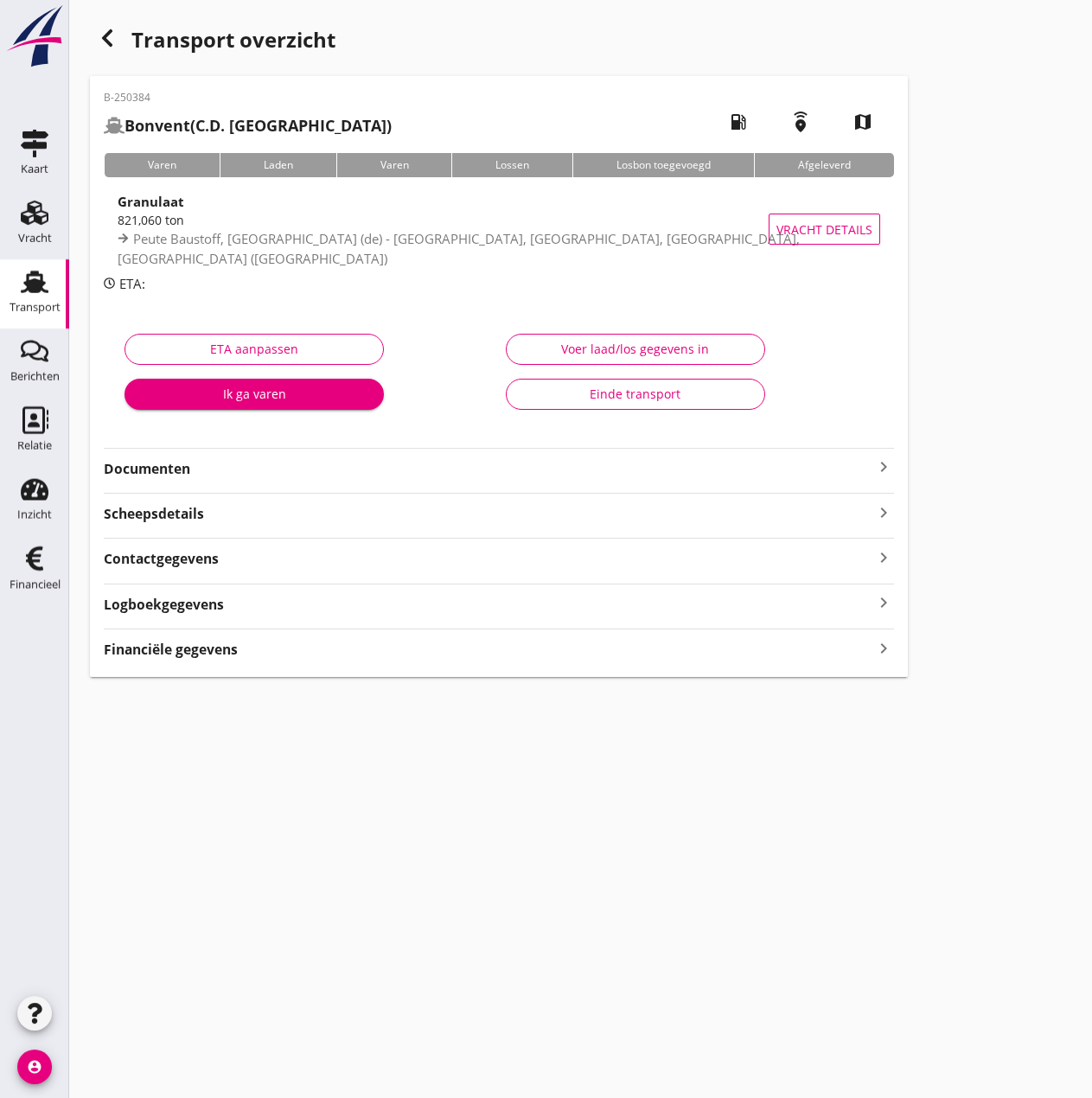
click at [640, 350] on div "Voer laad/los gegevens in" at bounding box center [636, 349] width 230 height 18
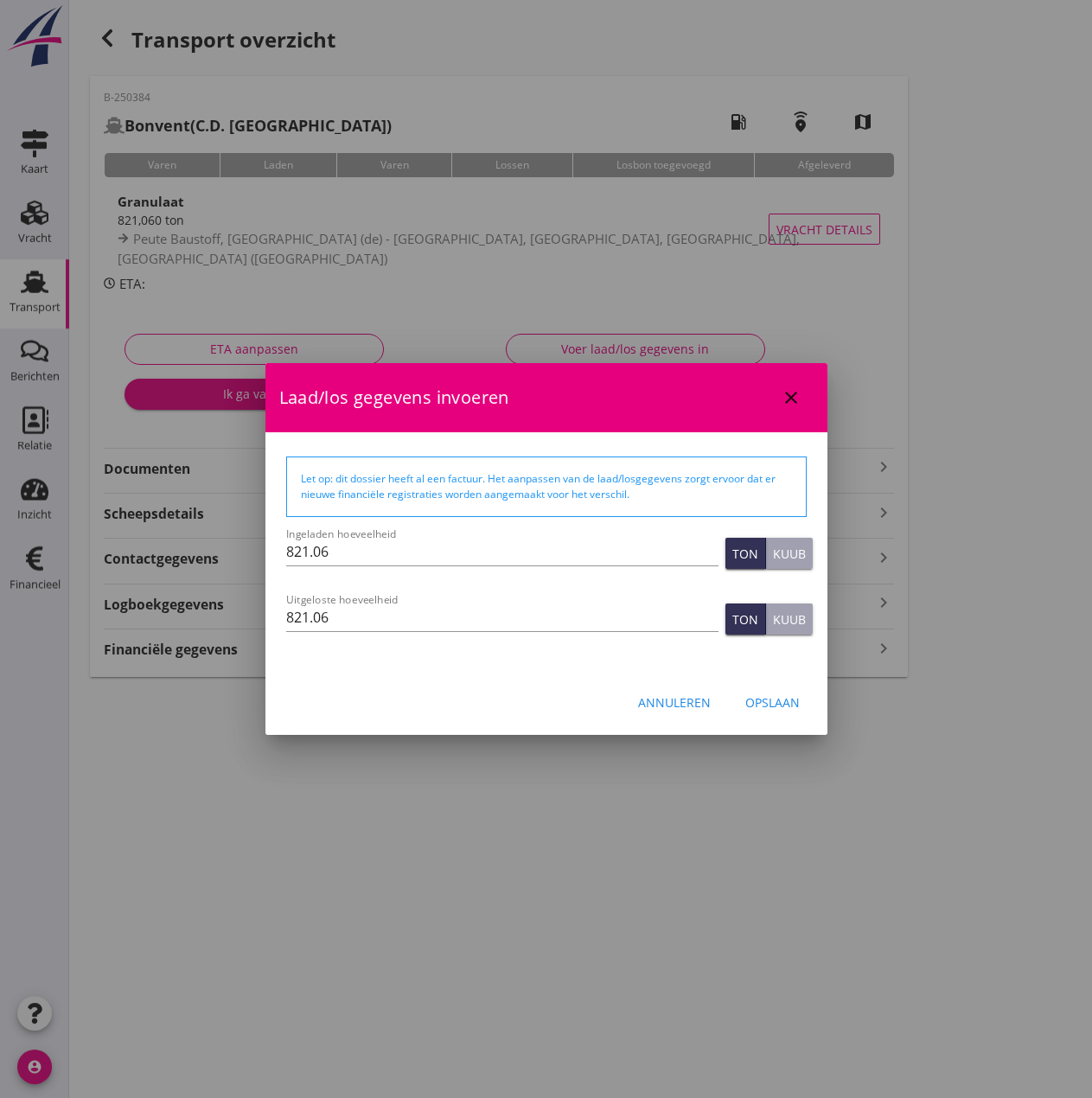
click at [640, 350] on div at bounding box center [546, 549] width 1092 height 1098
click at [699, 704] on div "Annuleren" at bounding box center [675, 703] width 73 height 18
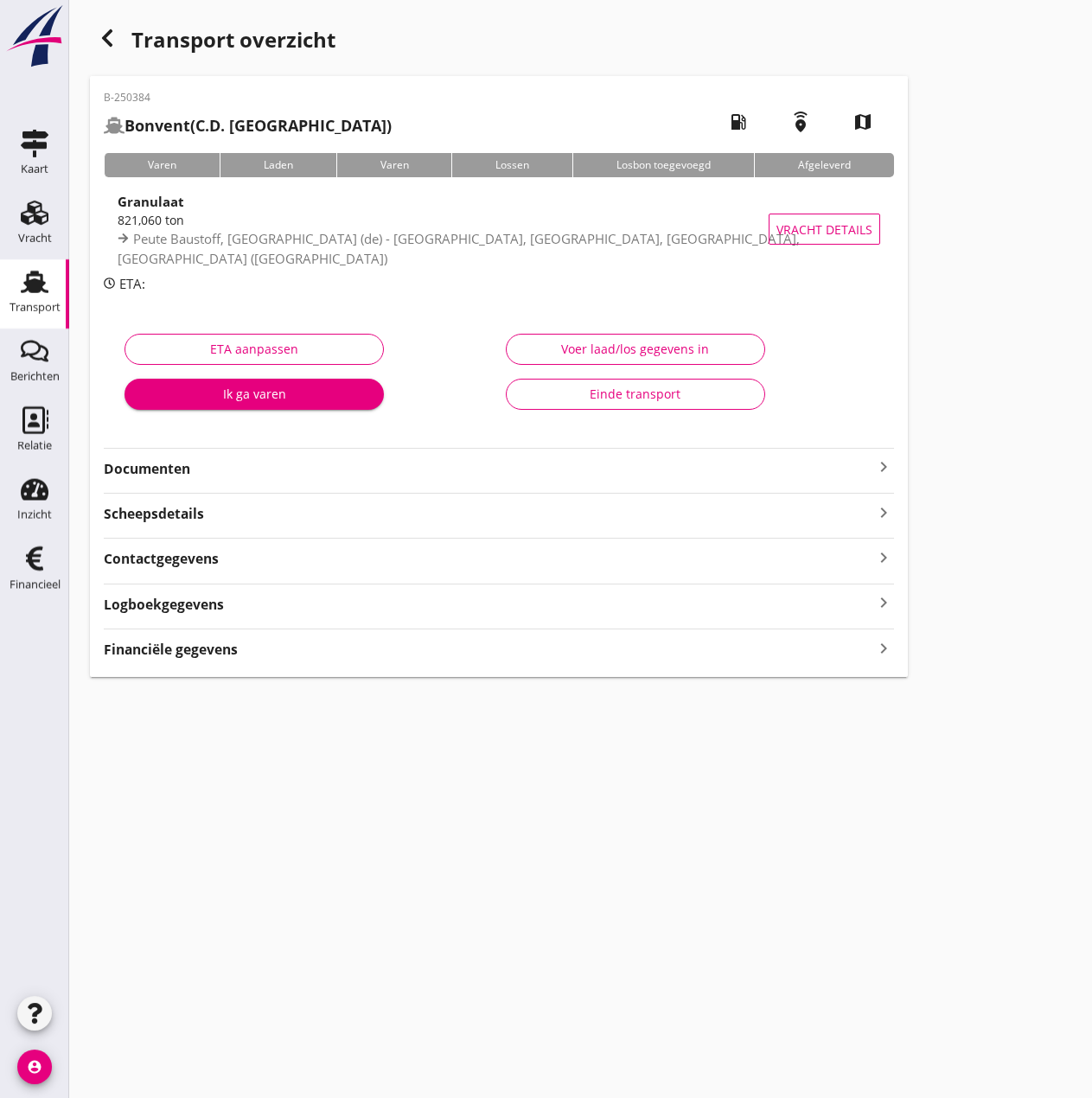
click at [167, 641] on strong "Financiële gegevens" at bounding box center [171, 650] width 134 height 20
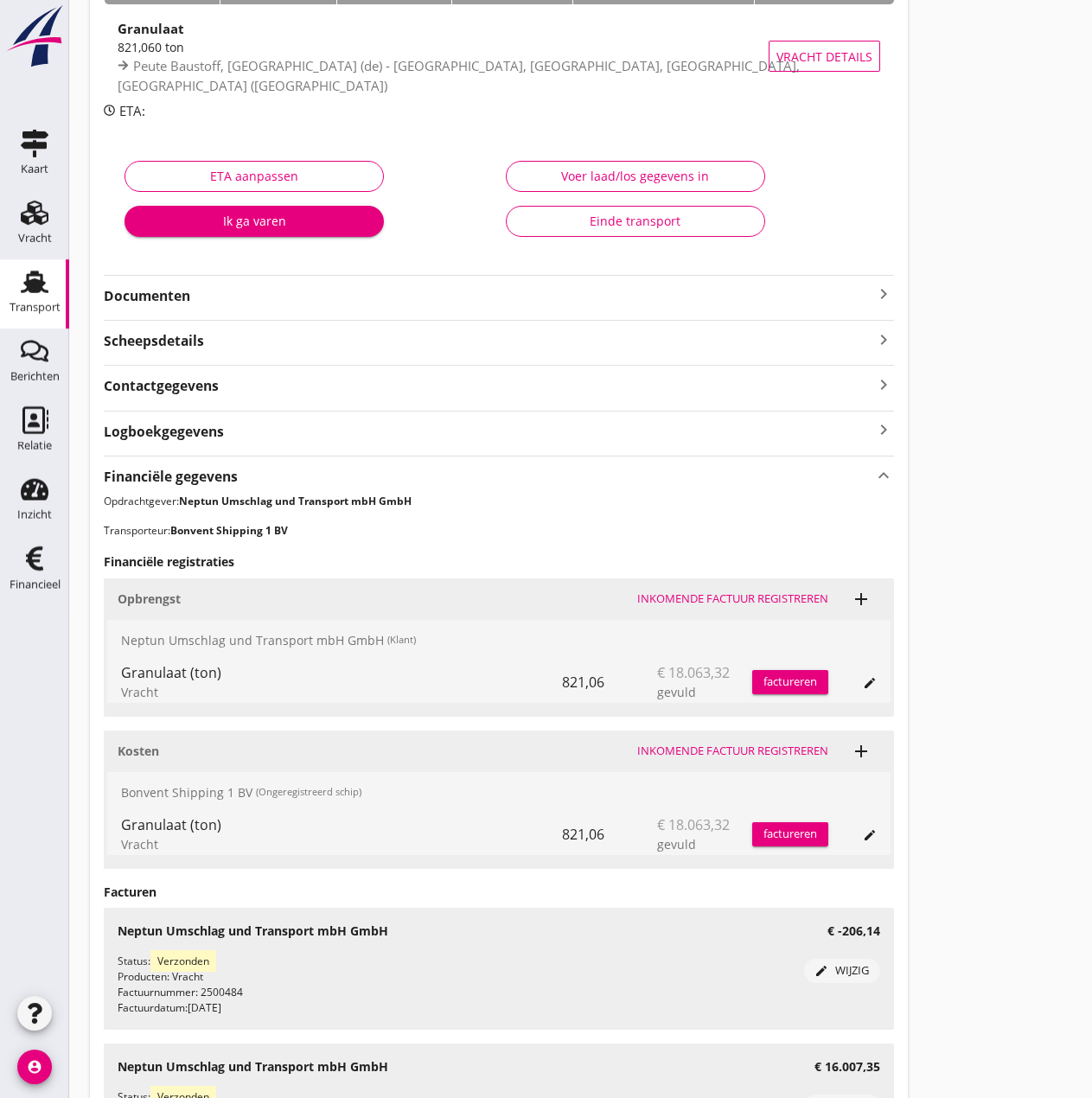
scroll to position [384, 0]
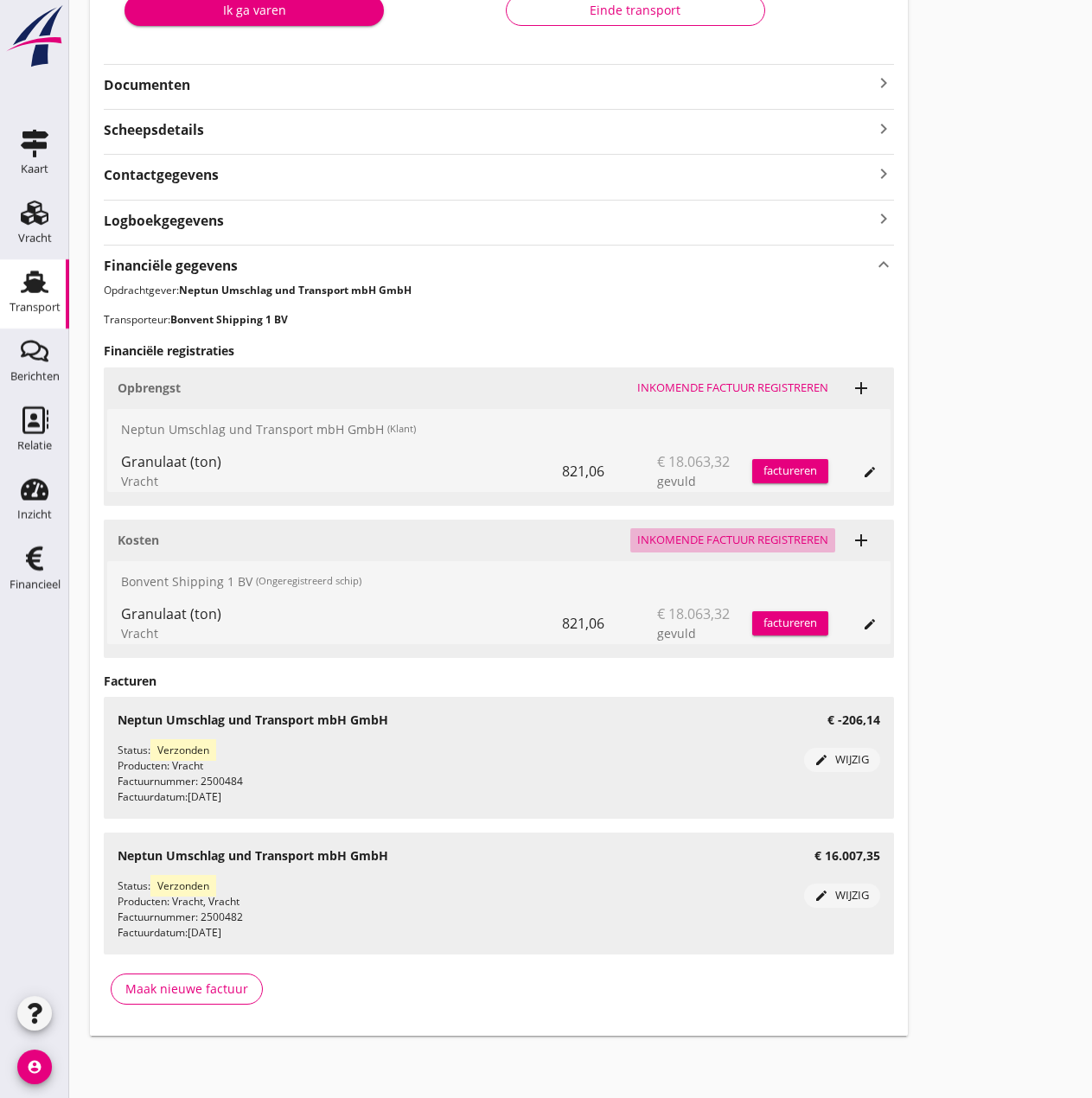
click at [728, 540] on div "Inkomende factuur registreren" at bounding box center [733, 539] width 191 height 17
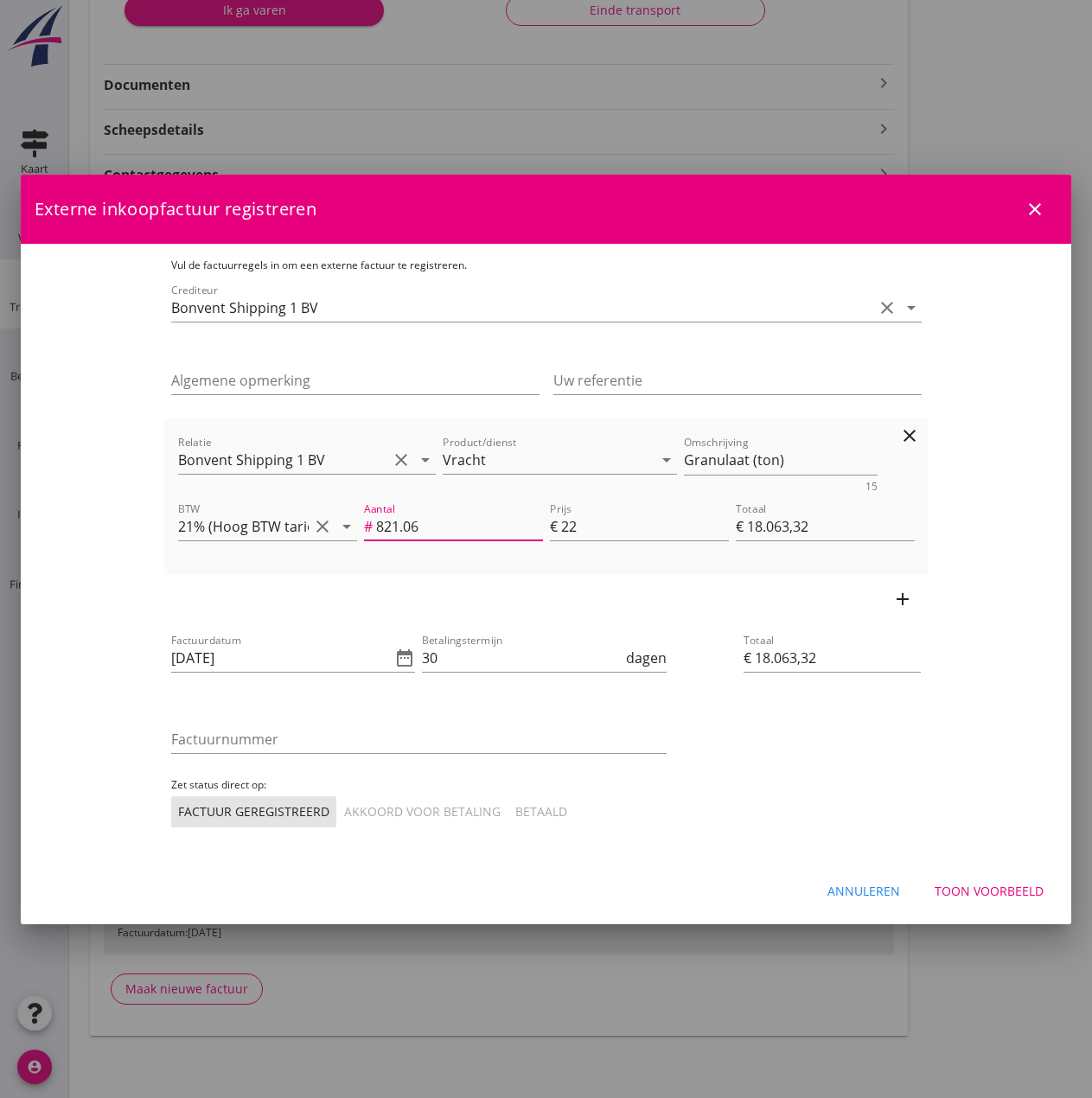
drag, startPoint x: 395, startPoint y: 525, endPoint x: 261, endPoint y: 491, distance: 138.2
click at [261, 491] on div "Relatie Bonvent Shipping 1 BV clear arrow_drop_down Product/dienst Vracht arrow…" at bounding box center [547, 496] width 751 height 142
type input "1"
type input "€ 22,00"
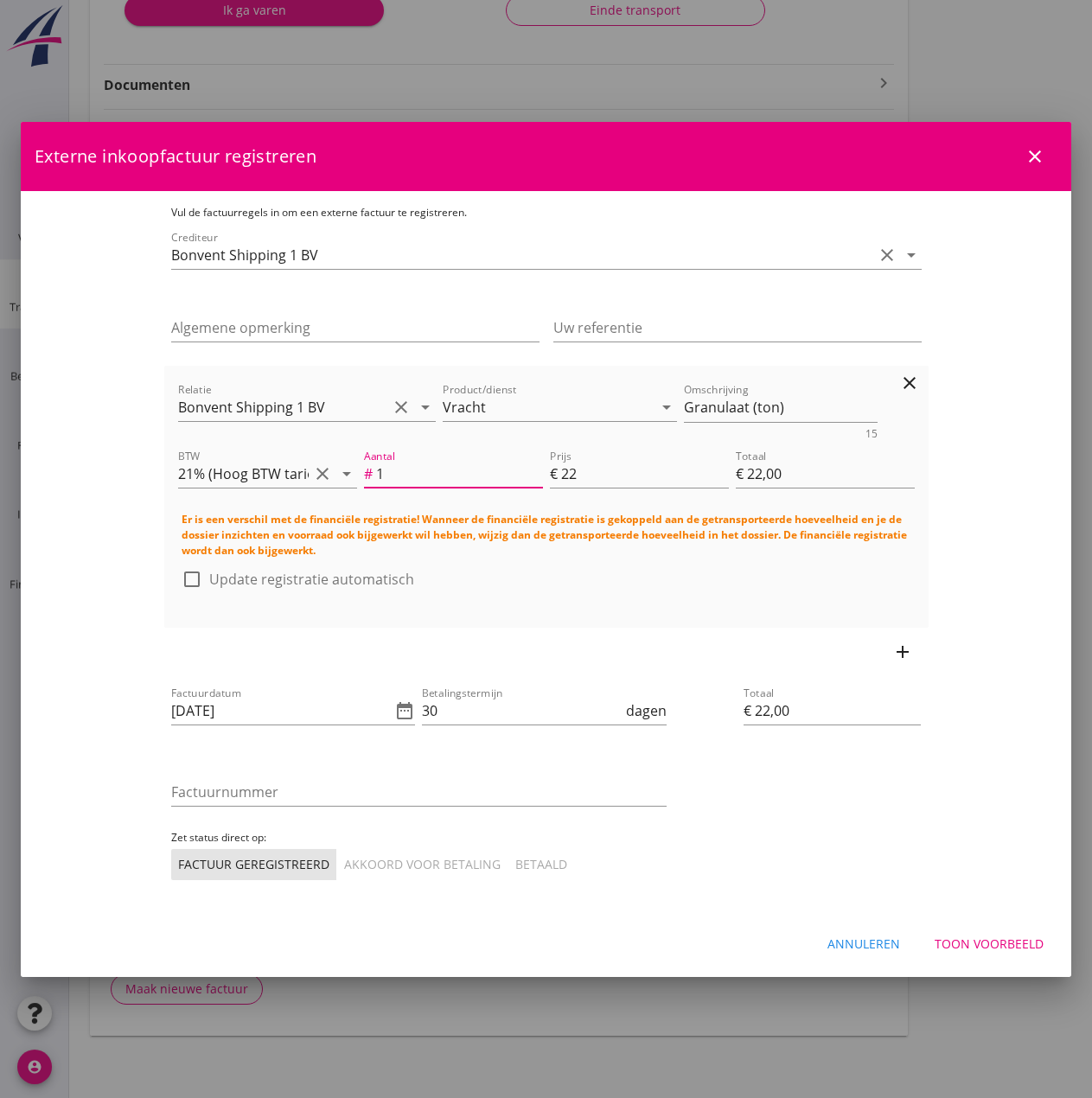
type input "10"
type input "€ 220,00"
type input "10"
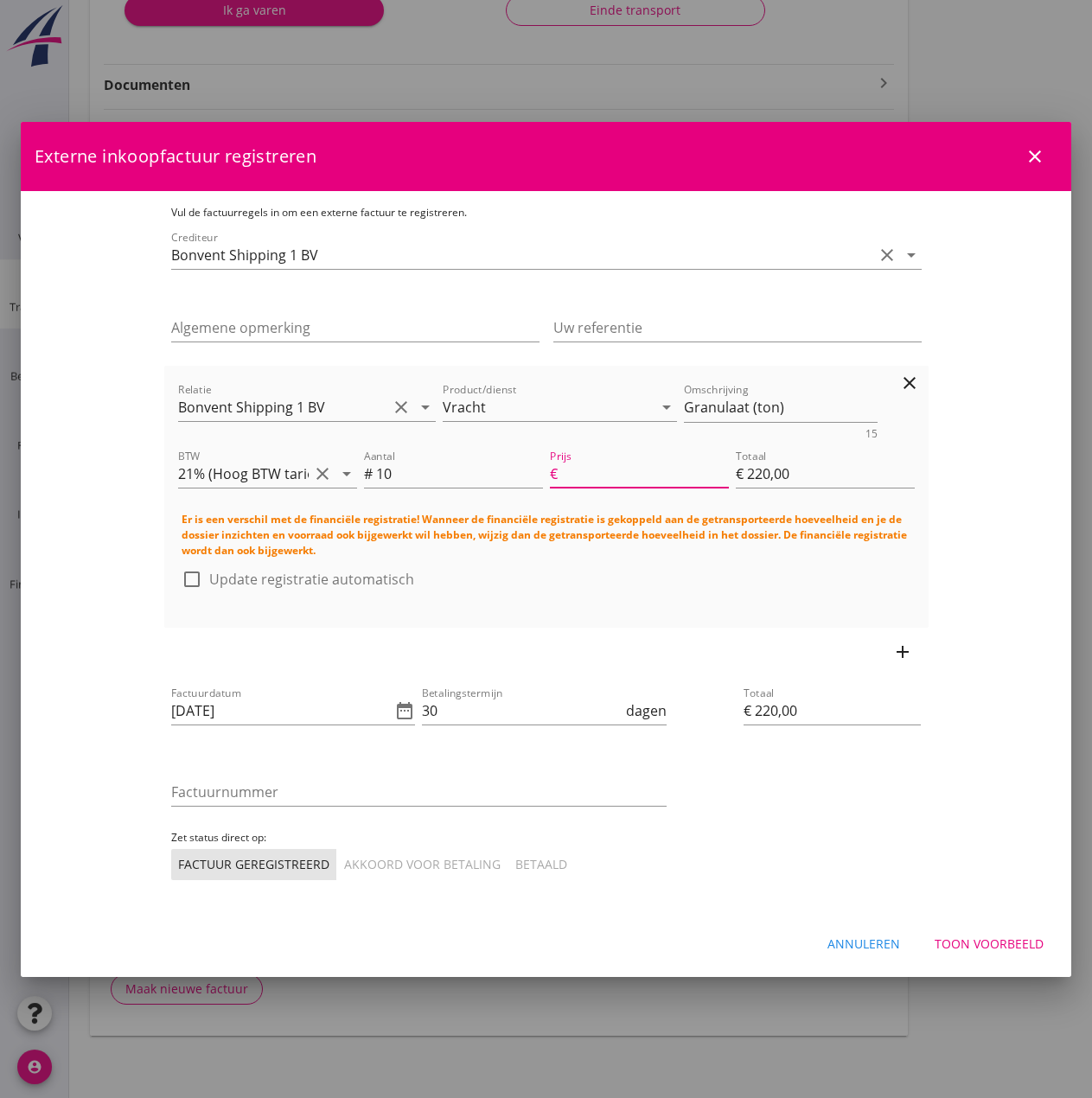
type input "1022"
type input "€ 0,00"
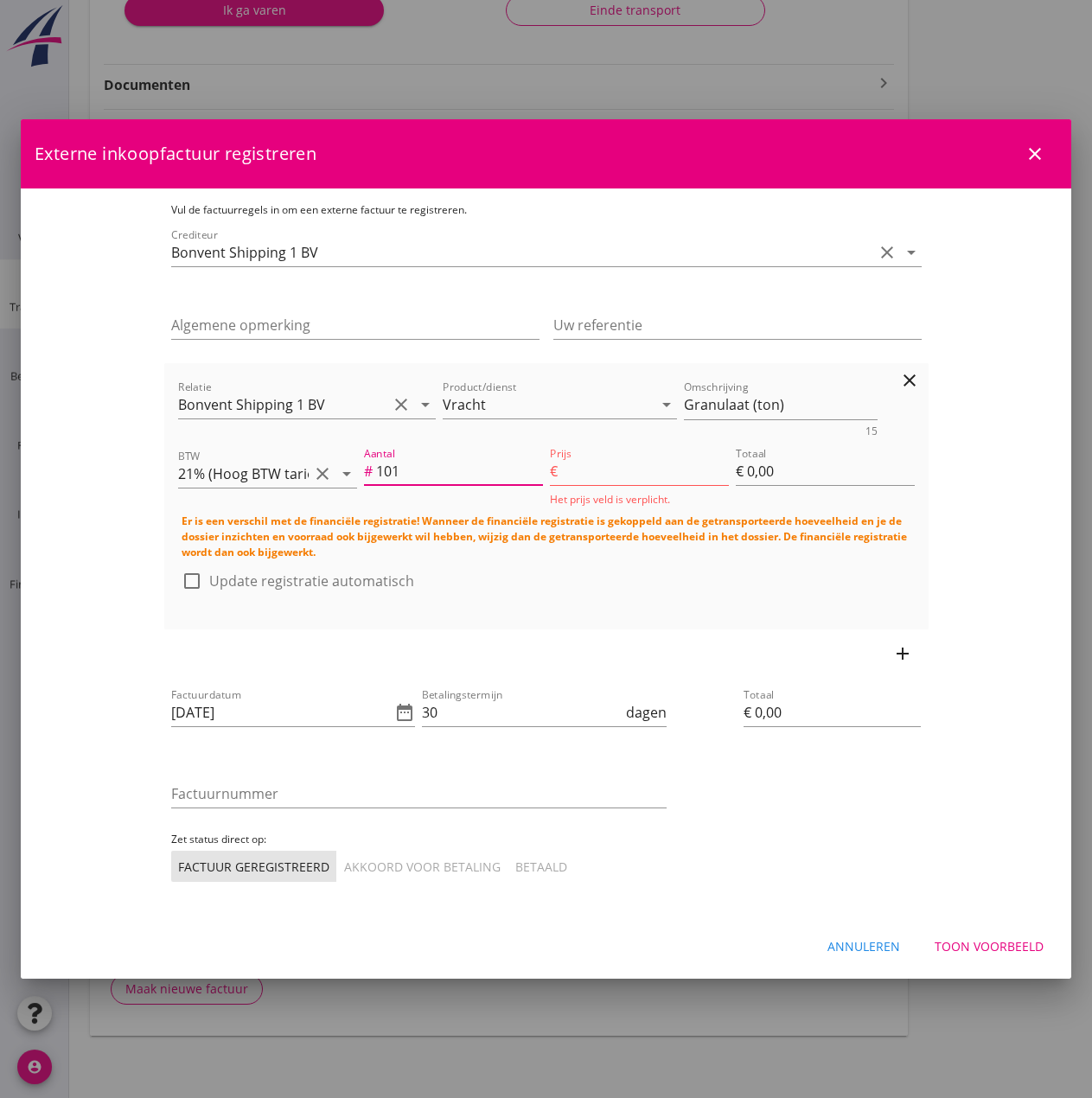
type input "10"
type input "1"
type input "€ 10,00"
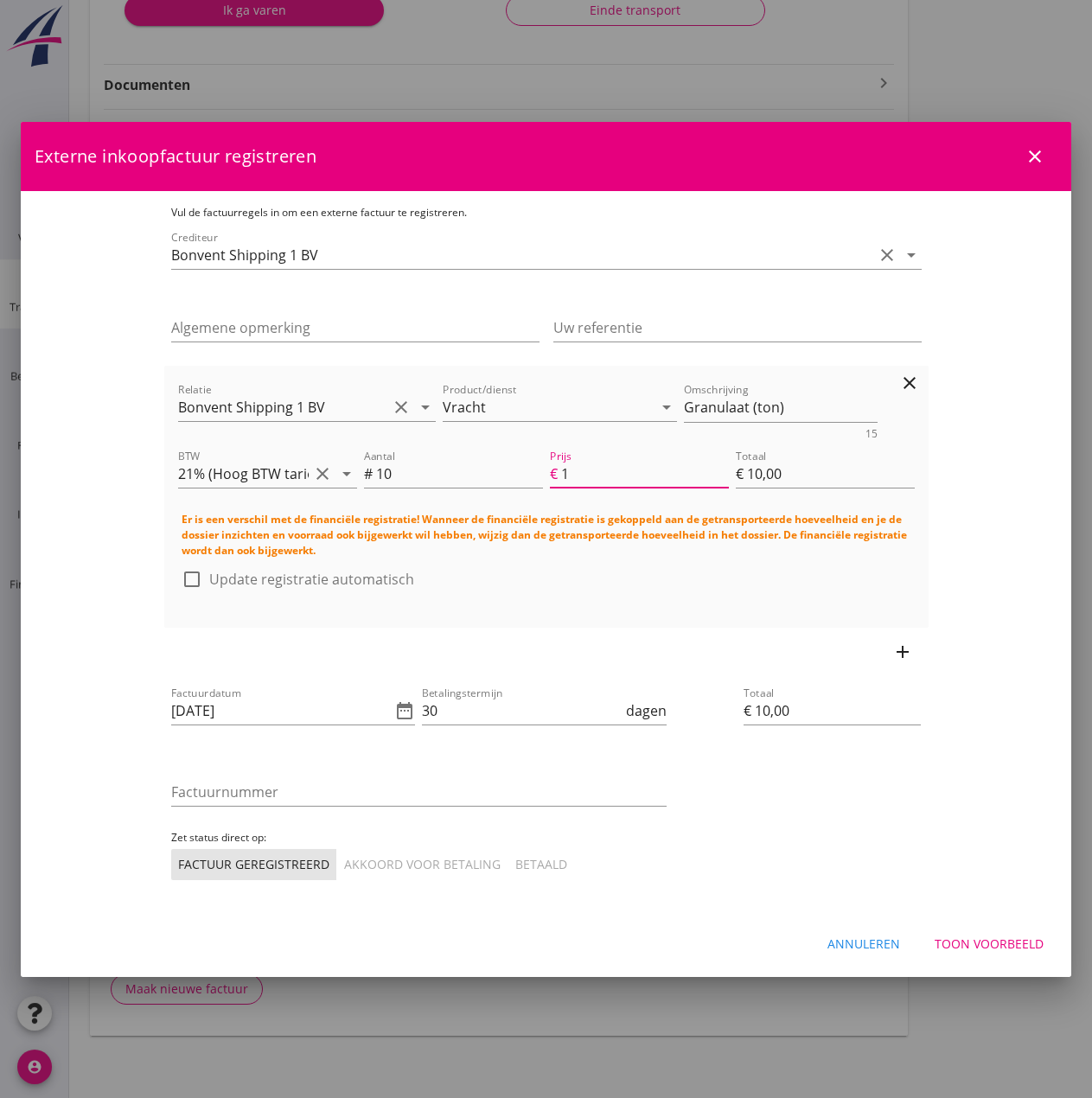
type input "15"
type input "€ 150,00"
type input "155"
type input "€ 1.550,00"
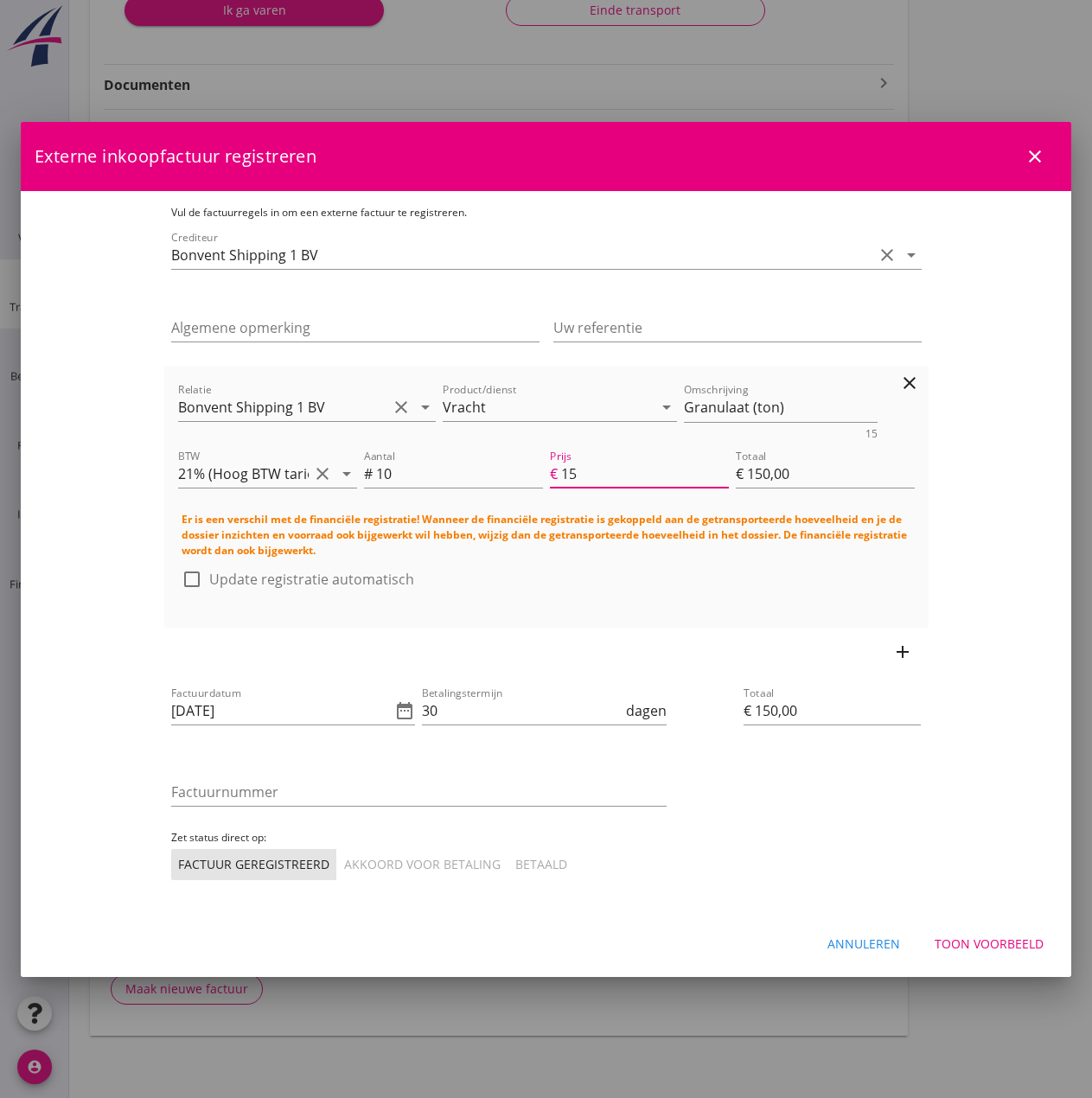
type input "€ 1.550,00"
type input "1550"
type input "€ 15.500,00"
type input "1550"
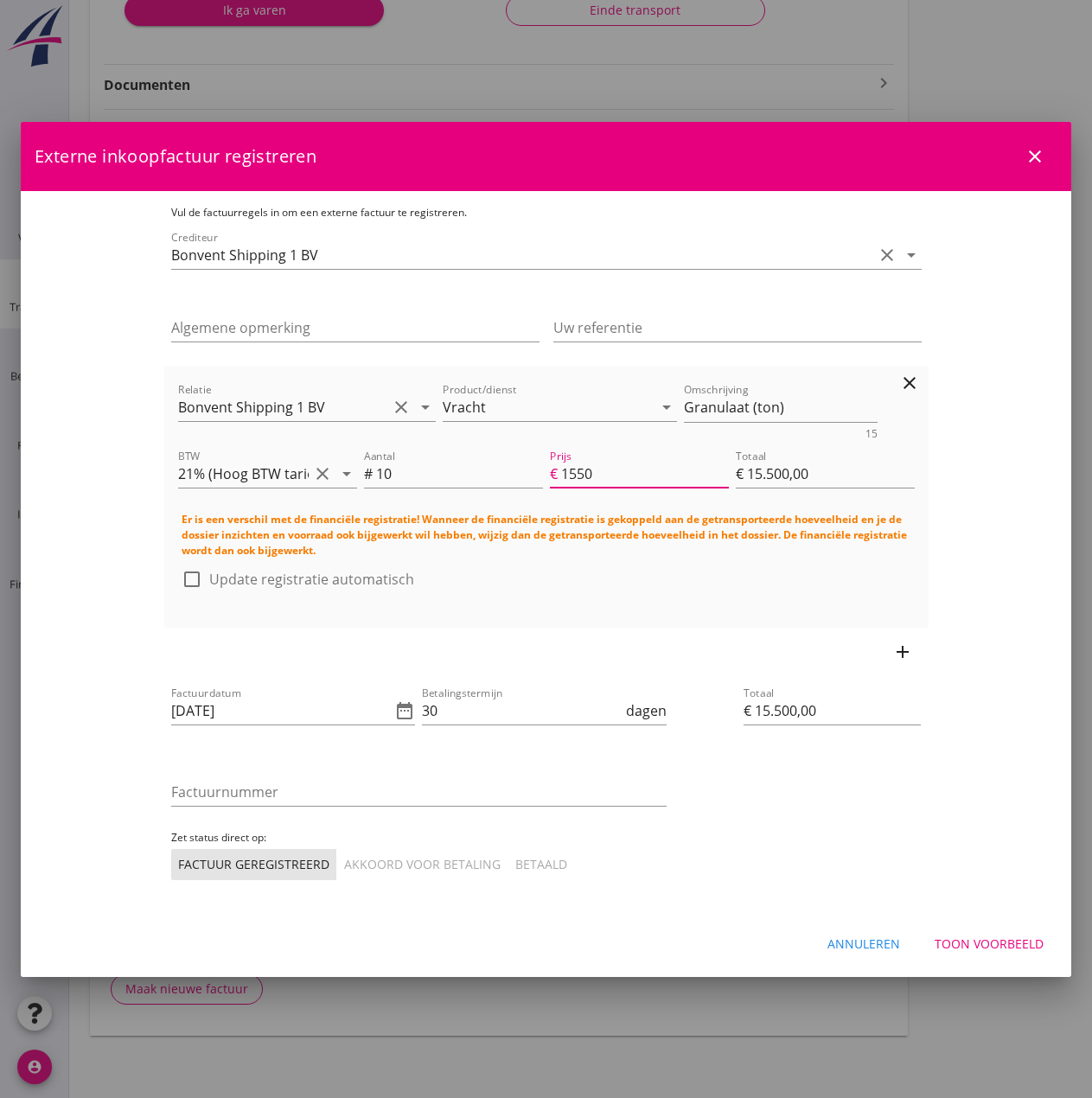
scroll to position [1, 0]
click at [422, 714] on input "30" at bounding box center [522, 711] width 200 height 28
type input "3"
type input "14"
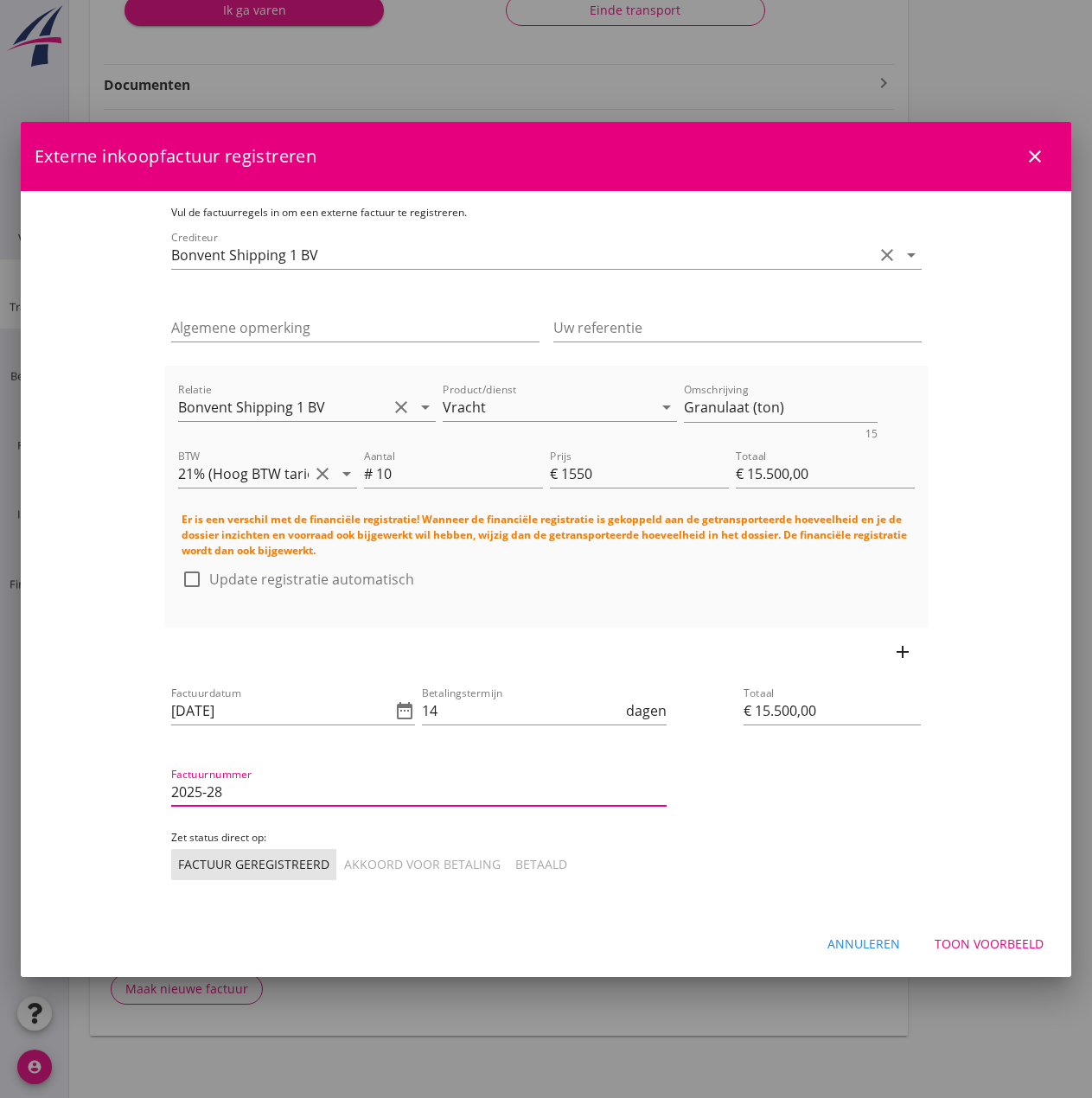
type input "2025-28"
click at [345, 858] on div "Akkoord voor betaling" at bounding box center [423, 864] width 157 height 18
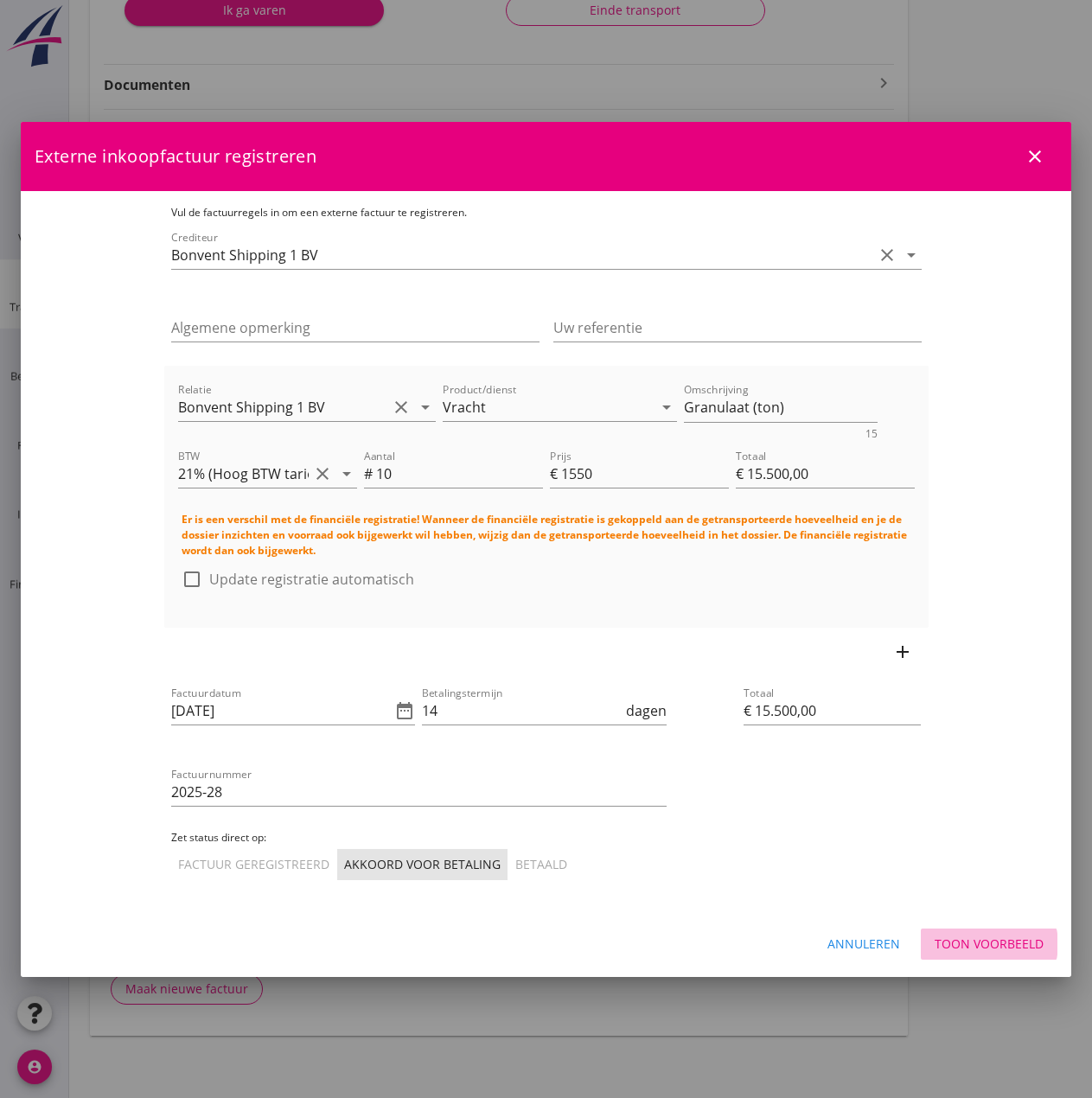
click at [1006, 944] on div "Toon voorbeeld" at bounding box center [990, 944] width 109 height 18
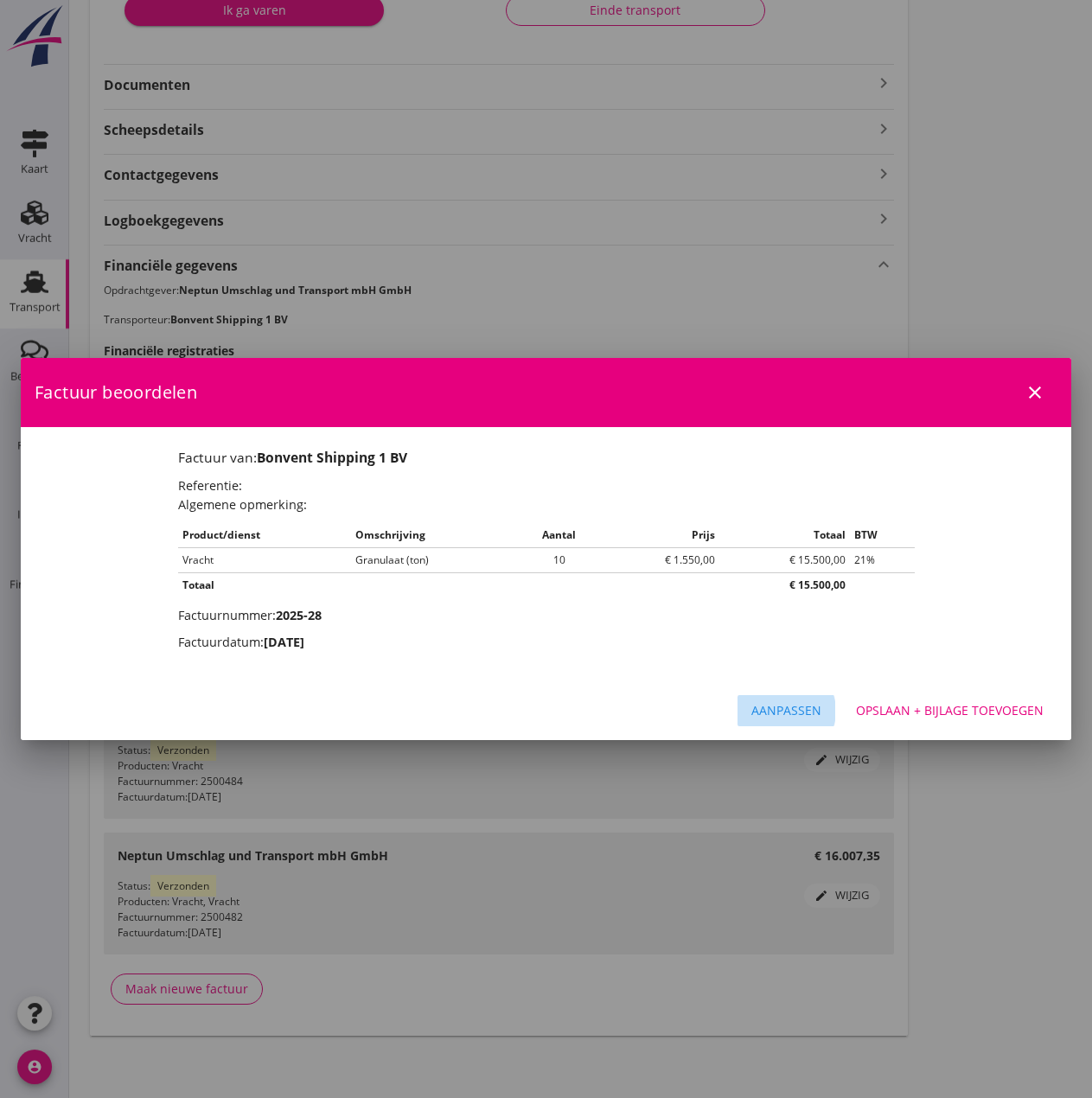
click at [819, 716] on div "Aanpassen" at bounding box center [786, 710] width 70 height 18
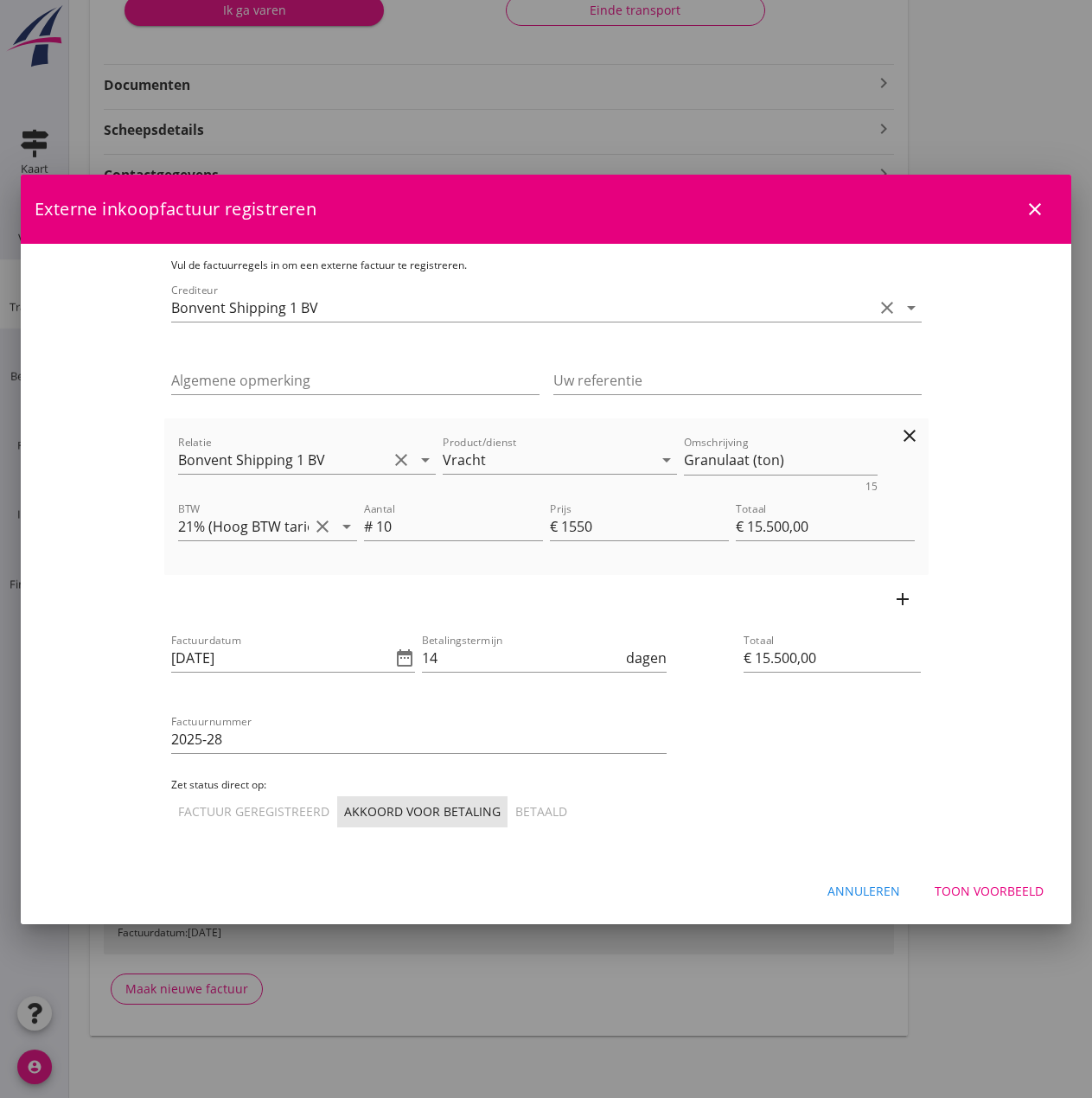
click at [448, 511] on div "Aantal # 10" at bounding box center [453, 530] width 179 height 55
click at [345, 820] on div "Akkoord voor betaling" at bounding box center [423, 811] width 157 height 18
click at [962, 883] on div "Toon voorbeeld" at bounding box center [990, 891] width 109 height 18
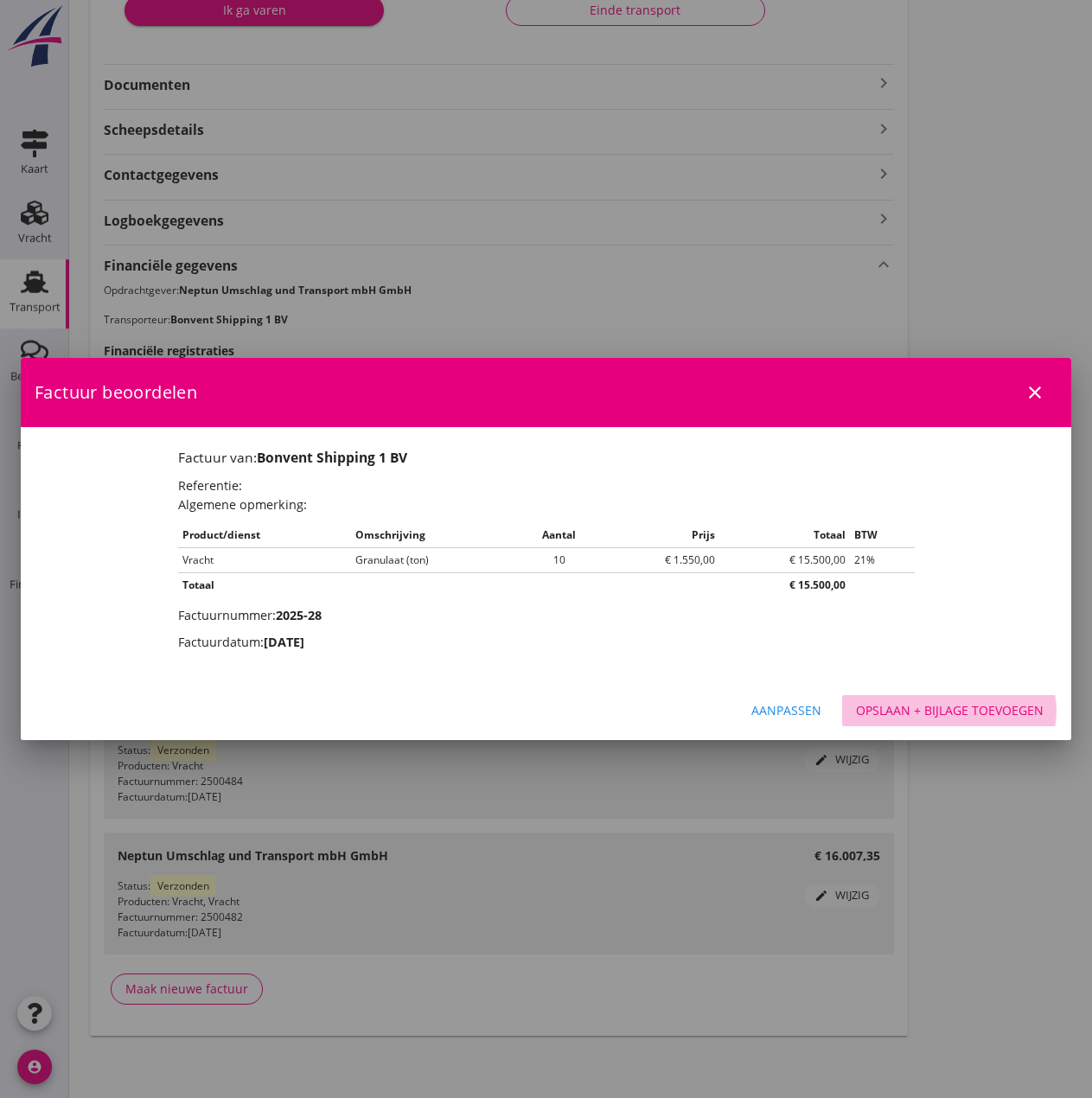
click at [970, 706] on div "Opslaan + bijlage toevoegen" at bounding box center [950, 710] width 188 height 18
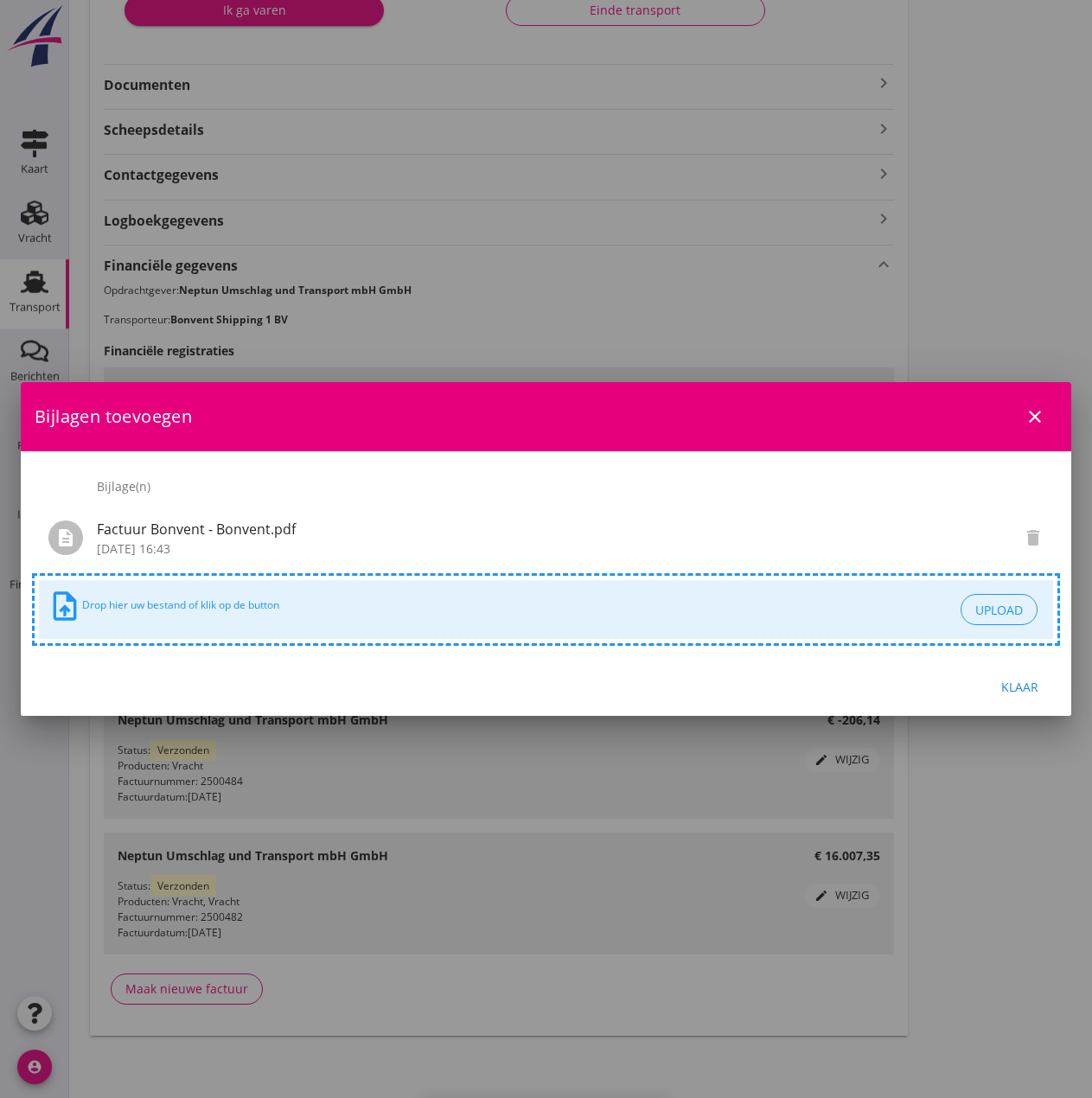
click at [1024, 685] on div "Klaar" at bounding box center [1019, 687] width 48 height 18
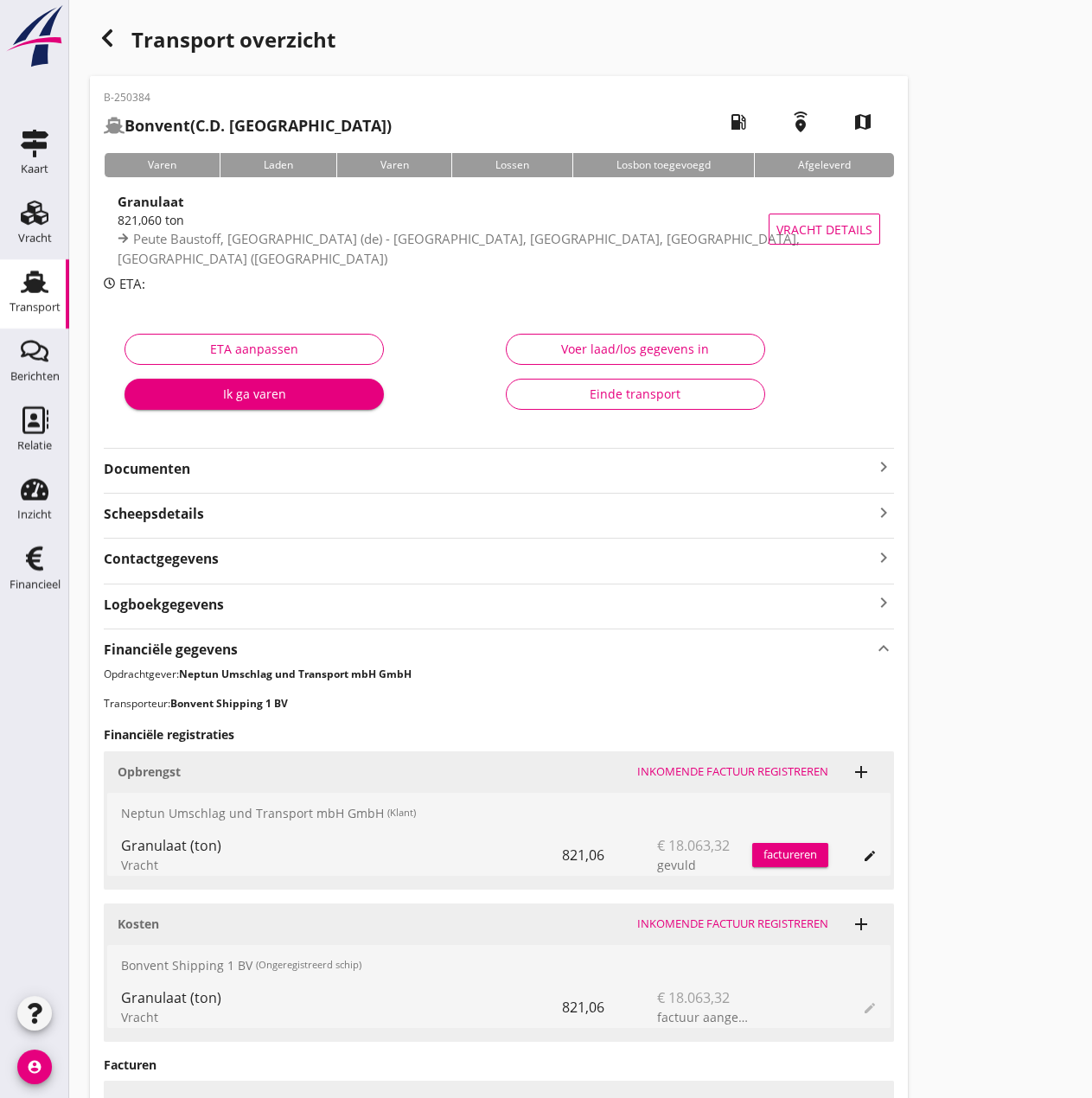
click at [575, 402] on div "Einde transport" at bounding box center [636, 394] width 230 height 18
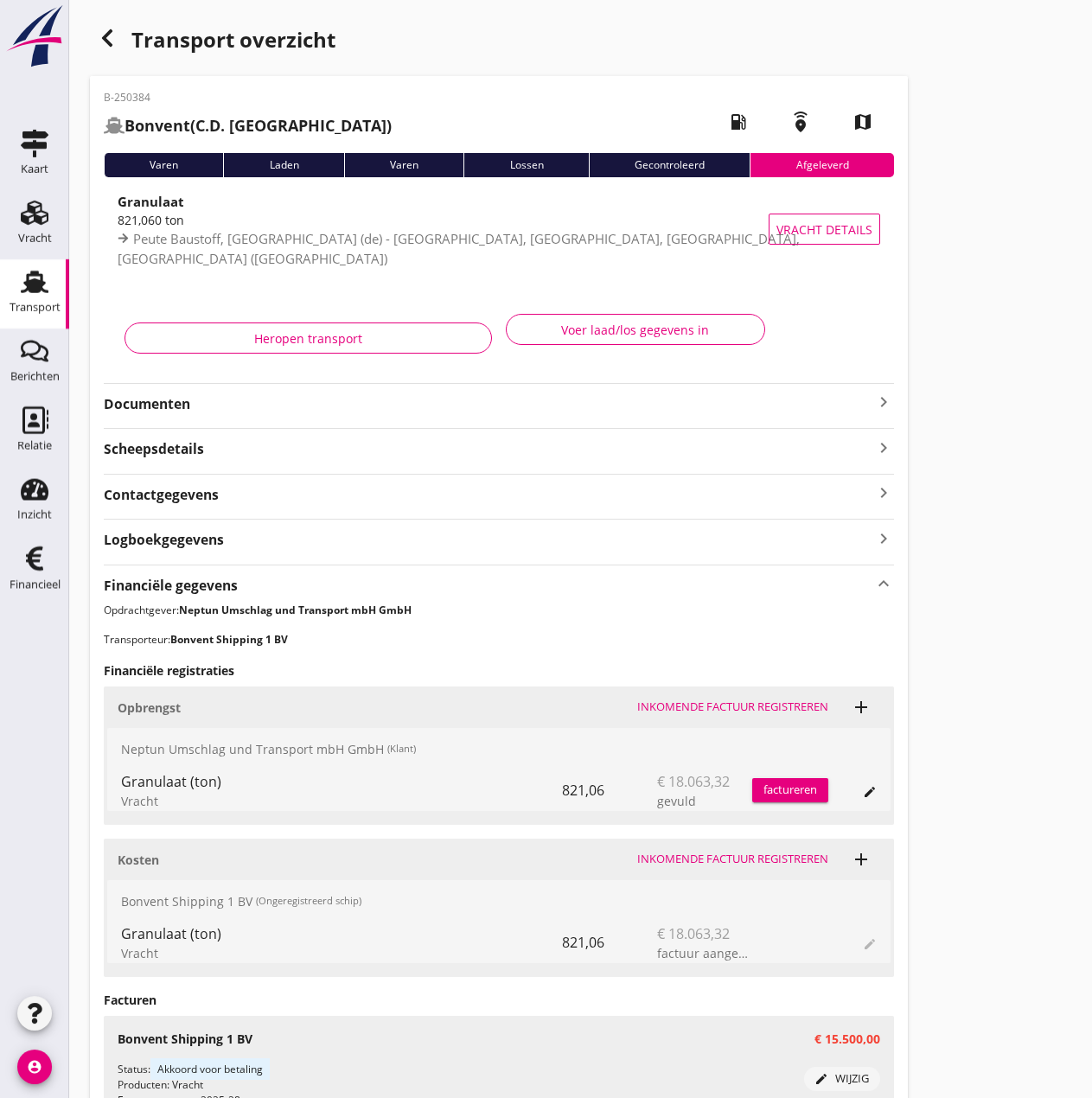
click at [34, 301] on div "Transport" at bounding box center [34, 307] width 51 height 24
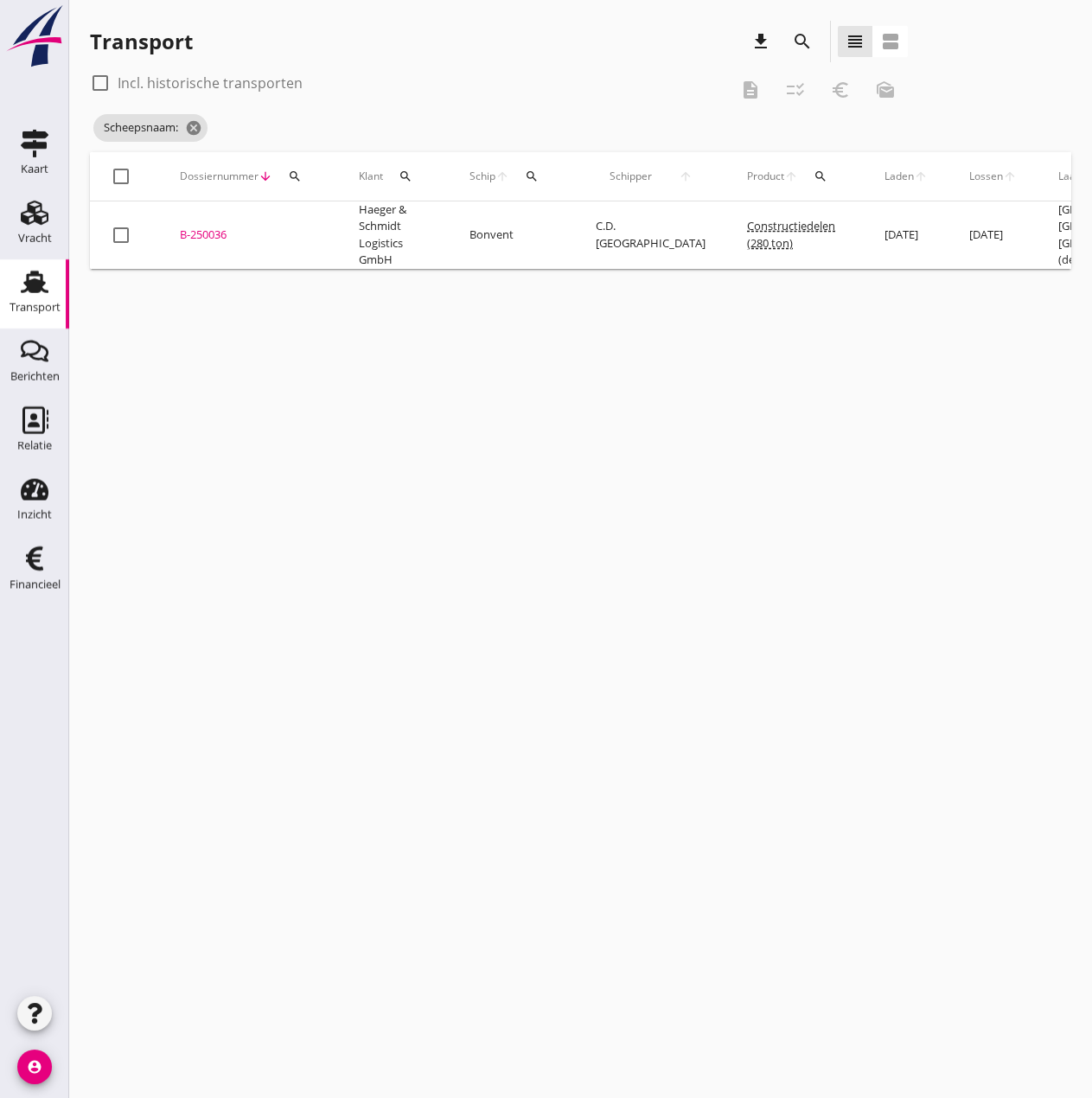
click at [95, 85] on div at bounding box center [100, 83] width 29 height 29
checkbox input "true"
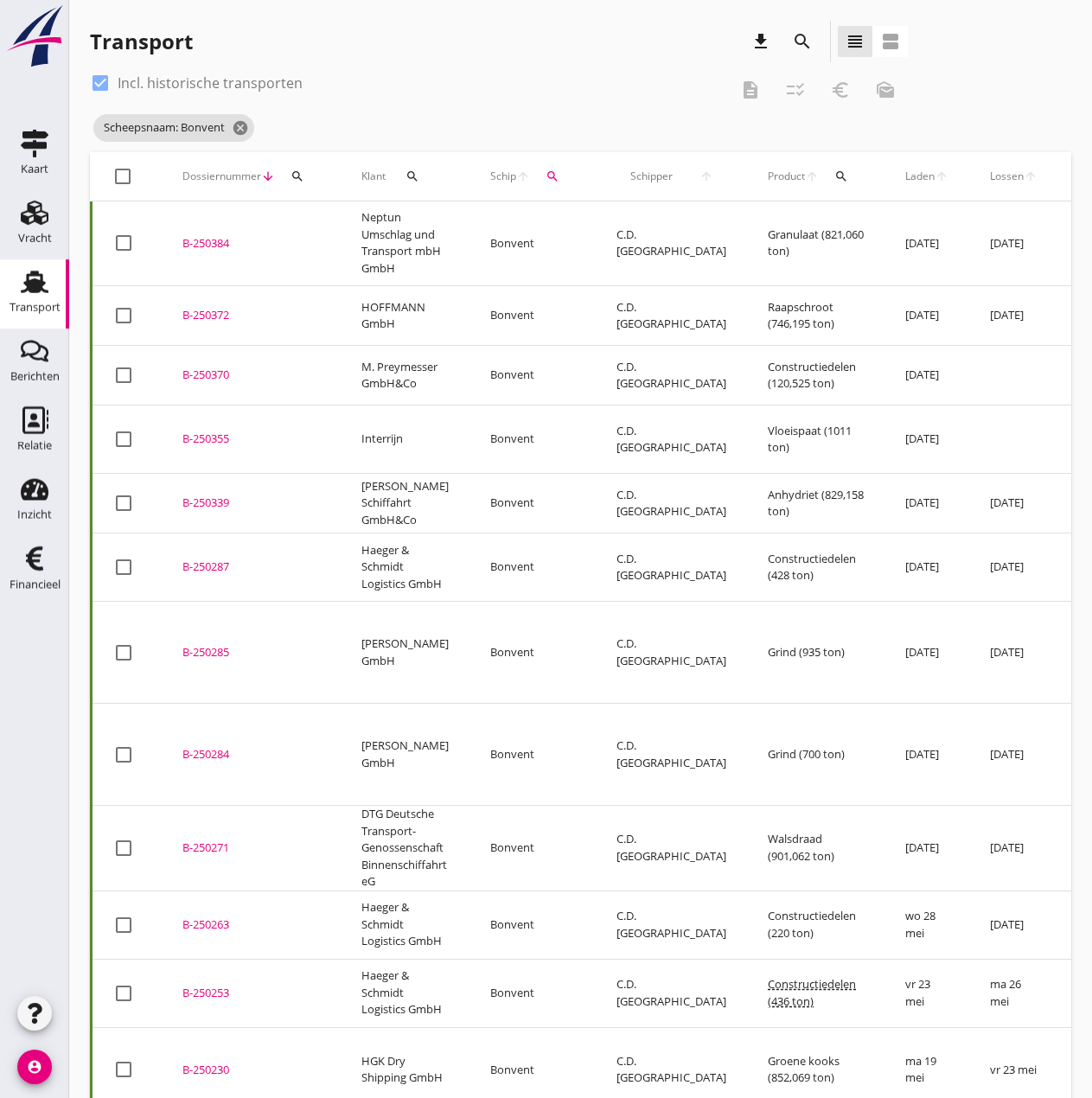
click at [36, 1053] on icon "account_circle" at bounding box center [34, 1067] width 34 height 34
click at [113, 1063] on div "Uitloggen" at bounding box center [130, 1060] width 73 height 21
